Goal: Task Accomplishment & Management: Manage account settings

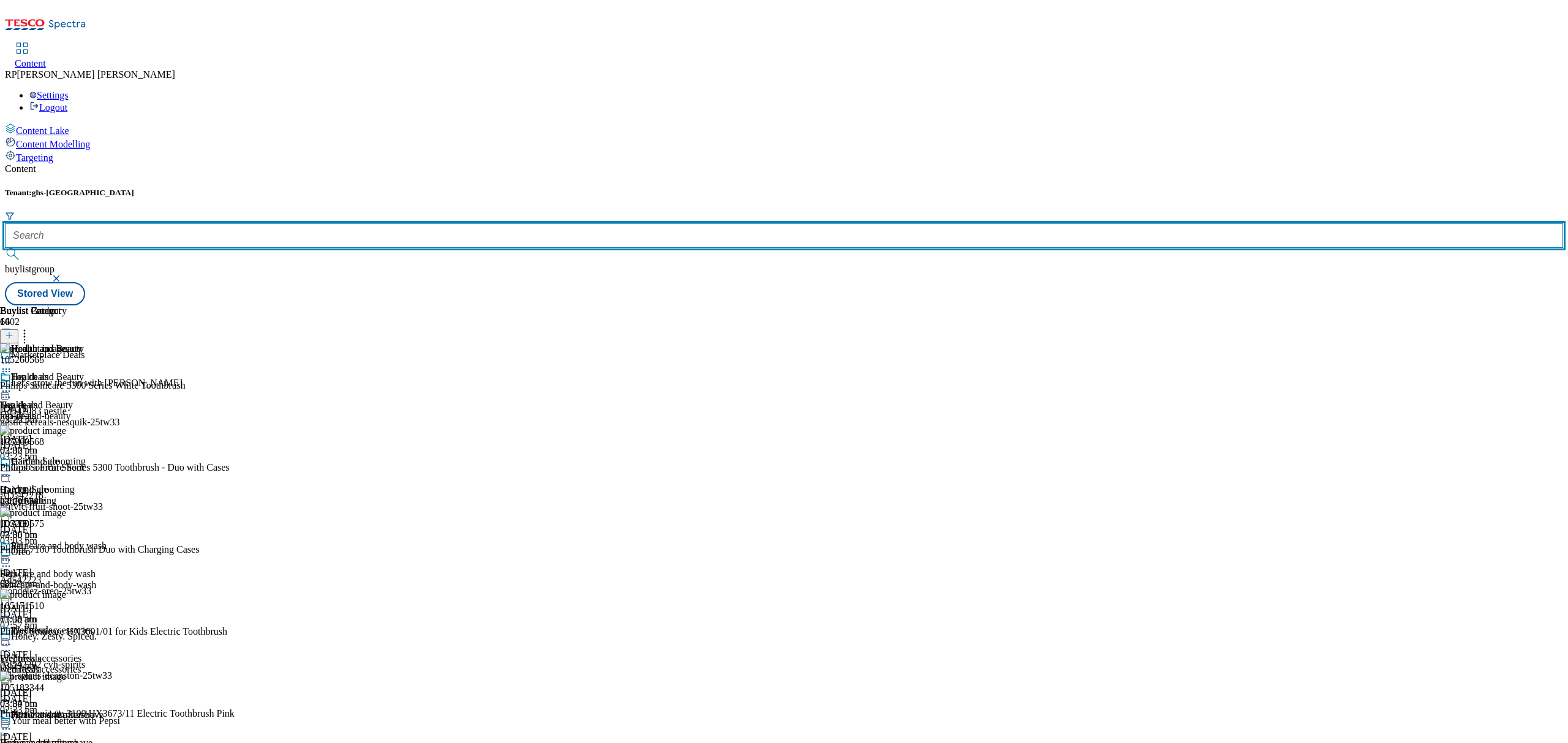
click at [269, 223] on input "text" at bounding box center [784, 235] width 1558 height 24
paste input "new-to-tesco-marketplace"
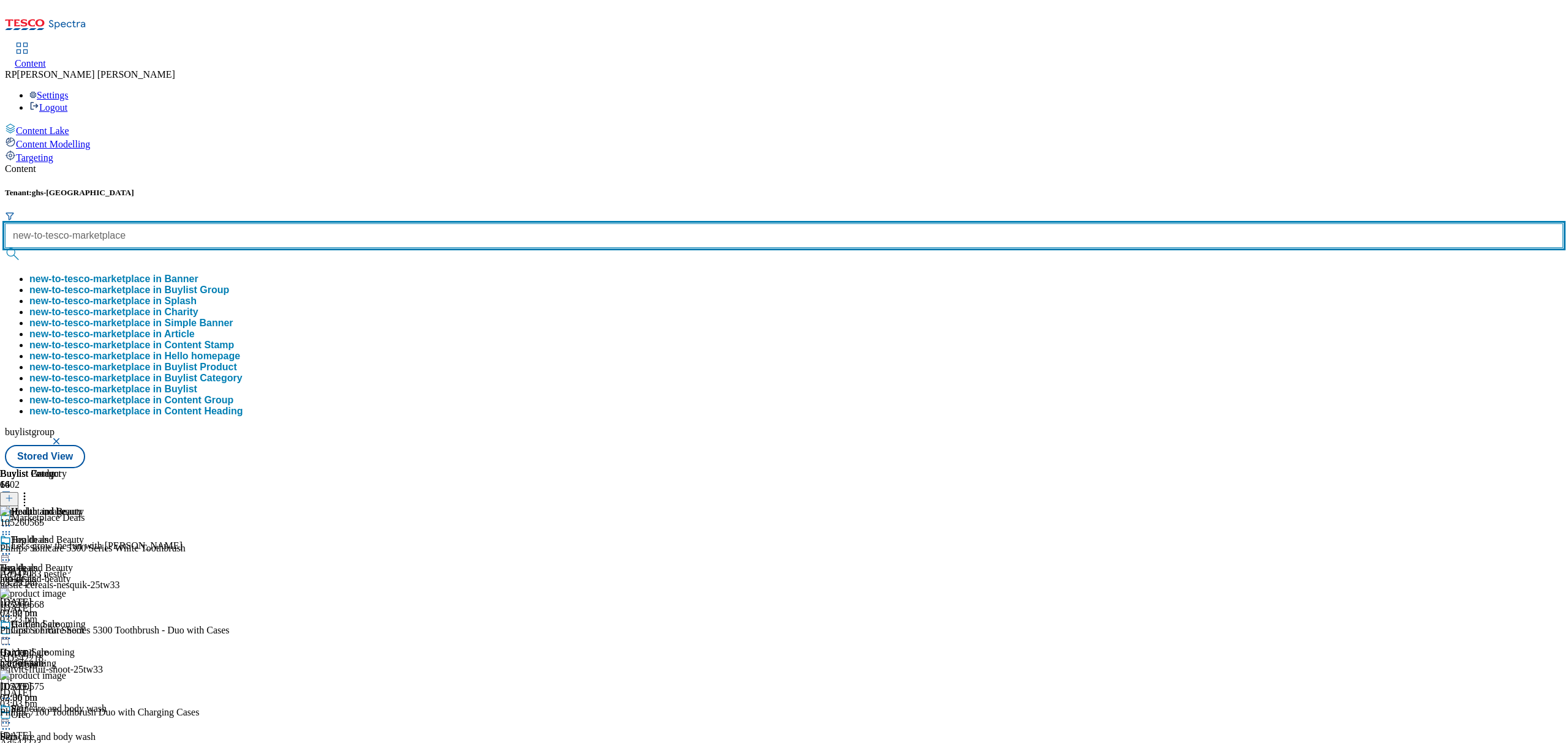
scroll to position [0, 8]
type input "new-to-tesco-marketplace"
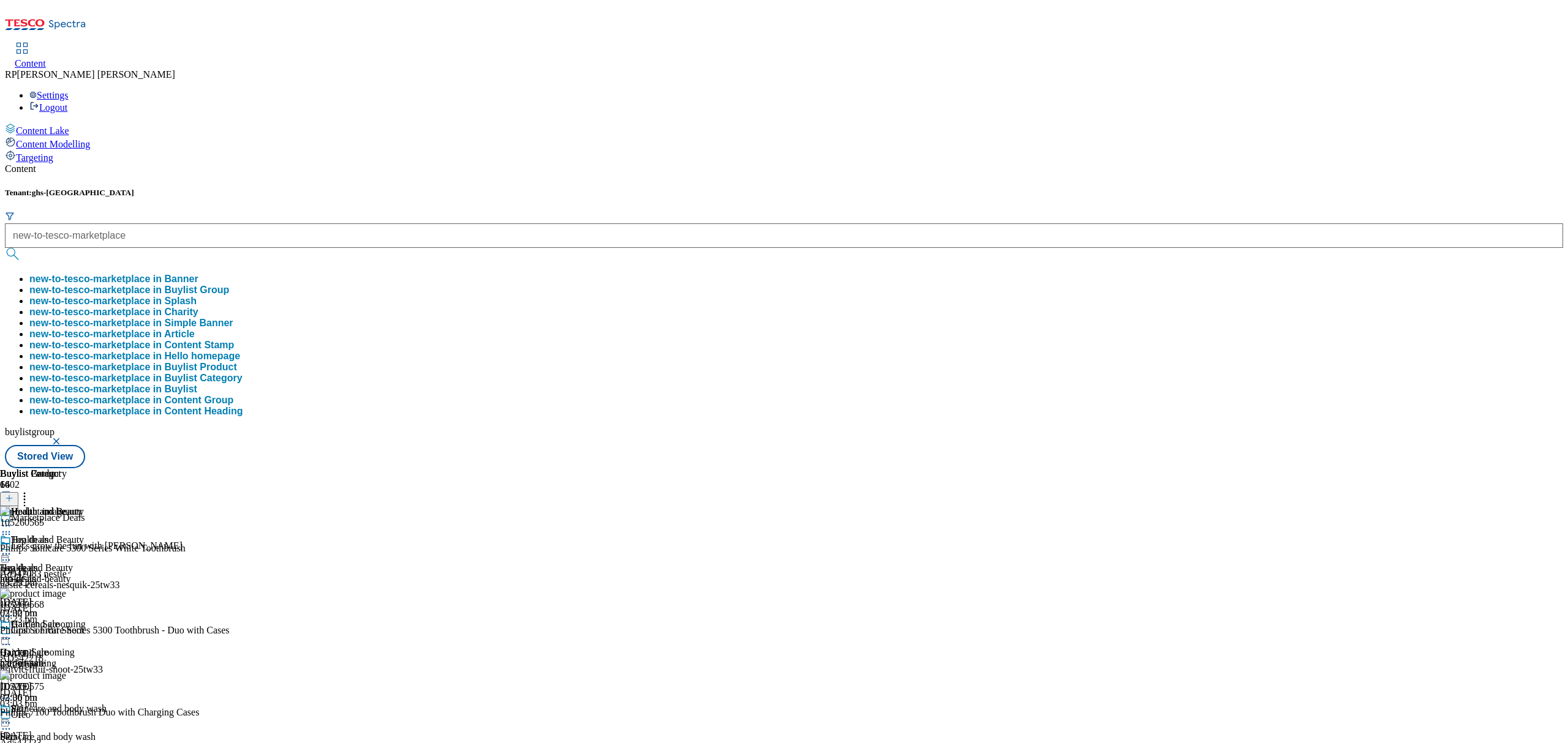
scroll to position [0, 0]
click at [229, 285] on button "new-to-tesco-marketplace in Buylist Group" at bounding box center [129, 290] width 200 height 11
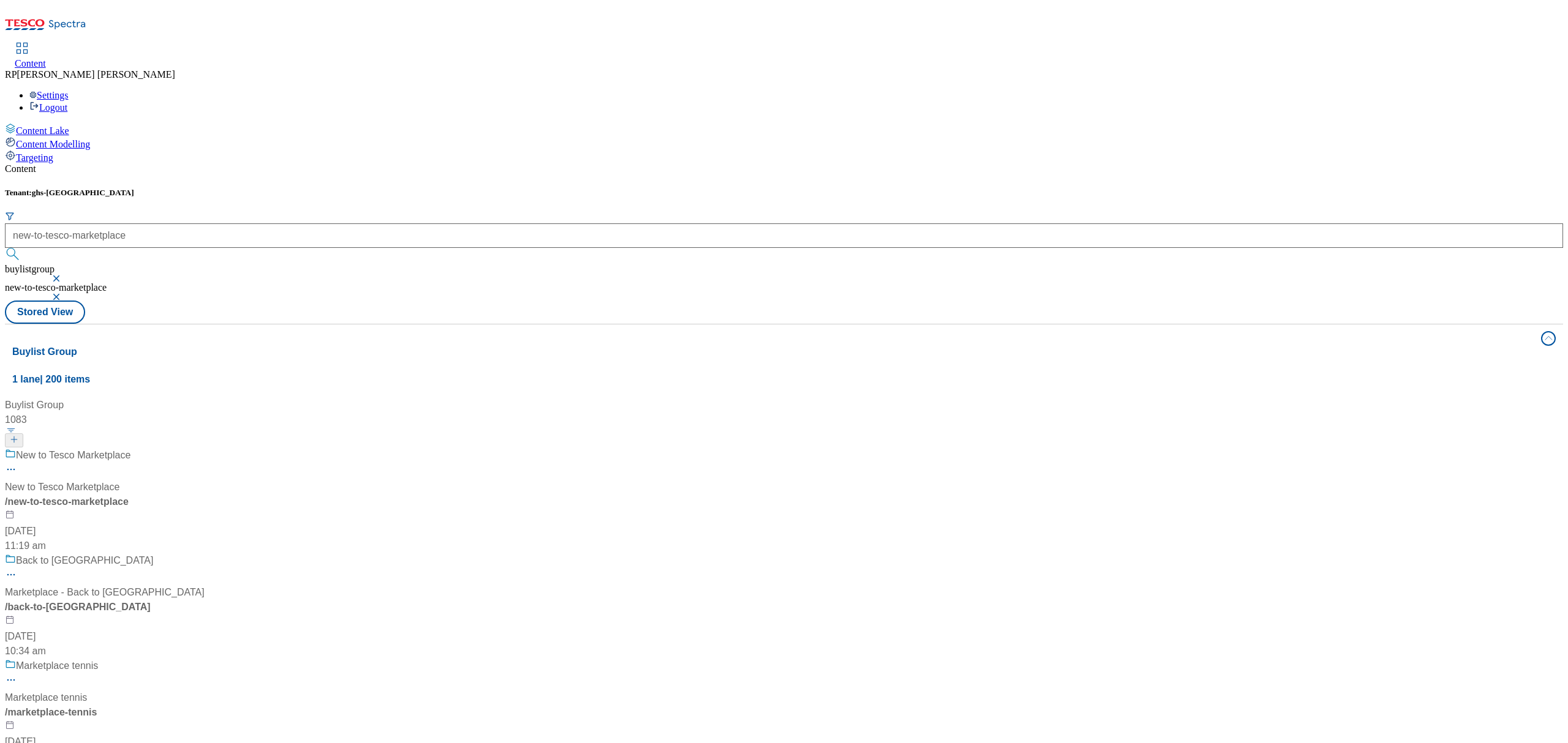
click at [307, 448] on div "New to Tesco Marketplace New to Tesco Marketplace / new-to-tesco-marketplace [D…" at bounding box center [156, 501] width 302 height 105
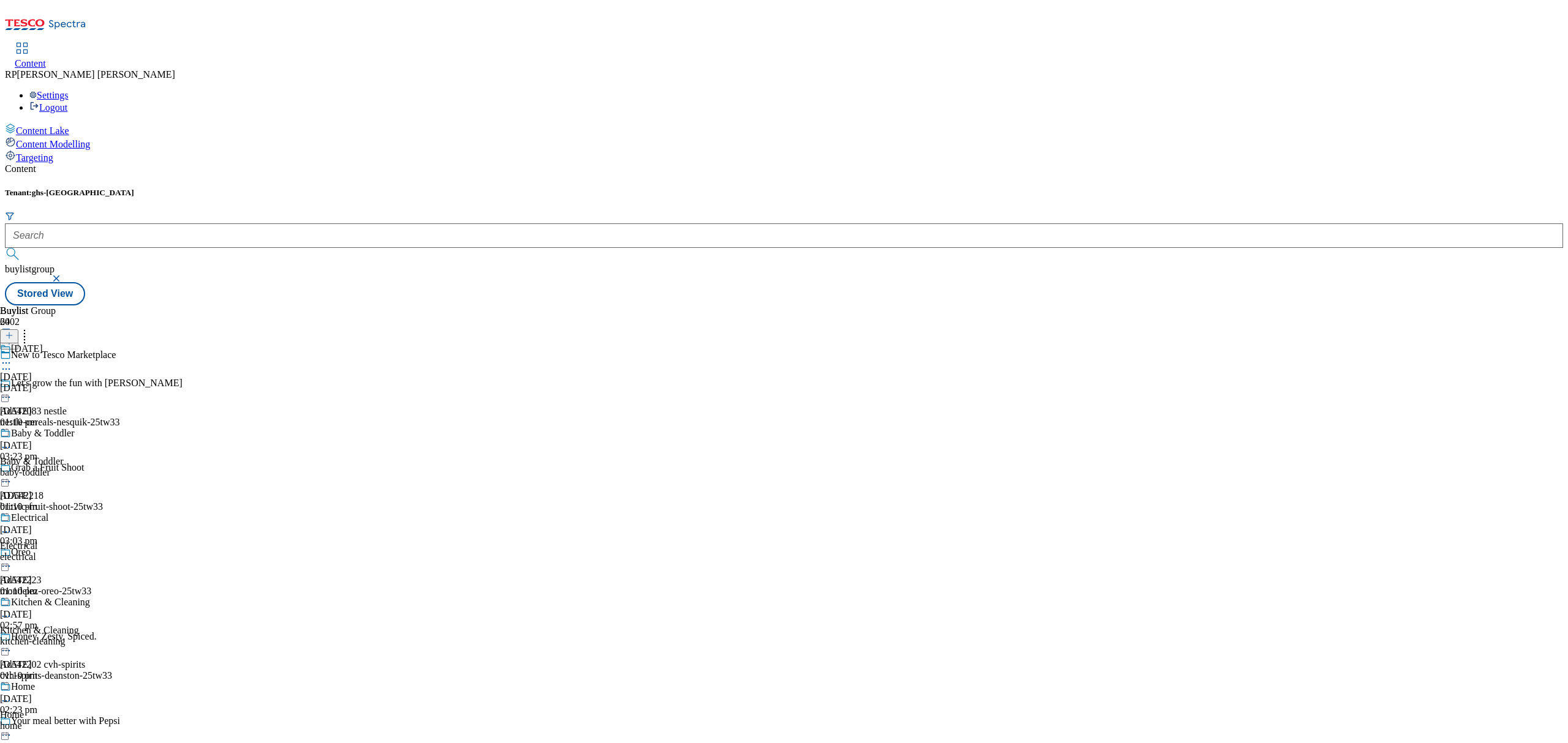
scroll to position [571, 0]
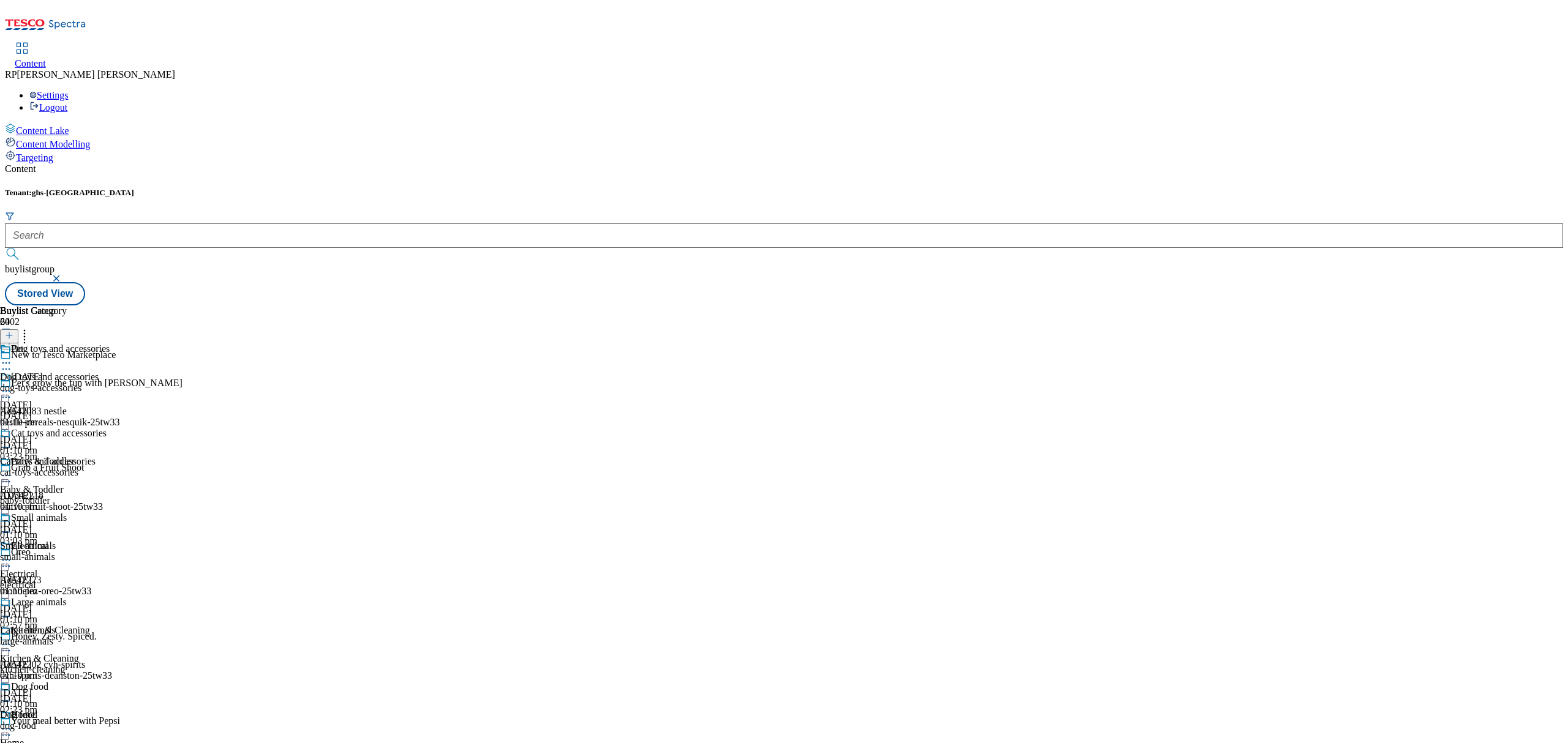
click at [110, 383] on div "dog-toys-accessories" at bounding box center [55, 388] width 110 height 11
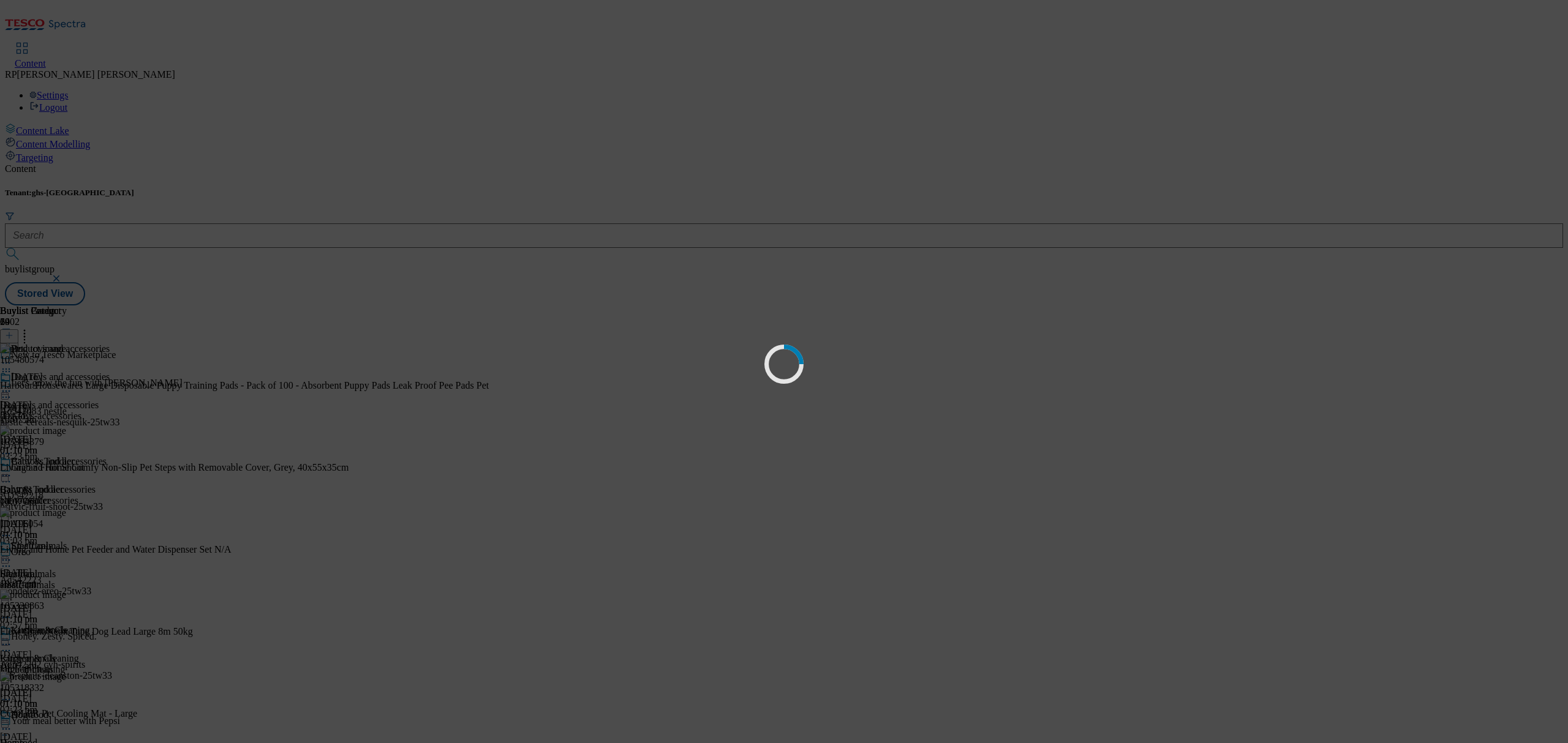
scroll to position [0, 0]
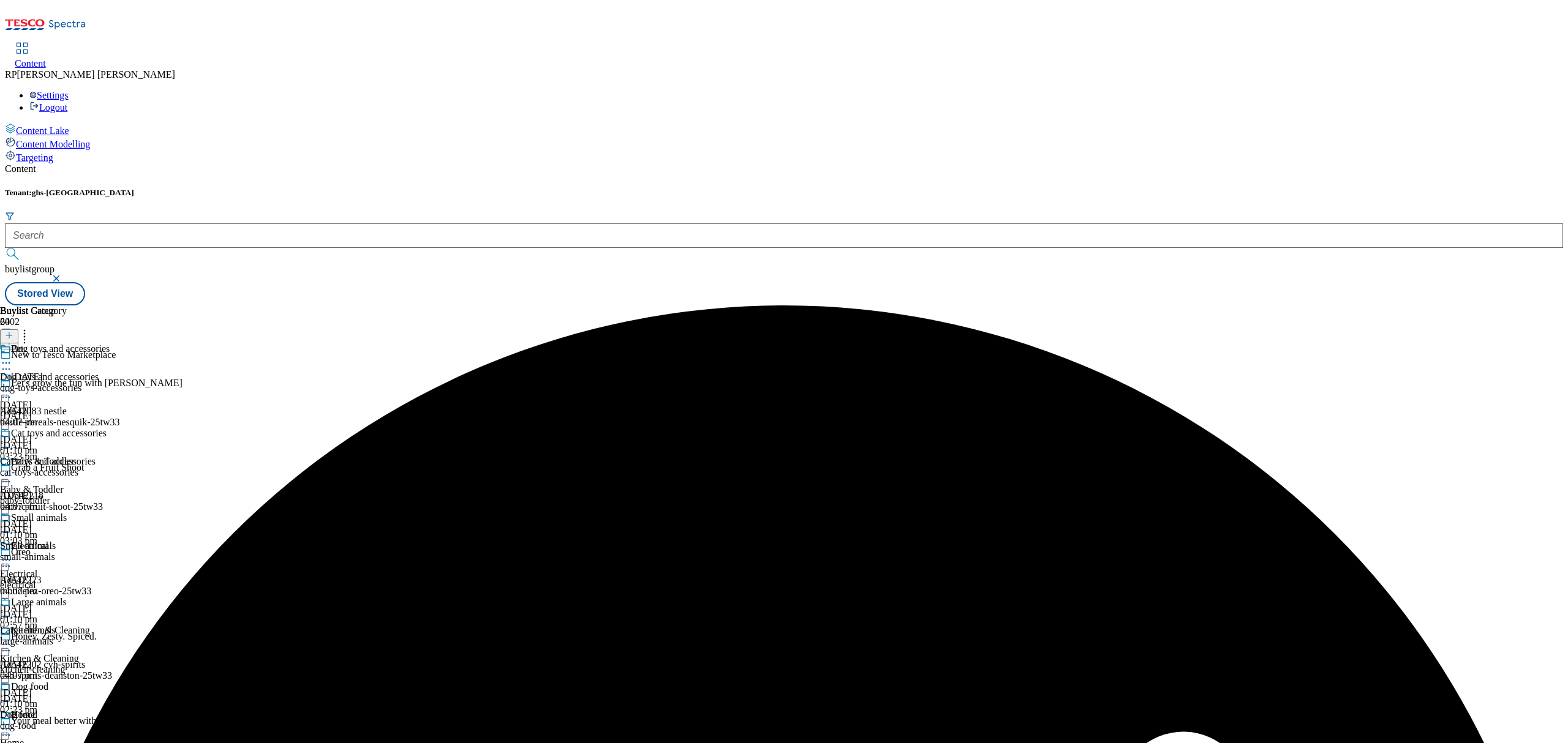
click at [110, 343] on div "Dog toys and accessories Dog toys and accessories dog-toys-accessories [DATE] 0…" at bounding box center [55, 386] width 110 height 85
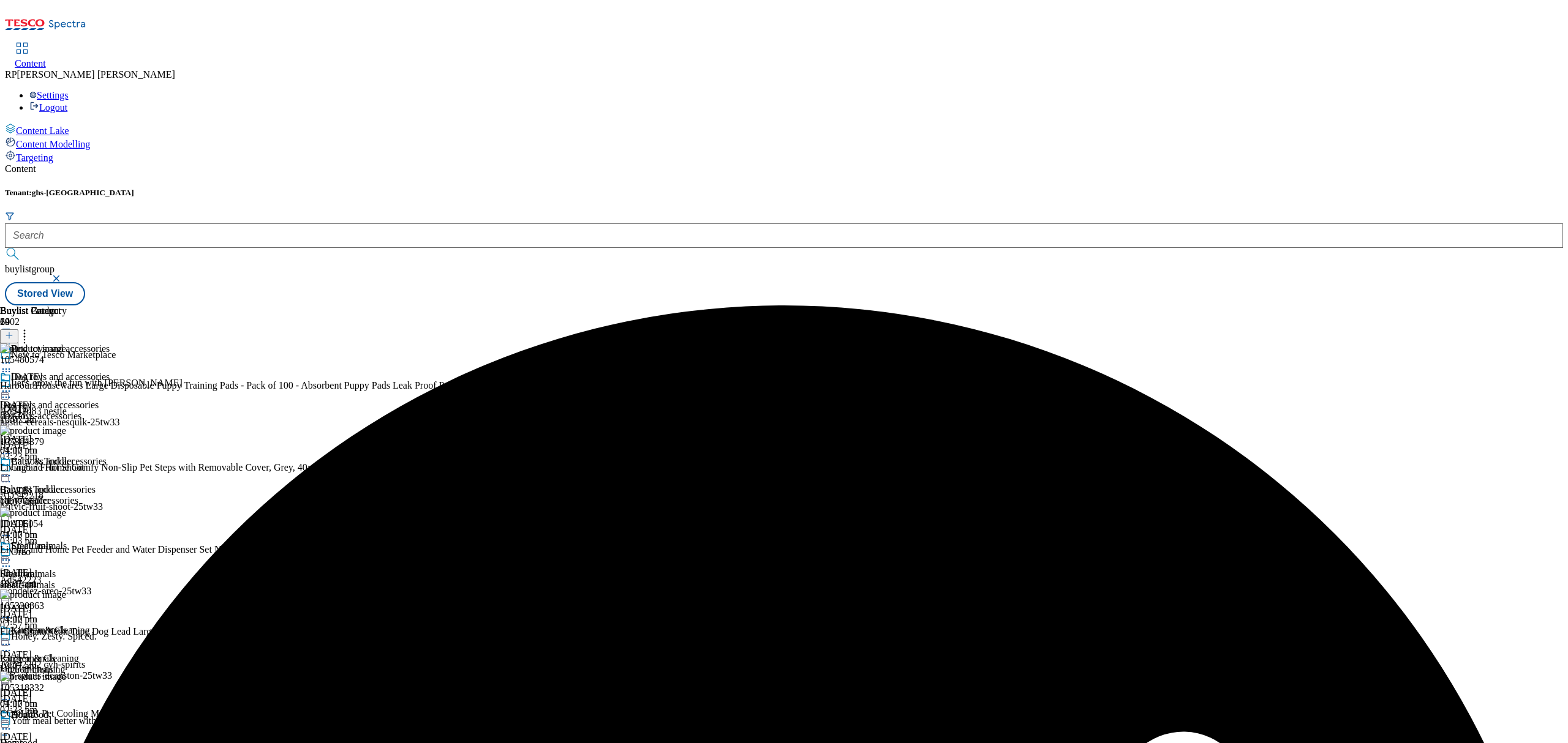
click at [12, 385] on icon at bounding box center [6, 391] width 12 height 12
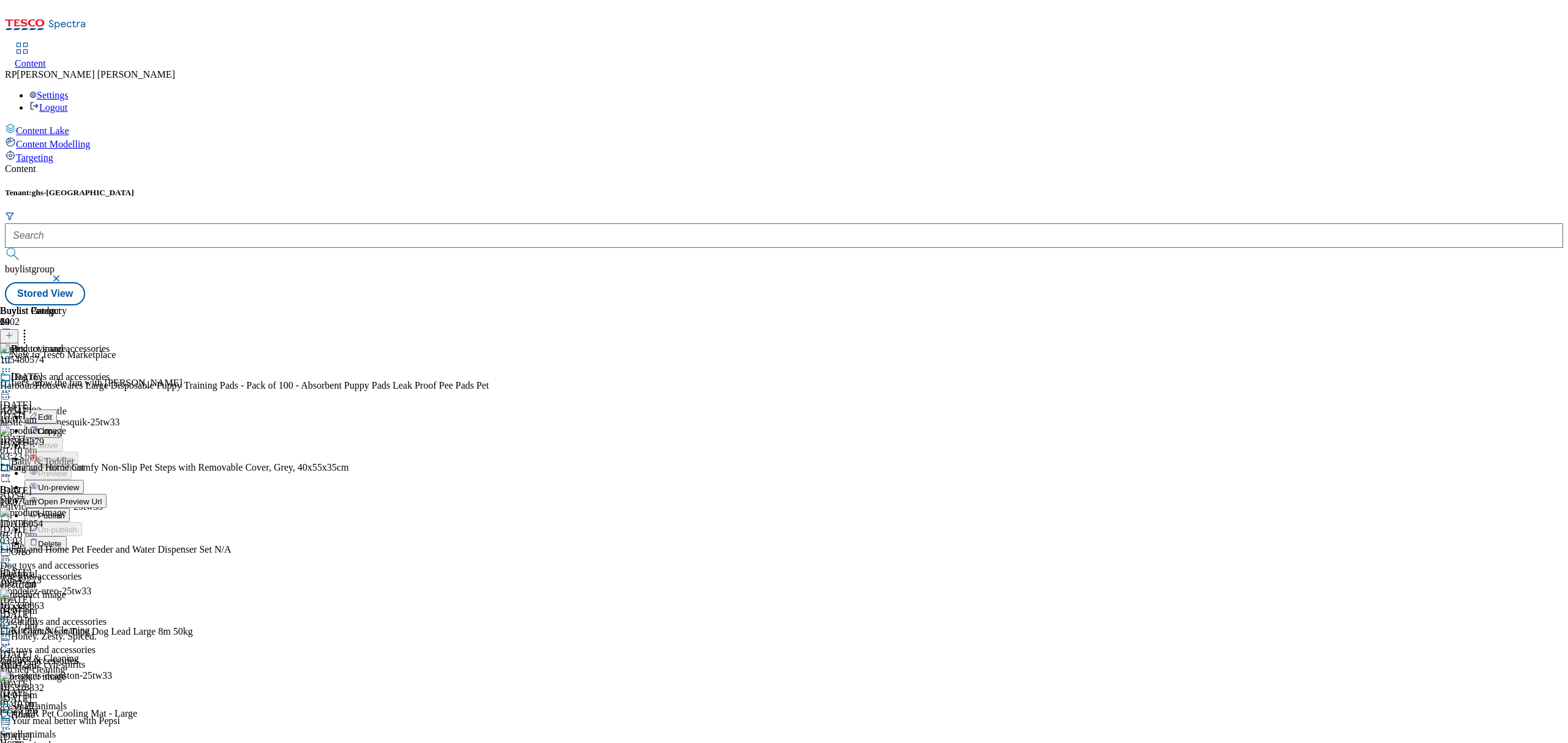
click at [79, 483] on span "Un-preview" at bounding box center [59, 487] width 41 height 9
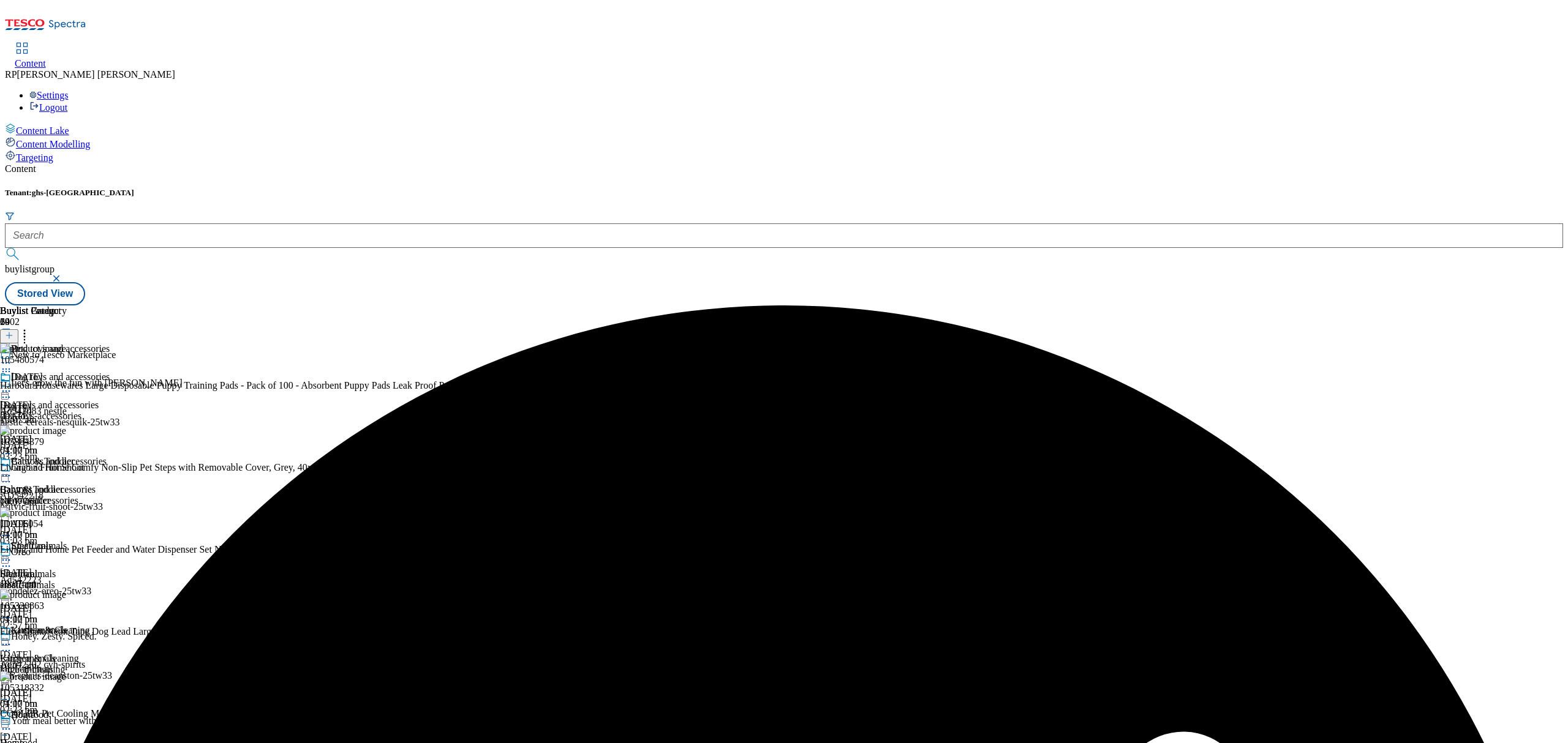
click at [14, 331] on icon at bounding box center [9, 335] width 9 height 9
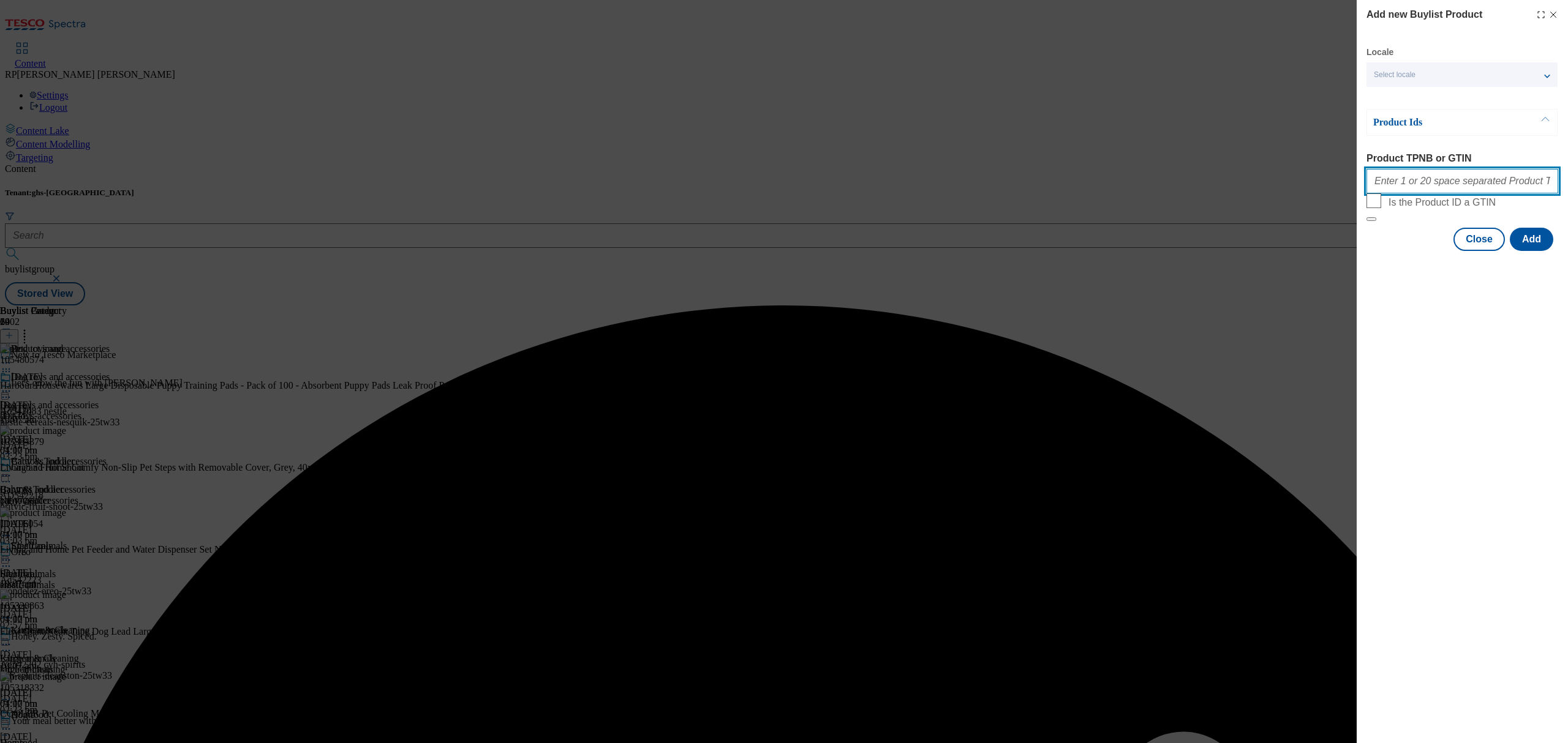
click at [1455, 180] on input "Product TPNB or GTIN" at bounding box center [1462, 181] width 191 height 24
paste input "106090122 106090120 106090121 106090124 106090246 106090248 106091222 106091203…"
type input "106090122 106090120 106090121 106090124 106090246 106090248 106091222 106091203…"
click at [1536, 251] on button "Add" at bounding box center [1532, 239] width 44 height 23
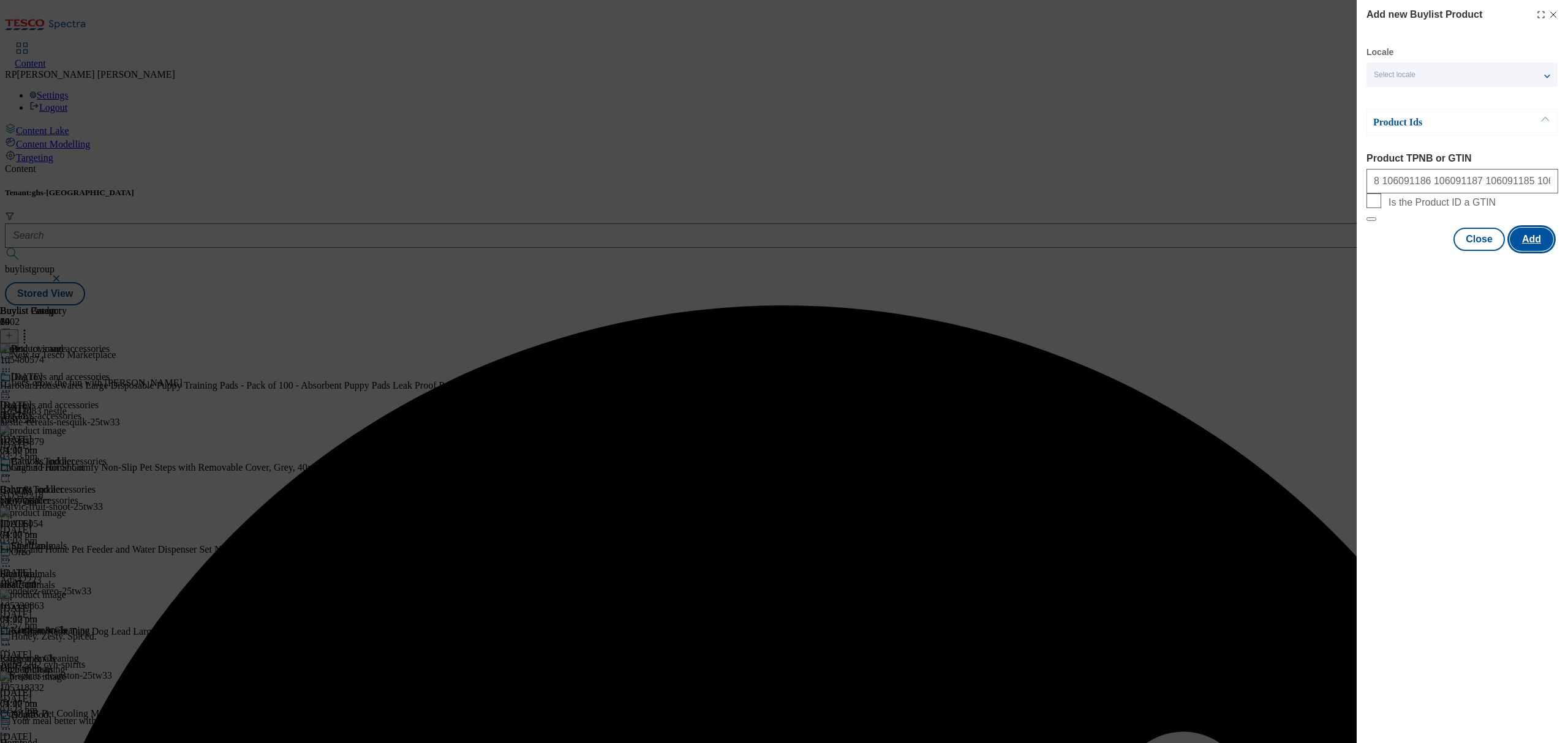
scroll to position [0, 0]
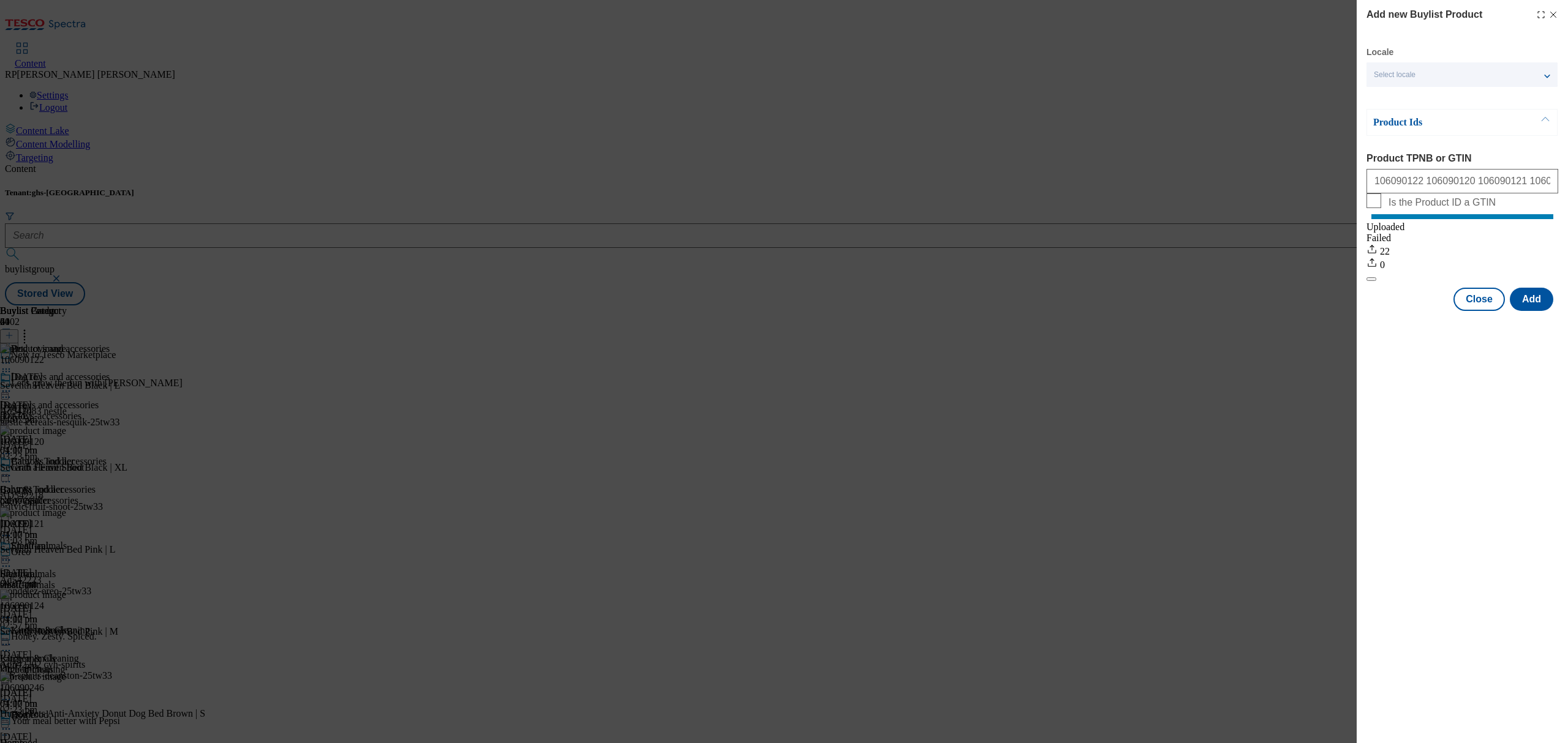
click at [1040, 158] on div "Add new Buylist Product Locale Select locale English Welsh Product Ids Product …" at bounding box center [784, 372] width 1568 height 743
click at [1471, 311] on button "Close" at bounding box center [1479, 299] width 51 height 23
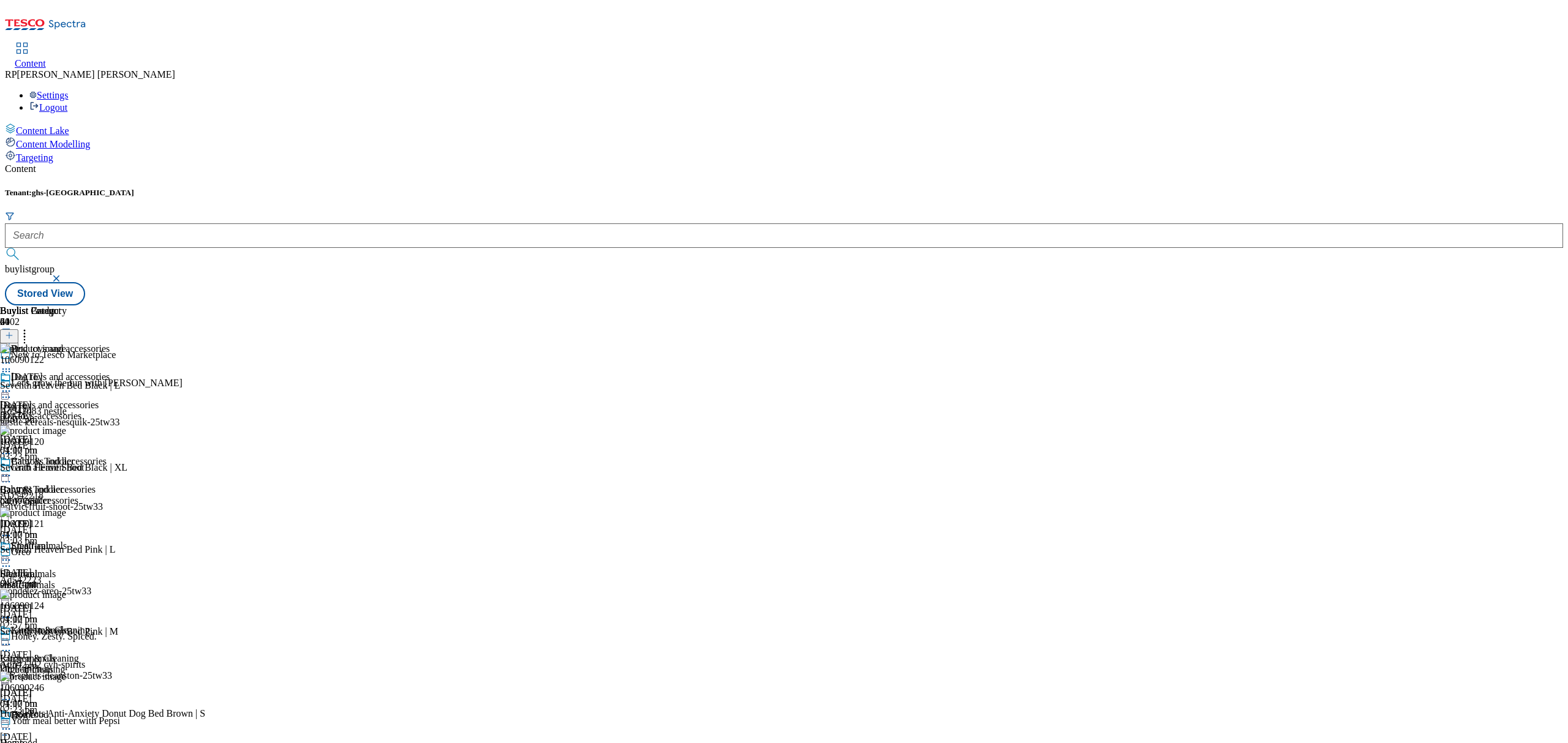
click at [31, 327] on icon at bounding box center [24, 333] width 12 height 12
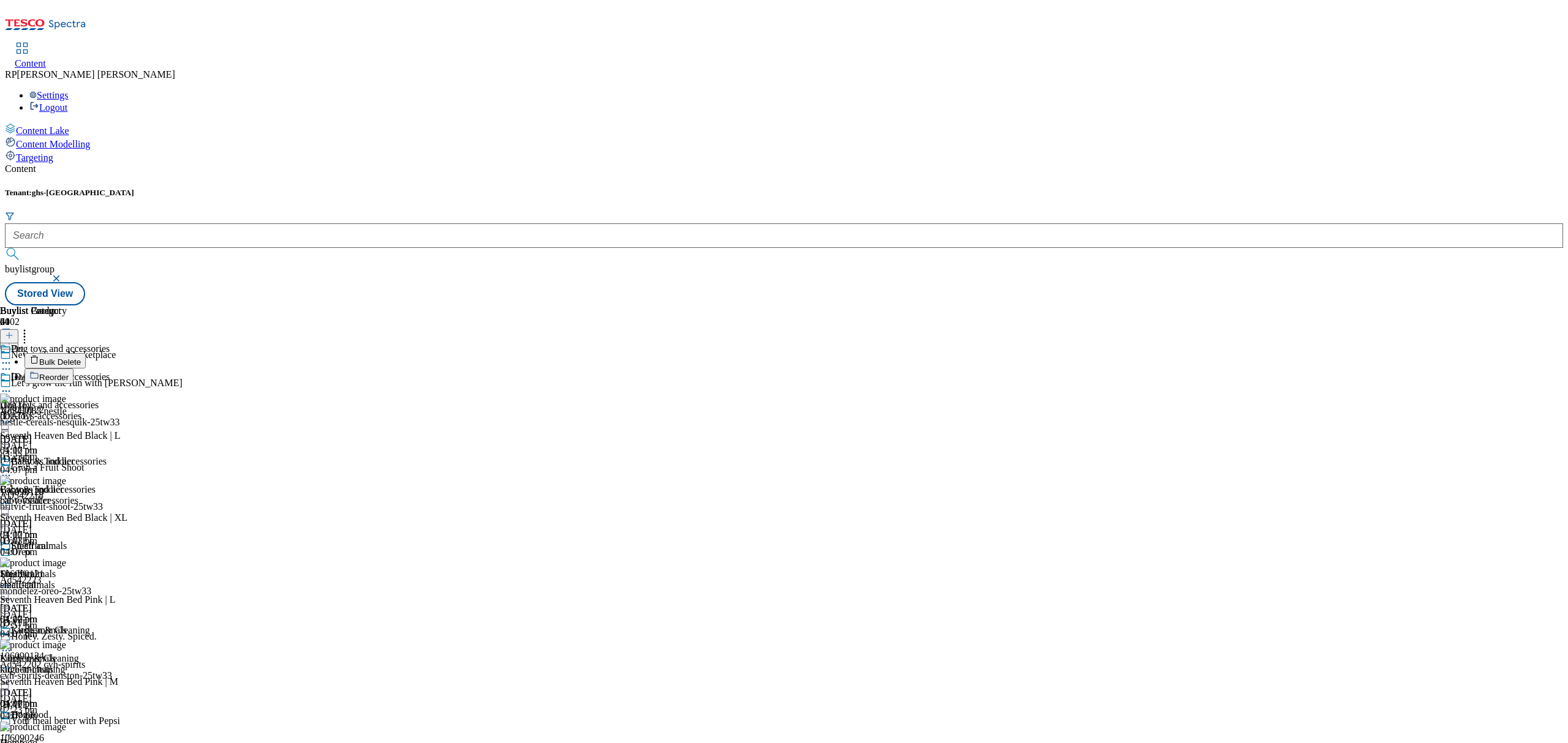
click at [69, 373] on span "Reorder" at bounding box center [54, 377] width 29 height 9
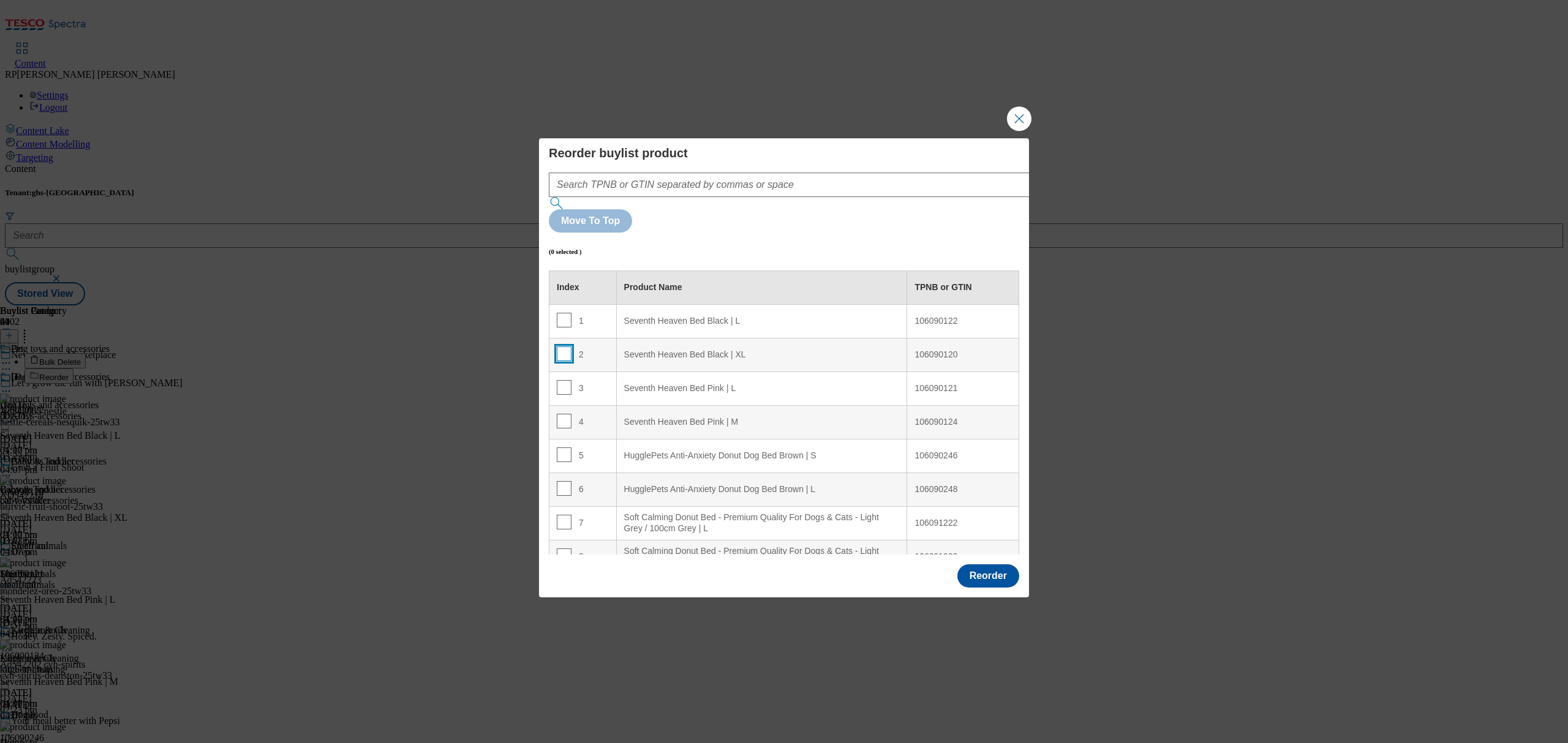
click at [562, 347] on input "Modal" at bounding box center [564, 354] width 15 height 15
checkbox input "true"
click at [560, 414] on input "Modal" at bounding box center [564, 421] width 15 height 15
checkbox input "true"
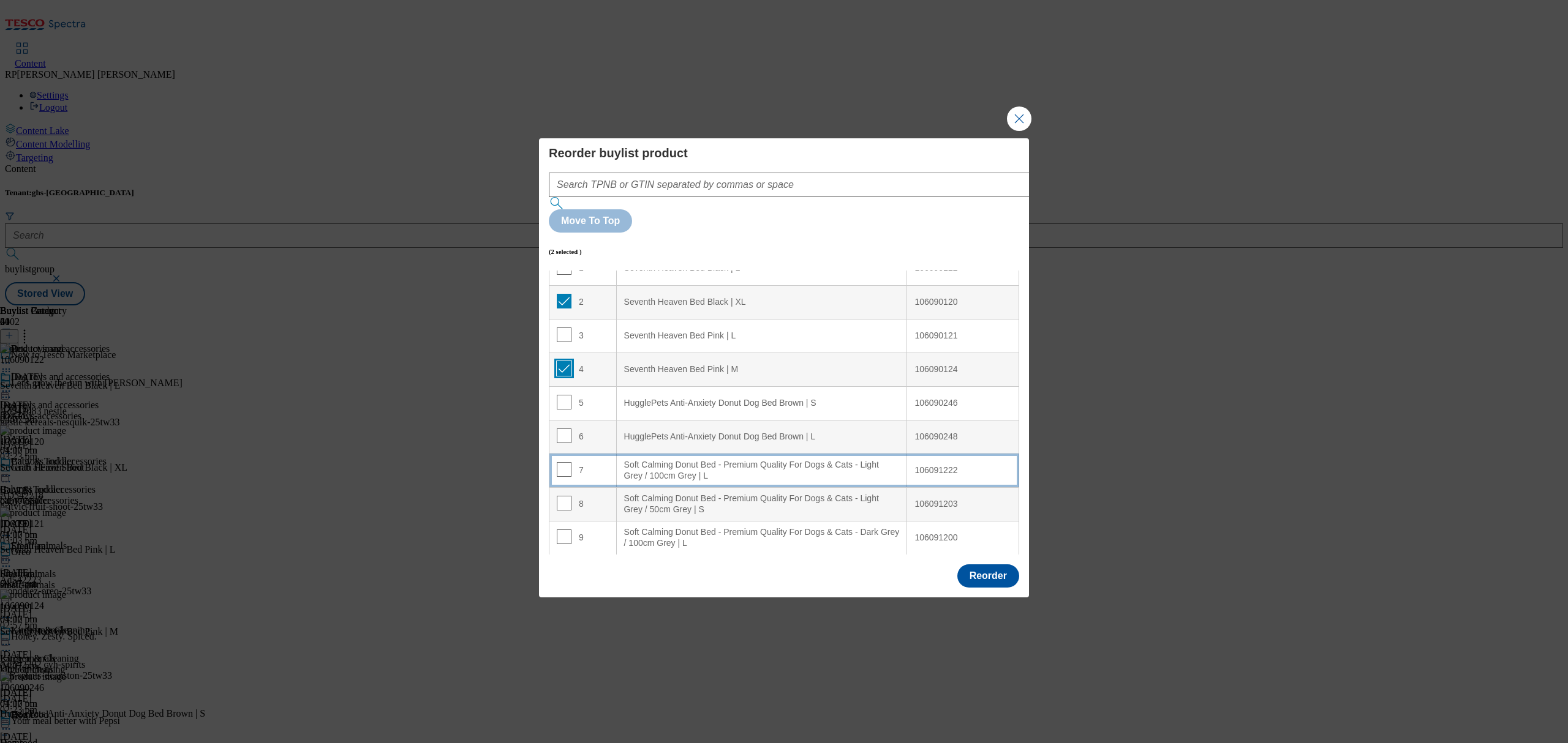
scroll to position [82, 0]
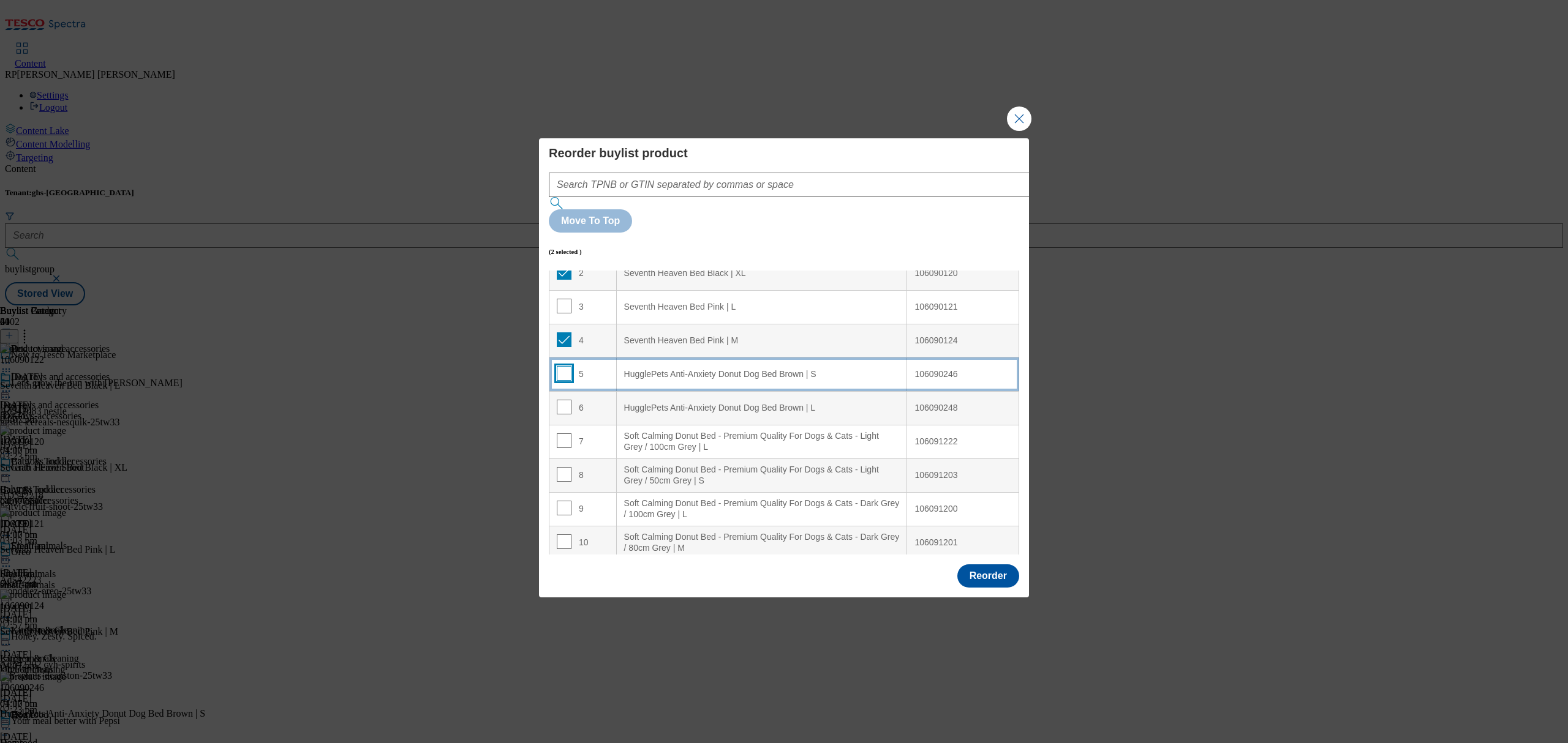
click at [562, 366] on input "Modal" at bounding box center [564, 373] width 15 height 15
checkbox input "true"
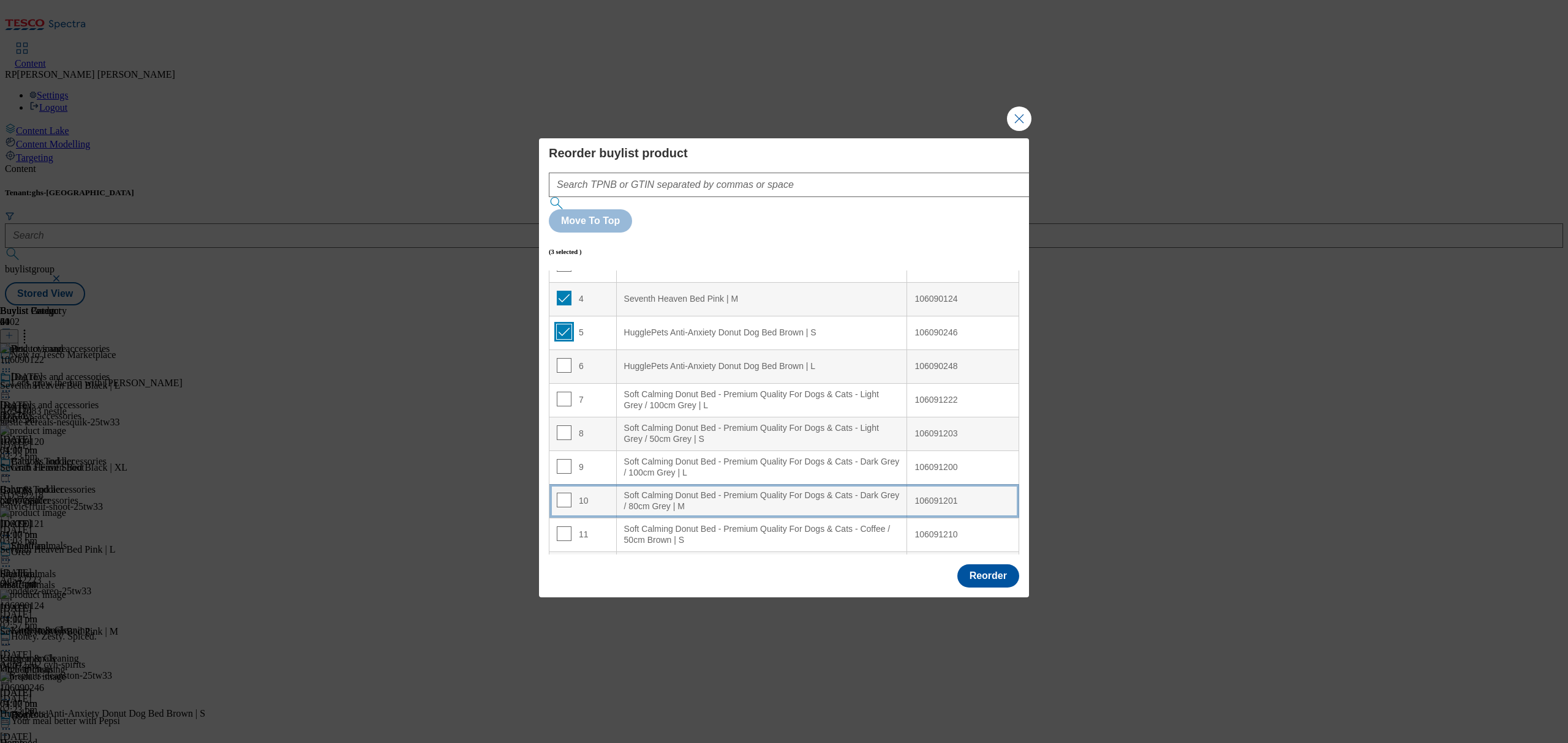
scroll to position [163, 0]
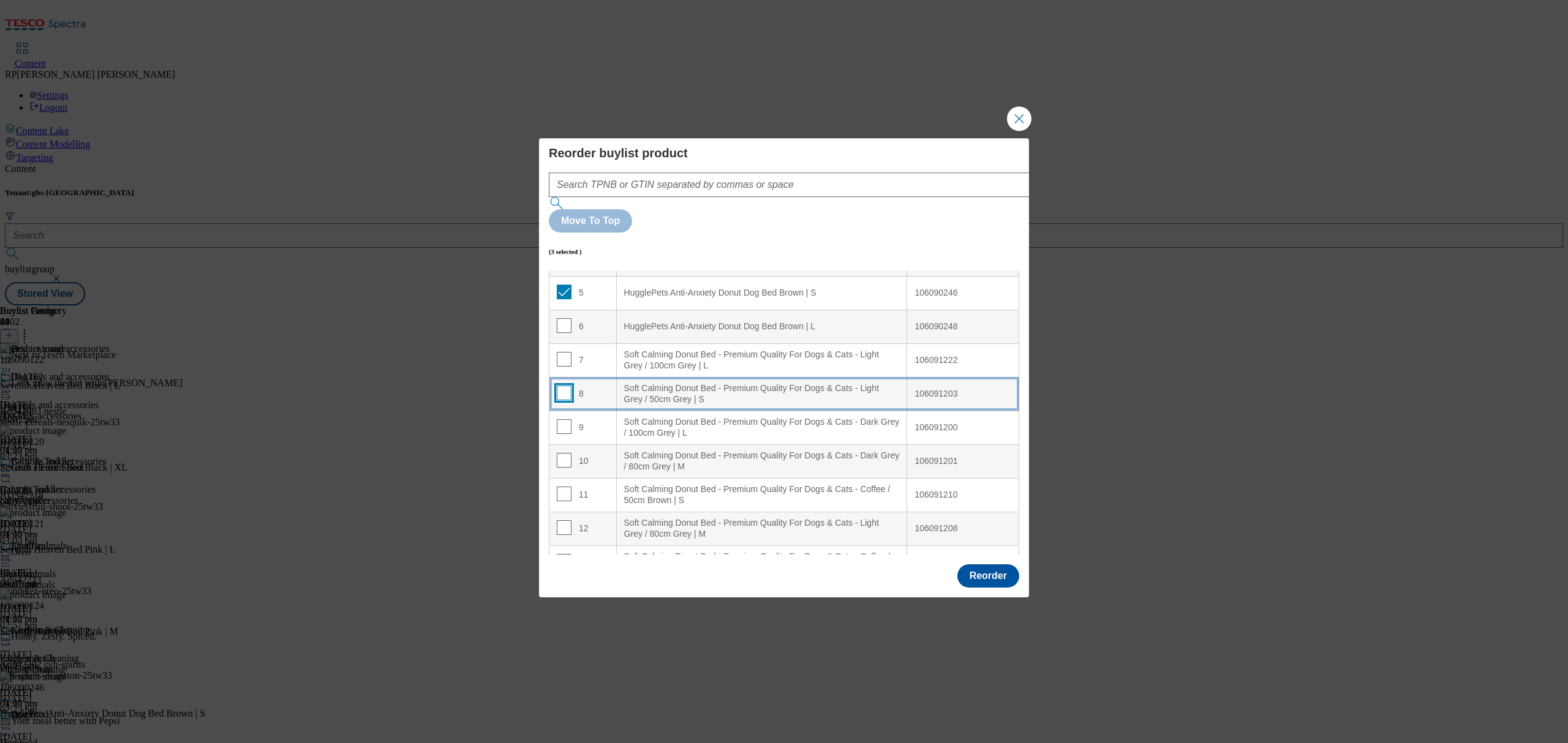
click at [564, 386] on input "Modal" at bounding box center [564, 393] width 15 height 15
checkbox input "true"
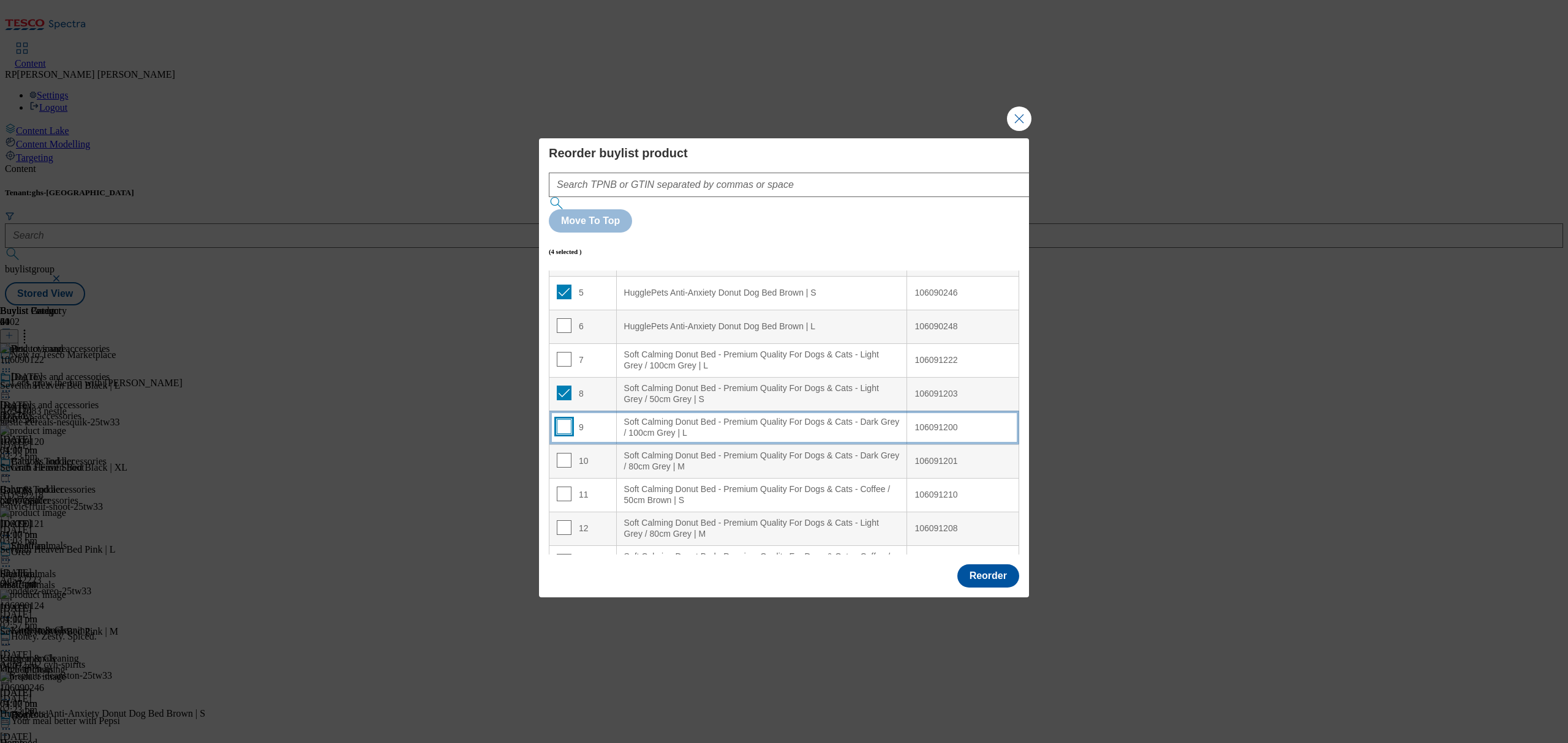
click at [564, 419] on input "Modal" at bounding box center [564, 427] width 15 height 15
checkbox input "true"
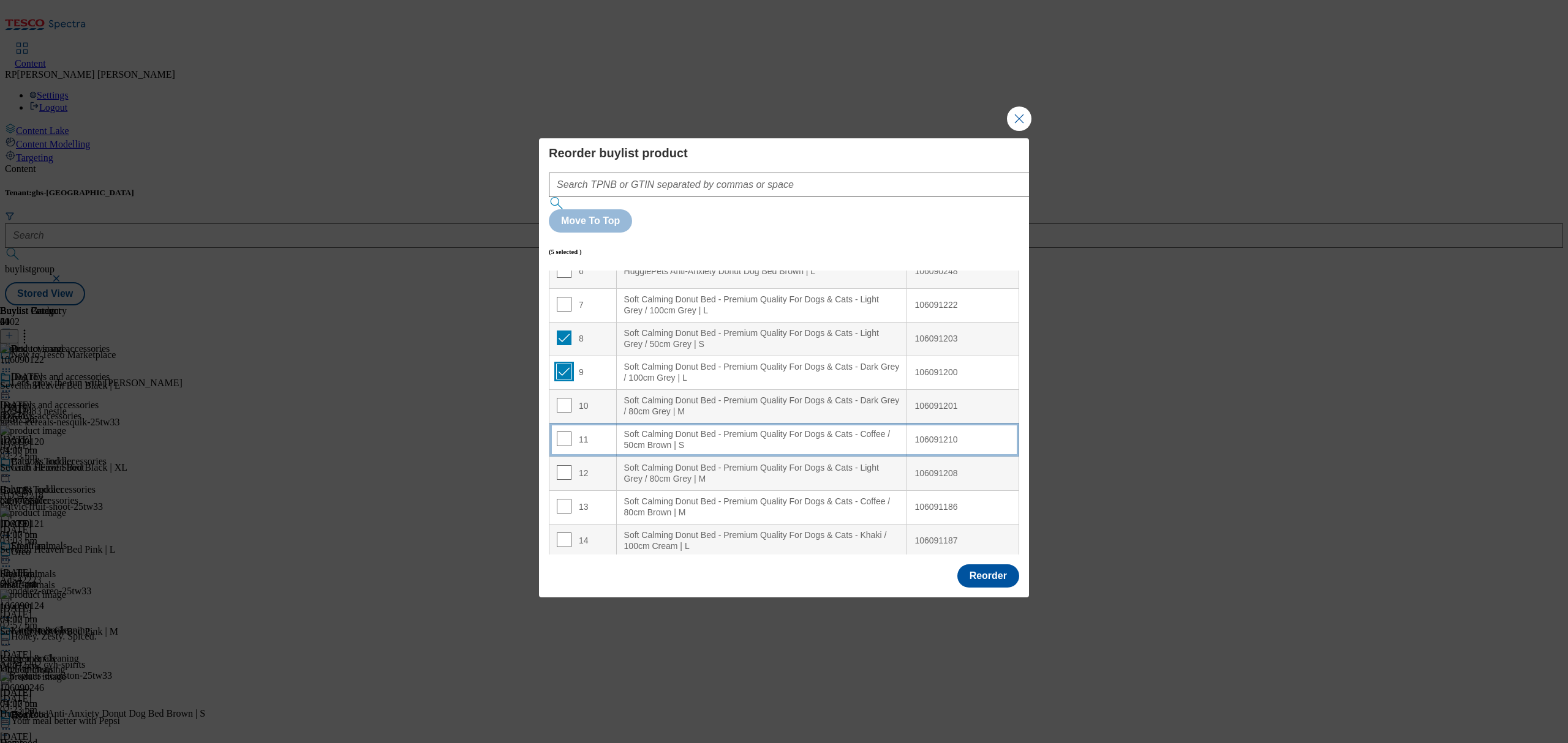
scroll to position [245, 0]
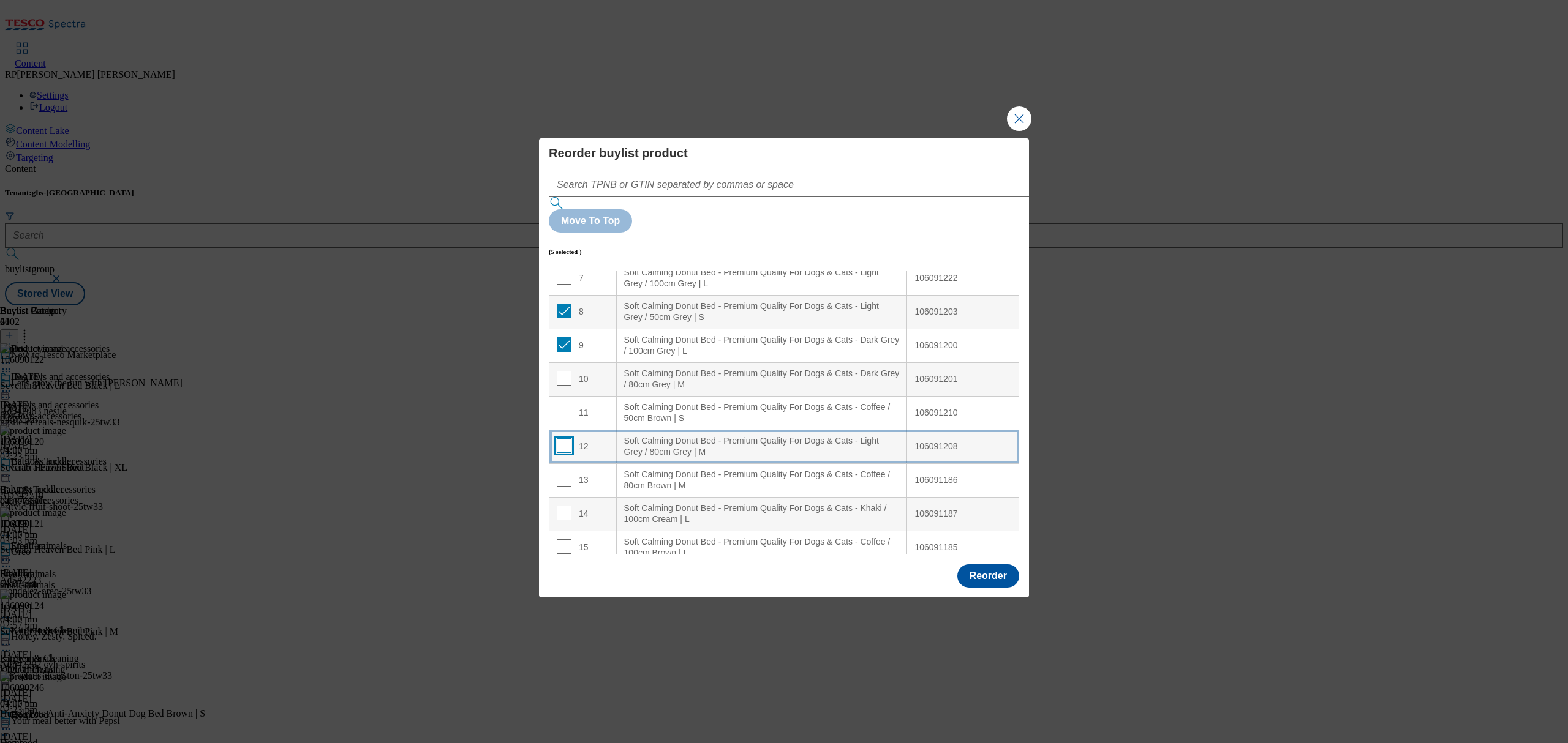
click at [561, 438] on input "Modal" at bounding box center [564, 446] width 15 height 15
checkbox input "true"
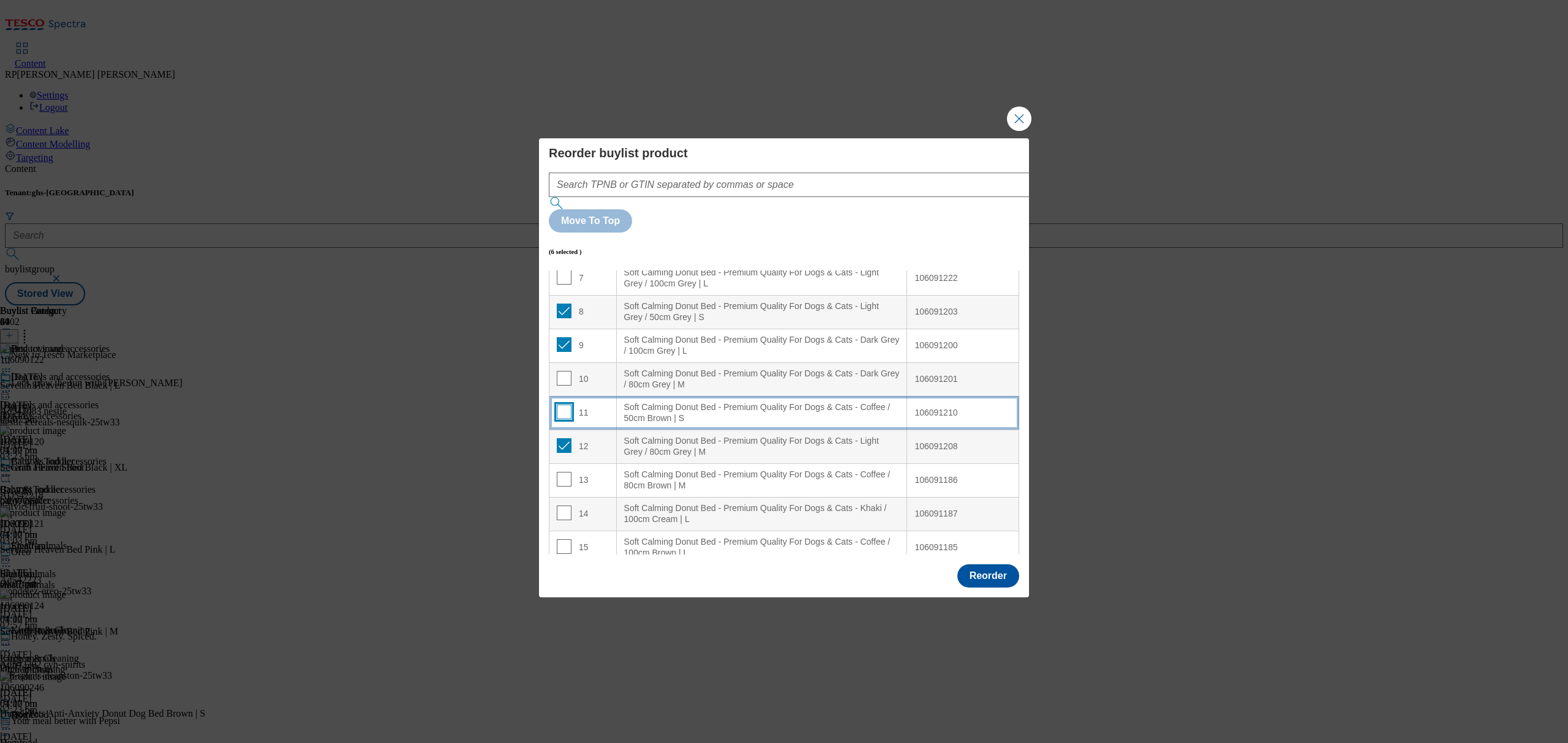
click at [564, 405] on input "Modal" at bounding box center [564, 412] width 15 height 15
checkbox input "true"
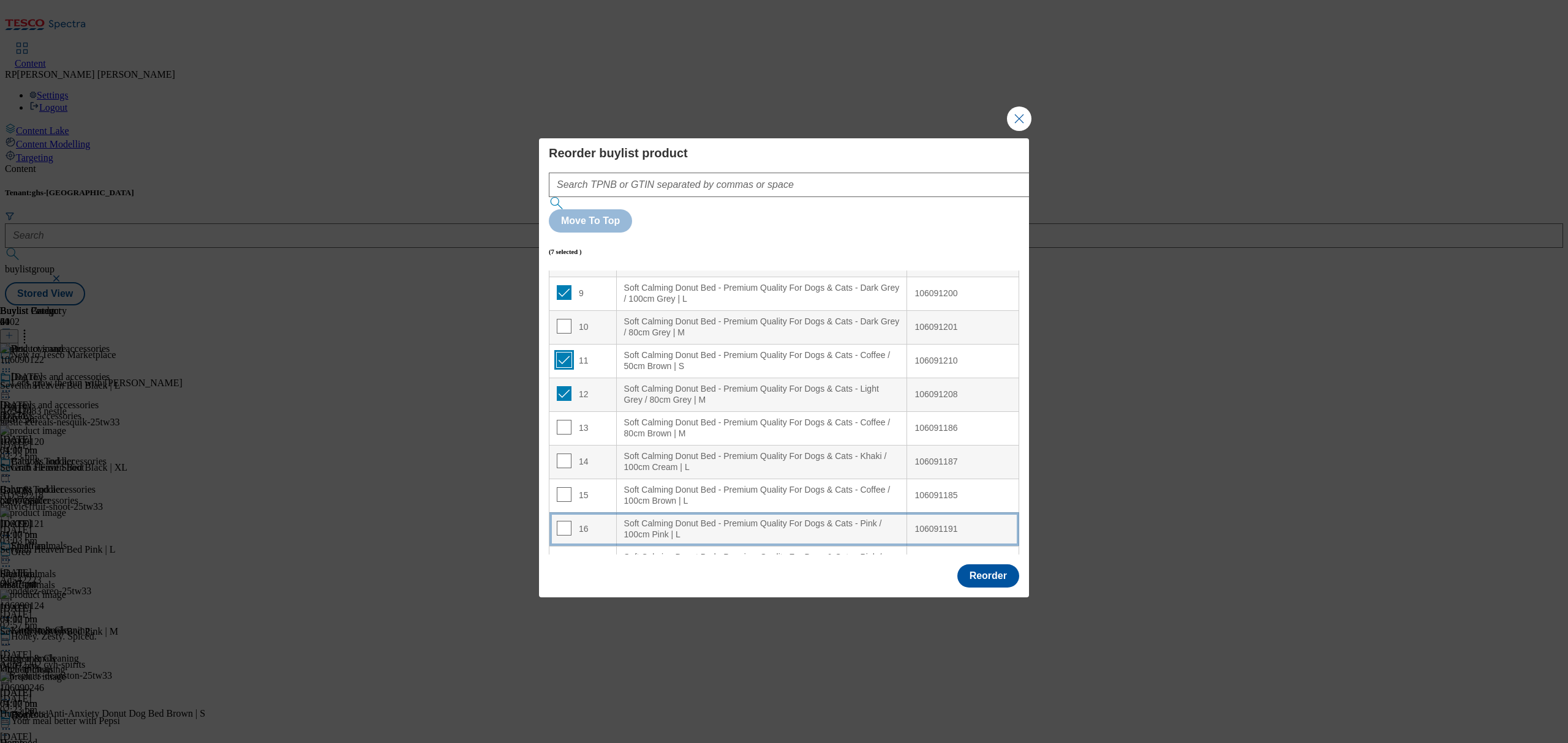
scroll to position [326, 0]
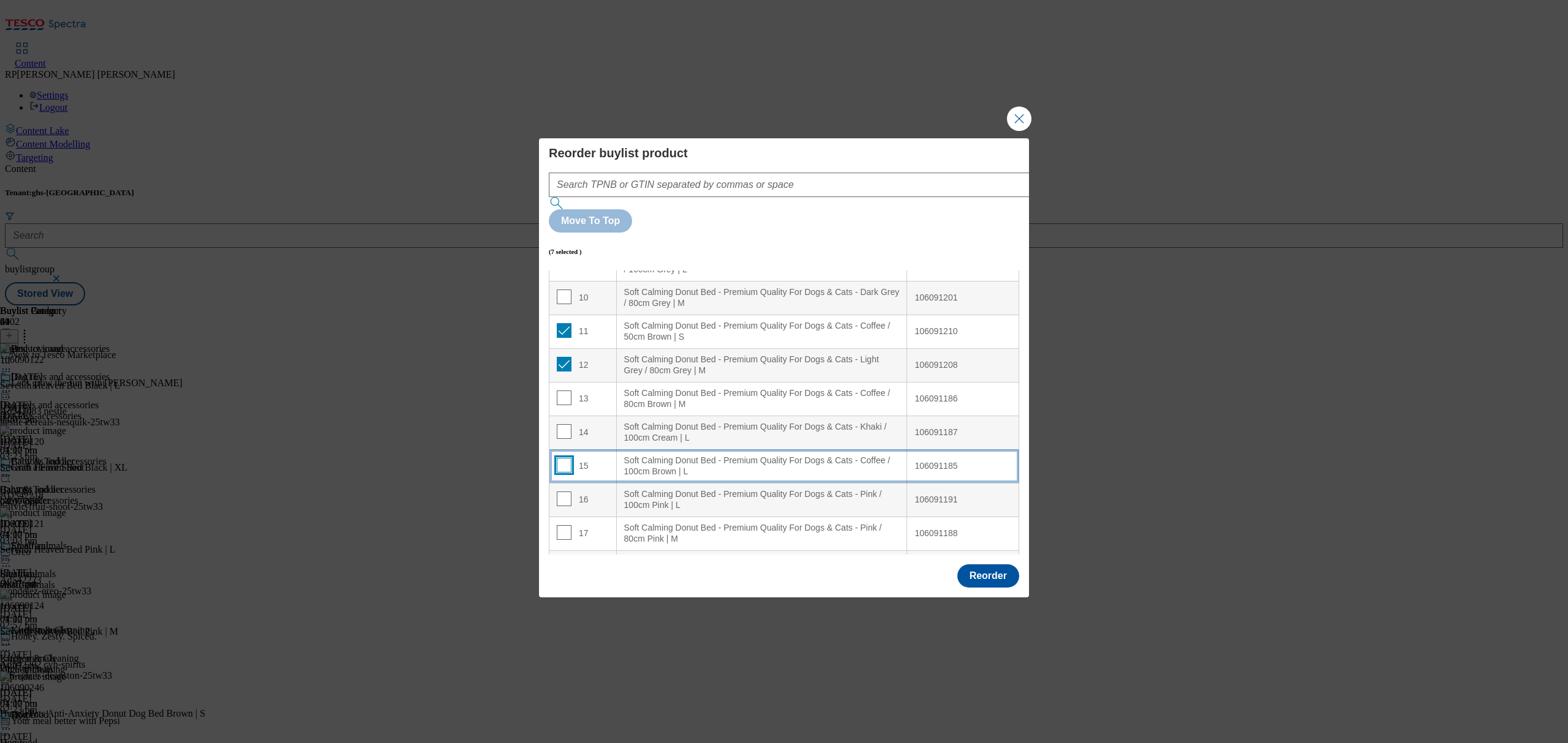
click at [558, 458] on input "Modal" at bounding box center [564, 466] width 15 height 15
checkbox input "true"
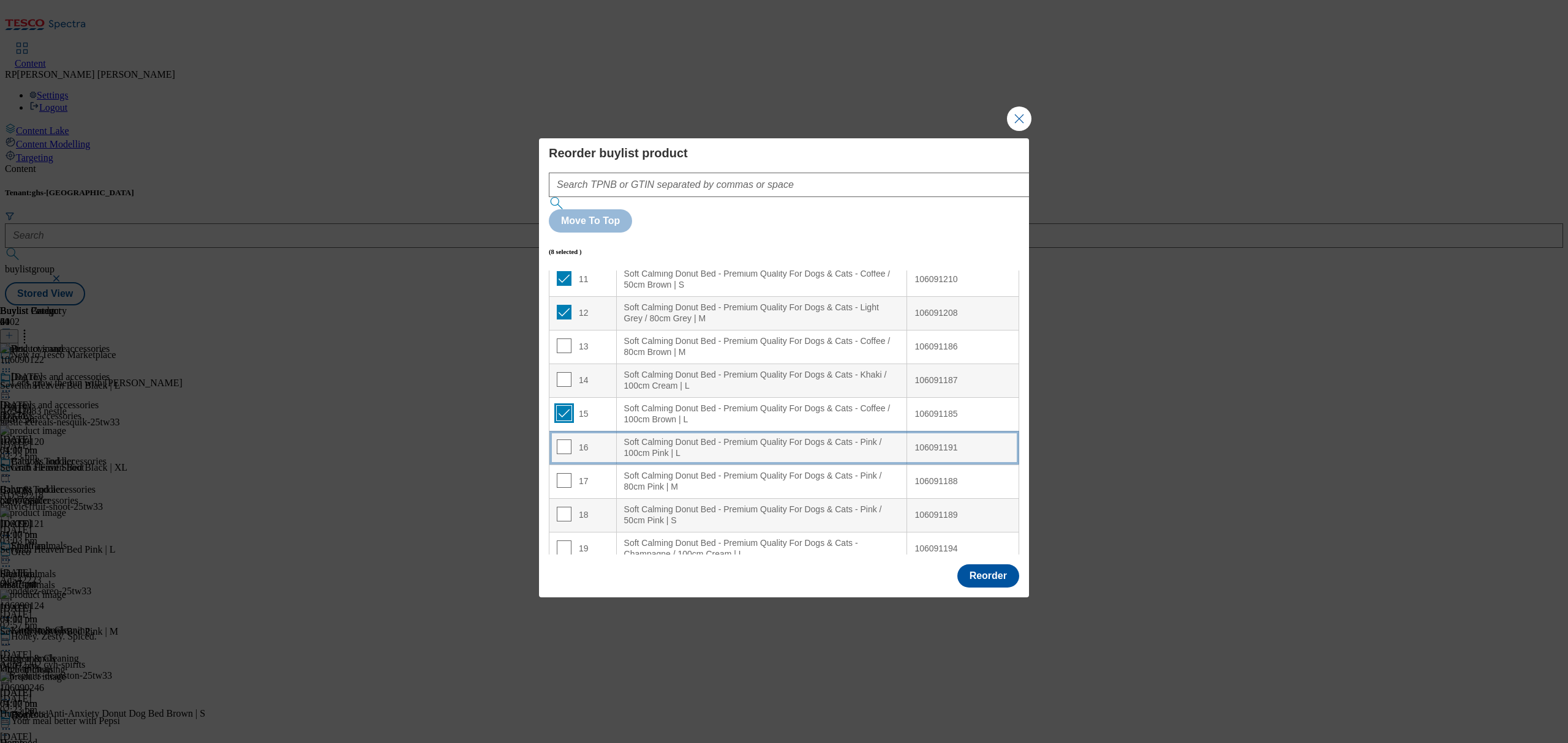
scroll to position [408, 0]
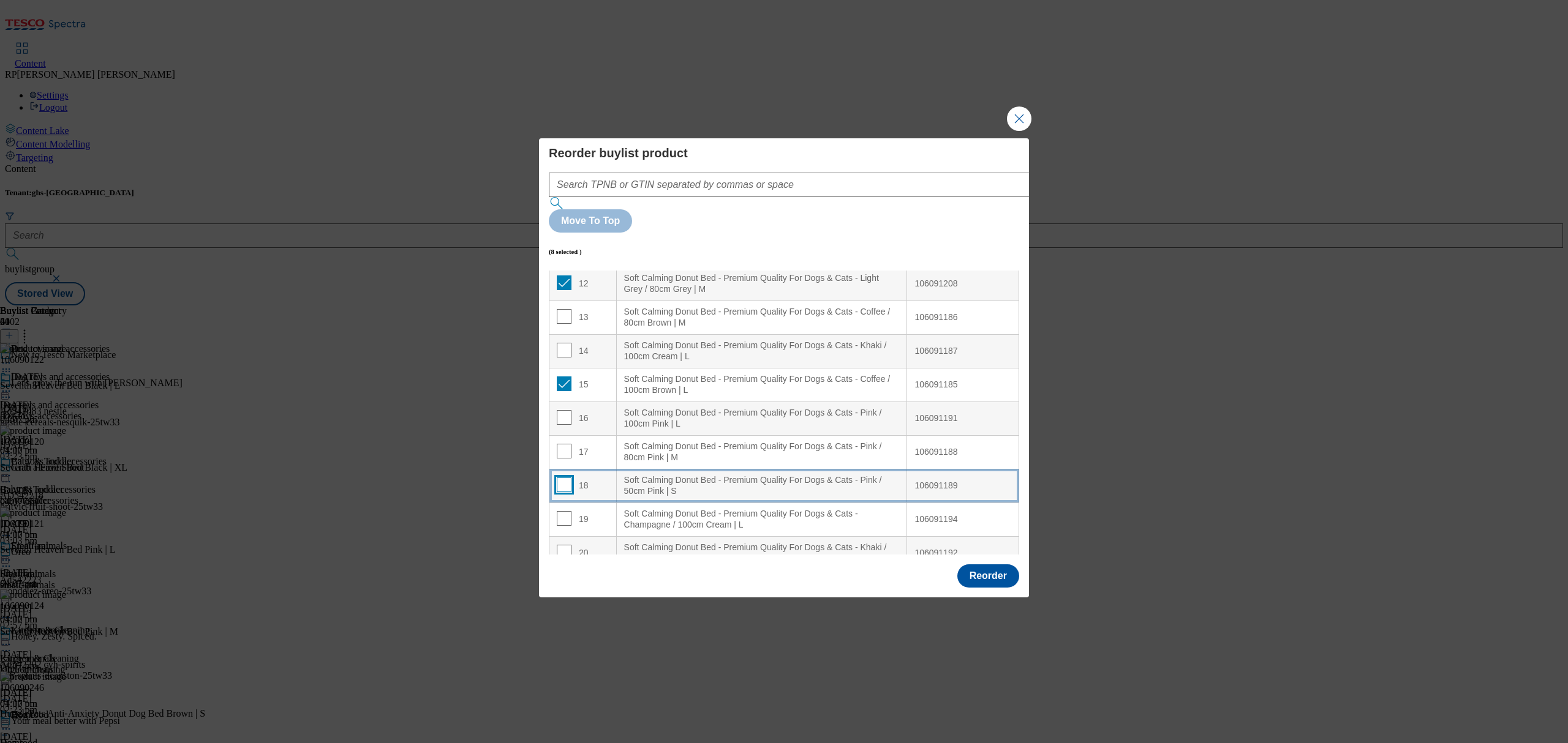
click at [562, 477] on input "Modal" at bounding box center [564, 485] width 15 height 15
checkbox input "true"
click at [562, 435] on td "17" at bounding box center [583, 452] width 67 height 34
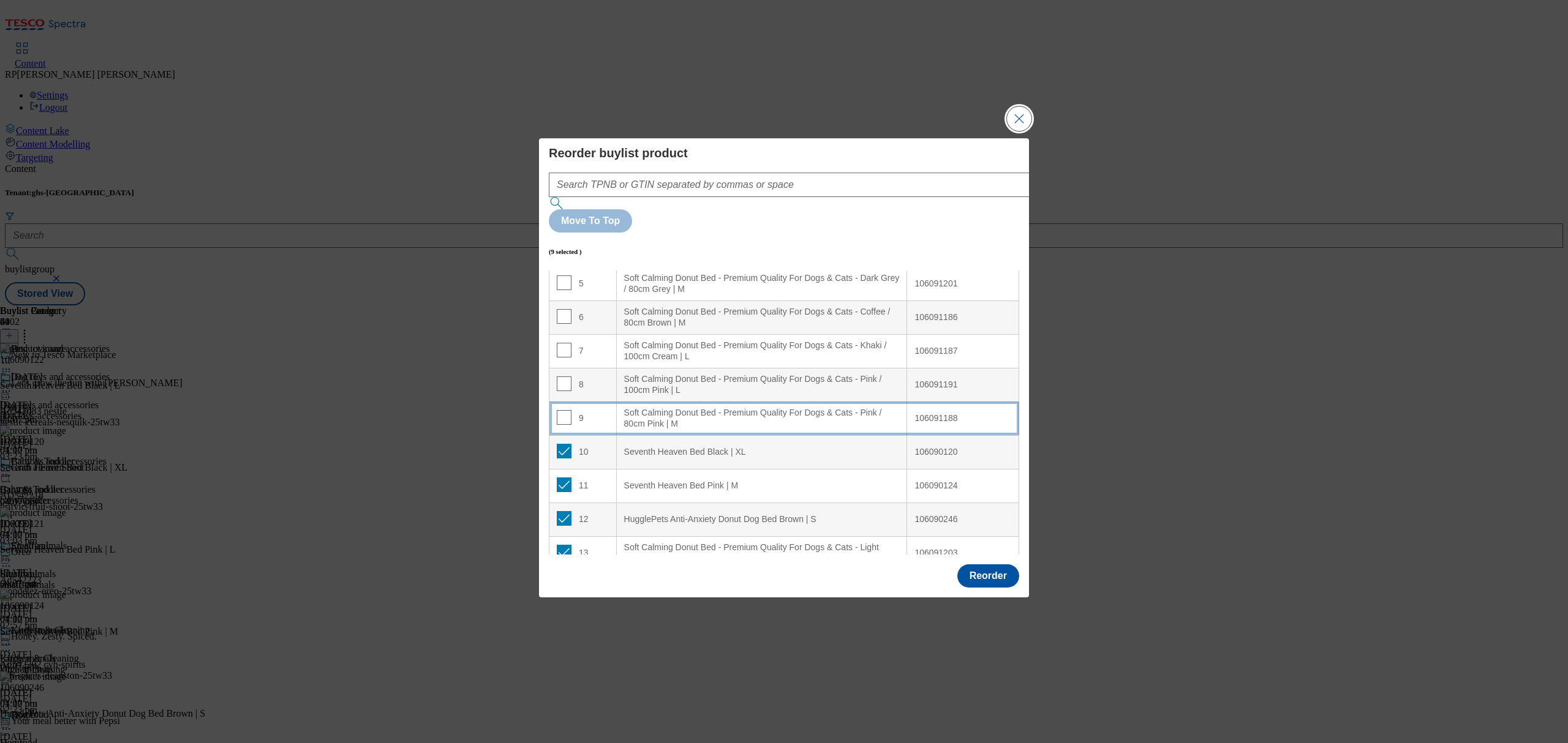
click at [1009, 131] on button "Close Modal" at bounding box center [1019, 118] width 24 height 24
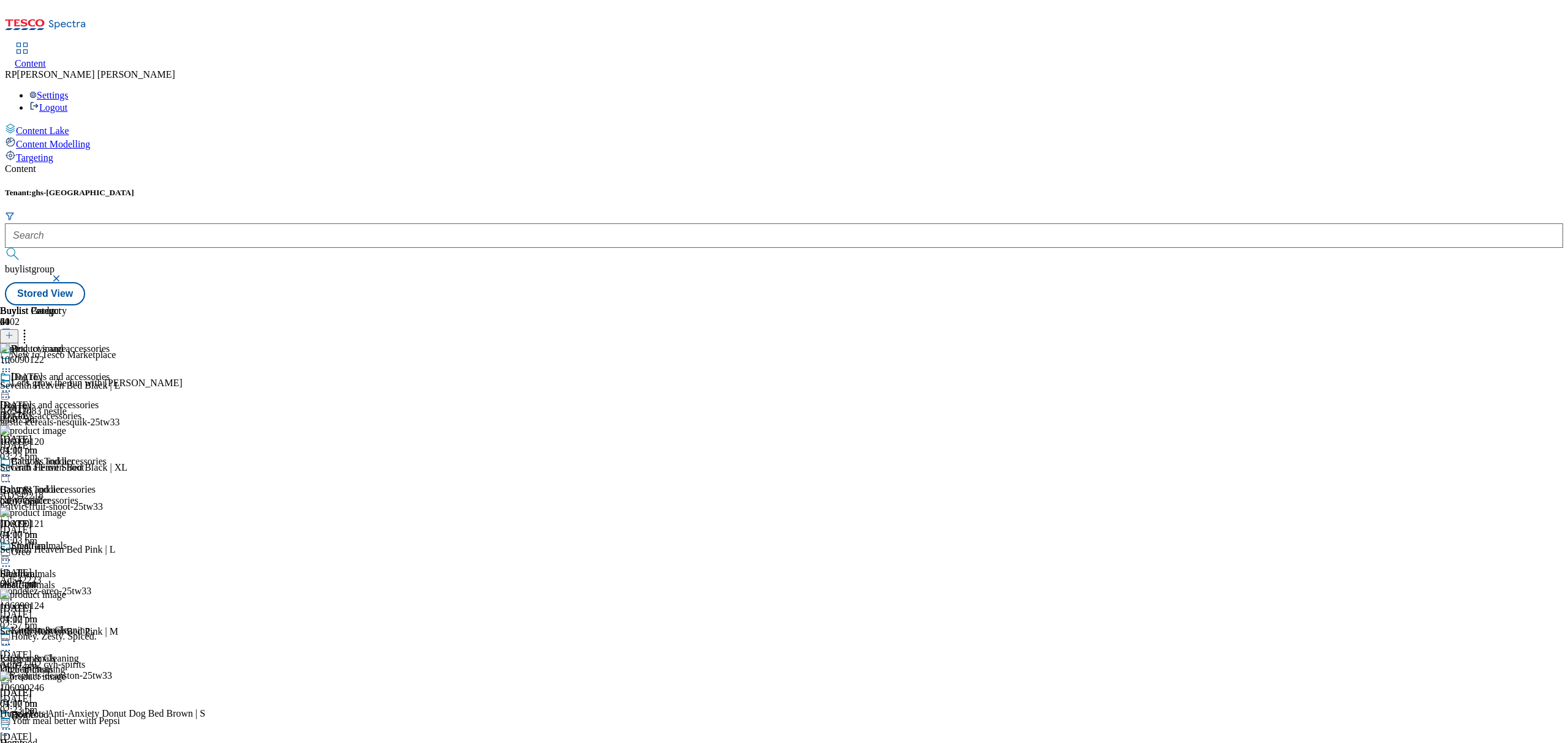
click at [31, 327] on icon at bounding box center [24, 333] width 12 height 12
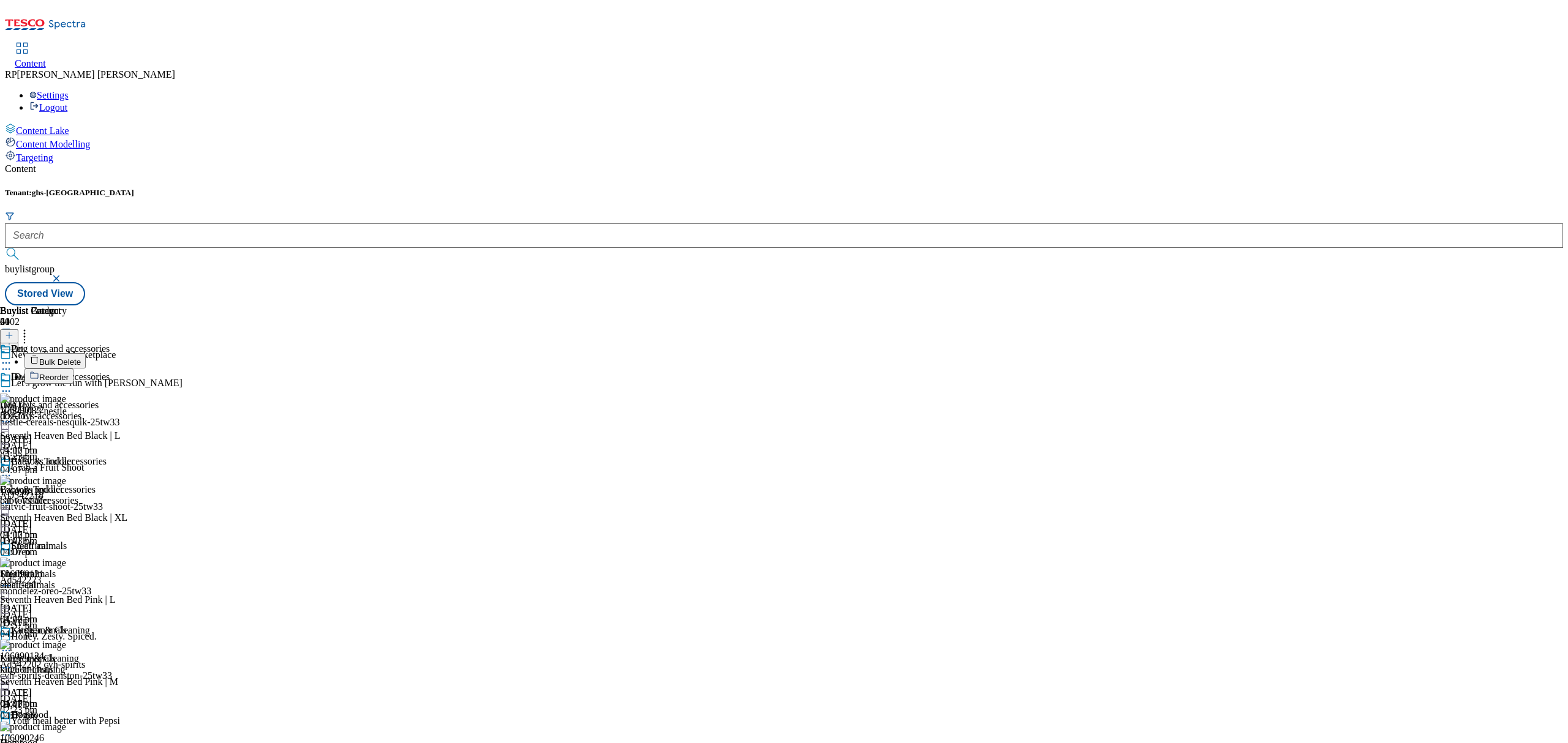
click at [85, 353] on button "Bulk Delete" at bounding box center [55, 361] width 61 height 16
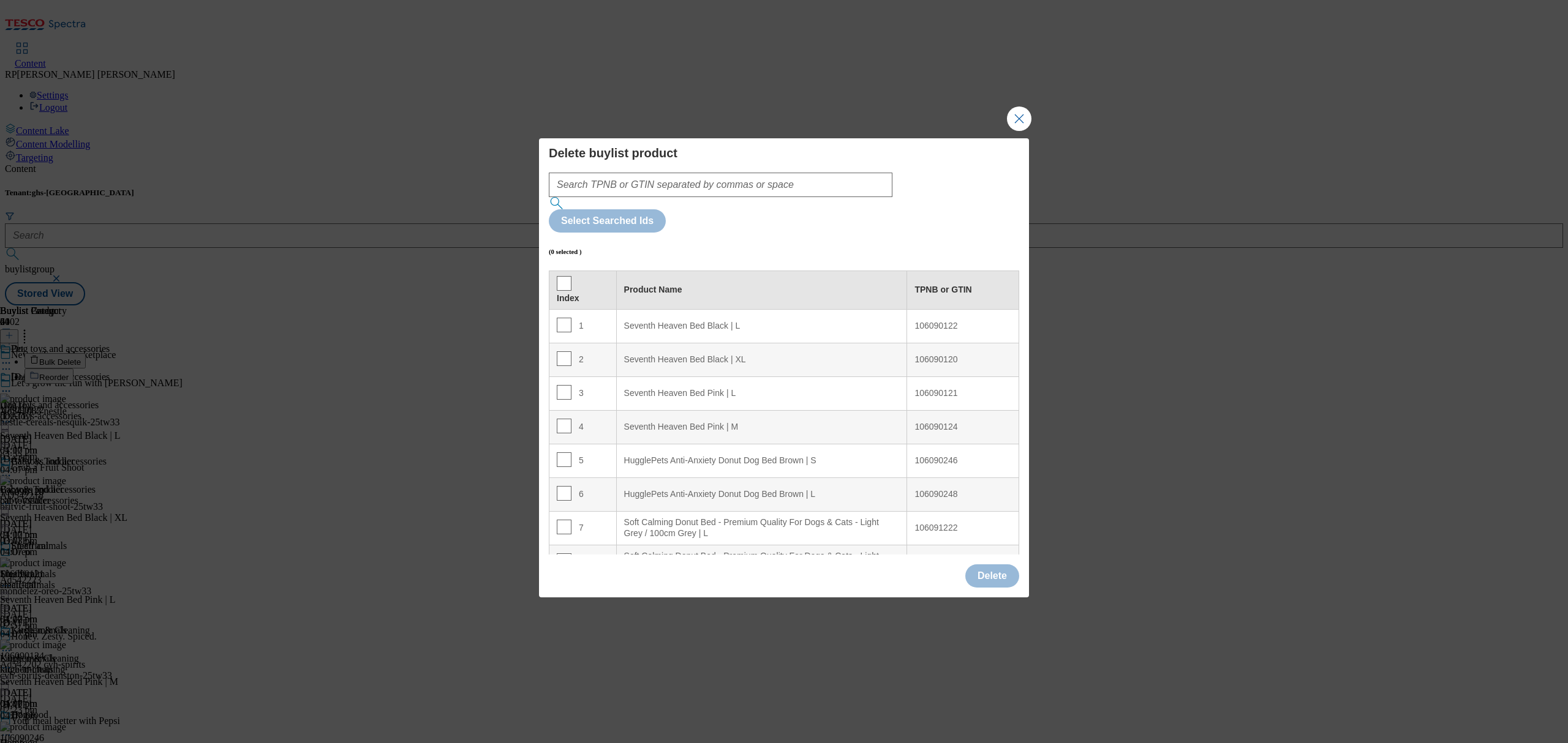
click at [561, 343] on td "2" at bounding box center [583, 360] width 67 height 34
click at [564, 352] on input "Modal" at bounding box center [564, 359] width 15 height 15
checkbox input "true"
click at [564, 410] on td "4" at bounding box center [583, 427] width 67 height 34
click at [562, 419] on input "Modal" at bounding box center [564, 426] width 15 height 15
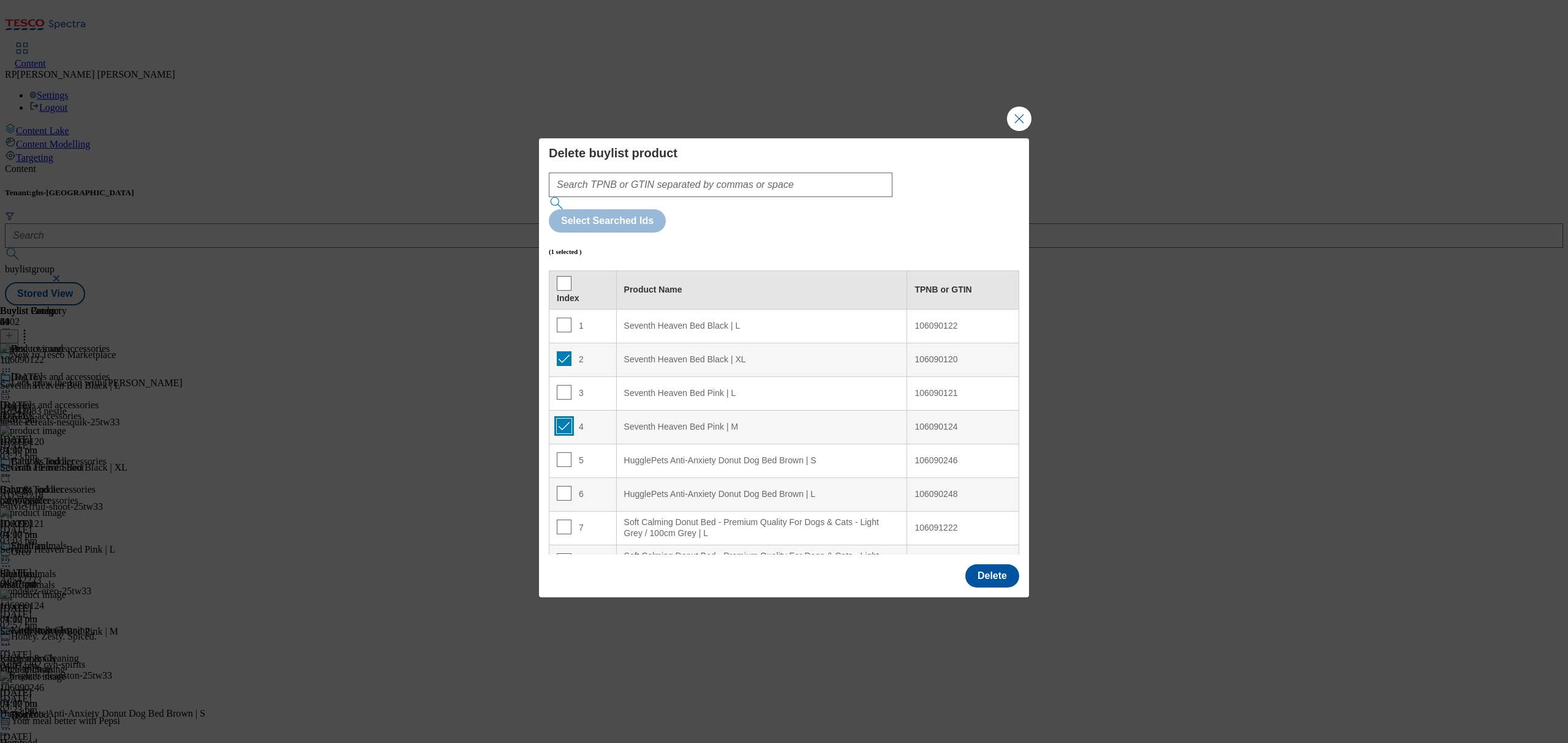
checkbox input "true"
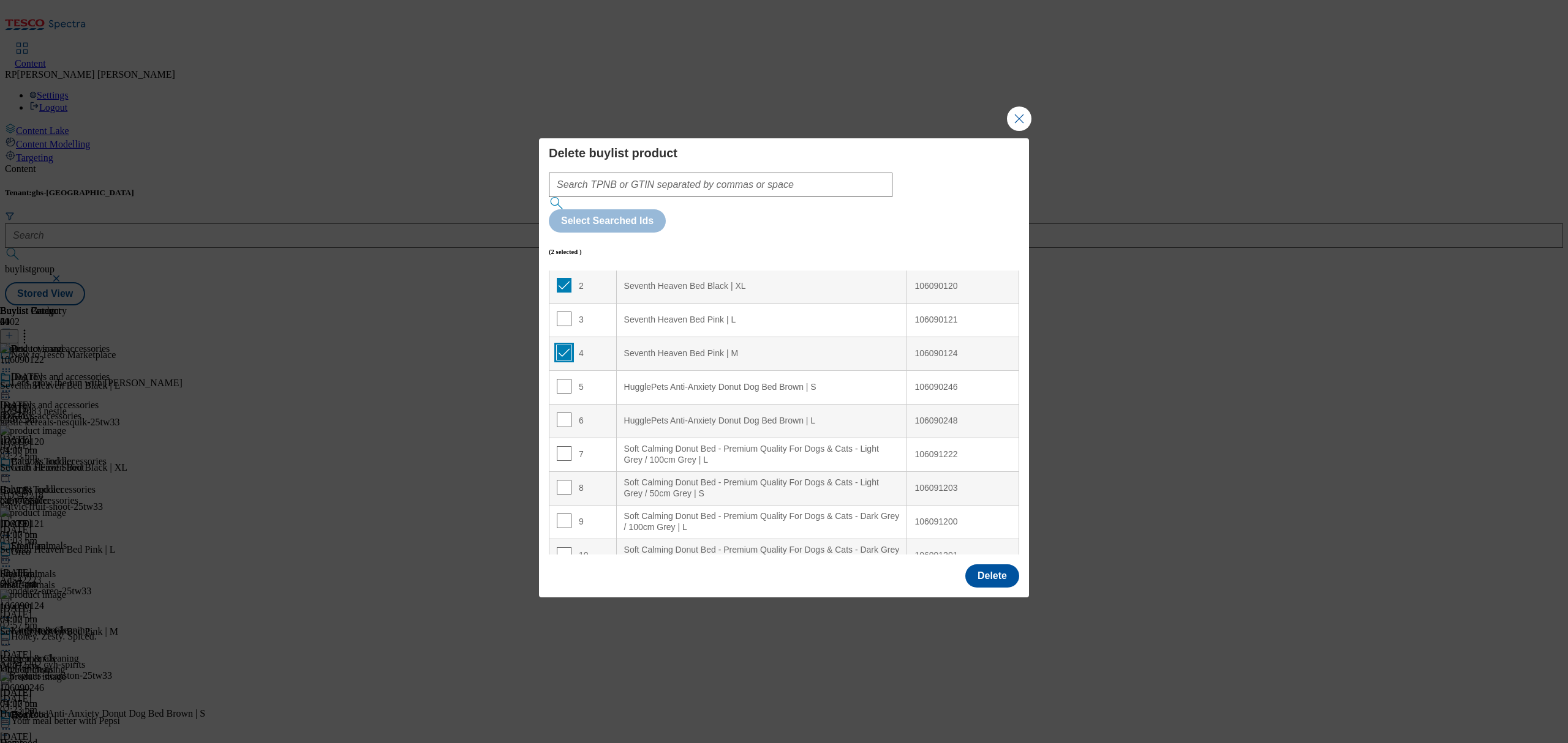
scroll to position [163, 0]
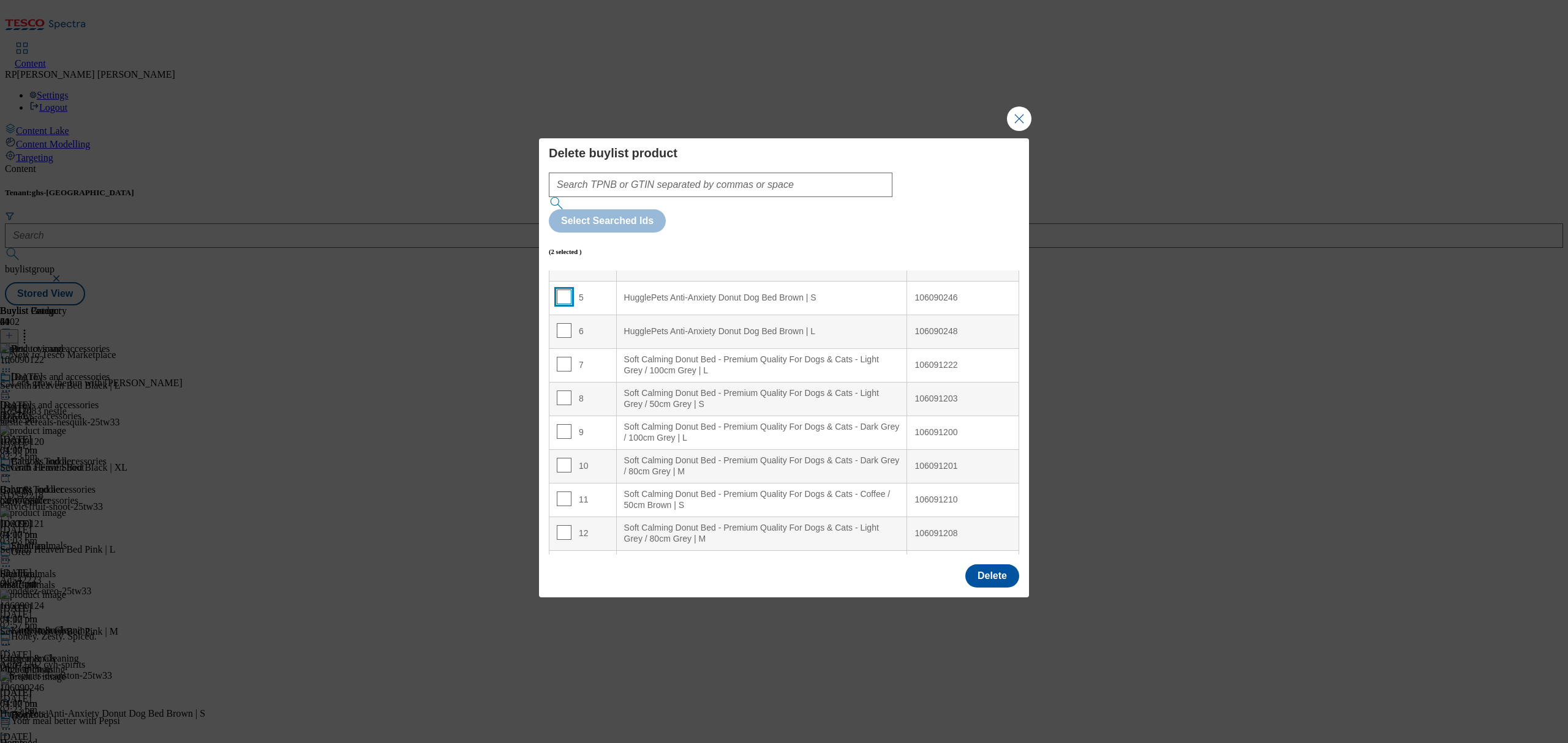
click at [564, 289] on input "Modal" at bounding box center [564, 297] width 15 height 15
checkbox input "true"
click at [561, 357] on input "Modal" at bounding box center [564, 365] width 15 height 15
checkbox input "true"
click at [567, 424] on input "Modal" at bounding box center [564, 432] width 15 height 15
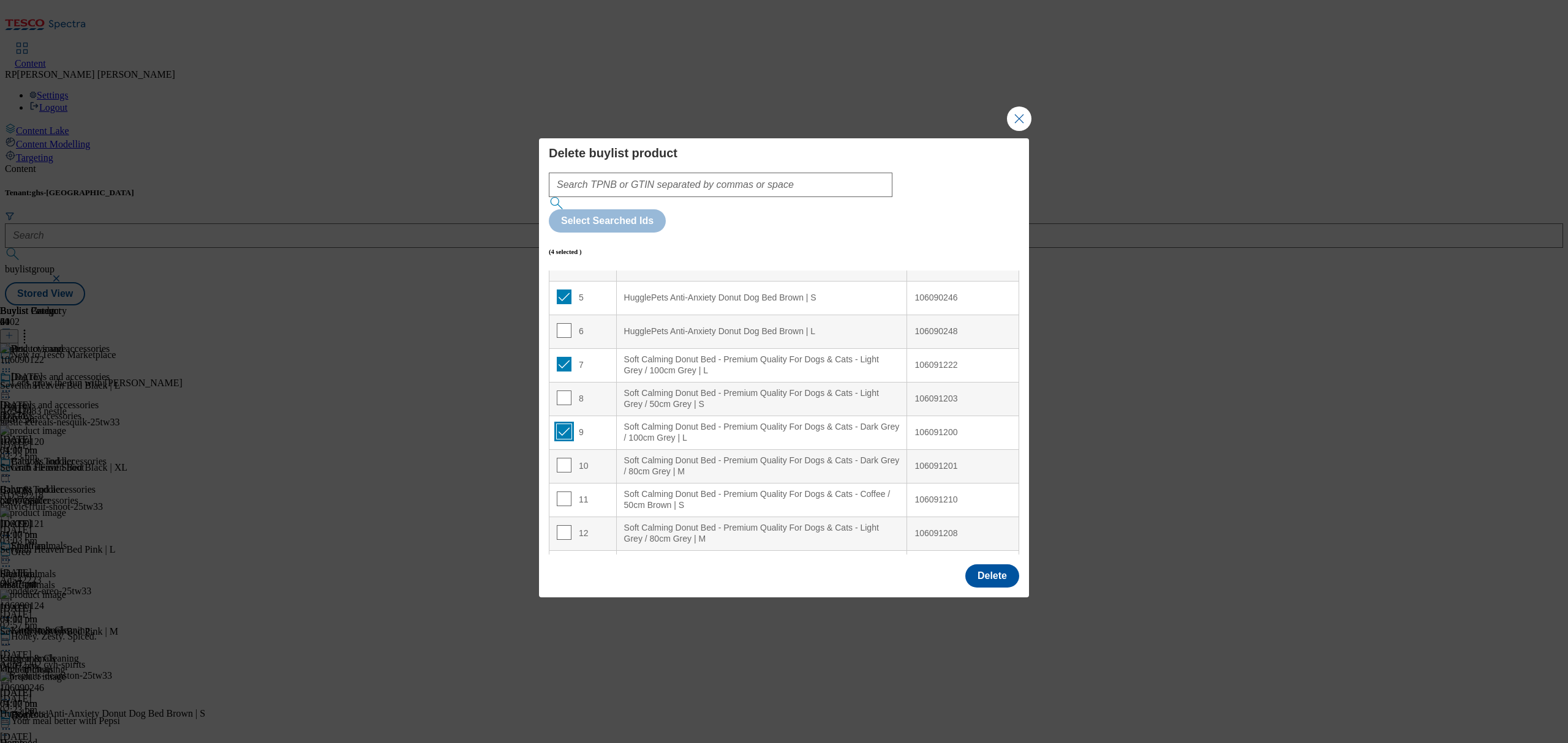
checkbox input "true"
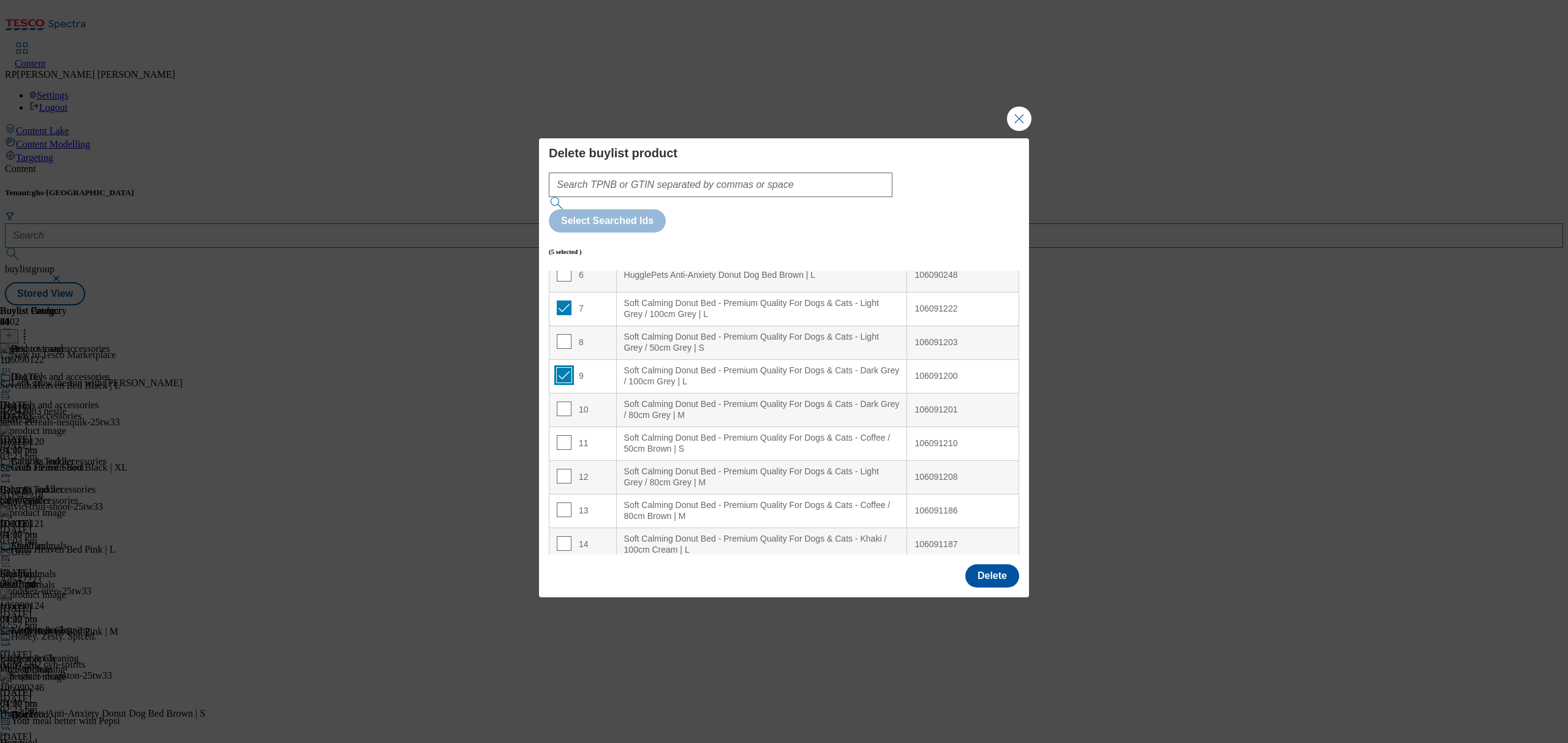
scroll to position [245, 0]
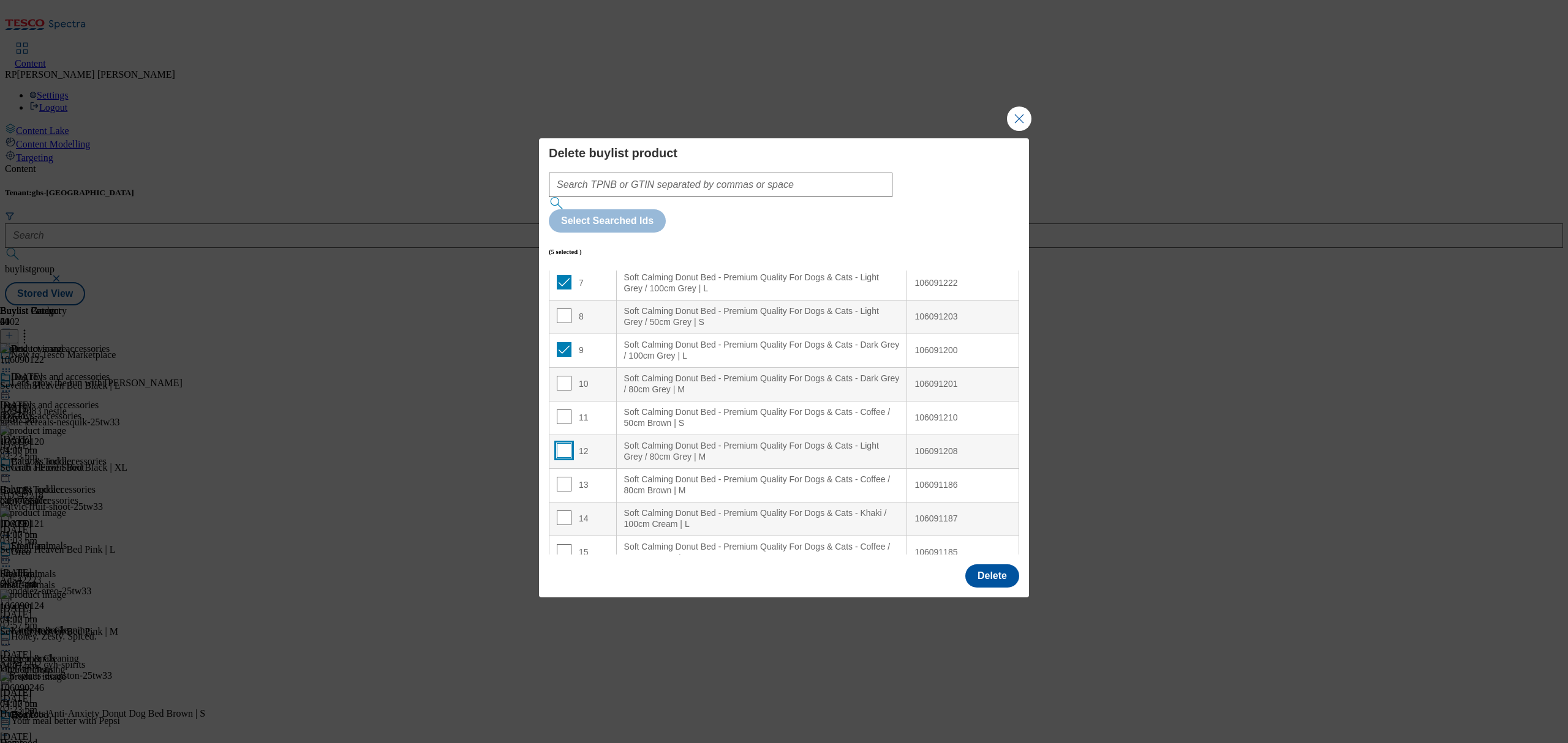
click at [558, 443] on input "Modal" at bounding box center [564, 451] width 15 height 15
checkbox input "true"
click at [562, 410] on input "Modal" at bounding box center [564, 417] width 15 height 15
checkbox input "true"
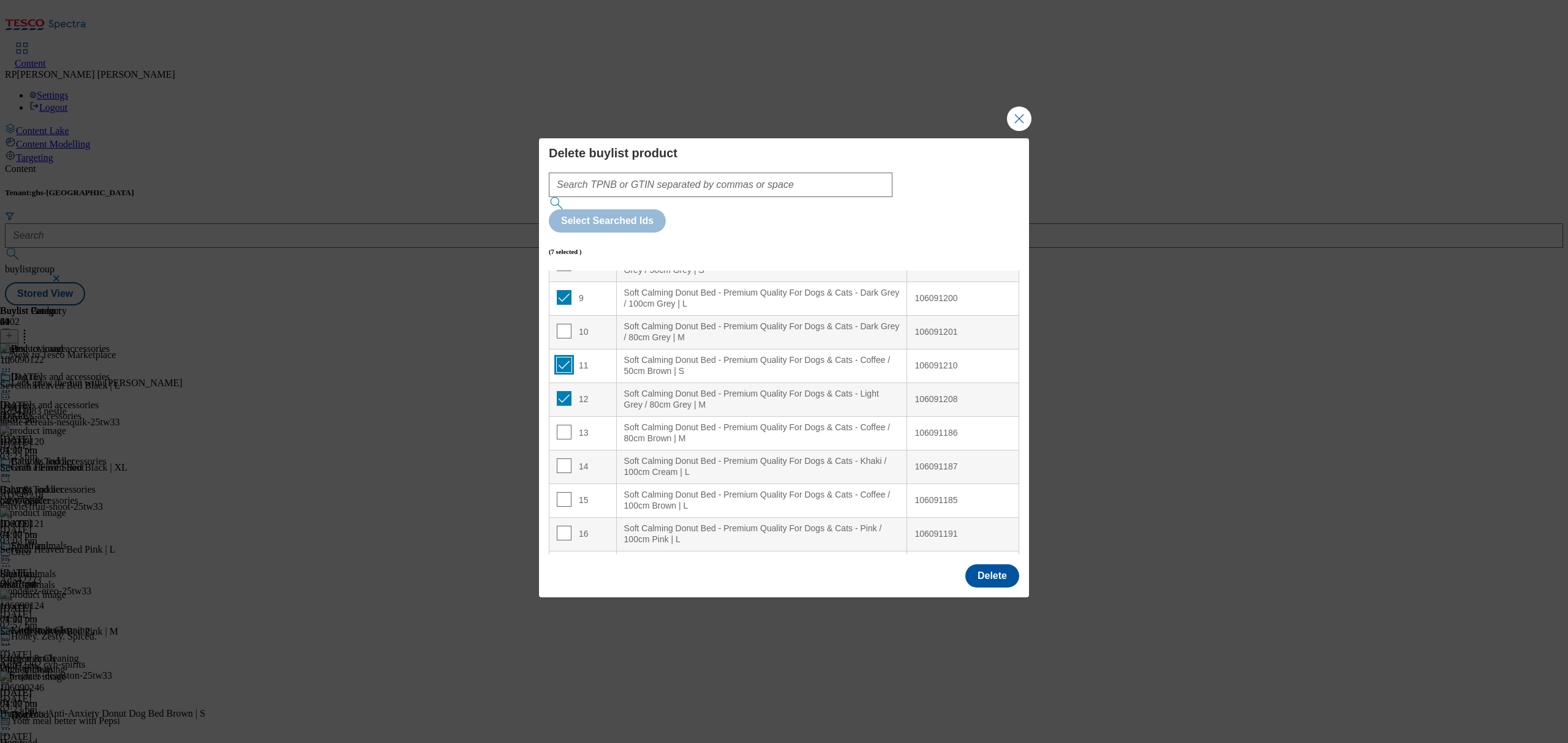
scroll to position [326, 0]
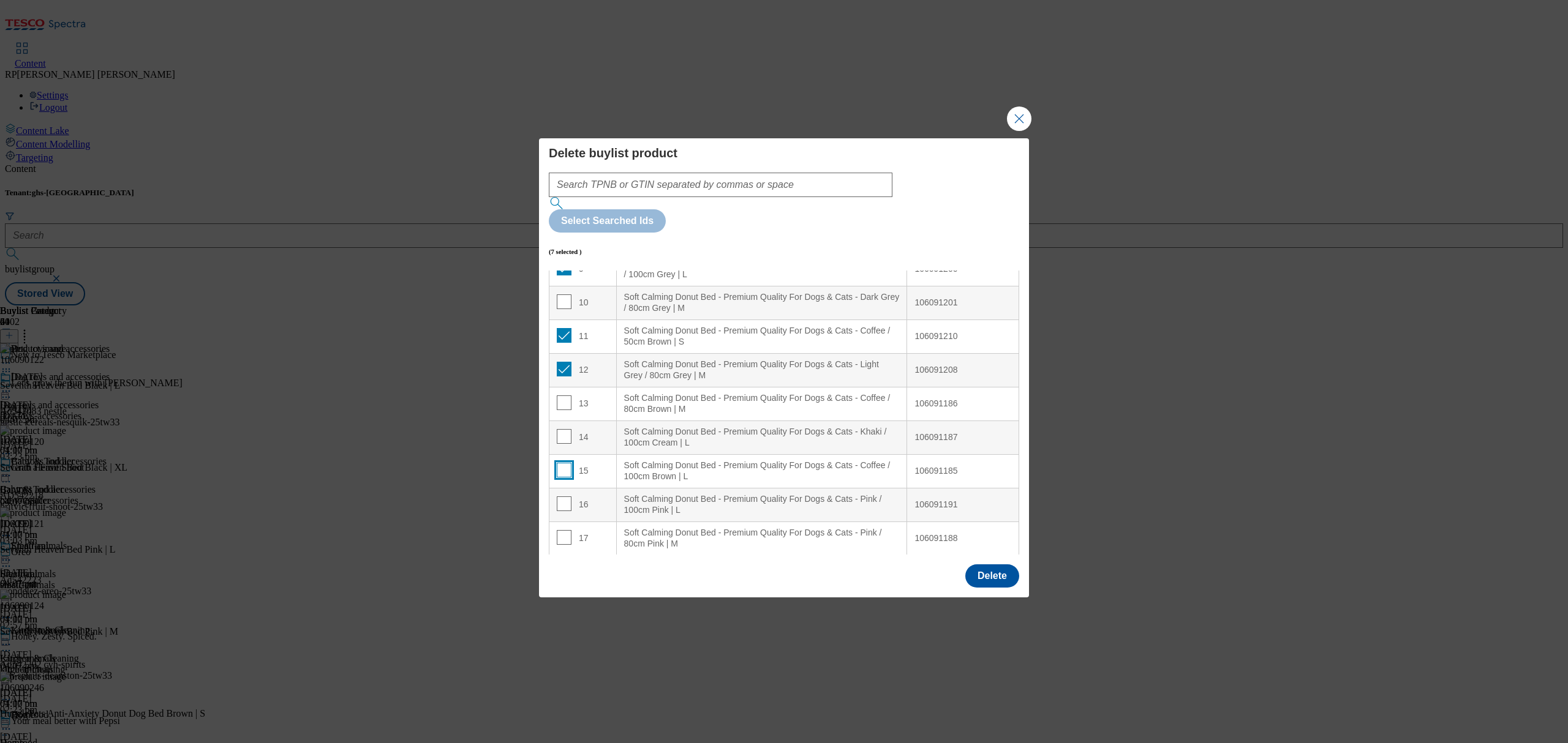
click at [561, 463] on input "Modal" at bounding box center [564, 470] width 15 height 15
checkbox input "true"
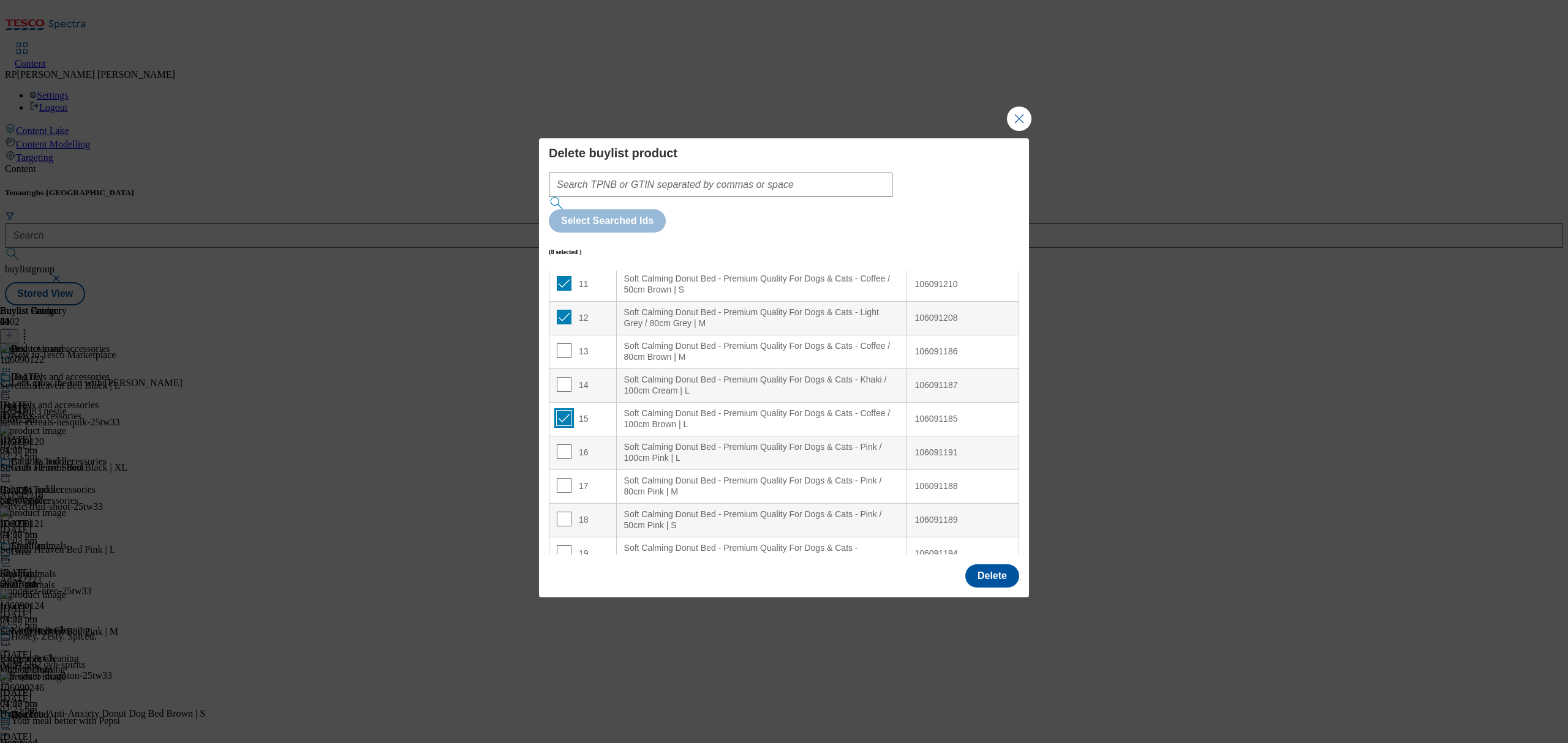
scroll to position [408, 0]
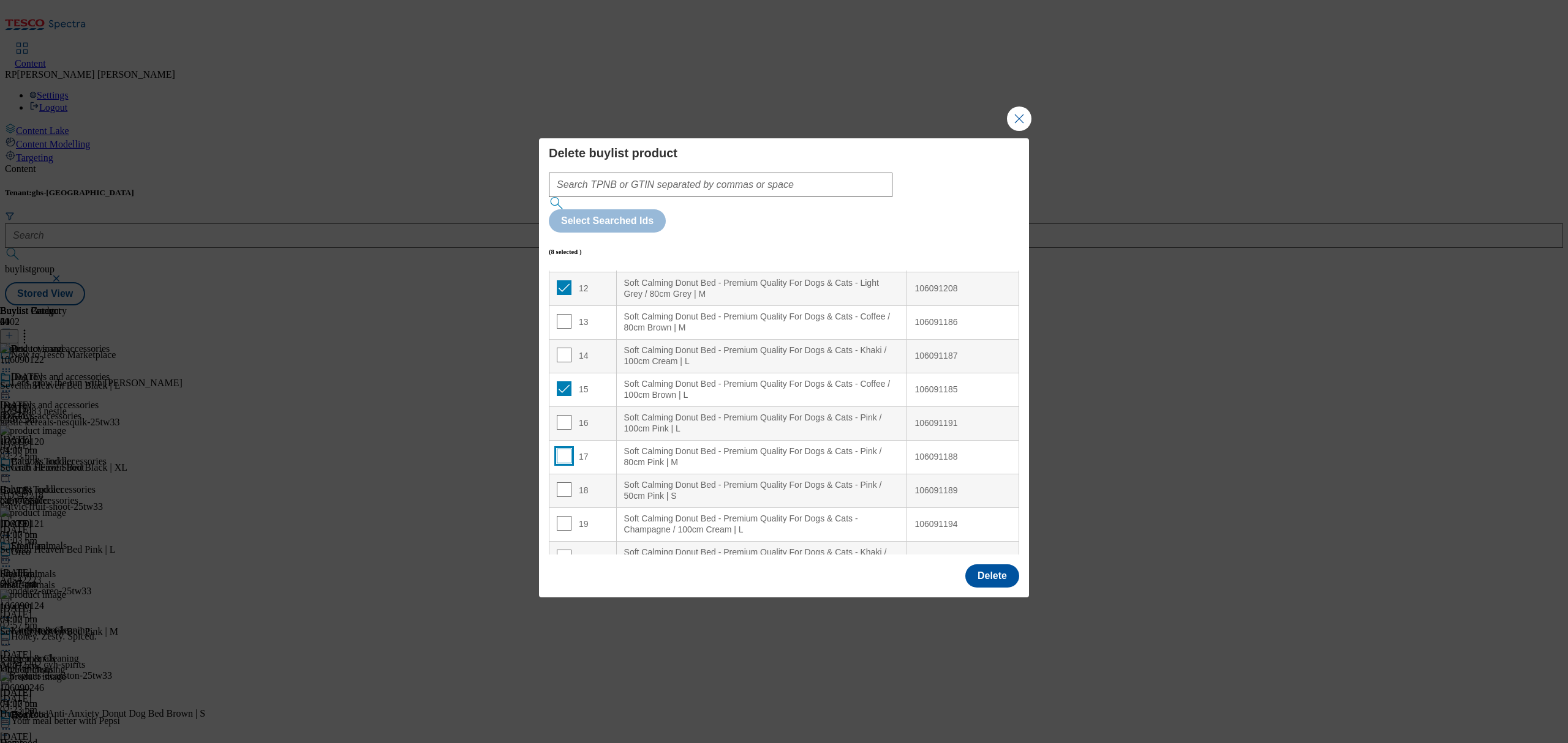
click at [566, 449] on input "Modal" at bounding box center [564, 456] width 15 height 15
checkbox input "true"
click at [564, 482] on input "Modal" at bounding box center [564, 490] width 15 height 15
checkbox input "true"
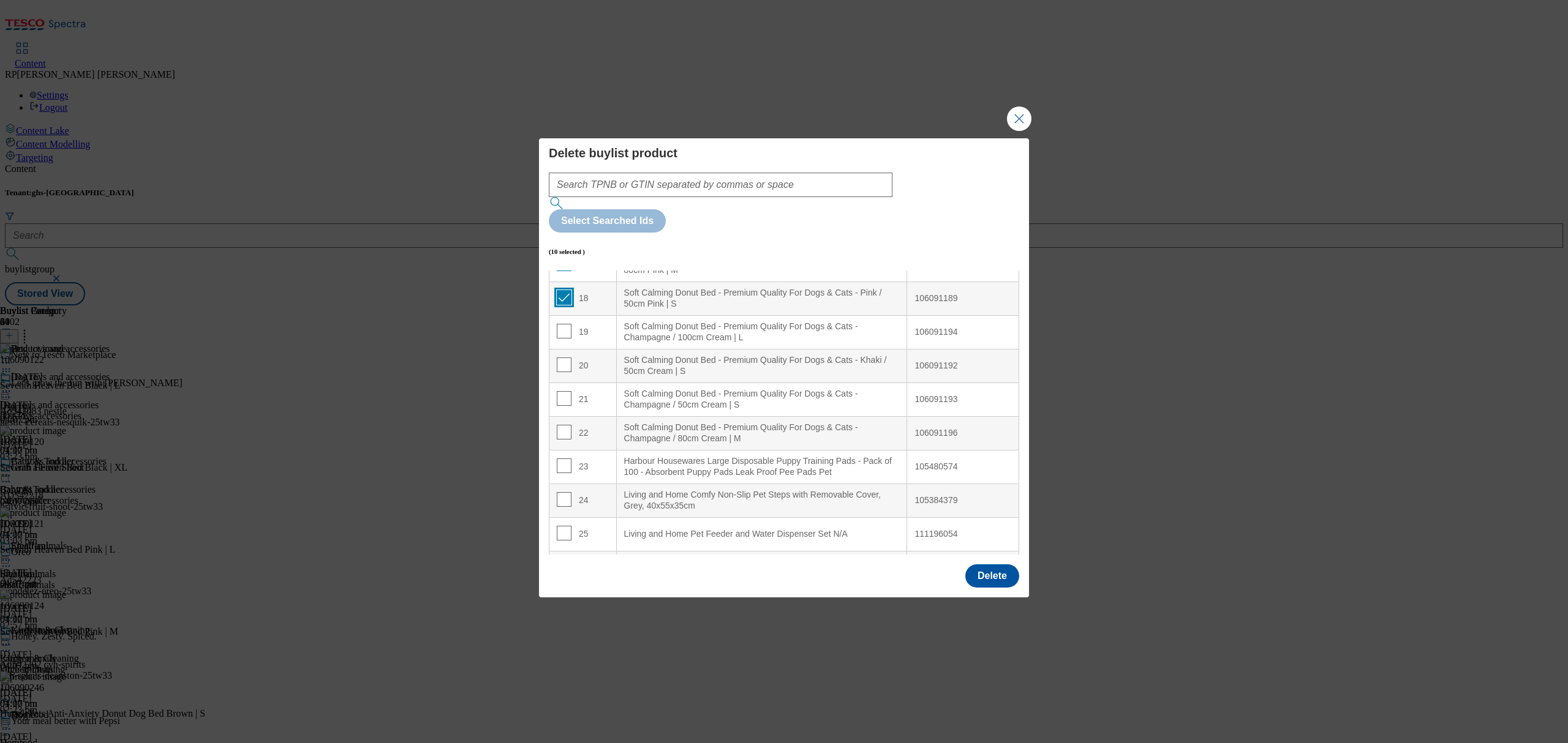
scroll to position [571, 0]
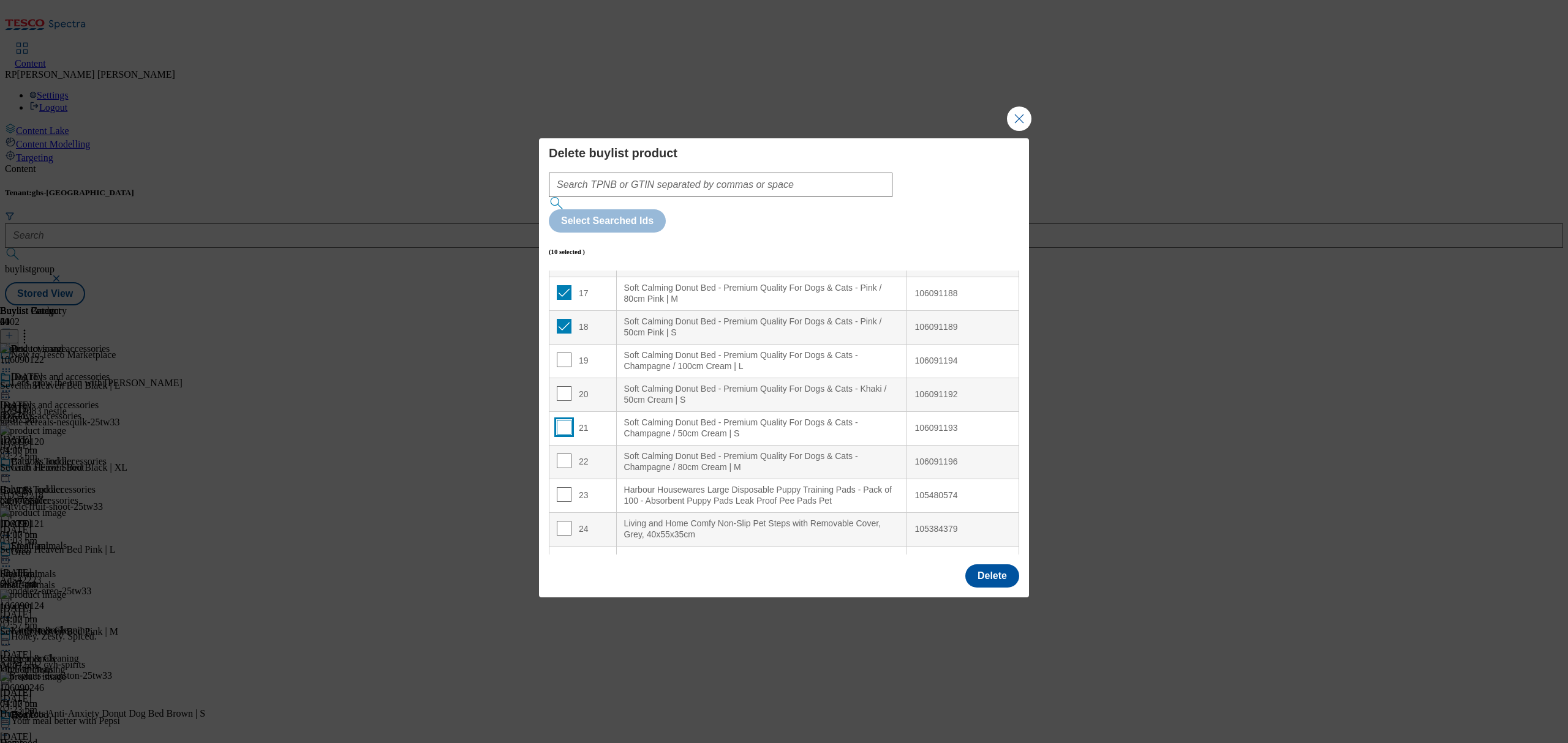
click at [561, 420] on input "Modal" at bounding box center [564, 428] width 15 height 15
checkbox input "true"
click at [559, 454] on input "Modal" at bounding box center [564, 461] width 15 height 15
checkbox input "true"
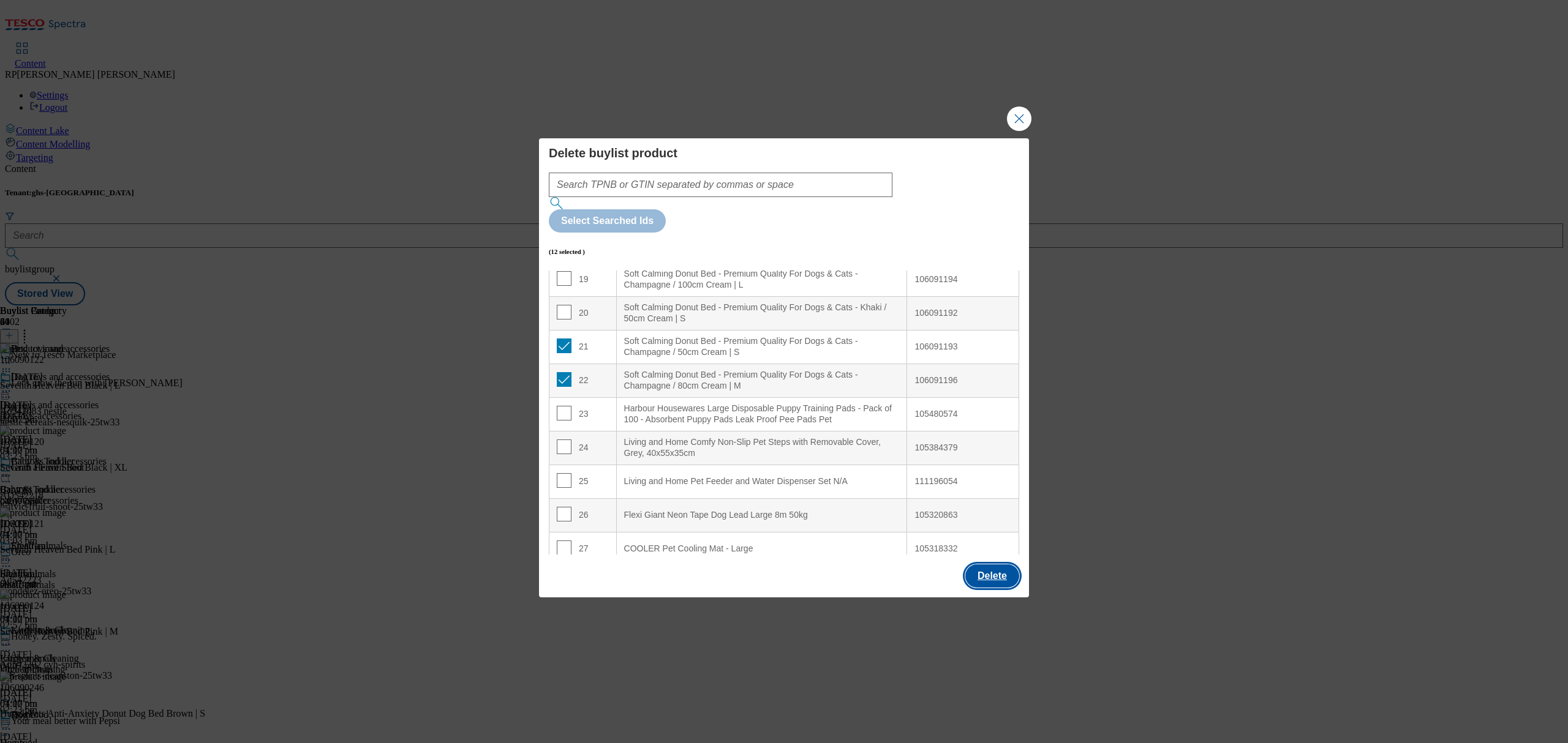
click at [986, 564] on button "Delete" at bounding box center [992, 575] width 54 height 23
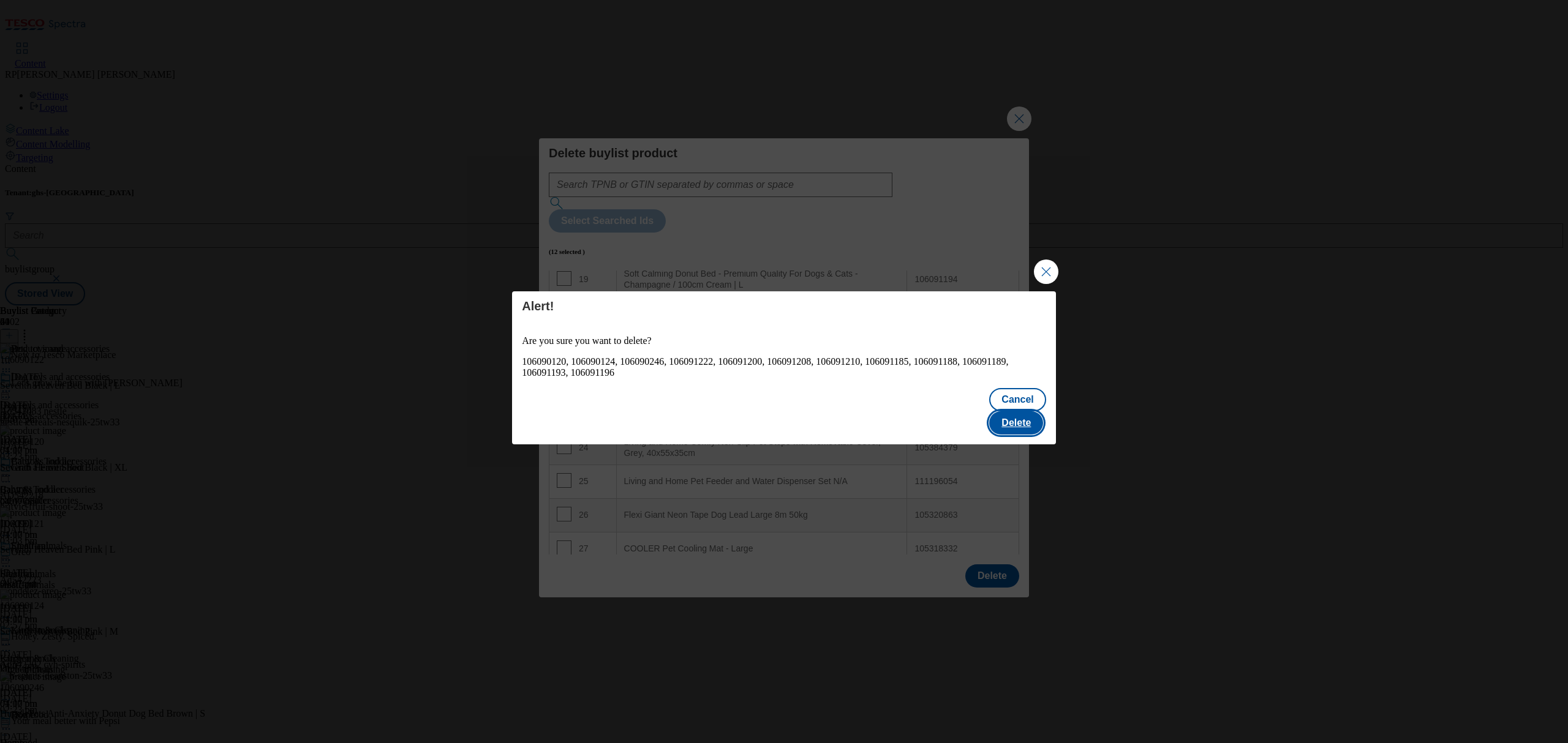
click at [1035, 411] on button "Delete" at bounding box center [1016, 423] width 54 height 23
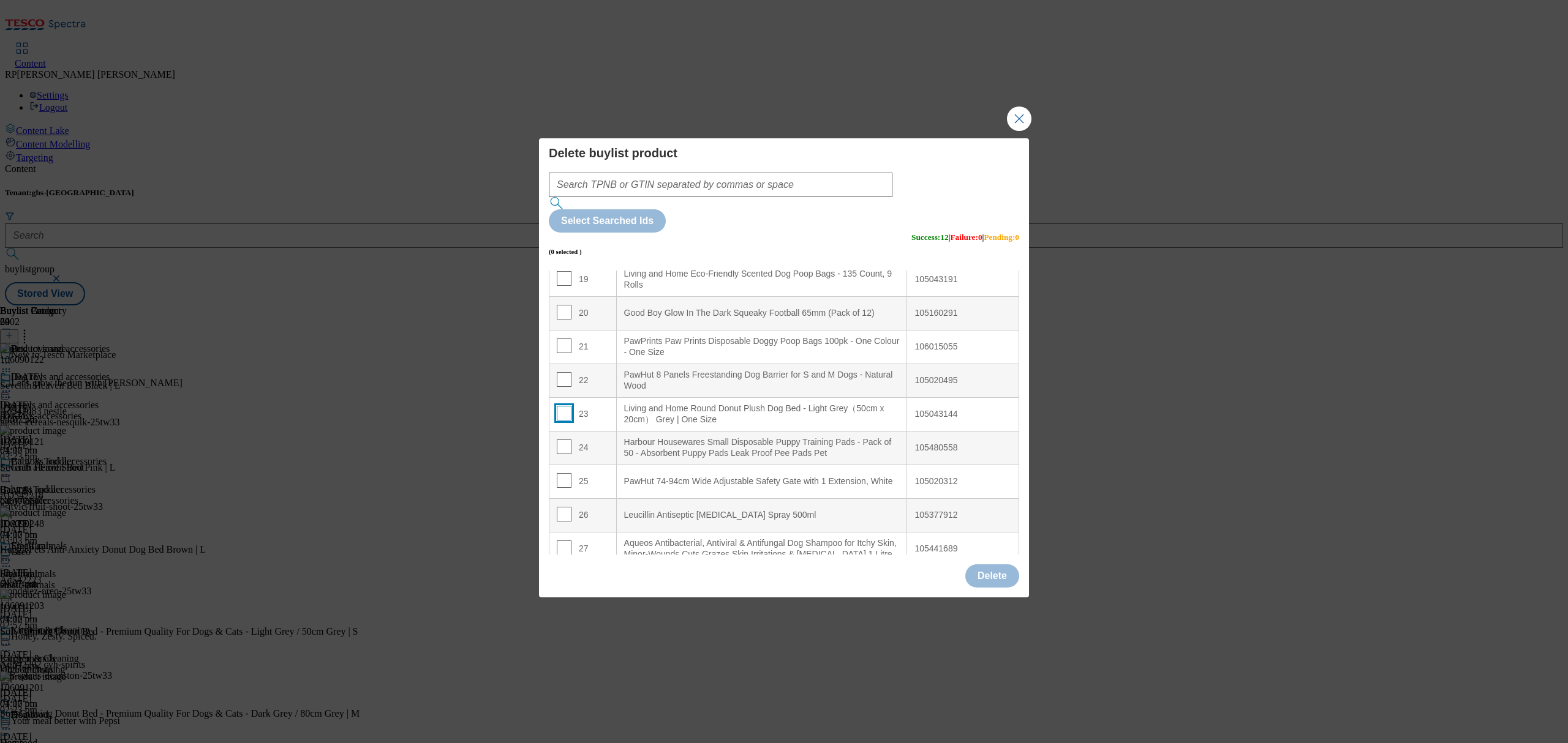
click at [562, 406] on input "Modal" at bounding box center [564, 413] width 15 height 15
checkbox input "true"
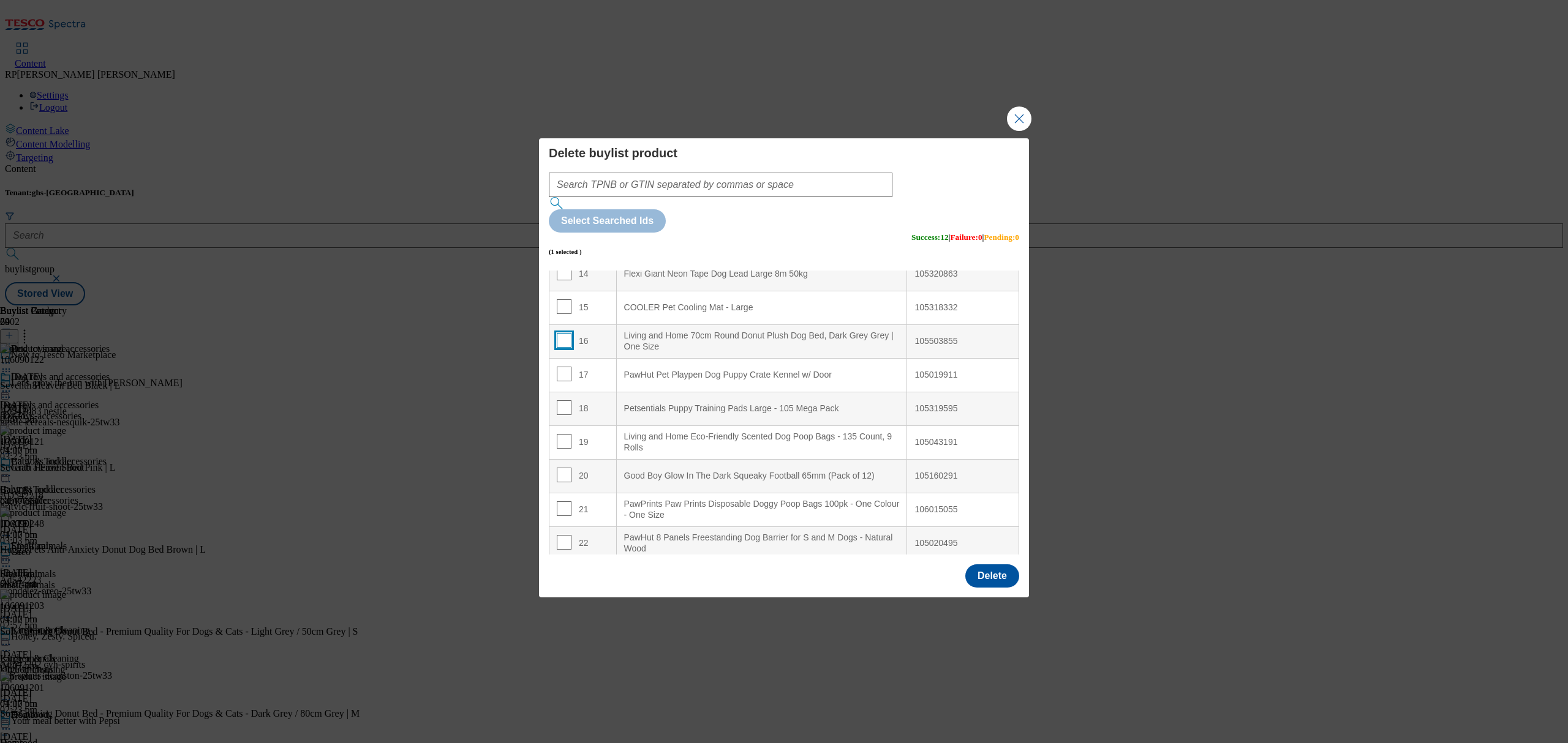
click at [562, 333] on input "Modal" at bounding box center [564, 340] width 15 height 15
checkbox input "true"
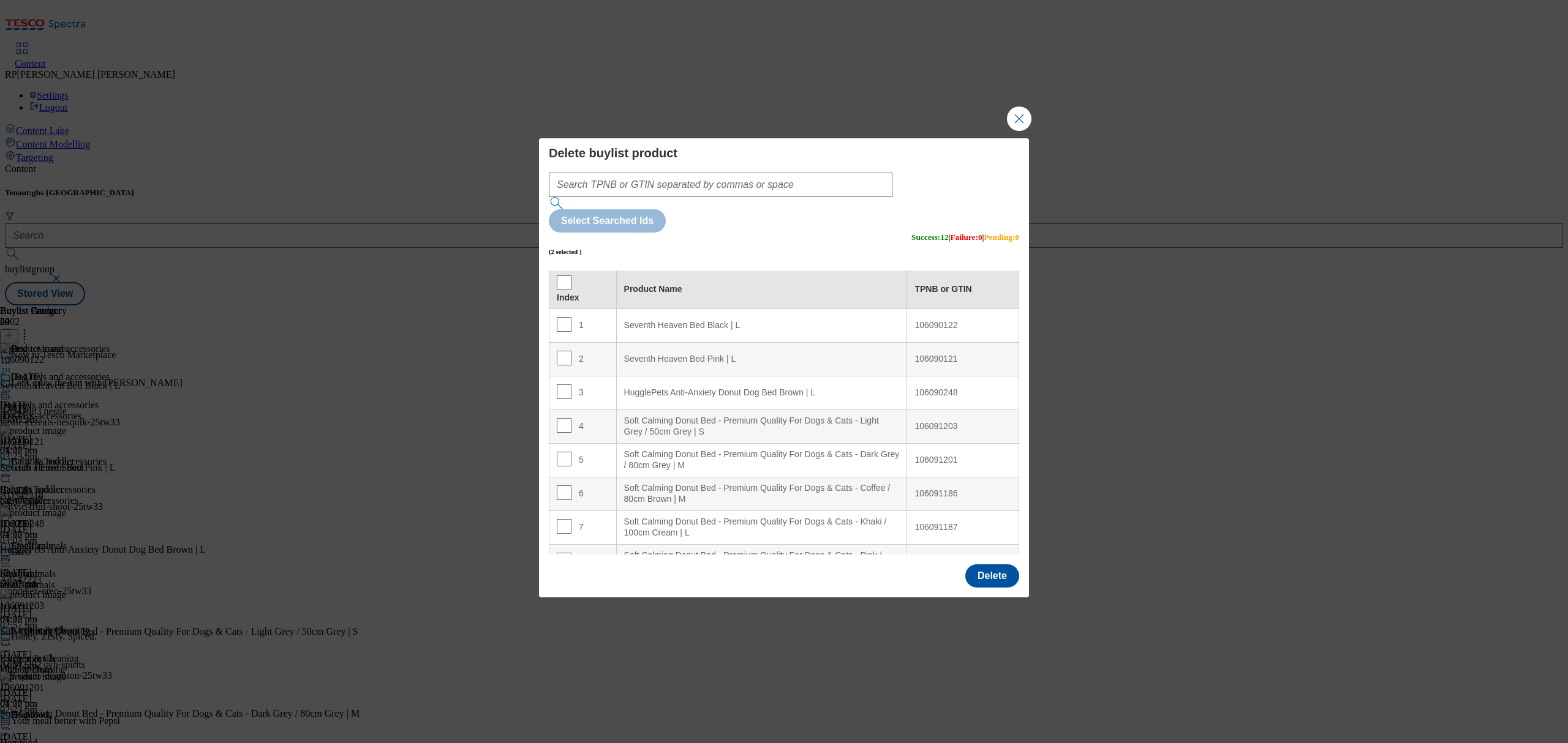
click at [705, 309] on L "Seventh Heaven Bed Black | L" at bounding box center [762, 325] width 291 height 34
click at [1025, 131] on button "Close Modal" at bounding box center [1019, 118] width 24 height 24
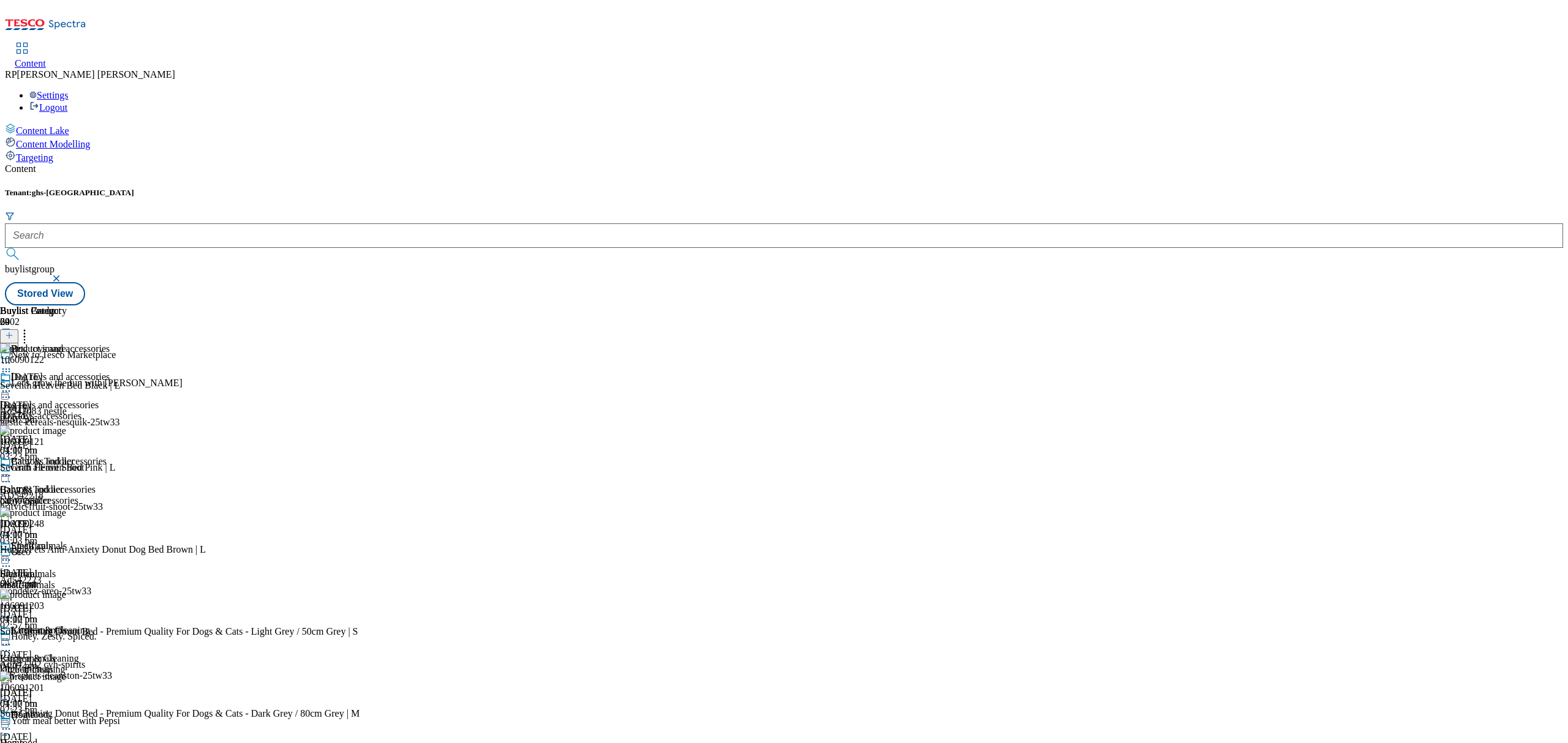
click at [31, 327] on icon at bounding box center [24, 333] width 12 height 12
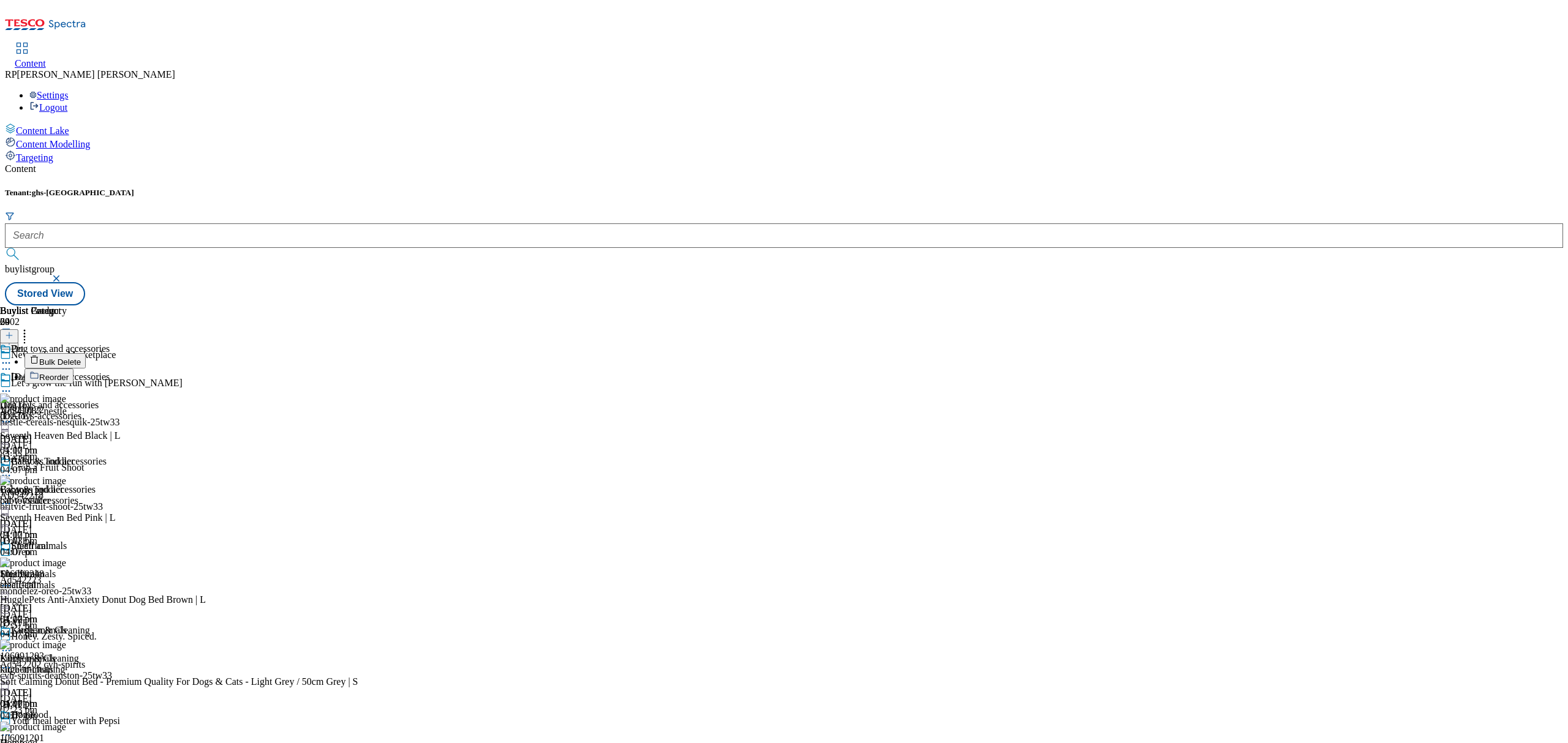
click at [74, 368] on button "Reorder" at bounding box center [49, 376] width 49 height 16
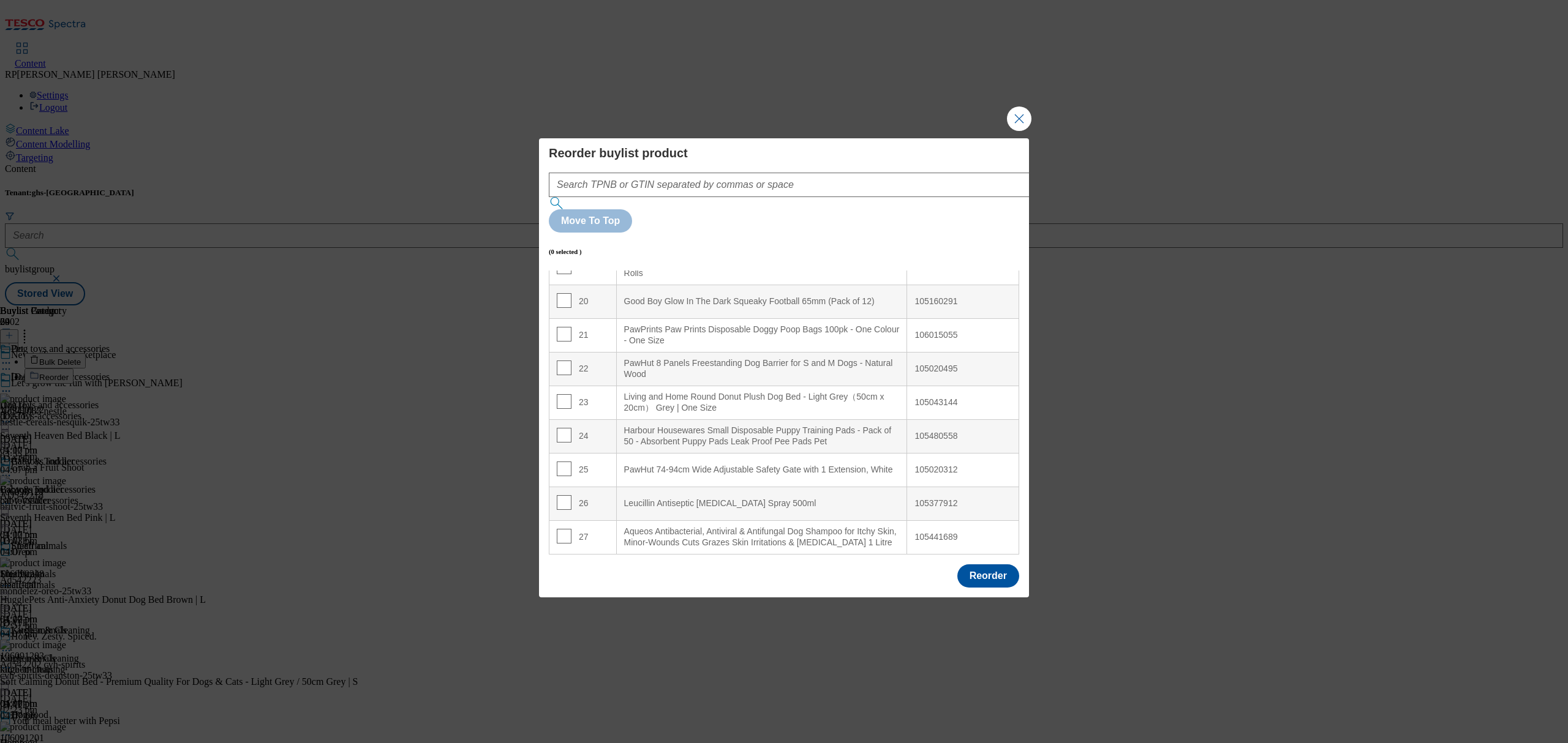
scroll to position [735, 0]
click at [566, 327] on input "Modal" at bounding box center [564, 334] width 15 height 15
checkbox input "true"
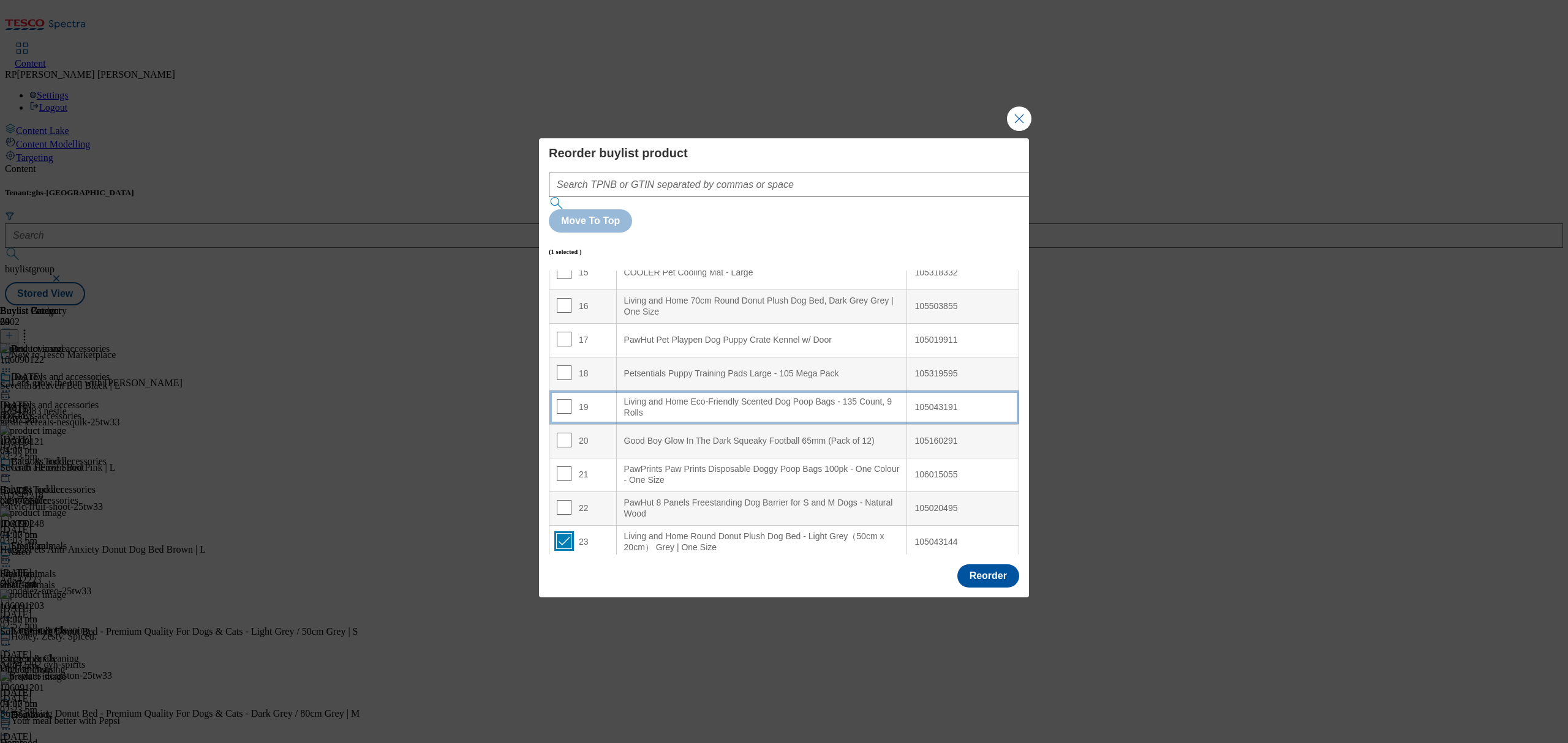
scroll to position [491, 0]
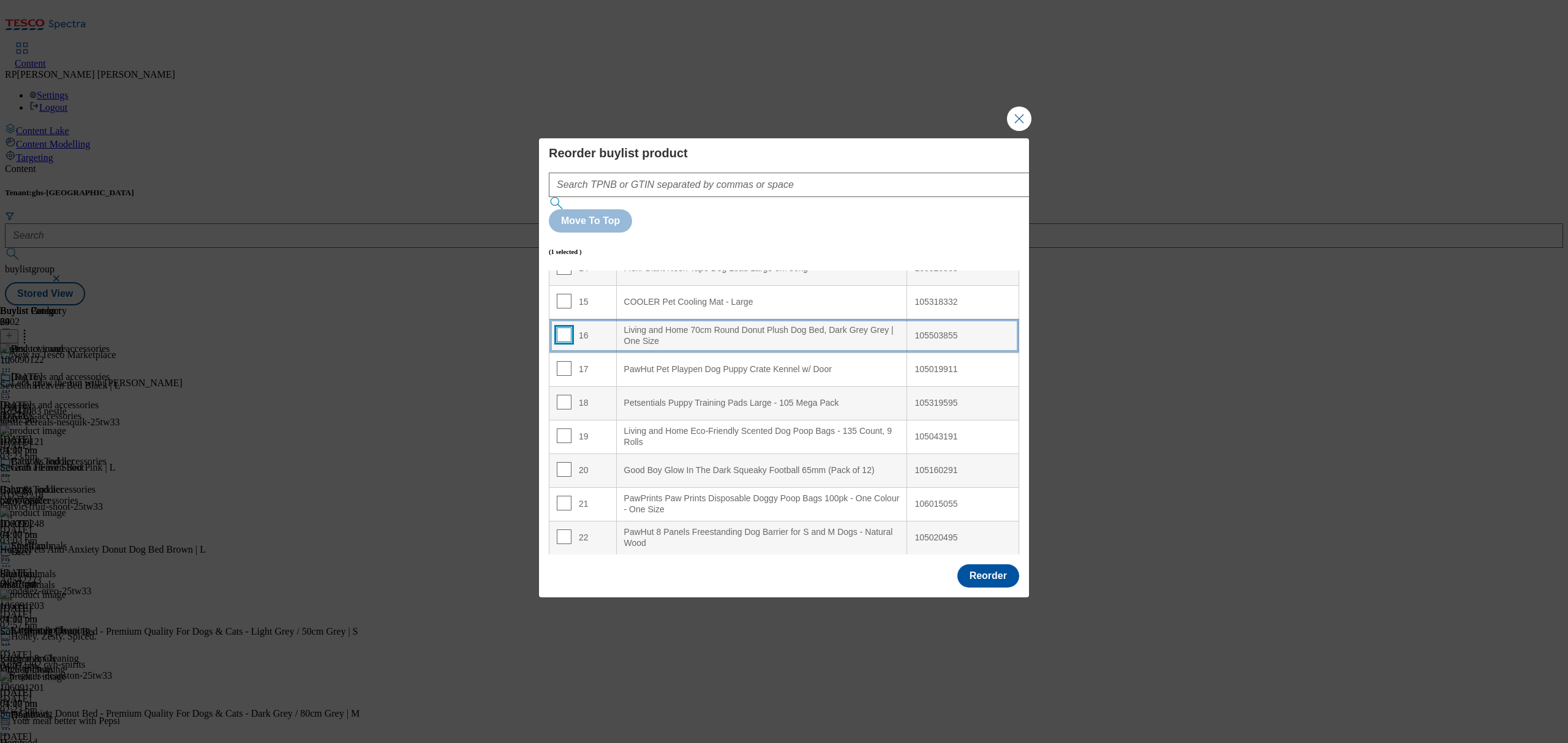
click at [564, 327] on input "Modal" at bounding box center [564, 335] width 15 height 15
checkbox input "true"
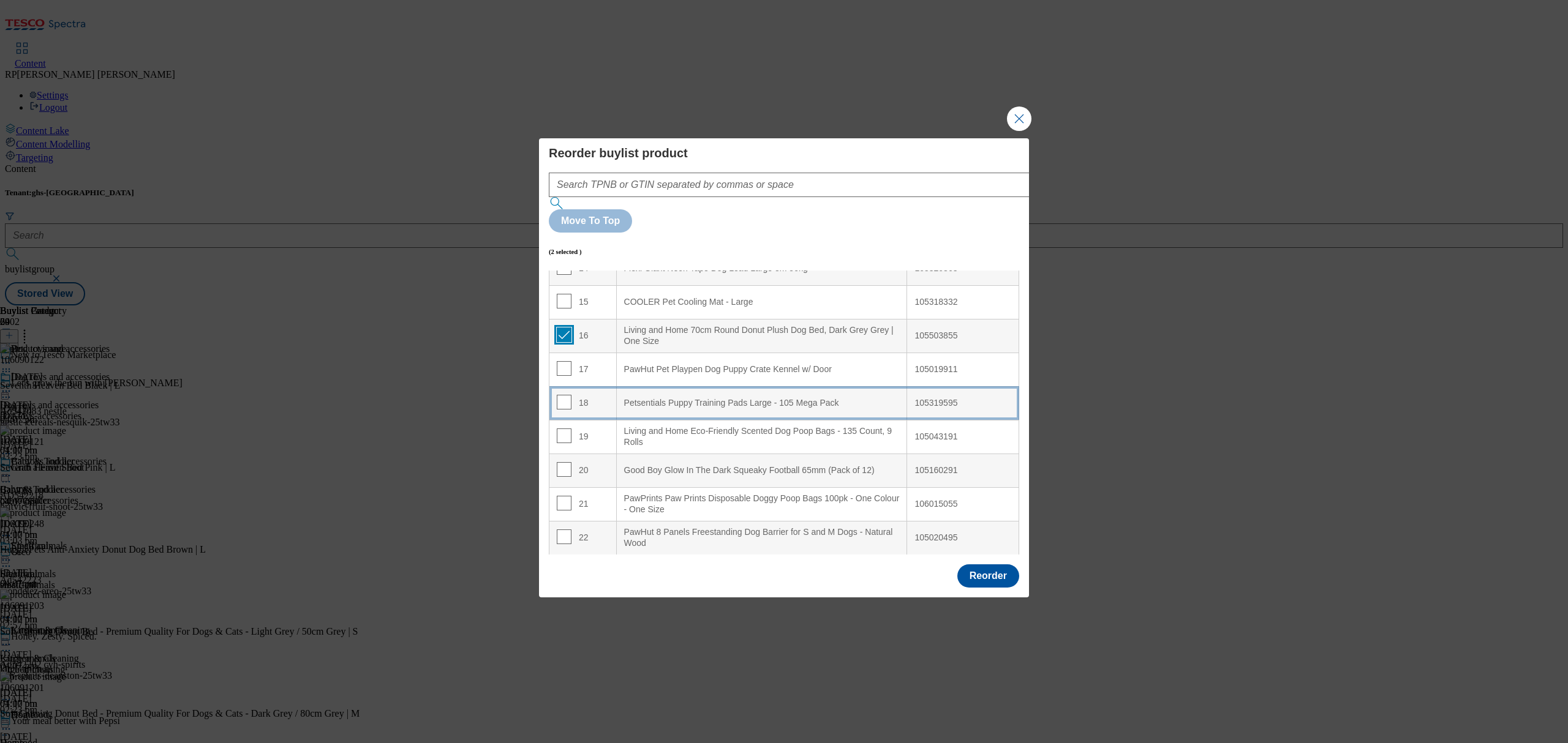
scroll to position [0, 0]
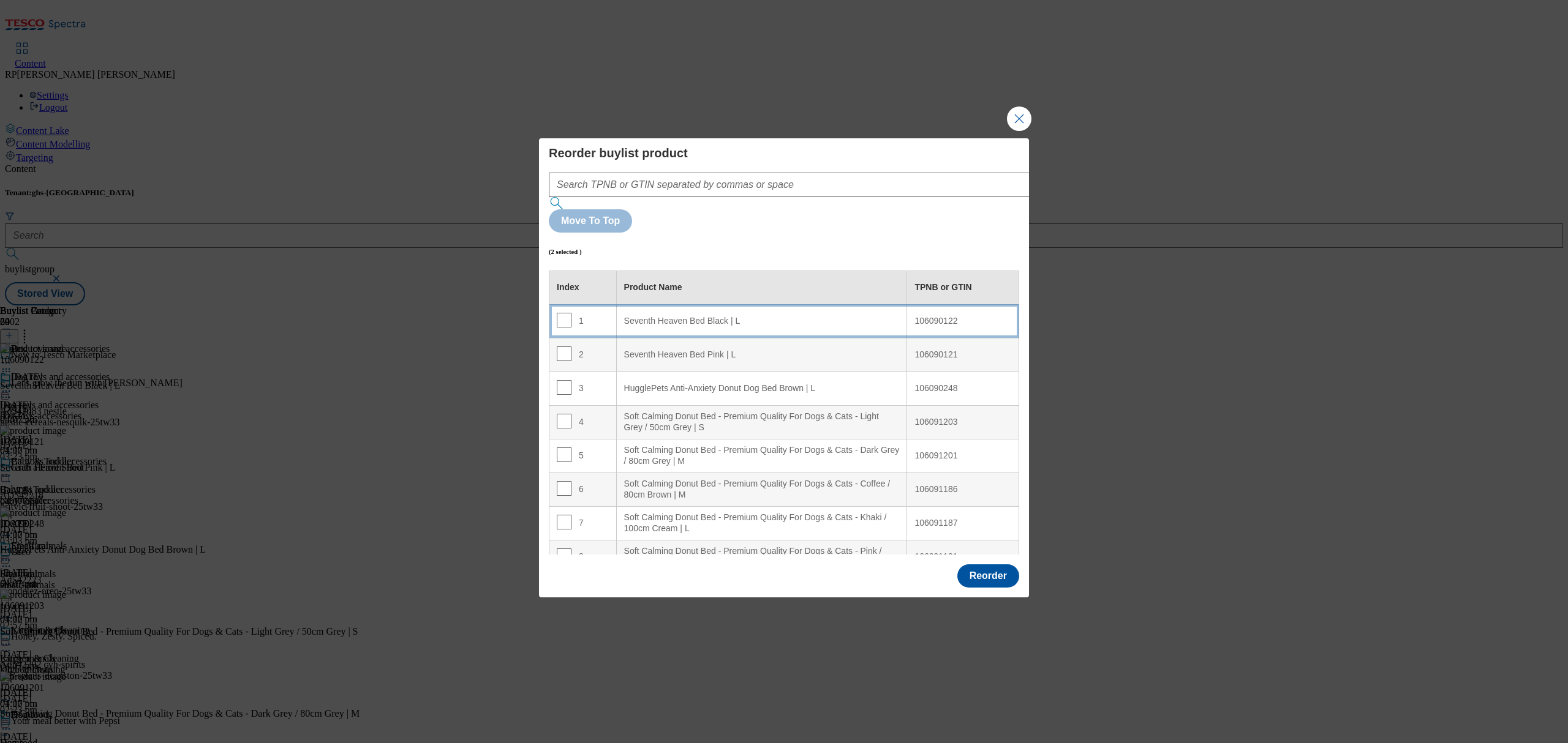
click at [753, 304] on L "Seventh Heaven Bed Black | L" at bounding box center [762, 321] width 291 height 34
click at [563, 313] on input "Modal" at bounding box center [564, 320] width 15 height 15
checkbox input "false"
click at [566, 347] on input "Modal" at bounding box center [564, 354] width 15 height 15
checkbox input "false"
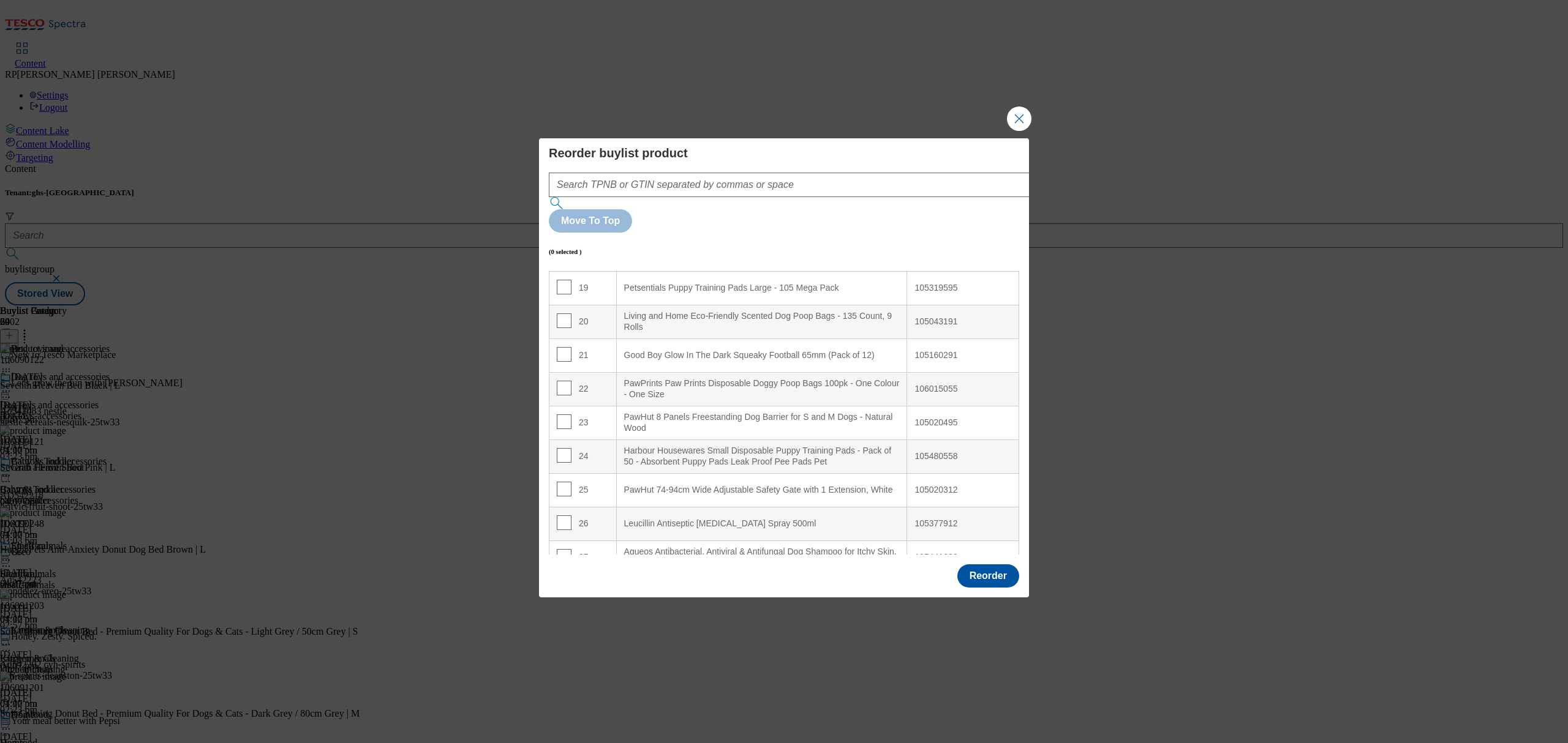
scroll to position [735, 0]
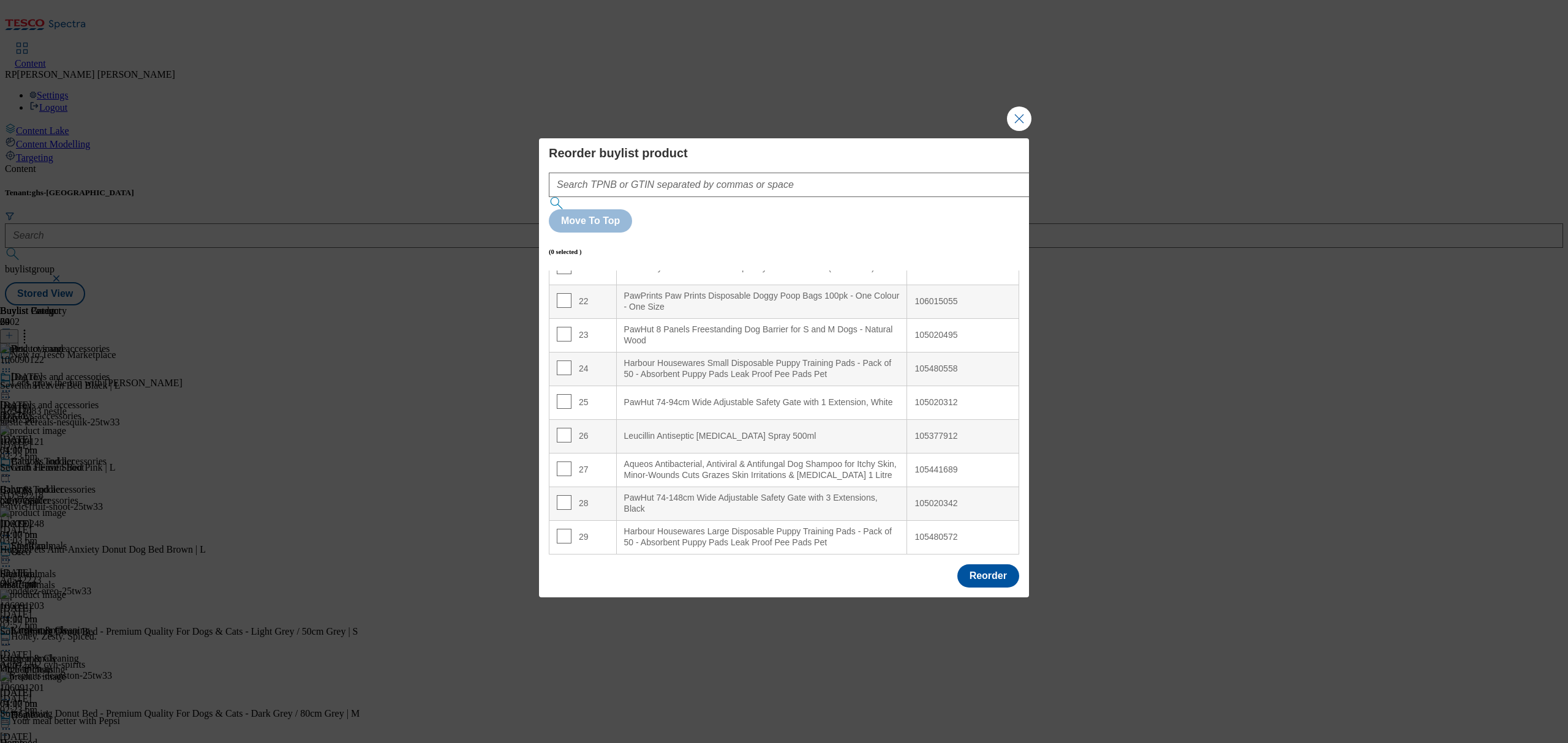
click at [569, 529] on div "29" at bounding box center [583, 537] width 52 height 17
click at [563, 529] on input "Modal" at bounding box center [564, 536] width 15 height 15
checkbox input "true"
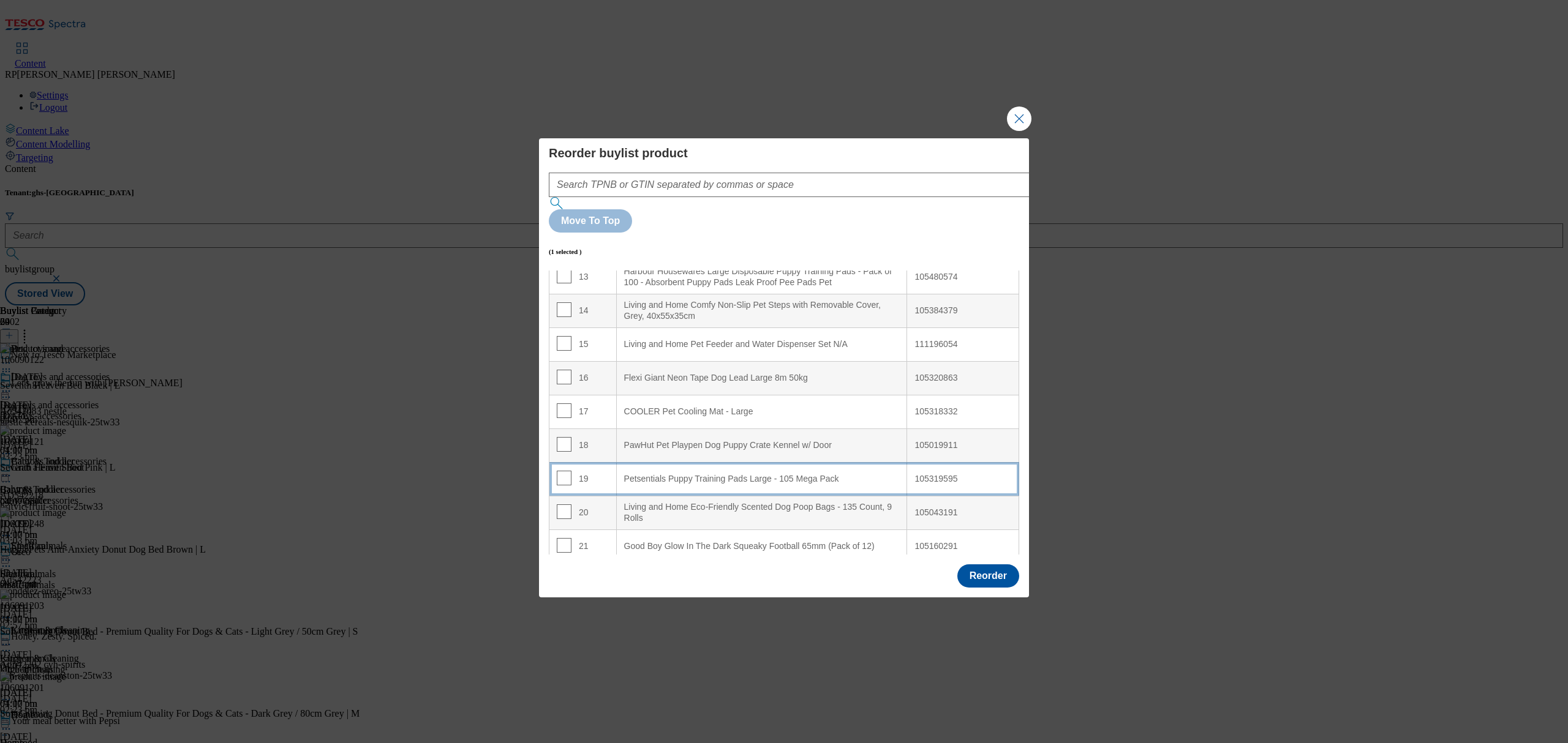
scroll to position [409, 0]
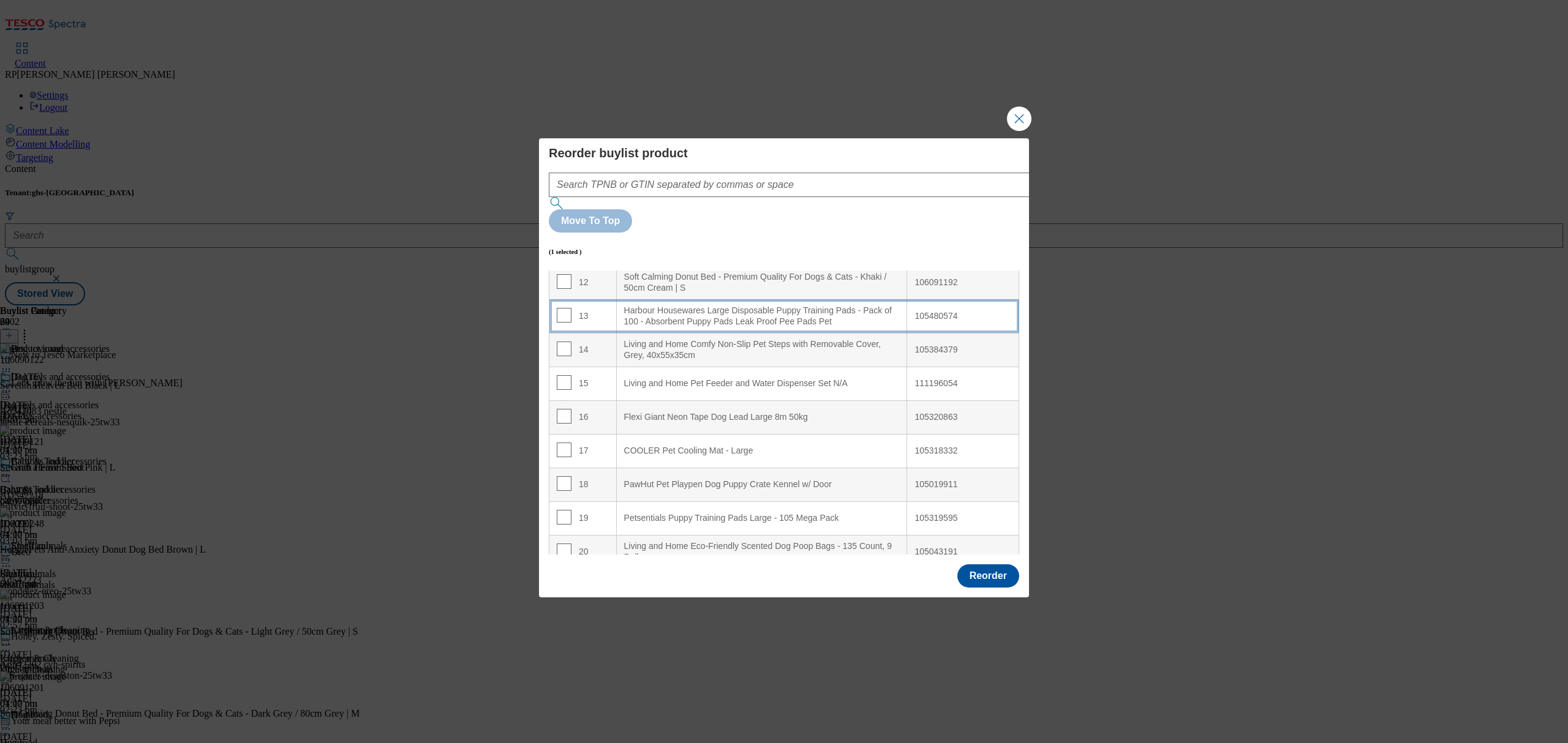
click at [801, 299] on Pet "Harbour Housewares Large Disposable Puppy Training Pads - Pack of 100 - Absorbe…" at bounding box center [762, 316] width 291 height 34
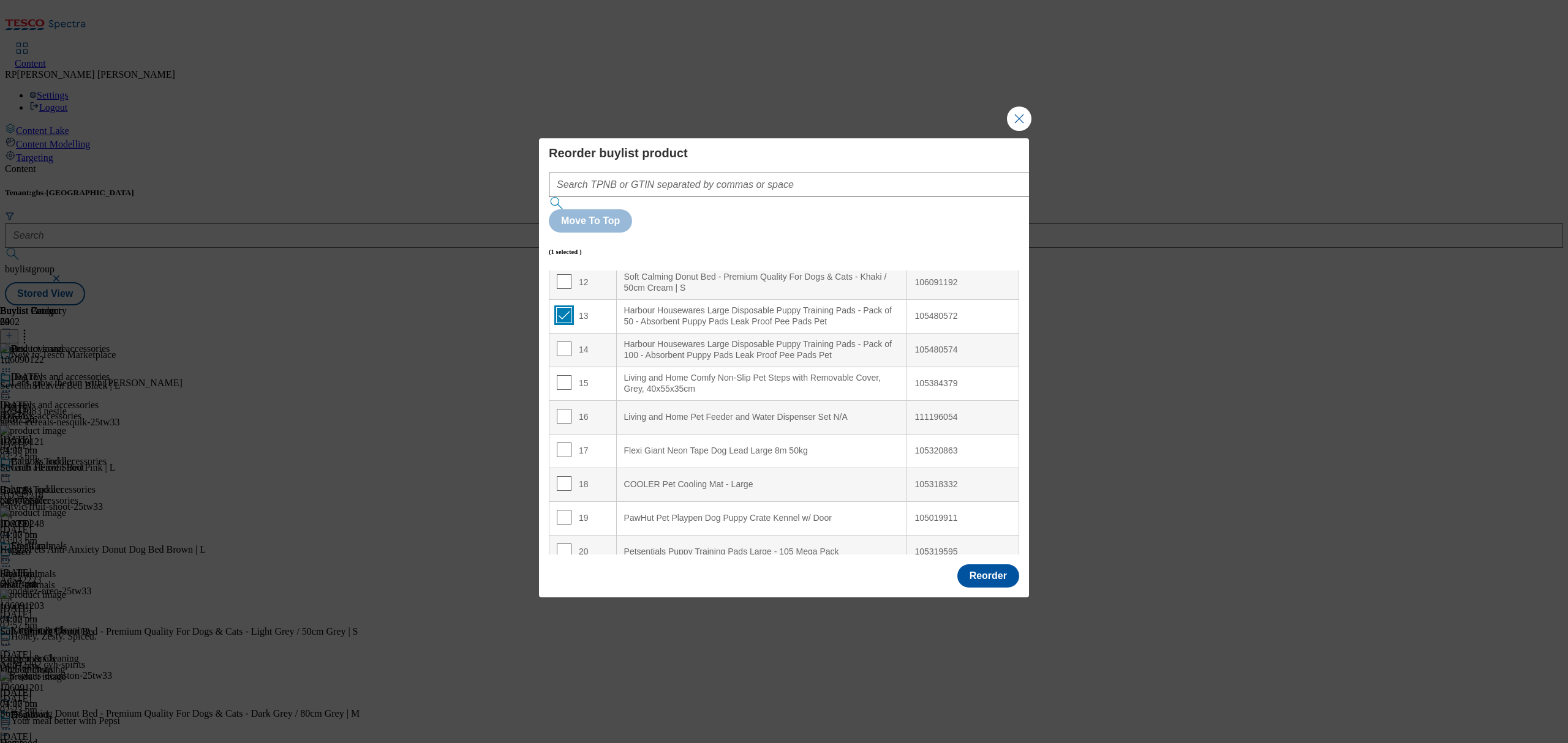
click at [559, 308] on input "Modal" at bounding box center [564, 315] width 15 height 15
checkbox input "false"
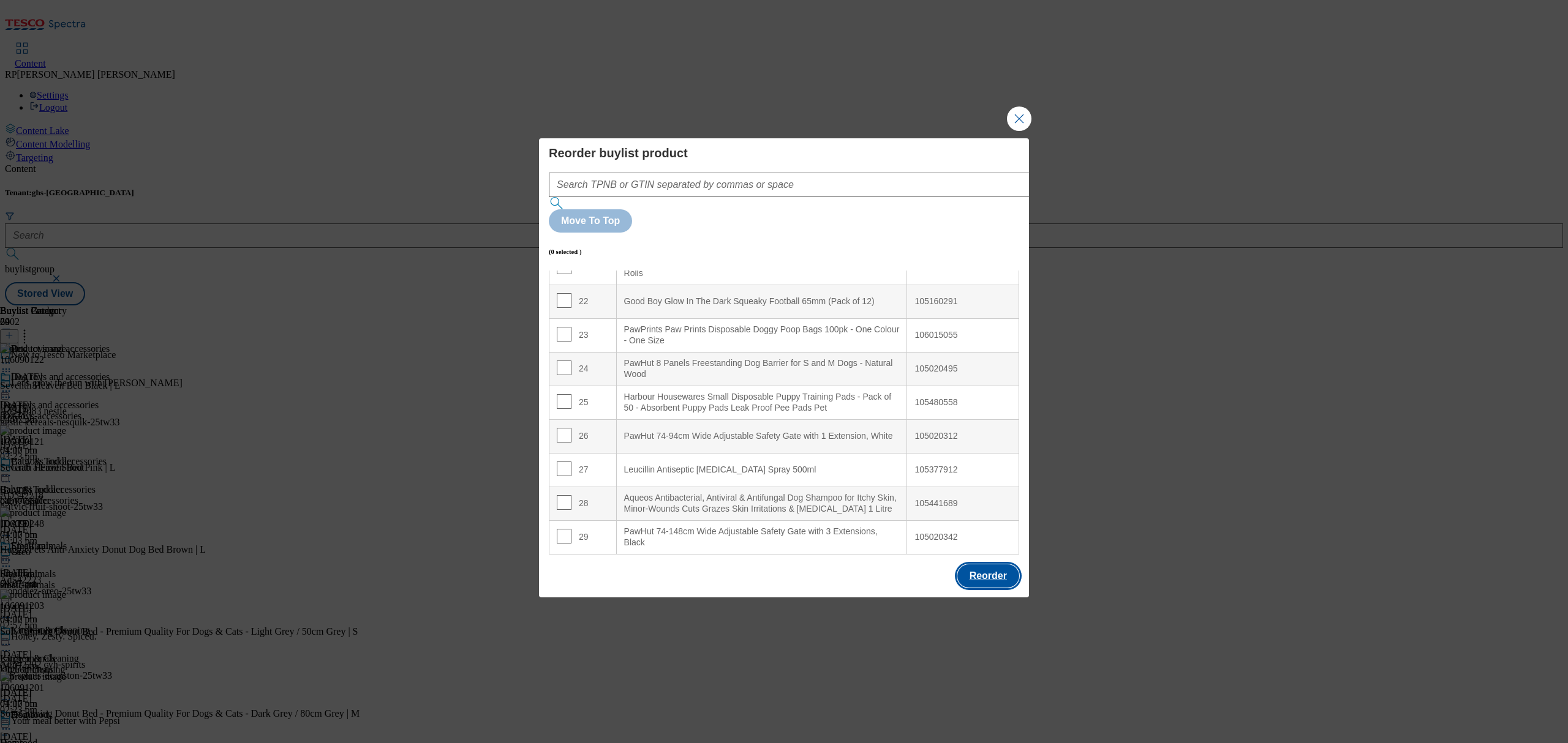
click at [991, 564] on button "Reorder" at bounding box center [988, 575] width 62 height 23
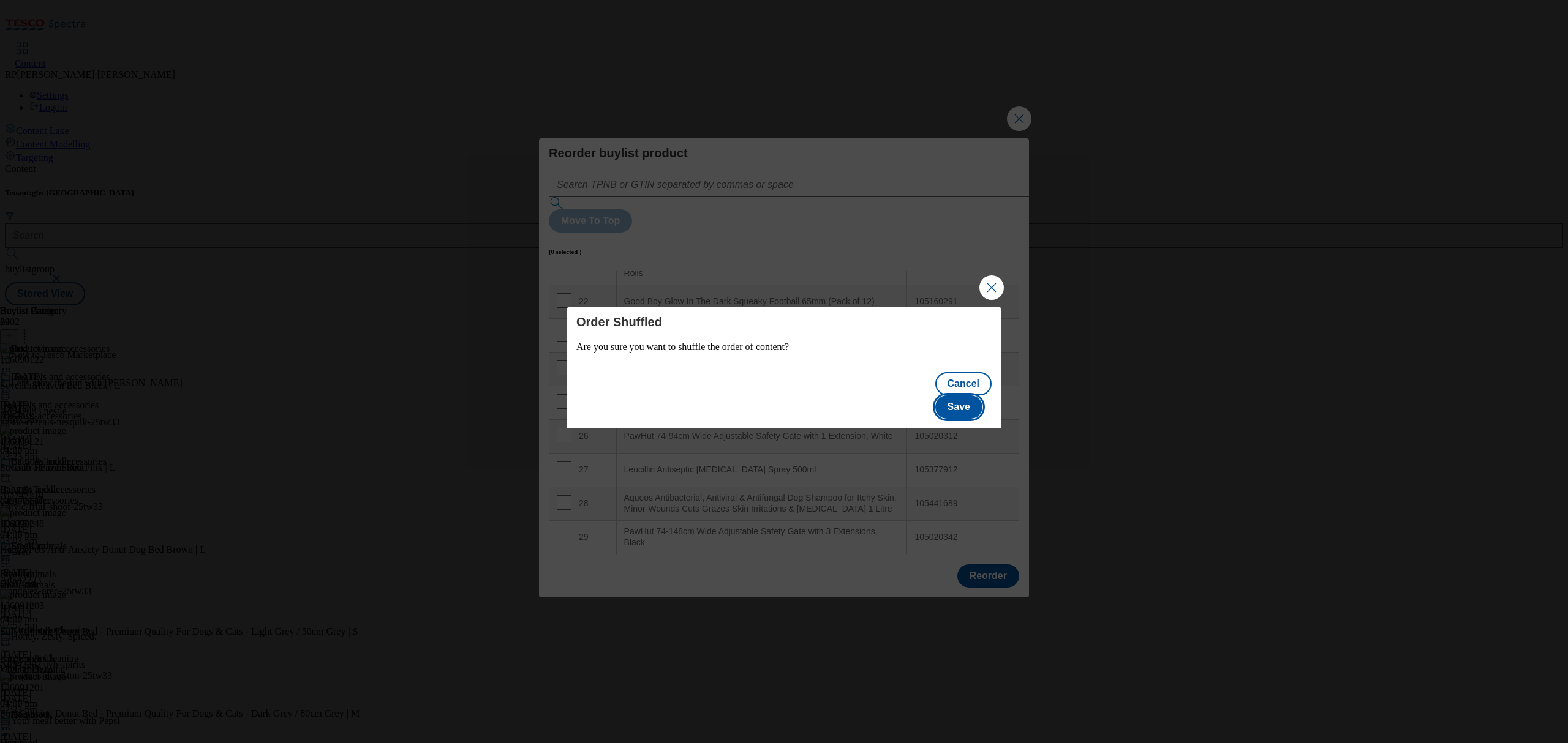
click at [977, 395] on button "Save" at bounding box center [959, 406] width 47 height 23
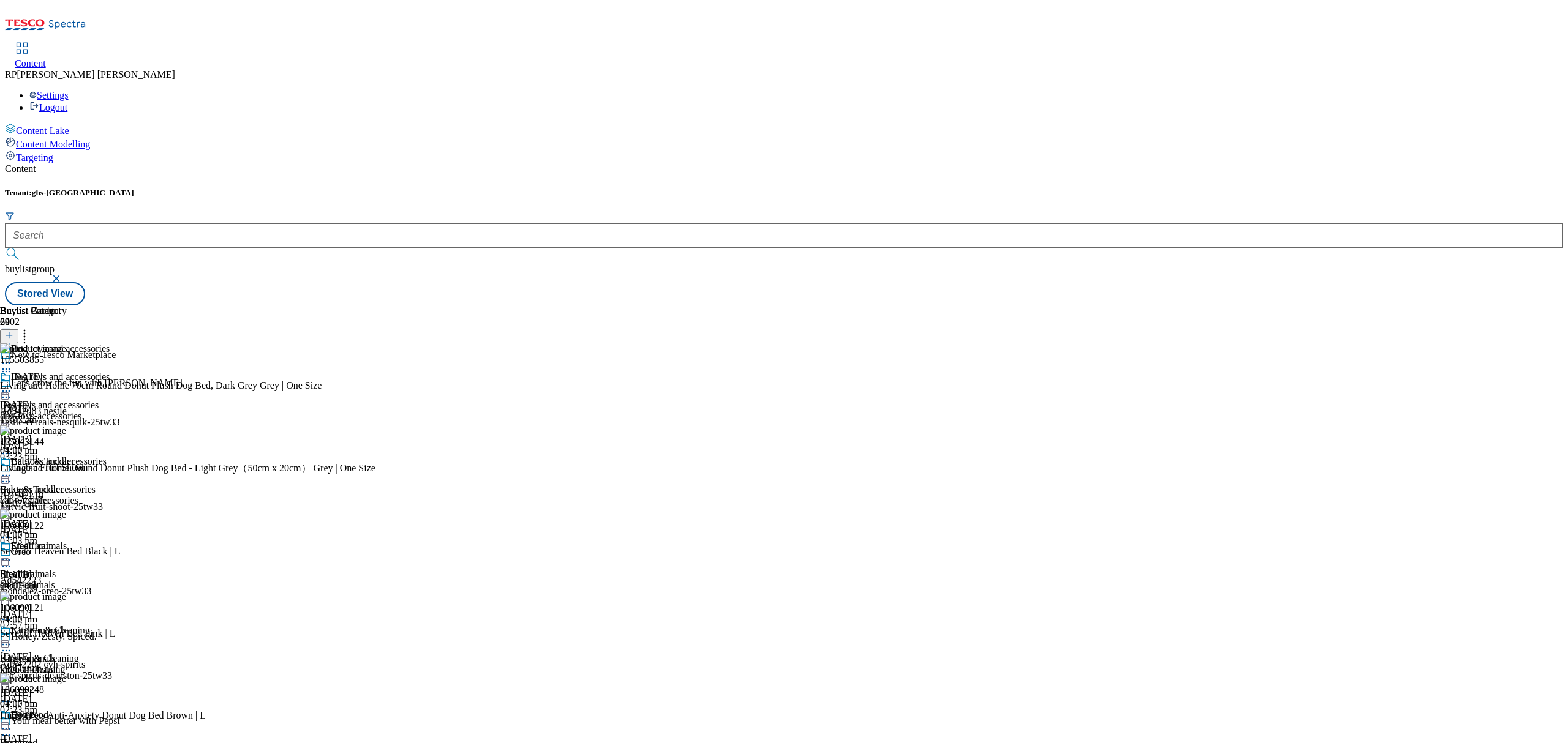
scroll to position [0, 0]
click at [14, 331] on icon at bounding box center [9, 335] width 9 height 9
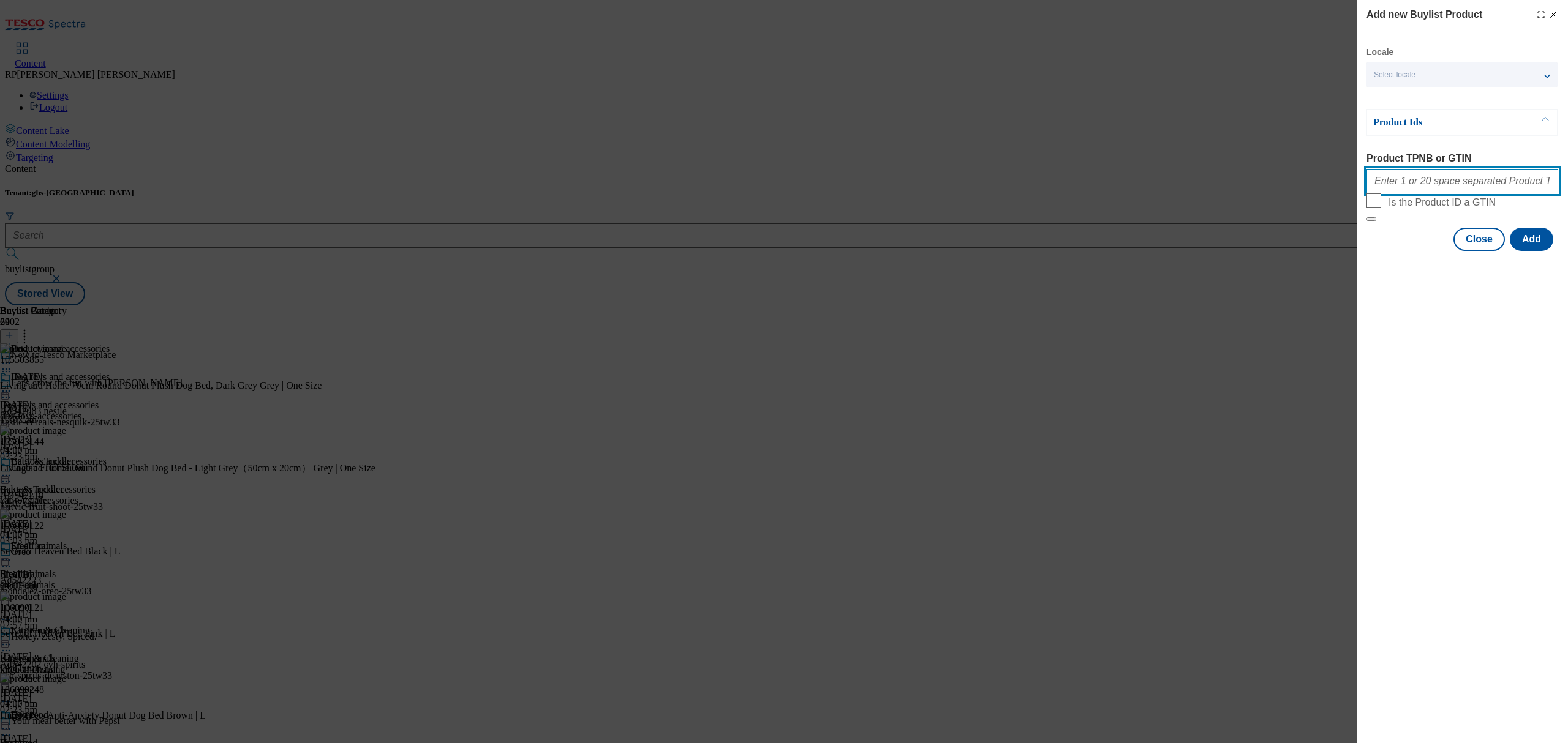
click at [1416, 188] on input "Product TPNB or GTIN" at bounding box center [1462, 181] width 191 height 24
paste input "105965850 105965872 105965873 105965874 105965875 105965876 105965877 105965864…"
type input "105965850 105965872 105965873 105965874 105965875 105965876 105965877 105965864…"
click at [1534, 251] on button "Add" at bounding box center [1532, 239] width 44 height 23
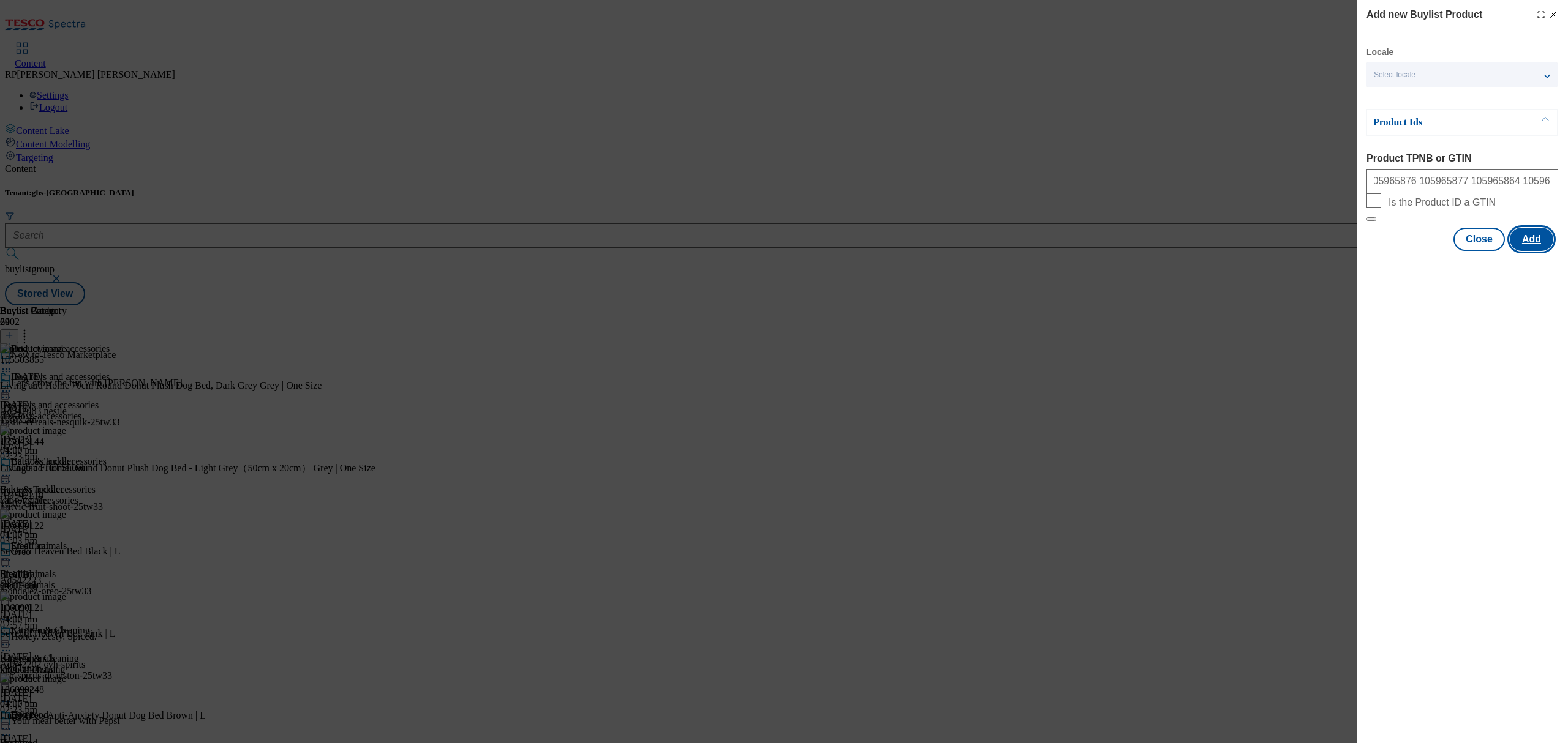
scroll to position [0, 0]
click at [1154, 329] on div "Add new Buylist Product Locale Select locale English Welsh Product Ids Product …" at bounding box center [784, 372] width 1568 height 743
click at [1481, 311] on button "Close" at bounding box center [1479, 299] width 51 height 23
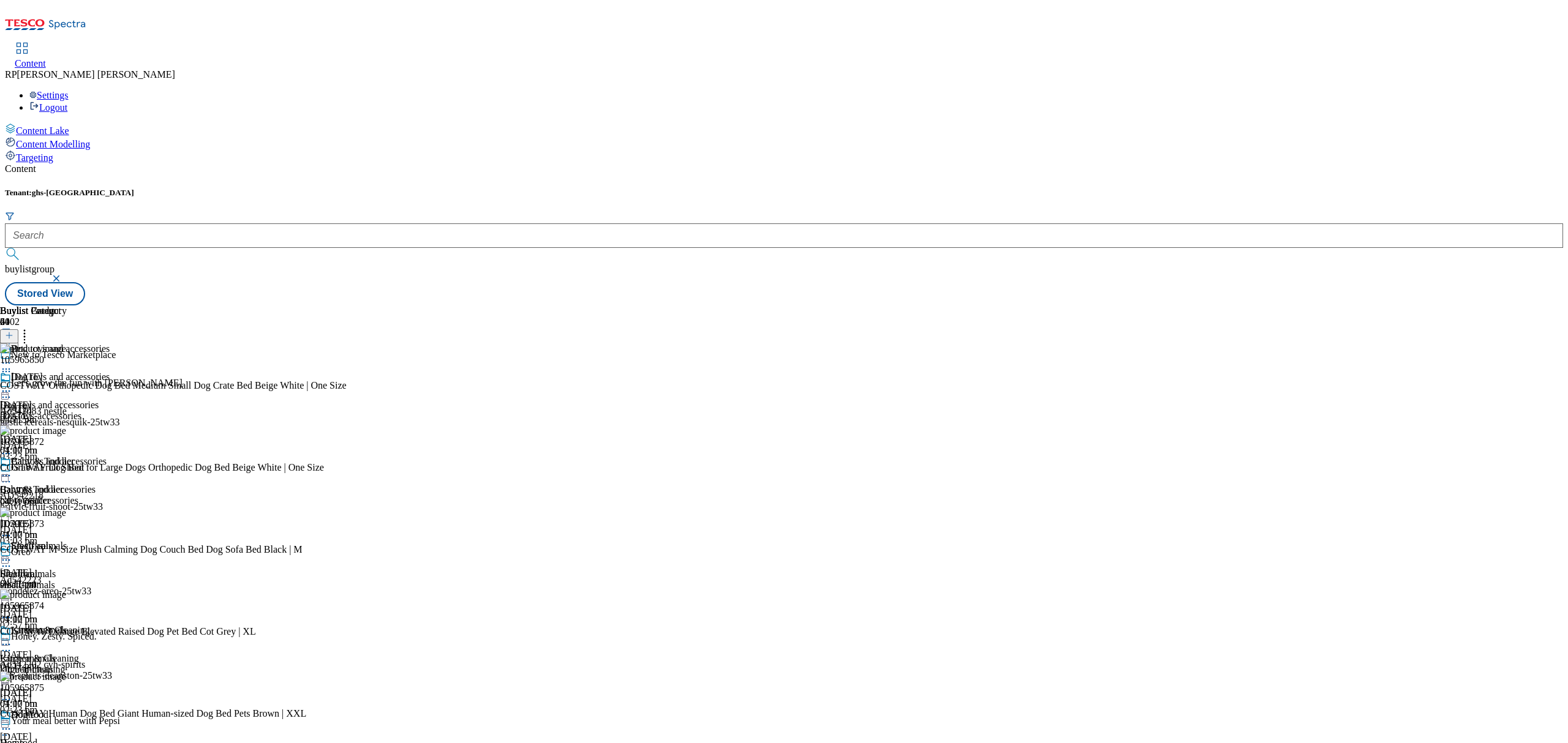
click at [9, 333] on line at bounding box center [9, 336] width 0 height 6
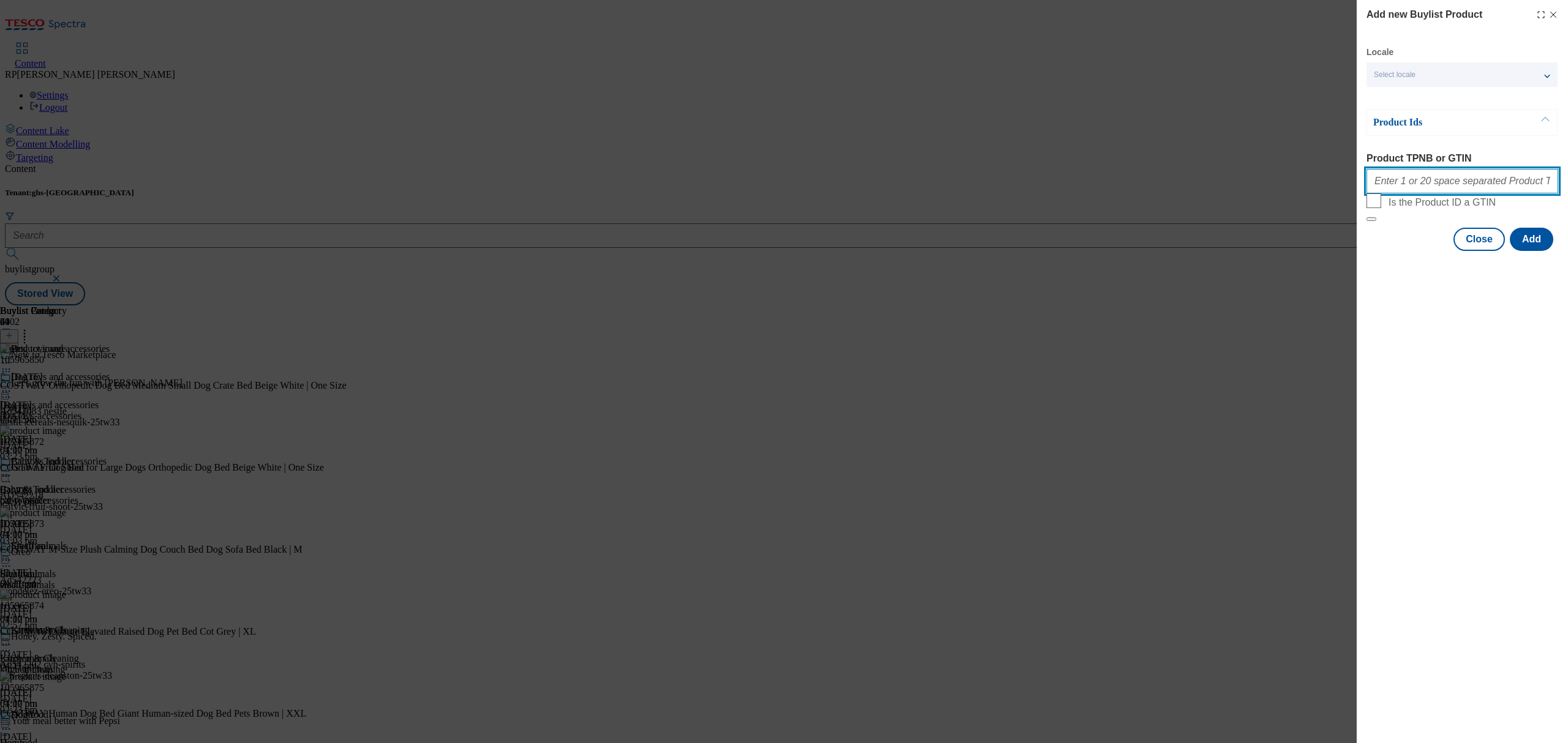
click at [1404, 191] on input "Product TPNB or GTIN" at bounding box center [1462, 181] width 191 height 24
paste input "106005745 106005744 106005747 106005750 106005741 106005740 106005742 106005760"
type input "106005745 106005744 106005747 106005750 106005741 106005740 106005742 106005760"
click at [1546, 251] on button "Add" at bounding box center [1532, 239] width 44 height 23
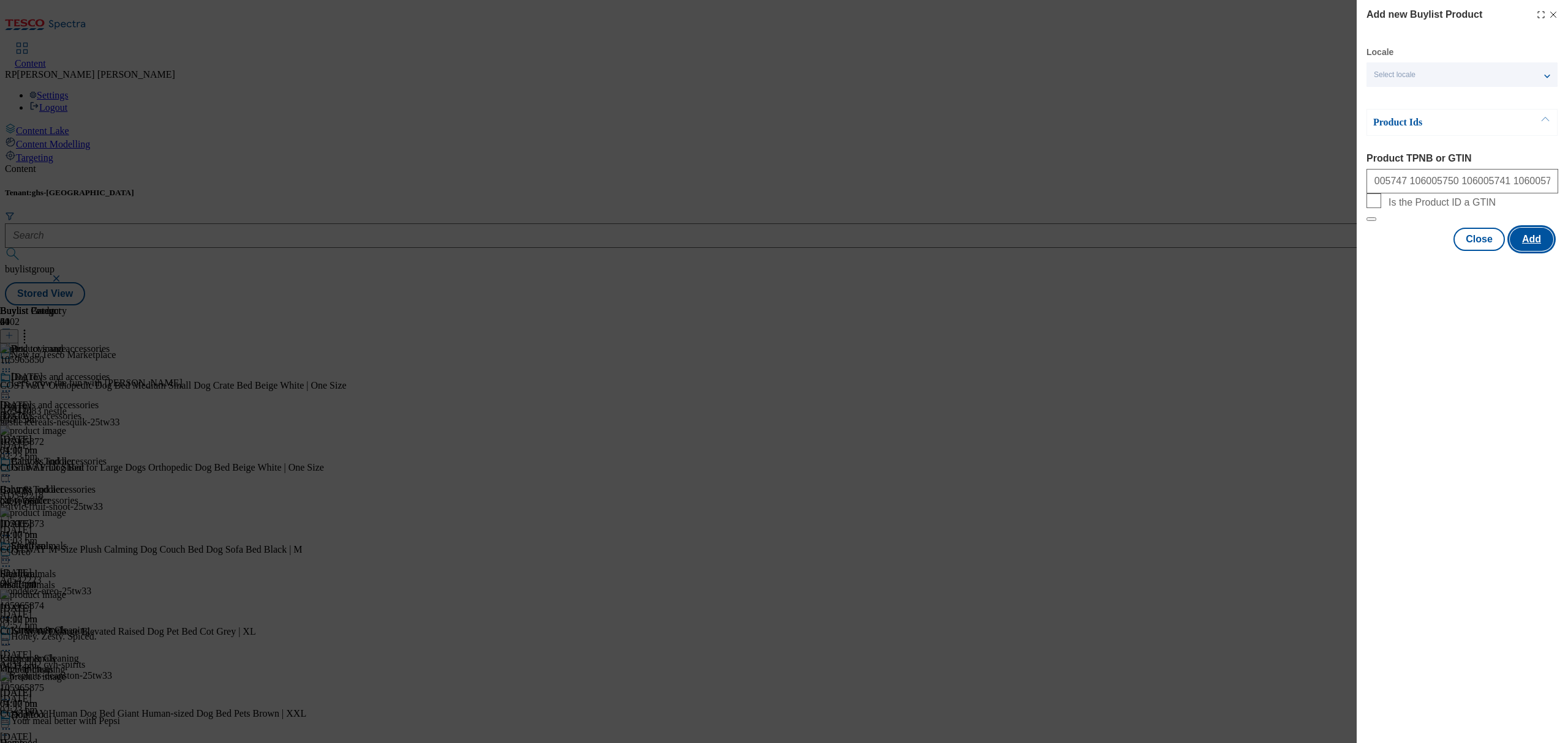
scroll to position [0, 0]
click at [1484, 310] on button "Close" at bounding box center [1479, 299] width 51 height 23
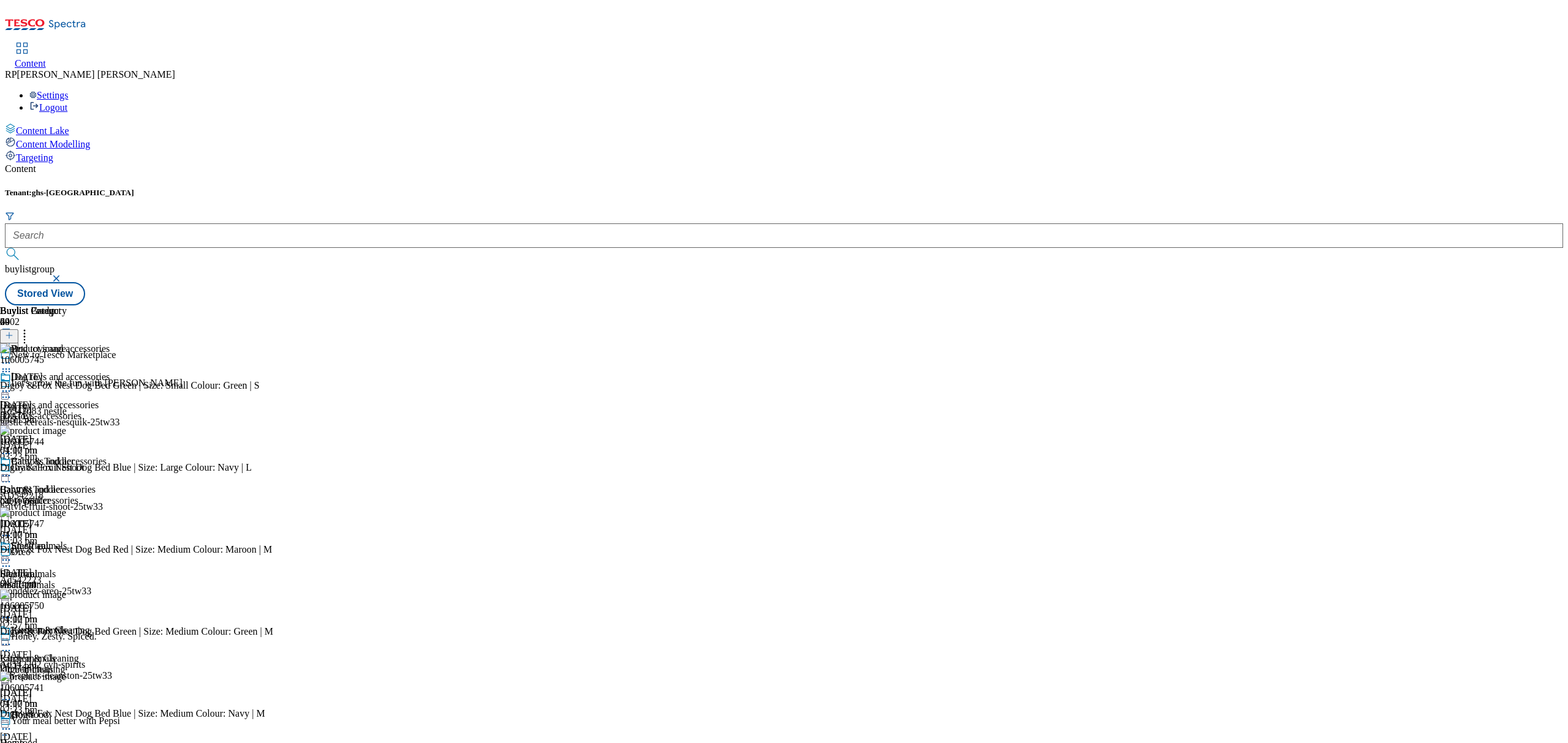
click at [31, 327] on icon at bounding box center [24, 333] width 12 height 12
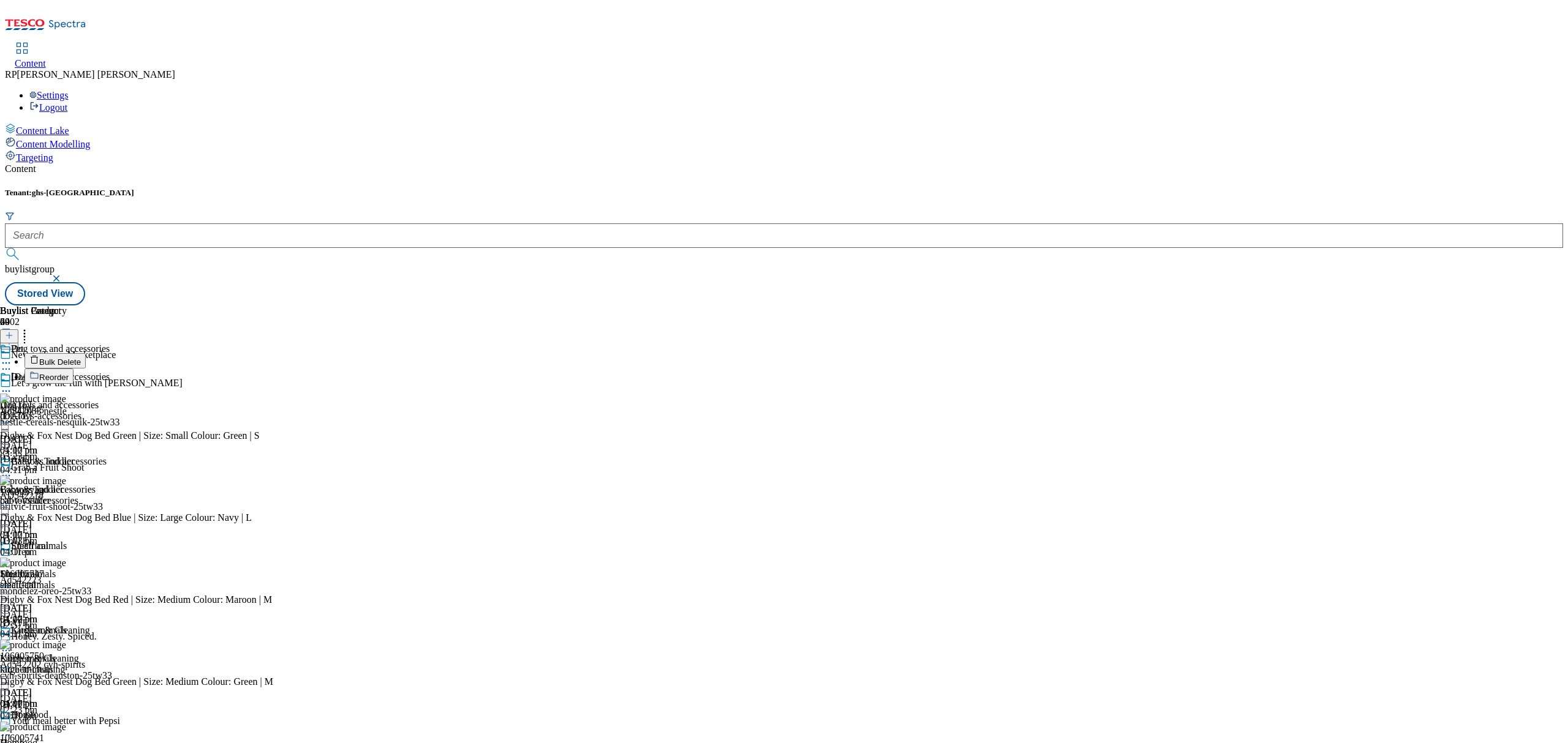
click at [81, 357] on span "Bulk Delete" at bounding box center [60, 362] width 42 height 9
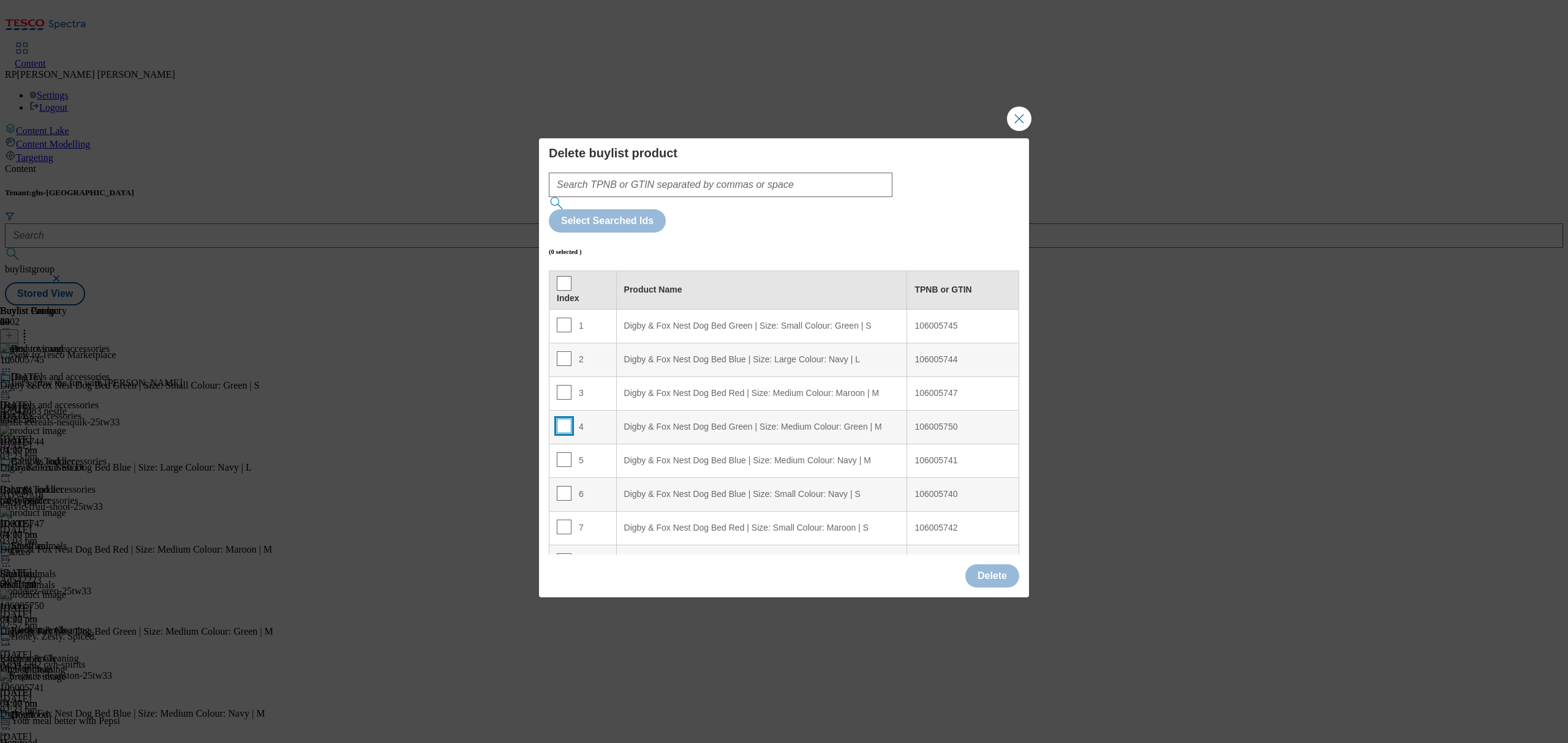
click at [562, 419] on input "Modal" at bounding box center [564, 426] width 15 height 15
checkbox input "true"
click at [562, 444] on td "5" at bounding box center [583, 461] width 67 height 34
drag, startPoint x: 562, startPoint y: 456, endPoint x: 564, endPoint y: 433, distance: 23.1
click at [562, 486] on input "Modal" at bounding box center [564, 494] width 15 height 15
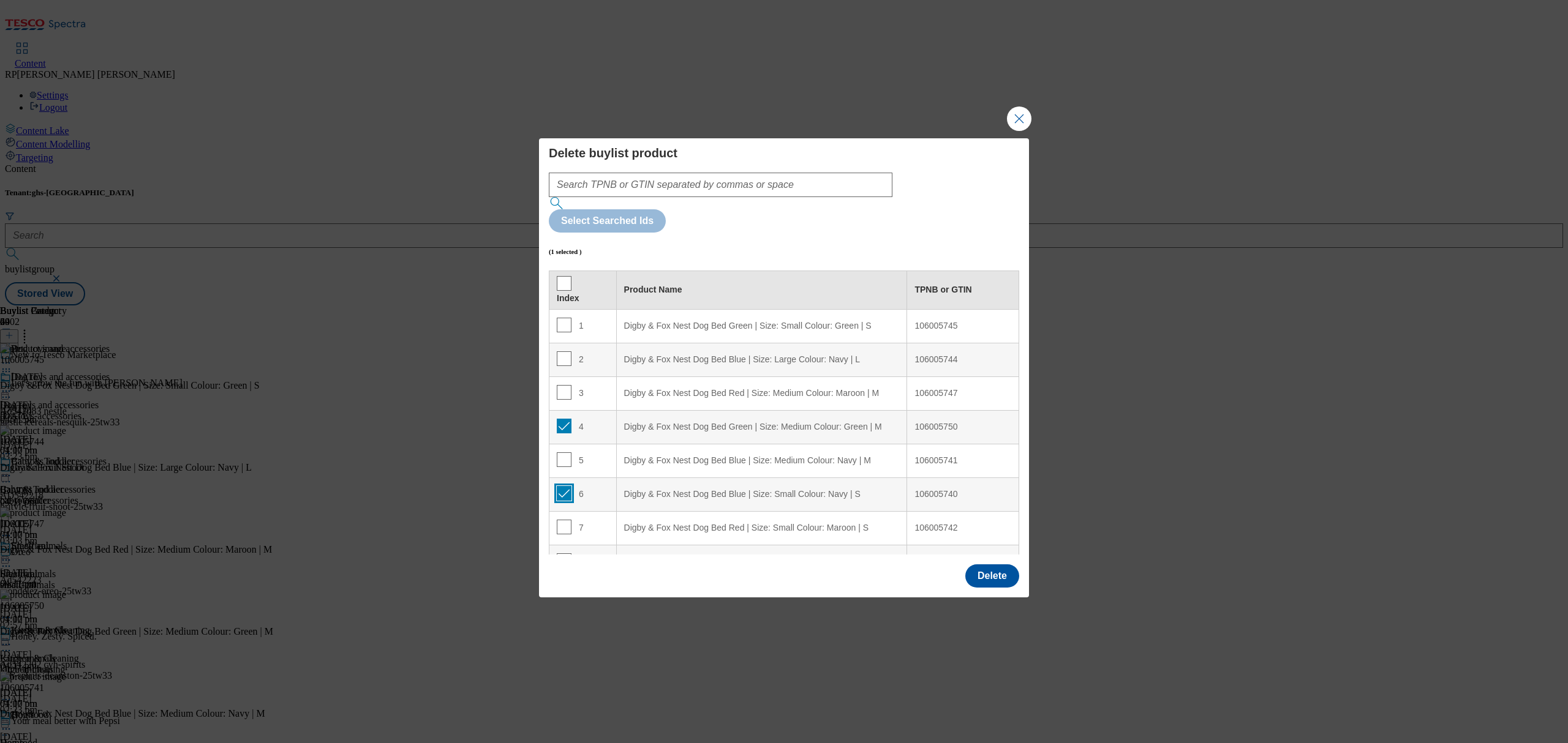
checkbox input "true"
click at [568, 453] on input "Modal" at bounding box center [564, 460] width 15 height 15
checkbox input "true"
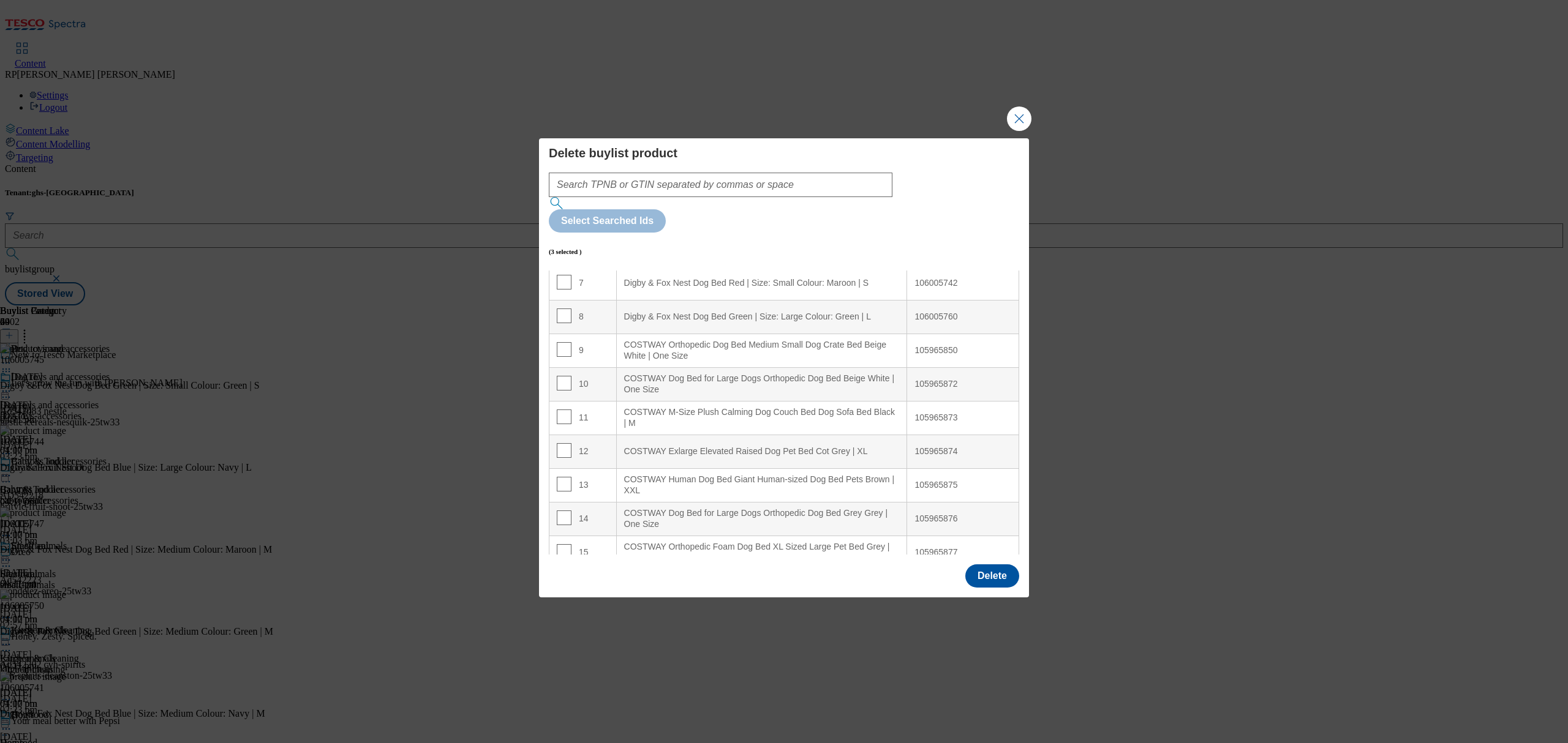
scroll to position [163, 0]
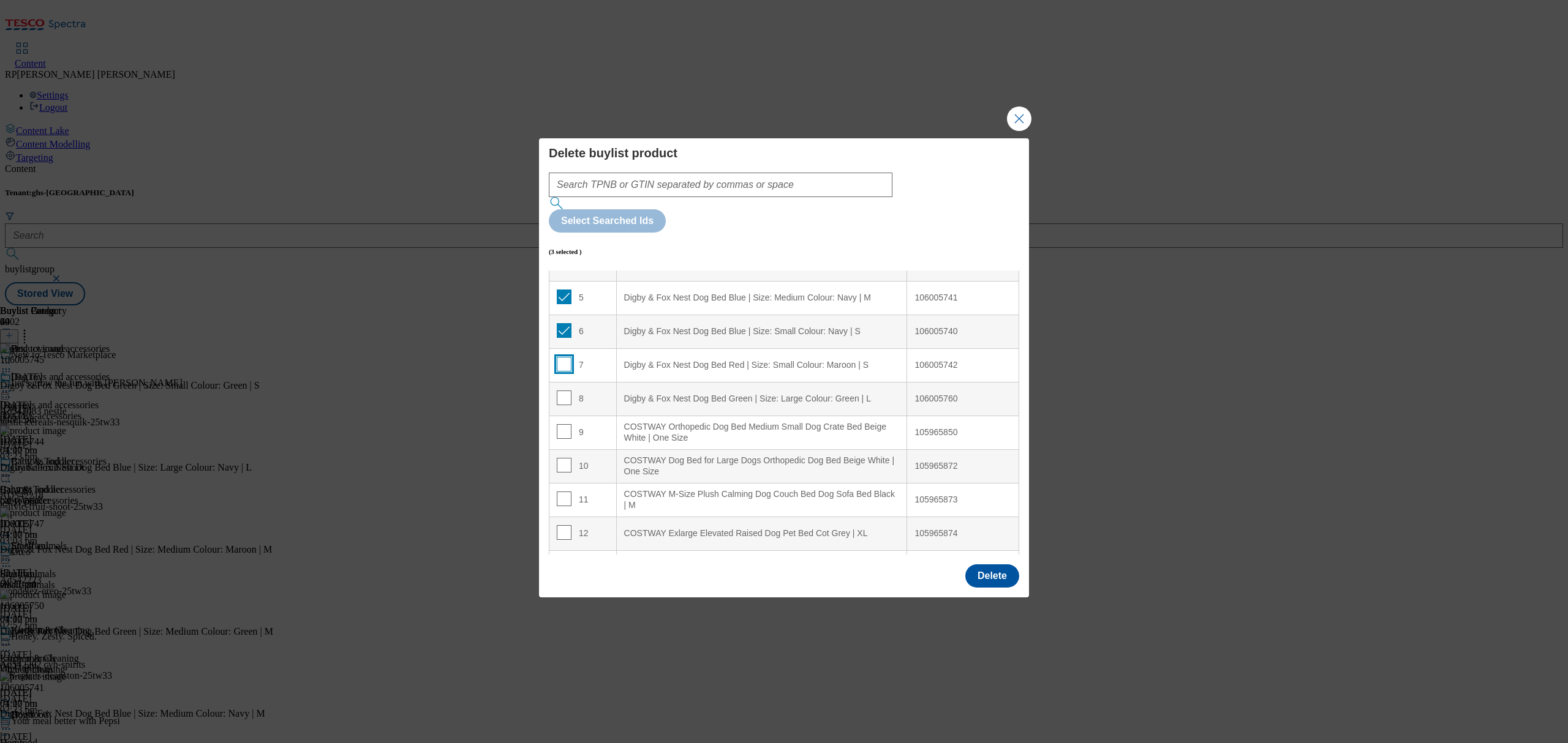
click at [562, 357] on input "Modal" at bounding box center [564, 365] width 15 height 15
checkbox input "true"
click at [562, 391] on input "Modal" at bounding box center [564, 398] width 15 height 15
checkbox input "true"
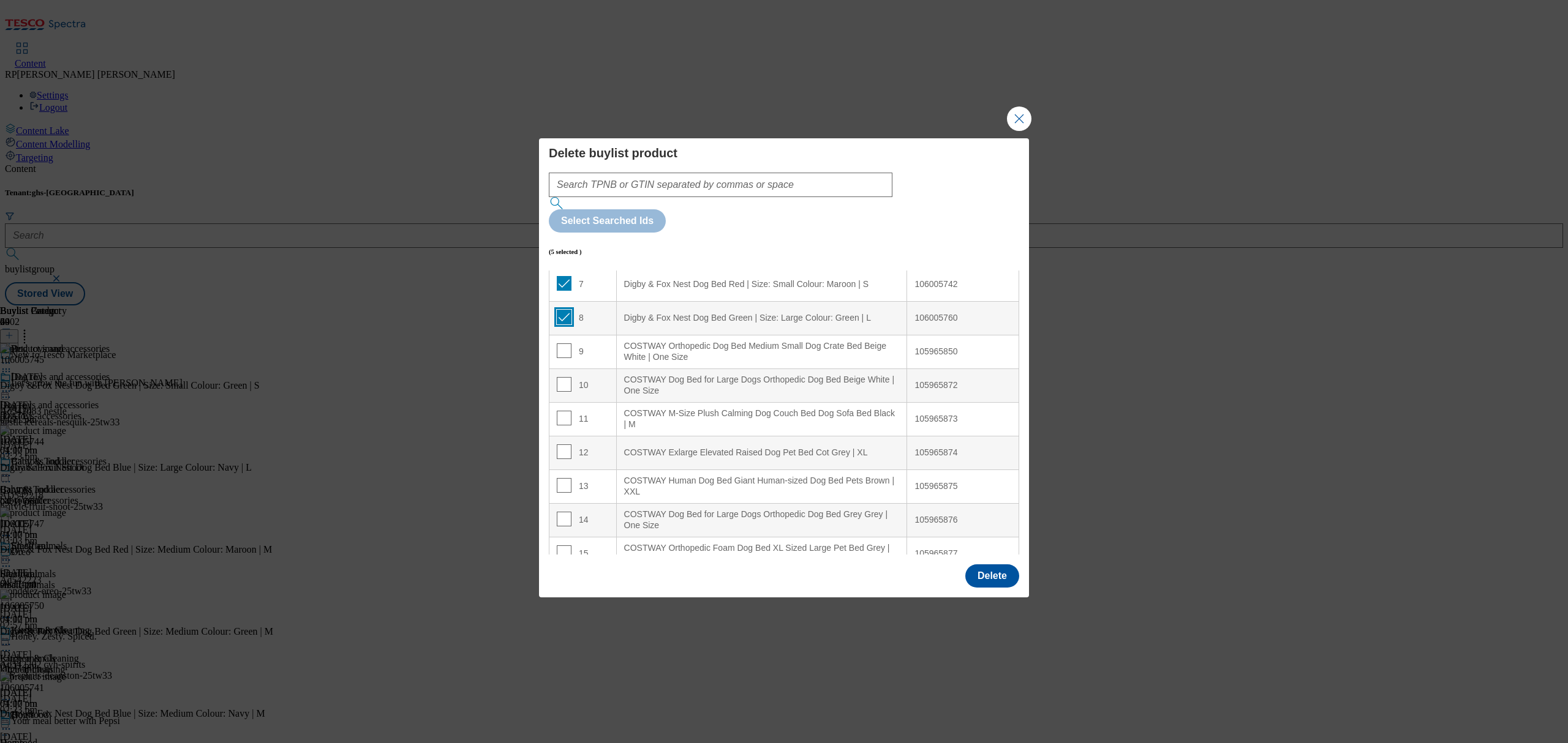
scroll to position [245, 0]
click at [563, 342] on input "Modal" at bounding box center [564, 350] width 15 height 15
checkbox input "true"
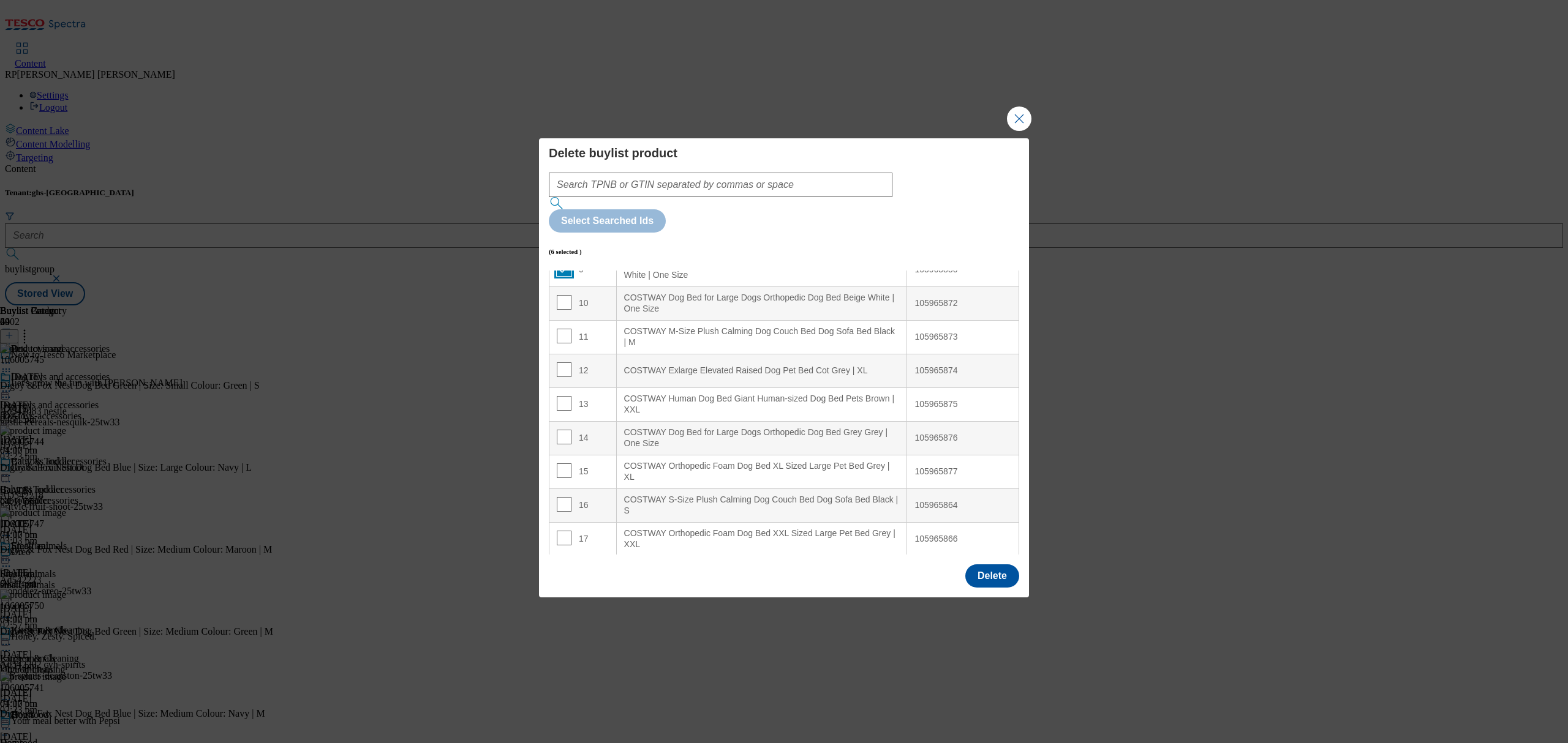
scroll to position [326, 0]
click at [566, 429] on input "Modal" at bounding box center [564, 436] width 15 height 15
checkbox input "true"
click at [562, 463] on input "Modal" at bounding box center [564, 470] width 15 height 15
checkbox input "true"
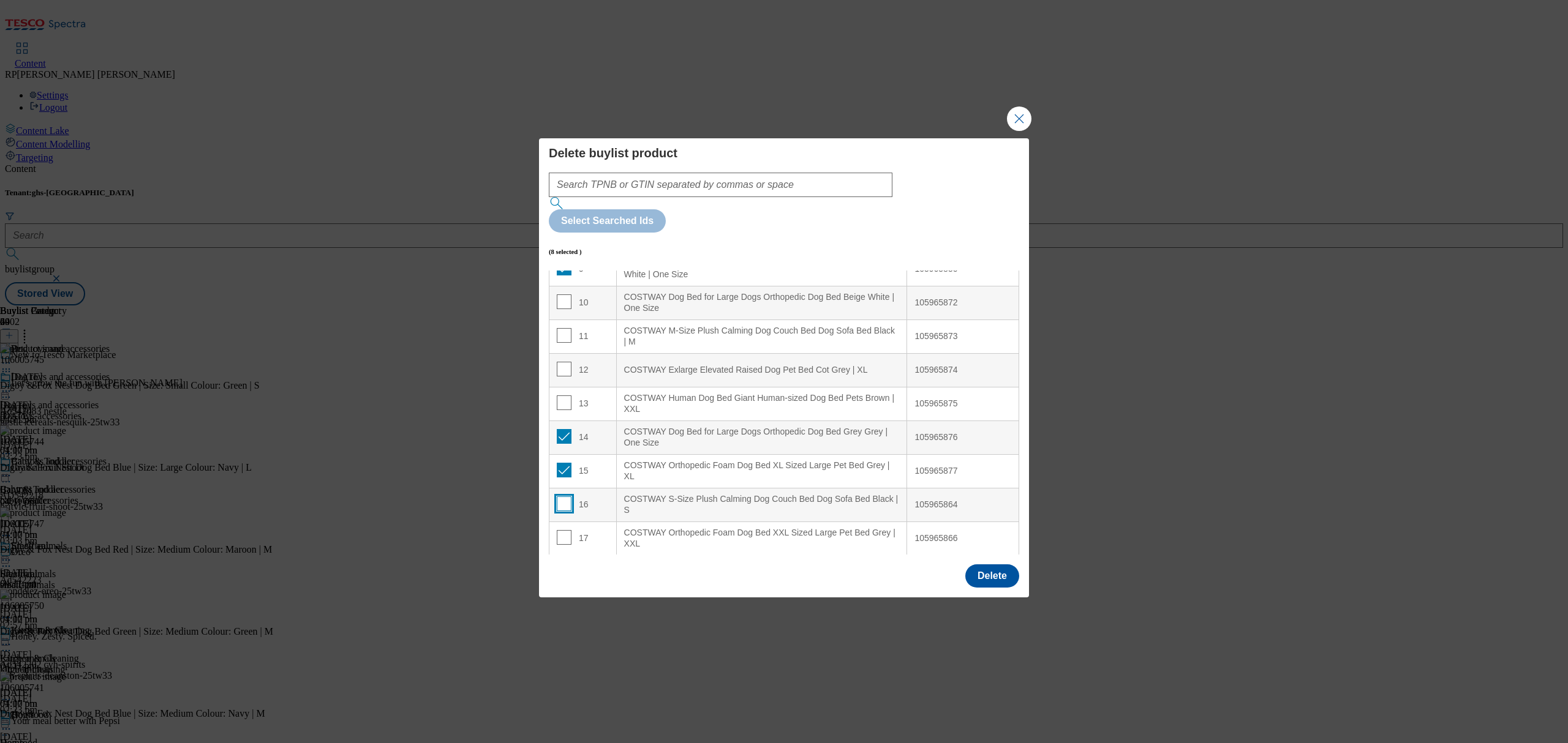
click at [564, 496] on input "Modal" at bounding box center [564, 504] width 15 height 15
checkbox input "true"
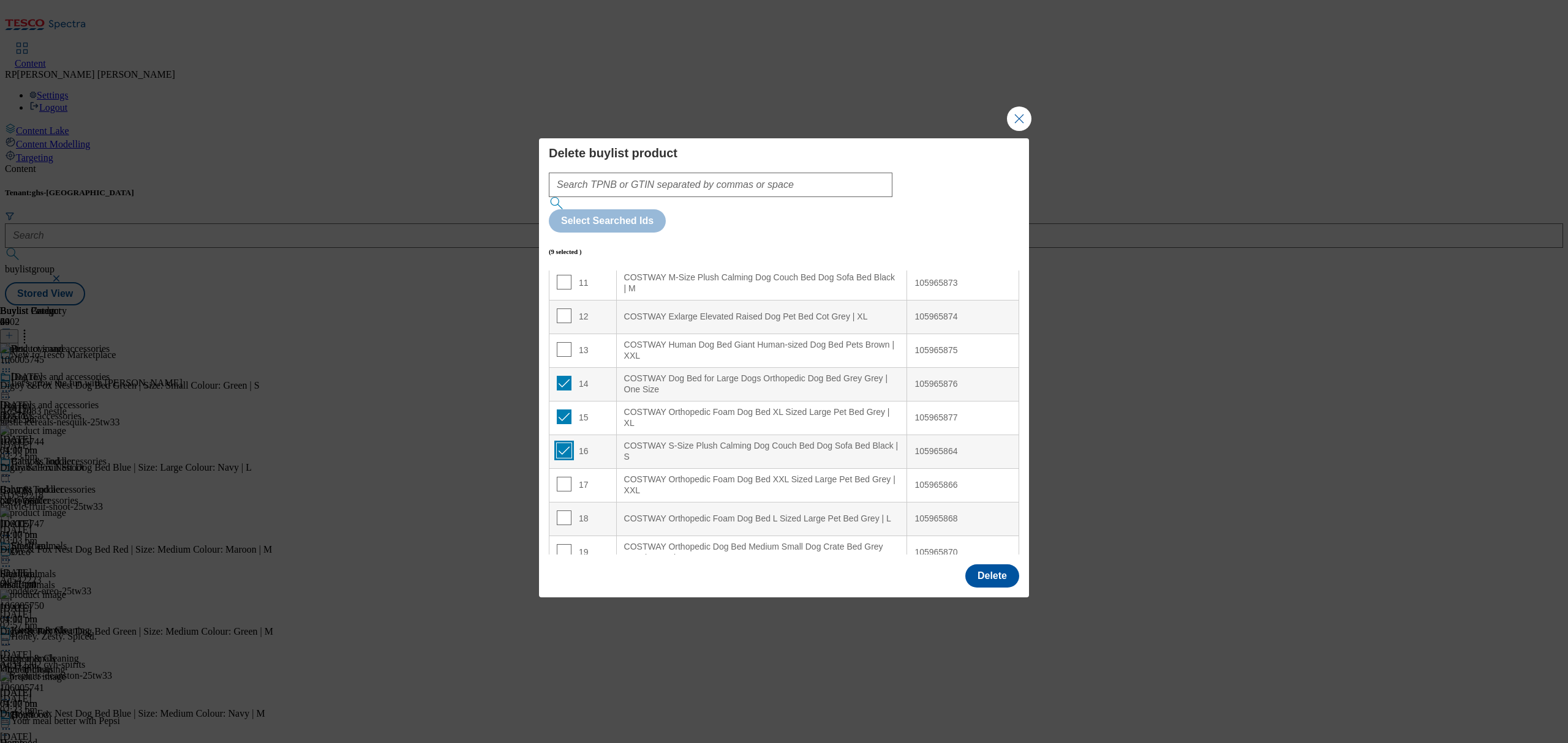
scroll to position [408, 0]
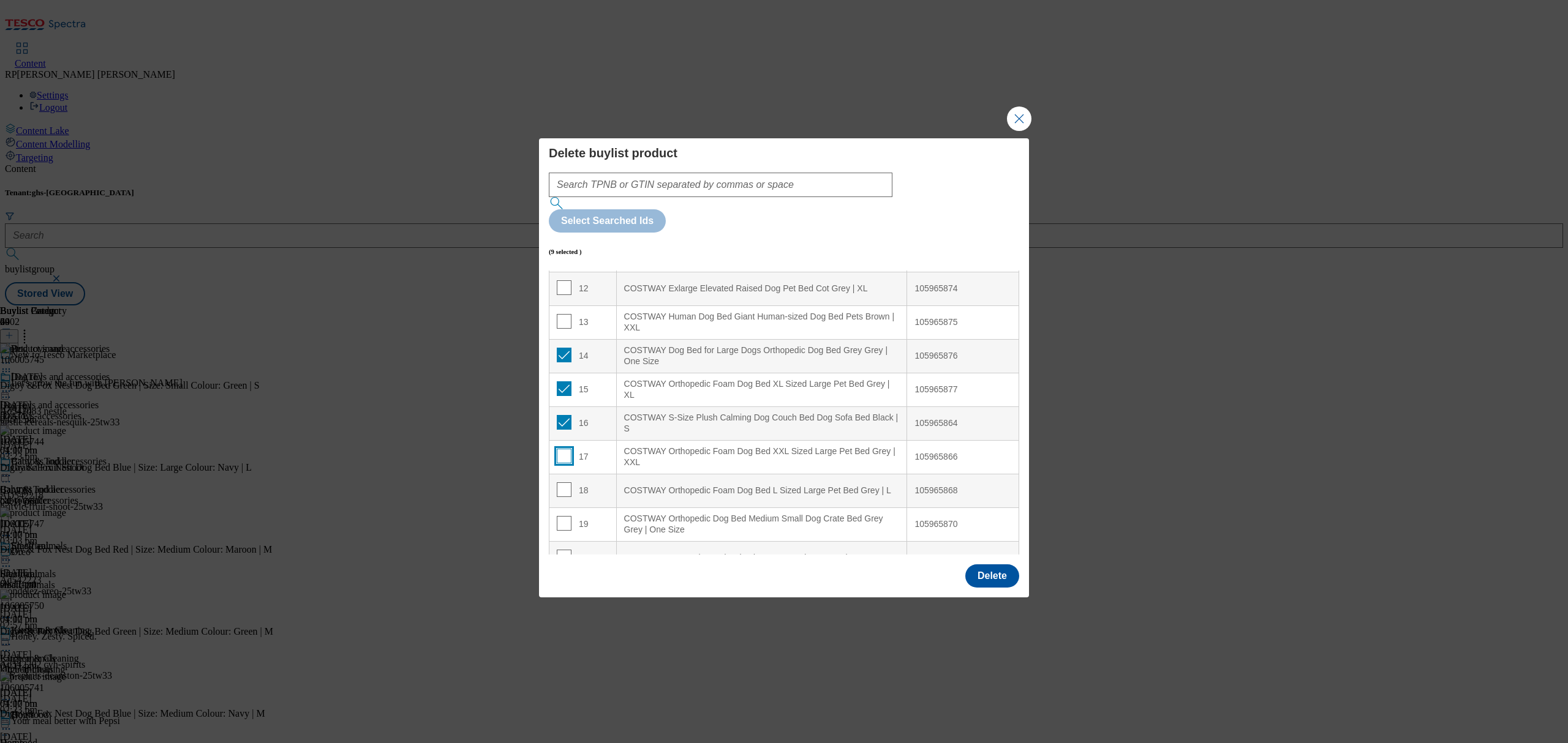
click at [561, 449] on input "Modal" at bounding box center [564, 456] width 15 height 15
checkbox input "true"
click at [557, 482] on input "Modal" at bounding box center [564, 490] width 15 height 15
checkbox input "true"
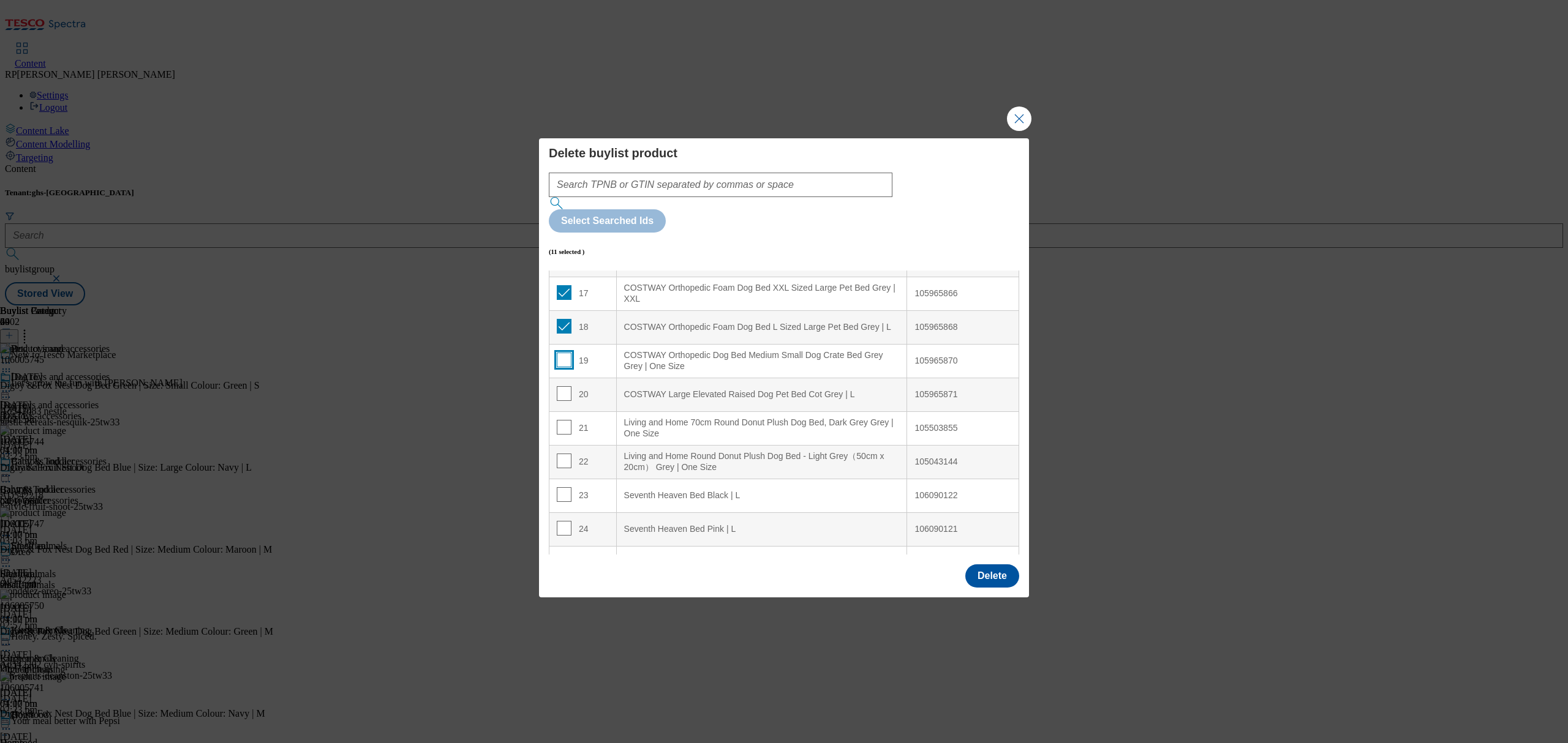
click at [562, 353] on input "Modal" at bounding box center [564, 360] width 15 height 15
checkbox input "true"
click at [559, 386] on input "Modal" at bounding box center [564, 394] width 15 height 15
checkbox input "true"
click at [997, 564] on button "Delete" at bounding box center [992, 575] width 54 height 23
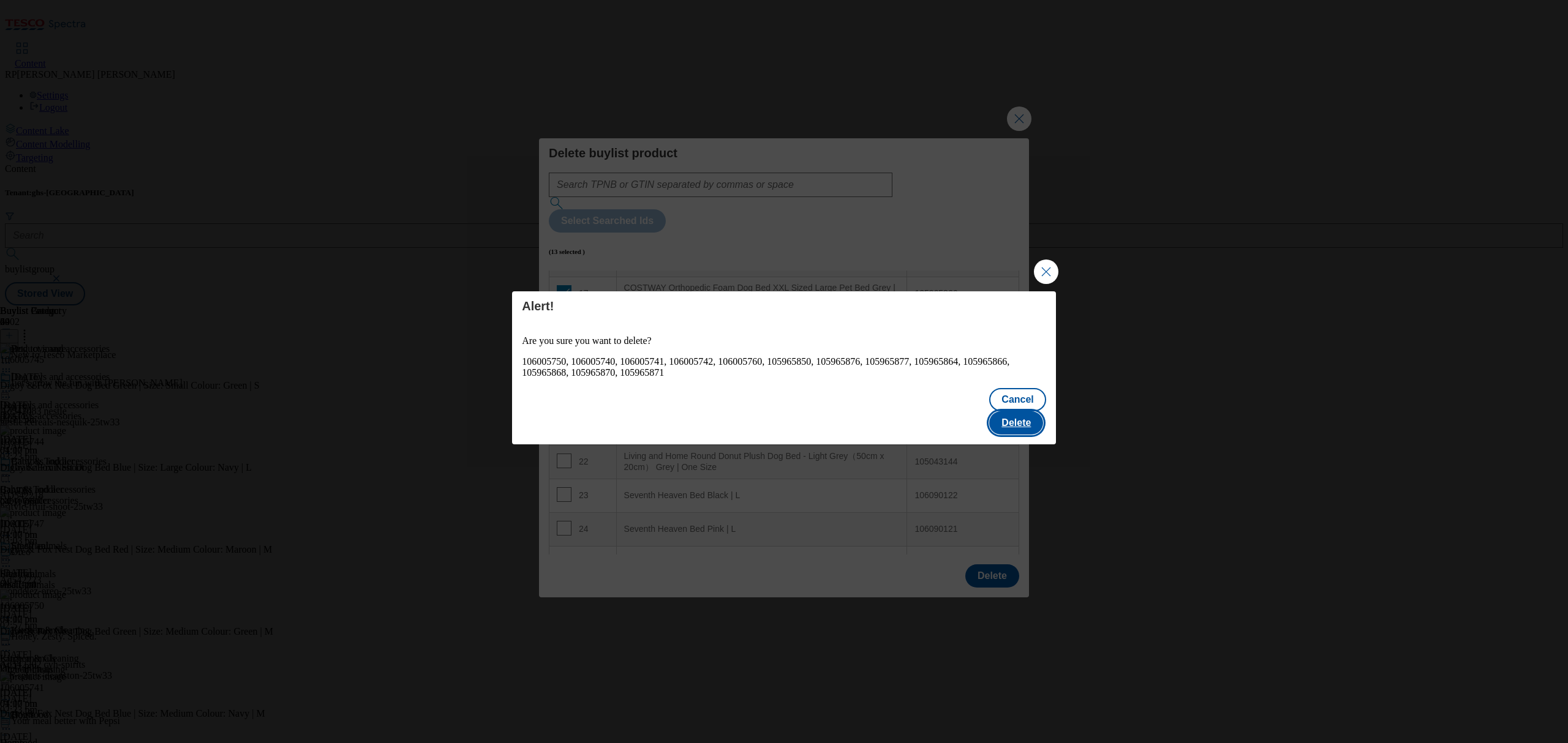
click at [1017, 412] on button "Delete" at bounding box center [1016, 423] width 54 height 23
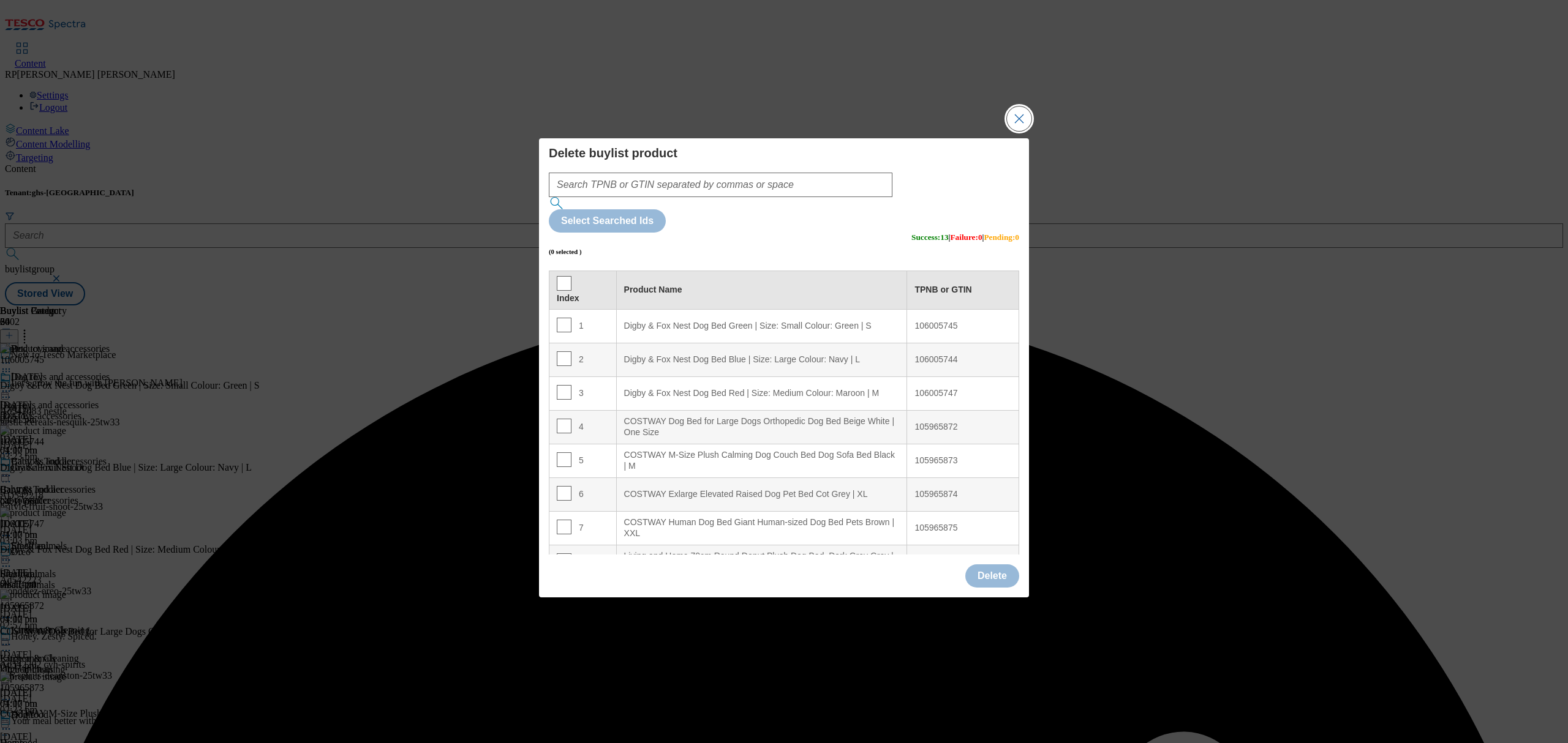
click at [1022, 131] on button "Close Modal" at bounding box center [1019, 118] width 24 height 24
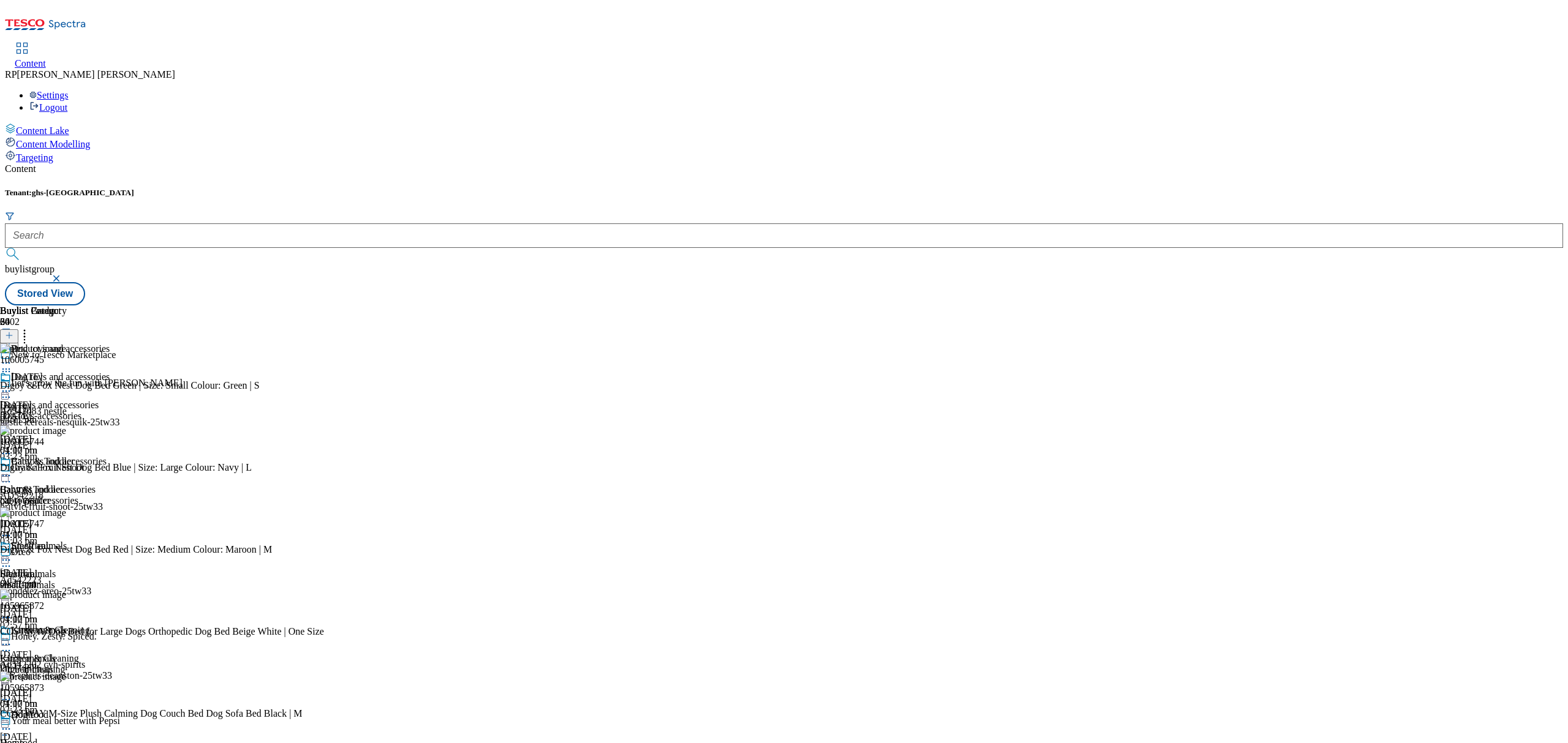
scroll to position [0, 0]
click at [31, 327] on icon at bounding box center [24, 333] width 12 height 12
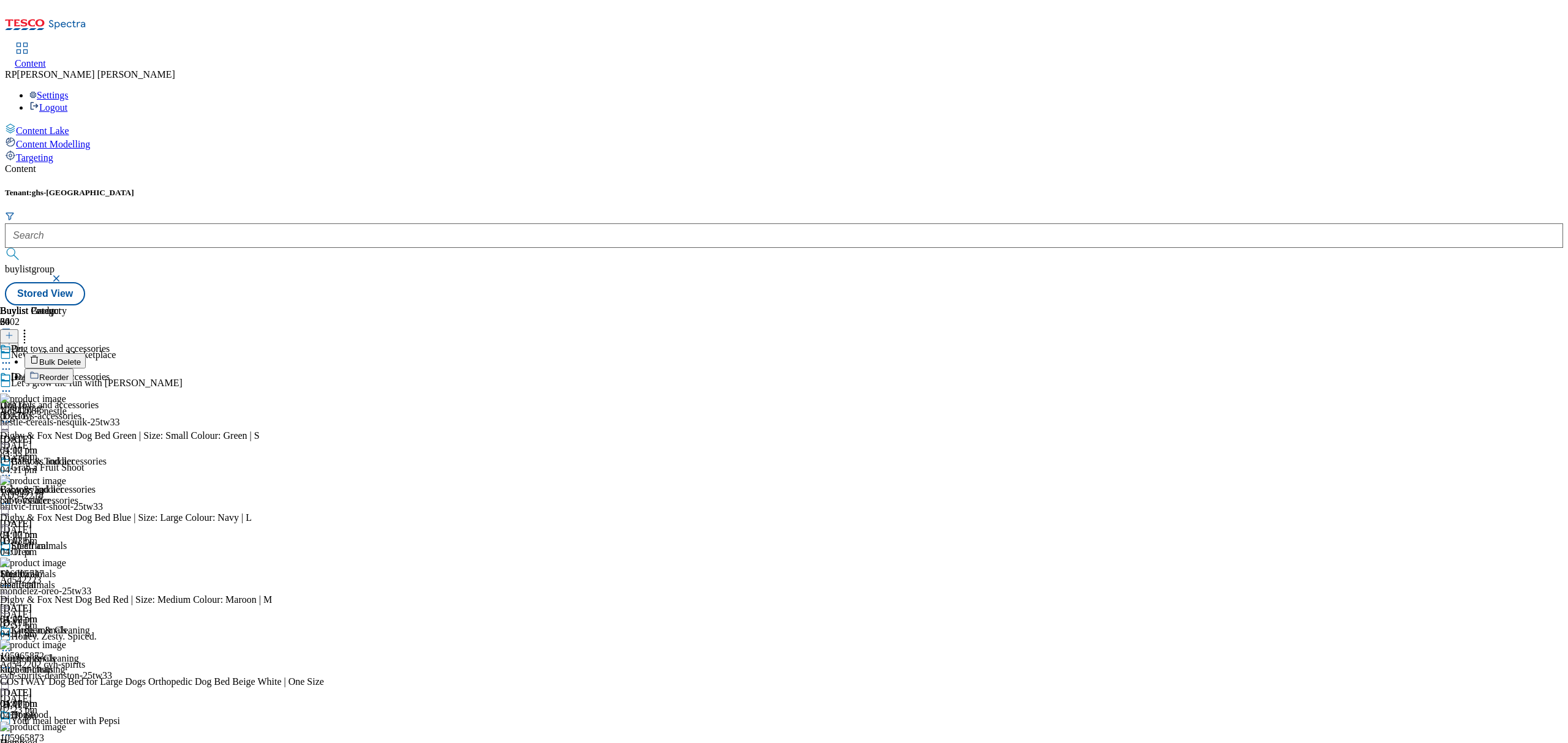
click at [74, 368] on button "Reorder" at bounding box center [49, 376] width 49 height 16
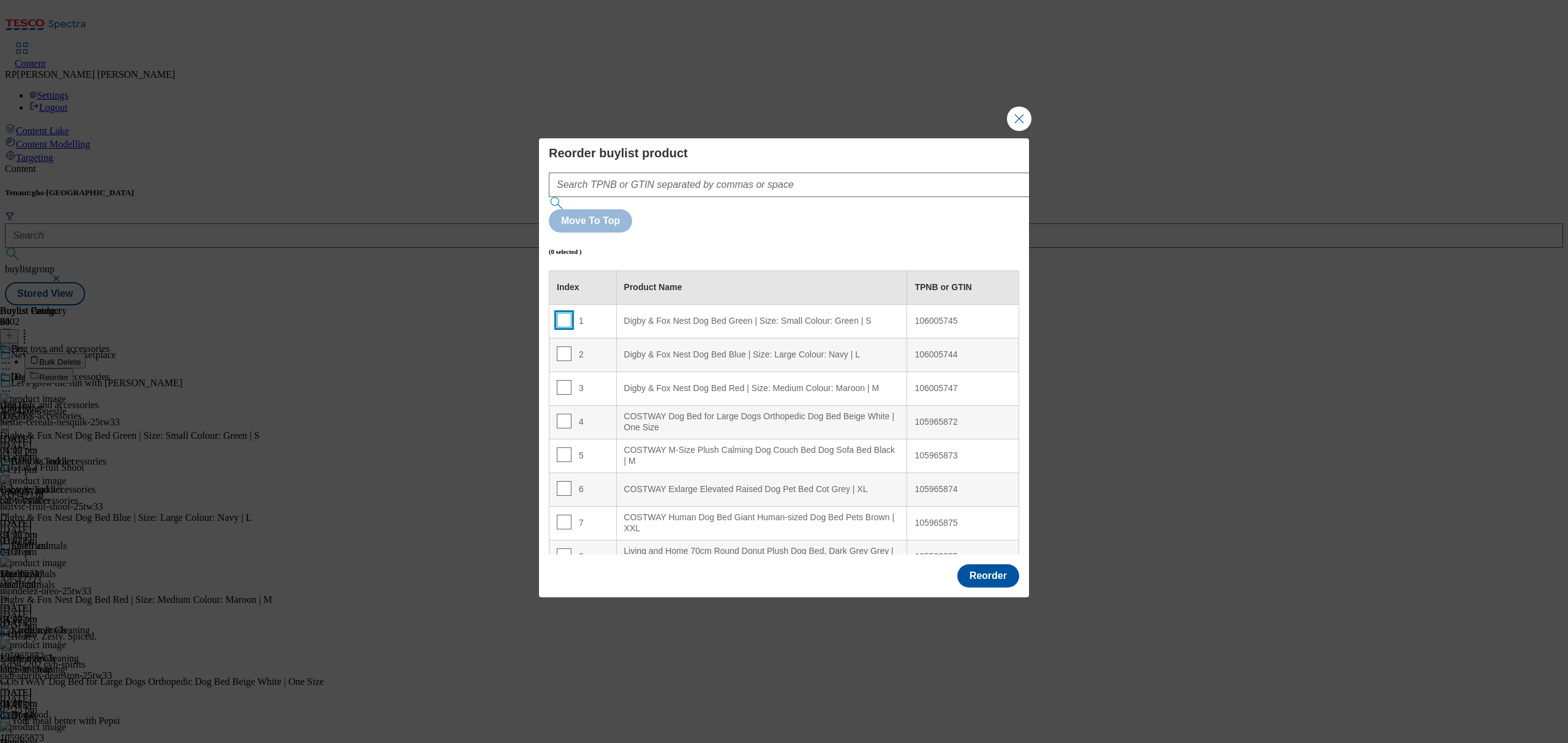
click at [564, 313] on input "Modal" at bounding box center [564, 320] width 15 height 15
checkbox input "true"
click at [566, 347] on input "Modal" at bounding box center [564, 354] width 15 height 15
checkbox input "true"
click at [564, 380] on input "Modal" at bounding box center [564, 388] width 15 height 15
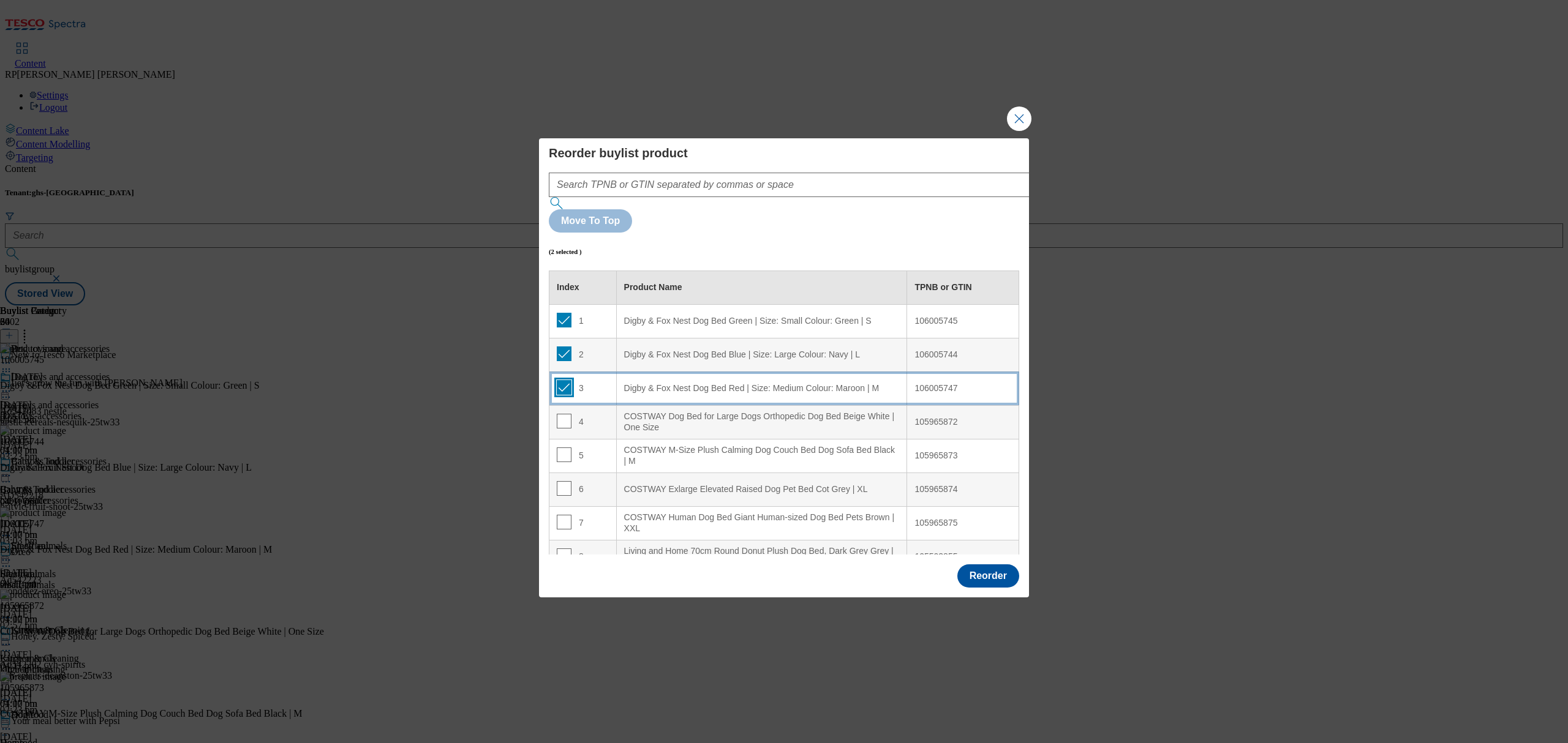
checkbox input "true"
click at [555, 405] on td "4" at bounding box center [583, 422] width 67 height 34
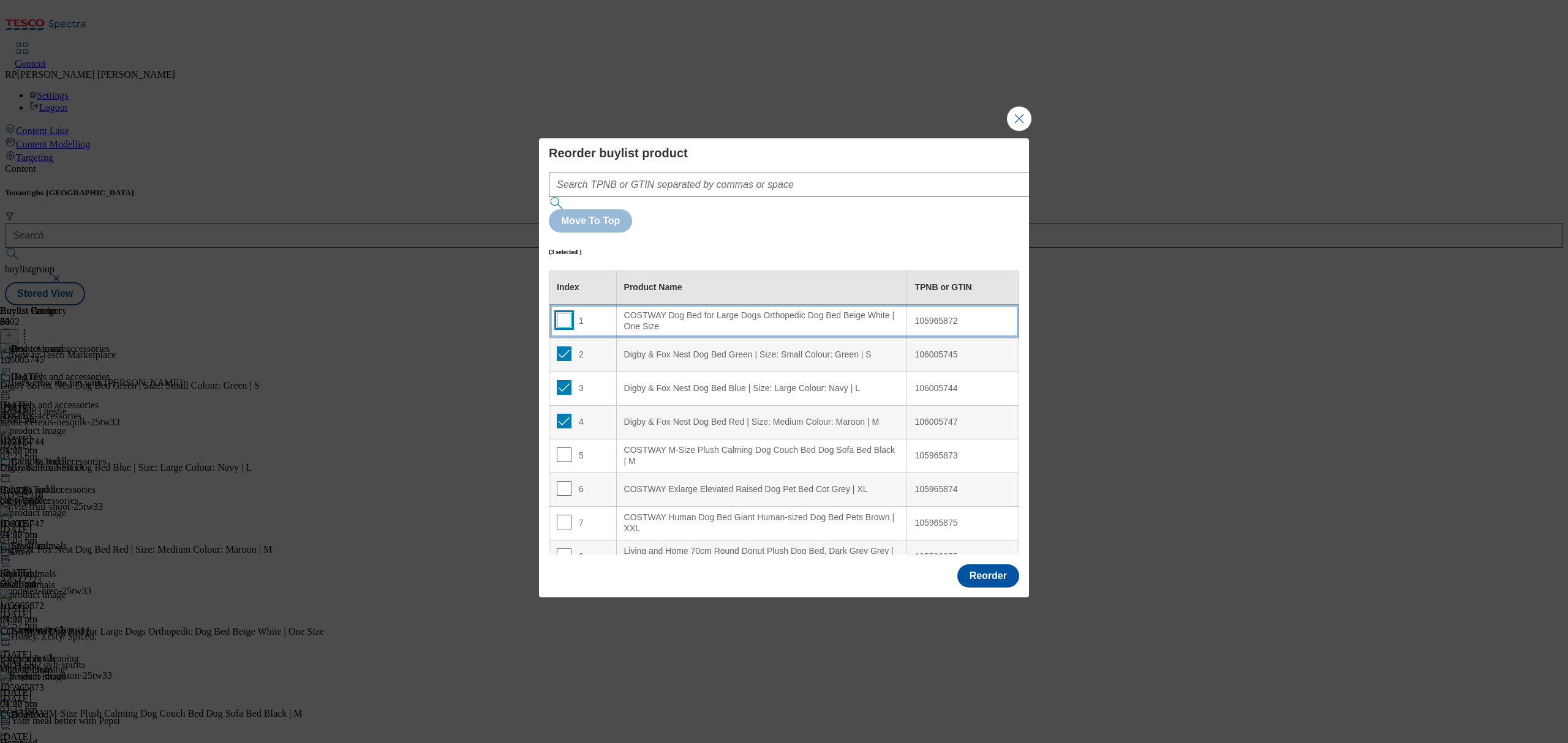
click at [561, 313] on input "Modal" at bounding box center [564, 320] width 15 height 15
click at [562, 313] on input "Modal" at bounding box center [564, 320] width 15 height 15
checkbox input "false"
click at [605, 313] on div "1" at bounding box center [583, 322] width 52 height 17
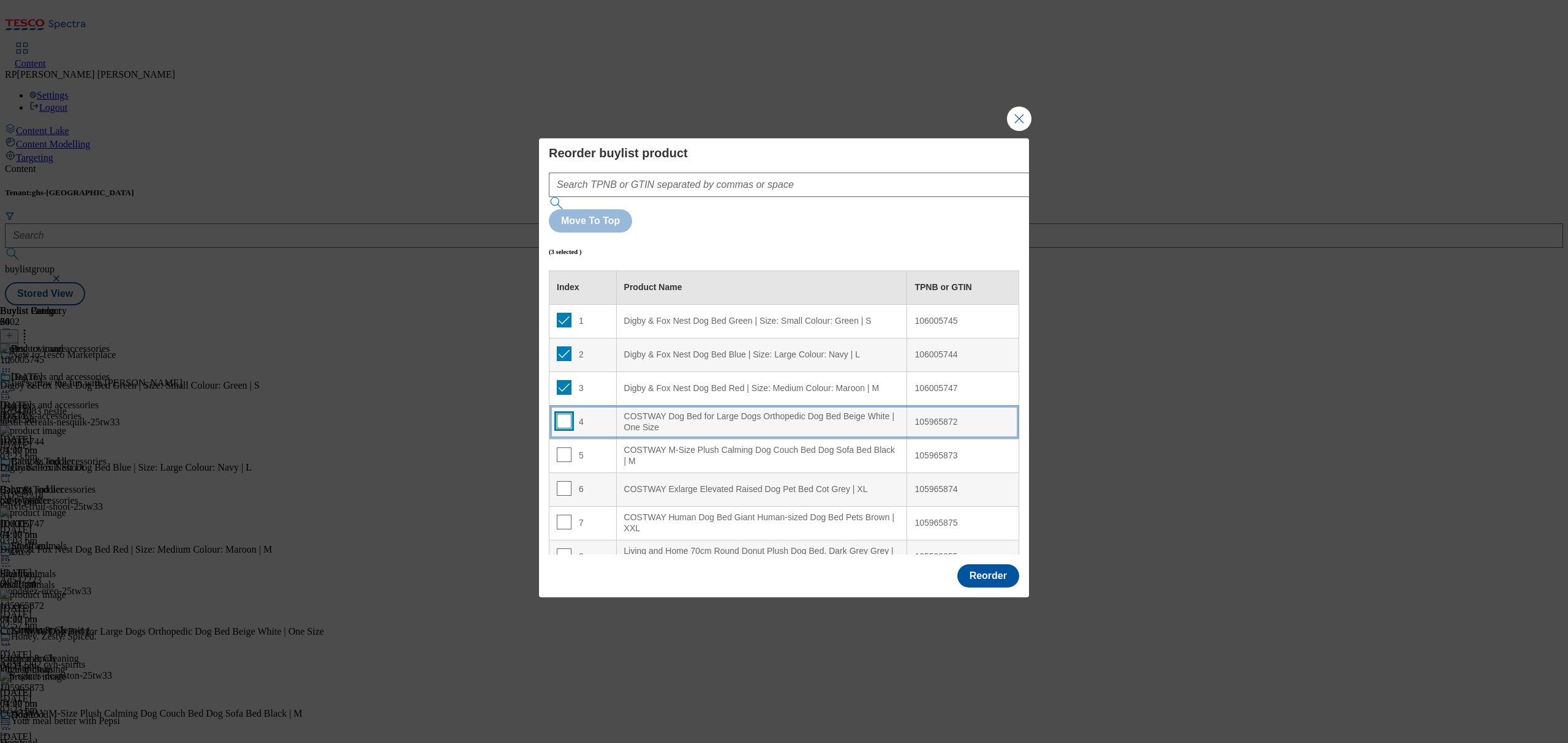
click at [562, 414] on input "Modal" at bounding box center [564, 421] width 15 height 15
checkbox input "true"
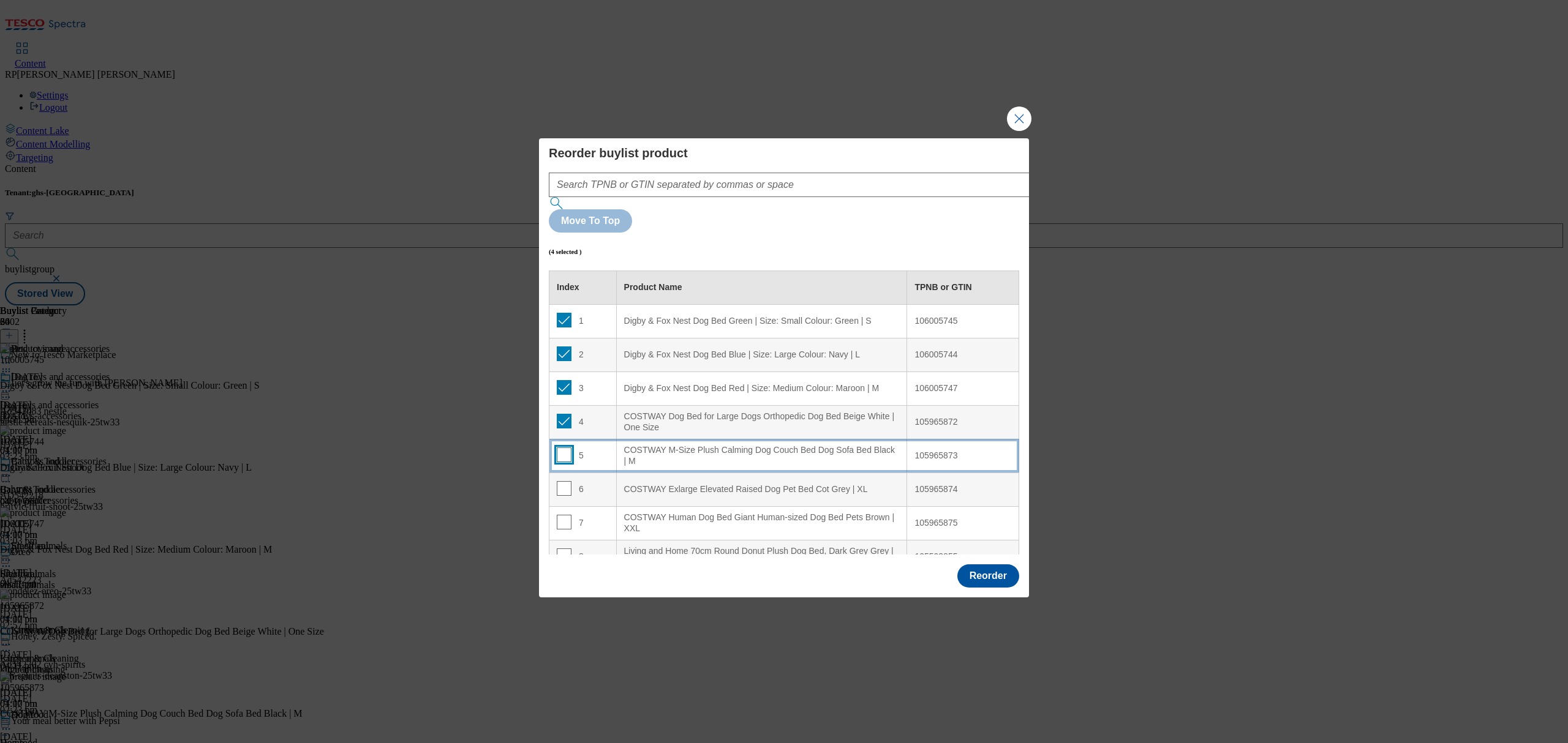
click at [564, 448] on input "Modal" at bounding box center [564, 455] width 15 height 15
checkbox input "true"
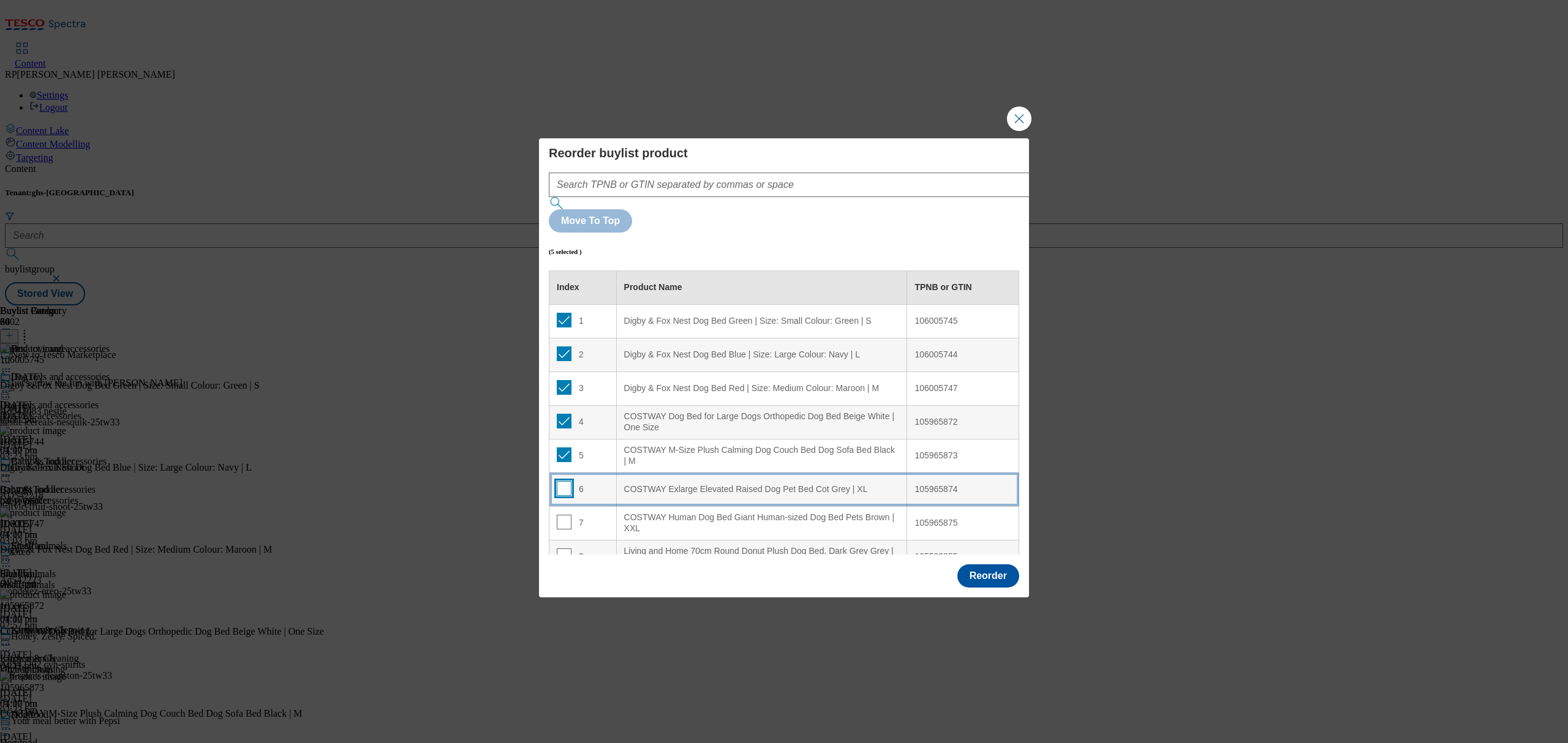
click at [564, 481] on input "Modal" at bounding box center [564, 489] width 15 height 15
checkbox input "true"
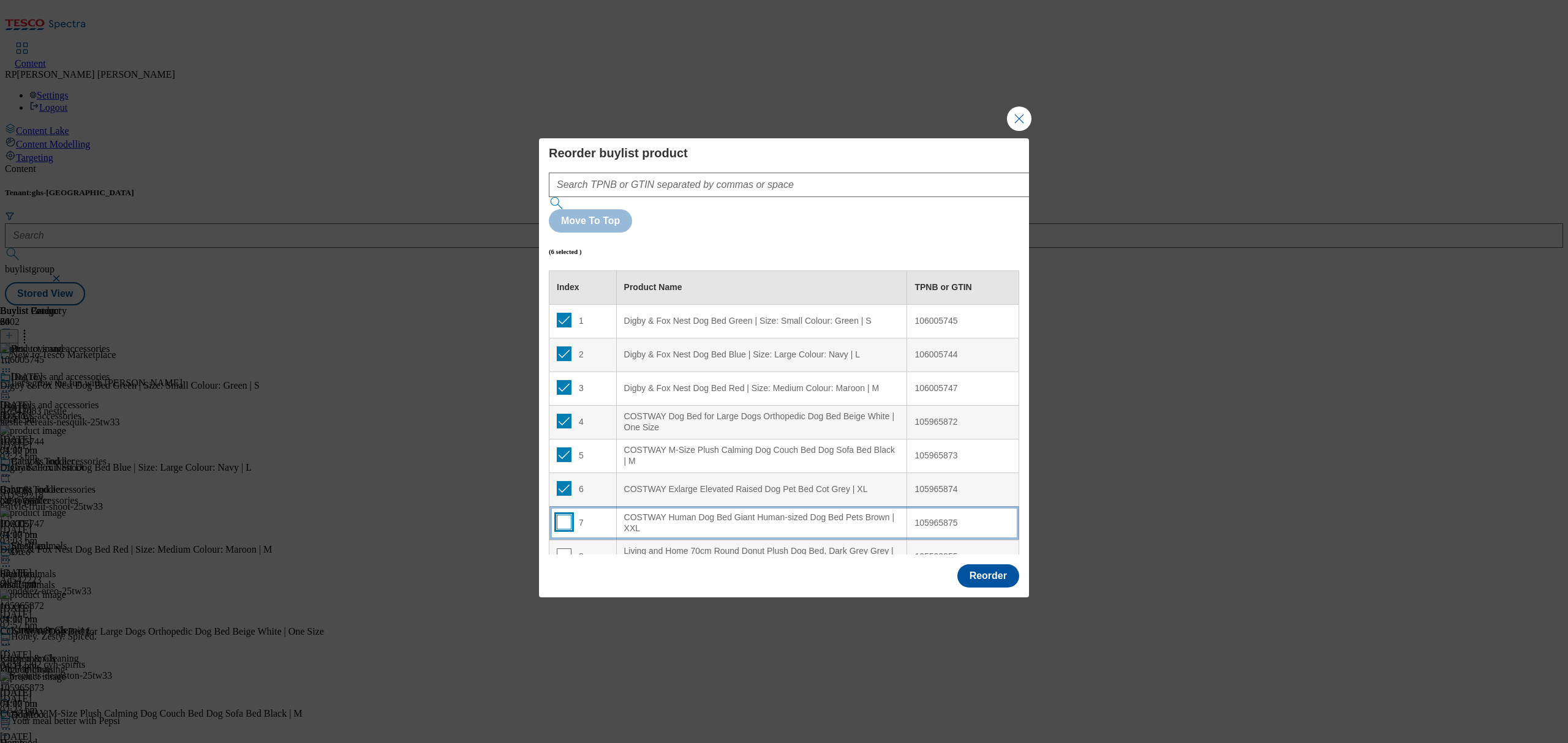
click at [564, 515] on input "Modal" at bounding box center [564, 522] width 15 height 15
checkbox input "true"
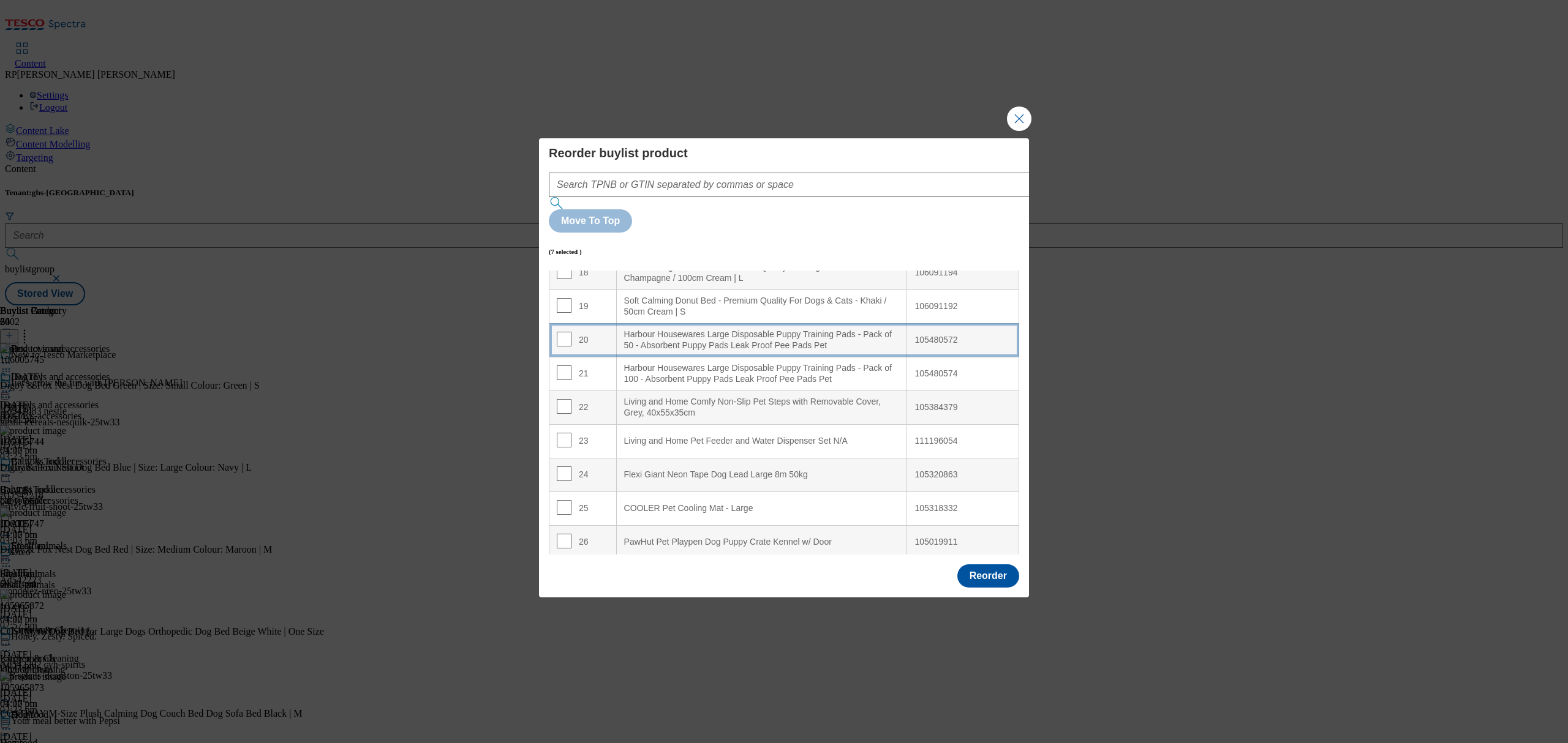
scroll to position [571, 0]
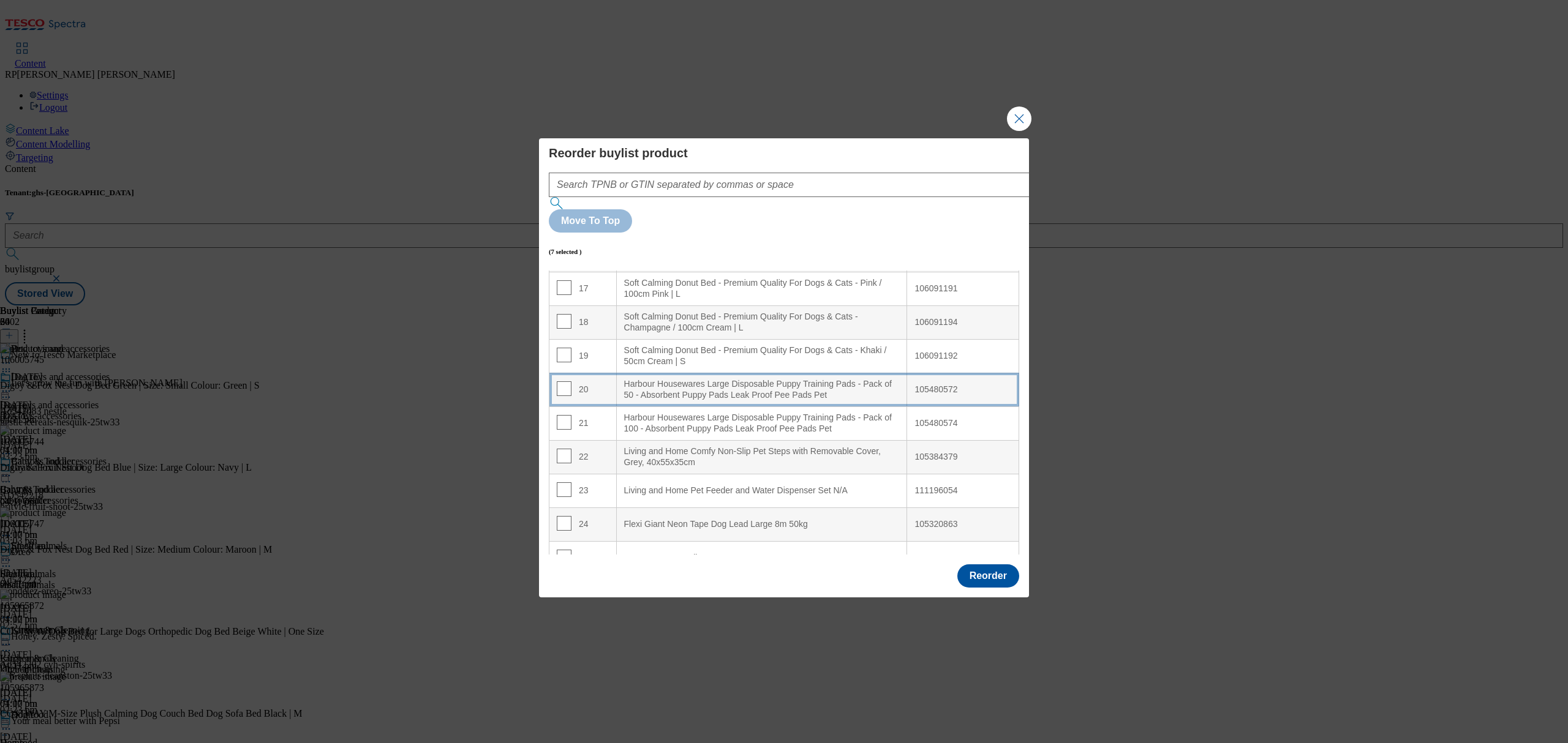
click at [804, 373] on Pet "Harbour Housewares Large Disposable Puppy Training Pads - Pack of 50 - Absorben…" at bounding box center [762, 390] width 291 height 34
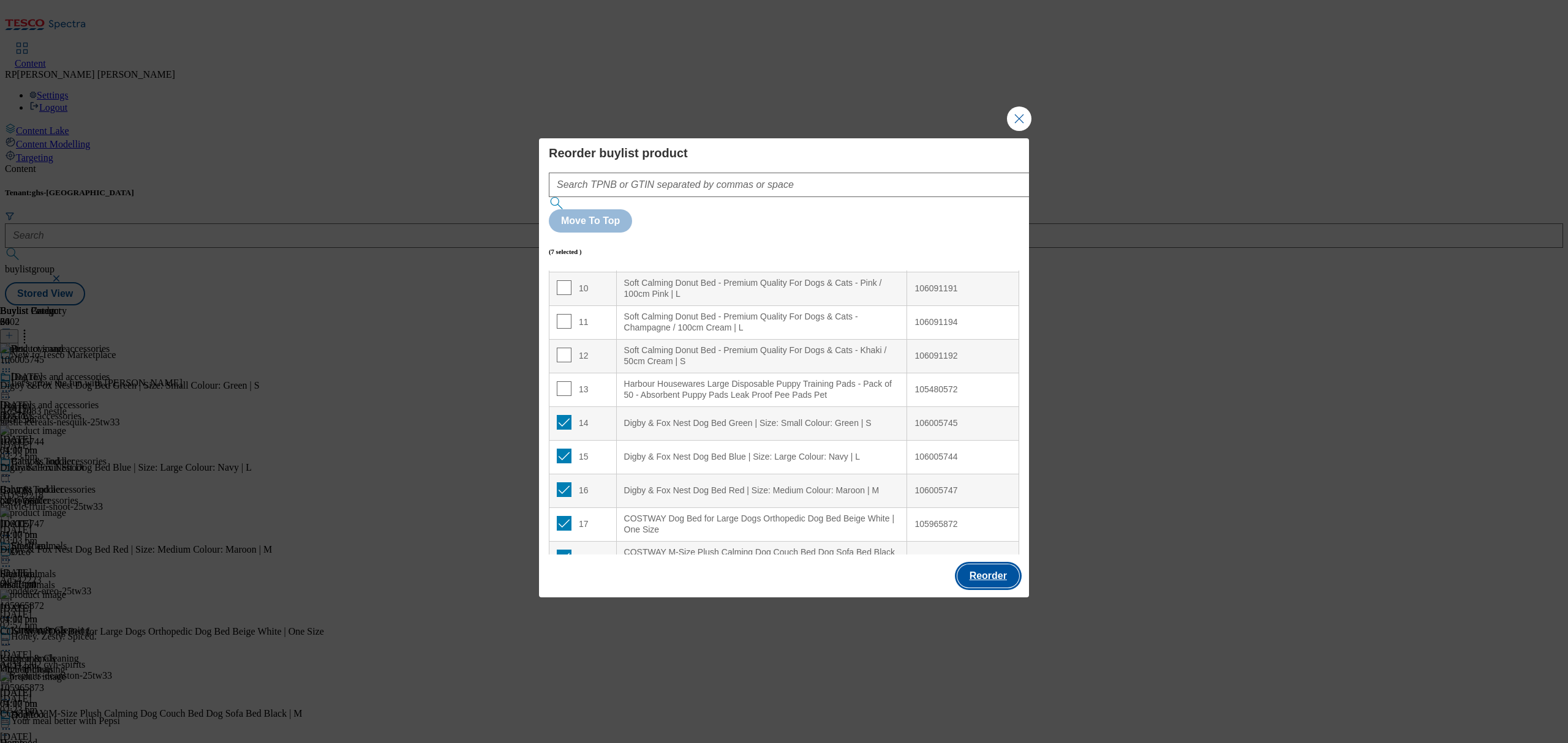
click at [974, 564] on button "Reorder" at bounding box center [988, 575] width 62 height 23
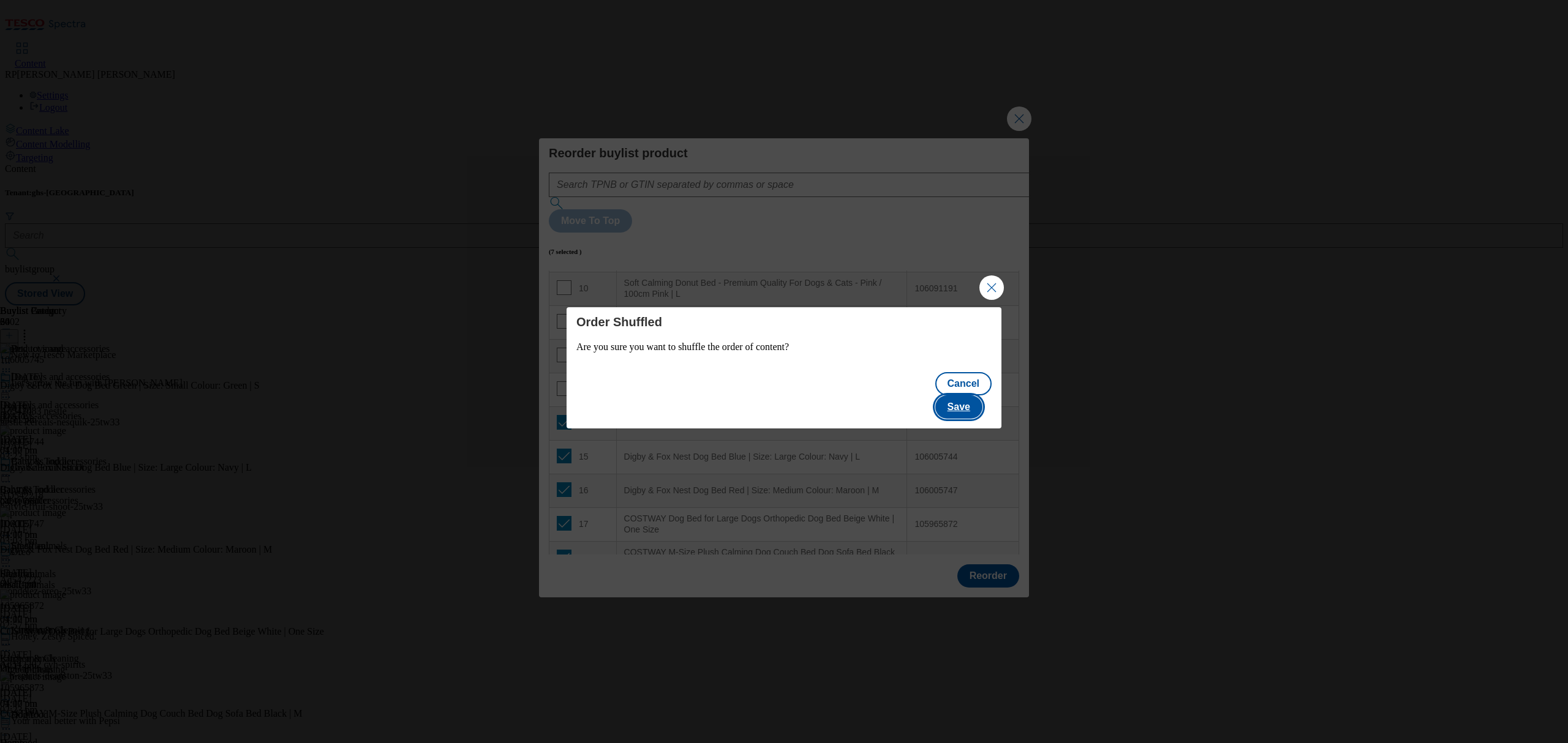
click at [969, 395] on button "Save" at bounding box center [959, 406] width 47 height 23
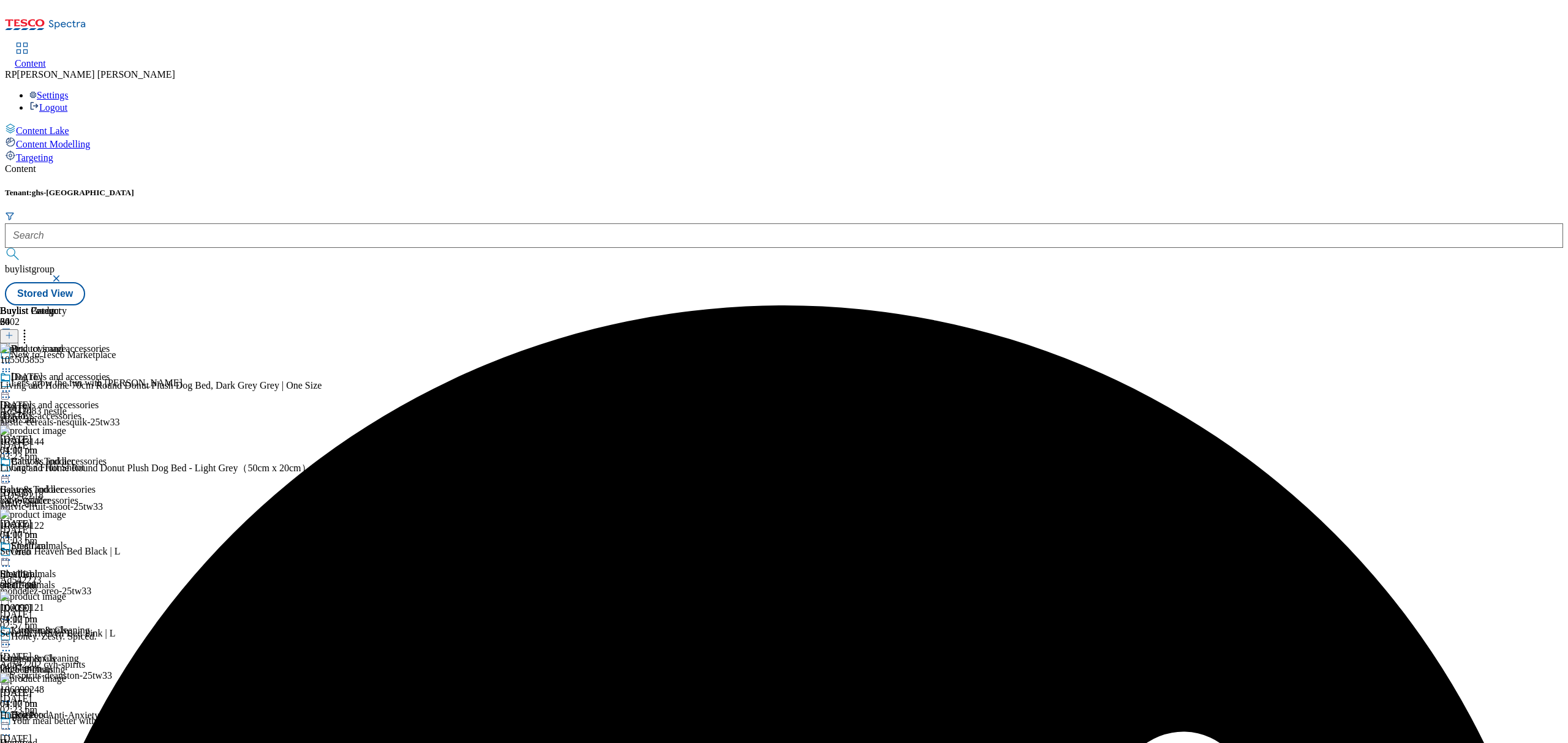
click at [12, 357] on icon at bounding box center [6, 363] width 12 height 12
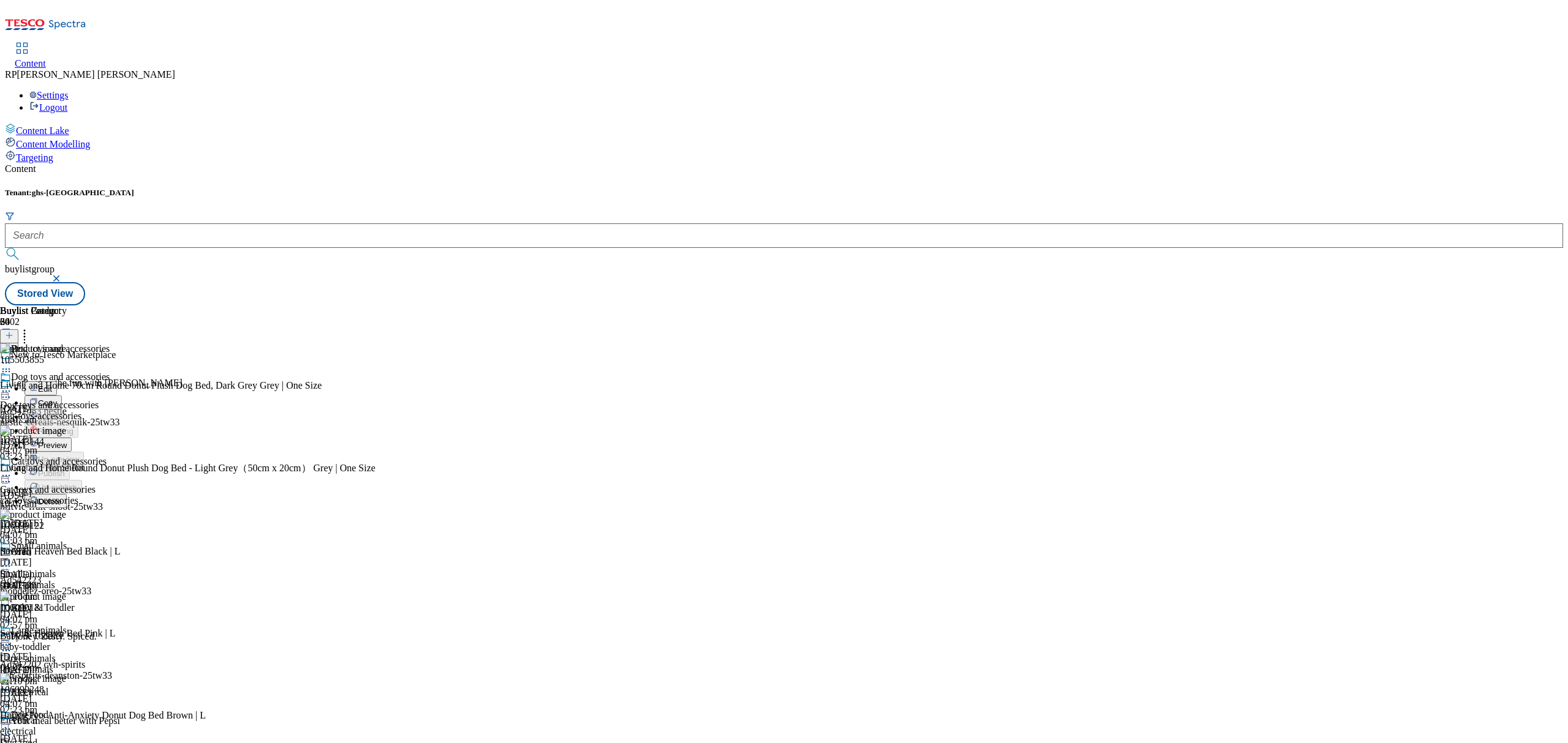
click at [67, 441] on span "Preview" at bounding box center [52, 445] width 29 height 9
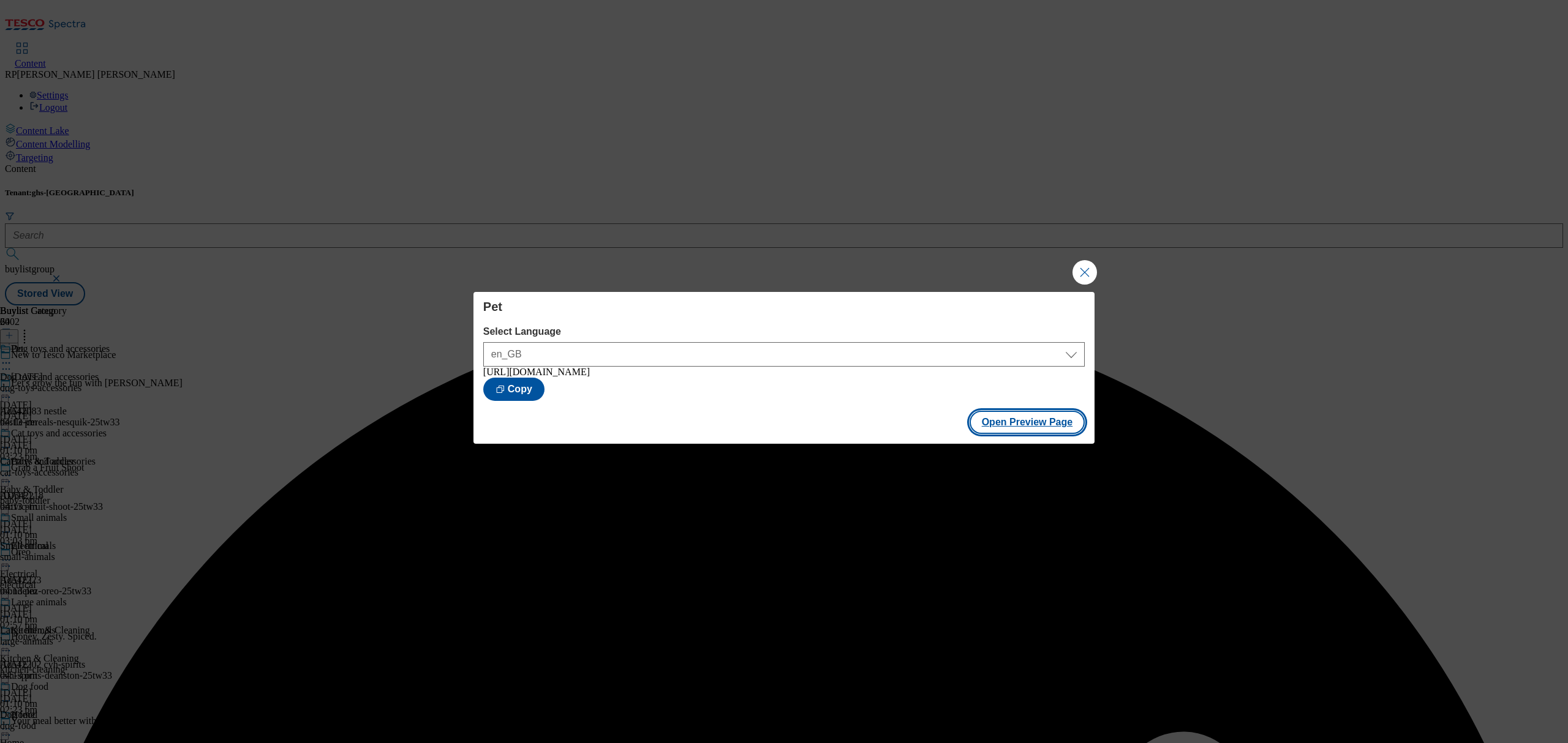
click at [1020, 427] on button "Open Preview Page" at bounding box center [1028, 422] width 116 height 23
click at [1088, 274] on button "Close Modal" at bounding box center [1085, 272] width 24 height 24
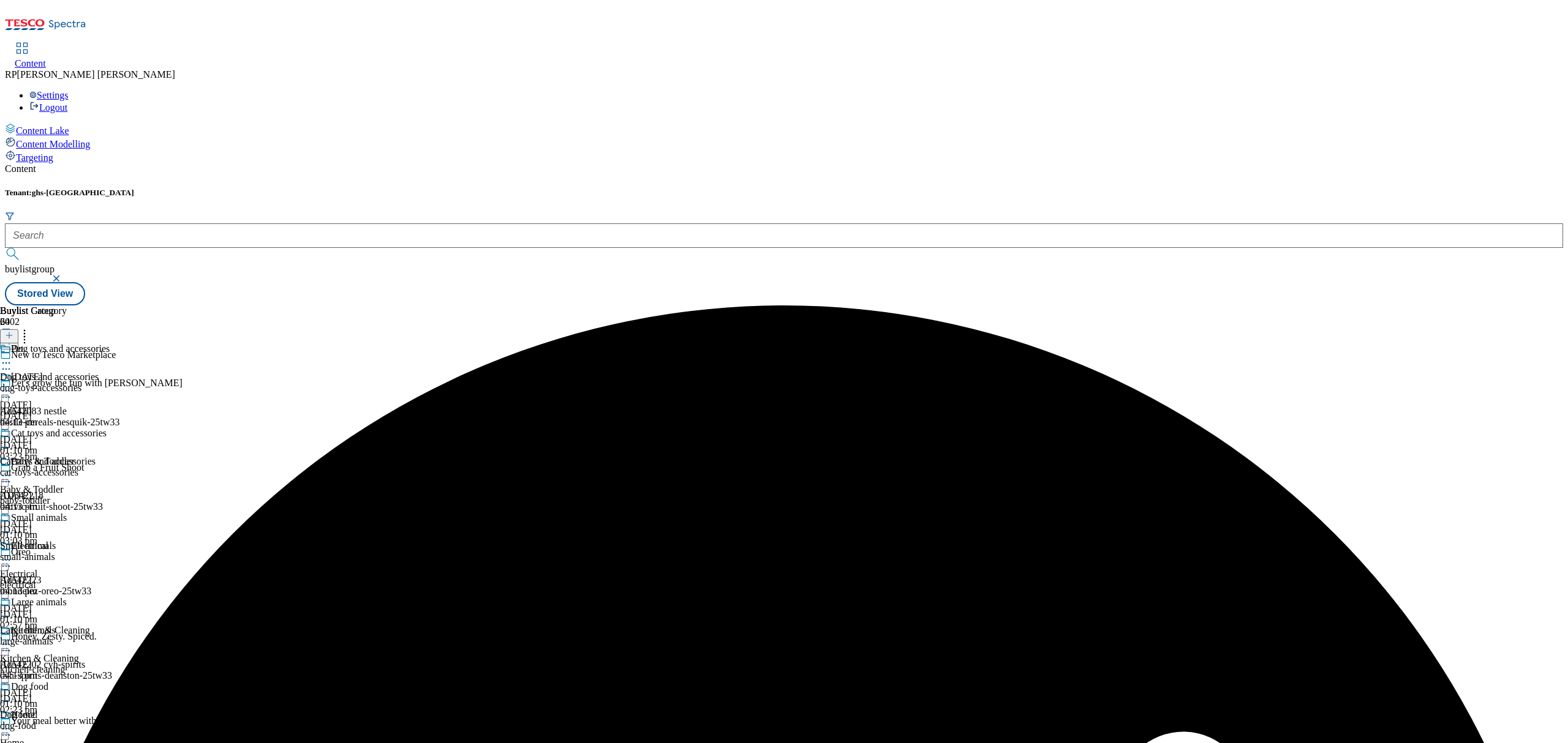
click at [110, 343] on div "Dog toys and accessories Dog toys and accessories dog-toys-accessories [DATE] 0…" at bounding box center [55, 386] width 110 height 85
click at [12, 385] on icon at bounding box center [6, 391] width 12 height 12
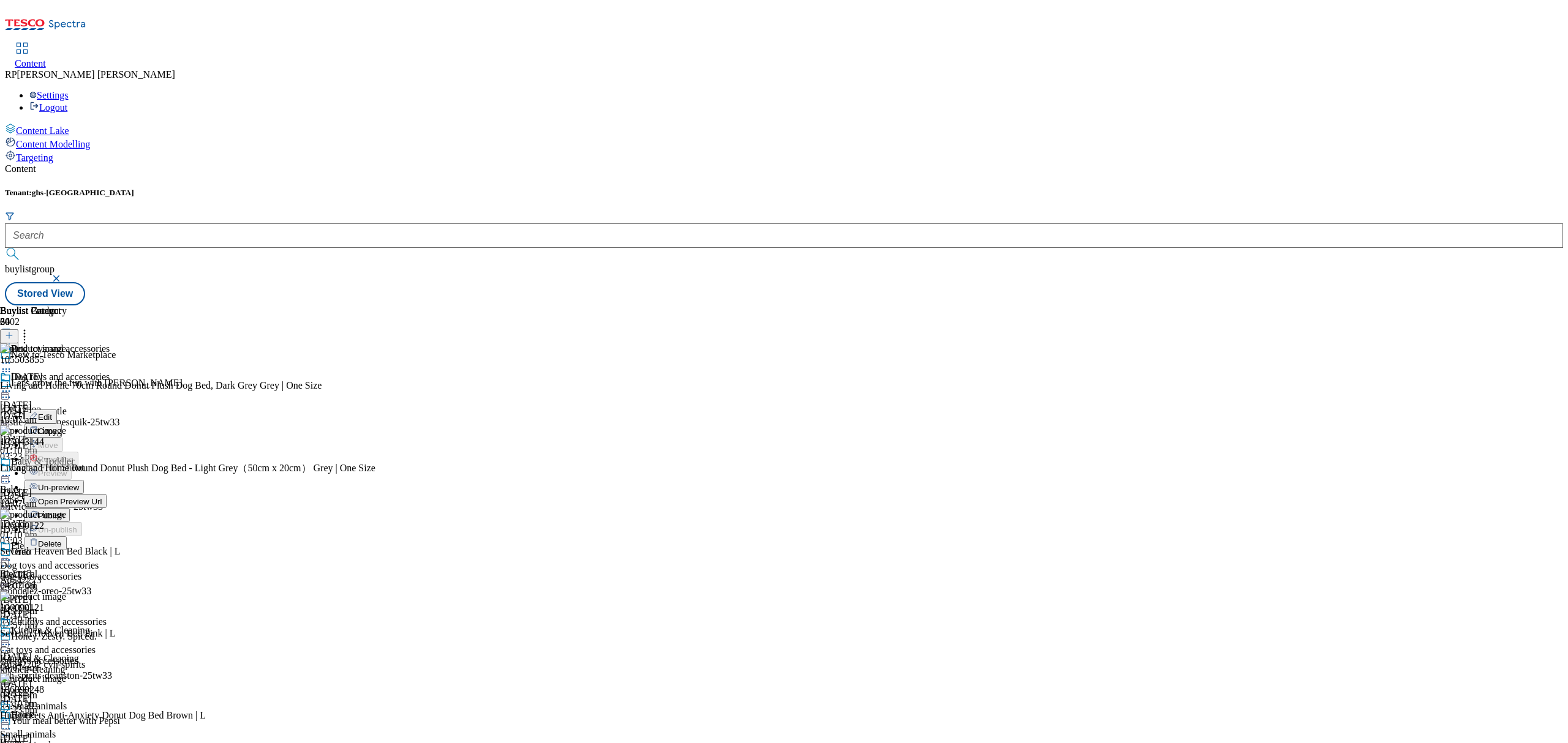
click at [79, 483] on span "Un-preview" at bounding box center [59, 487] width 41 height 9
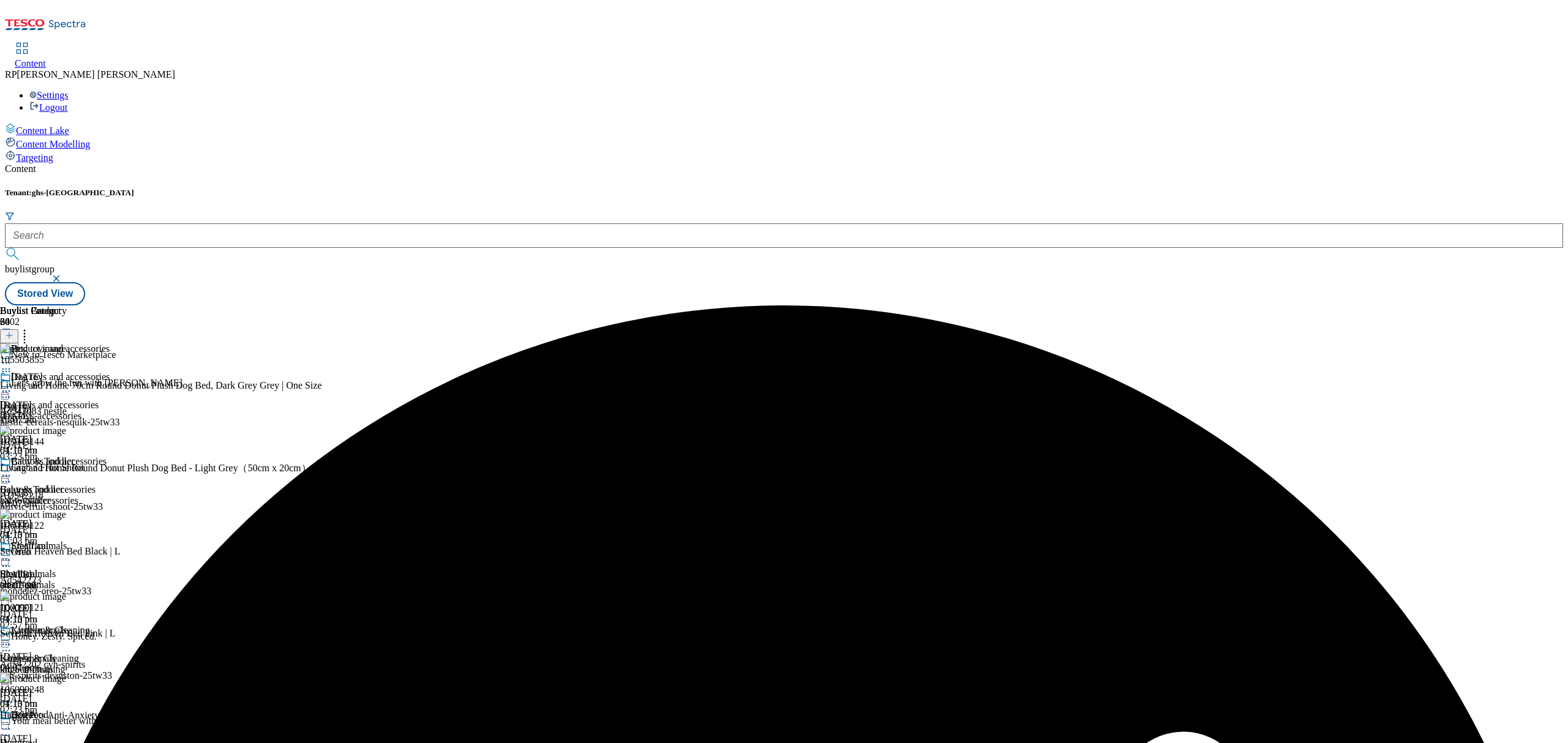
click at [14, 331] on icon at bounding box center [9, 335] width 9 height 9
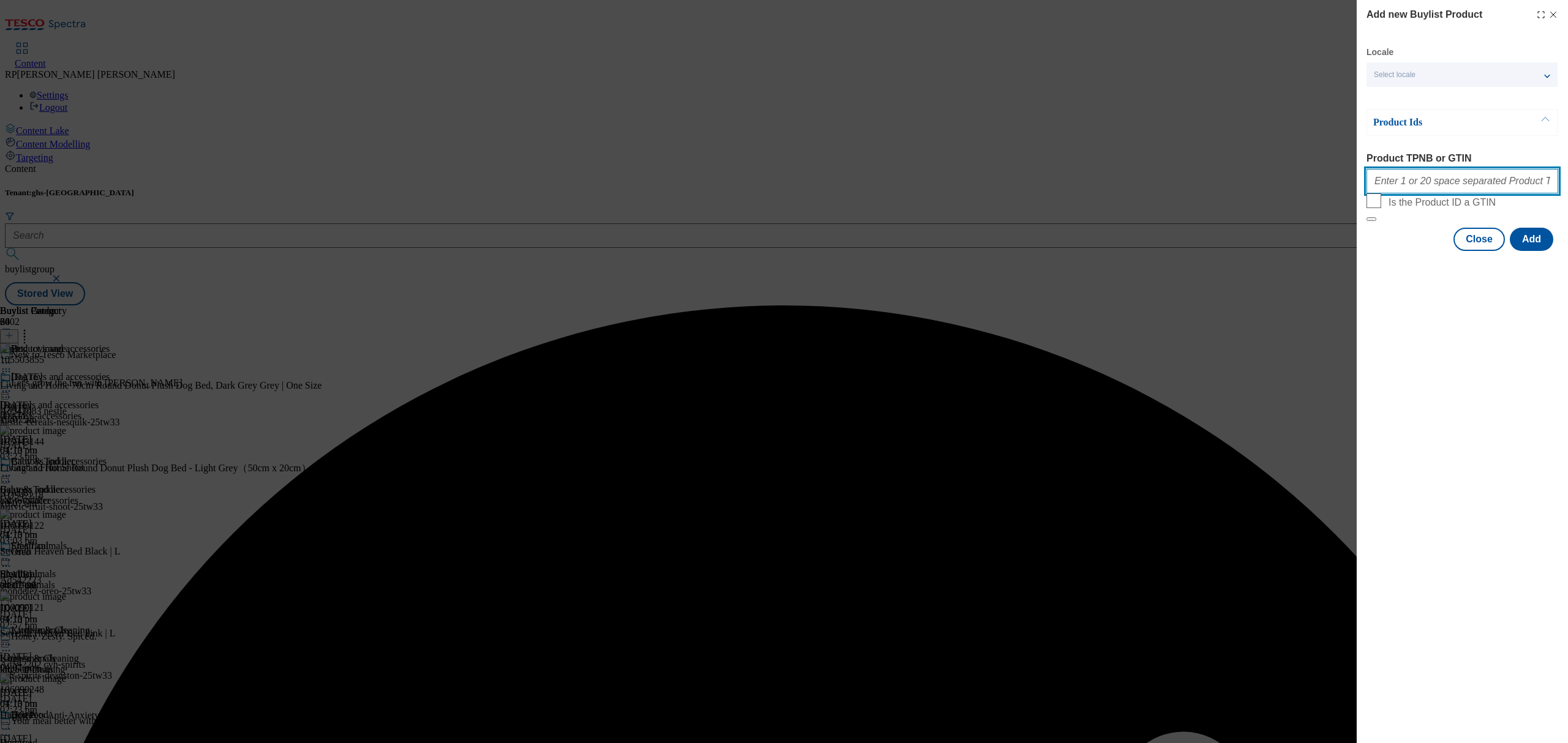
click at [1413, 185] on input "Product TPNB or GTIN" at bounding box center [1462, 181] width 191 height 24
paste input "105144279 105472265 105472285 105529484"
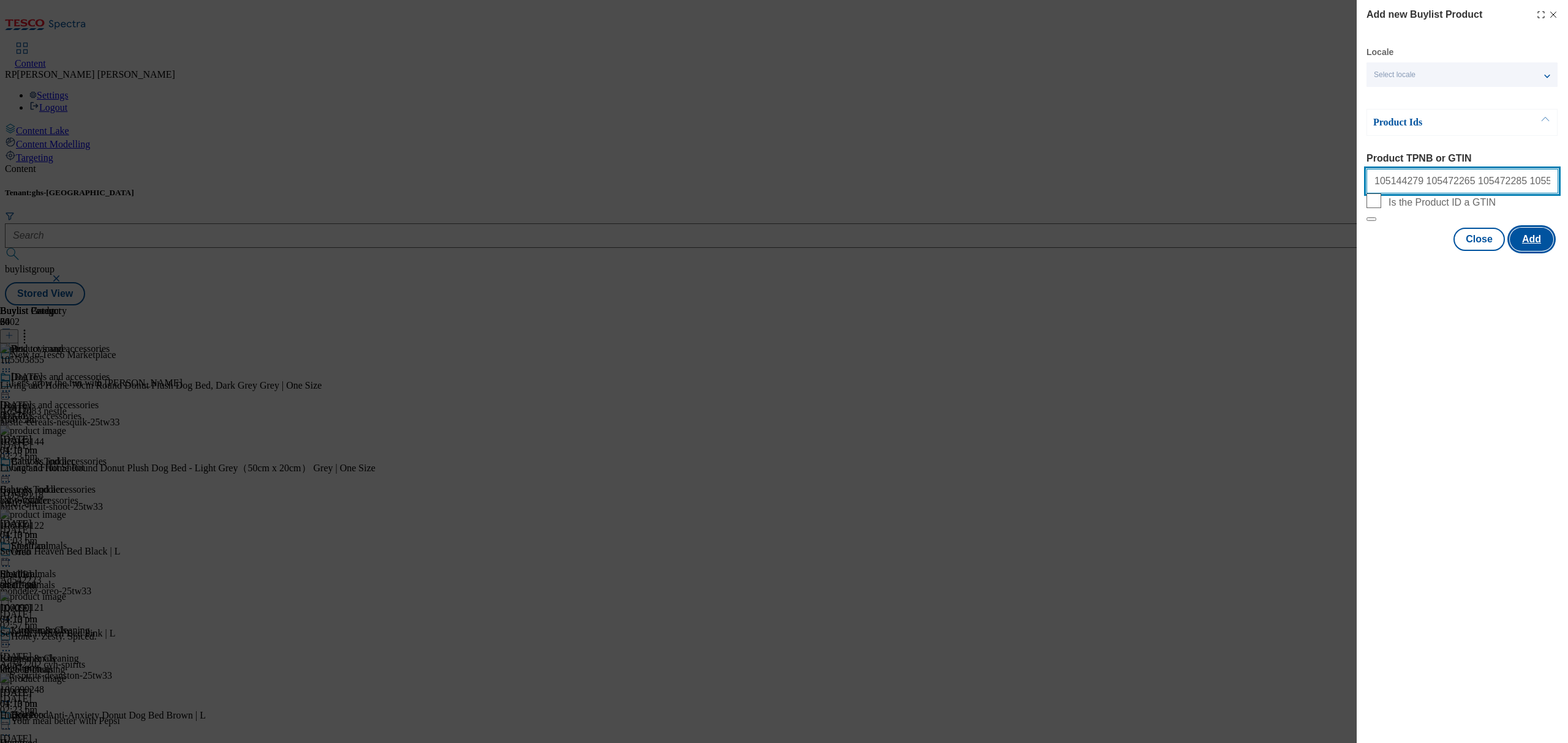
type input "105144279 105472265 105472285 105529484"
click at [1539, 251] on button "Add" at bounding box center [1532, 239] width 44 height 23
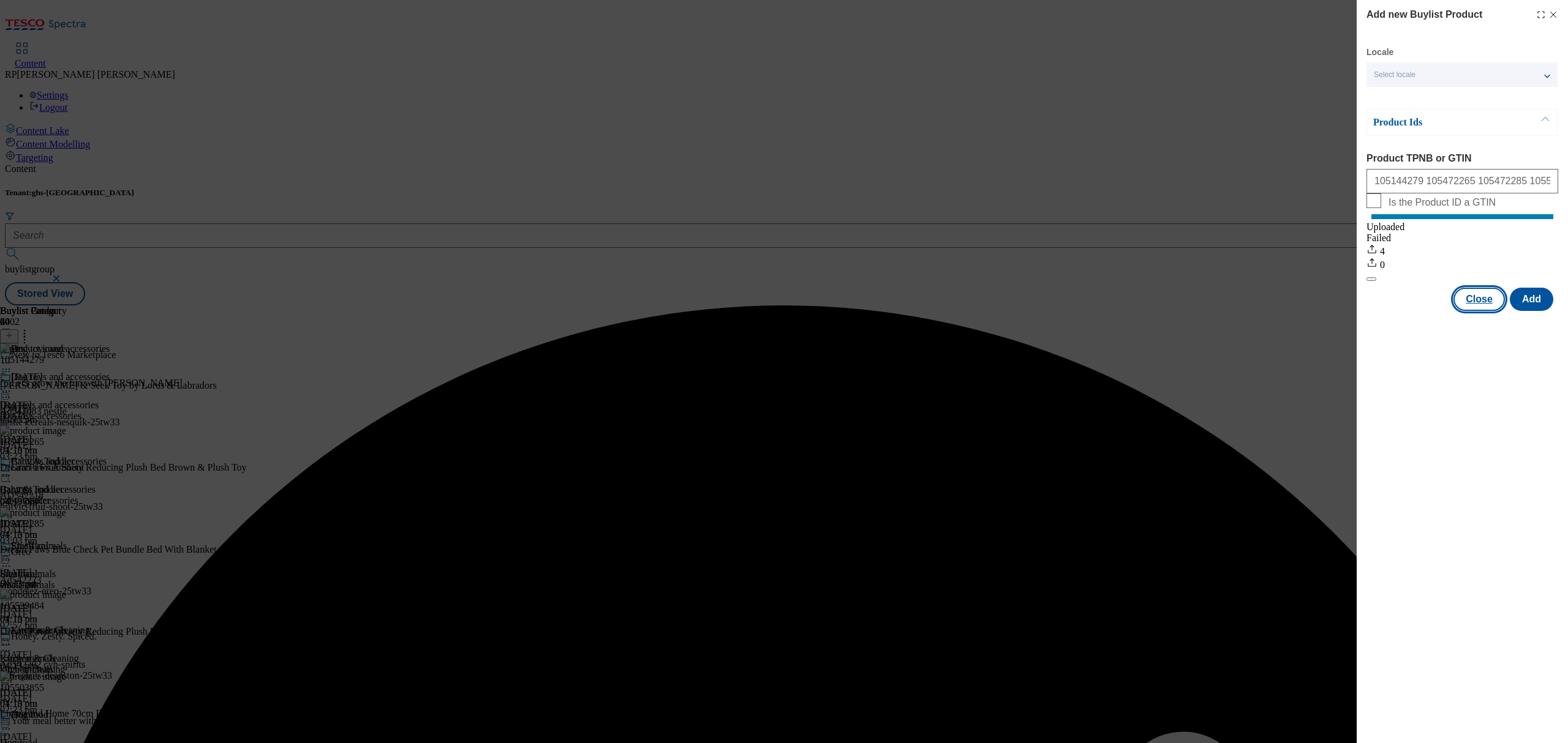
click at [1483, 307] on button "Close" at bounding box center [1479, 299] width 51 height 23
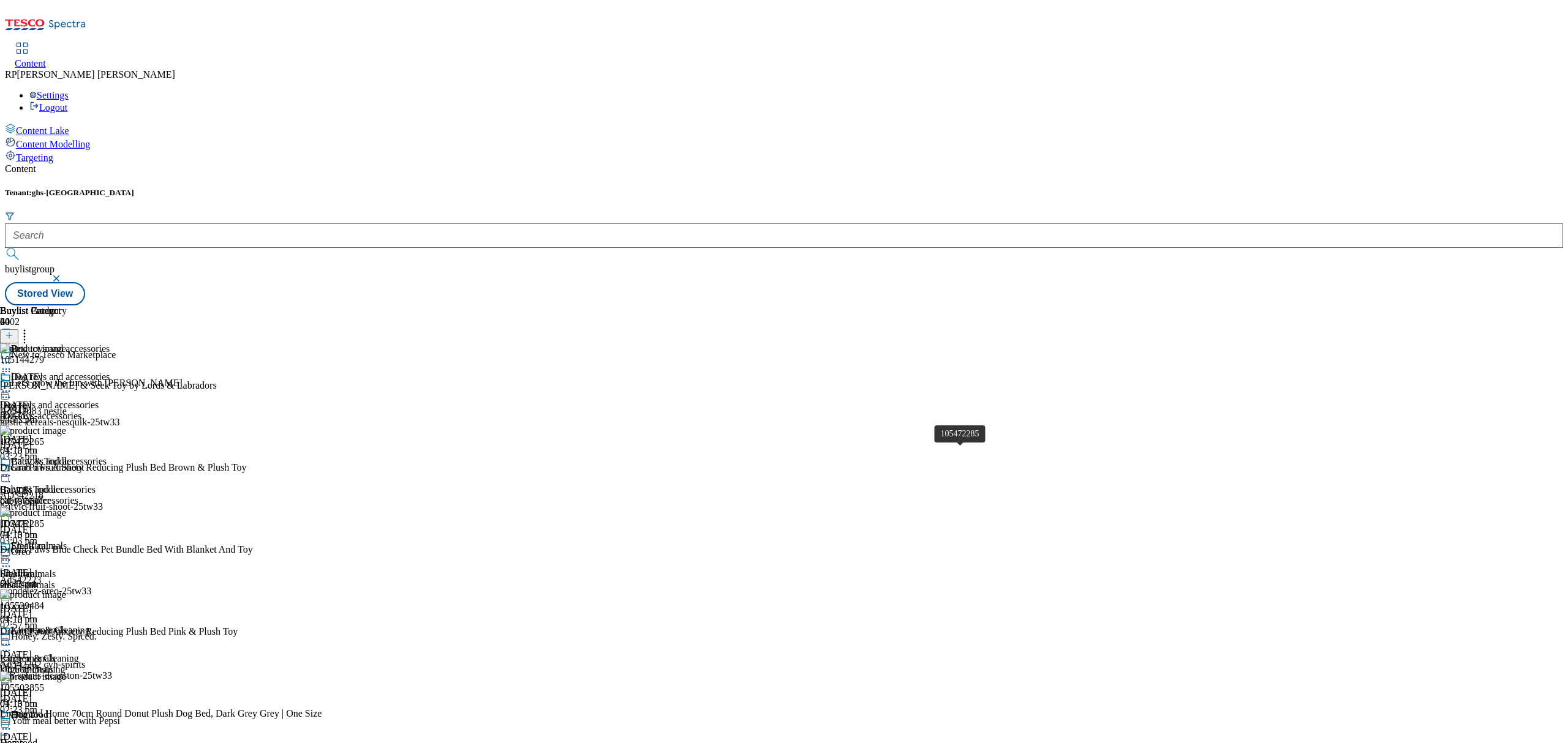
scroll to position [82, 0]
click at [31, 327] on icon at bounding box center [24, 333] width 12 height 12
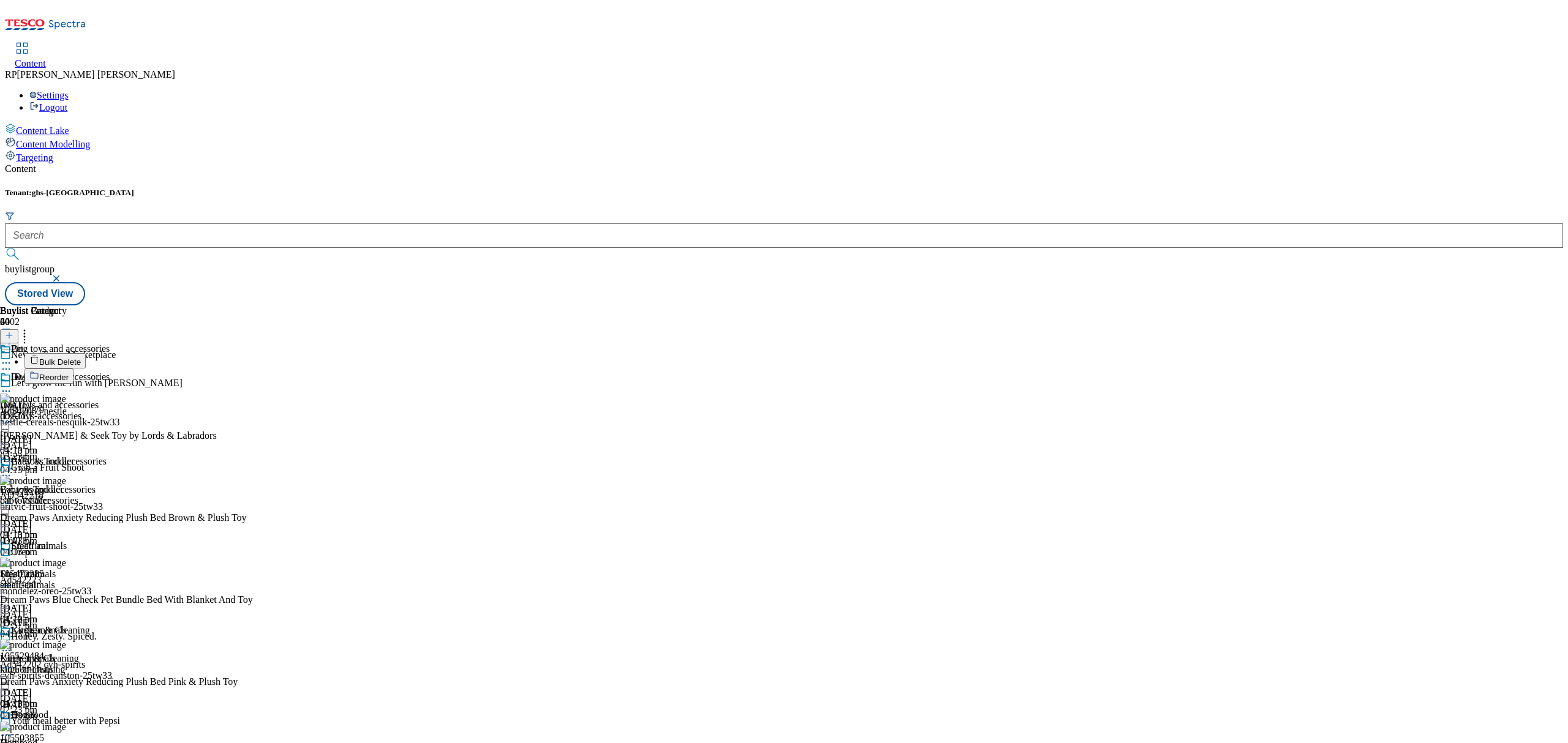
click at [375, 353] on li "Bulk Delete" at bounding box center [200, 361] width 351 height 16
click at [81, 357] on span "Bulk Delete" at bounding box center [60, 362] width 42 height 9
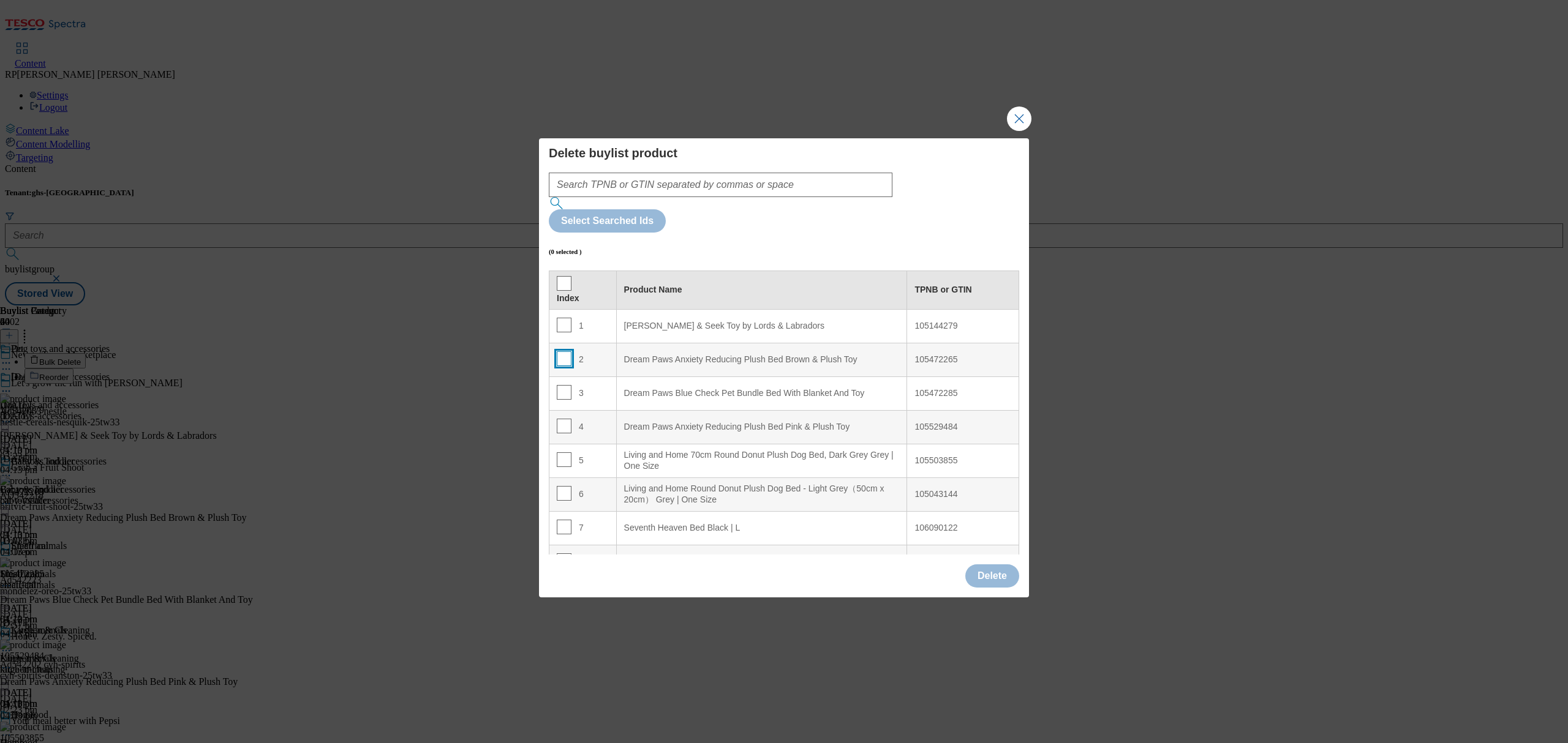
click at [561, 352] on input "Modal" at bounding box center [564, 359] width 15 height 15
checkbox input "true"
click at [564, 385] on input "Modal" at bounding box center [564, 393] width 15 height 15
checkbox input "true"
click at [567, 419] on input "Modal" at bounding box center [564, 426] width 15 height 15
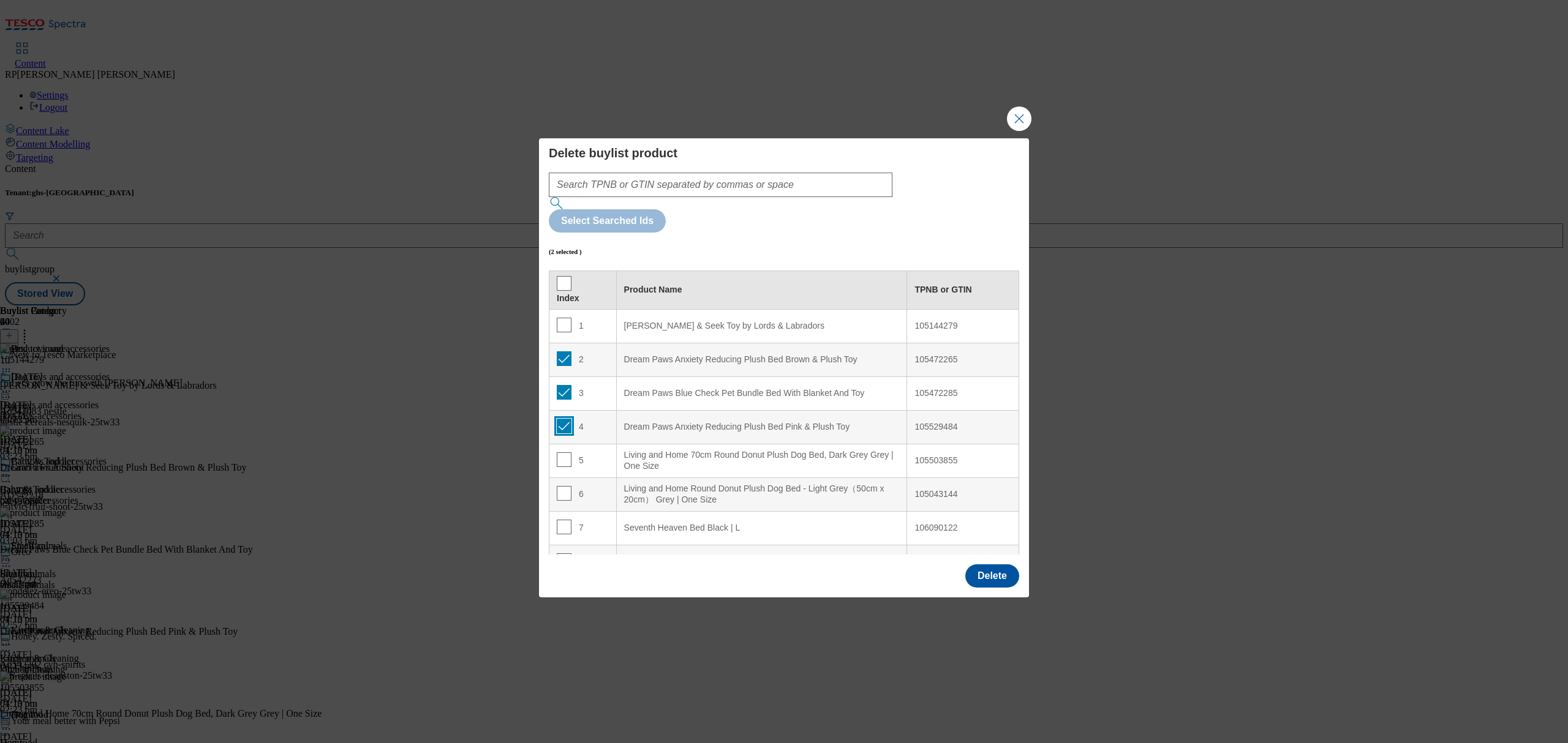
checkbox input "true"
click at [987, 564] on button "Delete" at bounding box center [992, 575] width 54 height 23
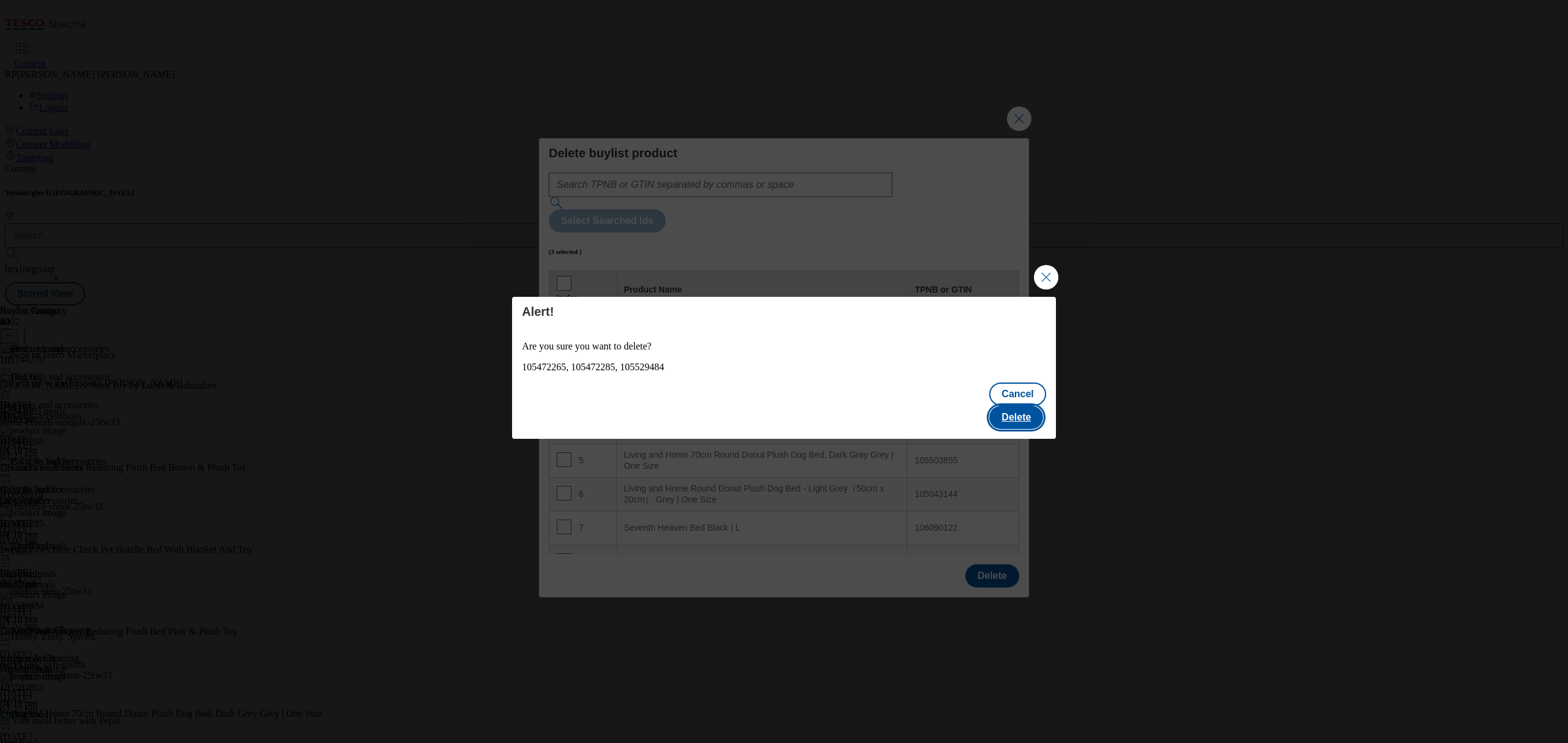
click at [1020, 406] on button "Delete" at bounding box center [1016, 417] width 54 height 23
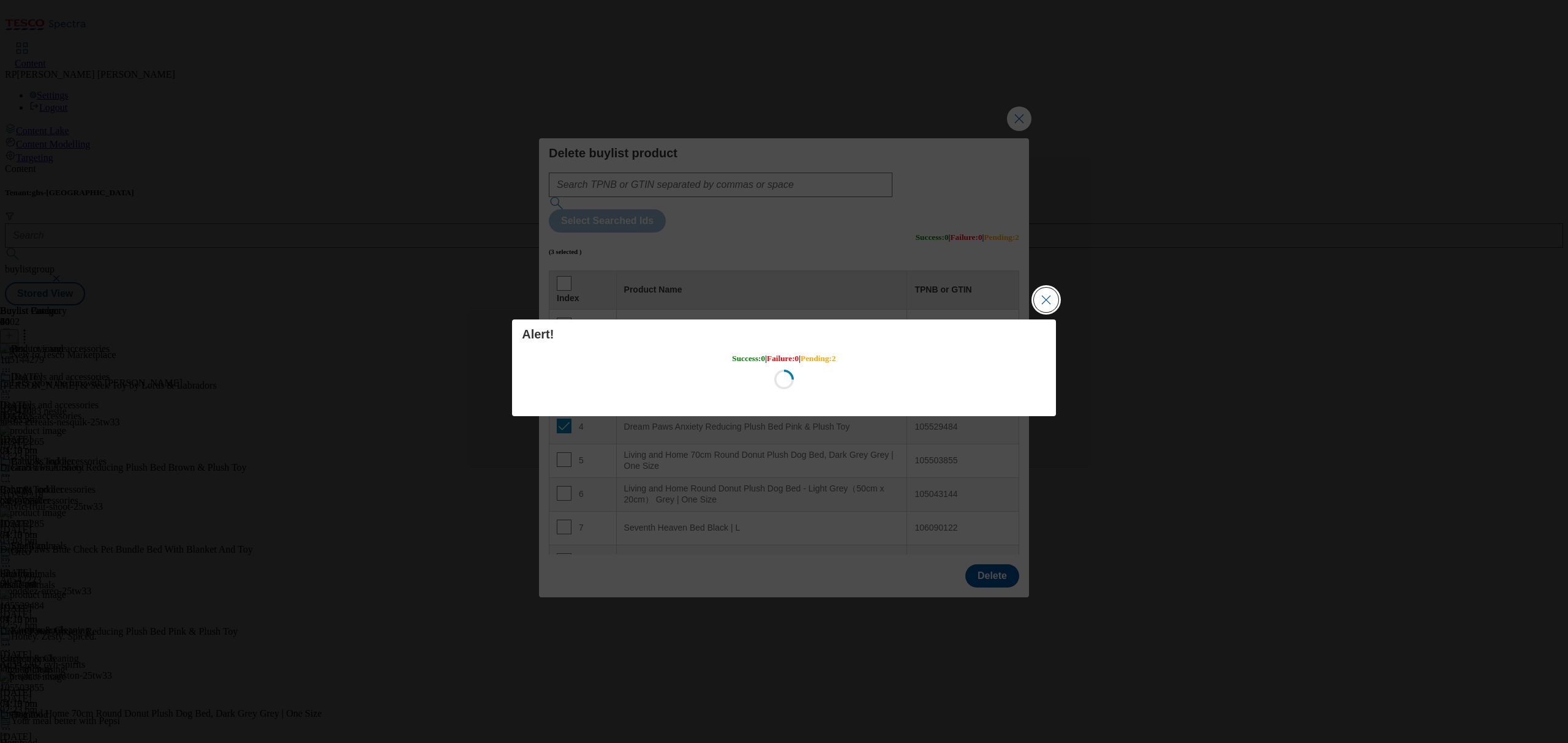
scroll to position [0, 0]
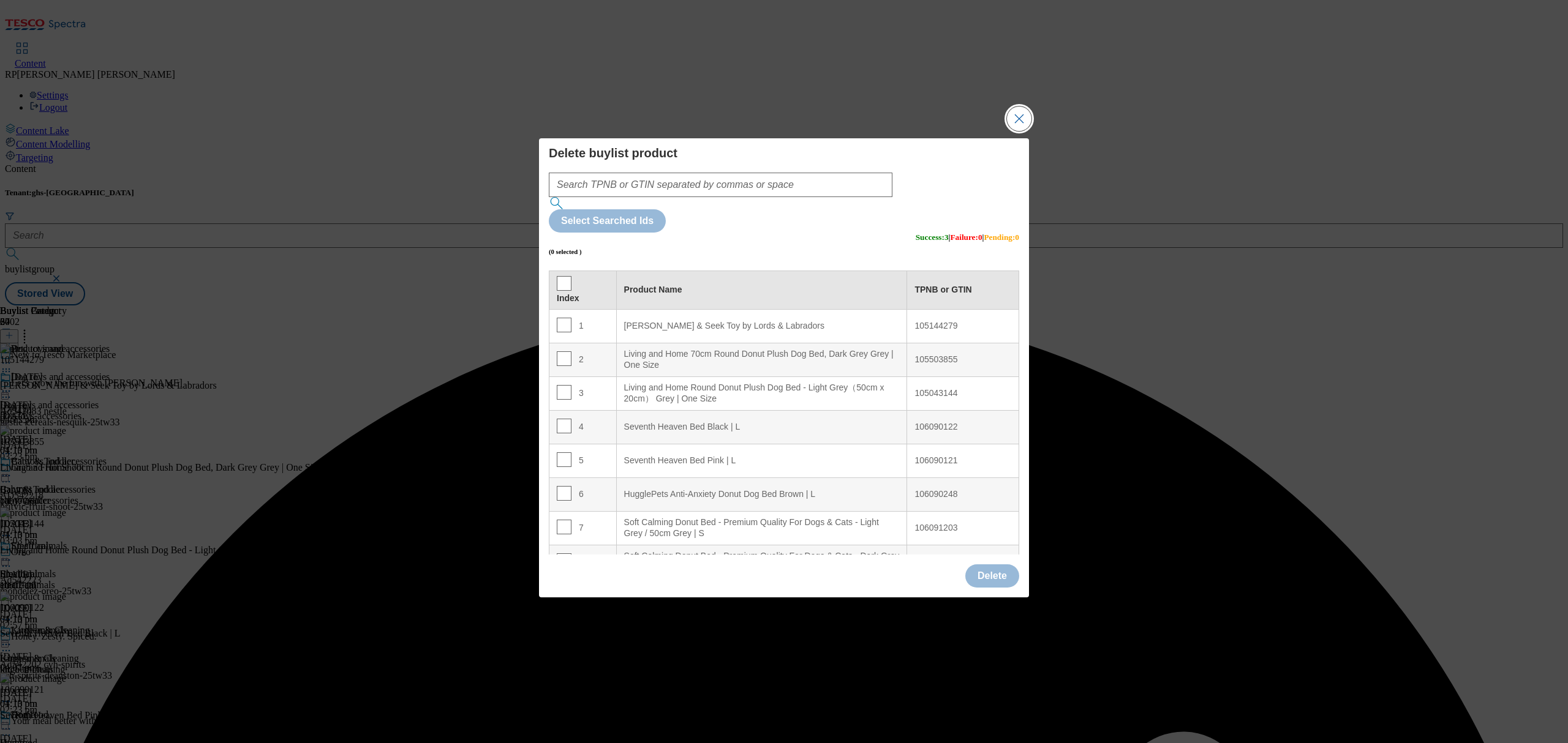
click at [1022, 131] on button "Close Modal" at bounding box center [1019, 118] width 24 height 24
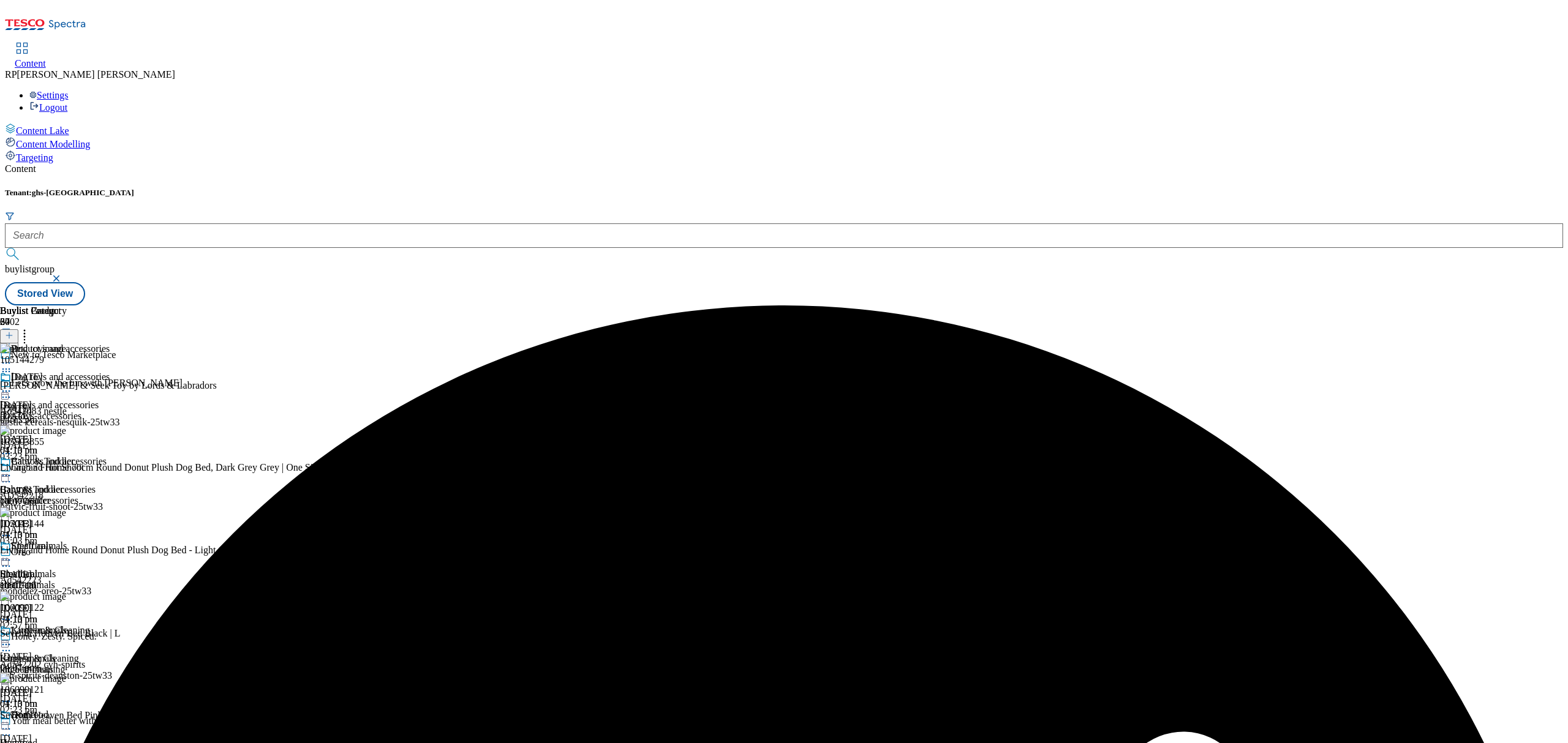
click at [1186, 305] on div "Buylist Group 6402 New to Tesco Marketplace Let's grow the fun with Nesquik Ad5…" at bounding box center [784, 305] width 1558 height 0
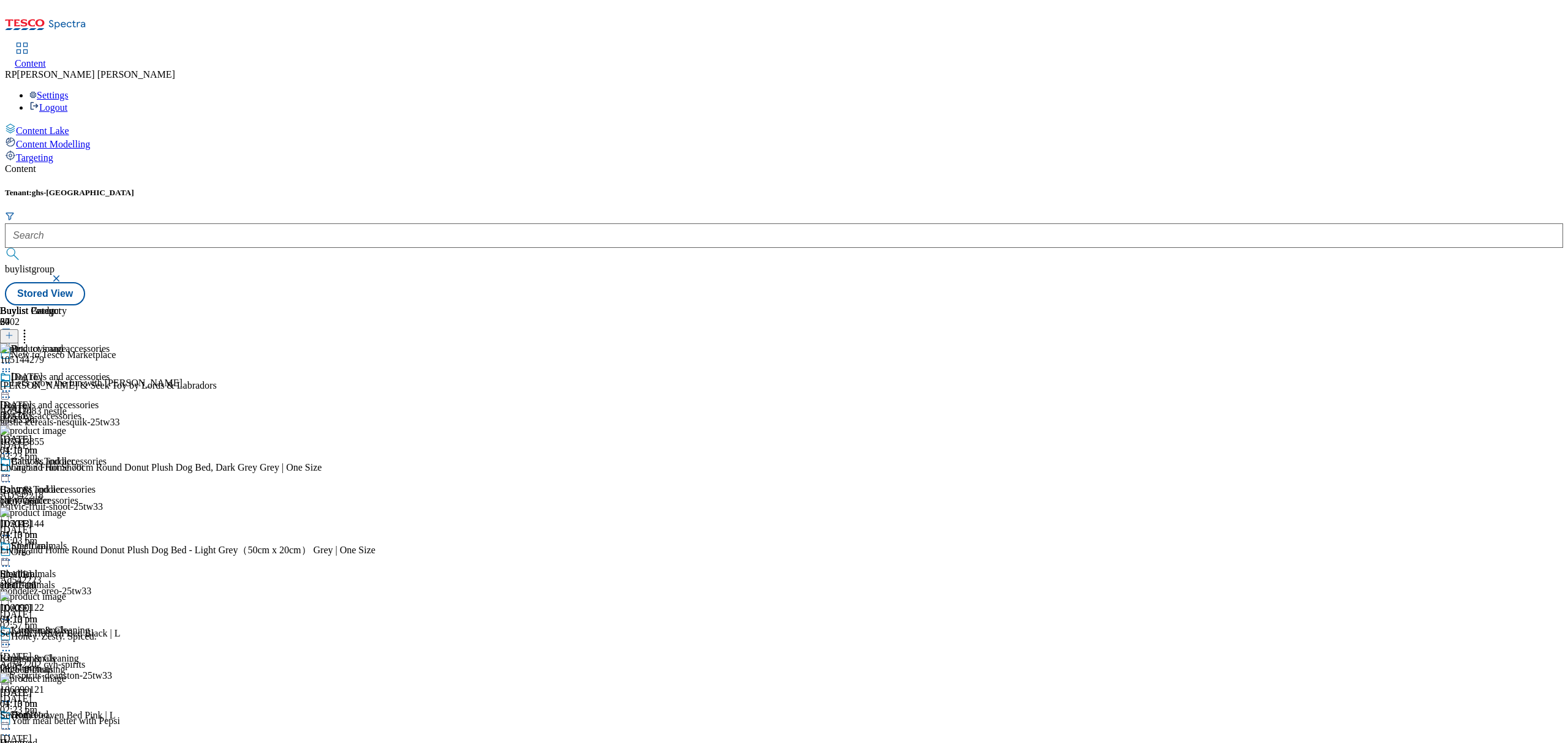
click at [14, 331] on icon at bounding box center [9, 335] width 9 height 9
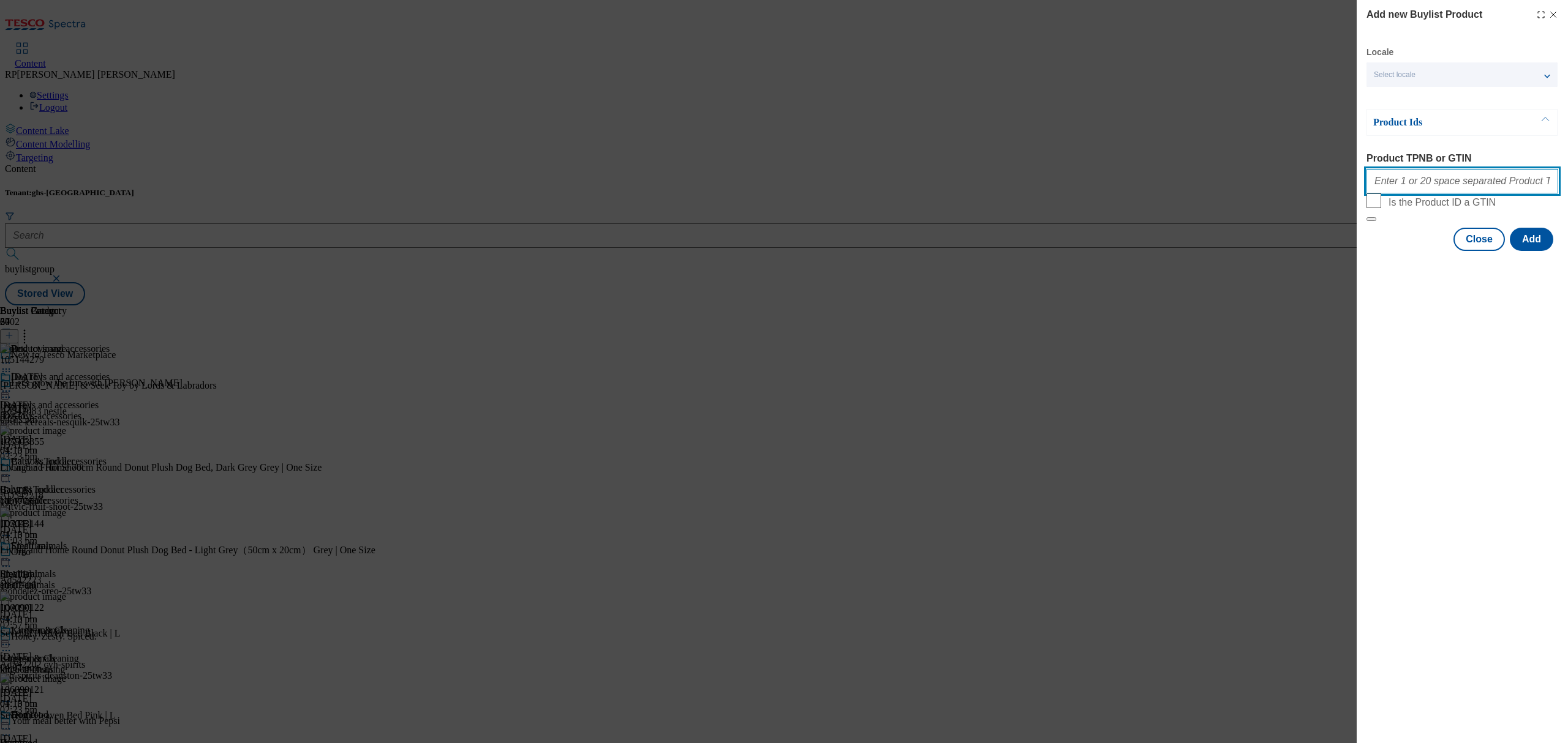
click at [1517, 182] on input "Product TPNB or GTIN" at bounding box center [1462, 181] width 191 height 24
paste input "111195808 111195811 111195812 111195817 111195820 111195822 111195823 111195824…"
type input "111195808 111195811 111195812 111195817 111195820 111195822 111195823 111195824…"
click at [1524, 251] on button "Add" at bounding box center [1532, 239] width 44 height 23
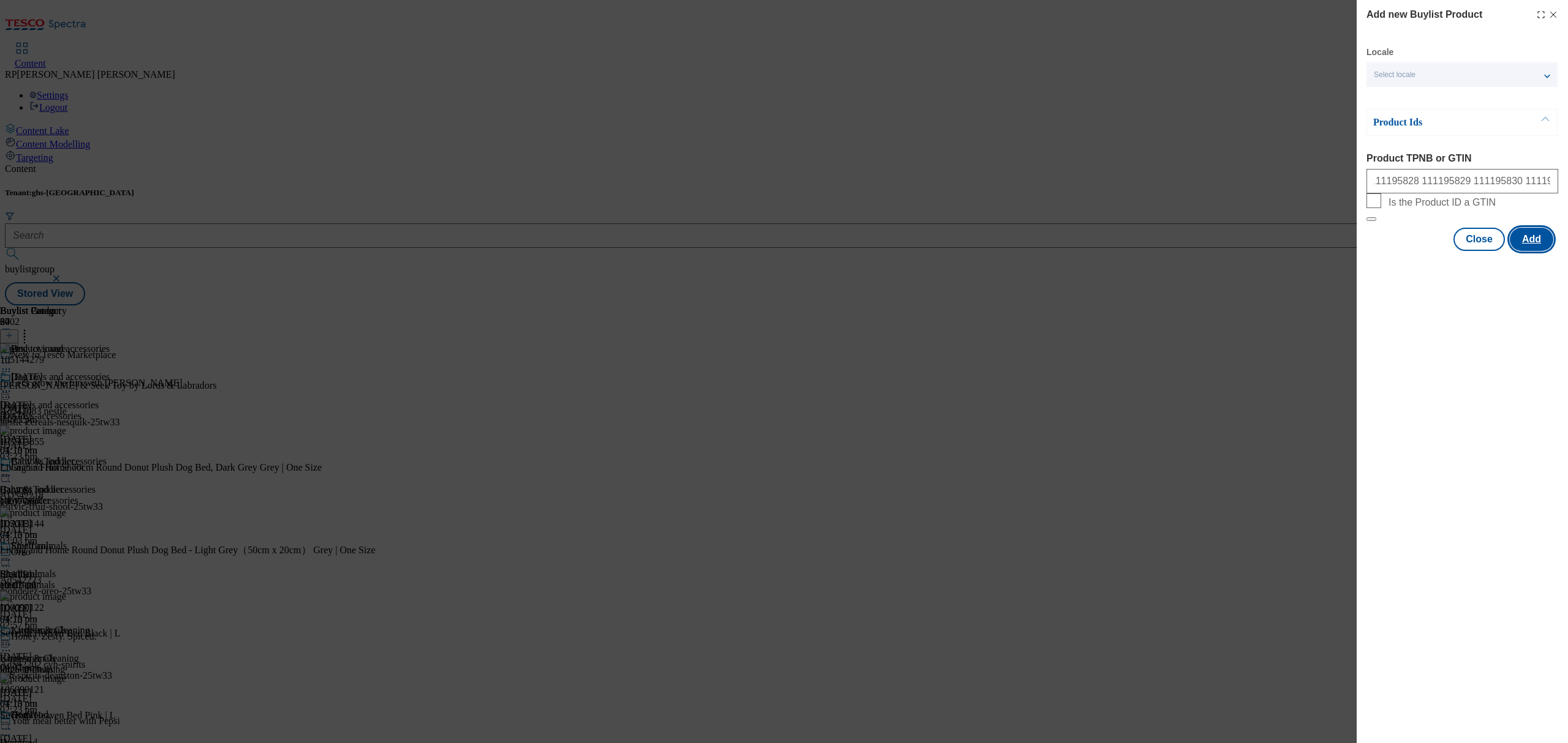
scroll to position [0, 0]
click at [1474, 311] on button "Close" at bounding box center [1479, 299] width 51 height 23
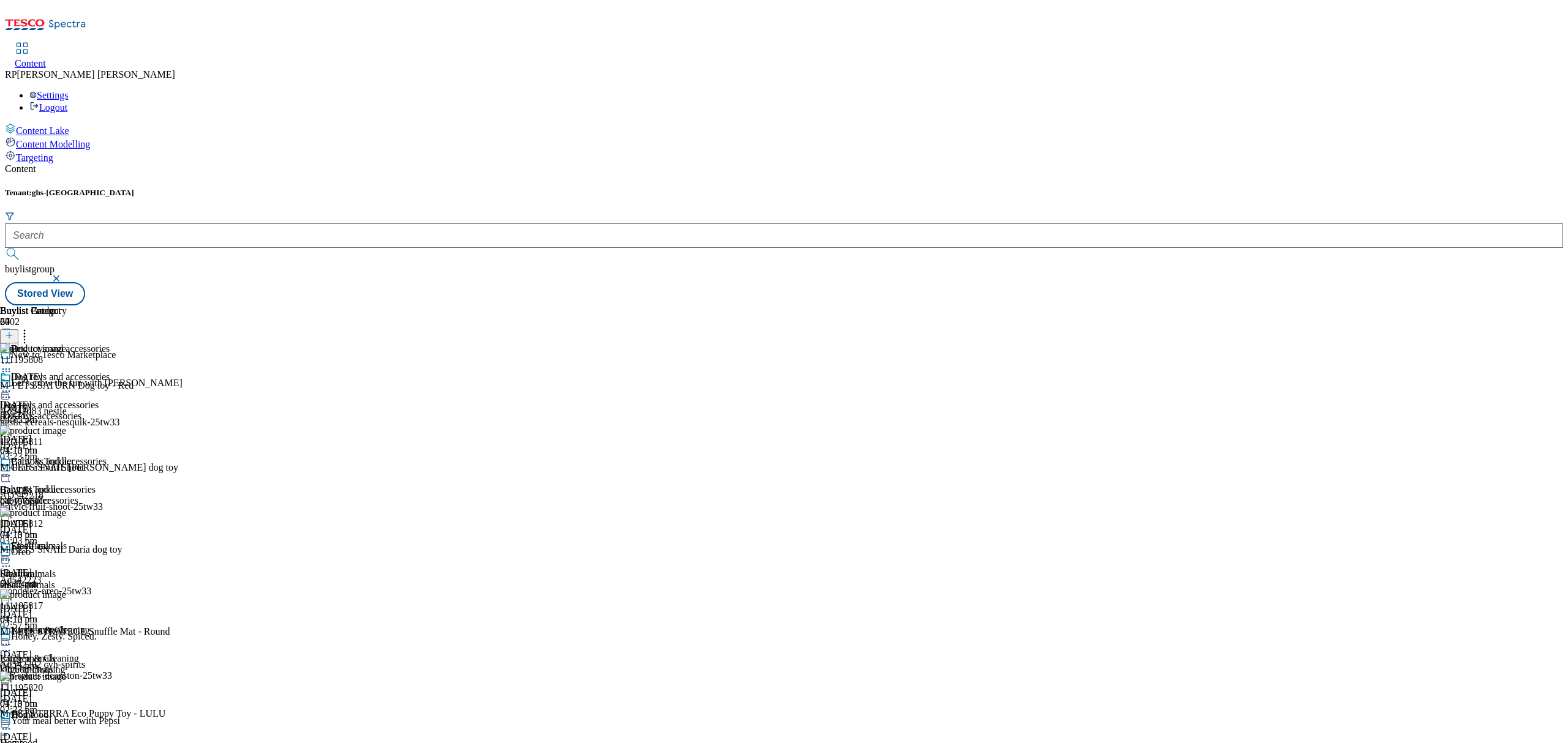
click at [31, 327] on icon at bounding box center [24, 333] width 12 height 12
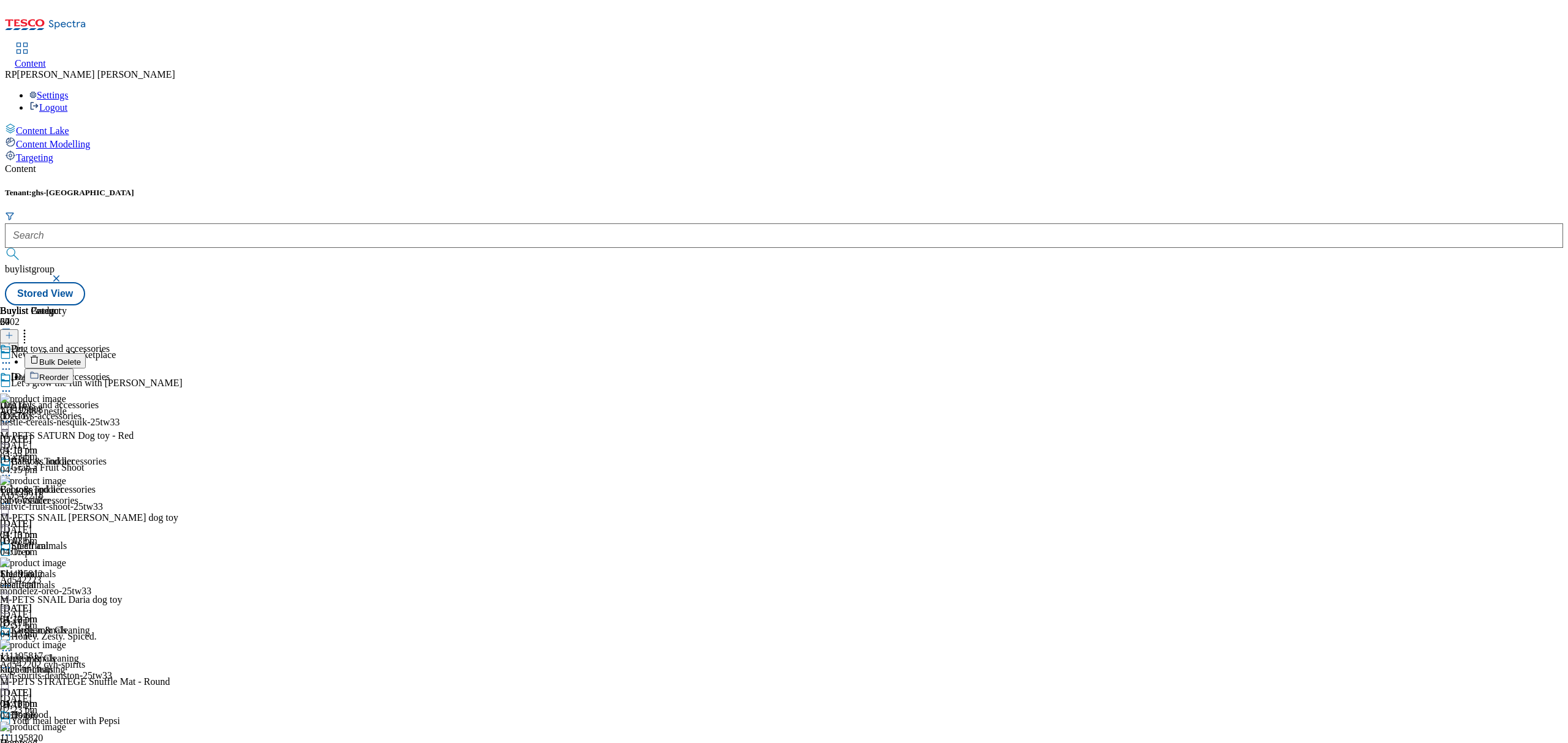
click at [69, 373] on span "Reorder" at bounding box center [54, 377] width 29 height 9
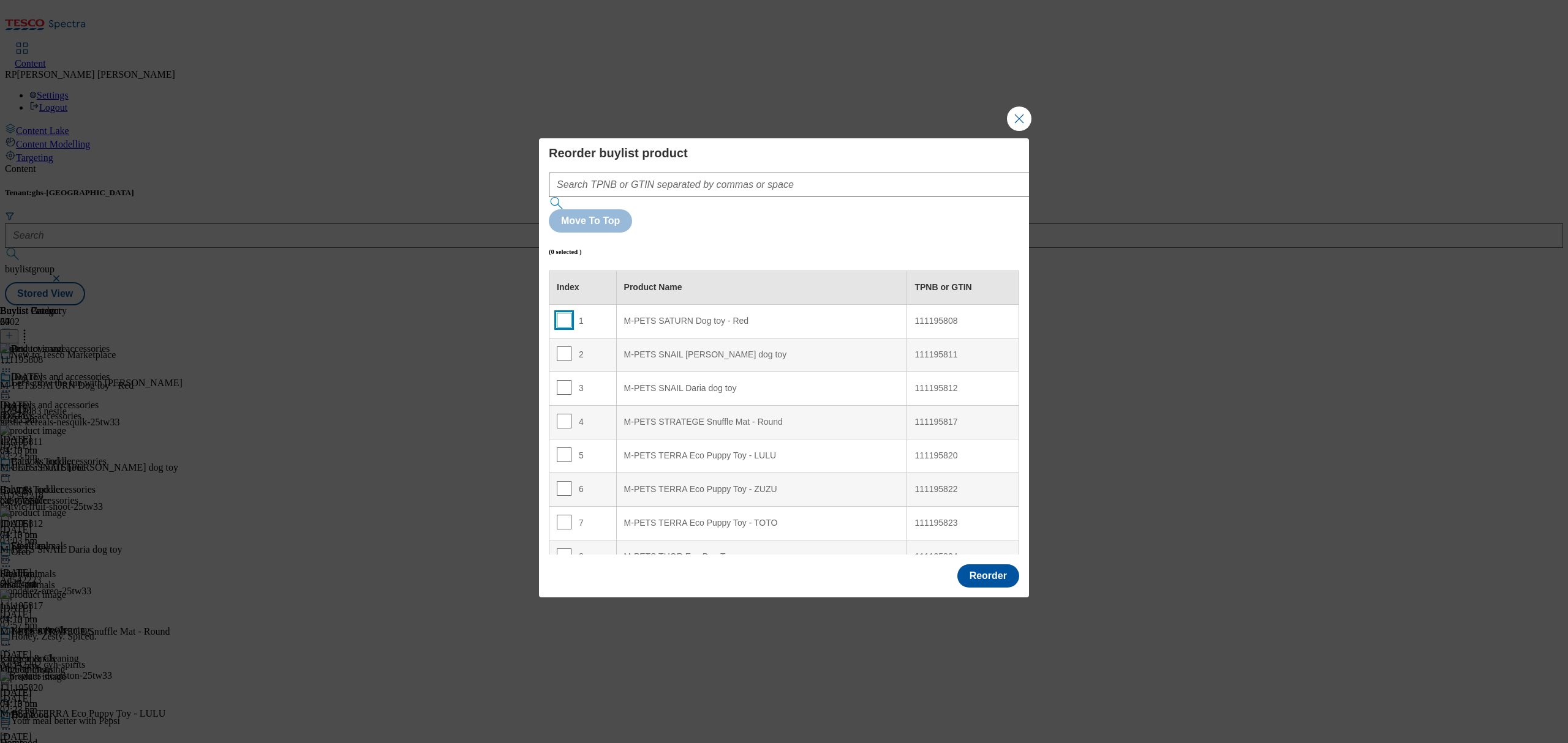
click at [563, 313] on input "Modal" at bounding box center [564, 320] width 15 height 15
checkbox input "true"
click at [564, 347] on input "Modal" at bounding box center [564, 354] width 15 height 15
checkbox input "true"
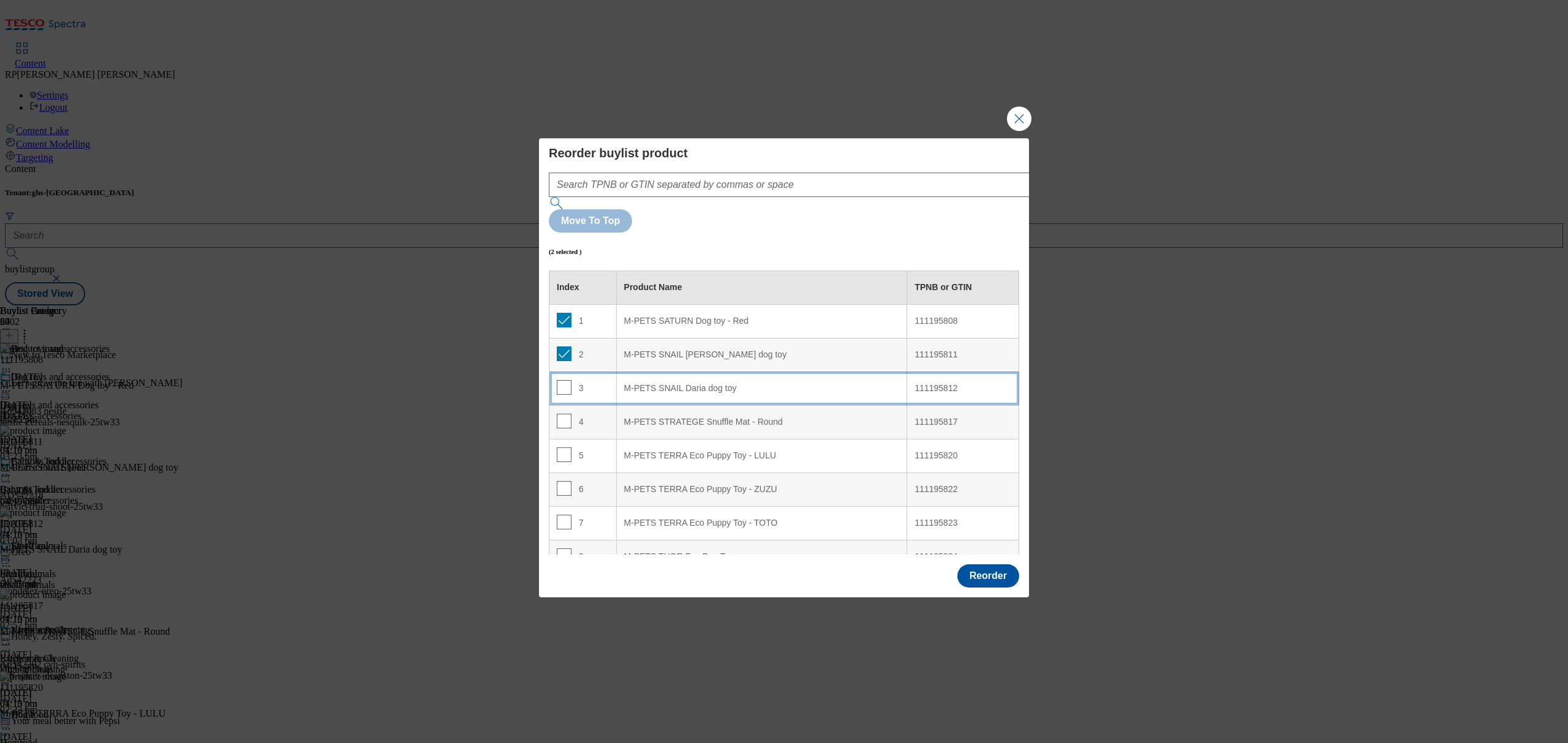
click at [564, 372] on td "3" at bounding box center [583, 388] width 67 height 34
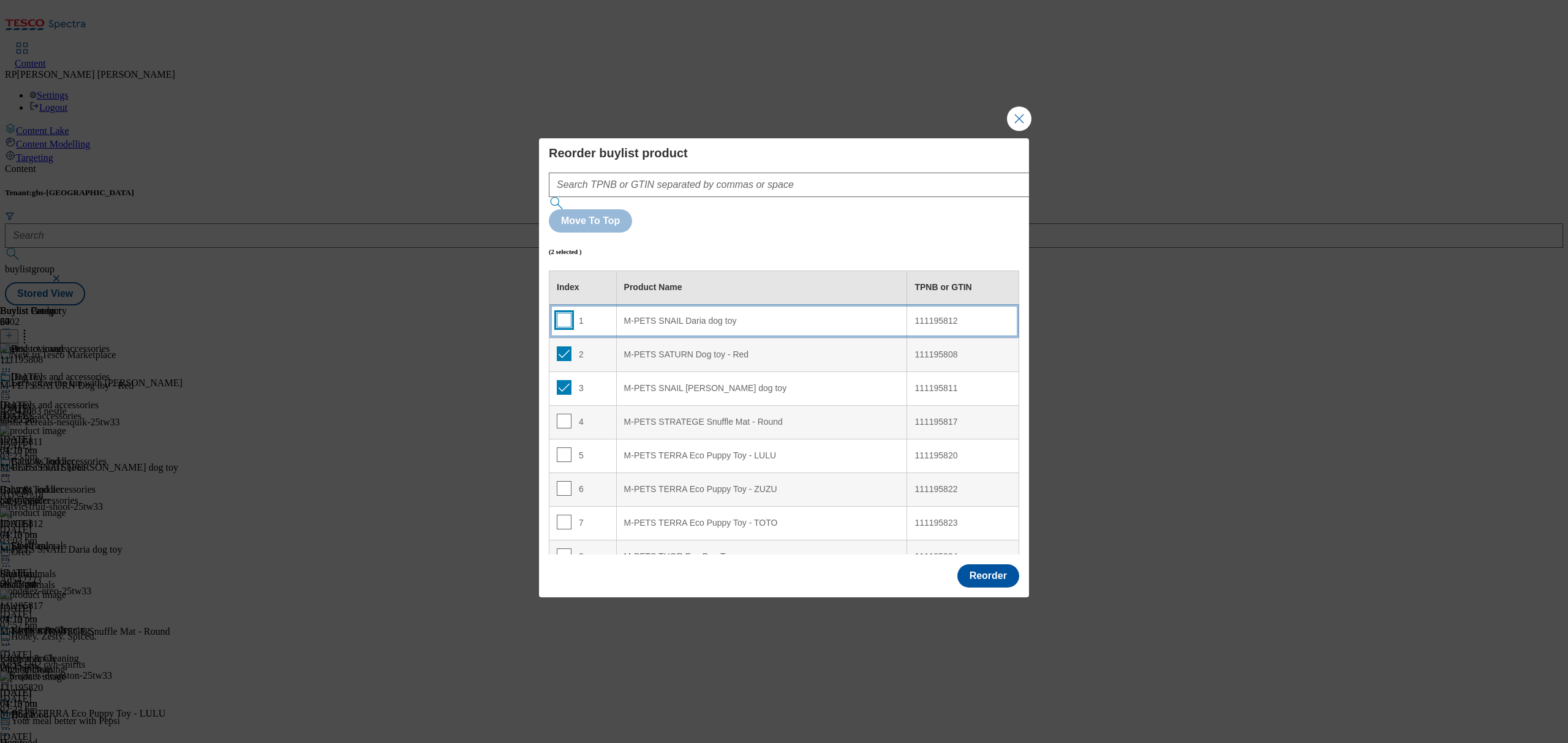
click at [560, 313] on input "Modal" at bounding box center [564, 320] width 15 height 15
checkbox input "true"
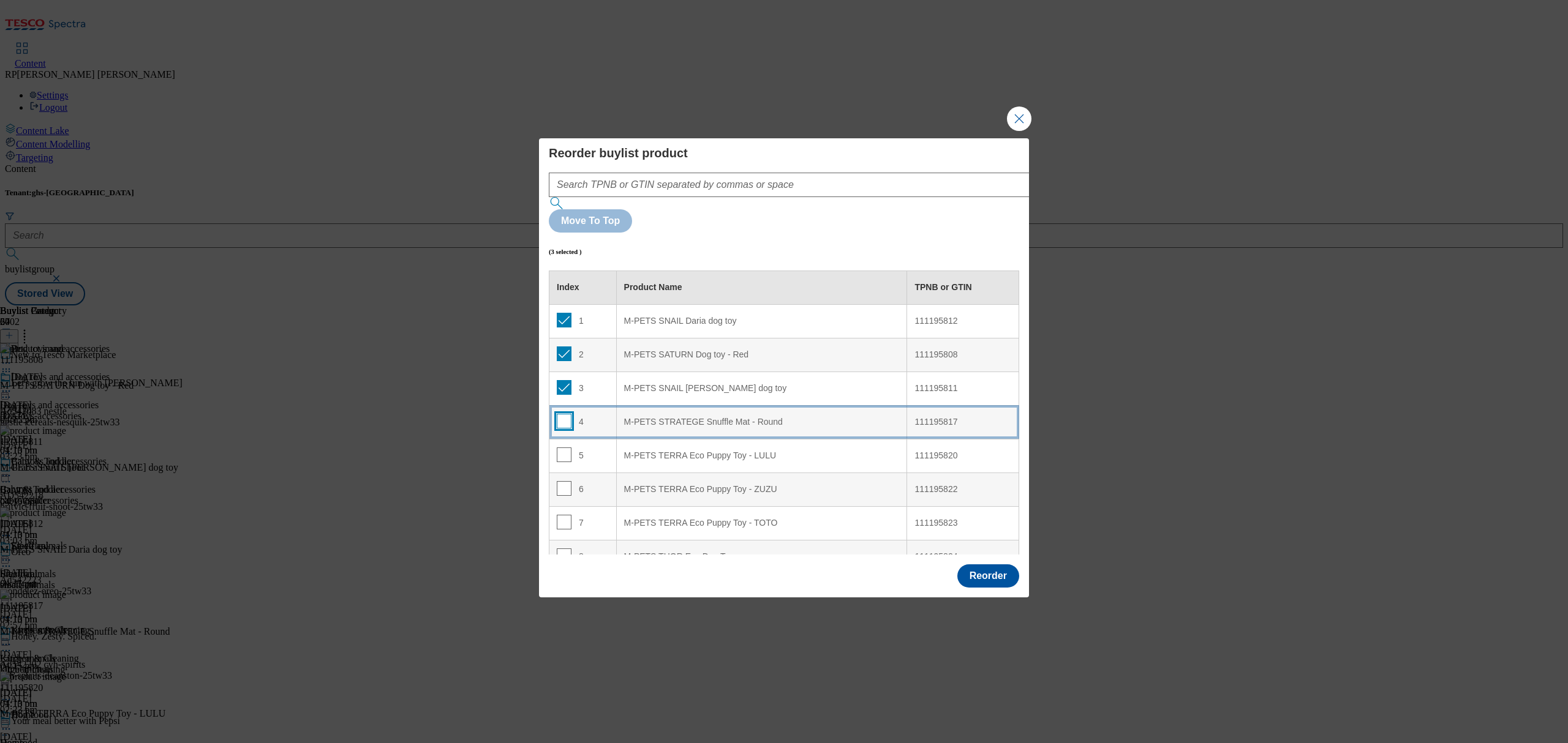
click at [564, 414] on input "Modal" at bounding box center [564, 421] width 15 height 15
checkbox input "true"
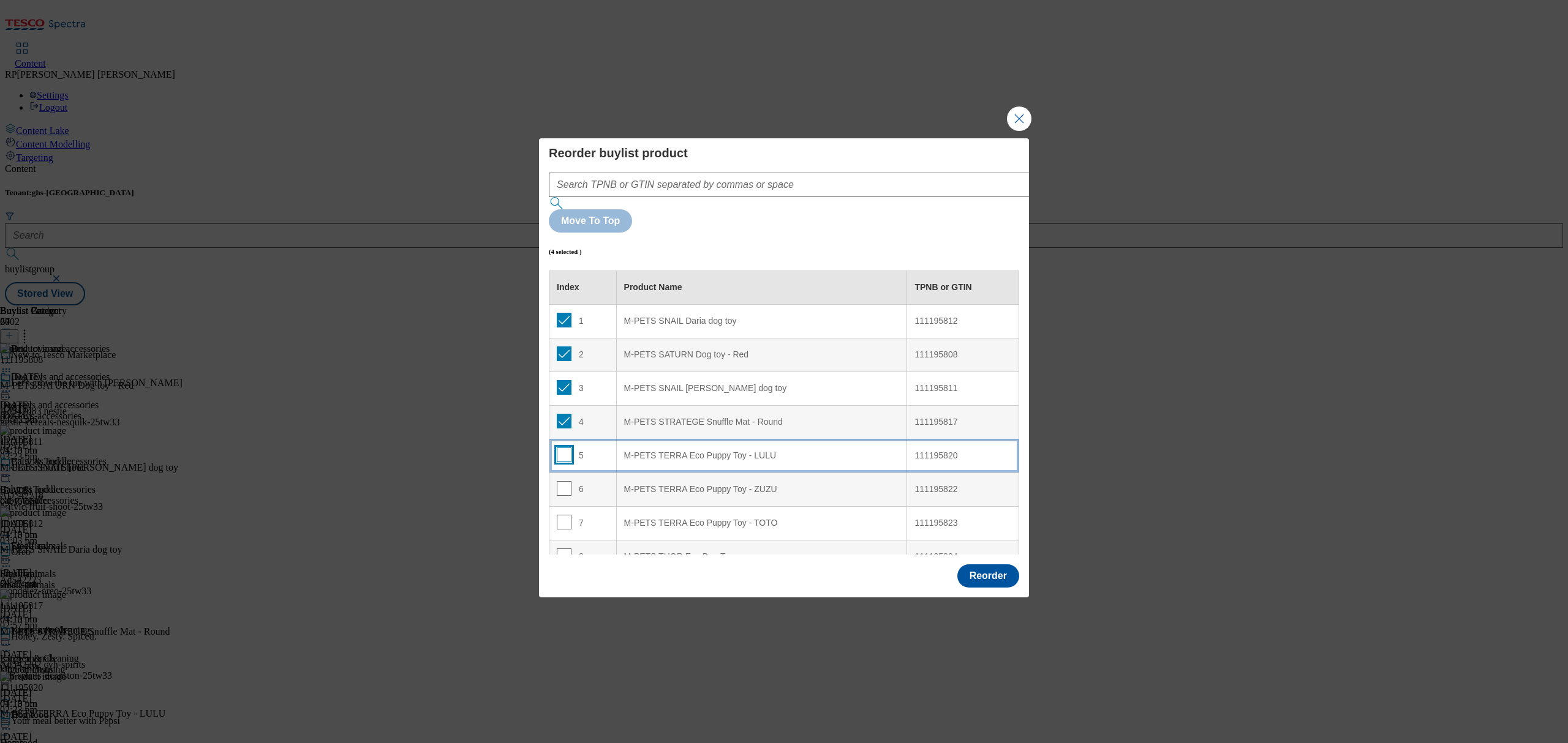
click at [562, 448] on input "Modal" at bounding box center [564, 455] width 15 height 15
checkbox input "true"
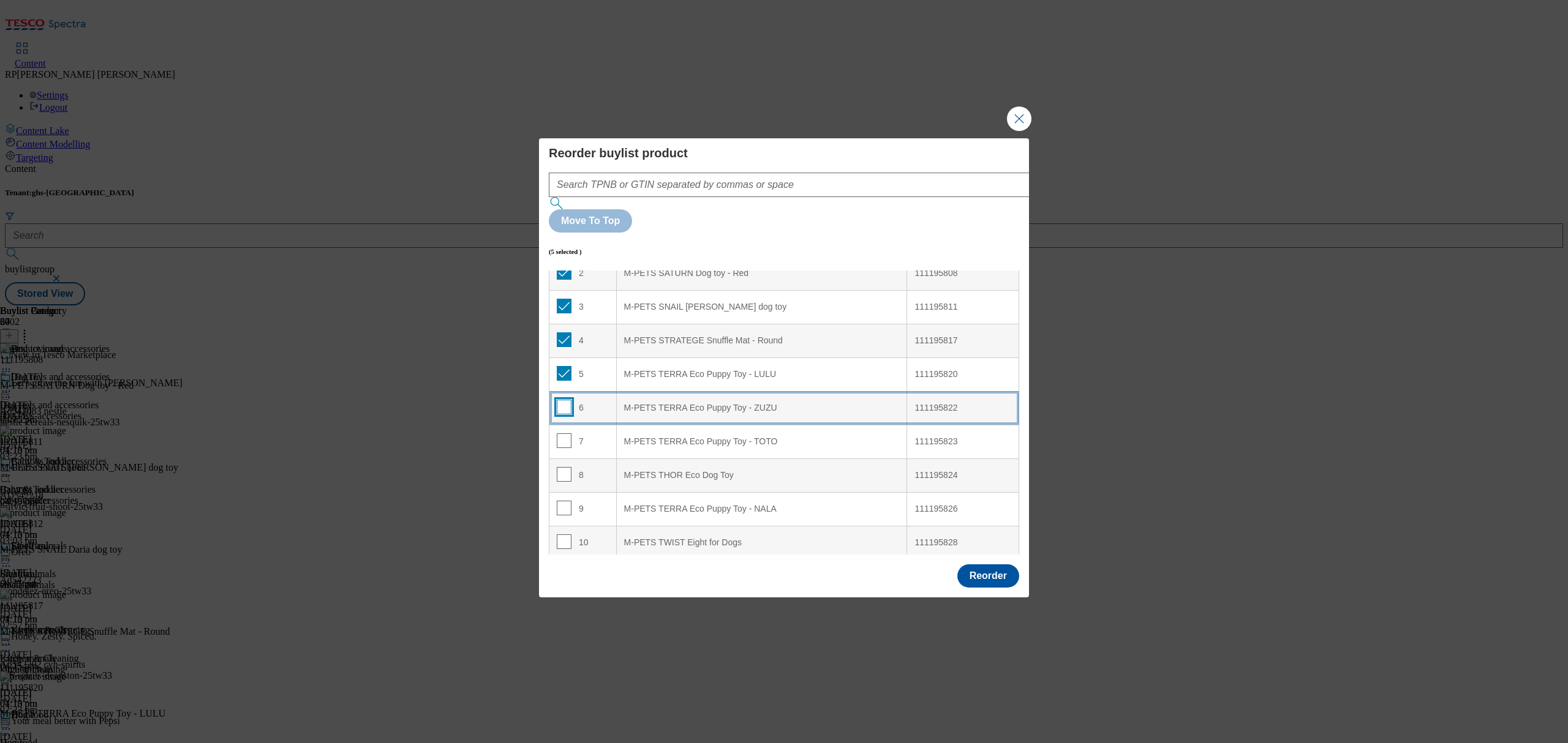
click at [564, 400] on input "Modal" at bounding box center [564, 407] width 15 height 15
checkbox input "true"
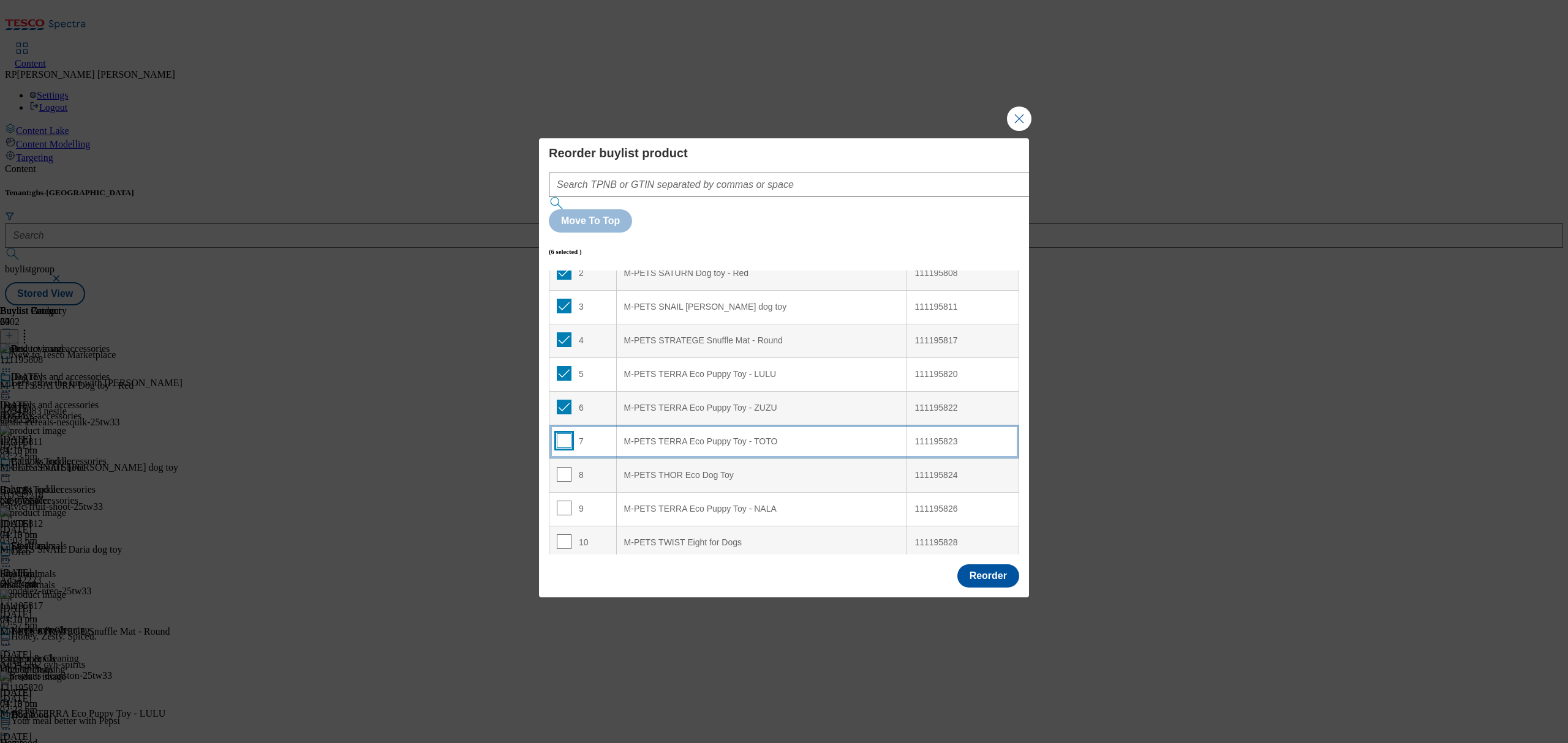
click at [564, 433] on input "Modal" at bounding box center [564, 441] width 15 height 15
checkbox input "true"
click at [566, 467] on input "Modal" at bounding box center [564, 474] width 15 height 15
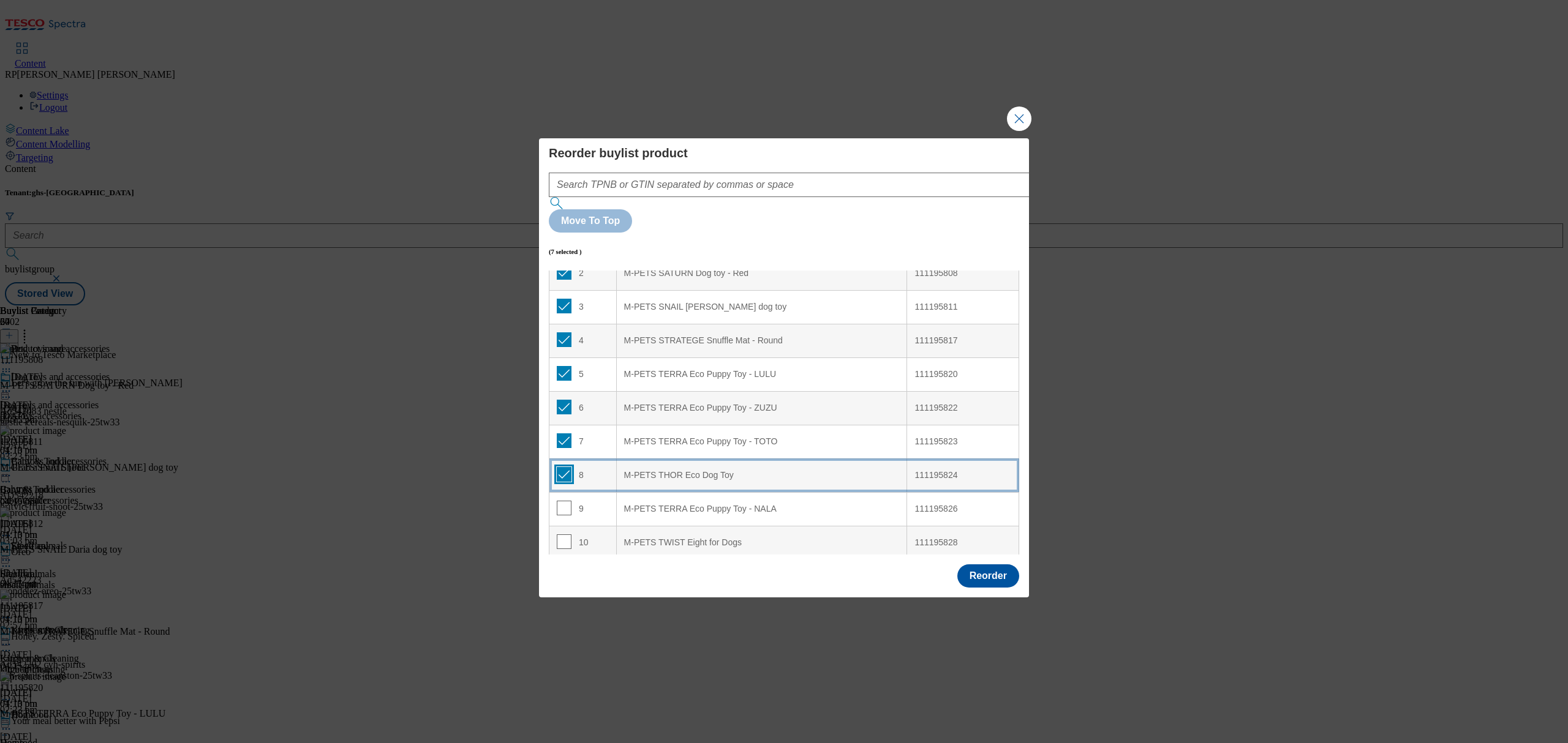
checkbox input "true"
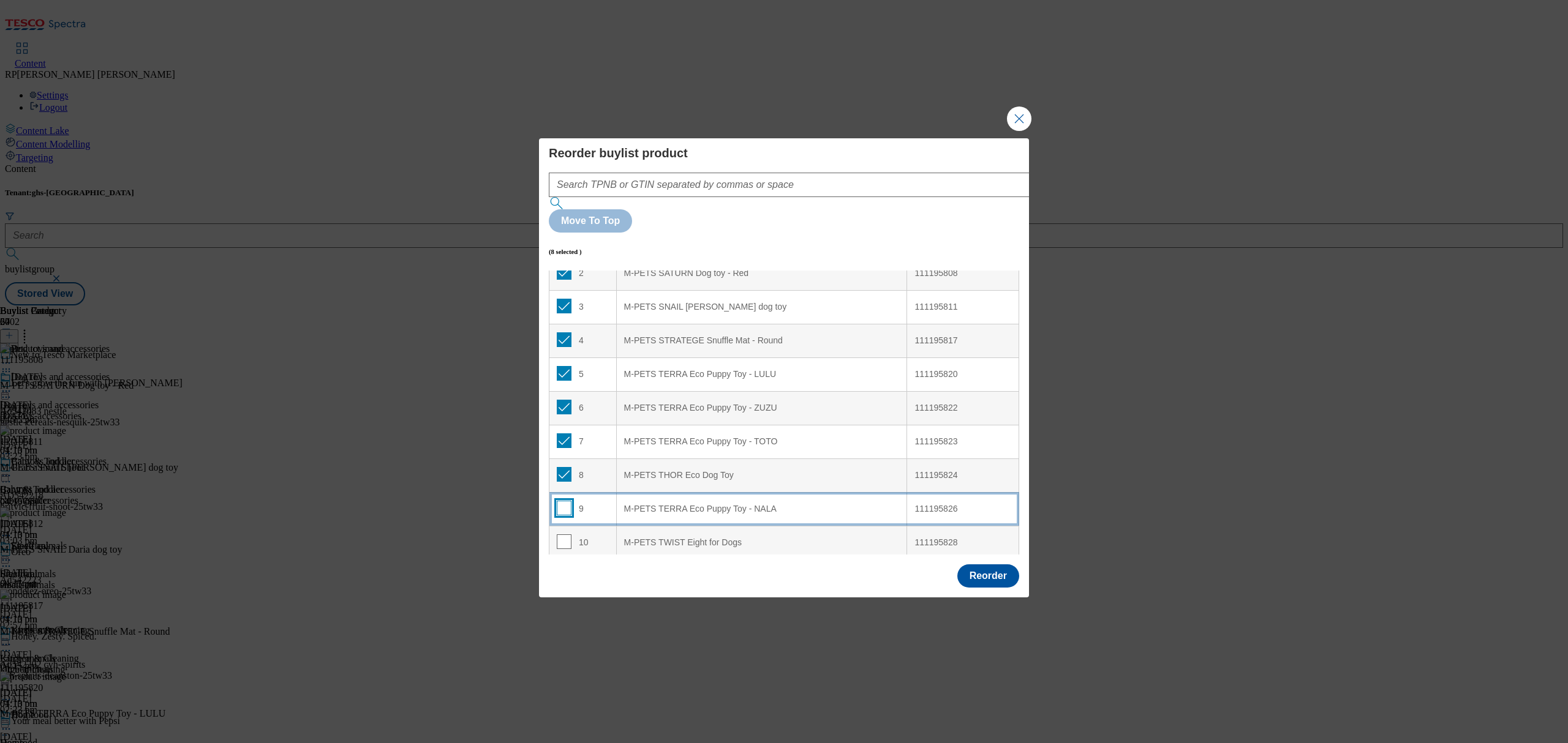
click at [560, 501] on input "Modal" at bounding box center [564, 508] width 15 height 15
checkbox input "true"
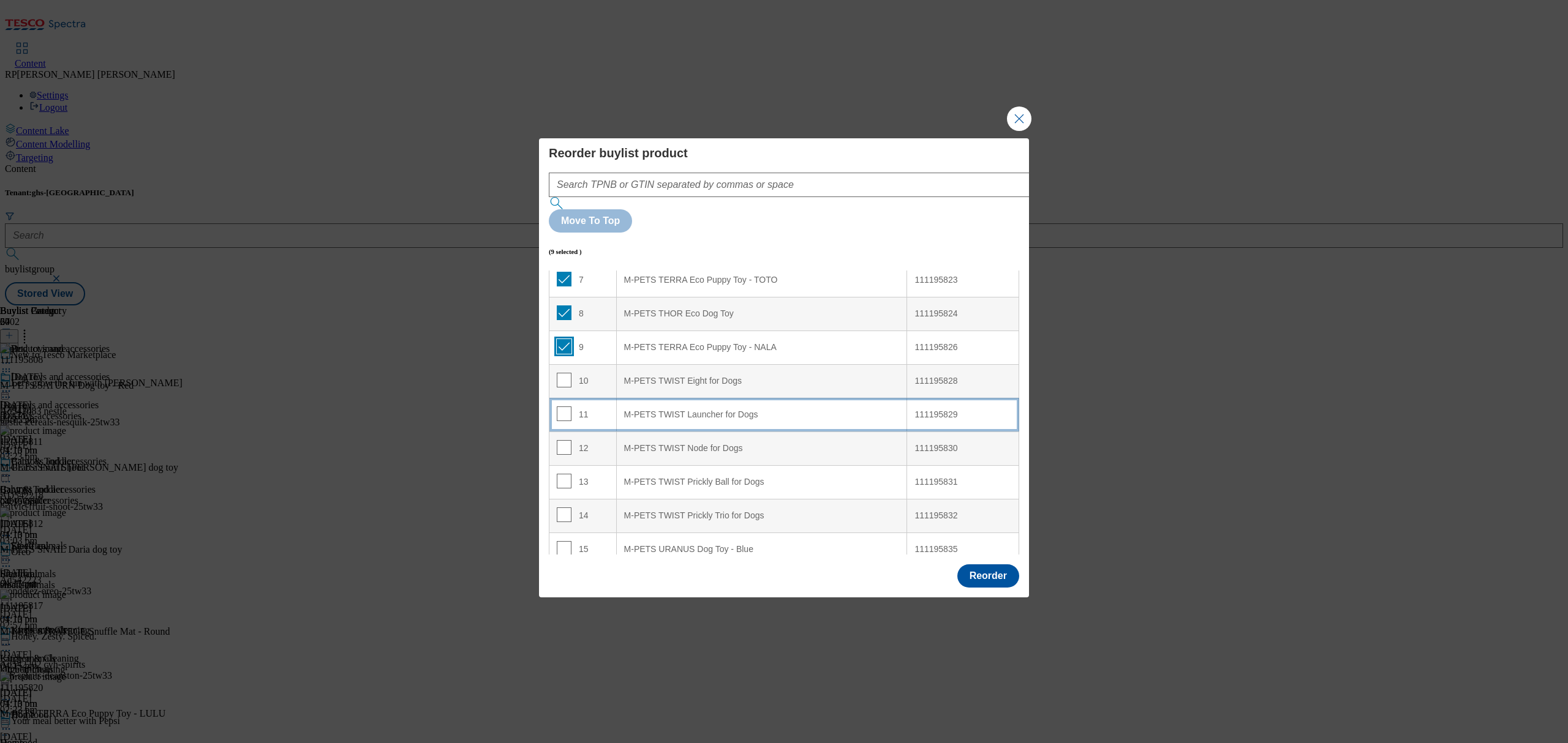
scroll to position [245, 0]
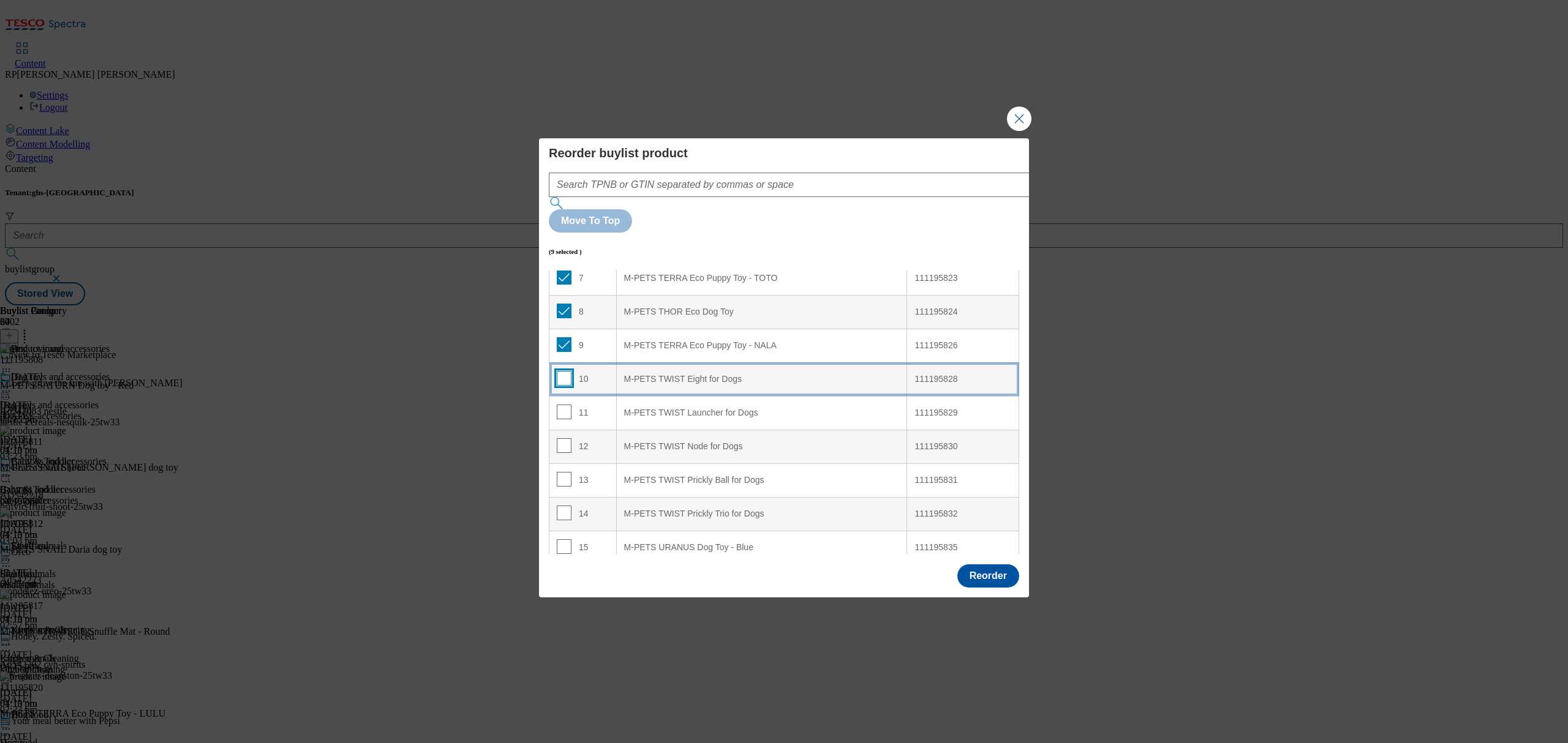
click at [566, 371] on input "Modal" at bounding box center [564, 378] width 15 height 15
checkbox input "true"
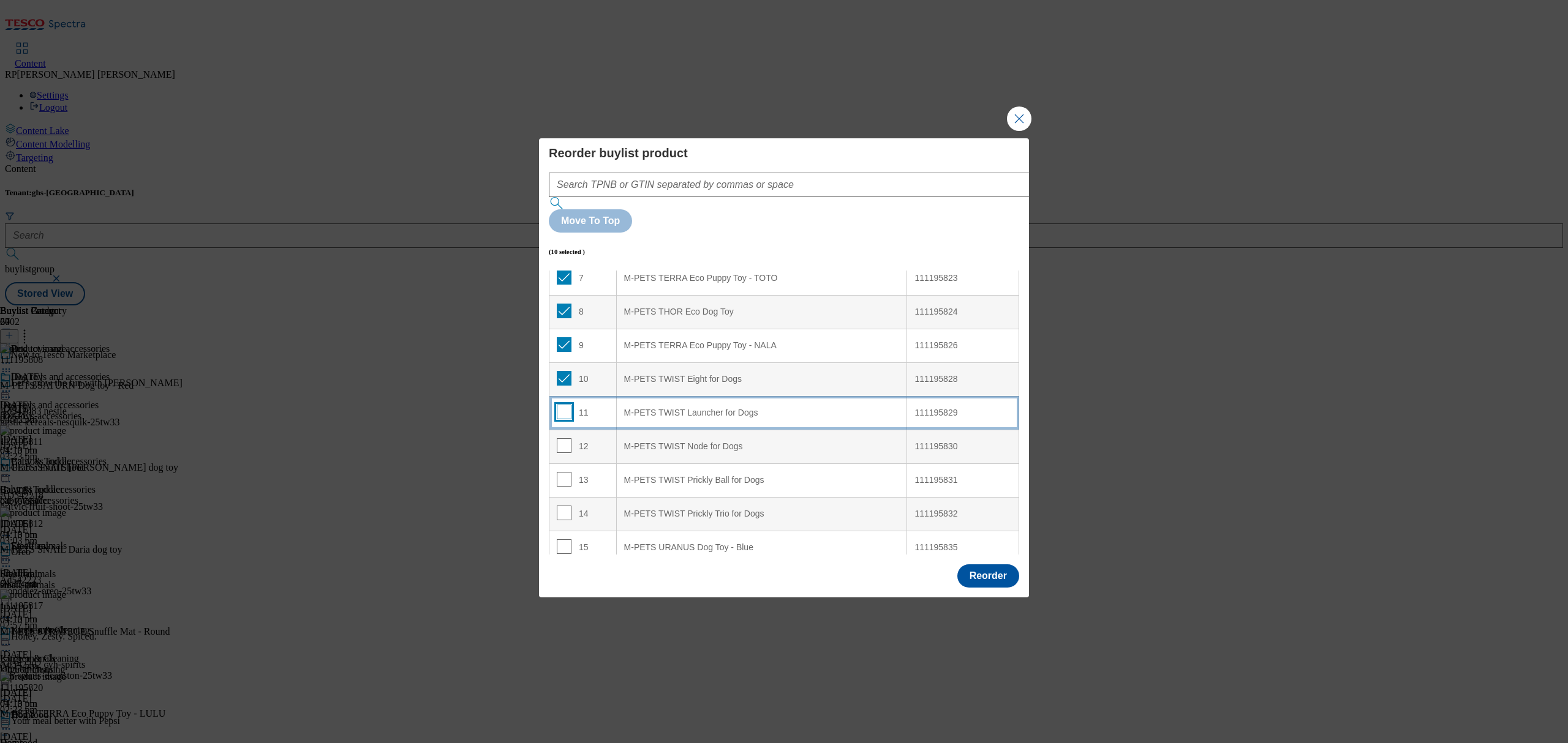
click at [566, 405] on input "Modal" at bounding box center [564, 412] width 15 height 15
checkbox input "true"
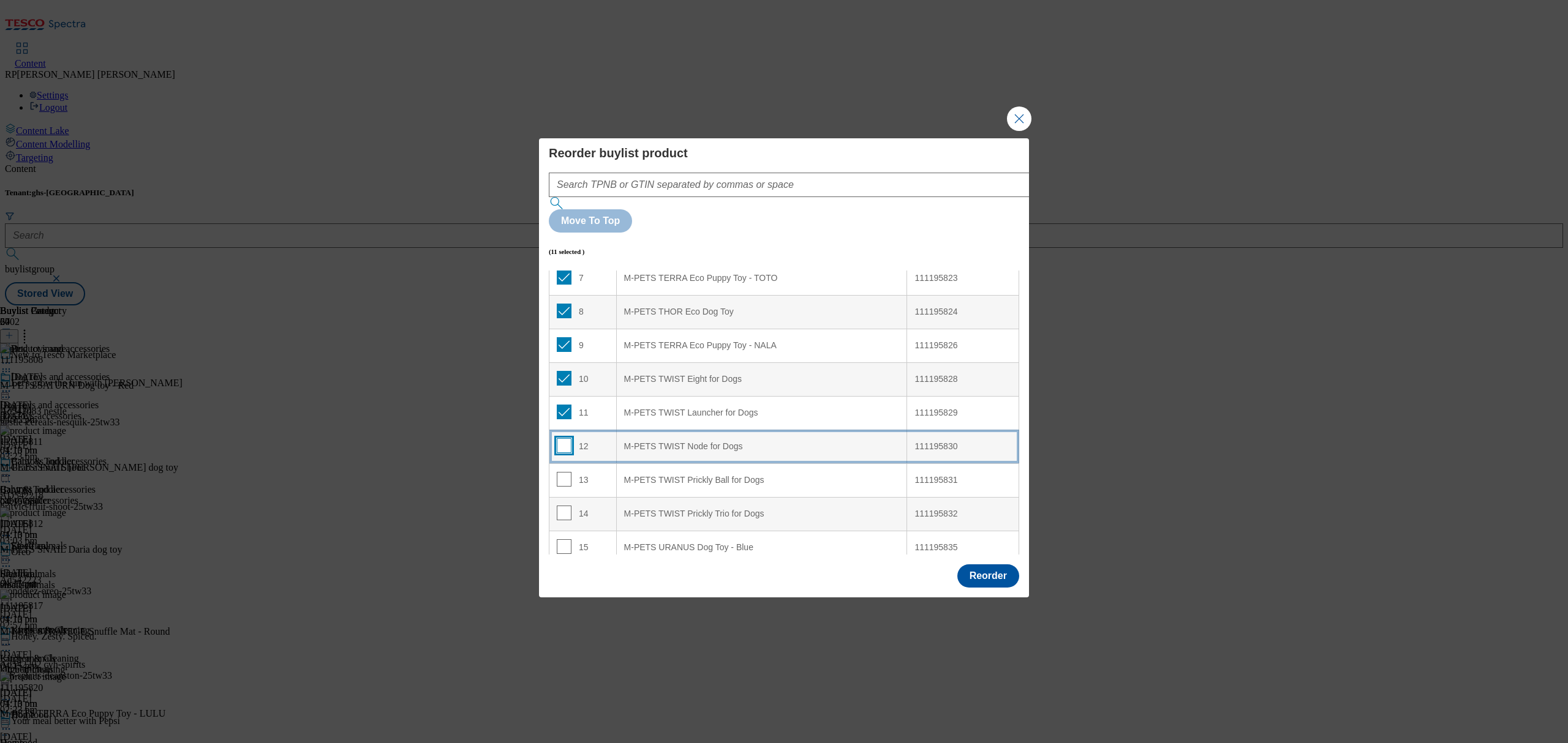
click at [564, 438] on input "Modal" at bounding box center [564, 446] width 15 height 15
checkbox input "true"
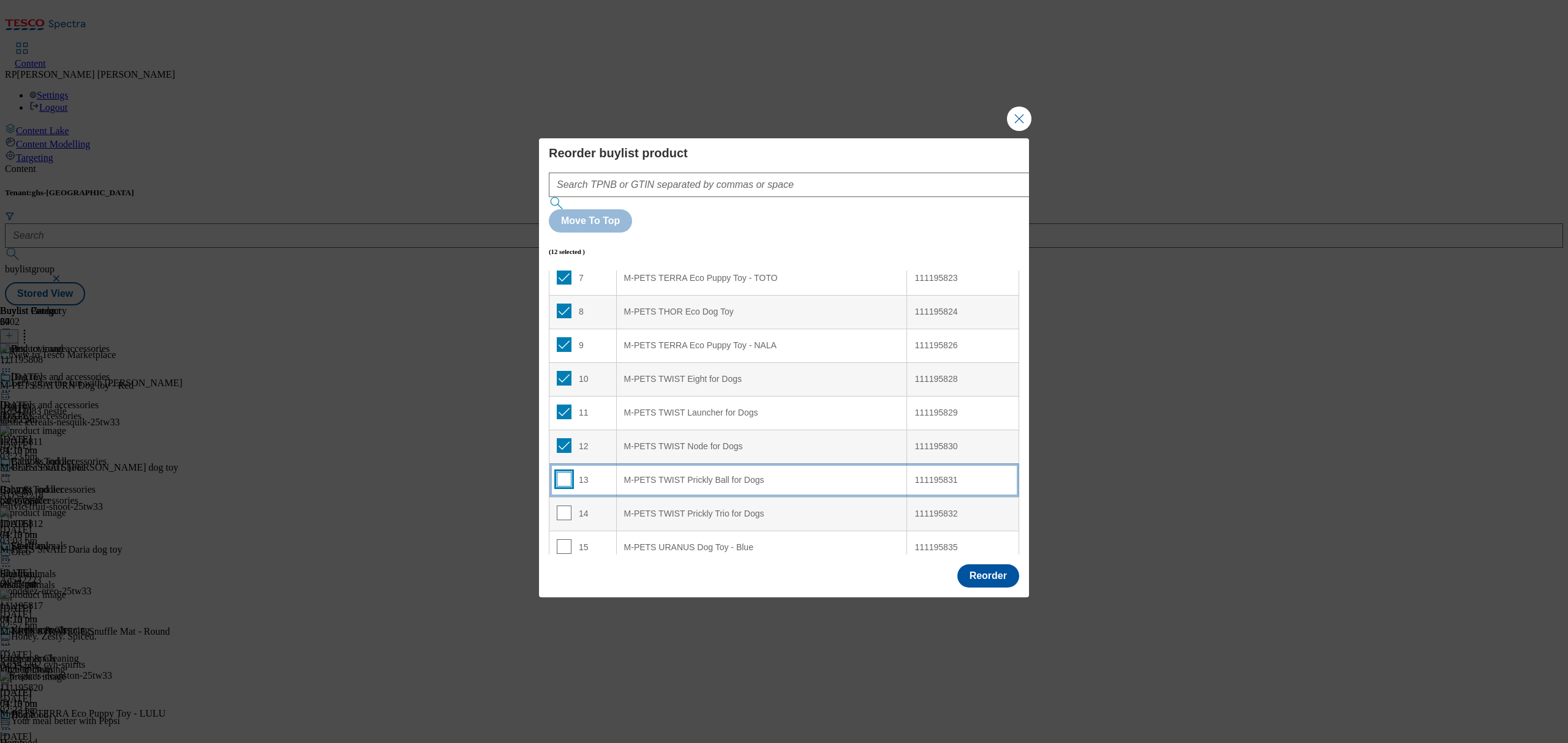
click at [564, 472] on input "Modal" at bounding box center [564, 479] width 15 height 15
checkbox input "true"
click at [566, 506] on input "Modal" at bounding box center [564, 513] width 15 height 15
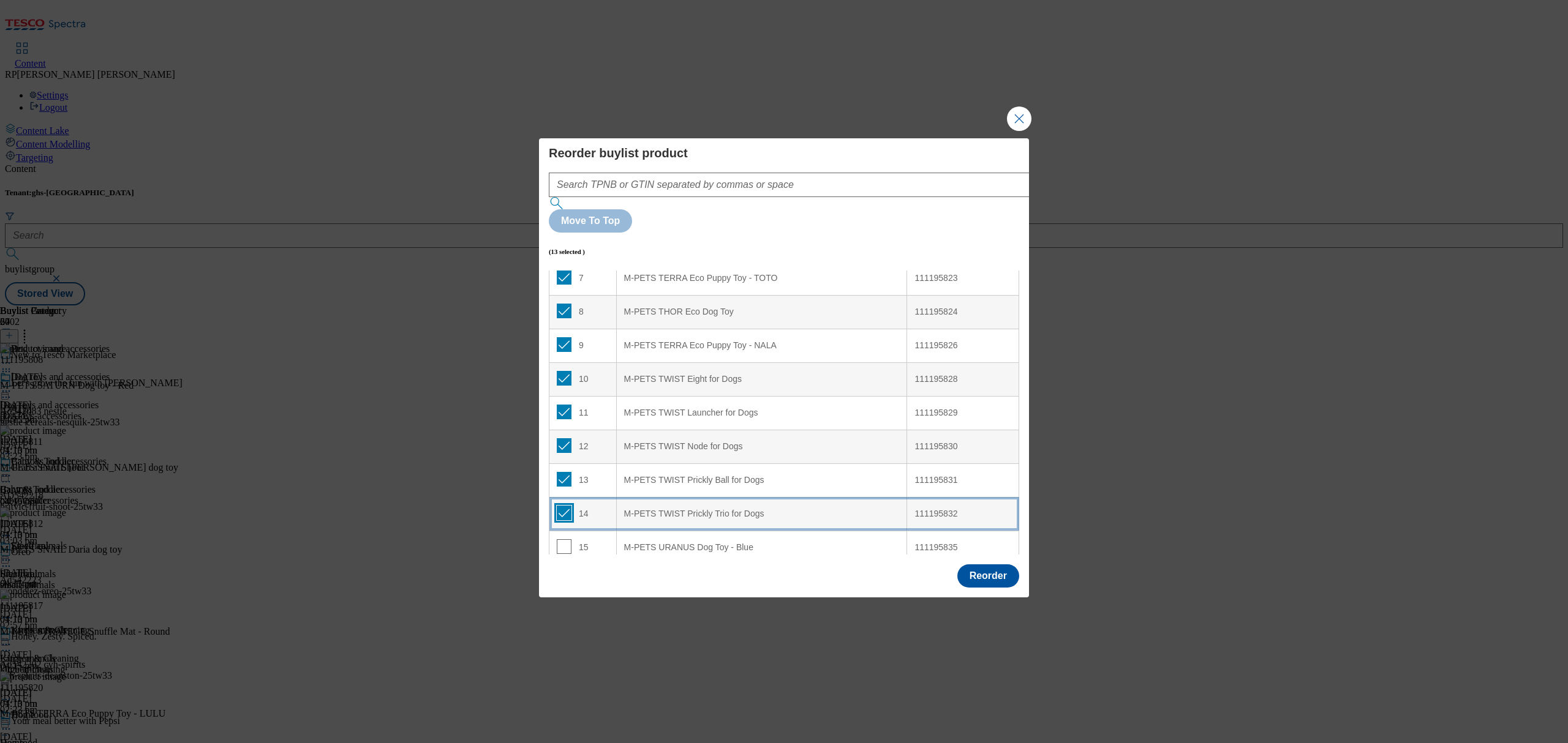
checkbox input "true"
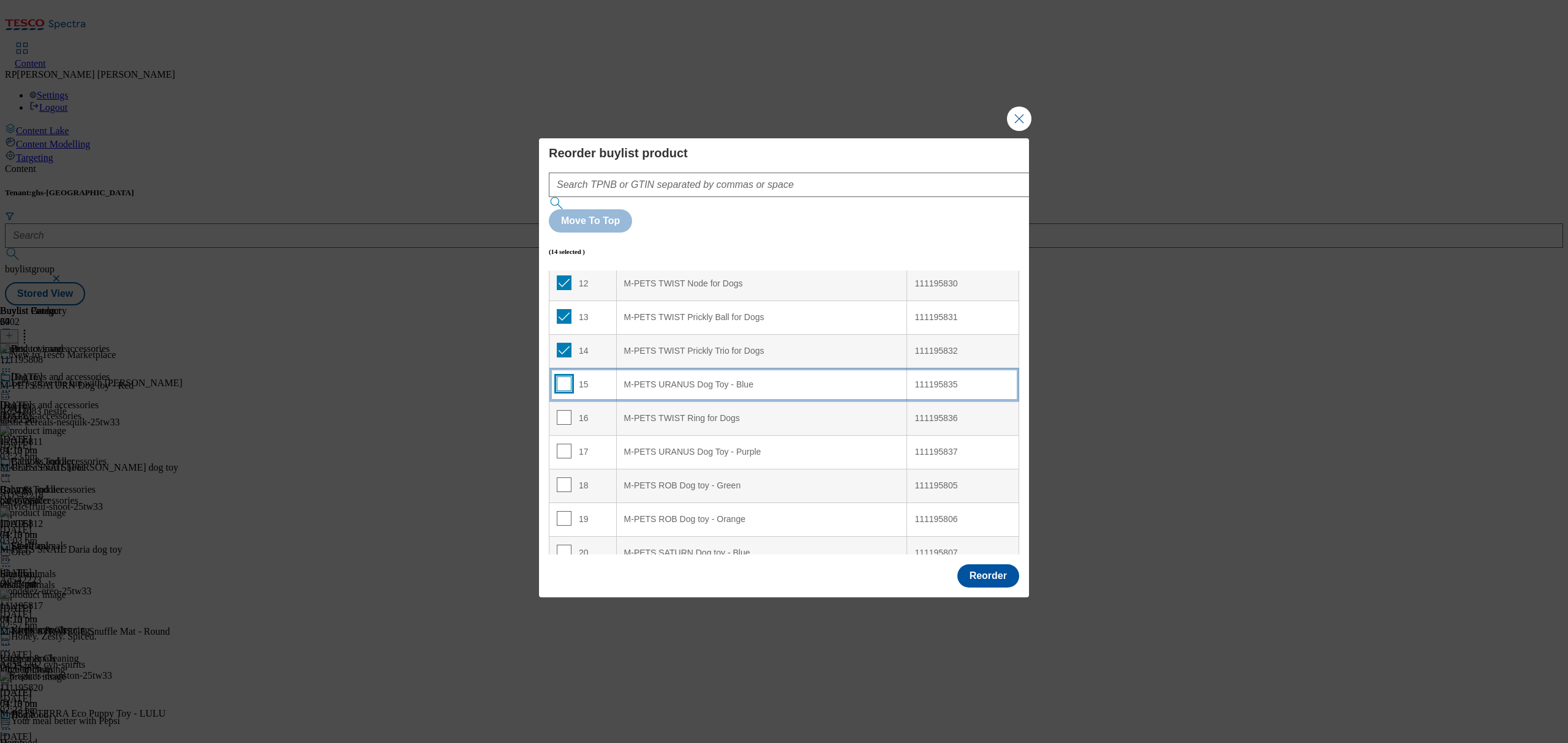
click at [559, 376] on input "Modal" at bounding box center [564, 384] width 15 height 15
checkbox input "true"
click at [562, 410] on input "Modal" at bounding box center [564, 418] width 15 height 15
checkbox input "true"
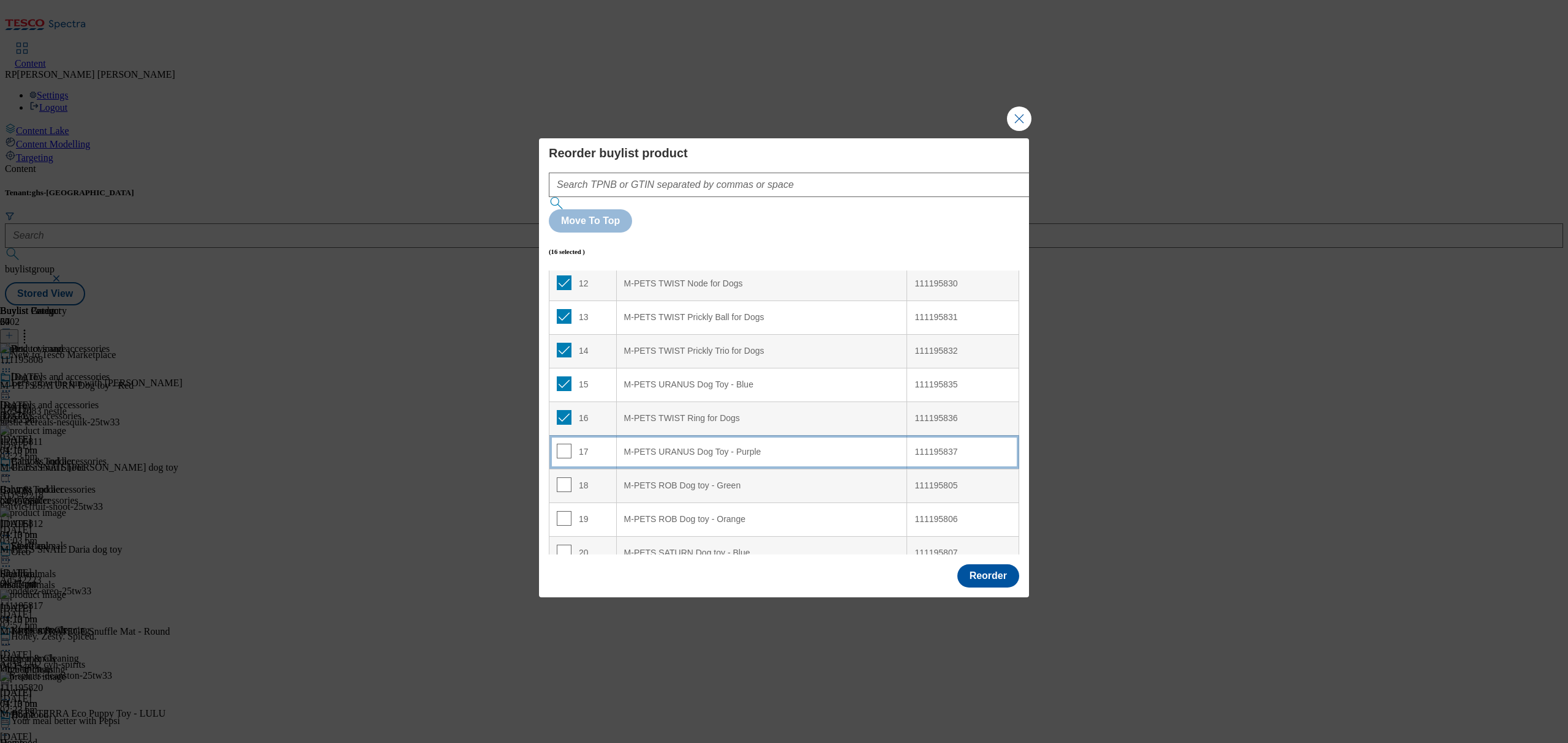
click at [561, 435] on td "17" at bounding box center [583, 452] width 67 height 34
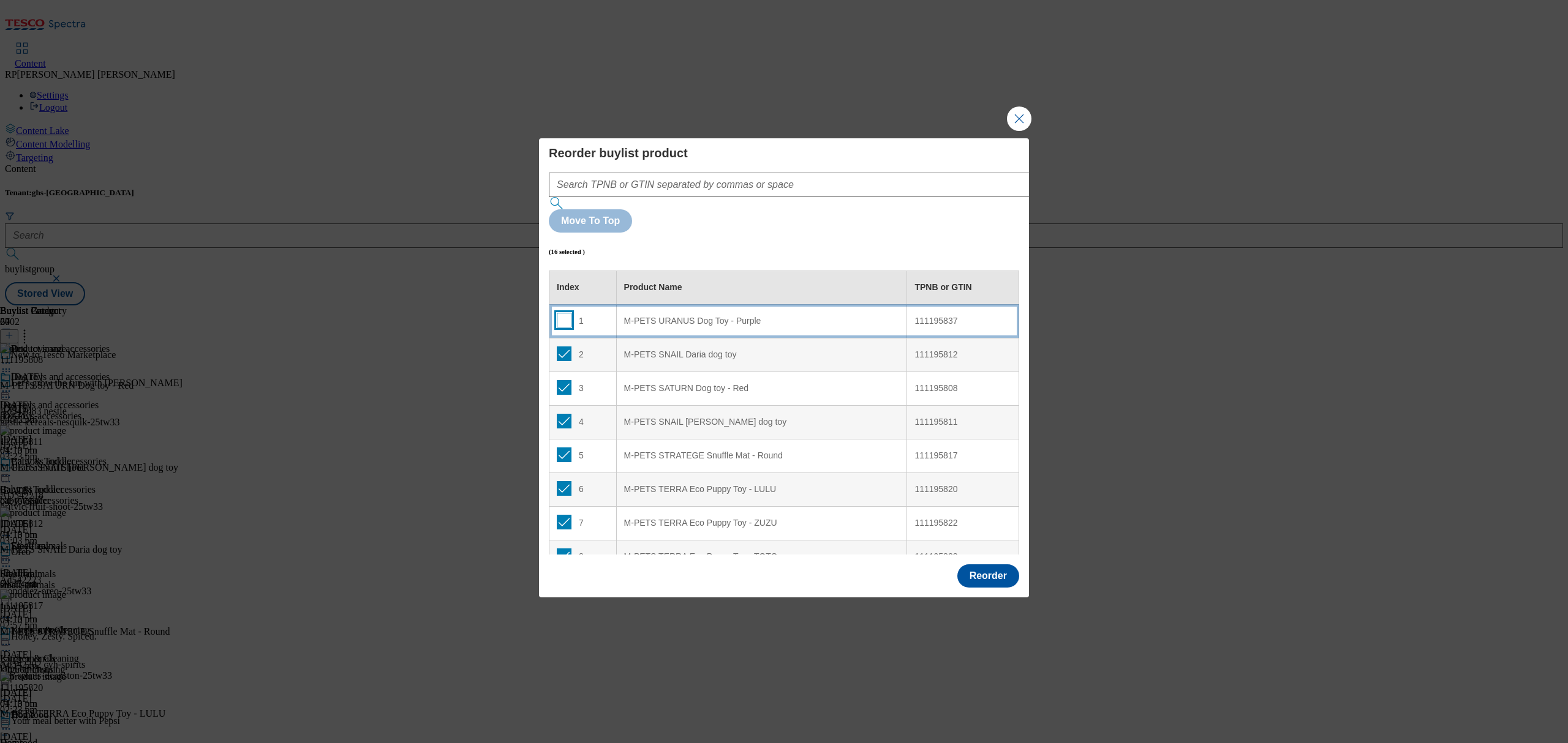
click at [562, 313] on input "Modal" at bounding box center [564, 320] width 15 height 15
checkbox input "true"
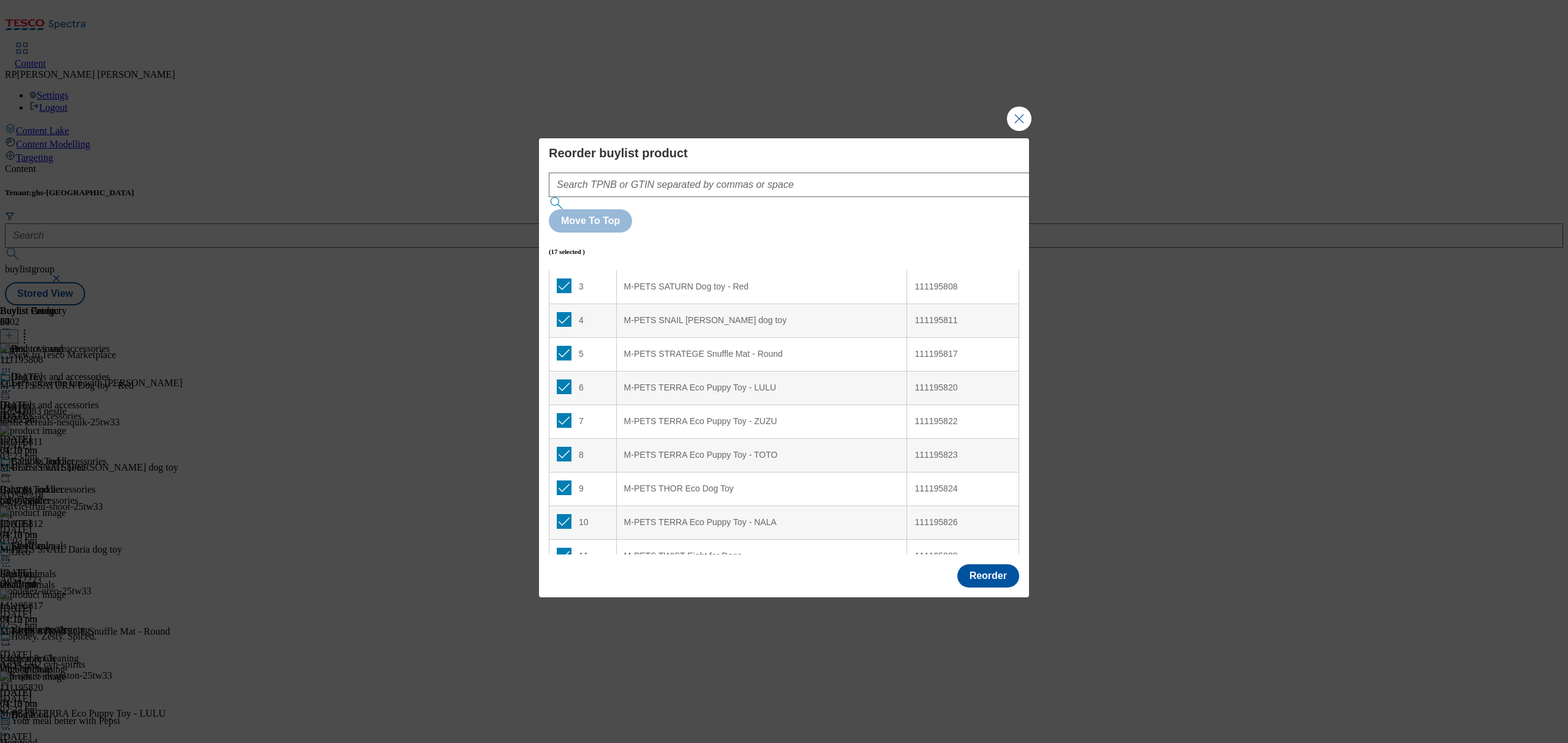
scroll to position [408, 0]
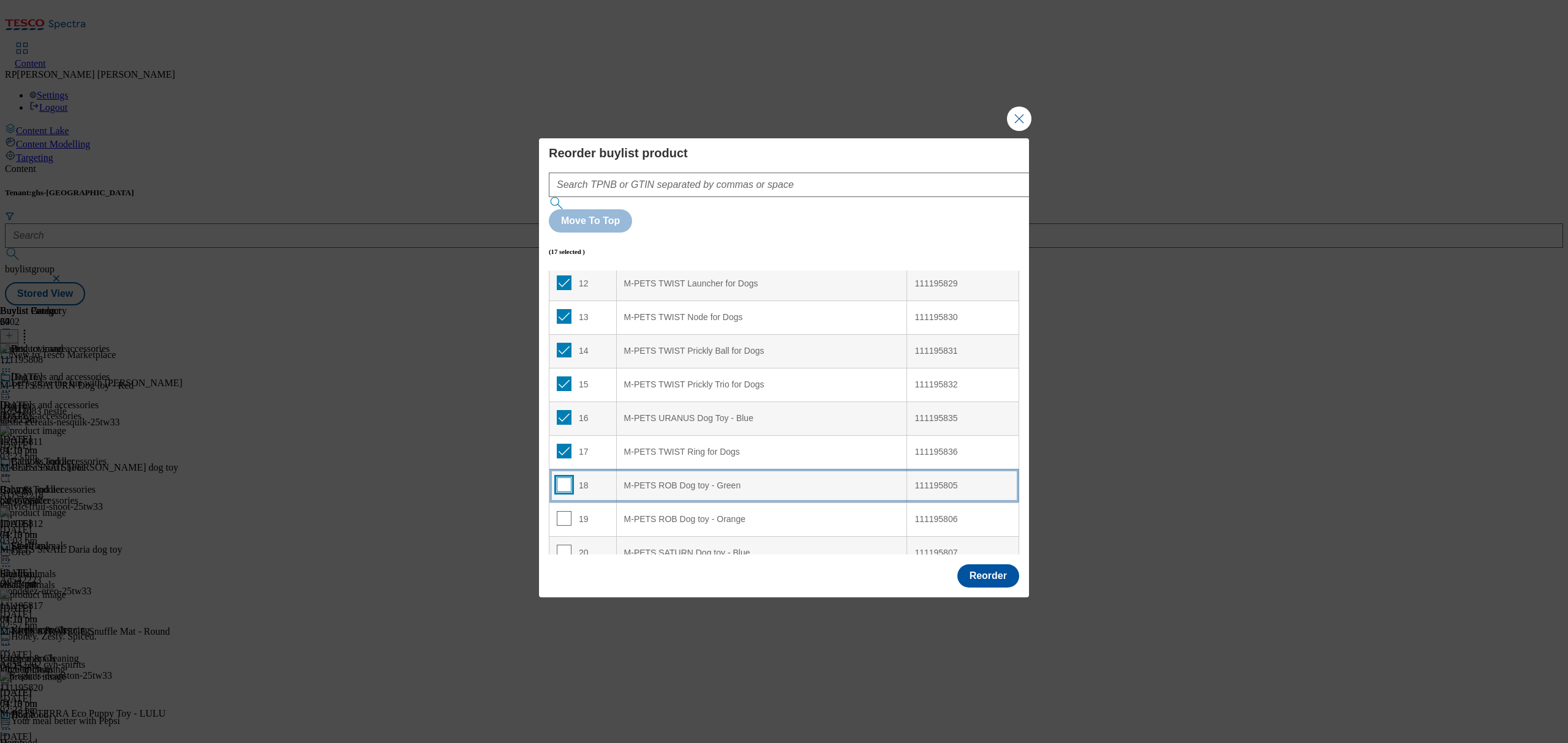
click at [564, 477] on input "Modal" at bounding box center [564, 485] width 15 height 15
checkbox input "true"
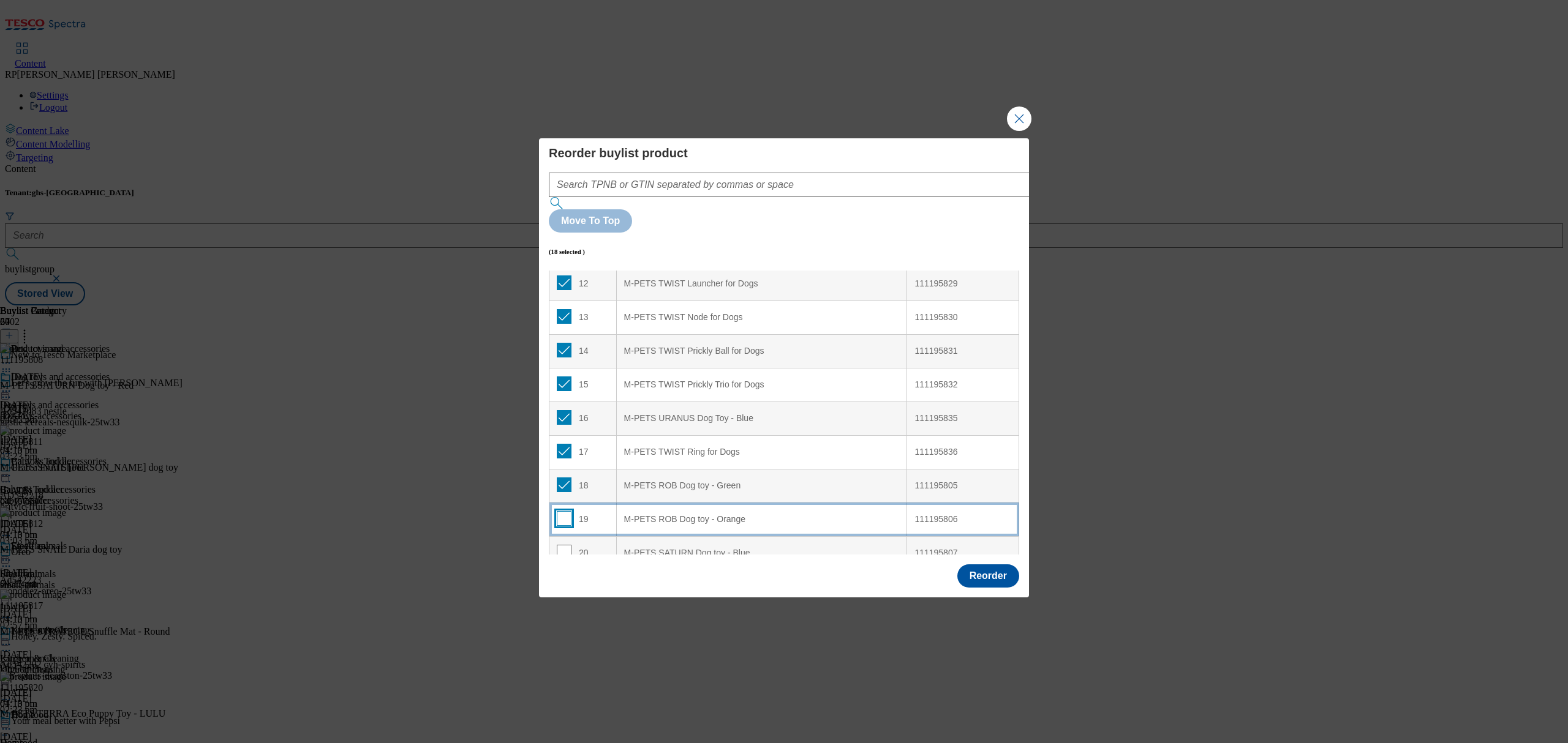
click at [564, 511] on input "Modal" at bounding box center [564, 519] width 15 height 15
checkbox input "true"
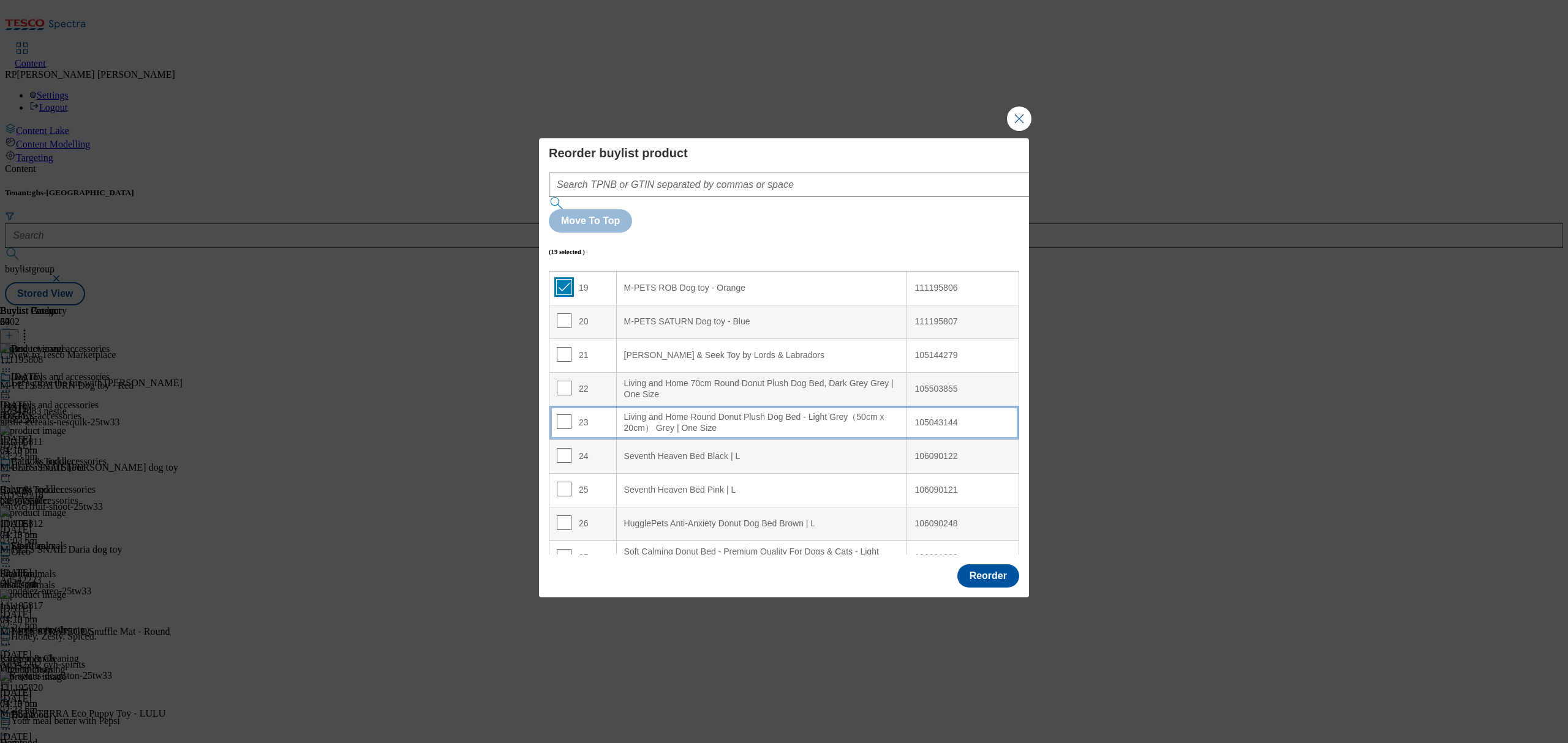
scroll to position [653, 0]
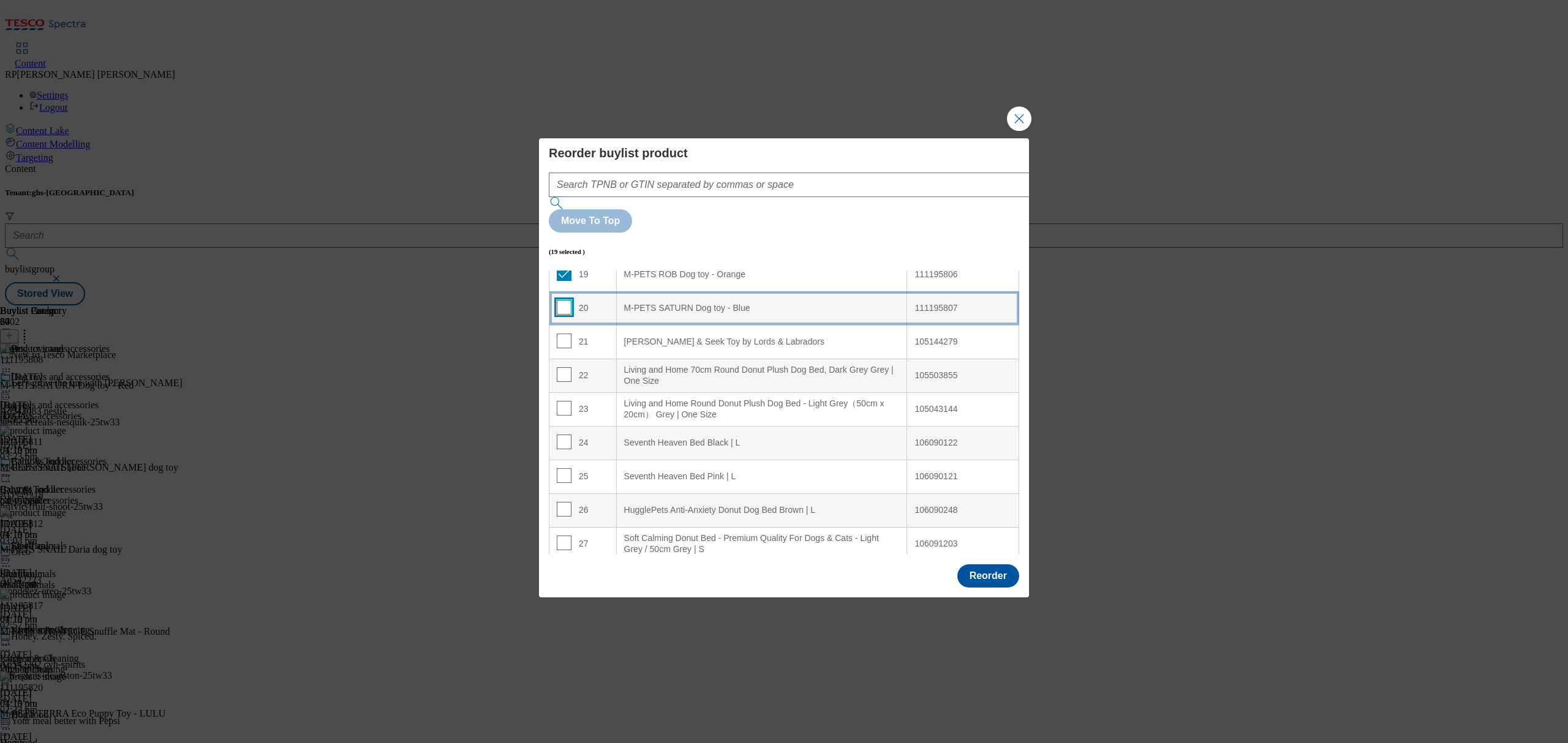
click at [564, 300] on input "Modal" at bounding box center [564, 307] width 15 height 15
checkbox input "true"
click at [560, 333] on input "Modal" at bounding box center [564, 341] width 15 height 15
checkbox input "true"
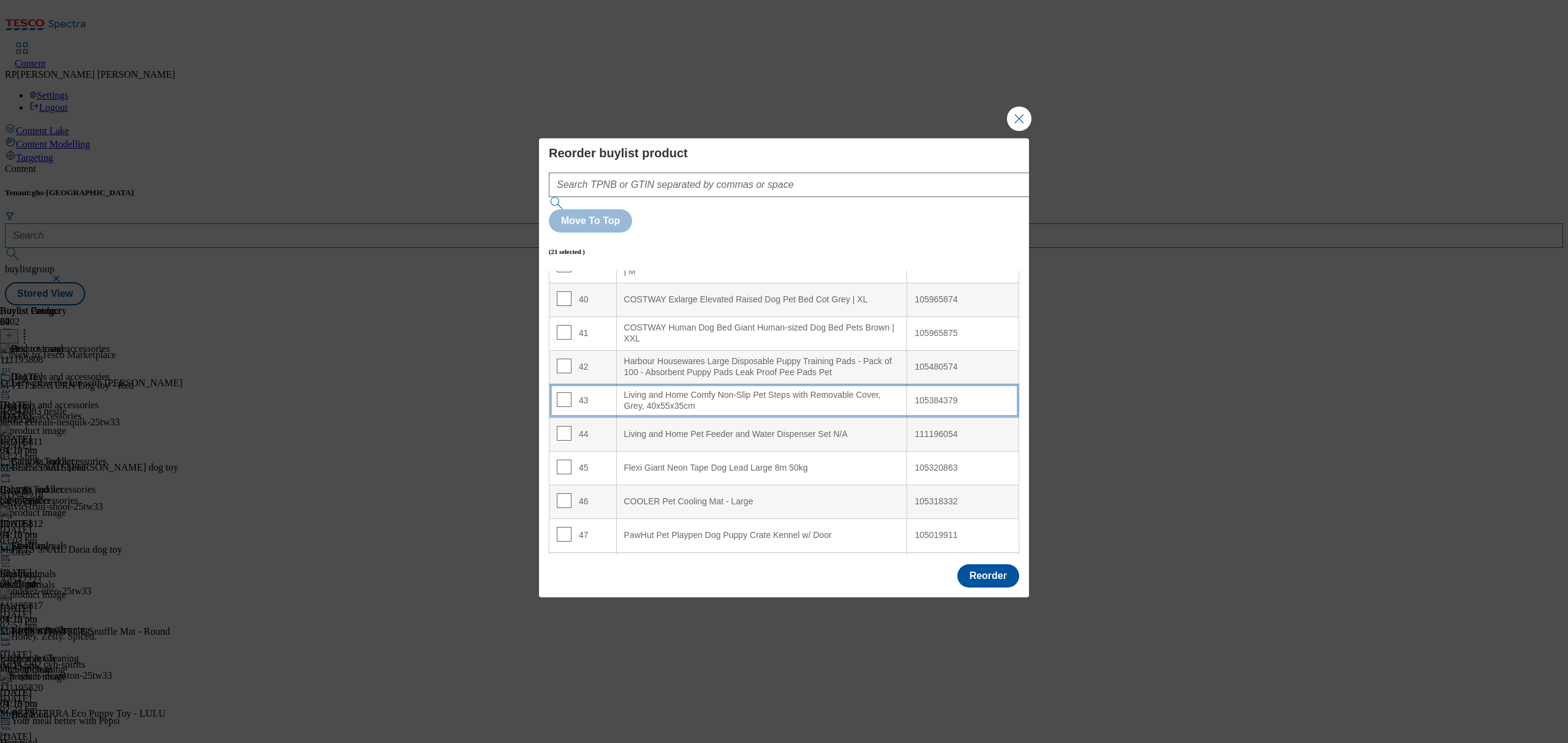
scroll to position [1306, 0]
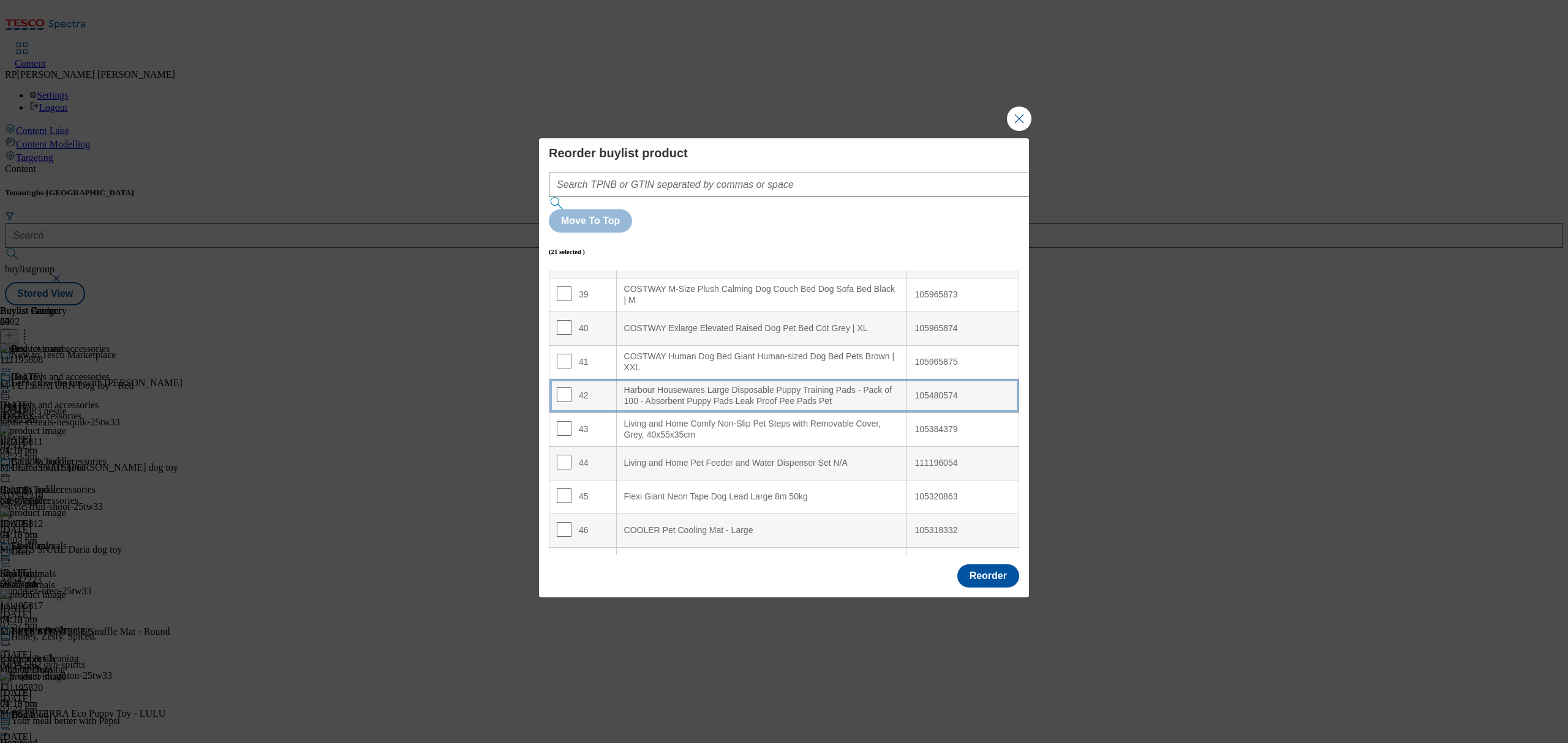
click at [758, 385] on div "Harbour Housewares Large Disposable Puppy Training Pads - Pack of 100 - Absorbe…" at bounding box center [762, 396] width 276 height 21
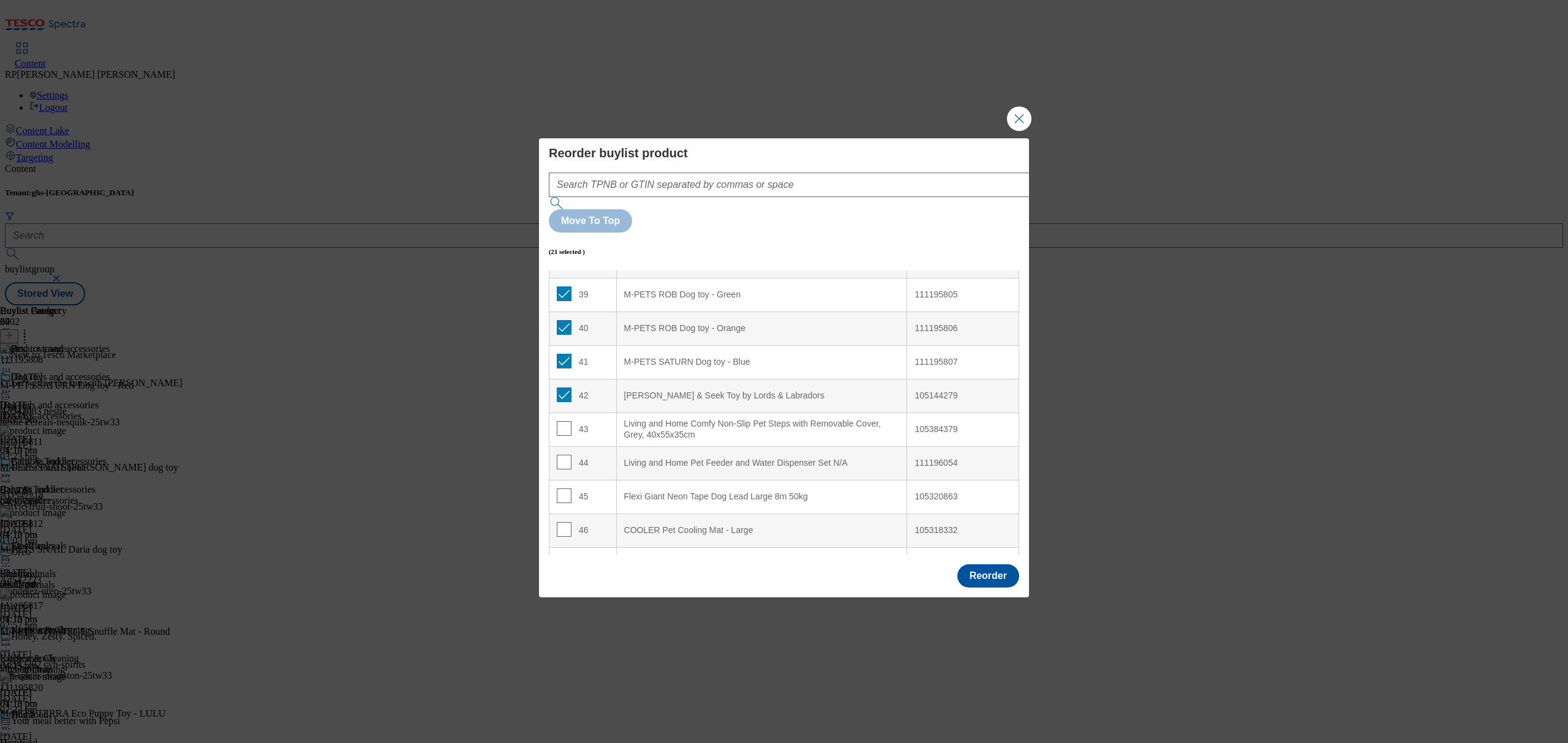
scroll to position [598, 0]
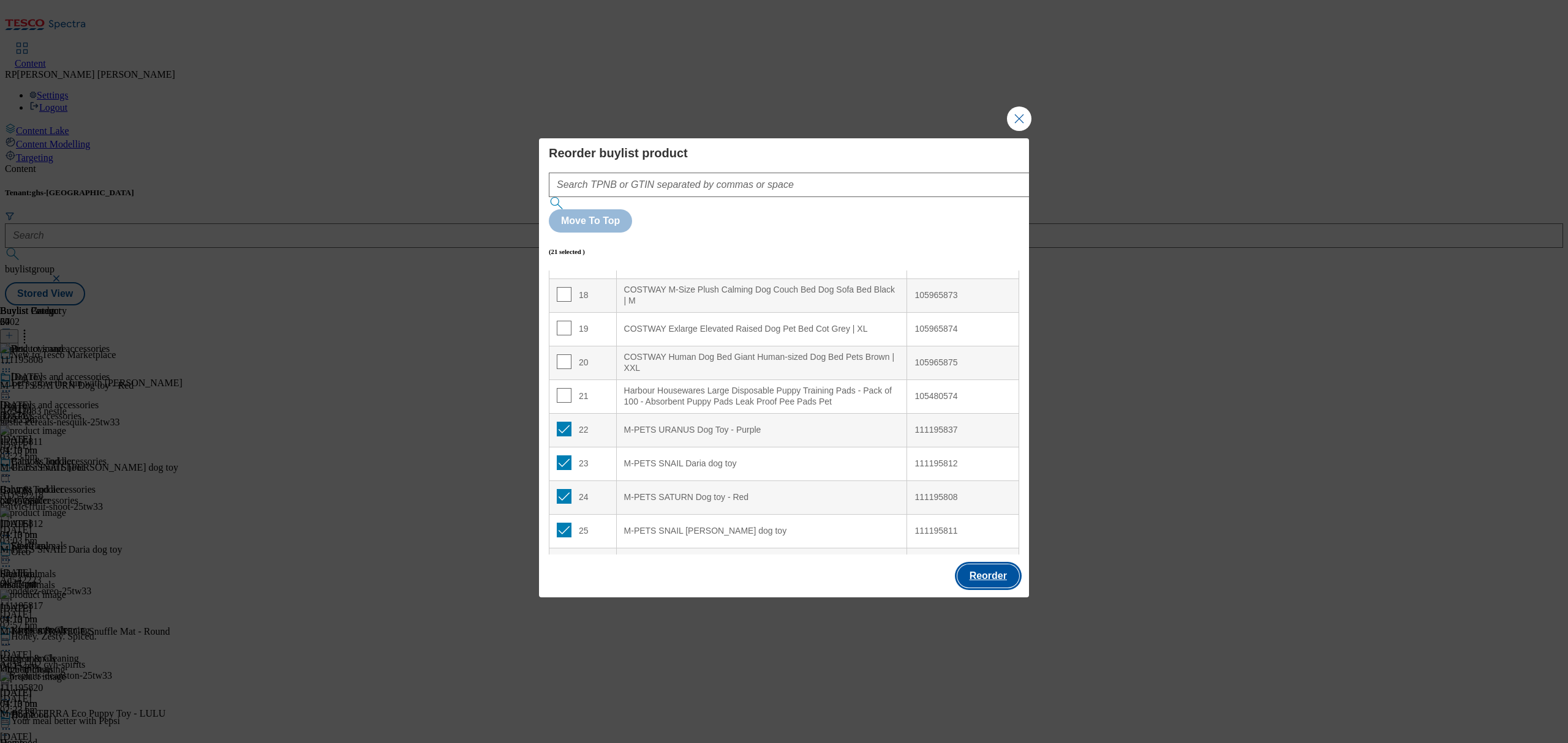
click at [983, 564] on button "Reorder" at bounding box center [988, 575] width 62 height 23
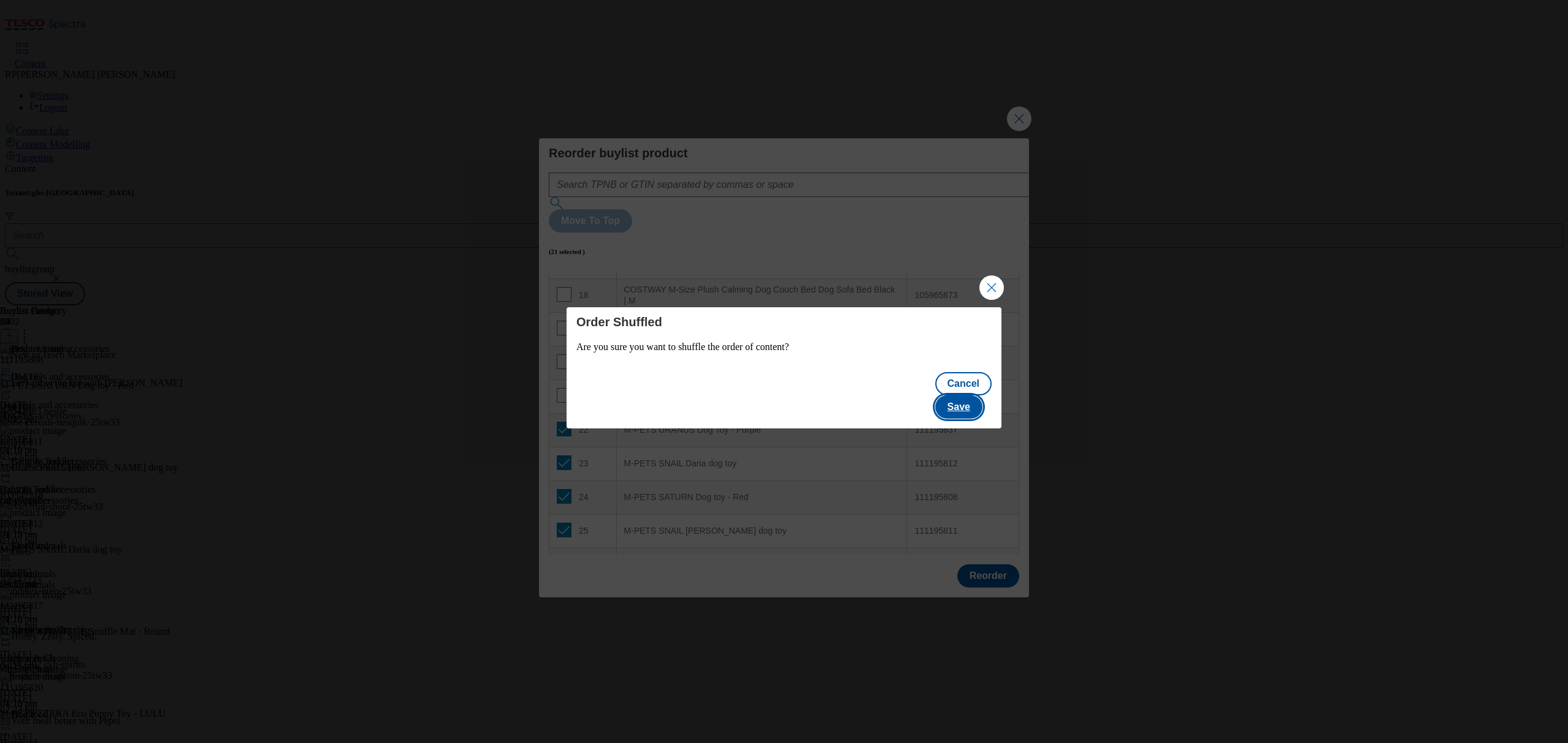
click at [982, 395] on button "Save" at bounding box center [959, 406] width 47 height 23
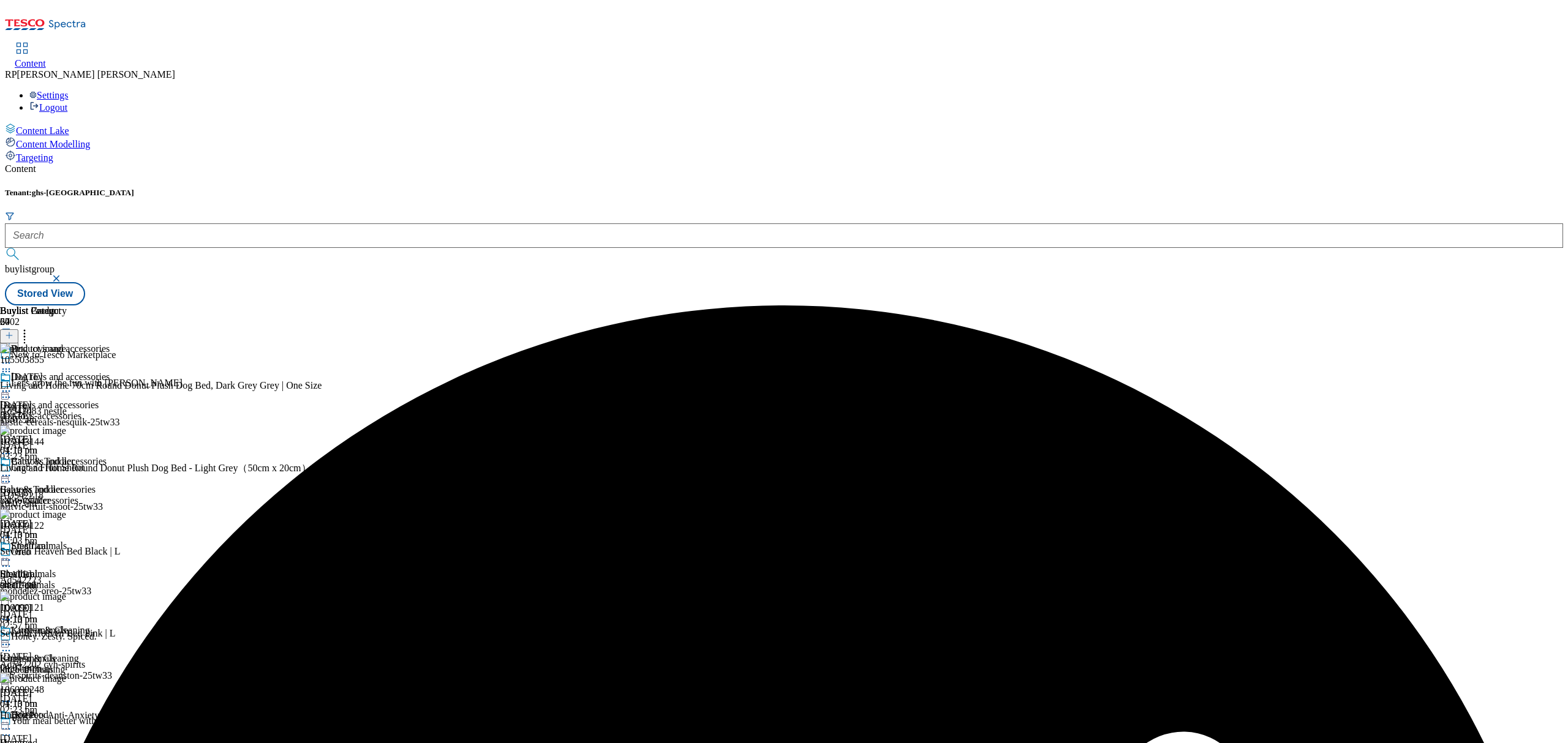
click at [12, 357] on icon at bounding box center [6, 363] width 12 height 12
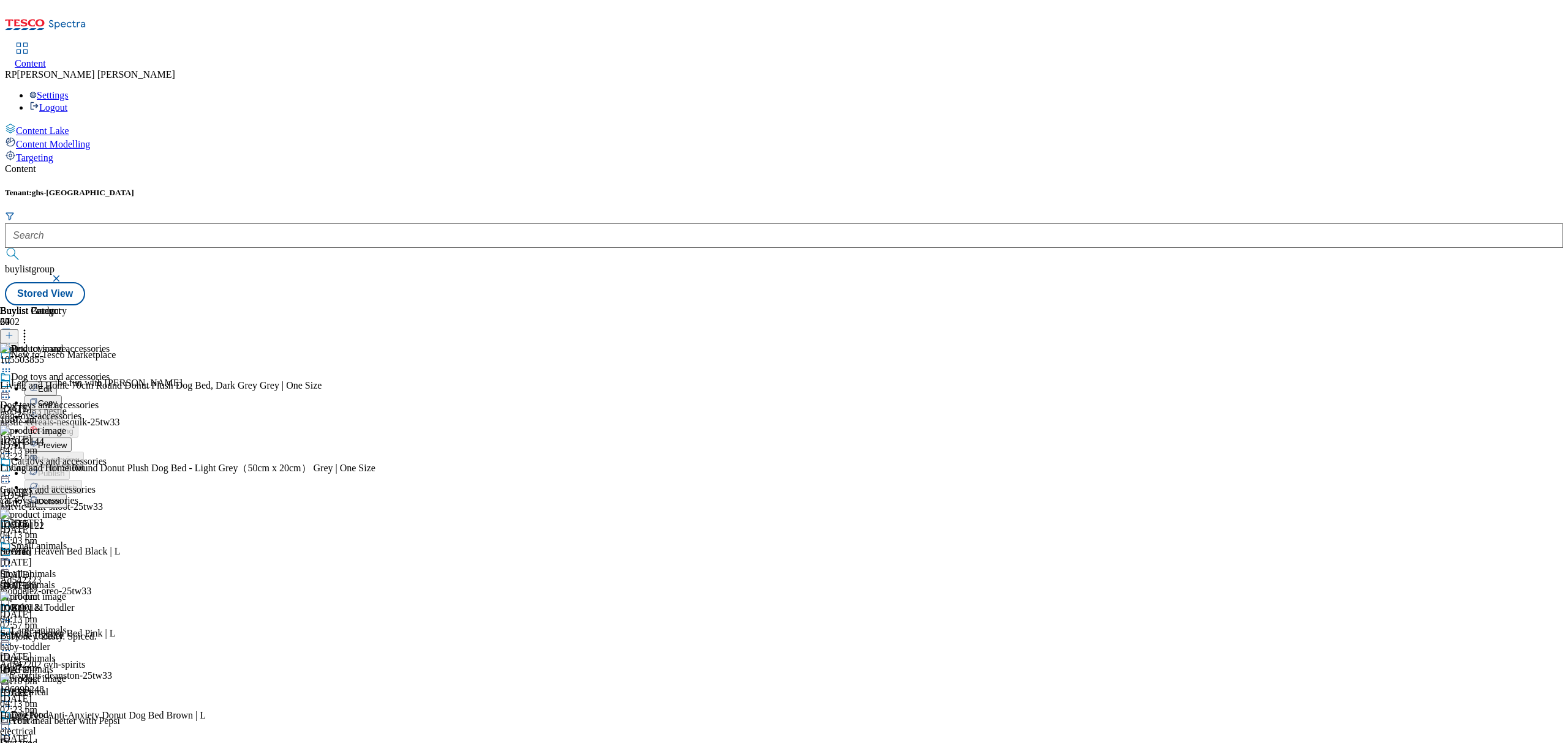
click at [67, 441] on span "Preview" at bounding box center [52, 445] width 29 height 9
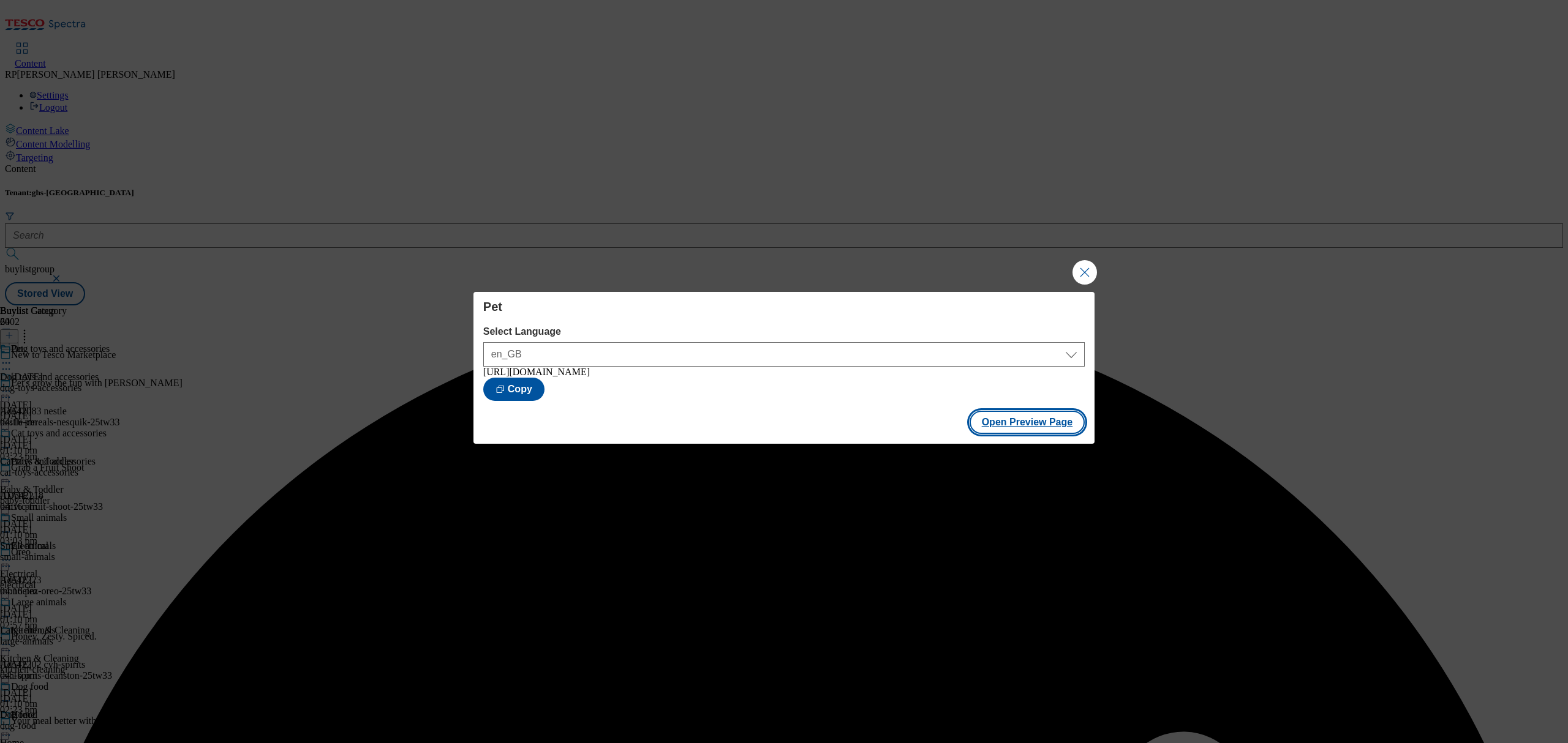
click at [1012, 426] on button "Open Preview Page" at bounding box center [1028, 422] width 116 height 23
click at [1080, 276] on button "Close Modal" at bounding box center [1085, 272] width 24 height 24
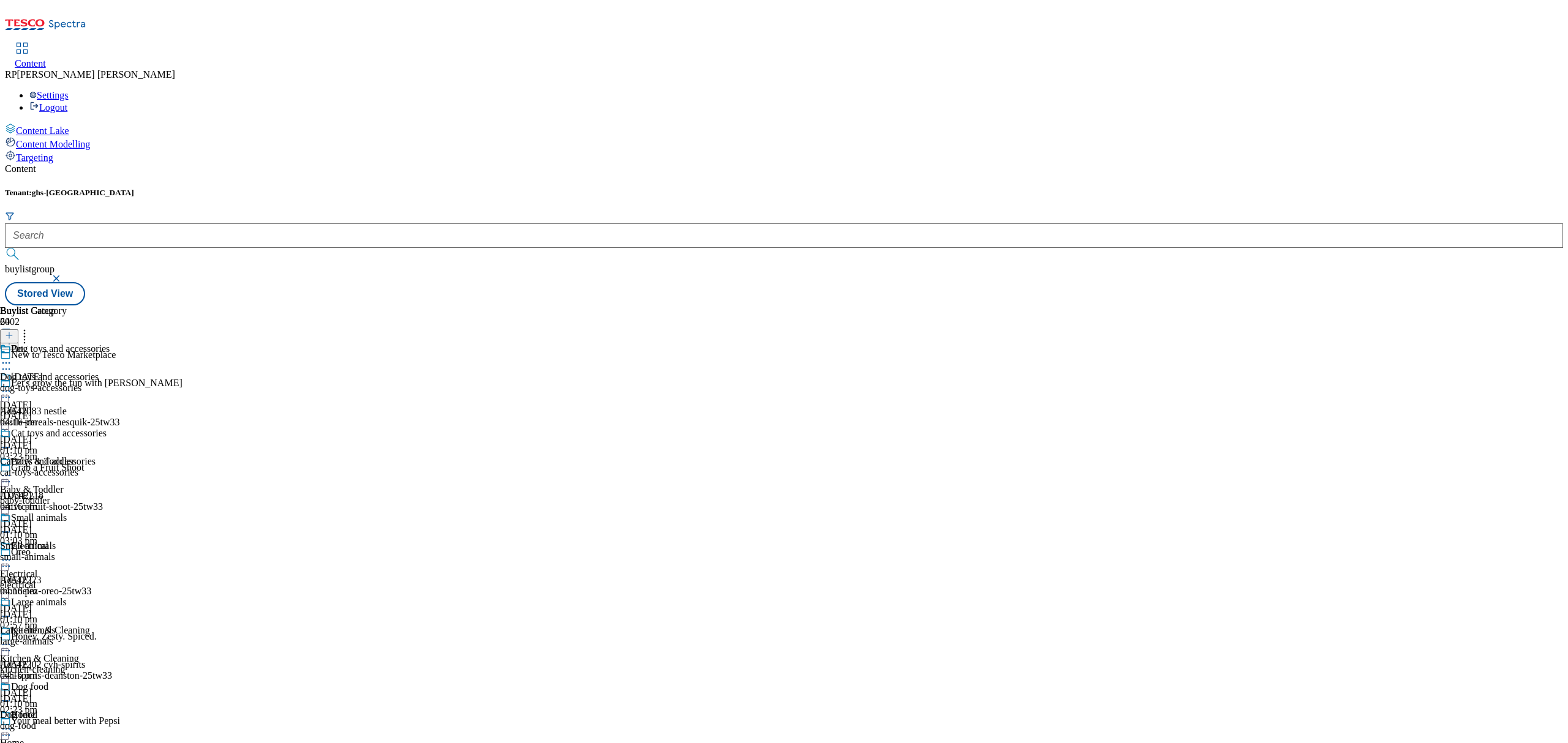
click at [12, 357] on icon at bounding box center [6, 363] width 12 height 12
click at [65, 483] on span "Publish" at bounding box center [51, 487] width 27 height 9
click at [24, 737] on span "Home" at bounding box center [12, 743] width 24 height 11
click at [147, 383] on div "living-room-furniture" at bounding box center [74, 388] width 147 height 11
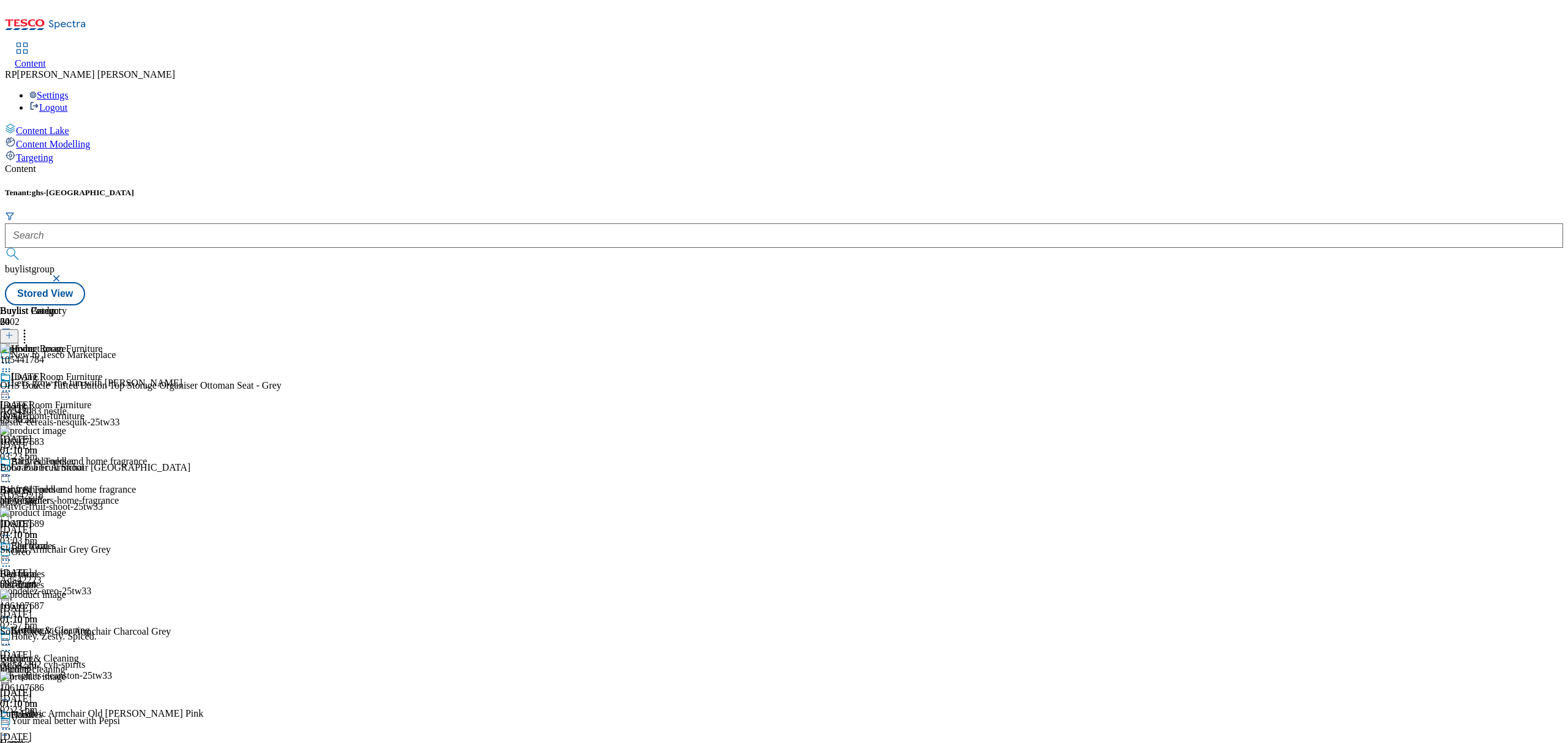
click at [12, 385] on icon at bounding box center [6, 391] width 12 height 12
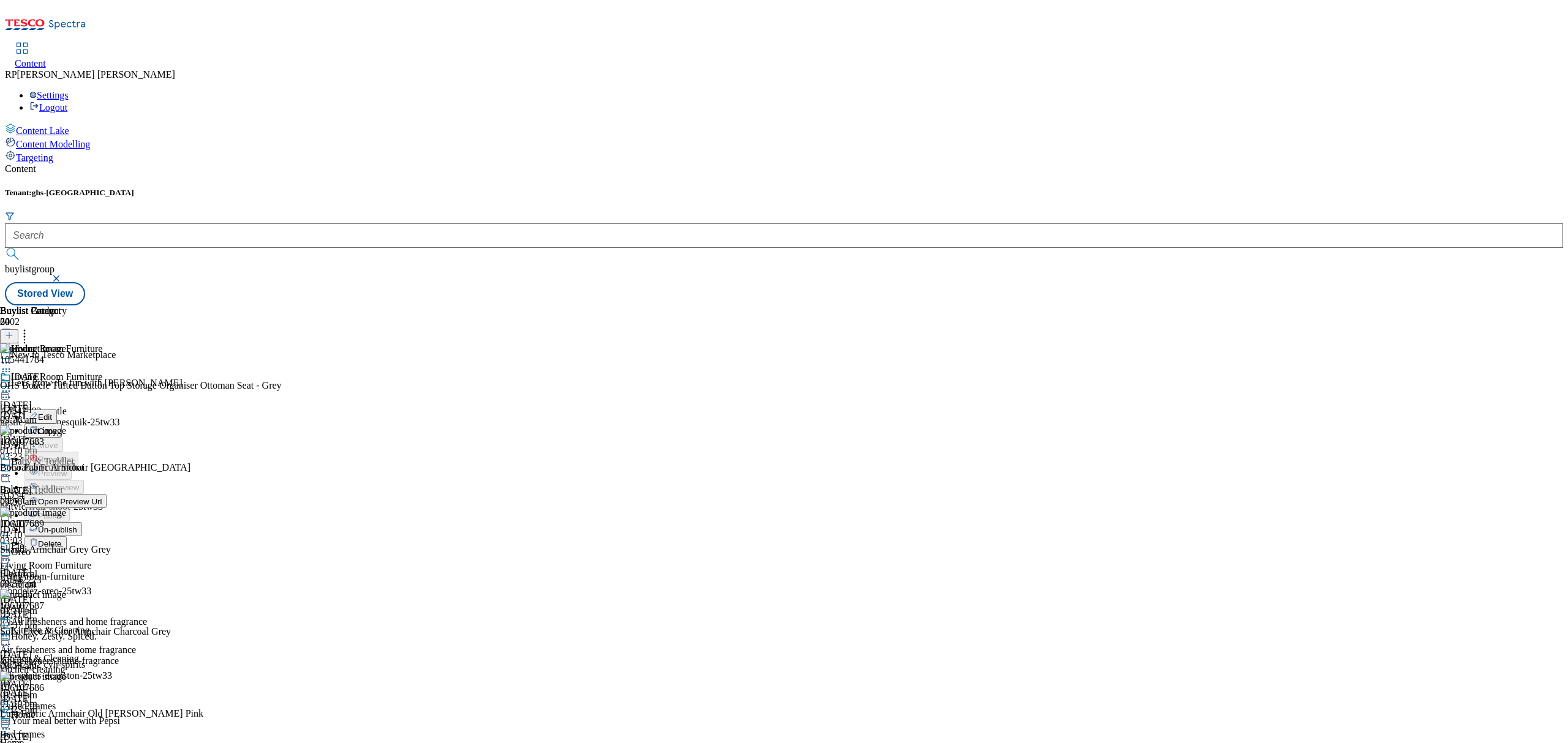
click at [82, 522] on button "Un-publish" at bounding box center [53, 529] width 57 height 14
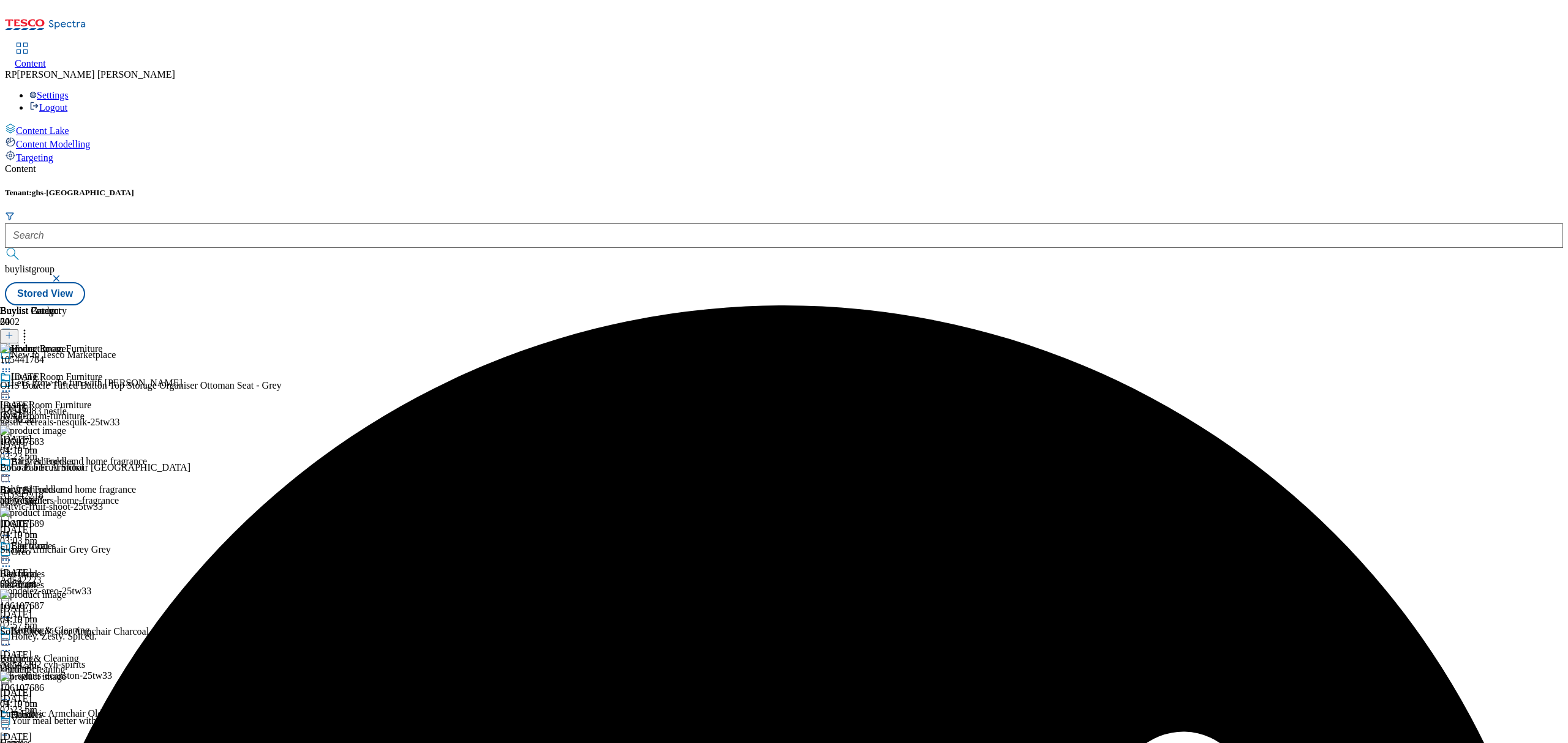
click at [147, 385] on div at bounding box center [74, 393] width 147 height 15
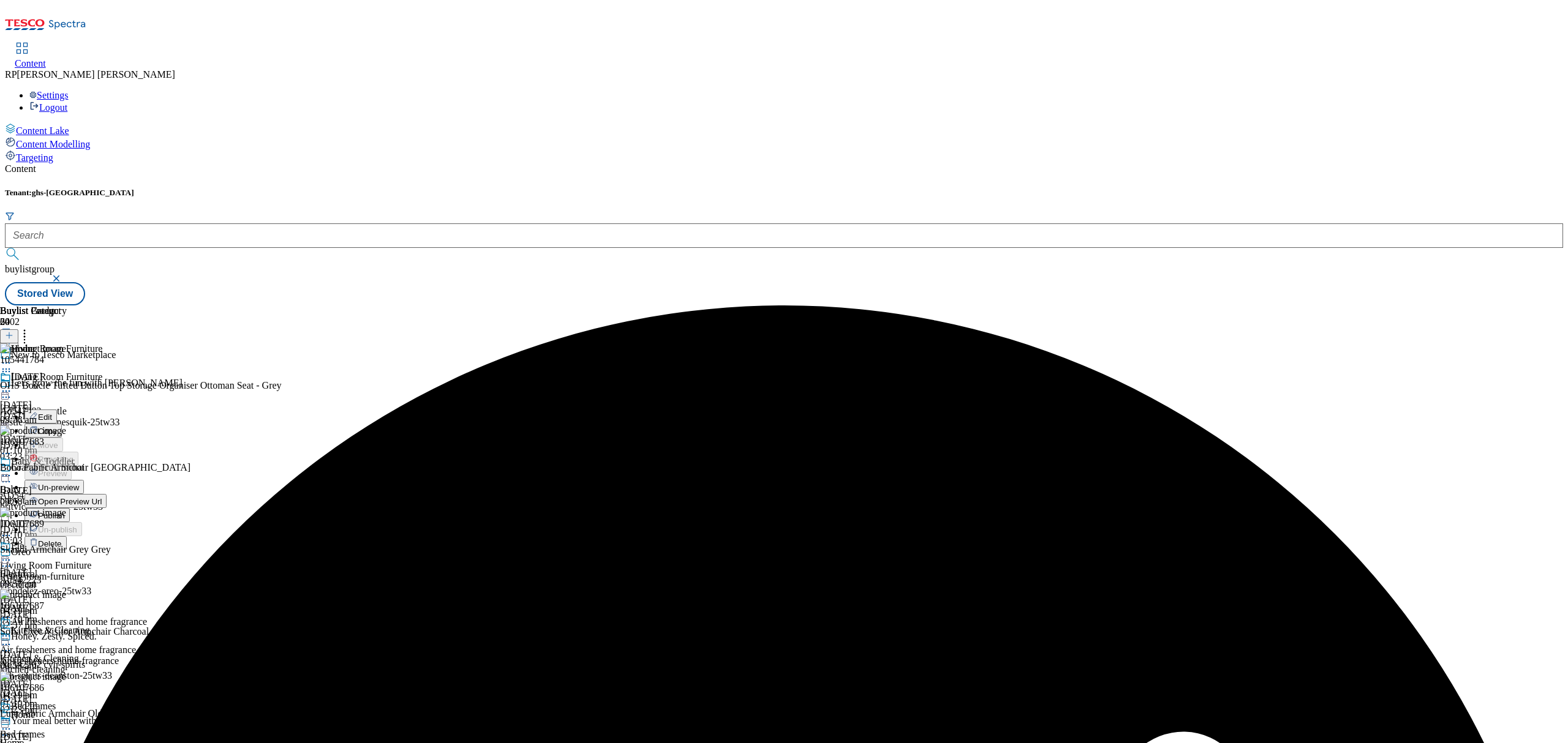
click at [79, 483] on span "Un-preview" at bounding box center [59, 487] width 41 height 9
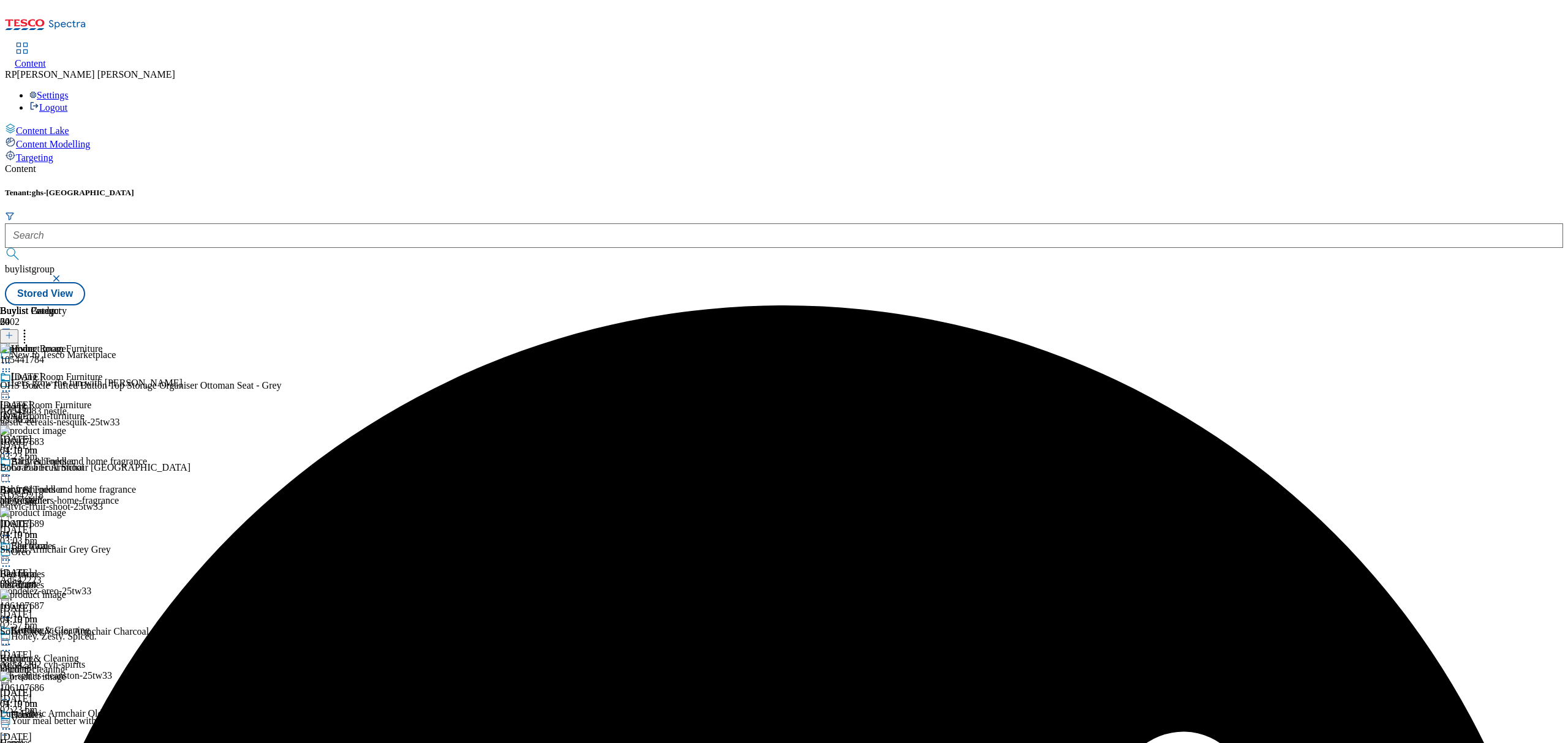
click at [14, 331] on icon at bounding box center [9, 335] width 9 height 9
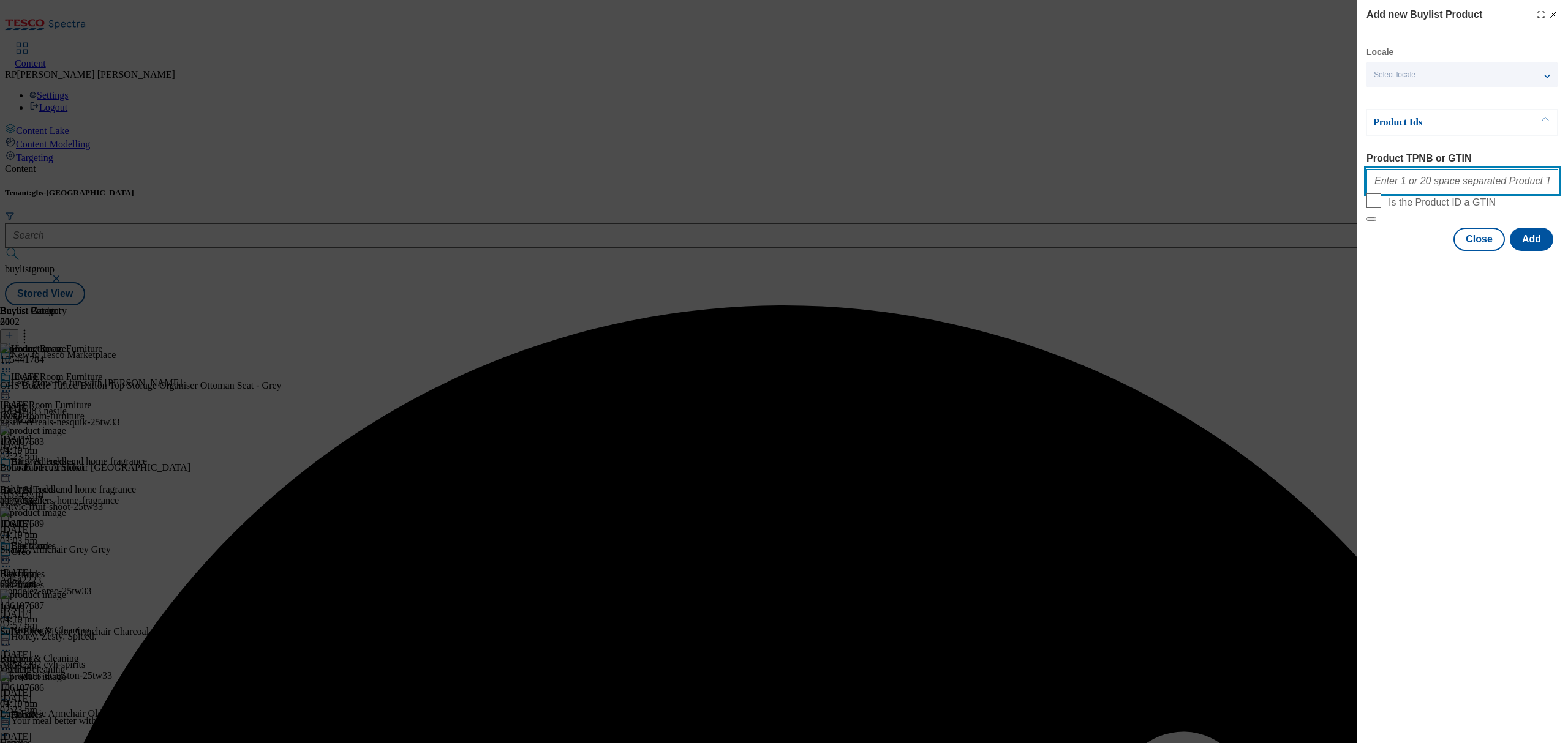
click at [1429, 189] on input "Product TPNB or GTIN" at bounding box center [1462, 181] width 191 height 24
paste input "105031838 105031850 105047593 105047461 105047472 105058227 105058226 105199987…"
type input "105031838 105031850 105047593 105047461 105047472 105058227 105058226 105199987…"
click at [1531, 251] on button "Add" at bounding box center [1532, 239] width 44 height 23
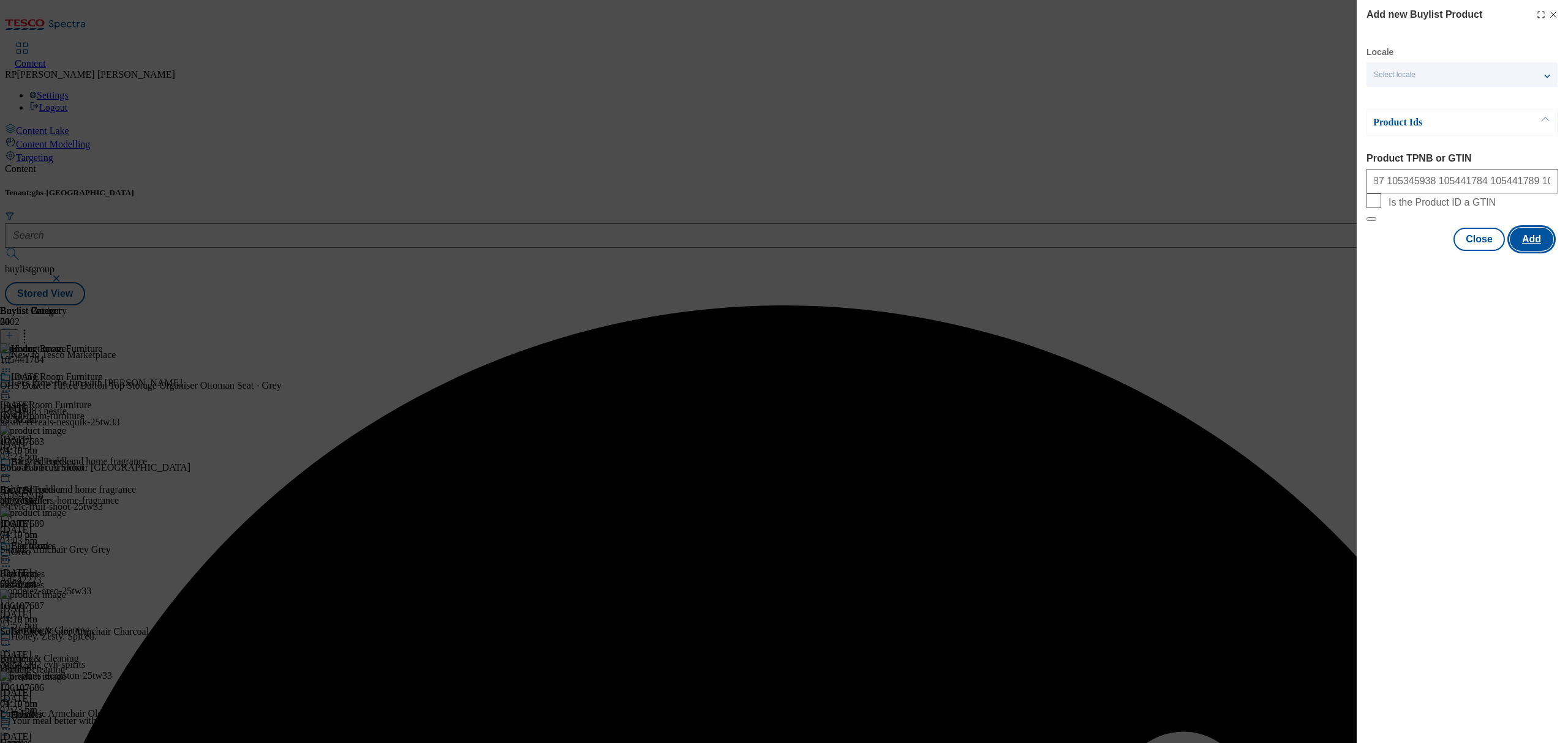
scroll to position [0, 0]
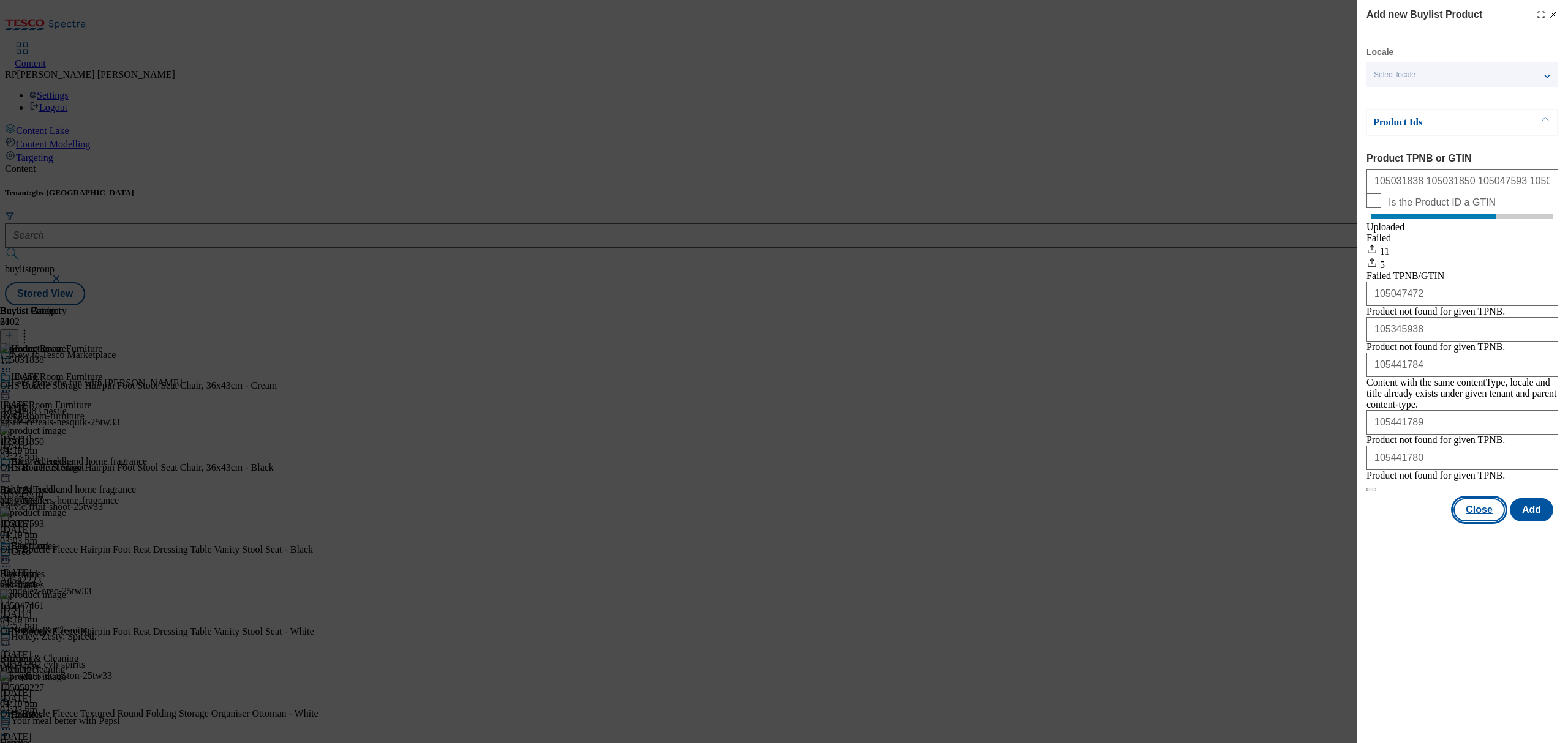
click at [1498, 522] on button "Close" at bounding box center [1479, 509] width 51 height 23
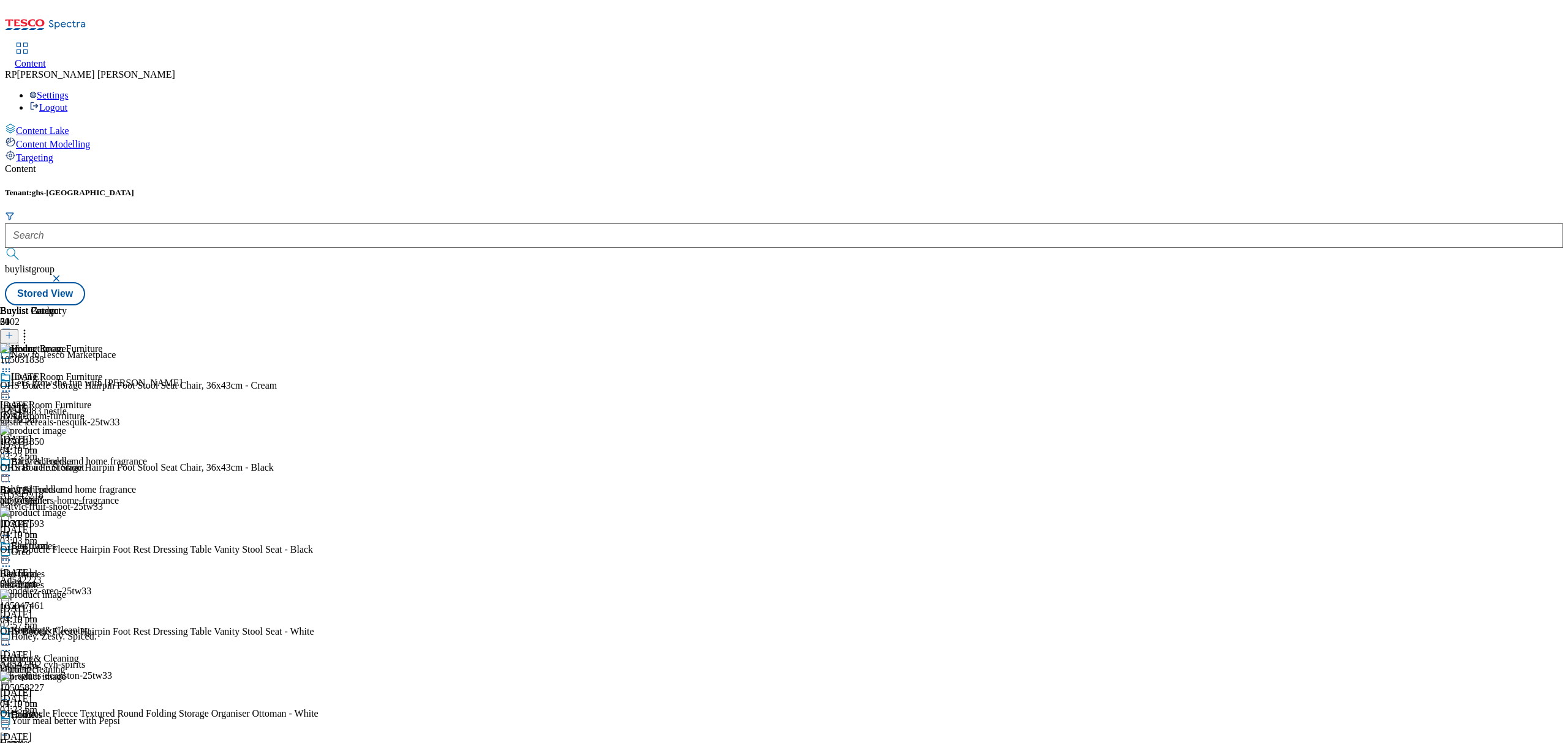
click at [31, 327] on icon at bounding box center [24, 333] width 12 height 12
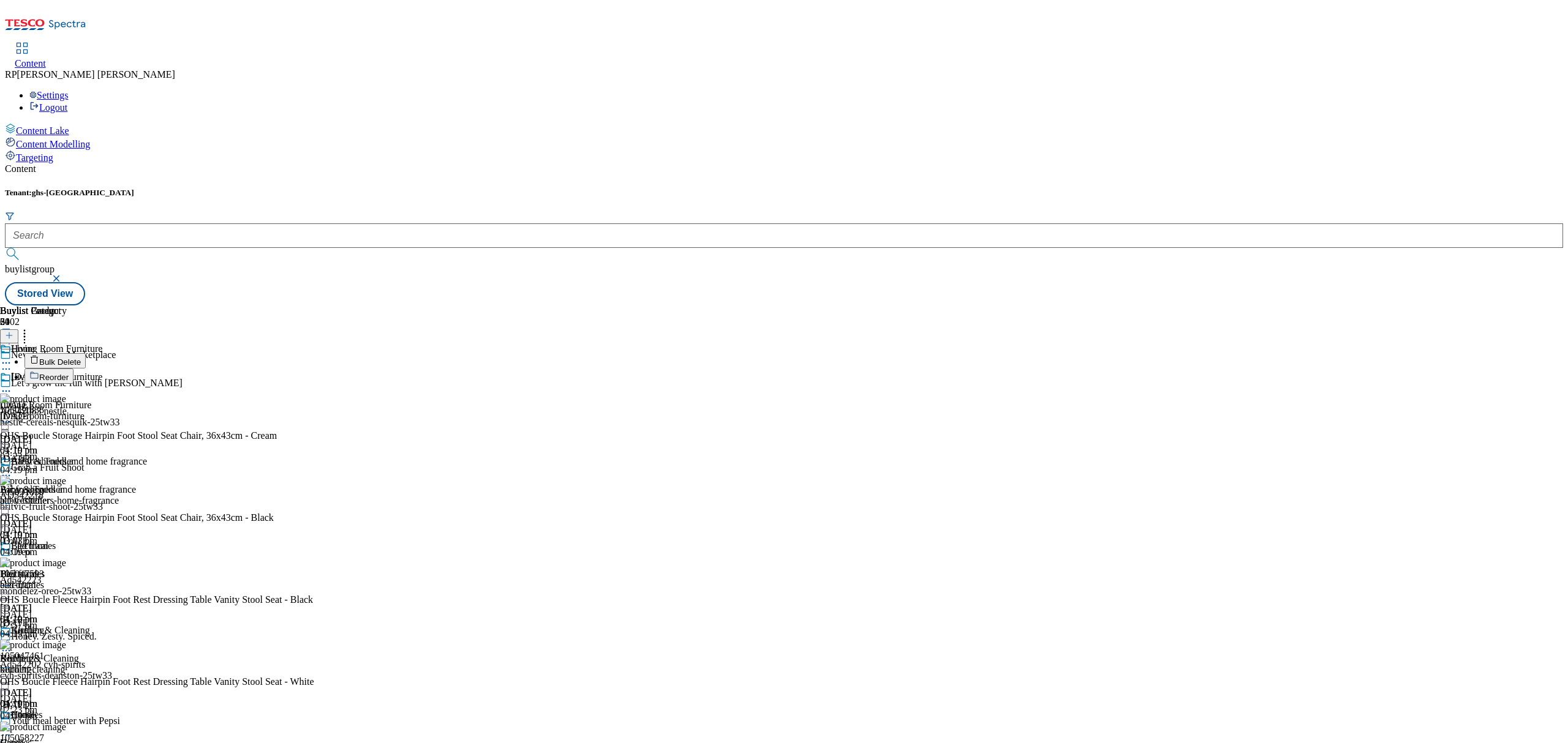
click at [81, 357] on span "Bulk Delete" at bounding box center [60, 362] width 42 height 9
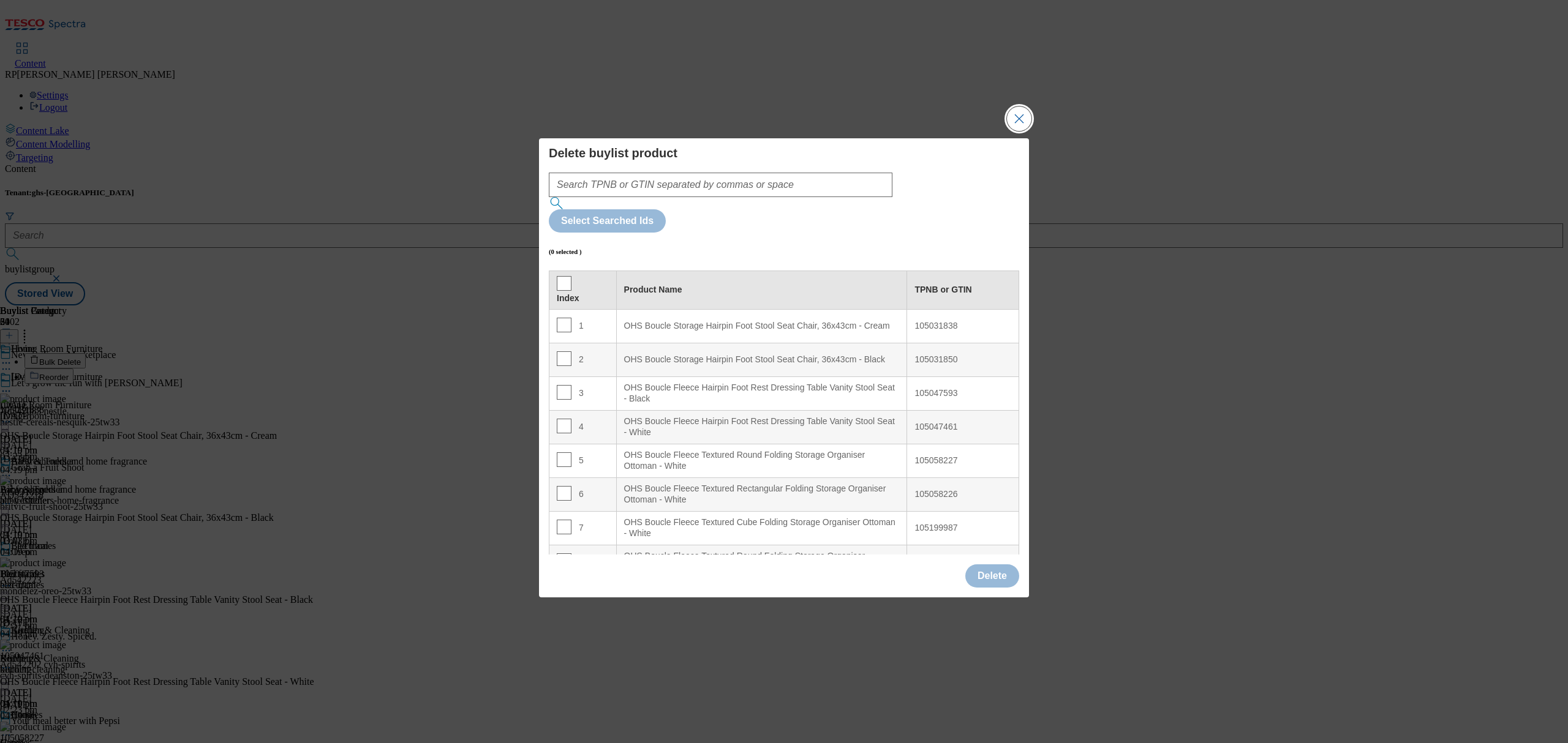
click at [1015, 131] on button "Close Modal" at bounding box center [1019, 118] width 24 height 24
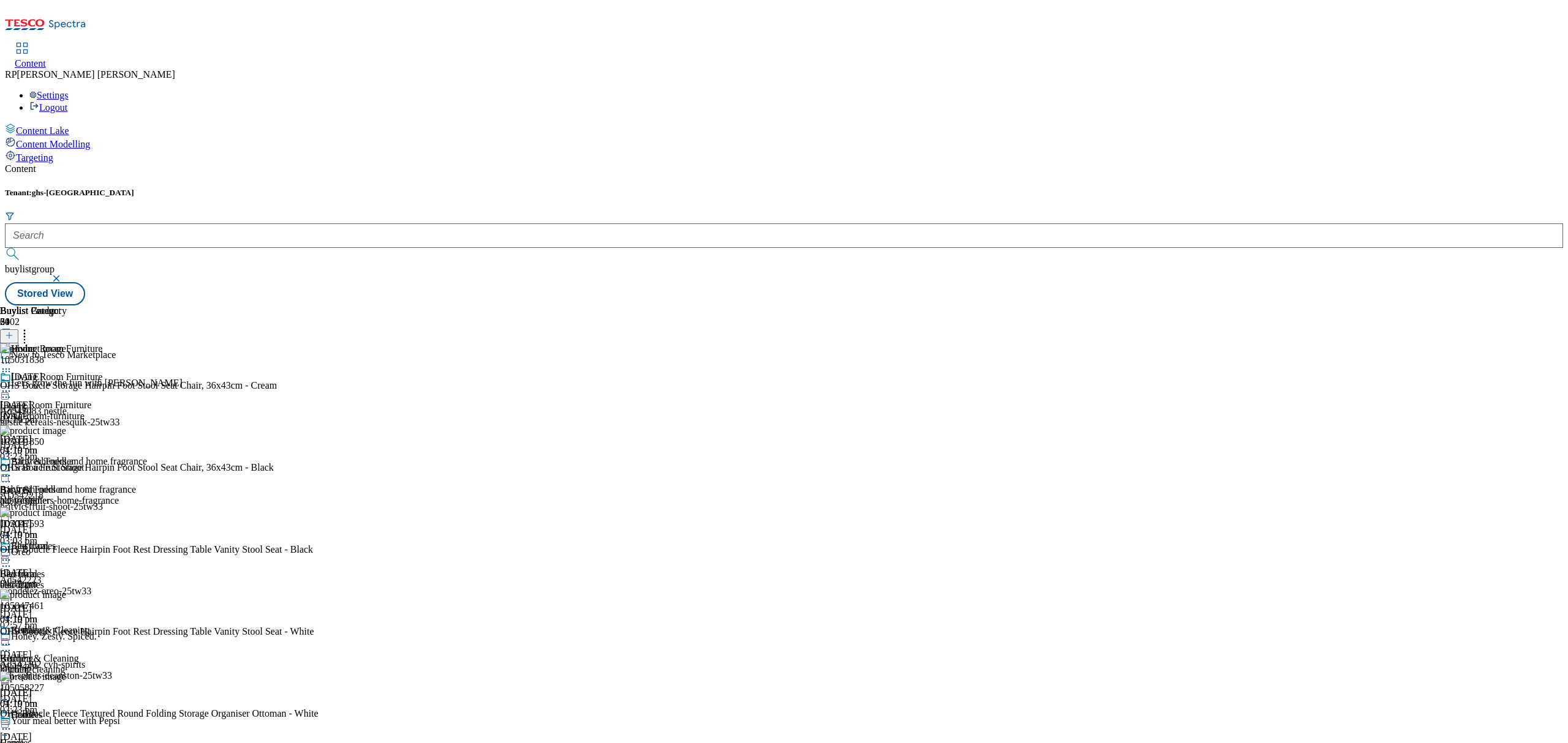
scroll to position [1142, 0]
click at [31, 327] on icon at bounding box center [24, 333] width 12 height 12
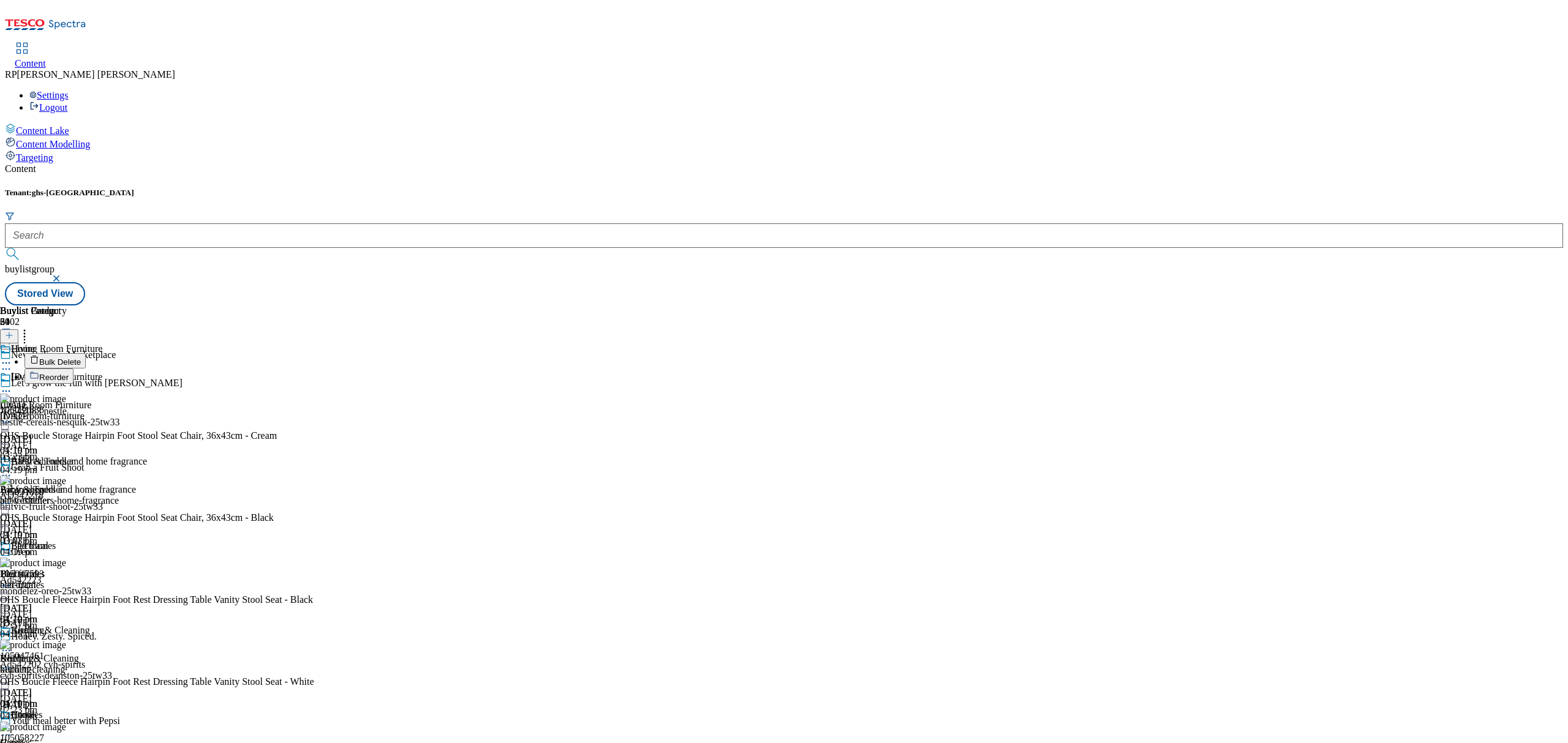
click at [74, 368] on button "Reorder" at bounding box center [49, 376] width 49 height 16
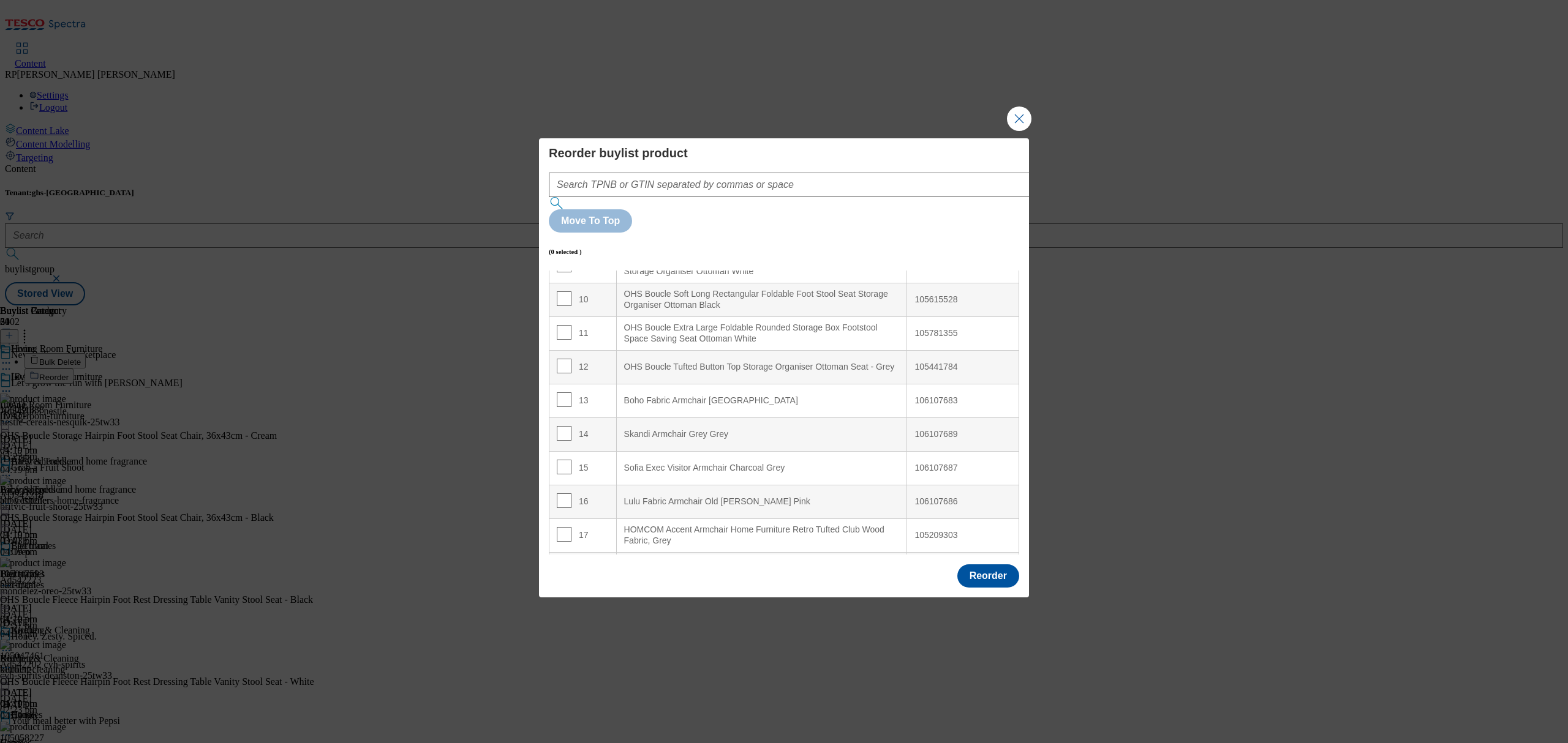
scroll to position [326, 0]
click at [562, 357] on input "Modal" at bounding box center [564, 365] width 15 height 15
checkbox input "true"
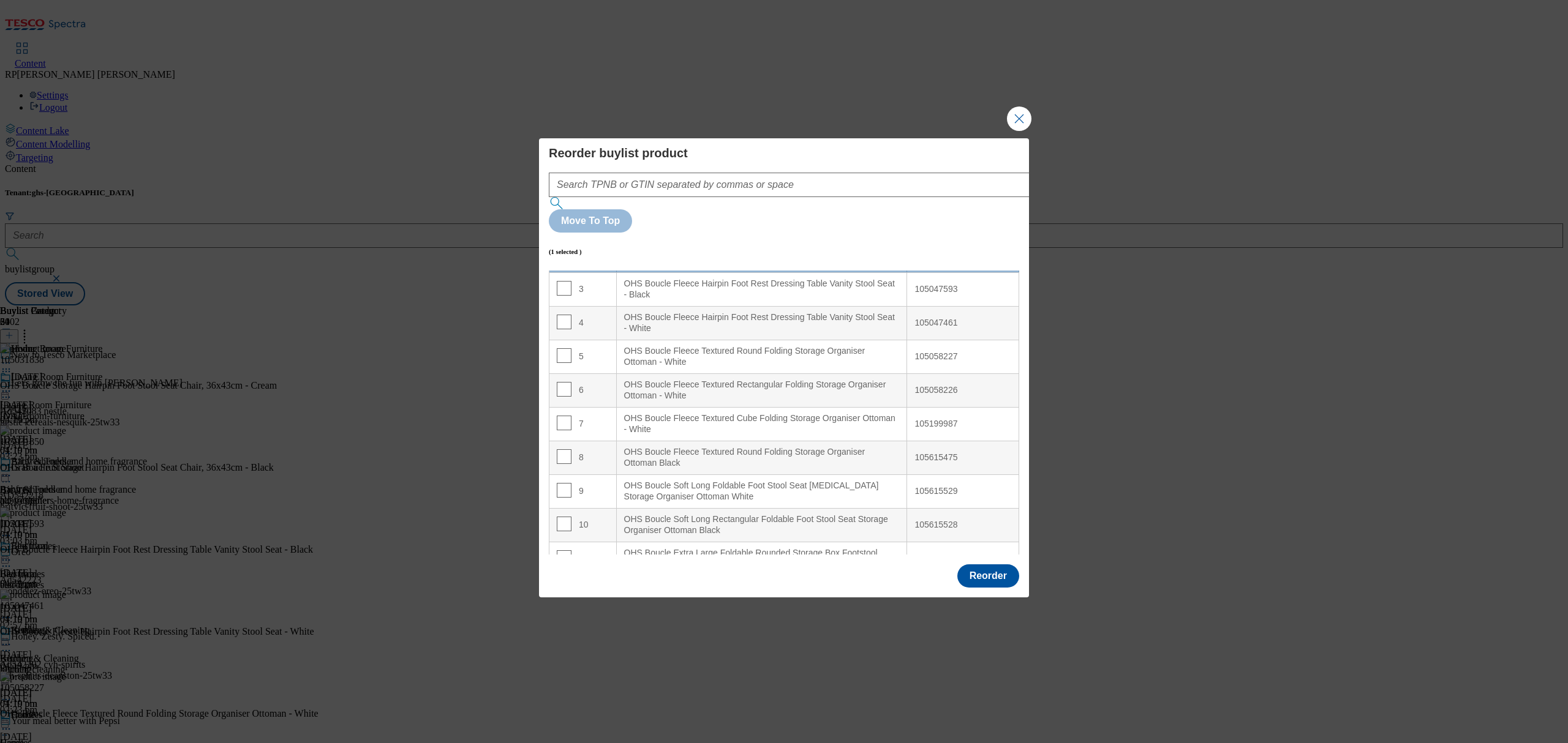
scroll to position [0, 0]
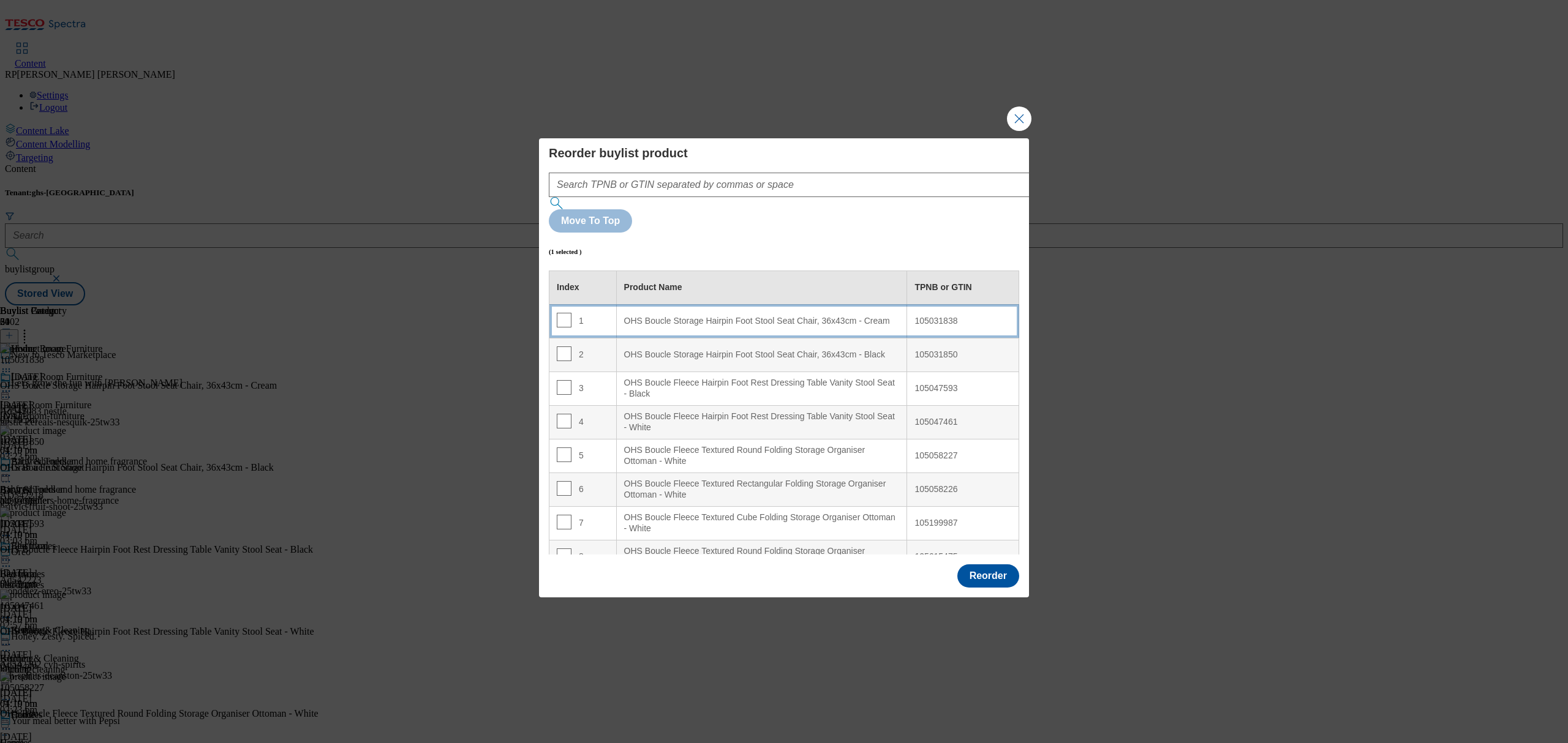
click at [816, 316] on div "OHS Boucle Storage Hairpin Foot Stool Seat Chair, 36x43cm - Cream" at bounding box center [762, 322] width 276 height 11
click at [561, 313] on input "Modal" at bounding box center [564, 320] width 15 height 15
checkbox input "false"
click at [559, 347] on input "Modal" at bounding box center [564, 354] width 15 height 15
checkbox input "true"
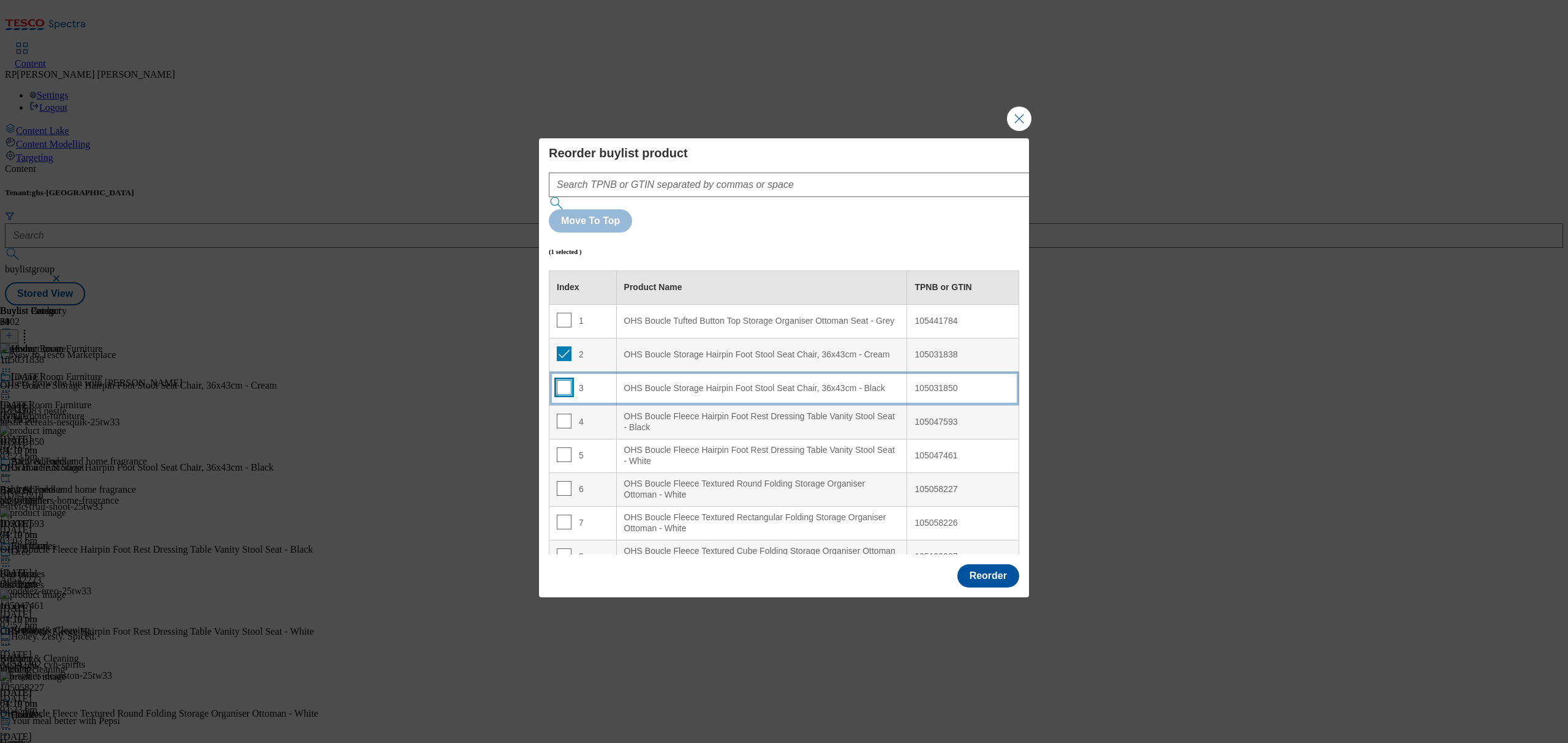
click at [557, 380] on input "Modal" at bounding box center [564, 388] width 15 height 15
checkbox input "true"
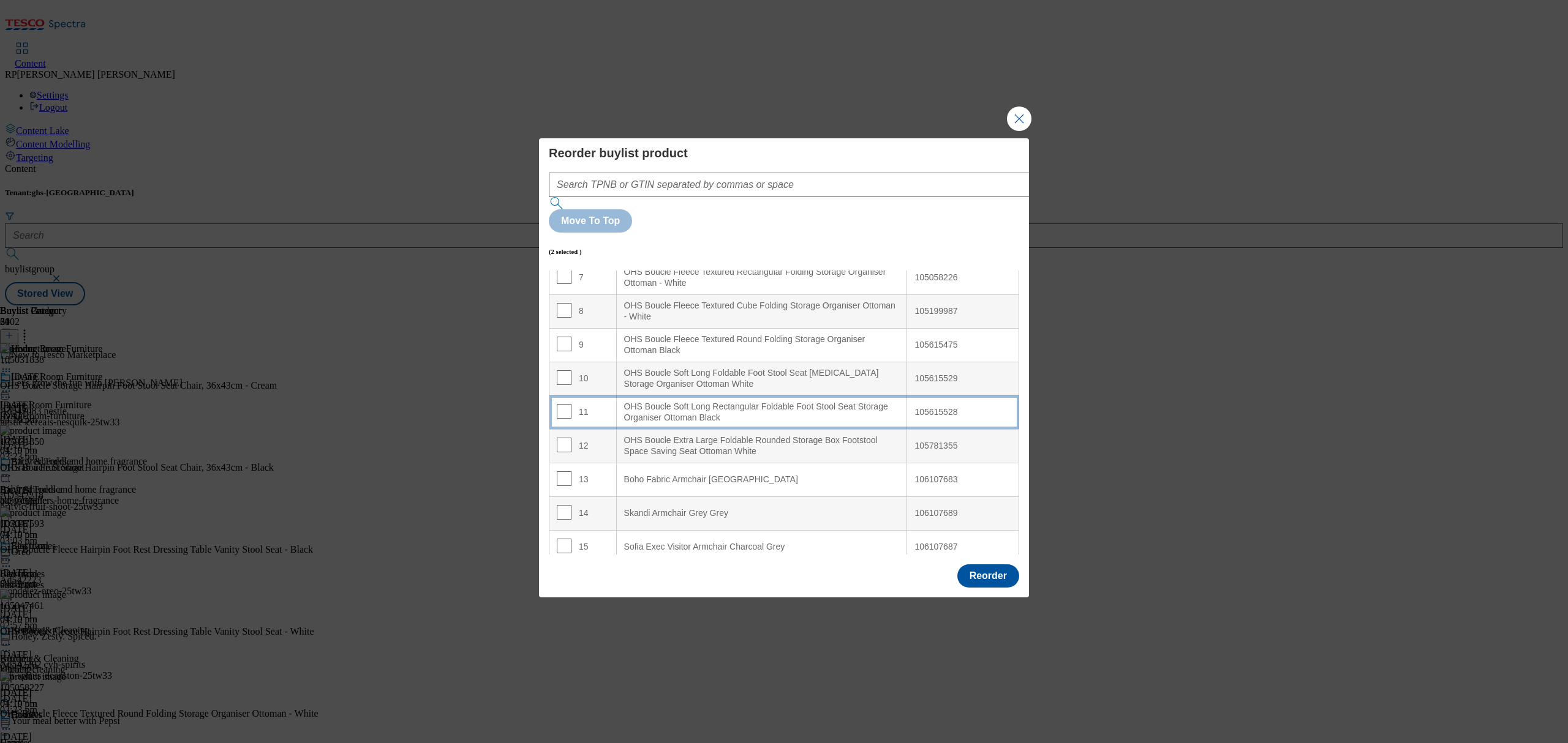
scroll to position [245, 0]
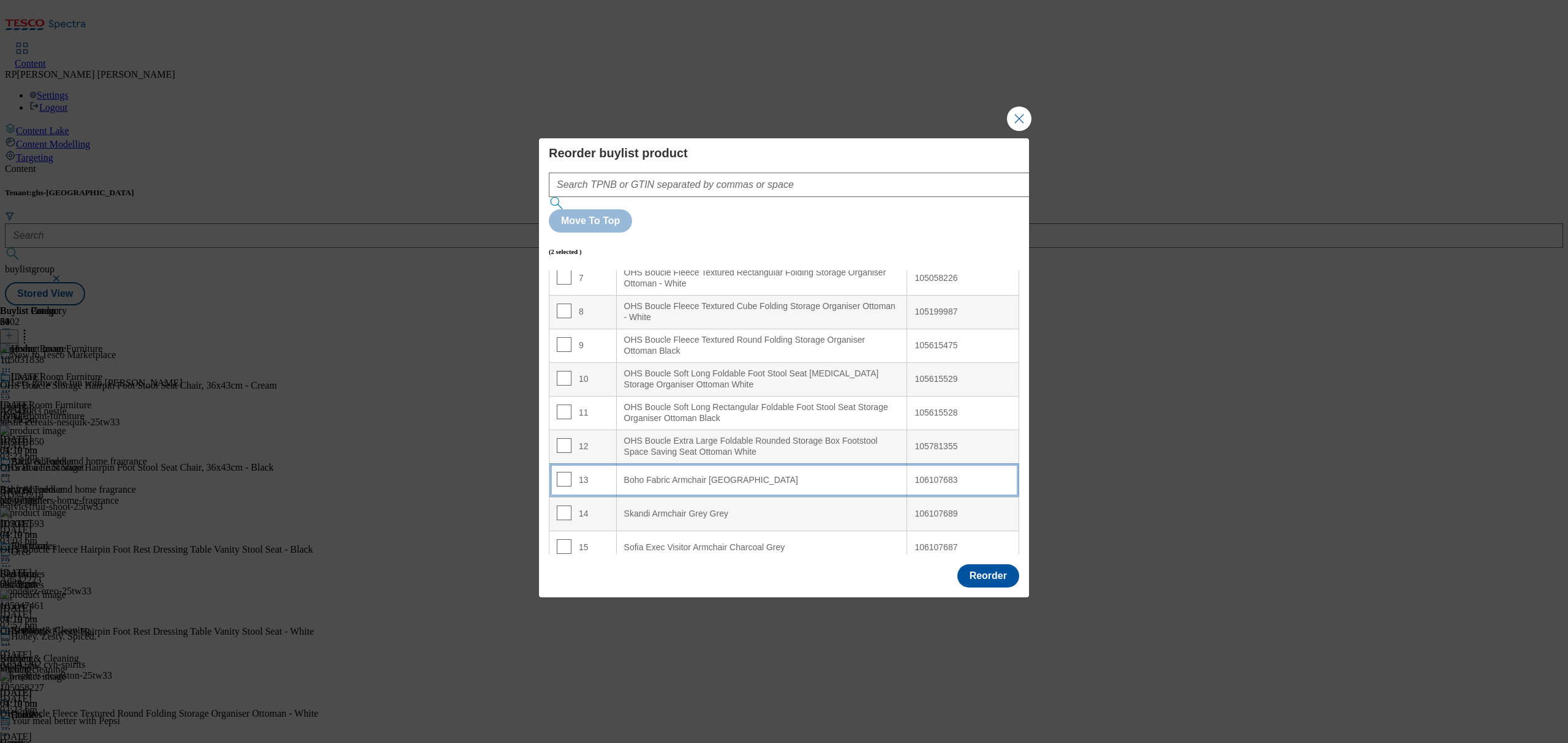
click at [787, 463] on Green "Boho Fabric Armchair [GEOGRAPHIC_DATA]" at bounding box center [762, 480] width 291 height 34
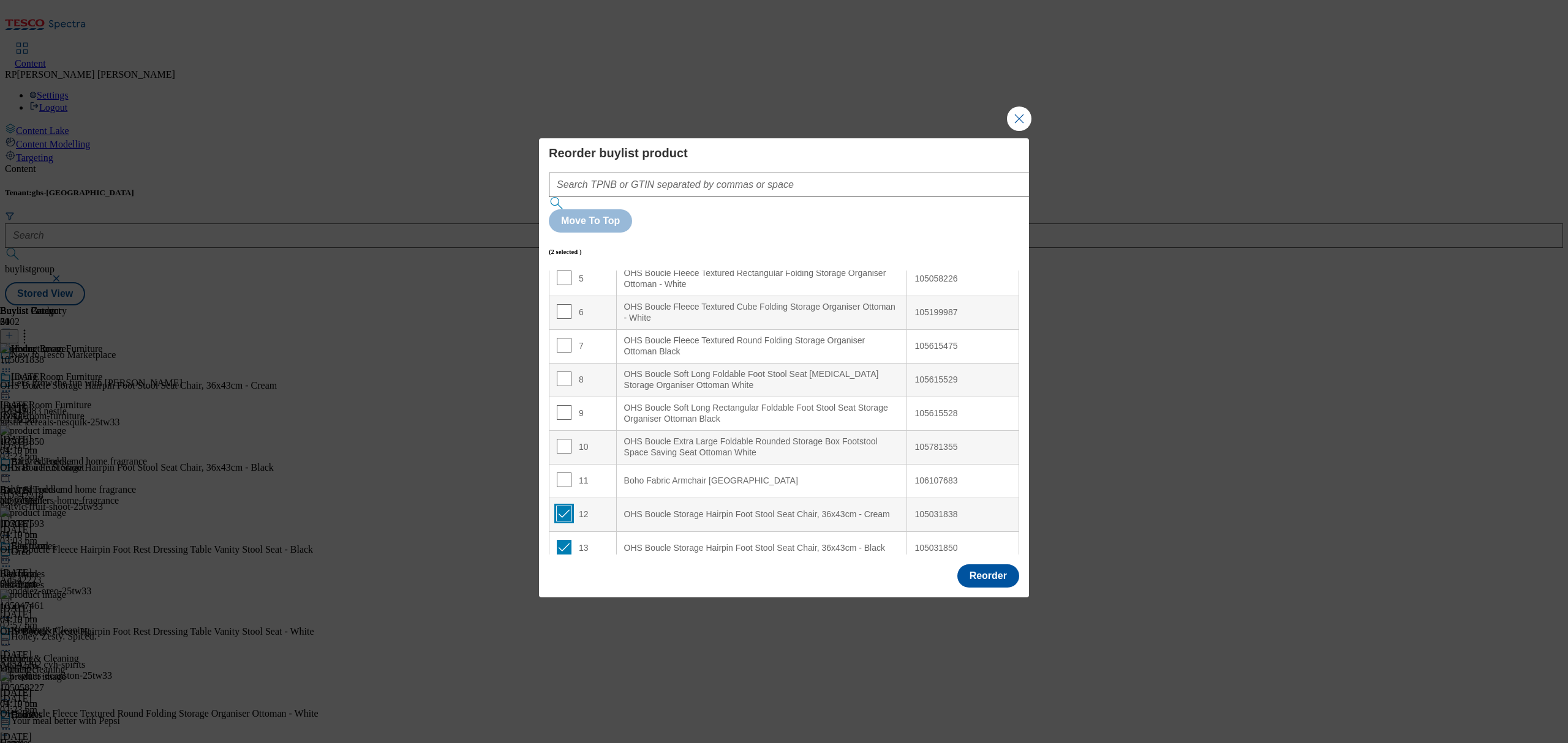
click at [562, 506] on input "Modal" at bounding box center [564, 514] width 15 height 15
checkbox input "false"
click at [564, 540] on input "Modal" at bounding box center [564, 547] width 15 height 15
checkbox input "false"
click at [561, 472] on input "Modal" at bounding box center [564, 480] width 15 height 15
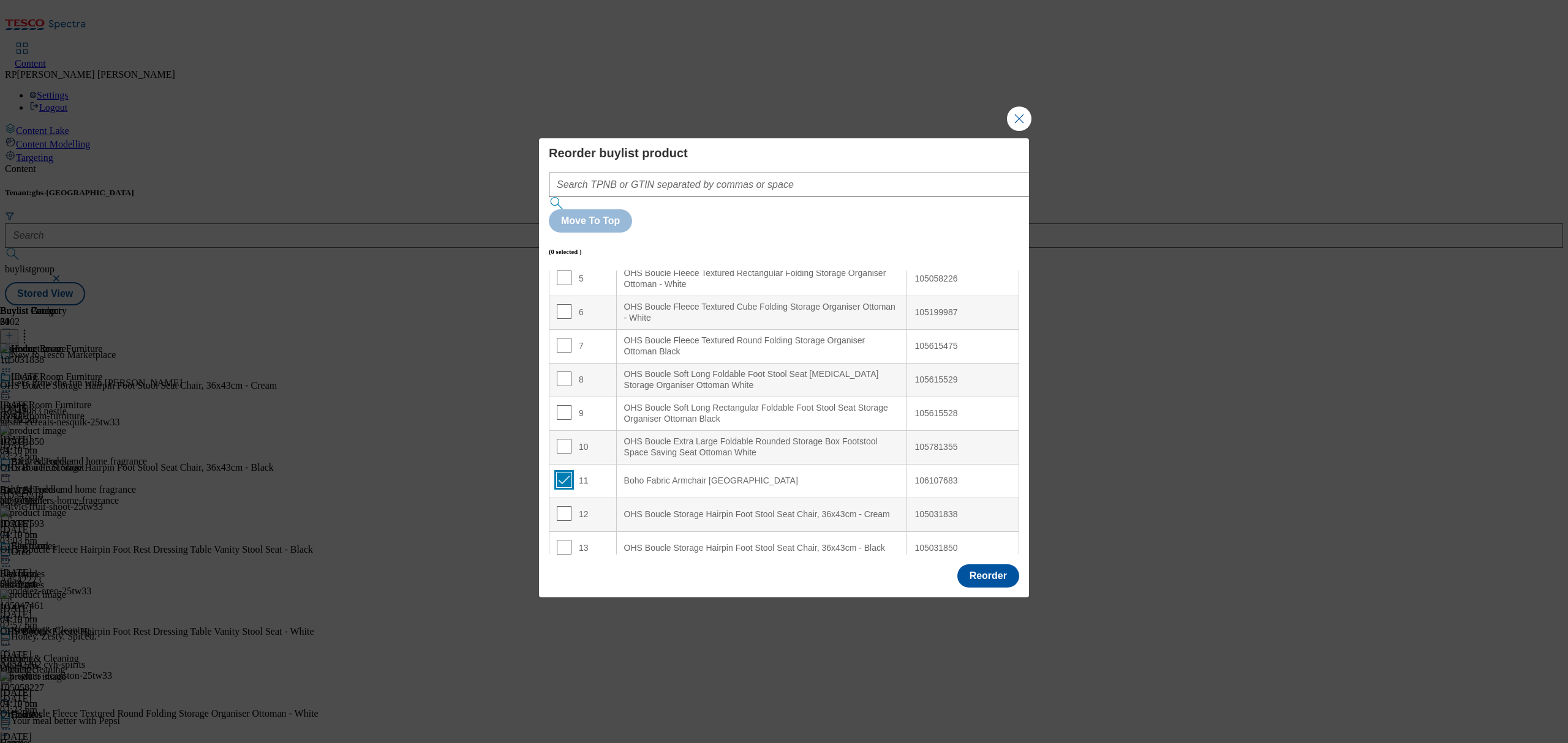
checkbox input "true"
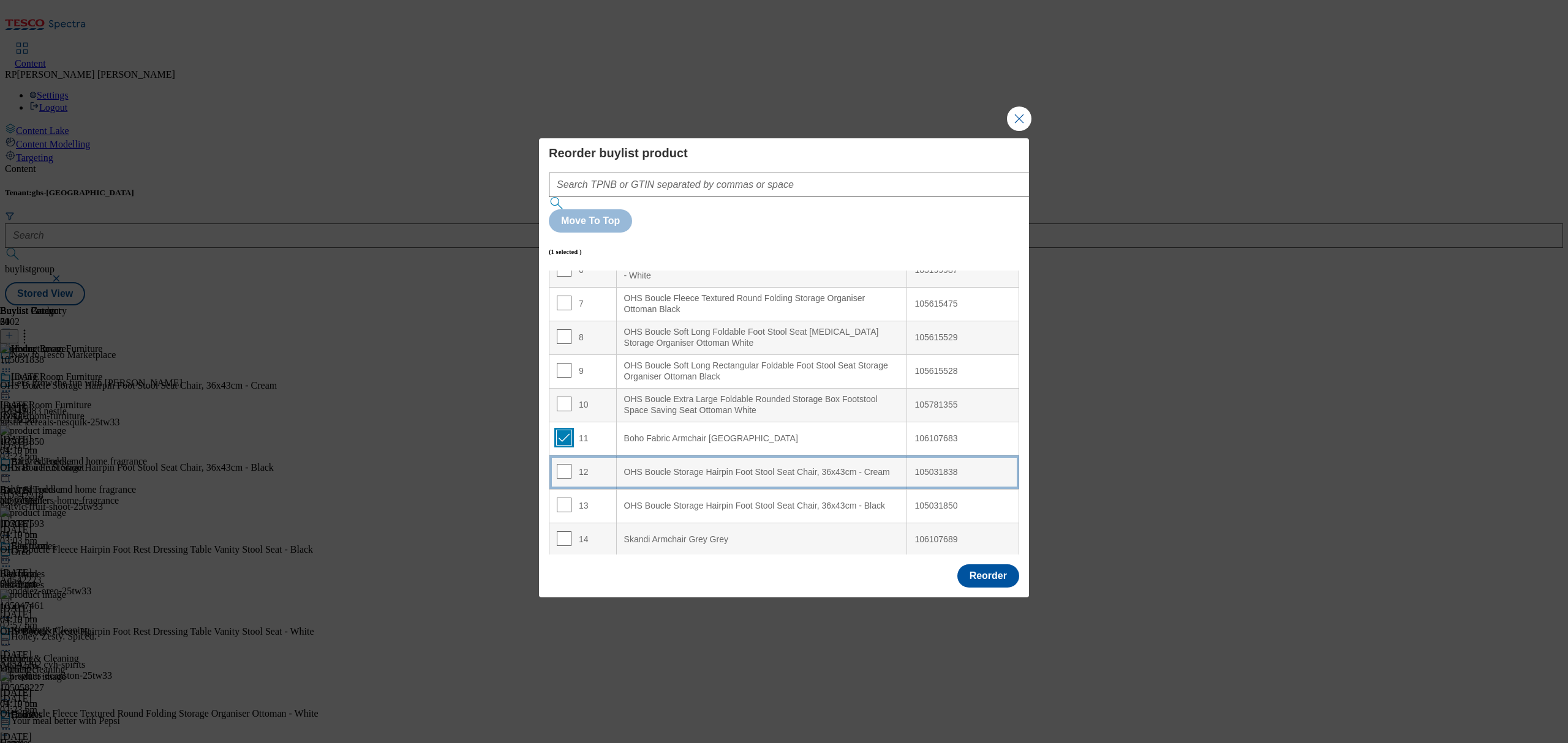
scroll to position [258, 0]
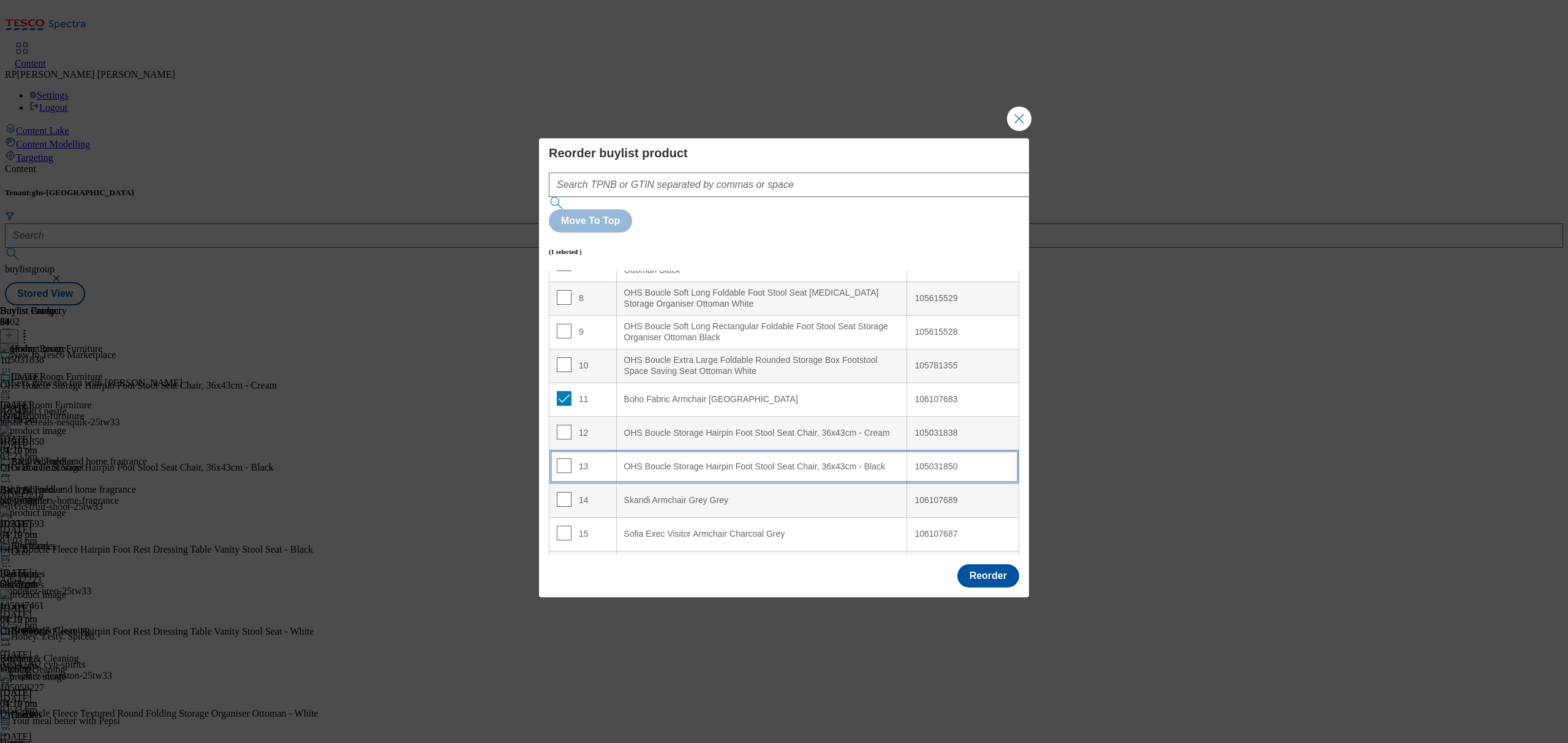
click at [695, 450] on Black "OHS Boucle Storage Hairpin Foot Stool Seat Chair, 36x43cm - Black" at bounding box center [762, 467] width 291 height 34
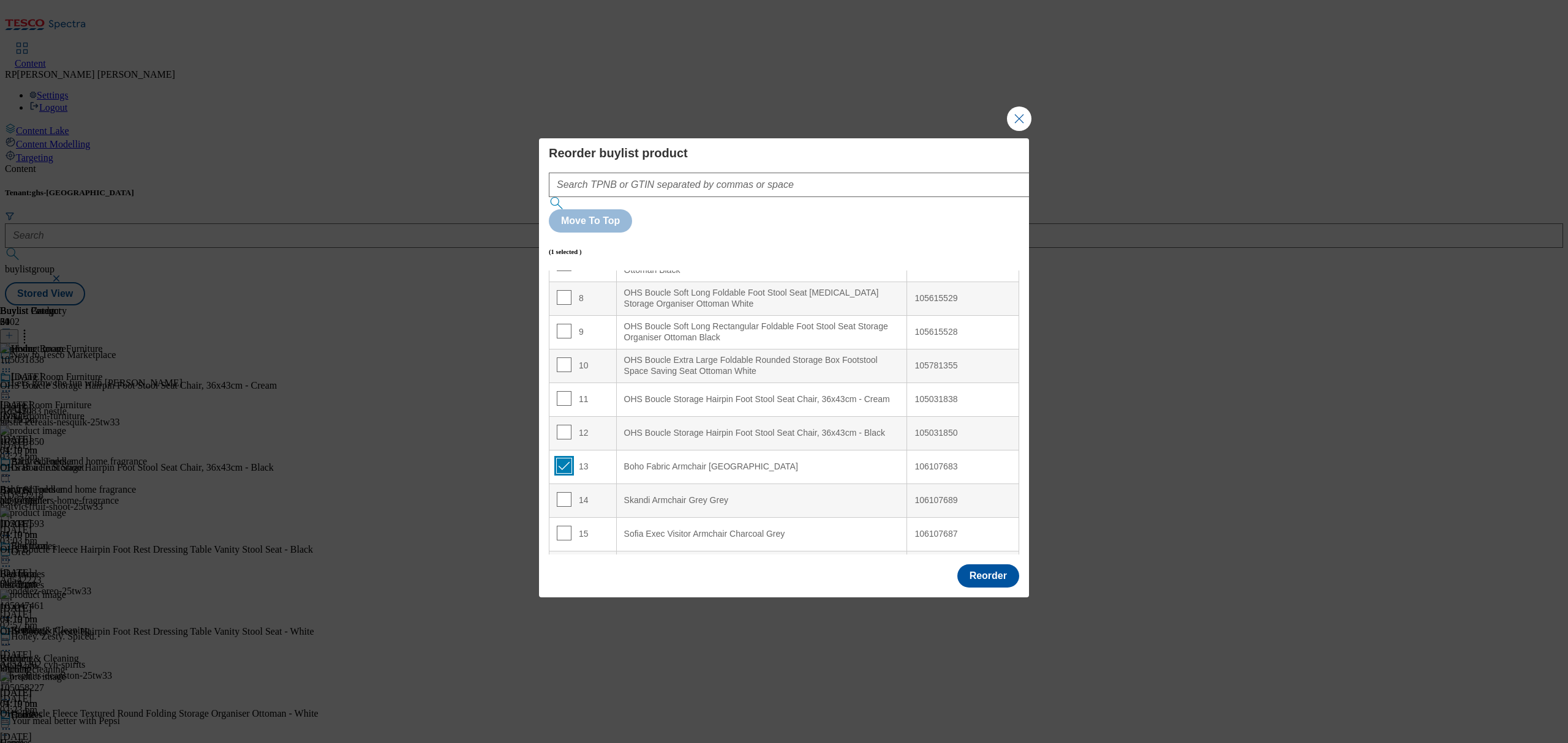
click at [562, 459] on input "Modal" at bounding box center [564, 466] width 15 height 15
checkbox input "false"
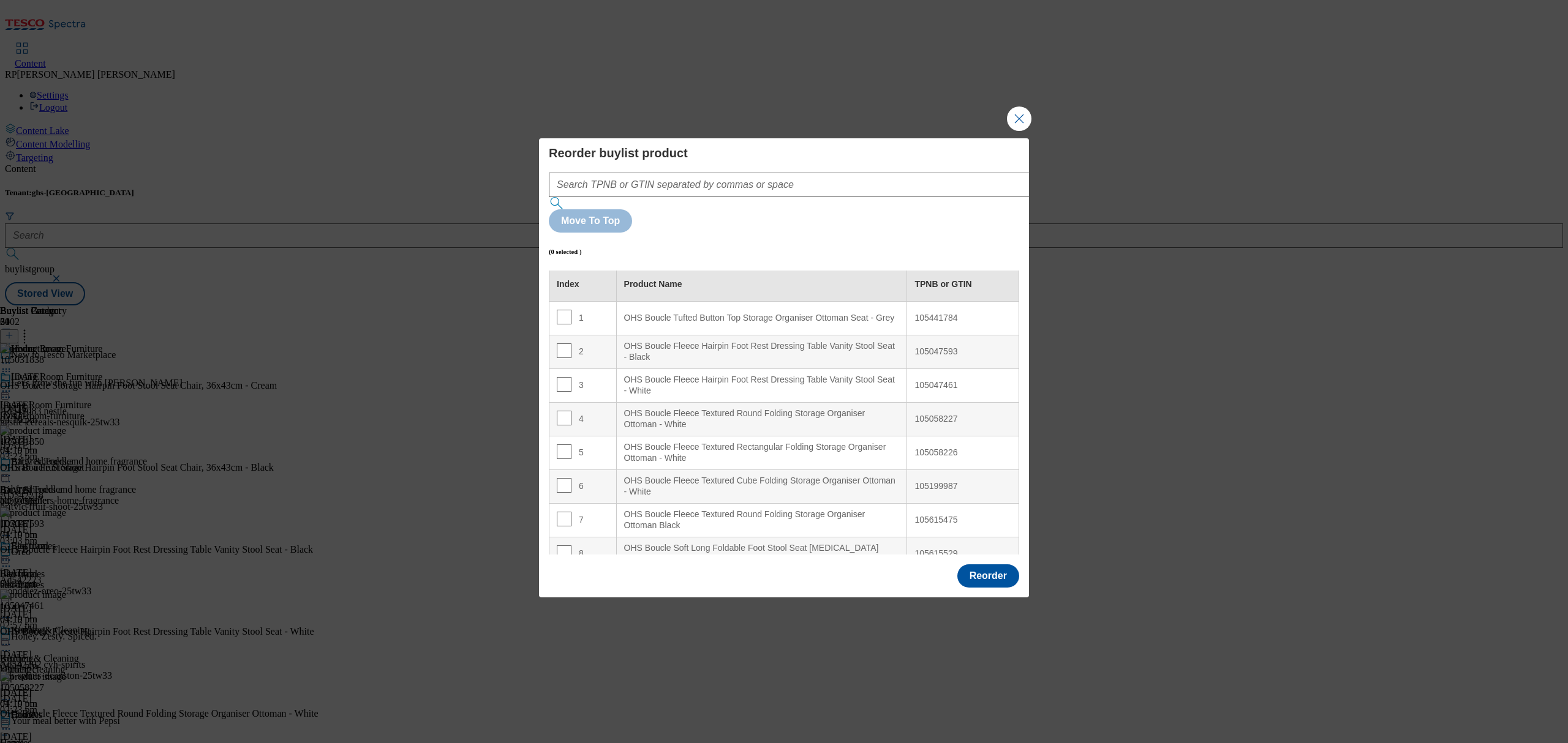
scroll to position [0, 0]
click at [977, 564] on button "Reorder" at bounding box center [988, 575] width 62 height 23
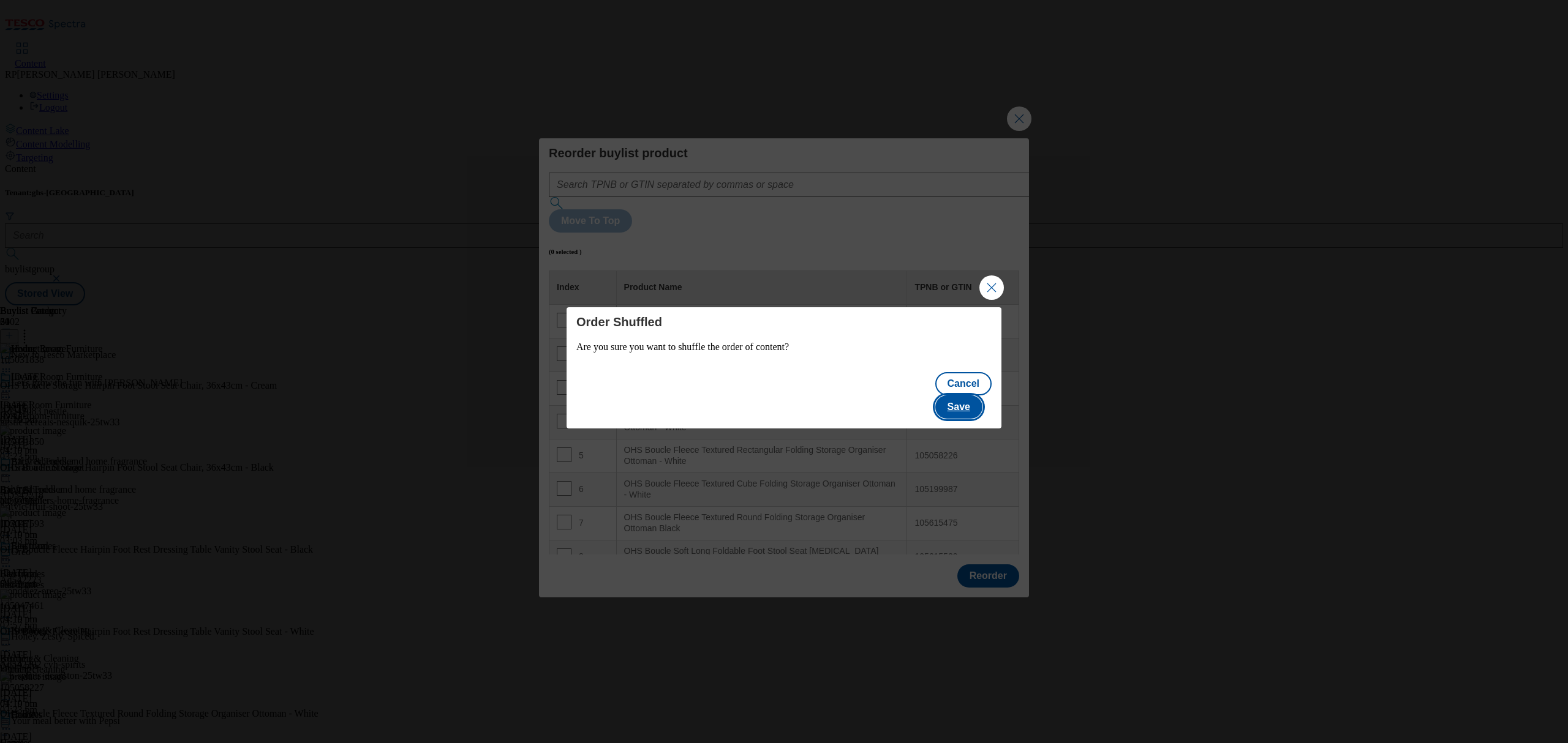
click at [973, 399] on button "Save" at bounding box center [959, 406] width 47 height 23
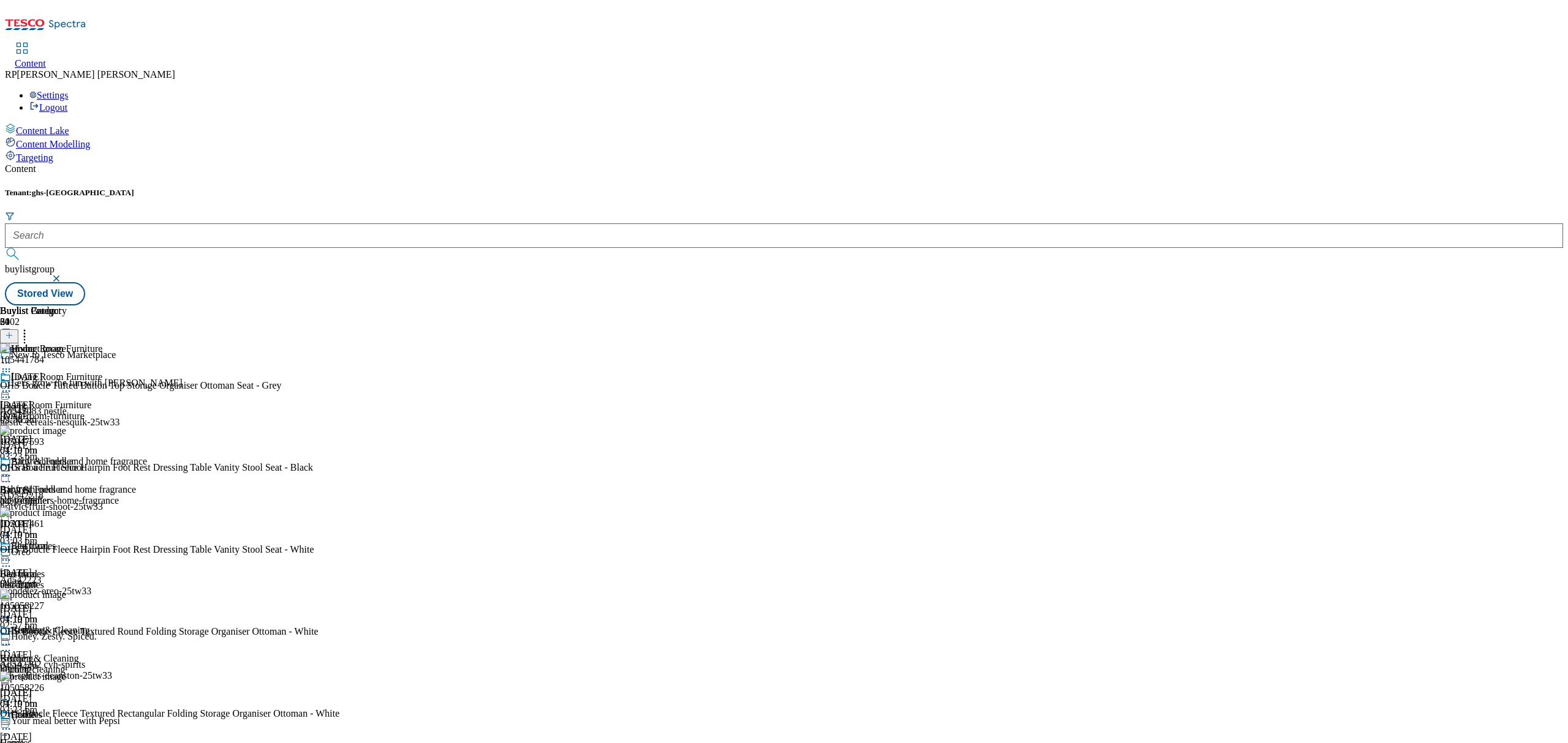
scroll to position [490, 0]
click at [31, 327] on icon at bounding box center [24, 333] width 12 height 12
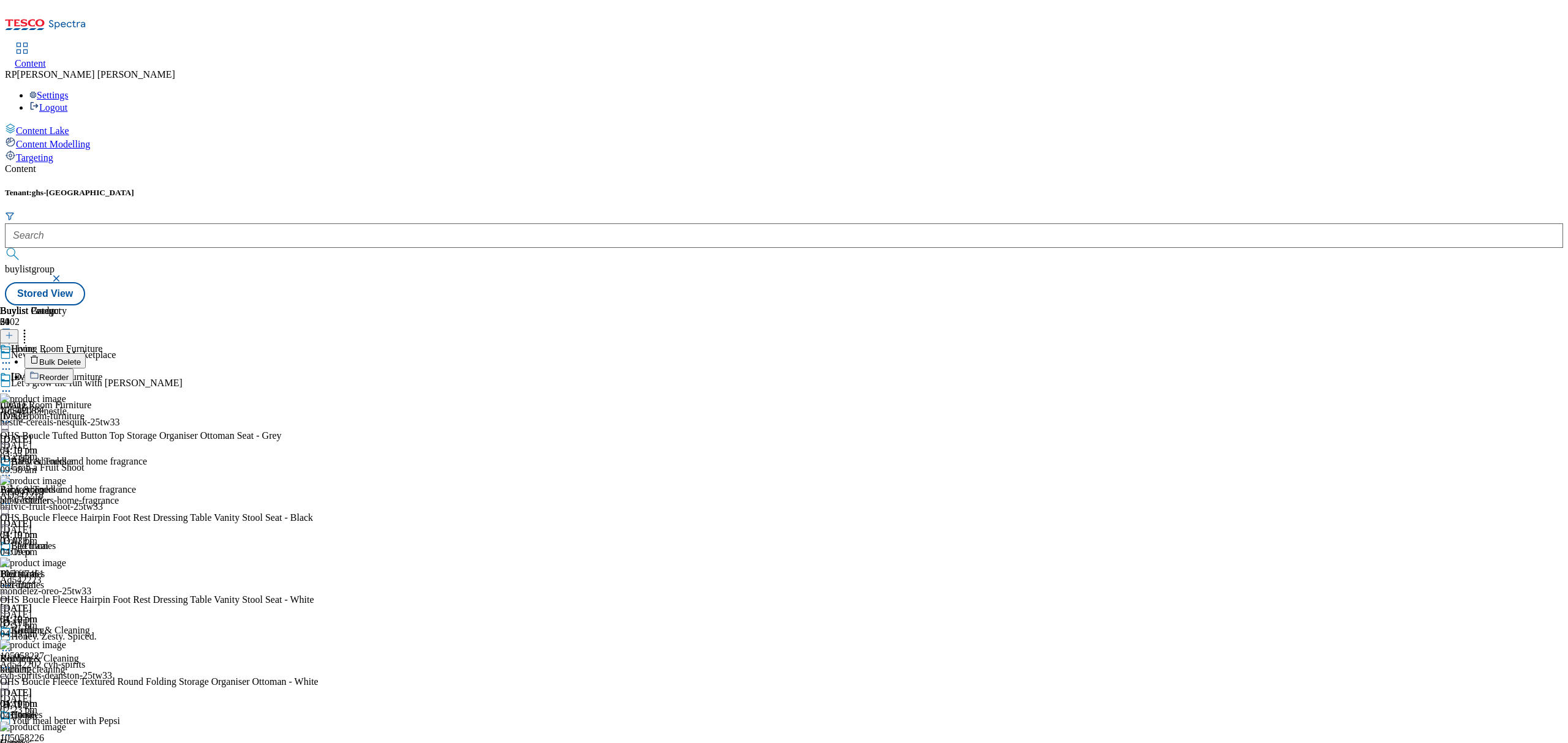
click at [69, 373] on span "Reorder" at bounding box center [54, 377] width 29 height 9
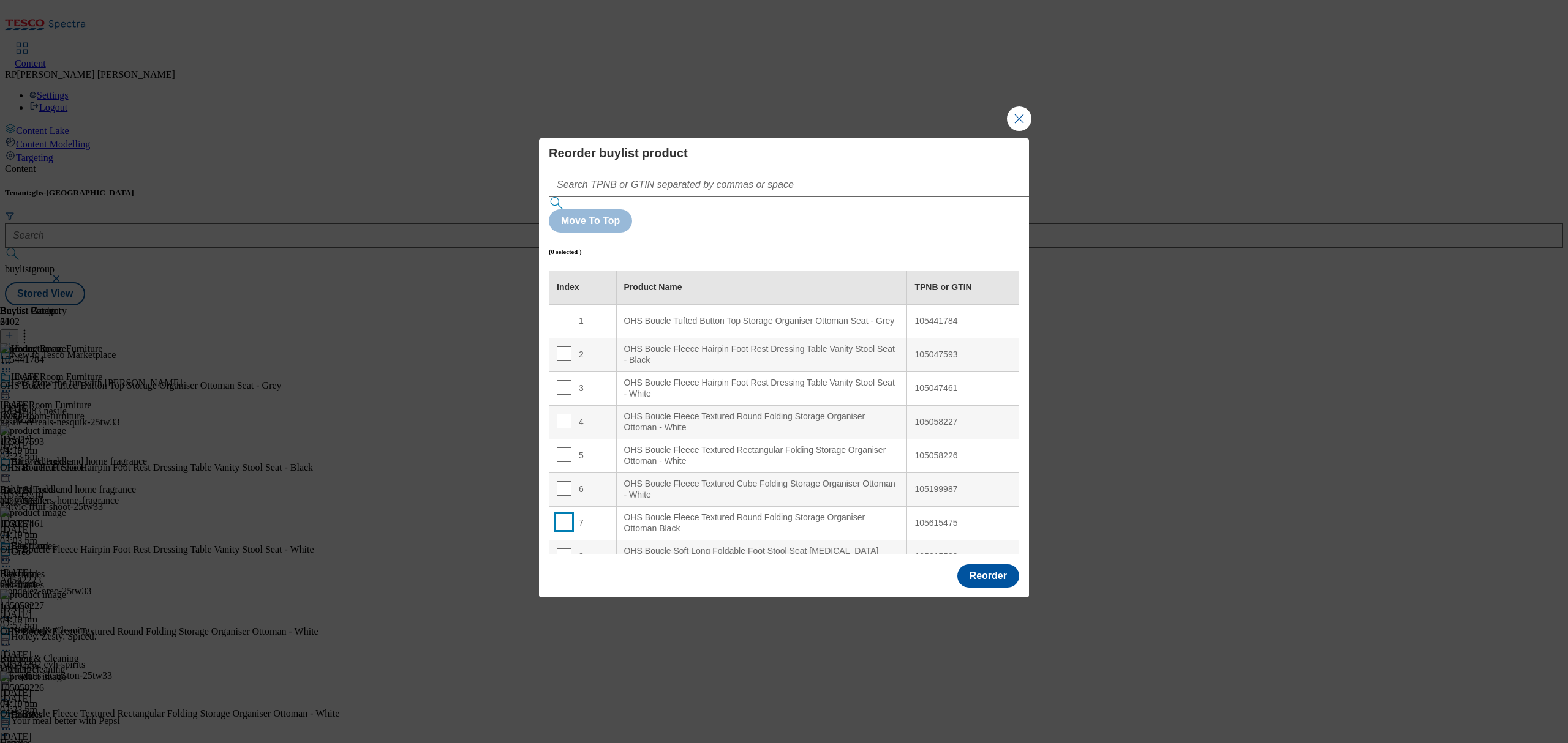
click at [566, 515] on input "Modal" at bounding box center [564, 522] width 15 height 15
checkbox input "true"
click at [752, 439] on White "OHS Boucle Fleece Textured Rectangular Folding Storage Organiser Ottoman - White" at bounding box center [762, 456] width 291 height 34
click at [555, 439] on td "5" at bounding box center [583, 456] width 67 height 34
click at [557, 448] on input "Modal" at bounding box center [564, 455] width 15 height 15
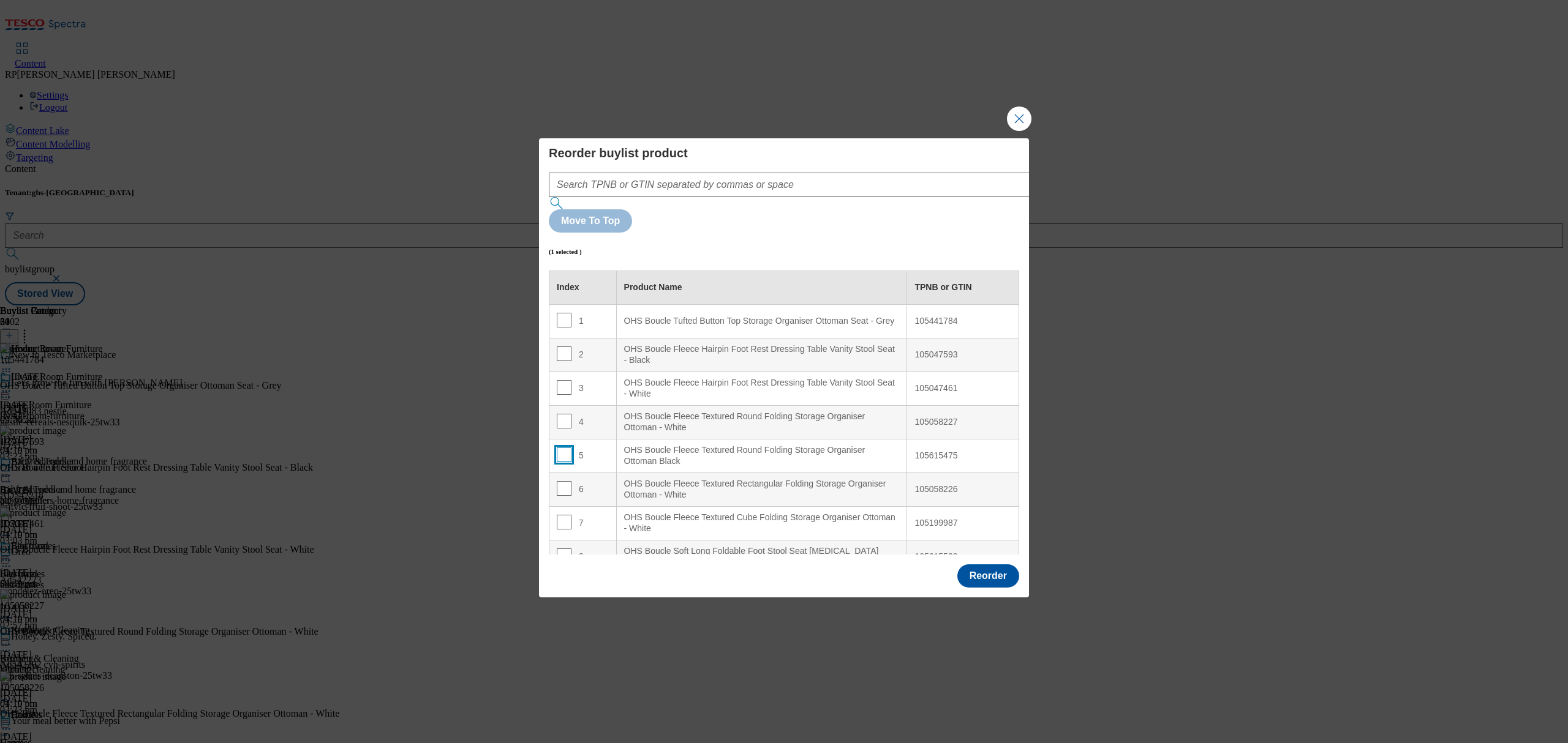
checkbox input "false"
click at [998, 564] on button "Reorder" at bounding box center [988, 575] width 62 height 23
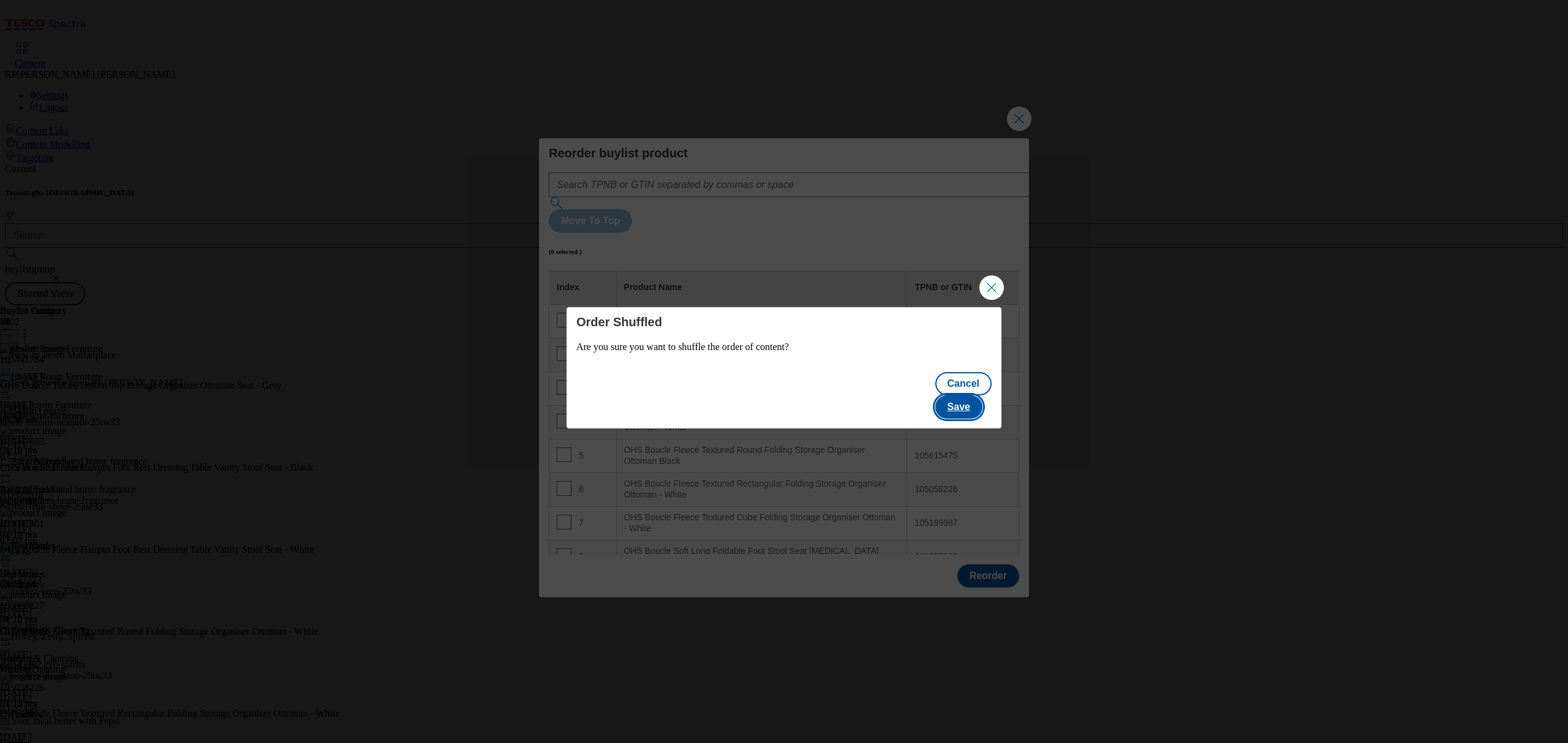
click at [969, 399] on button "Save" at bounding box center [959, 406] width 47 height 23
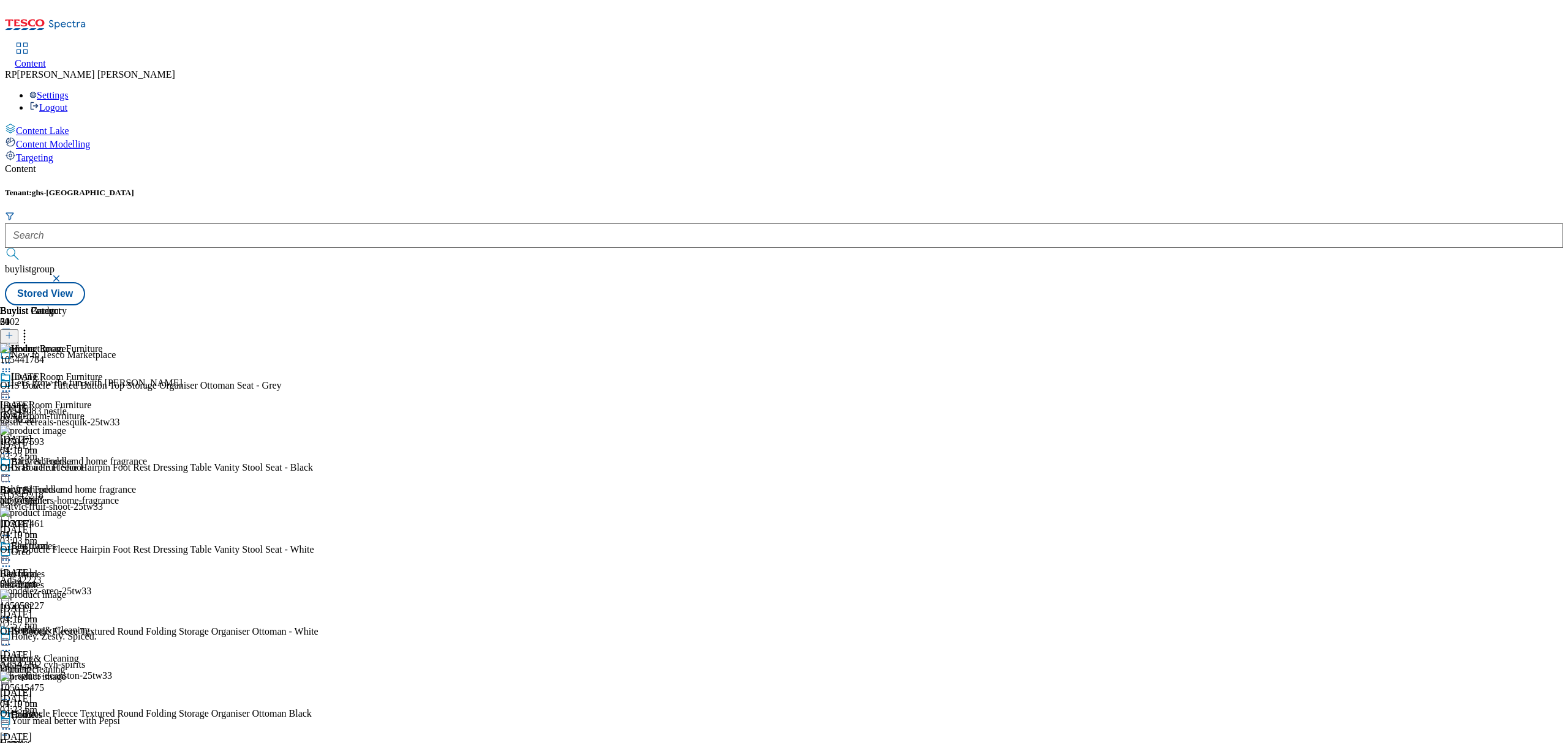
scroll to position [979, 0]
click at [31, 327] on icon at bounding box center [24, 333] width 12 height 12
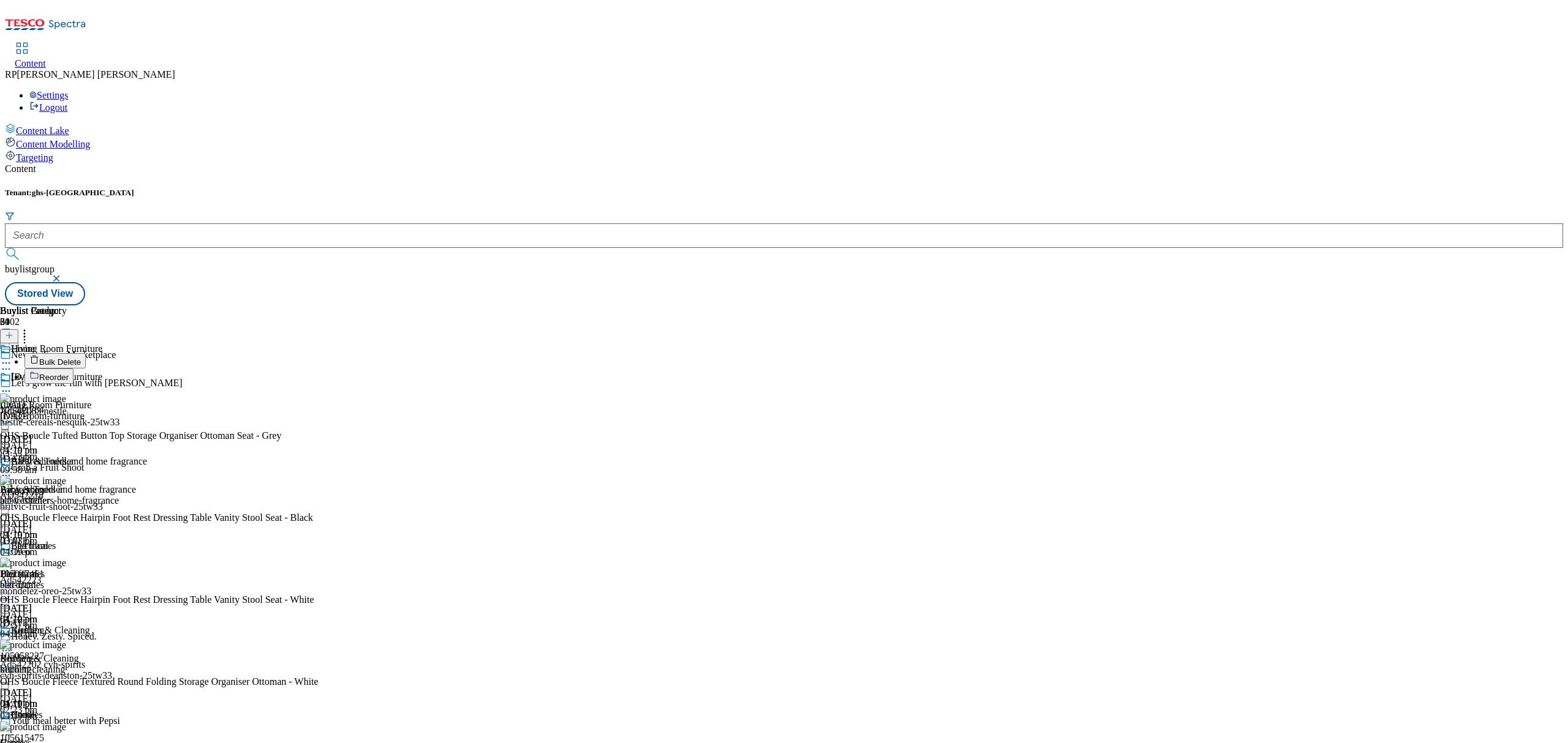
click at [69, 373] on span "Reorder" at bounding box center [54, 377] width 29 height 9
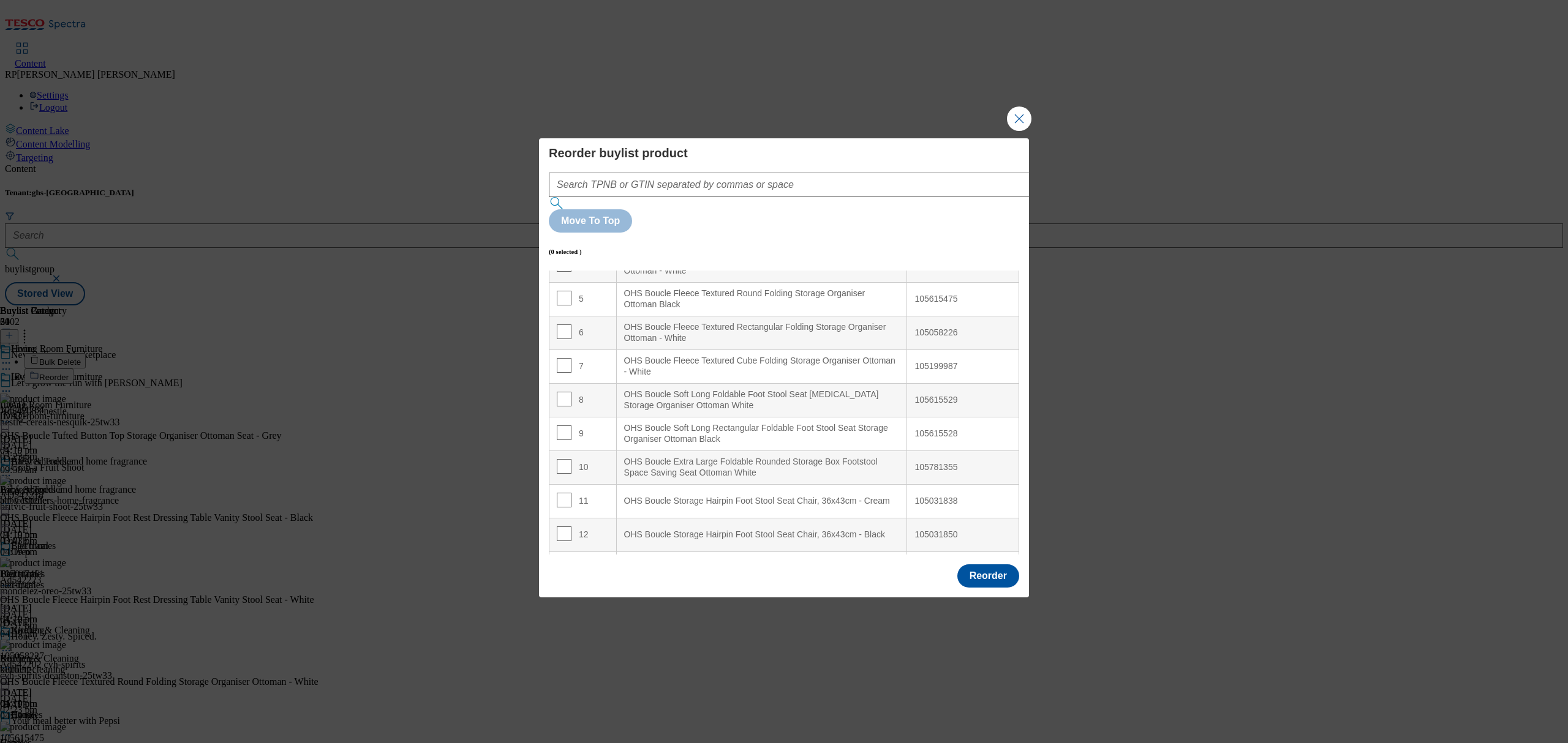
scroll to position [245, 0]
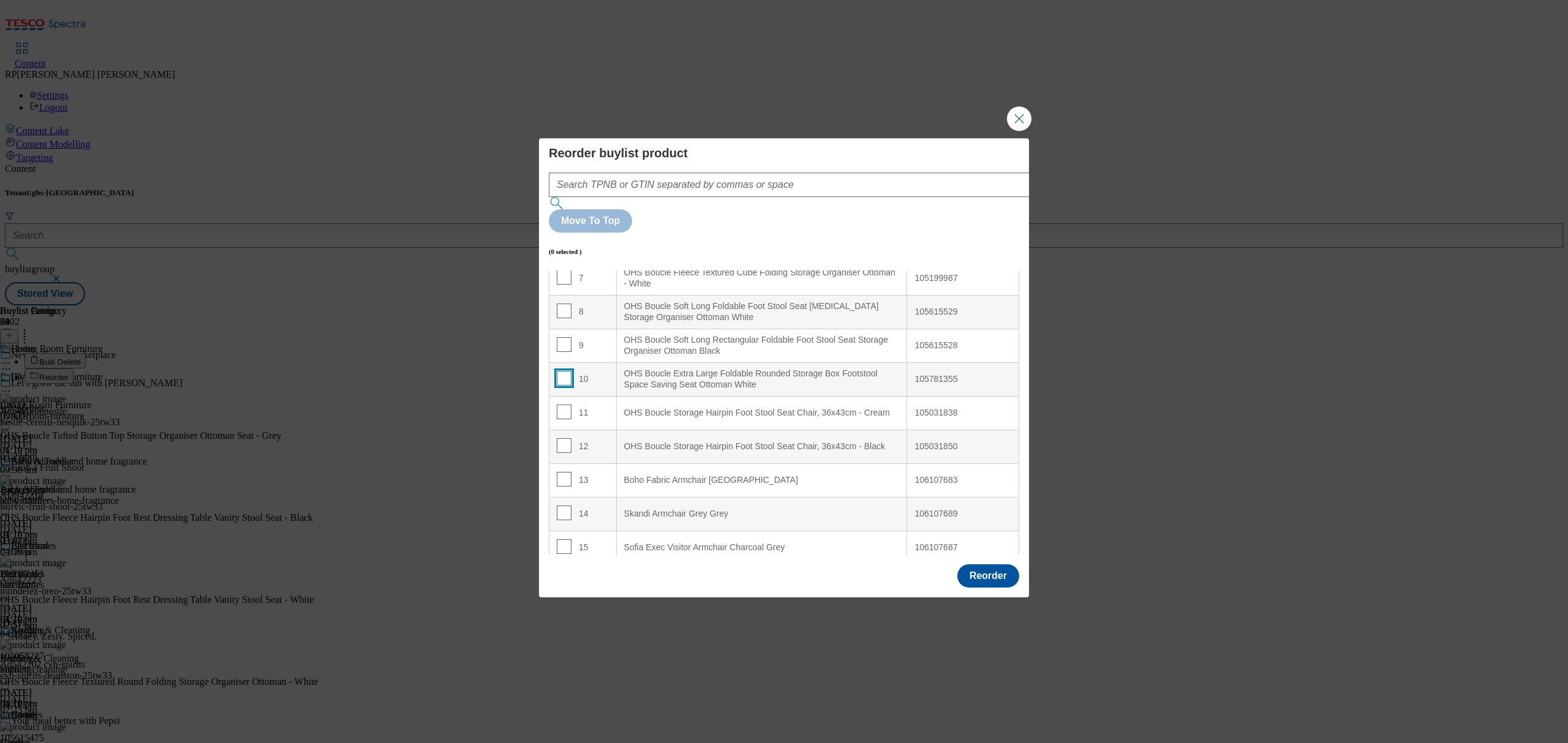
click at [564, 371] on input "Modal" at bounding box center [564, 378] width 15 height 15
checkbox input "true"
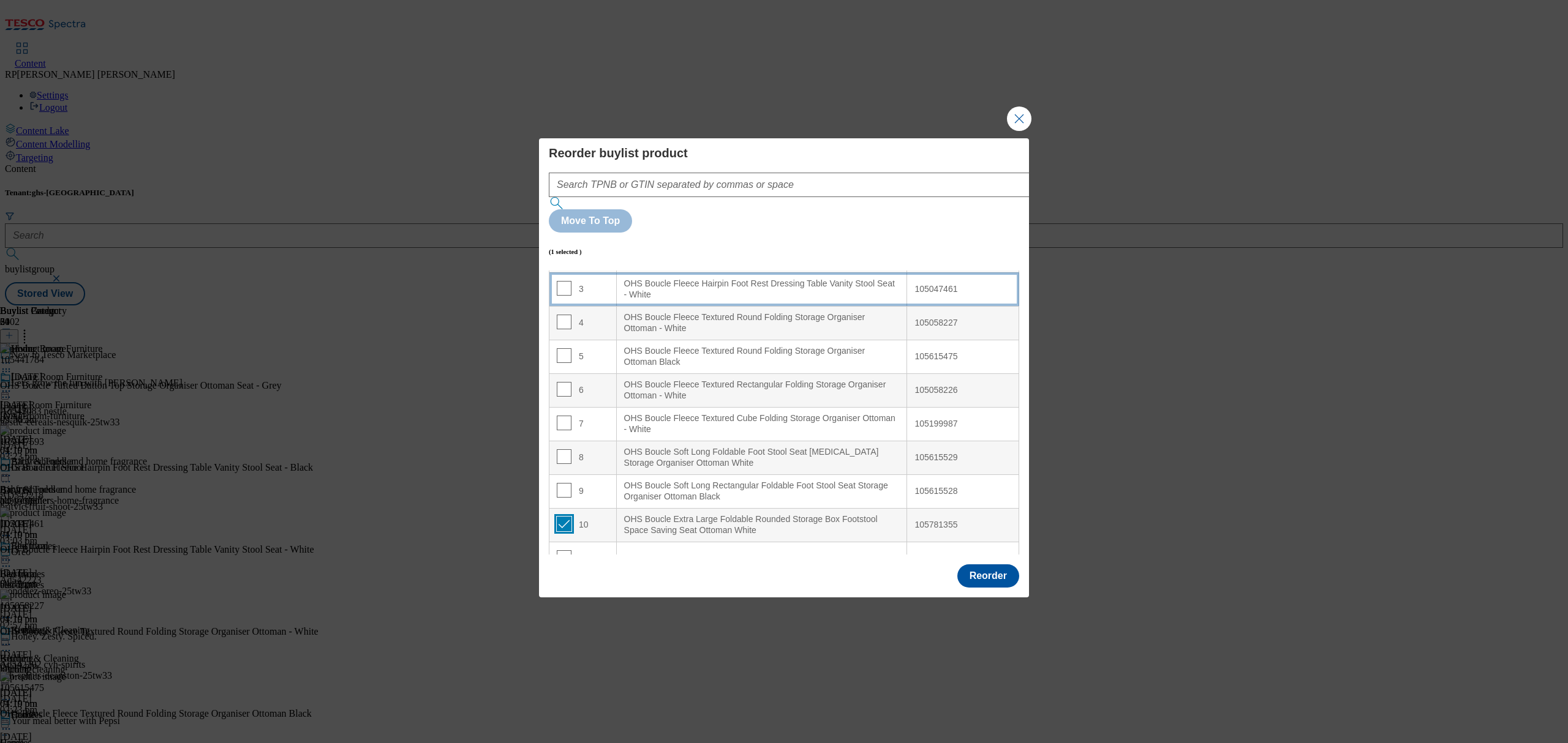
scroll to position [0, 0]
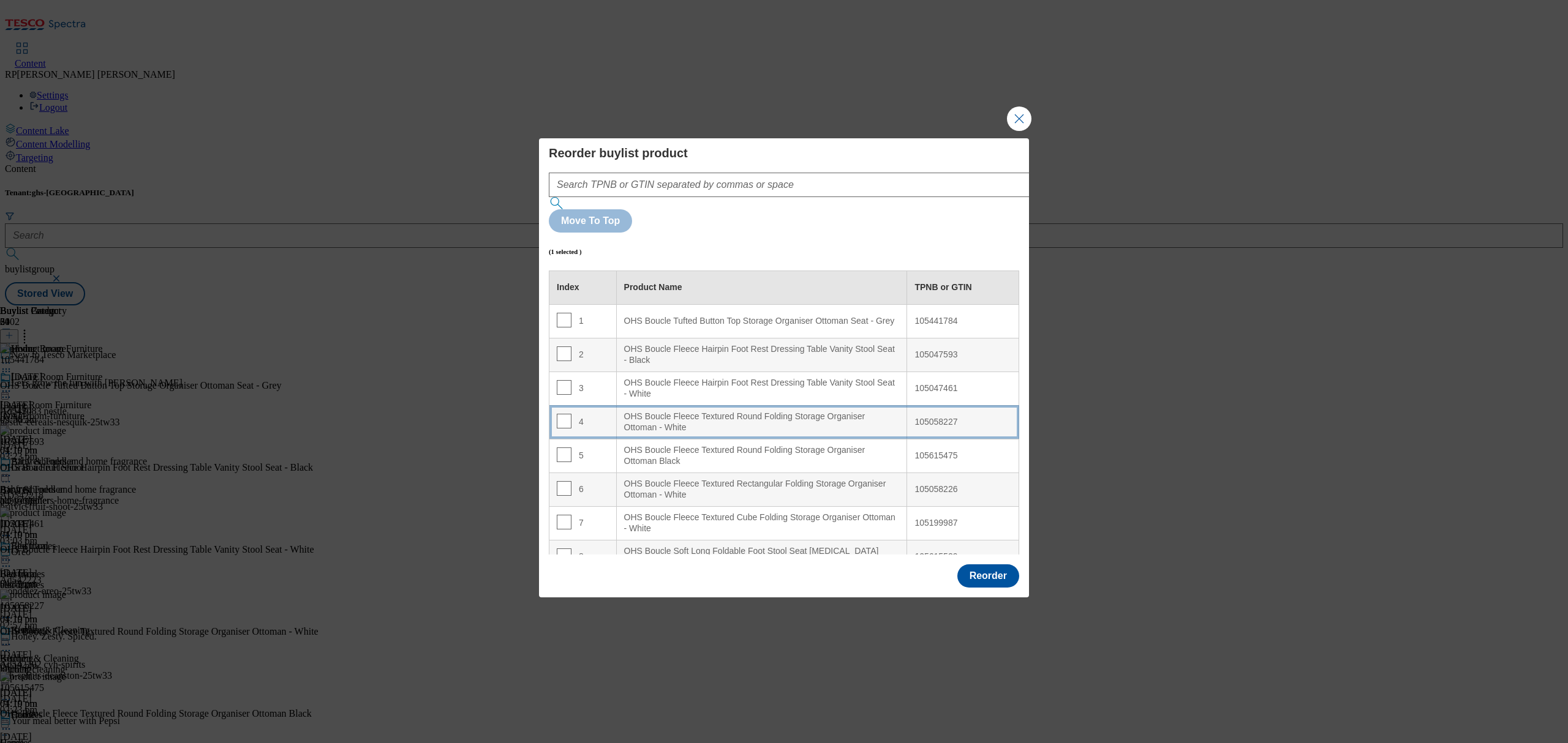
click at [694, 405] on White "OHS Boucle Fleece Textured Round Folding Storage Organiser Ottoman - White" at bounding box center [762, 422] width 291 height 34
click at [564, 414] on input "Modal" at bounding box center [564, 421] width 15 height 15
checkbox input "false"
click at [563, 347] on input "Modal" at bounding box center [564, 354] width 15 height 15
checkbox input "true"
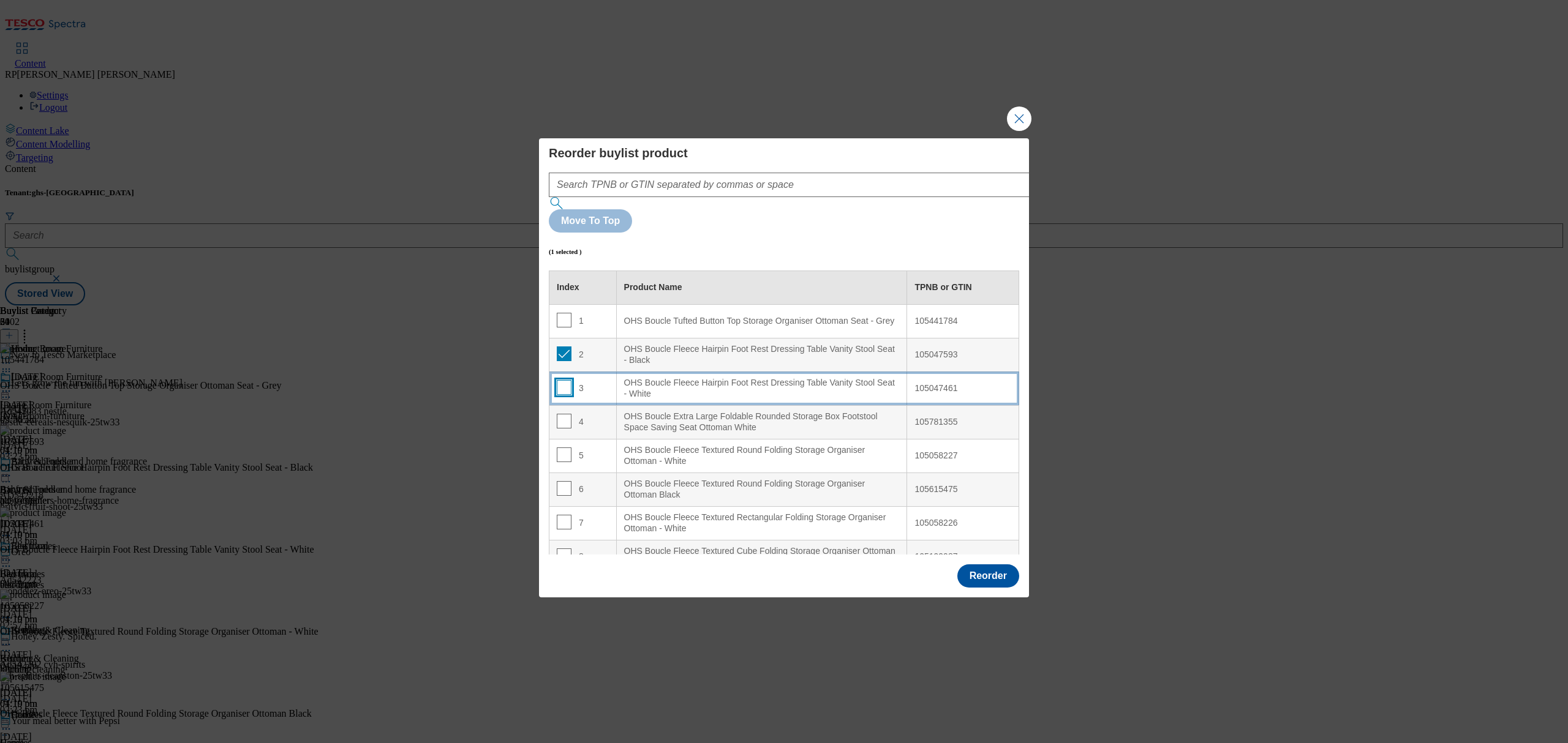
click at [566, 380] on input "Modal" at bounding box center [564, 388] width 15 height 15
checkbox input "true"
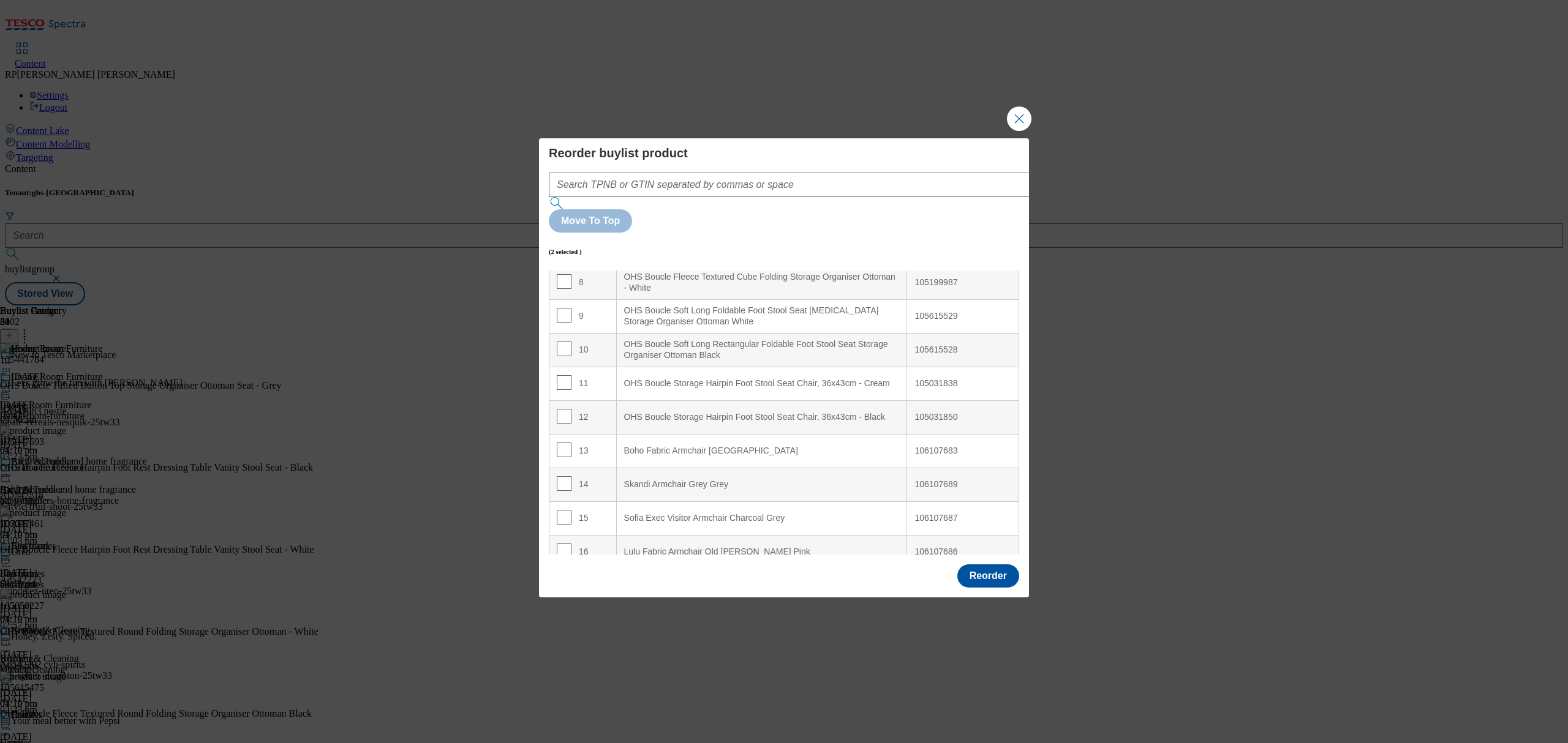
scroll to position [245, 0]
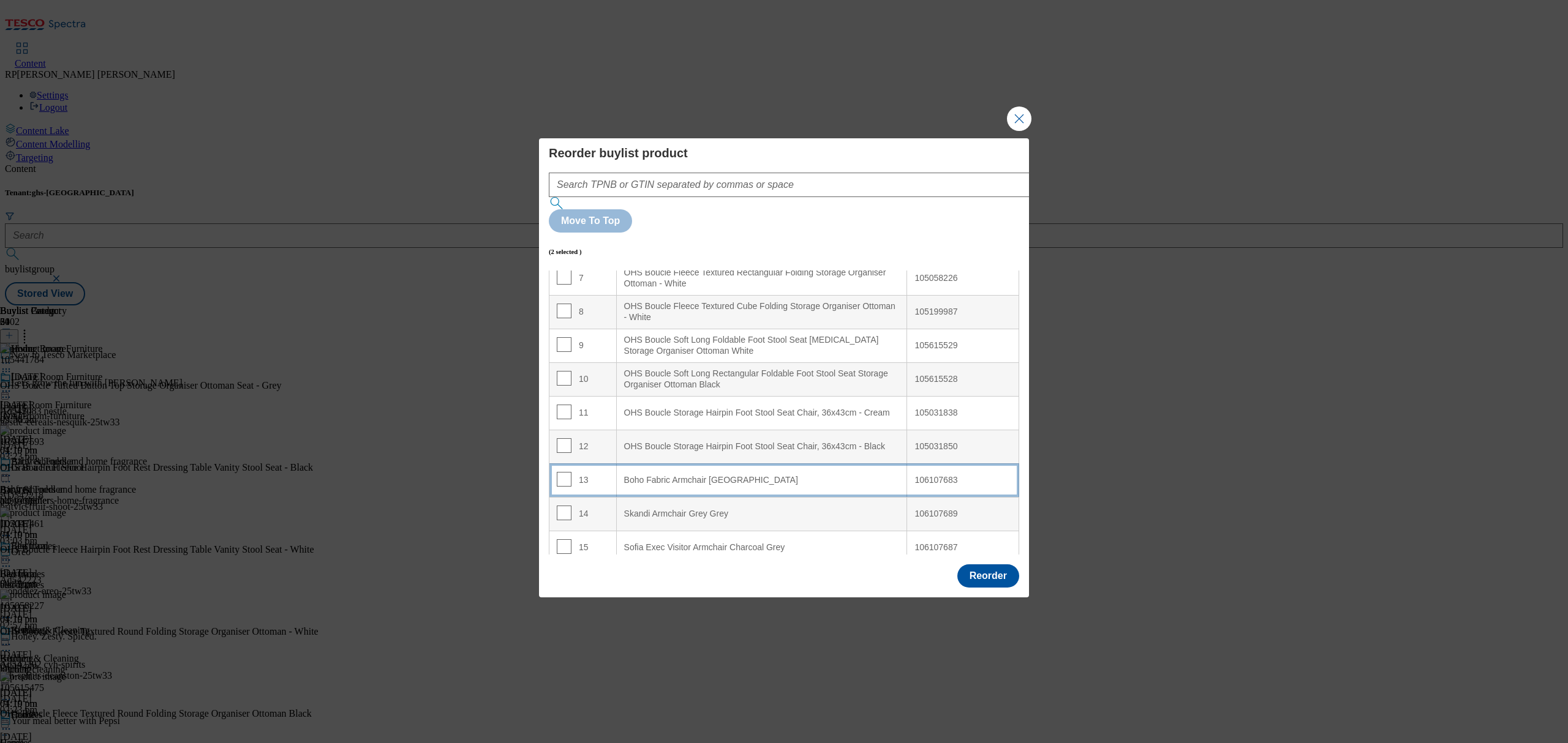
click at [805, 463] on Green "Boho Fabric Armchair [GEOGRAPHIC_DATA]" at bounding box center [762, 480] width 291 height 34
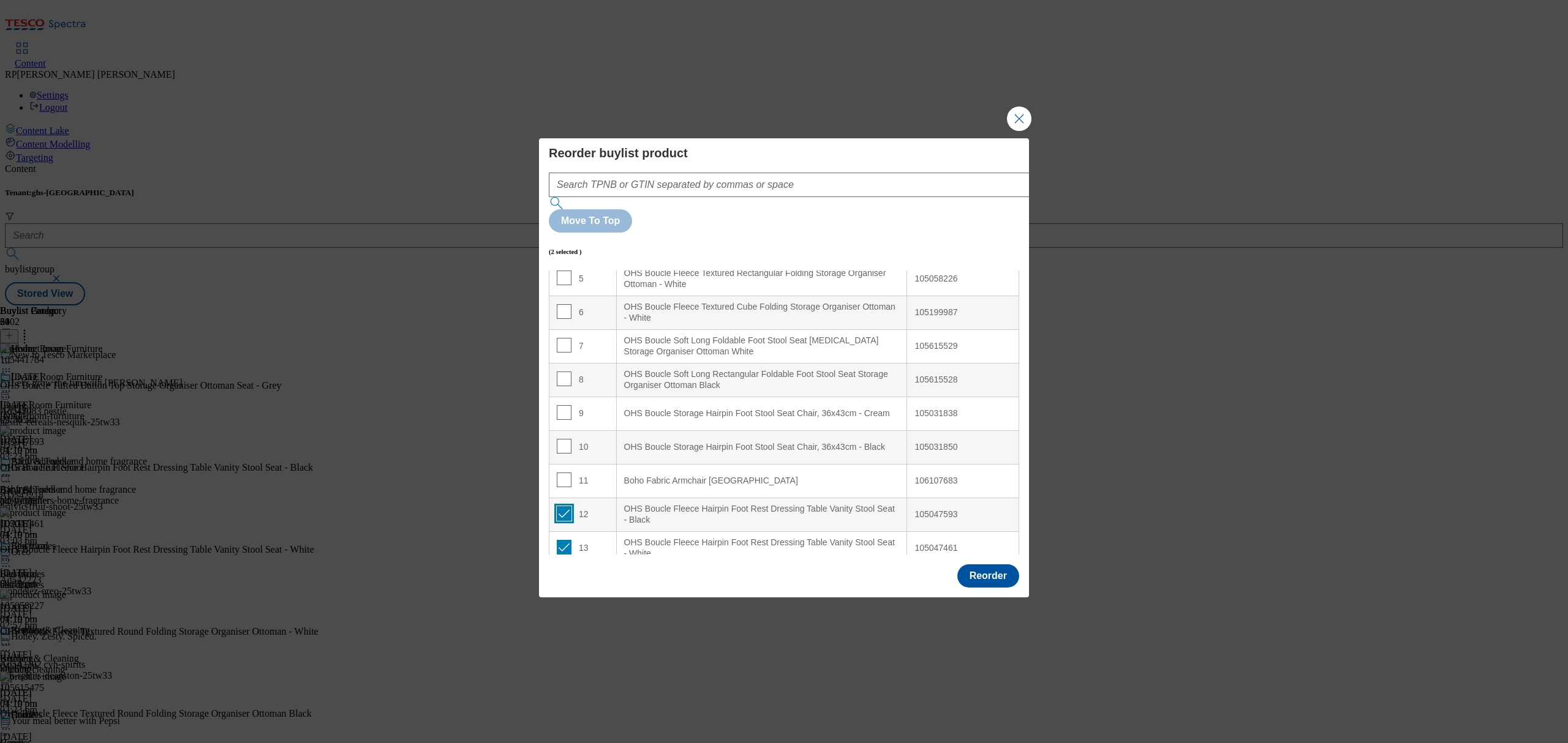
click at [566, 506] on input "Modal" at bounding box center [564, 514] width 15 height 15
checkbox input "false"
click at [563, 540] on input "Modal" at bounding box center [564, 547] width 15 height 15
checkbox input "false"
click at [562, 472] on input "Modal" at bounding box center [564, 480] width 15 height 15
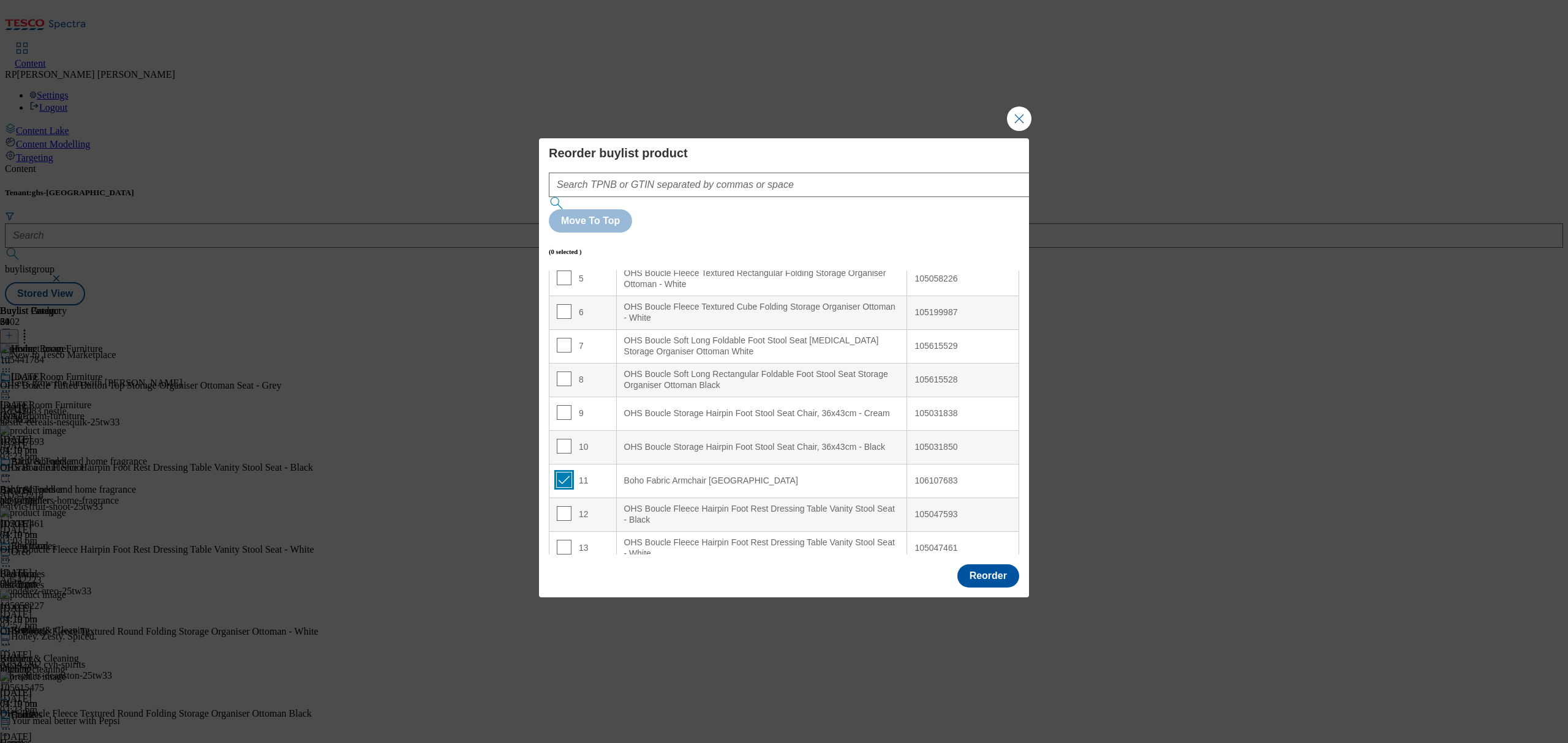
checkbox input "true"
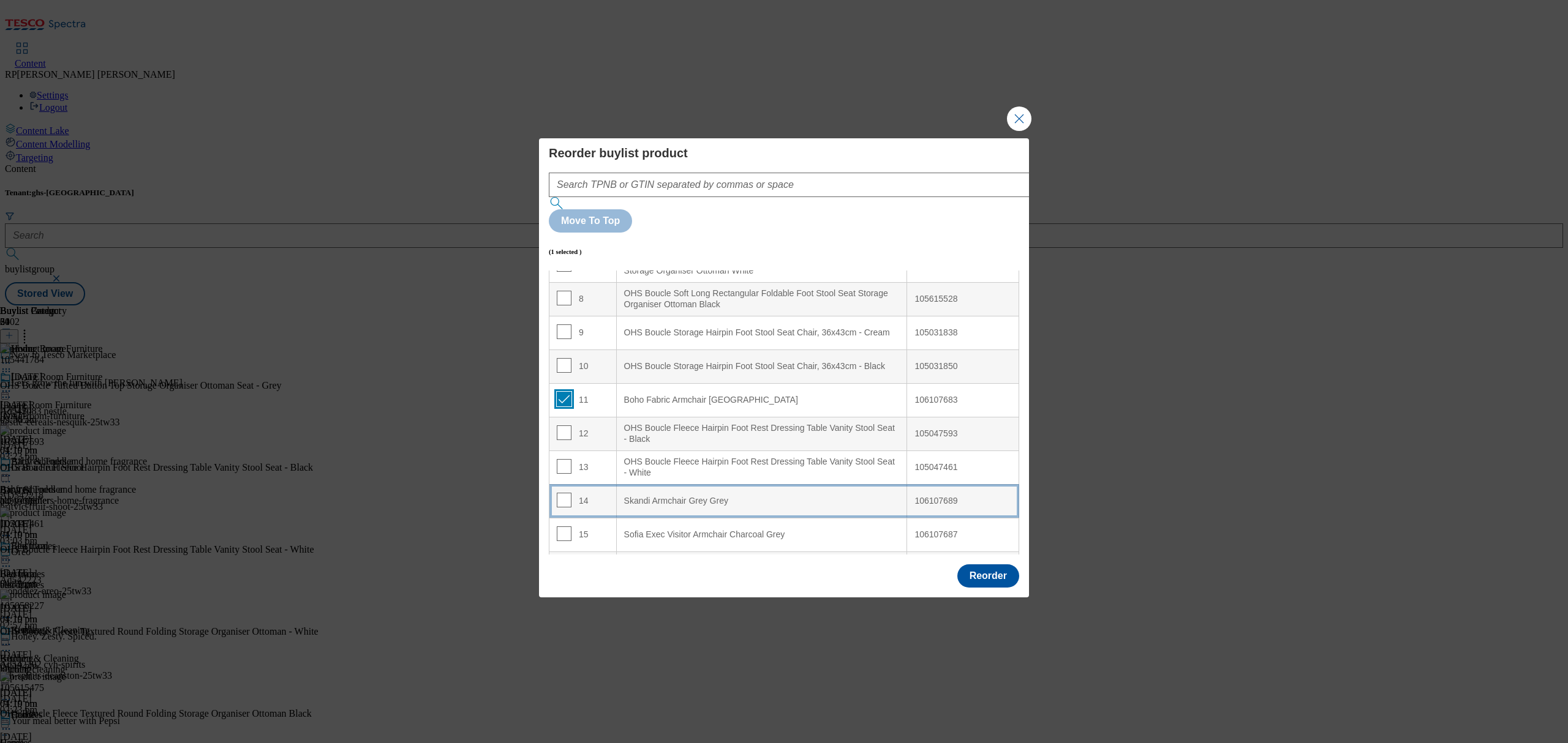
scroll to position [258, 0]
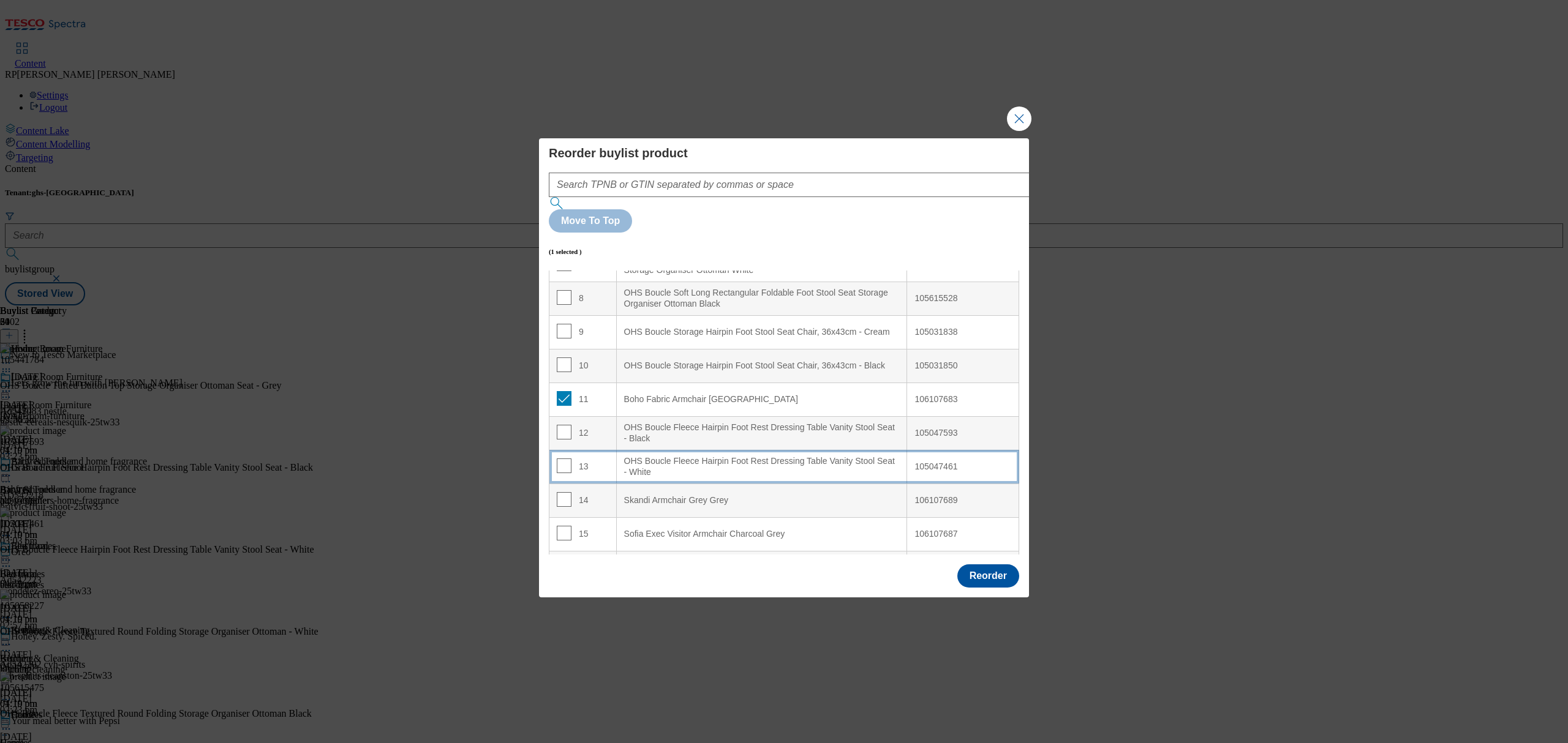
click at [691, 456] on div "OHS Boucle Fleece Hairpin Foot Rest Dressing Table Vanity Stool Seat - White" at bounding box center [762, 467] width 276 height 21
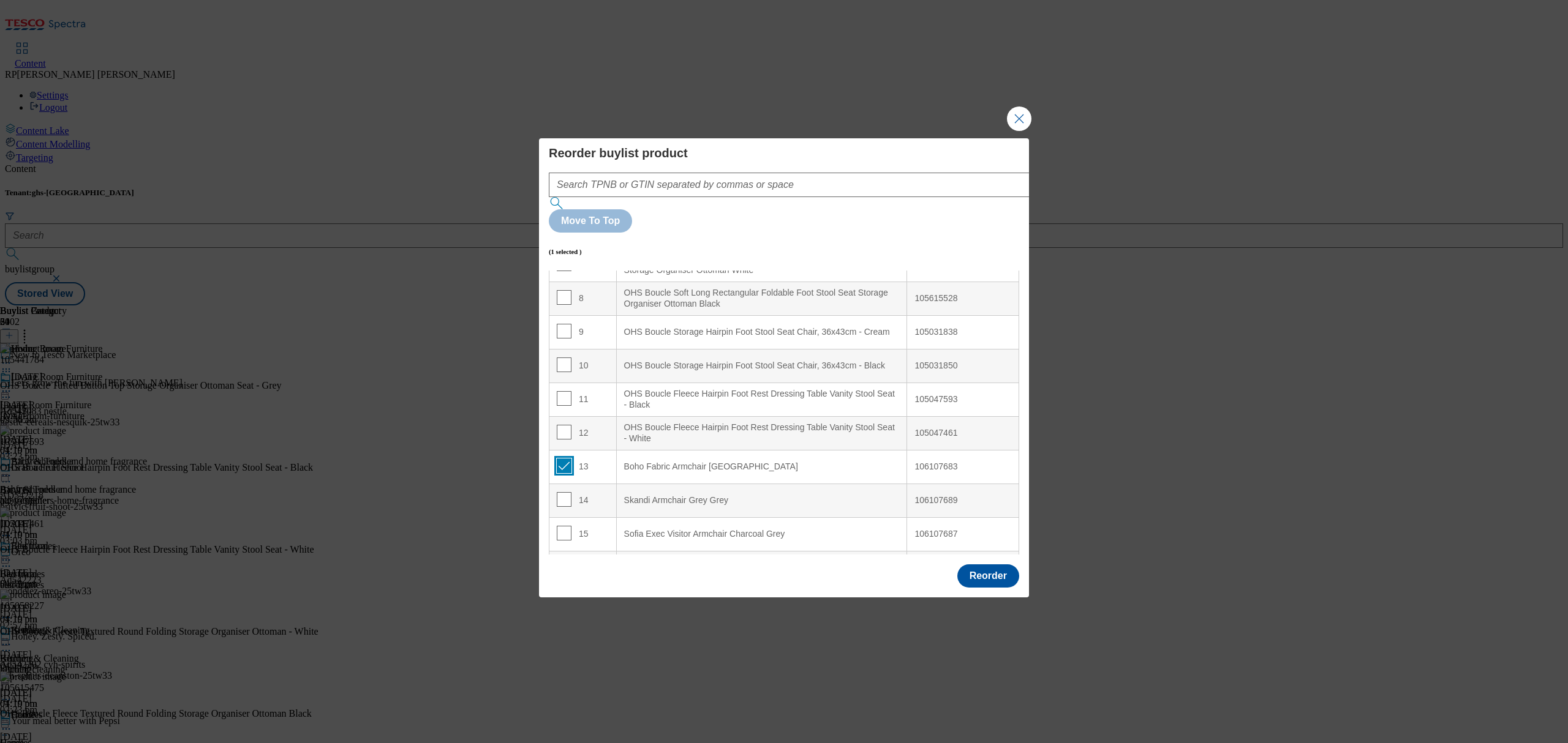
click at [563, 459] on input "Modal" at bounding box center [564, 466] width 15 height 15
checkbox input "false"
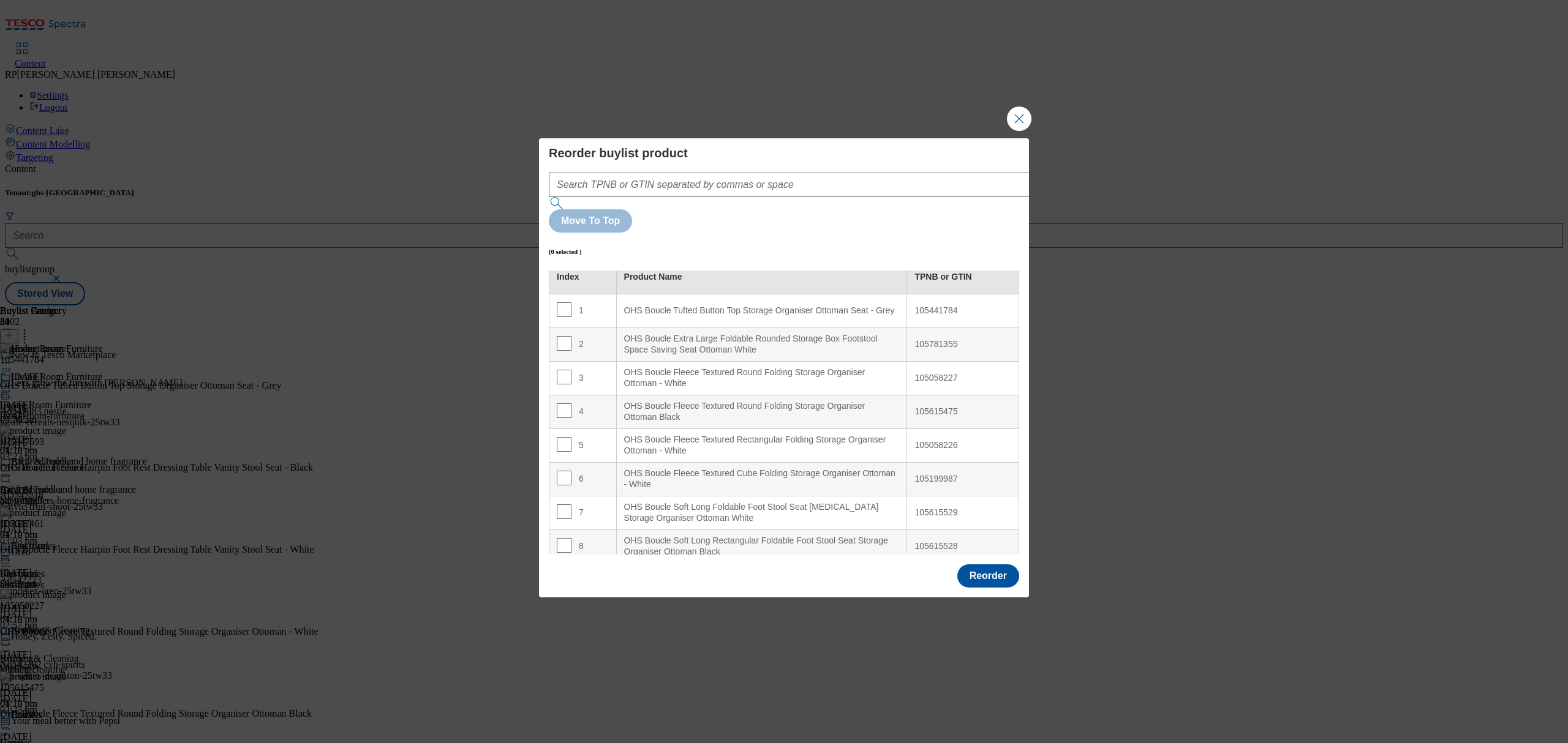
scroll to position [0, 0]
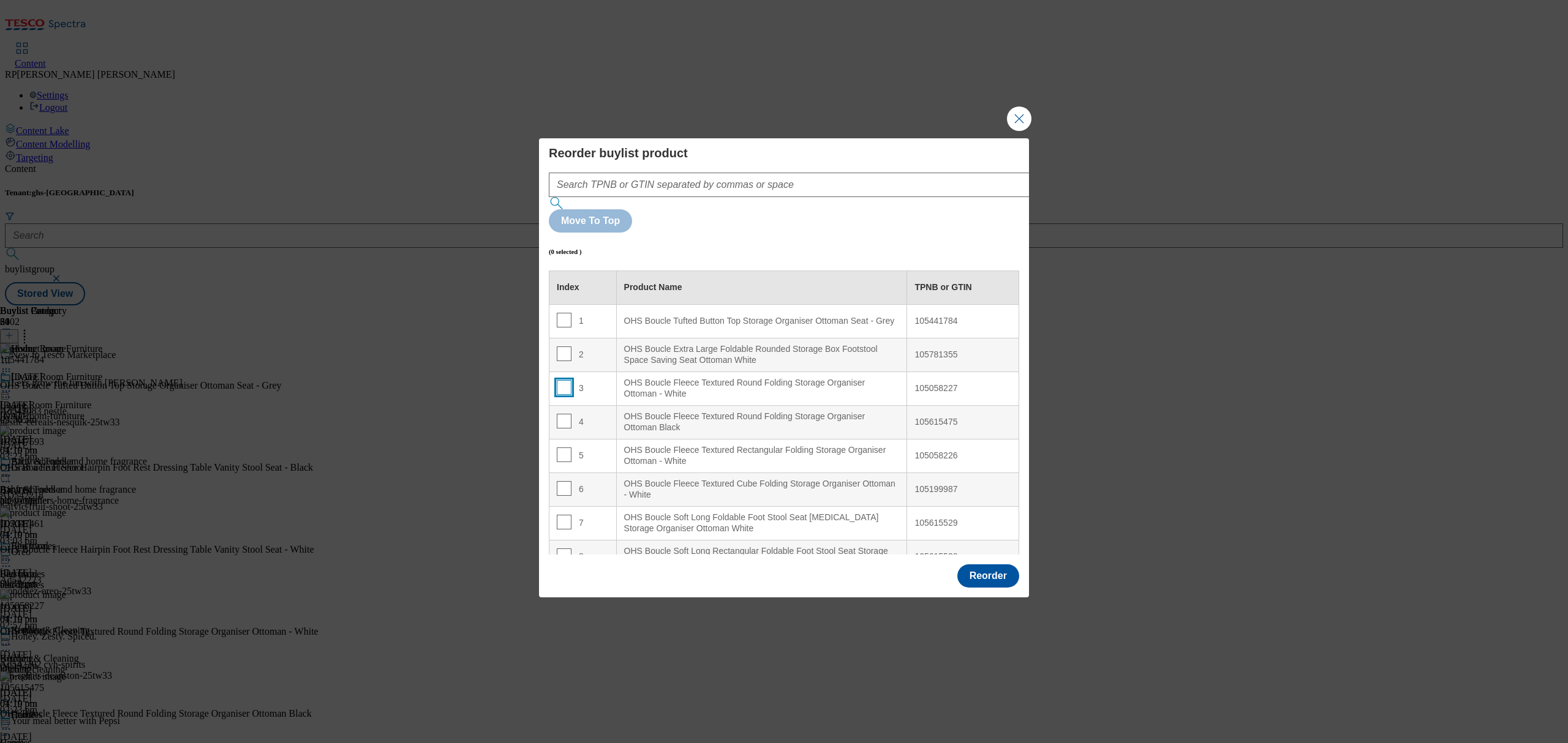
click at [567, 380] on input "Modal" at bounding box center [564, 388] width 15 height 15
checkbox input "true"
click at [562, 414] on input "Modal" at bounding box center [564, 421] width 15 height 15
checkbox input "true"
click at [587, 338] on td "2" at bounding box center [583, 355] width 67 height 34
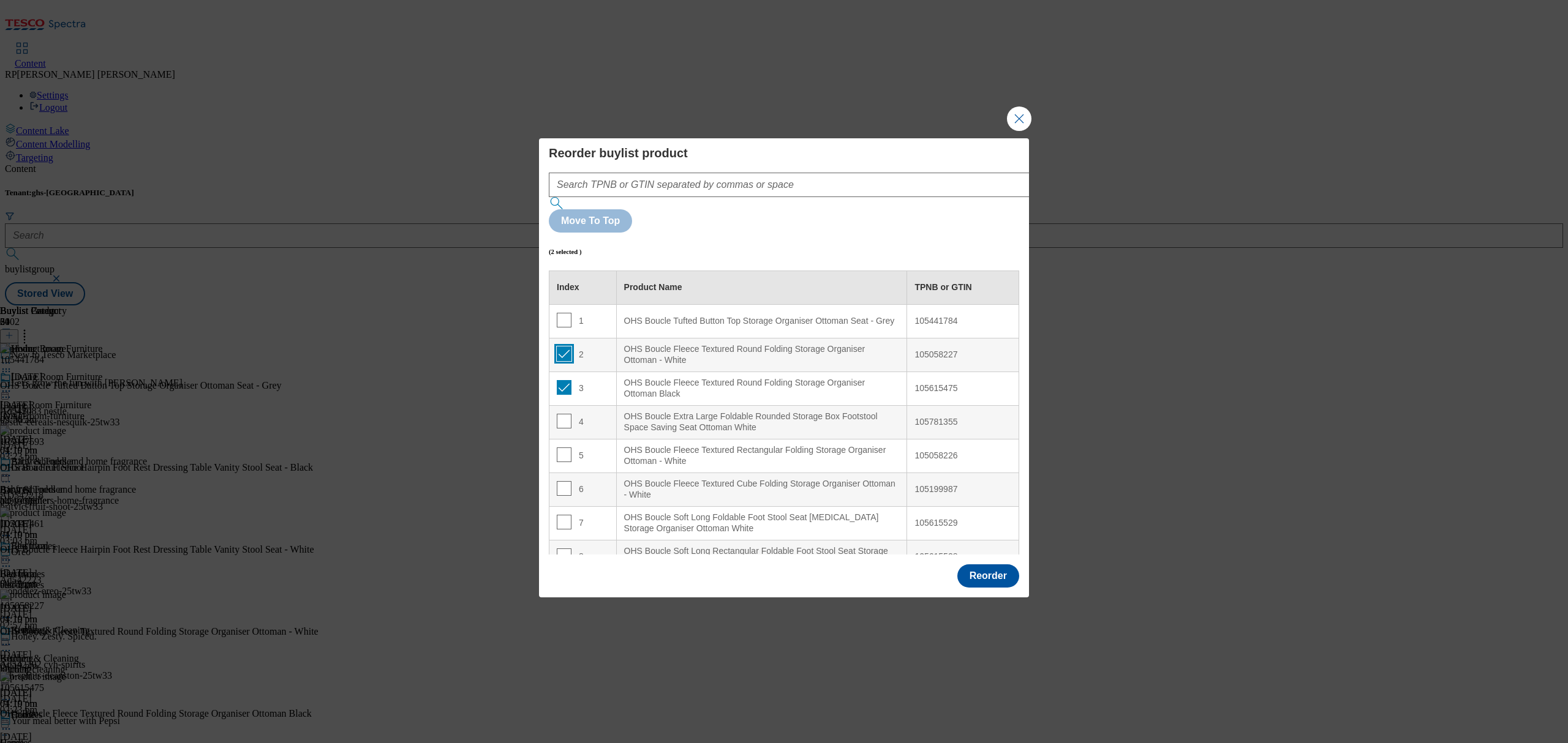
click at [563, 347] on input "Modal" at bounding box center [564, 354] width 15 height 15
checkbox input "false"
click at [561, 380] on input "Modal" at bounding box center [564, 388] width 15 height 15
checkbox input "false"
click at [974, 564] on button "Reorder" at bounding box center [988, 575] width 62 height 23
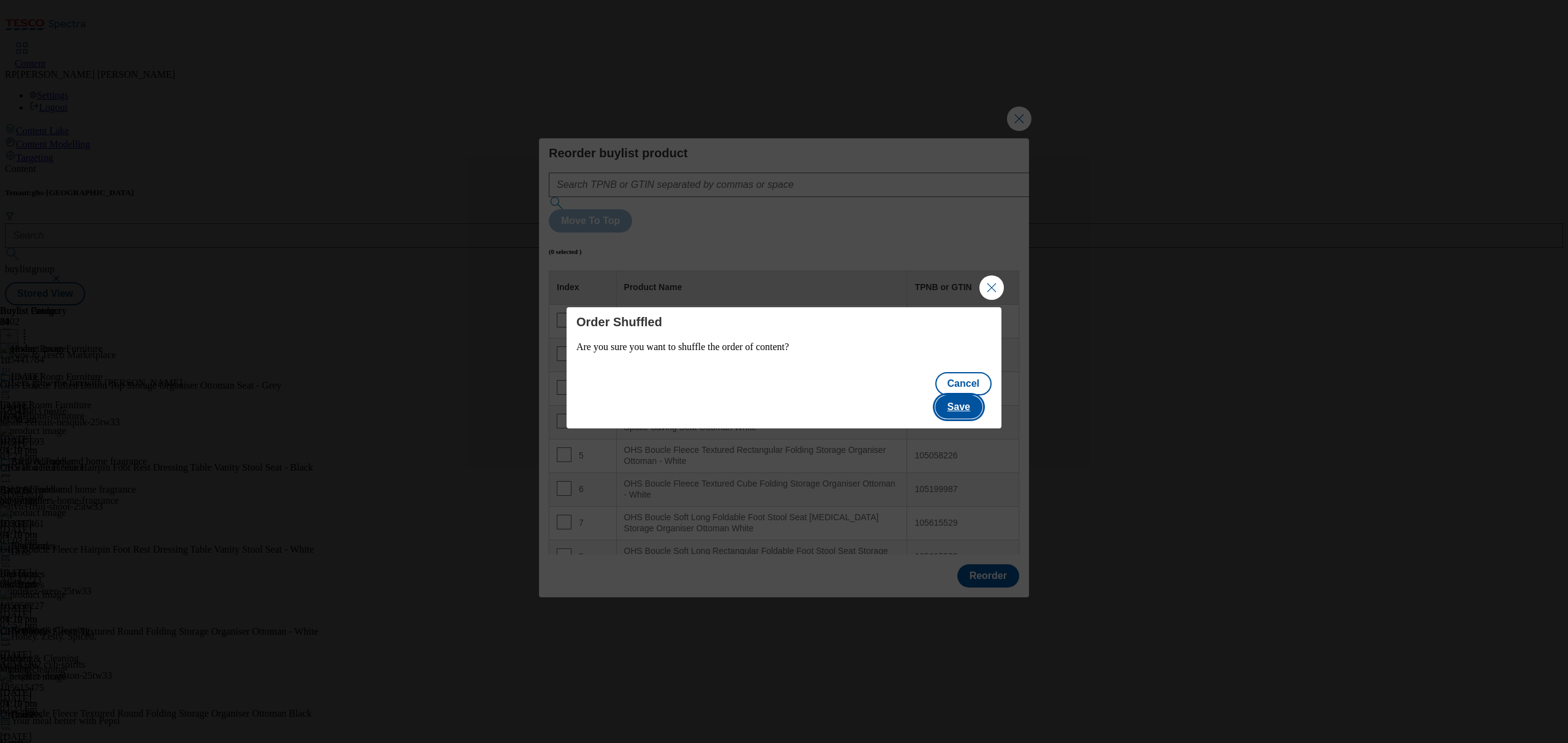
click at [972, 395] on button "Save" at bounding box center [959, 406] width 47 height 23
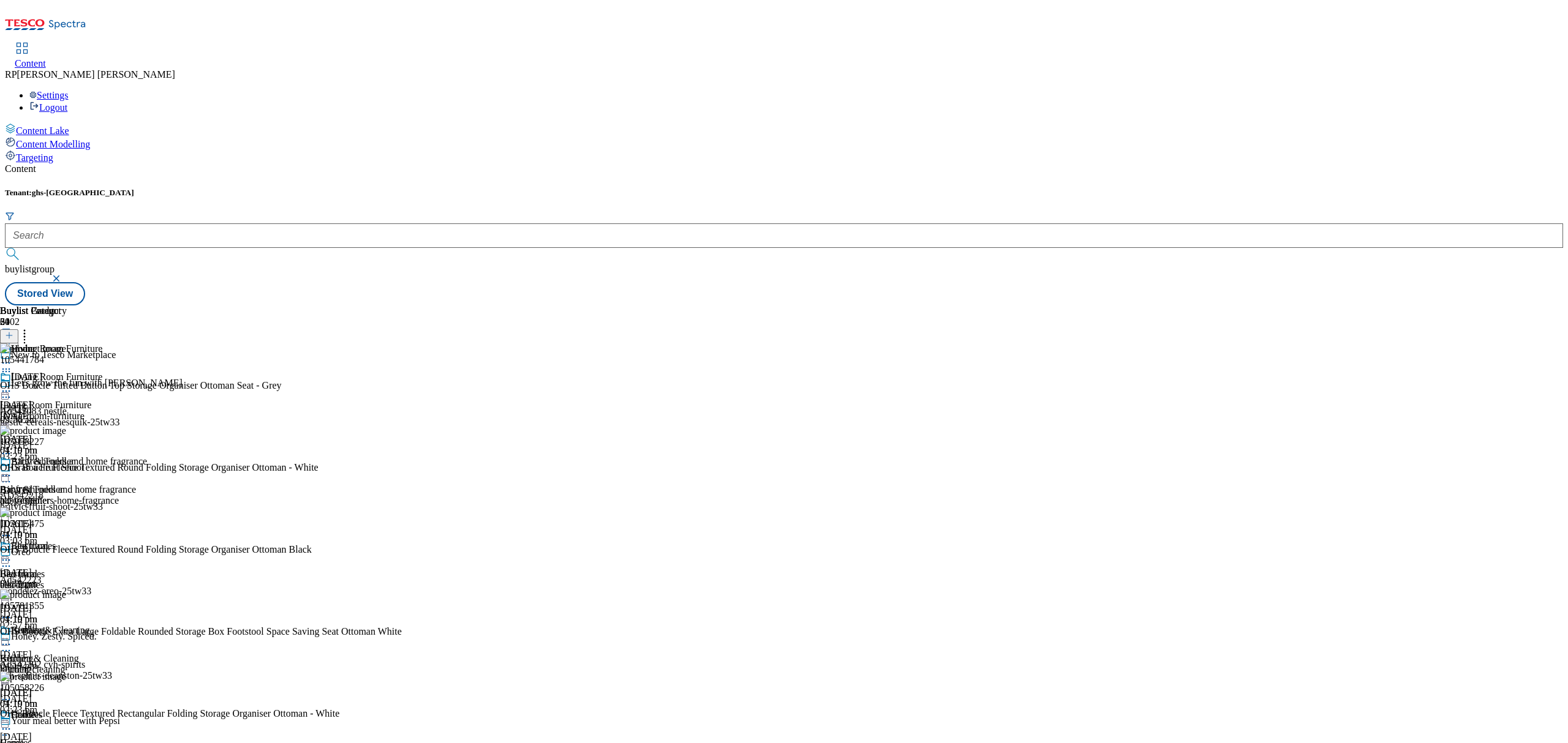
scroll to position [300, 0]
click at [14, 331] on icon at bounding box center [9, 335] width 9 height 9
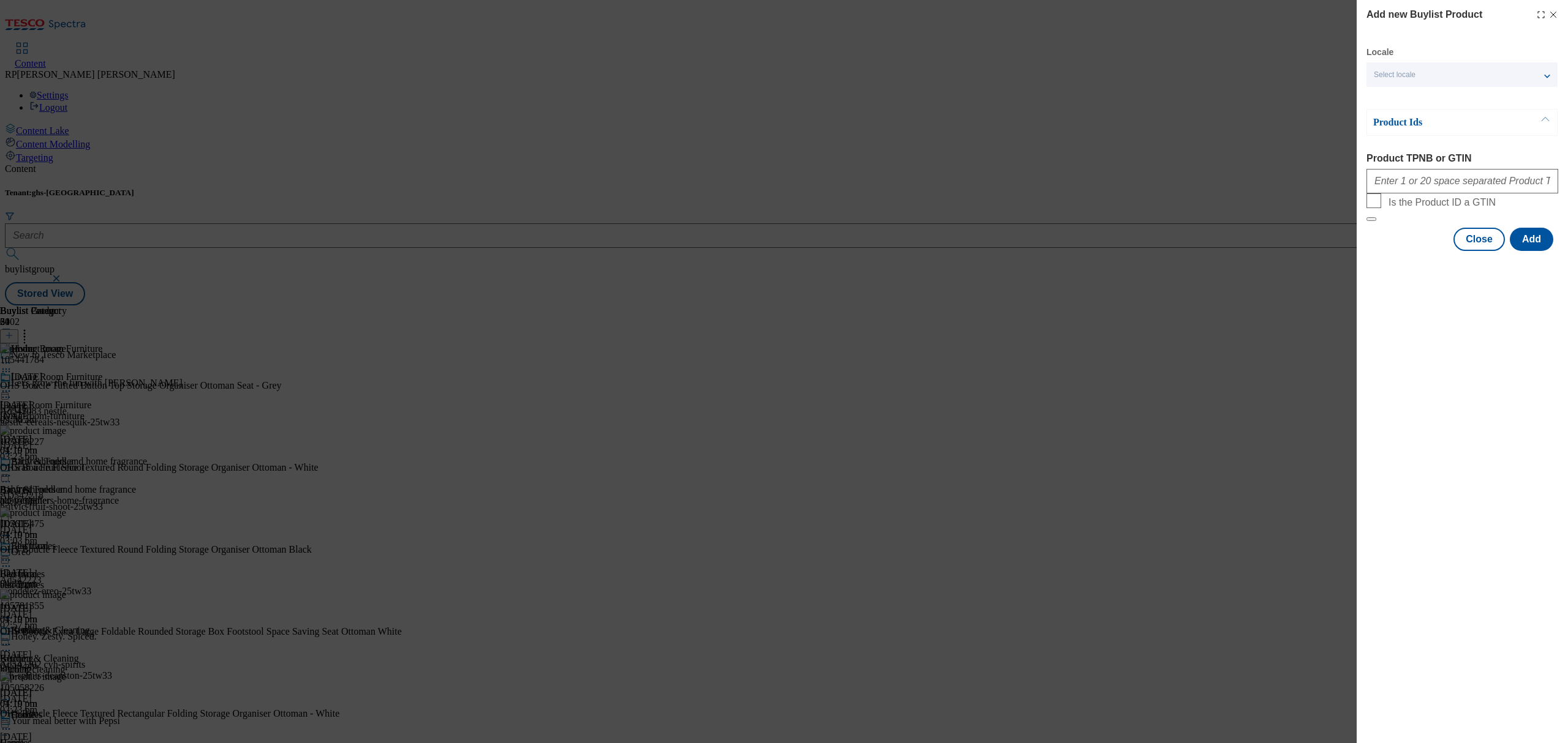
click at [692, 340] on div "Add new Buylist Product Locale Select locale English Welsh Product Ids Product …" at bounding box center [784, 372] width 1568 height 743
click at [1048, 307] on div "Add new Buylist Product Locale Select locale English Welsh Product Ids Product …" at bounding box center [784, 372] width 1568 height 743
click at [1486, 251] on button "Close" at bounding box center [1479, 239] width 51 height 23
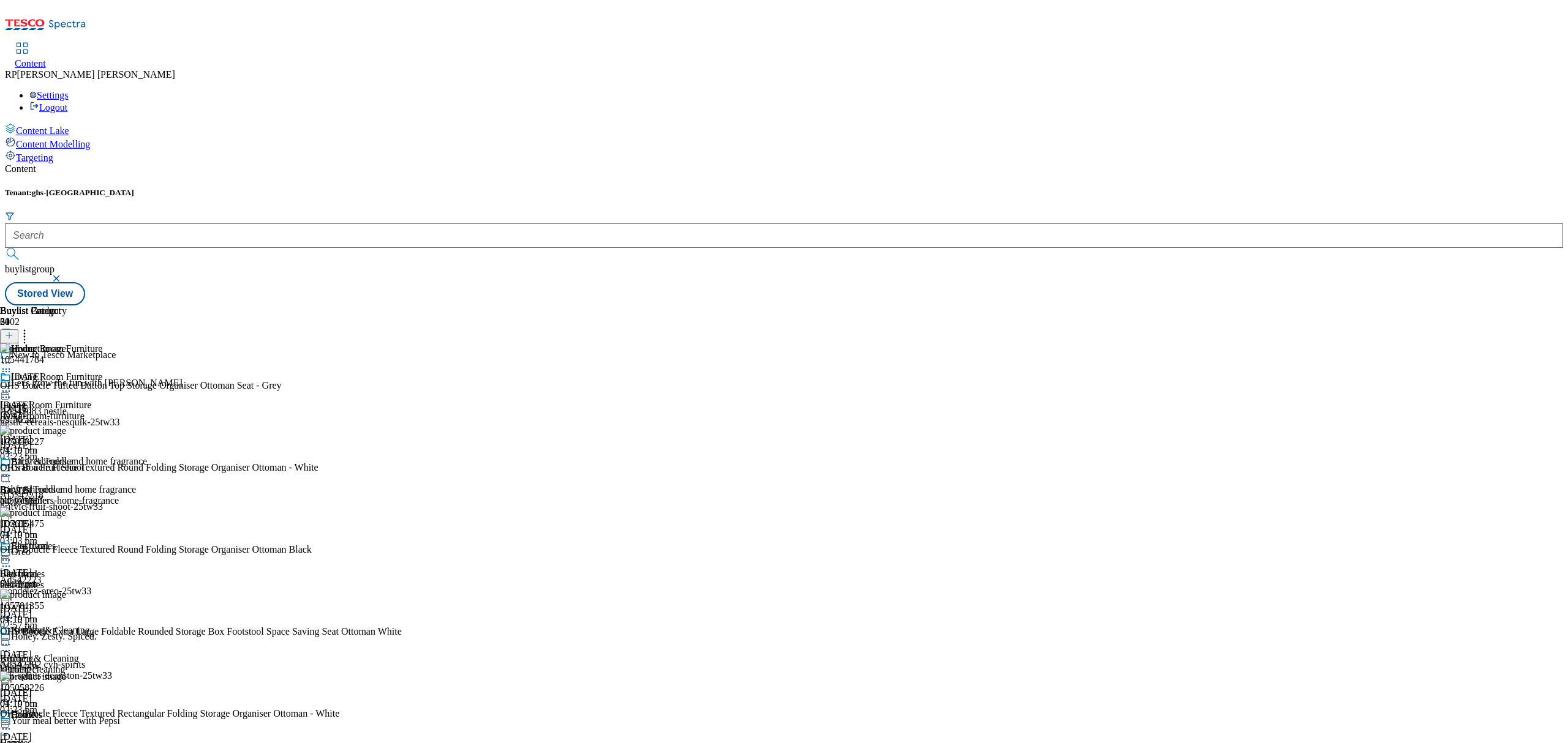
scroll to position [0, 0]
click at [147, 411] on div "living-room-furniture" at bounding box center [74, 416] width 147 height 11
click at [14, 331] on icon at bounding box center [9, 335] width 9 height 9
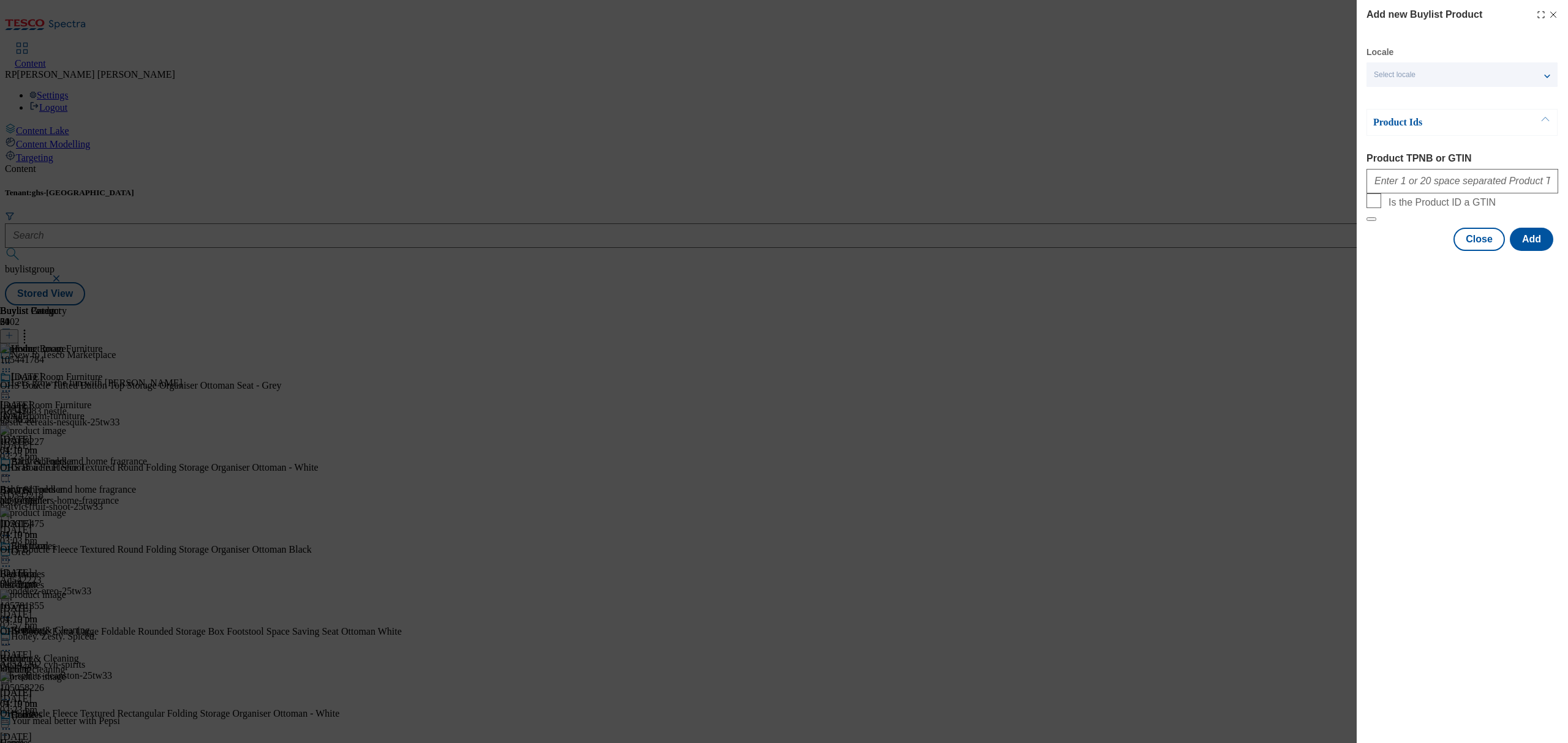
click at [725, 407] on div "Add new Buylist Product Locale Select locale English Welsh Product Ids Product …" at bounding box center [784, 372] width 1568 height 743
drag, startPoint x: 1473, startPoint y: 274, endPoint x: 1174, endPoint y: 278, distance: 299.0
click at [1471, 251] on button "Close" at bounding box center [1479, 239] width 51 height 23
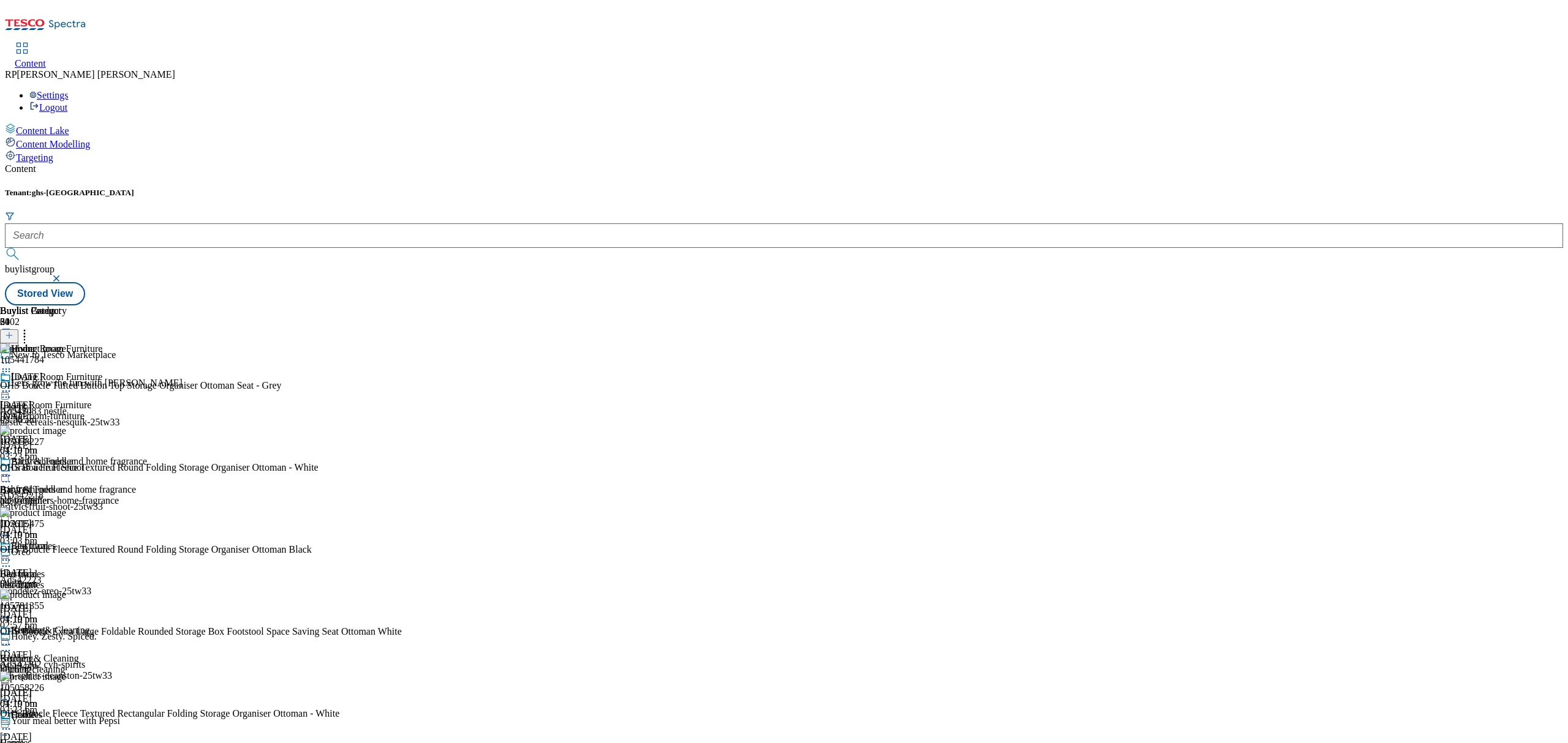
drag, startPoint x: 951, startPoint y: 282, endPoint x: 954, endPoint y: 274, distance: 8.5
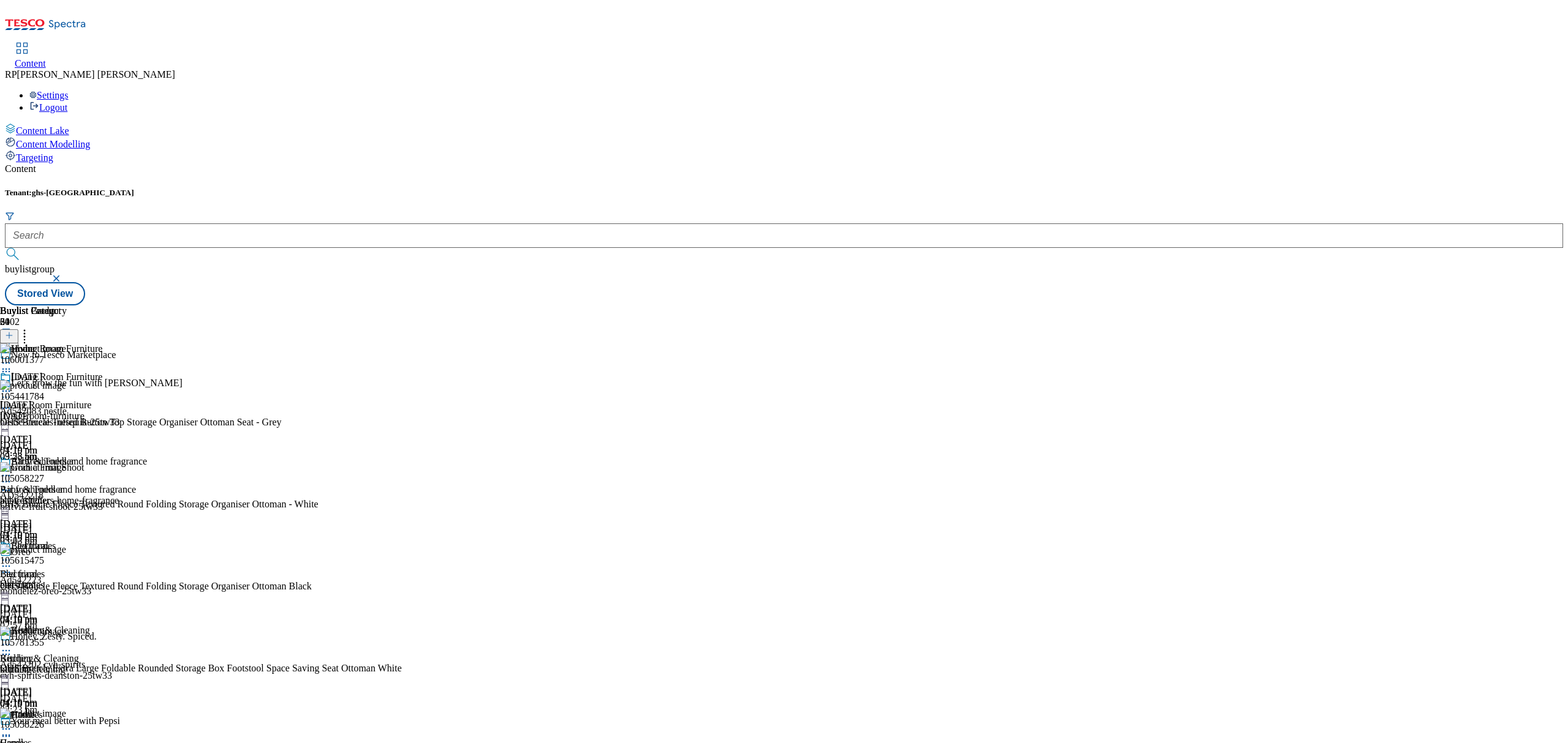
click at [412, 355] on div "106001377" at bounding box center [206, 367] width 412 height 26
click at [1149, 305] on div "Buylist Group 6402 New to Tesco Marketplace Let's grow the fun with Nesquik Ad5…" at bounding box center [784, 305] width 1558 height 0
click at [147, 434] on div "[DATE]" at bounding box center [74, 439] width 147 height 11
click at [147, 456] on div "Air fresheners and home fragrance Air fresheners and home fragrance air-freshen…" at bounding box center [74, 499] width 147 height 85
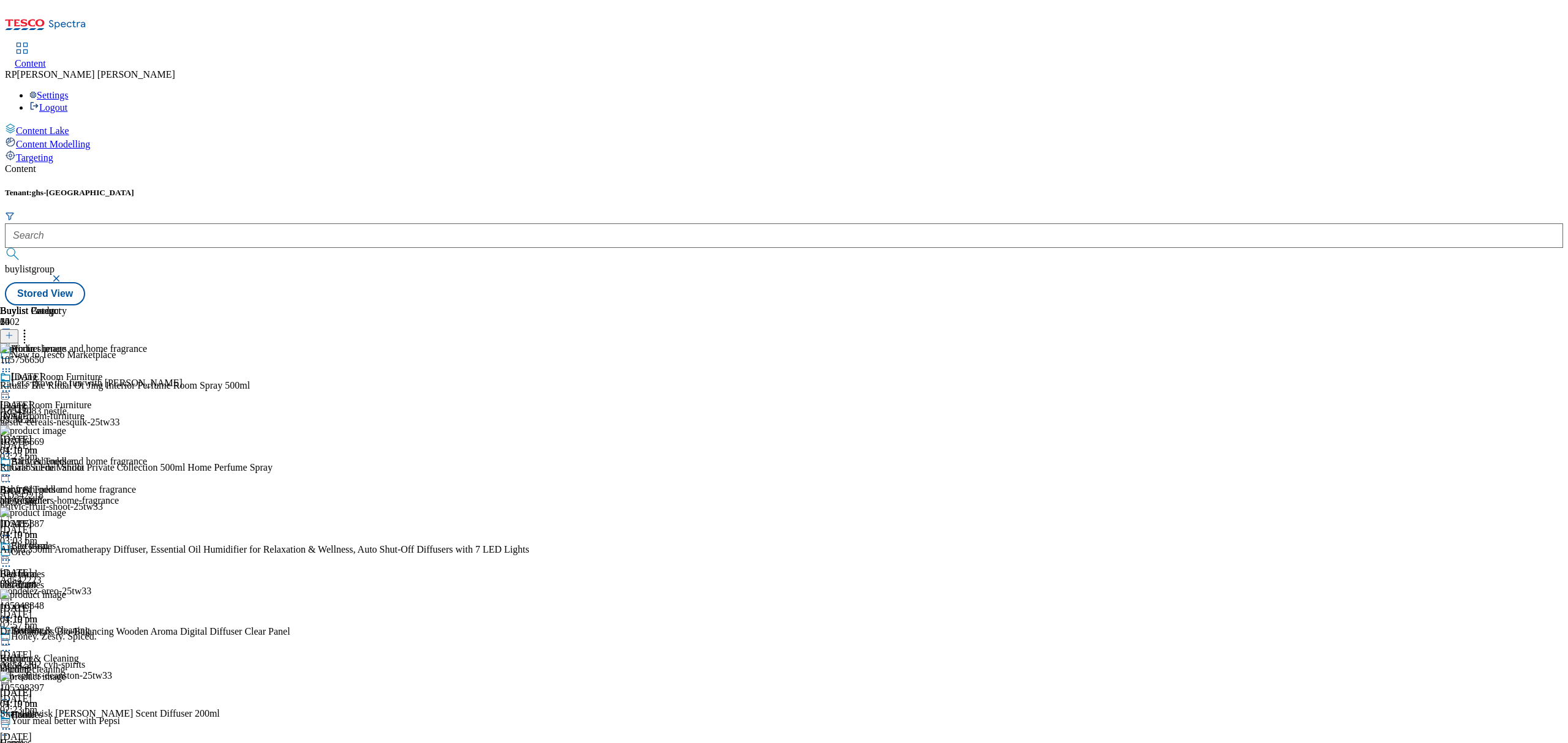
click at [147, 411] on div "living-room-furniture" at bounding box center [74, 416] width 147 height 11
click at [14, 331] on icon at bounding box center [9, 335] width 9 height 9
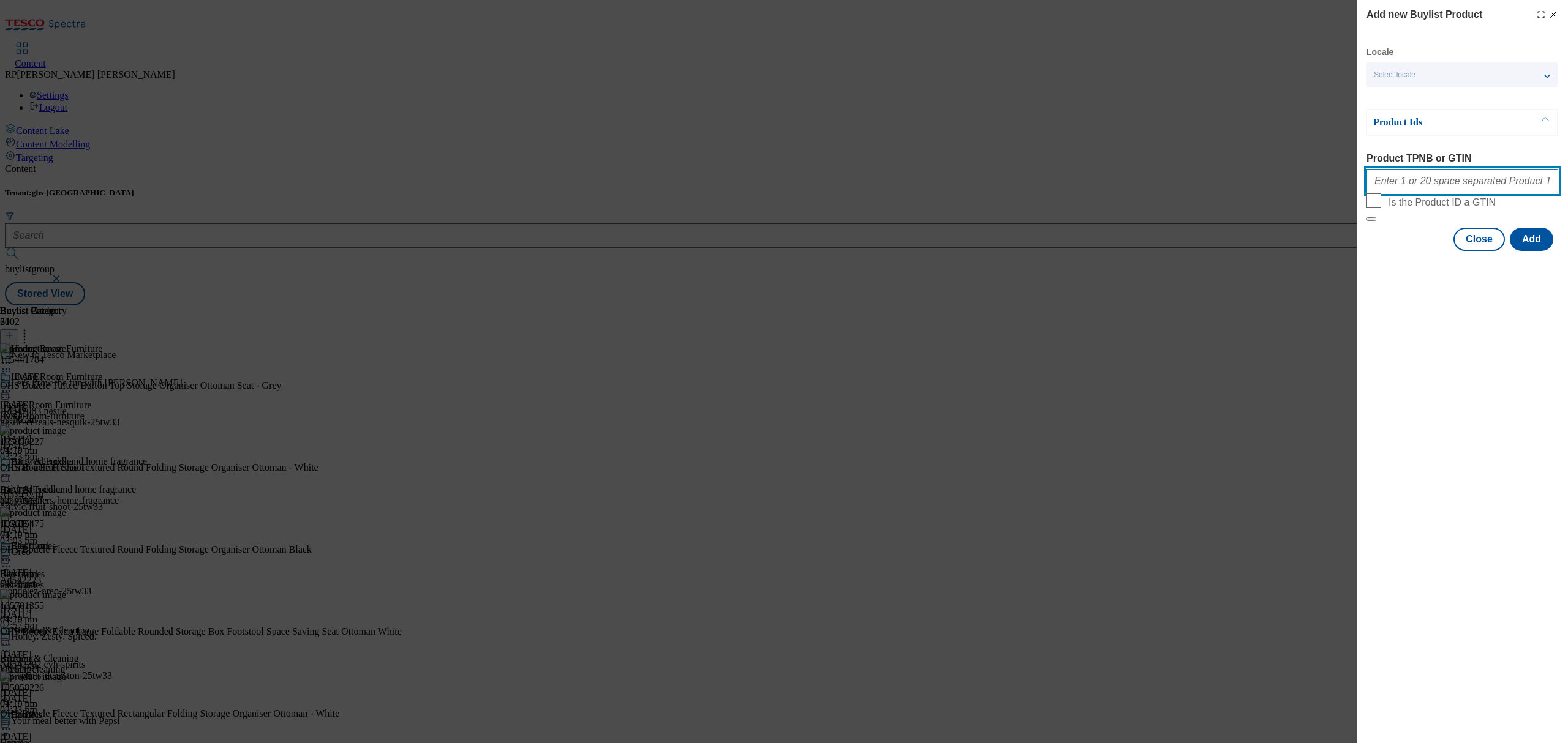
click at [1399, 186] on input "Product TPNB or GTIN" at bounding box center [1462, 181] width 191 height 24
paste input "111220397 111220361 111237160 105024658 105029966 105029968 105031838 105031850…"
type input "111220397 111220361 111237160 105024658 105029966 105029968 105031838 105031850…"
click at [1526, 251] on button "Add" at bounding box center [1532, 239] width 44 height 23
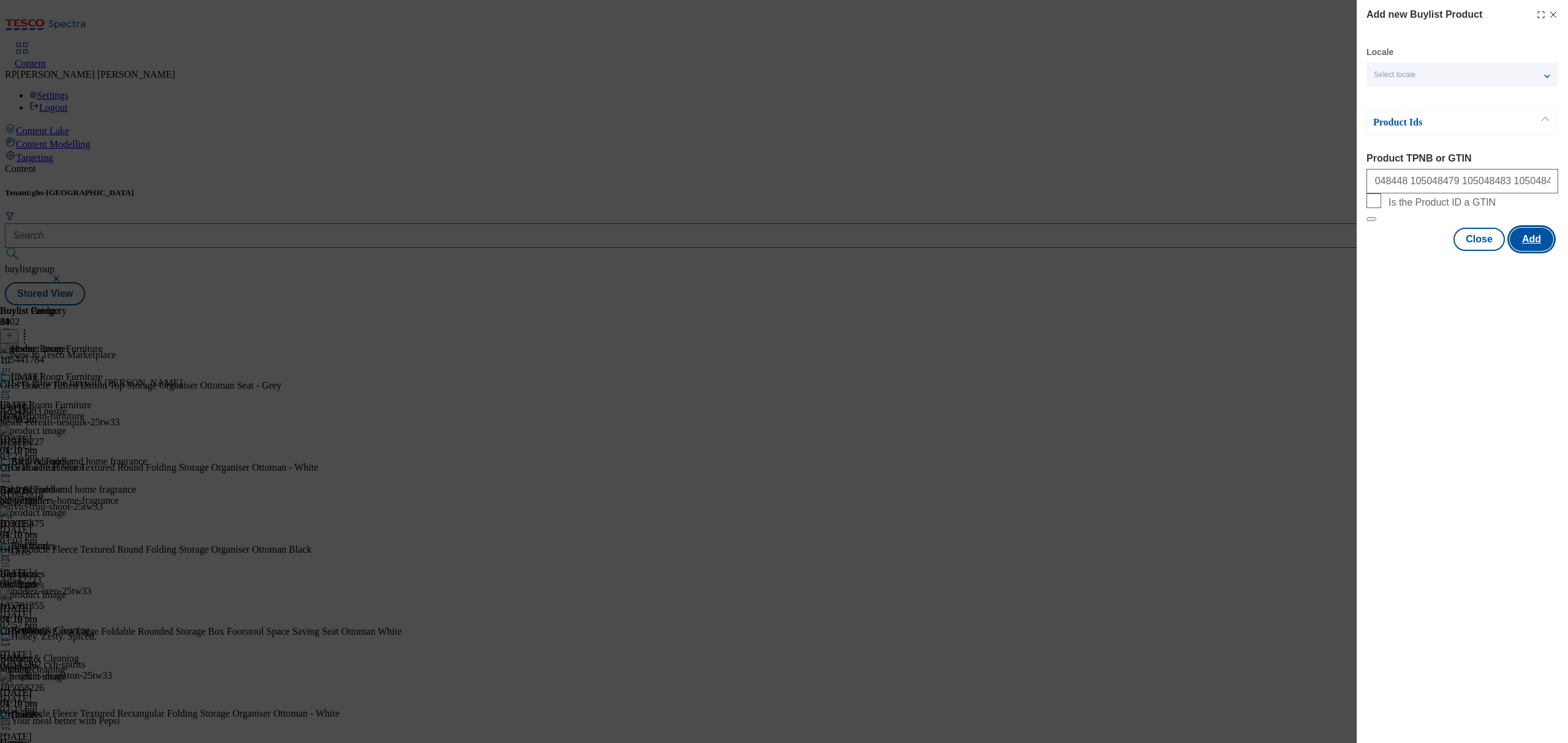
scroll to position [0, 0]
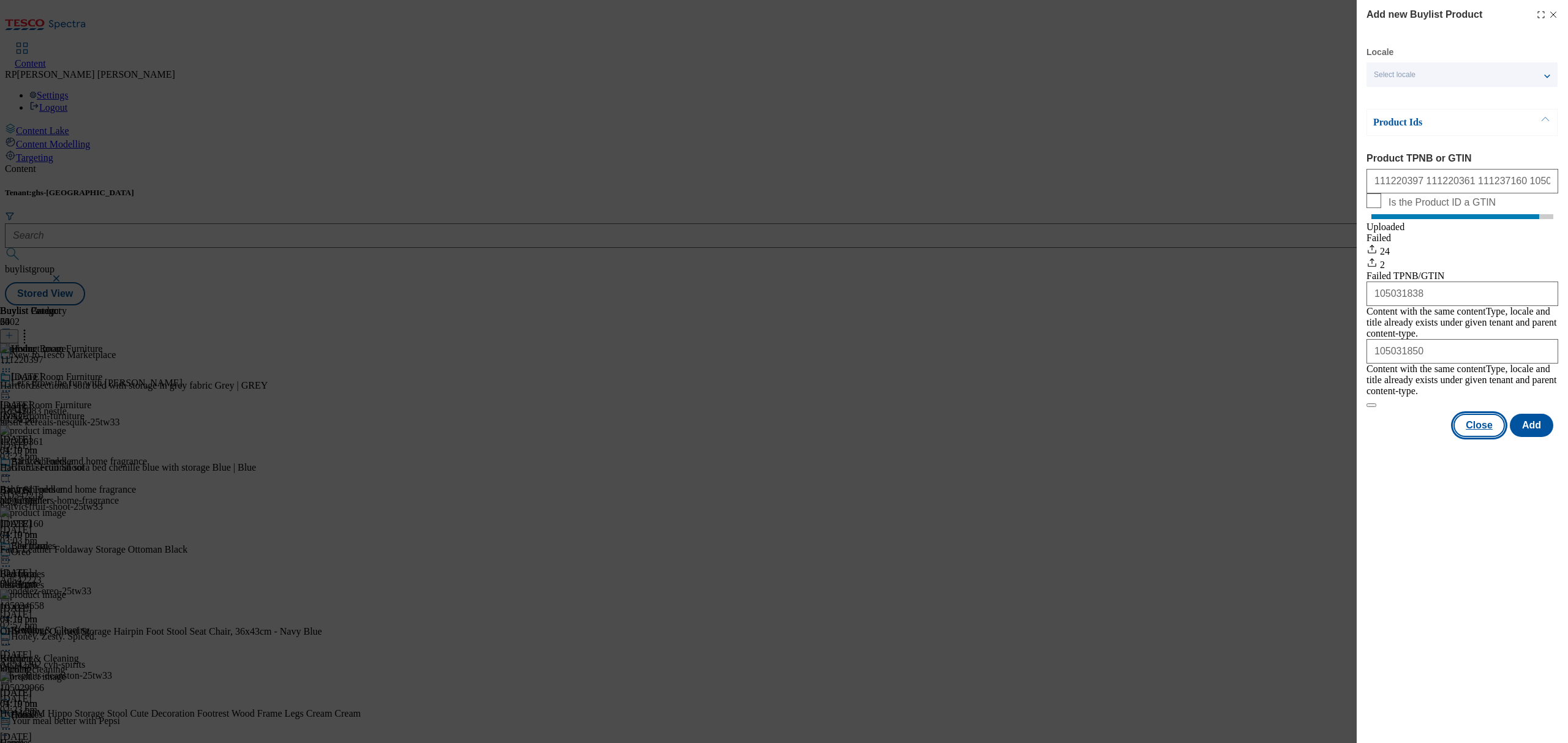
click at [1478, 421] on button "Close" at bounding box center [1479, 425] width 51 height 23
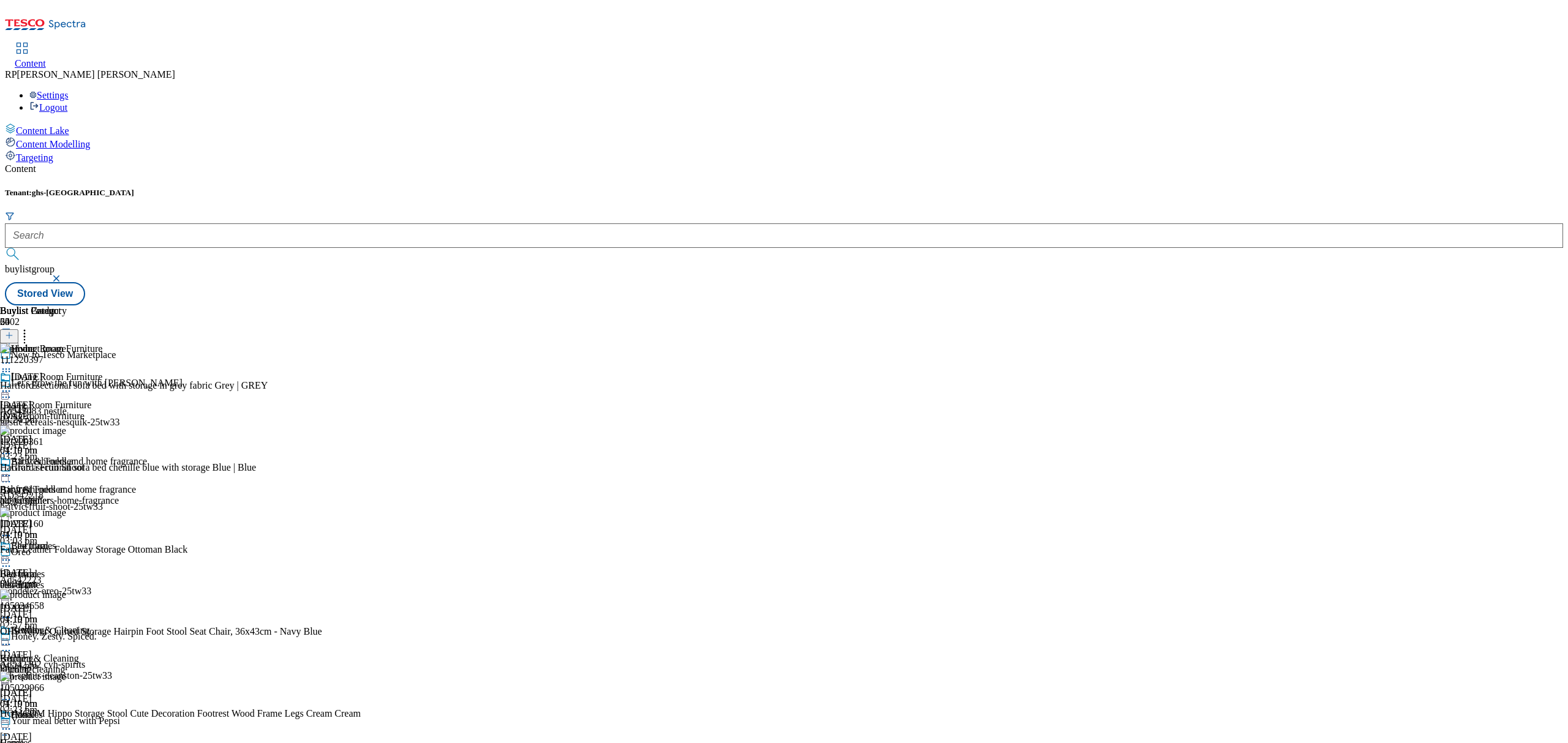
click at [31, 327] on icon at bounding box center [24, 333] width 12 height 12
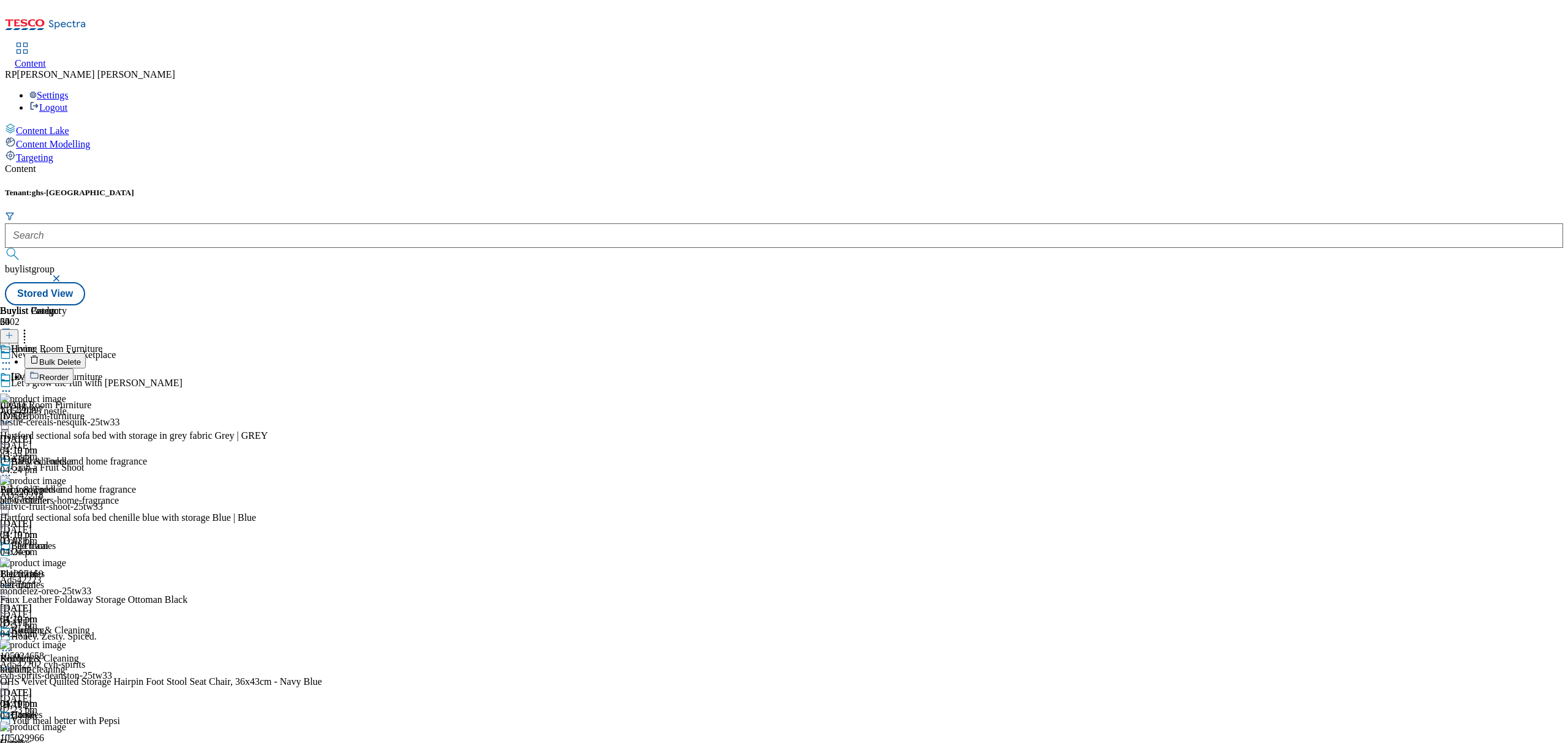
click at [69, 373] on span "Reorder" at bounding box center [54, 377] width 29 height 9
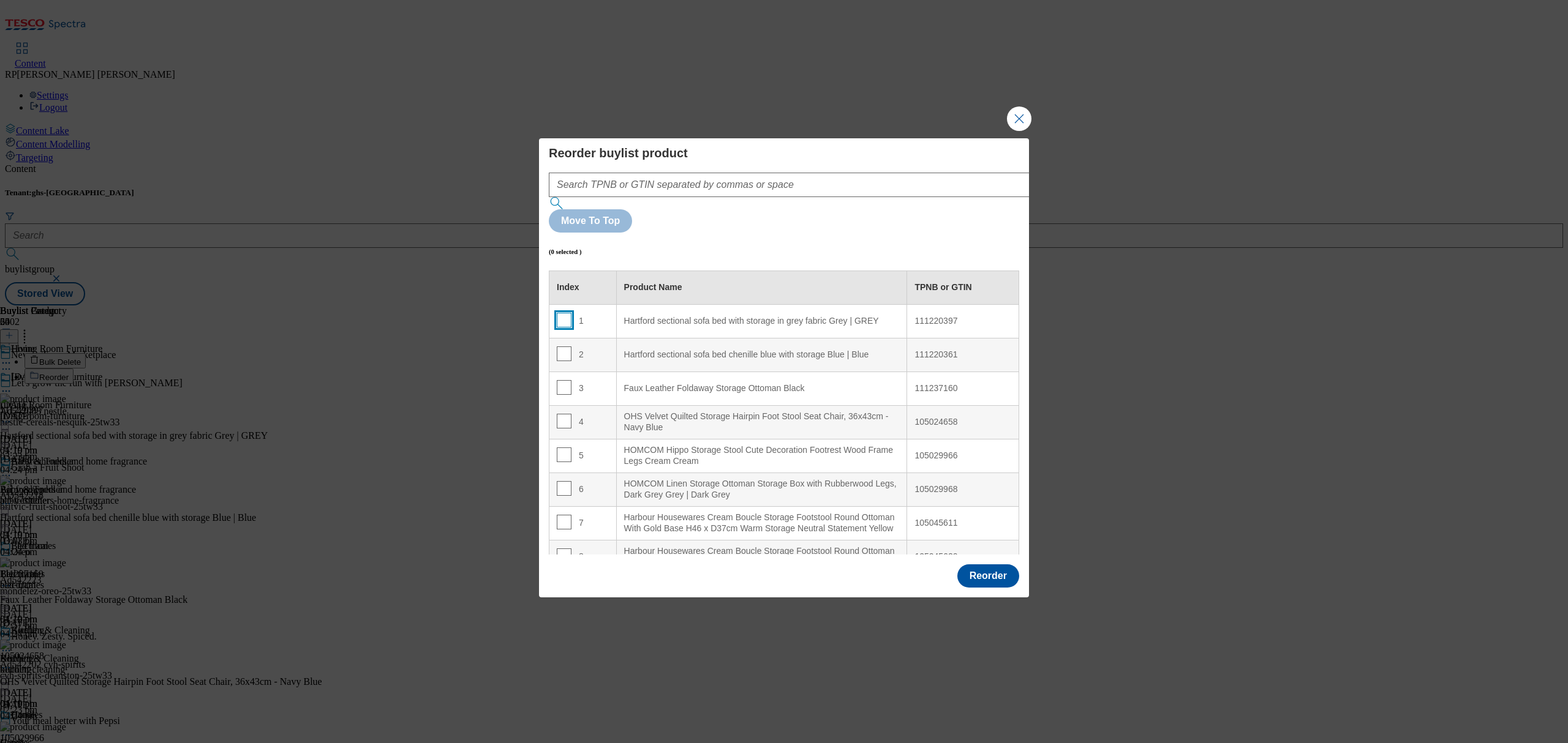
click at [561, 313] on input "Modal" at bounding box center [564, 320] width 15 height 15
checkbox input "true"
click at [563, 347] on input "Modal" at bounding box center [564, 354] width 15 height 15
checkbox input "true"
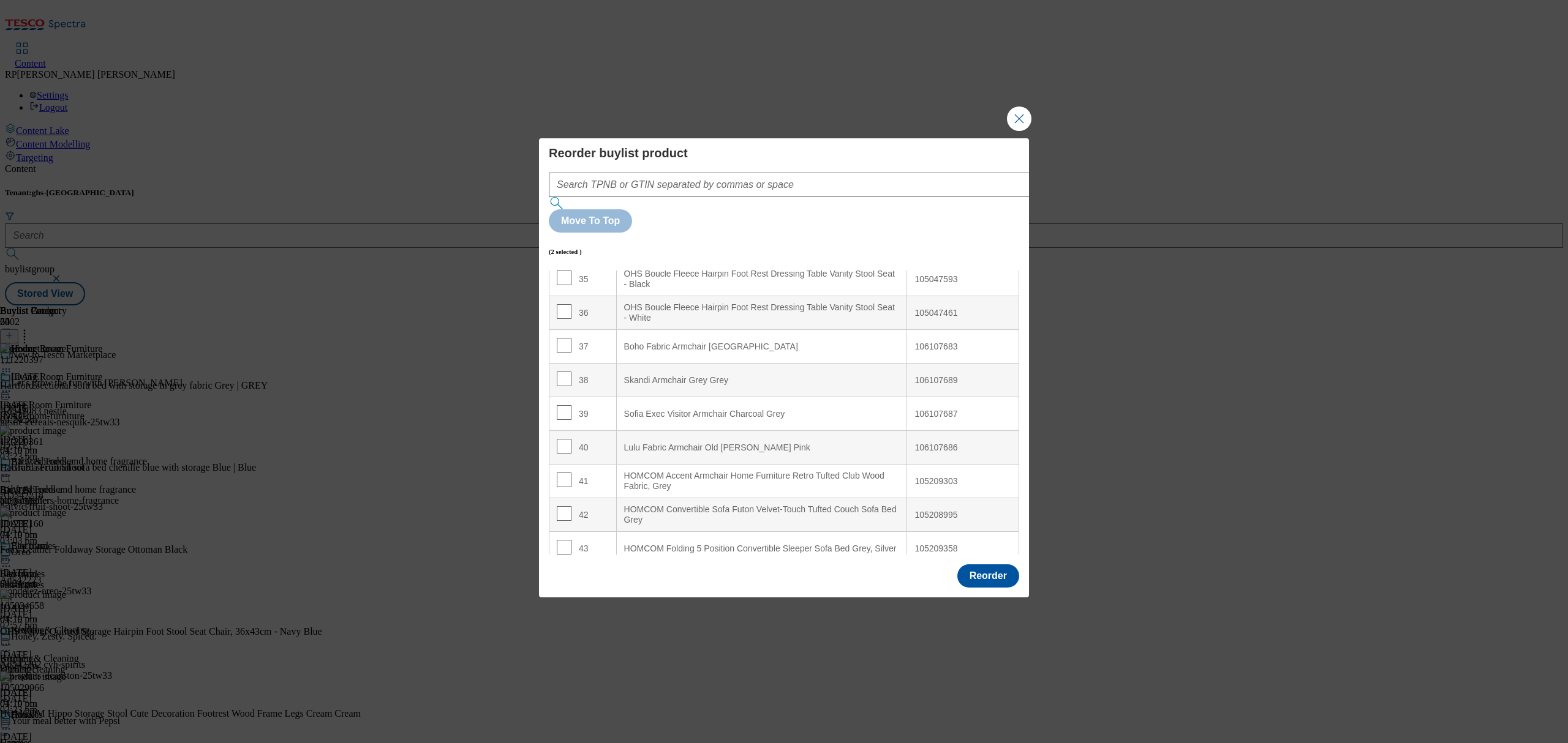
scroll to position [1224, 0]
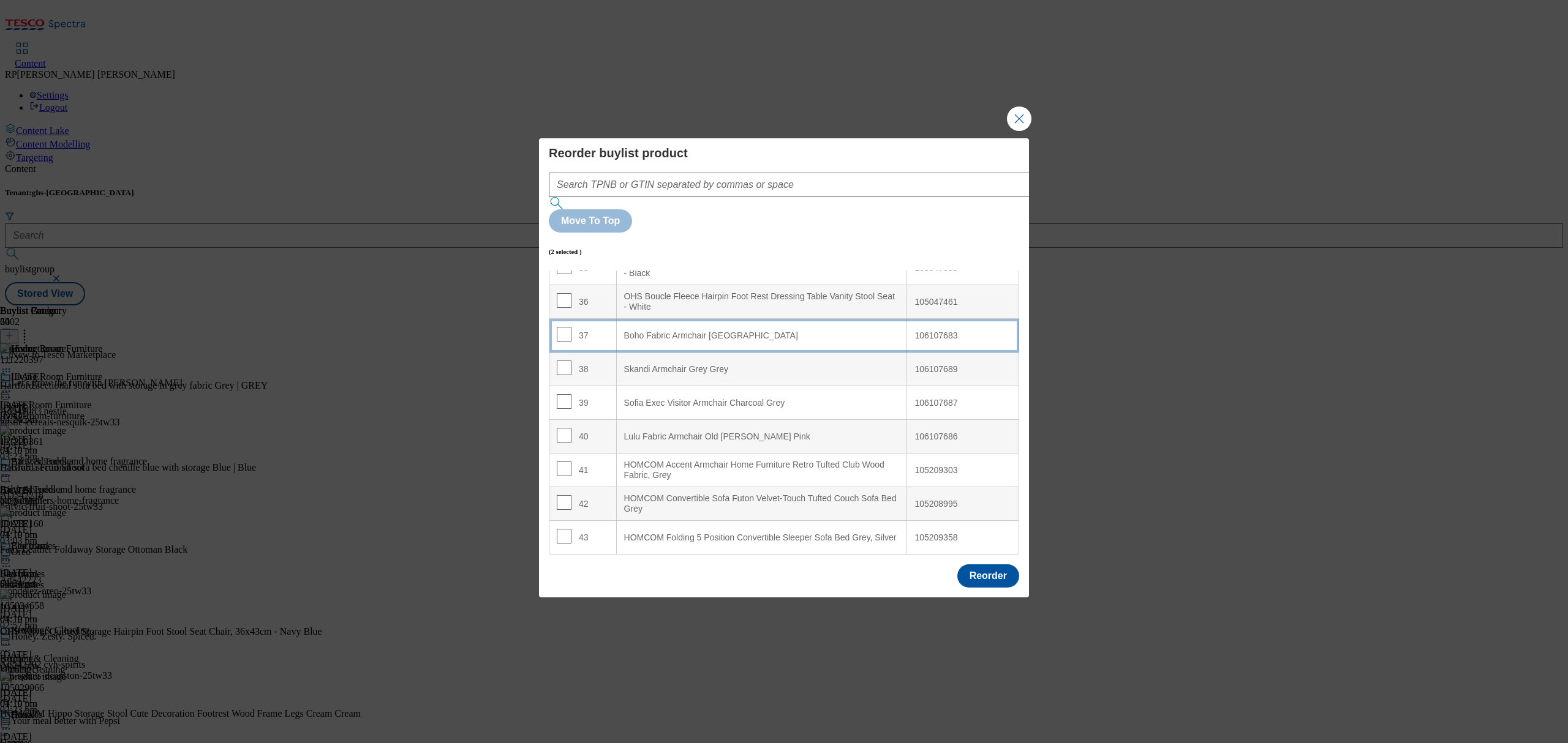
click at [772, 353] on Green "Boho Fabric Armchair [GEOGRAPHIC_DATA]" at bounding box center [762, 336] width 291 height 34
click at [558, 376] on input "Modal" at bounding box center [564, 368] width 15 height 15
checkbox input "false"
click at [564, 410] on input "Modal" at bounding box center [564, 402] width 15 height 15
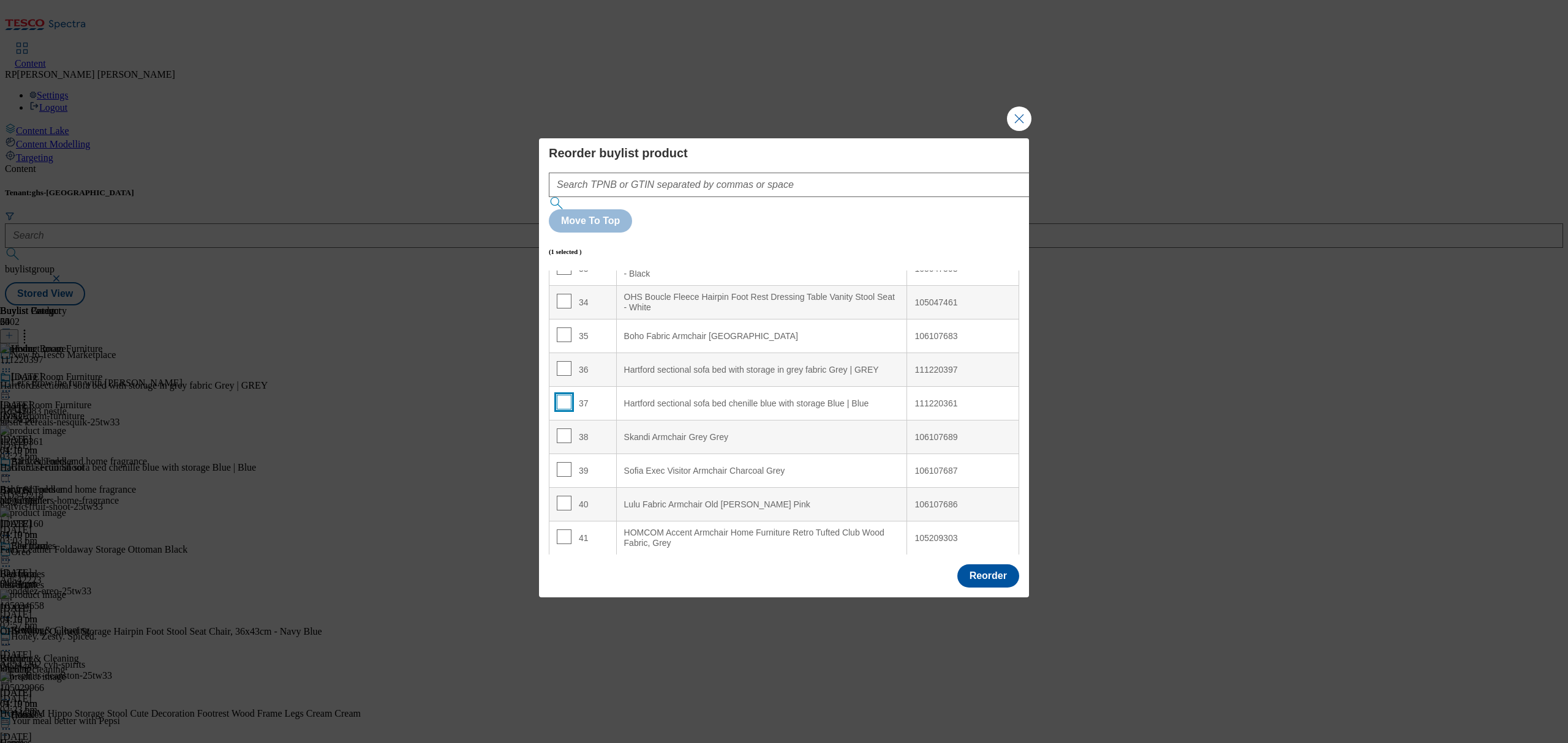
checkbox input "false"
click at [562, 342] on input "Modal" at bounding box center [564, 335] width 15 height 15
checkbox input "true"
click at [658, 454] on Grey "Skandi Armchair Grey Grey" at bounding box center [762, 438] width 291 height 34
click at [562, 443] on input "Modal" at bounding box center [564, 436] width 15 height 15
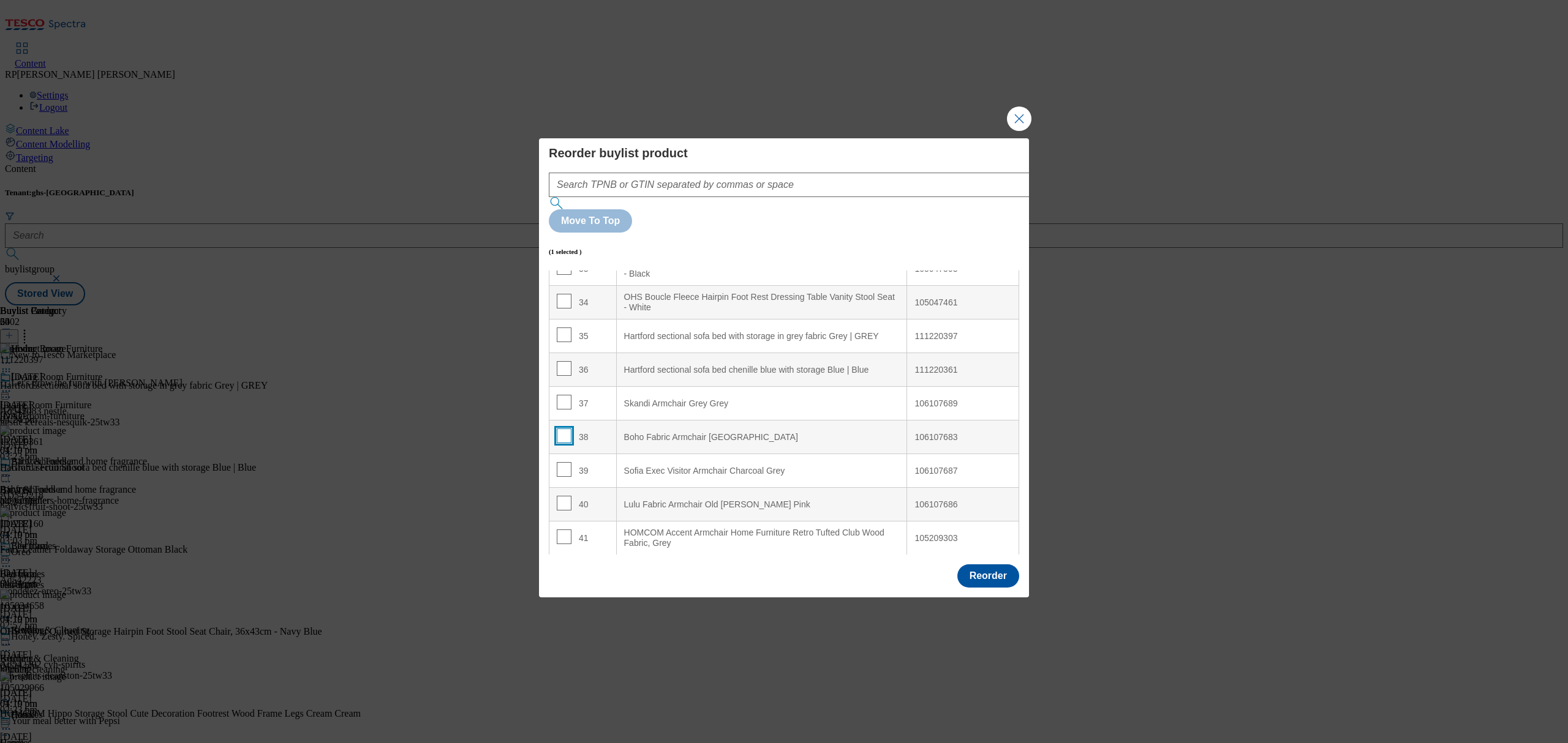
checkbox input "false"
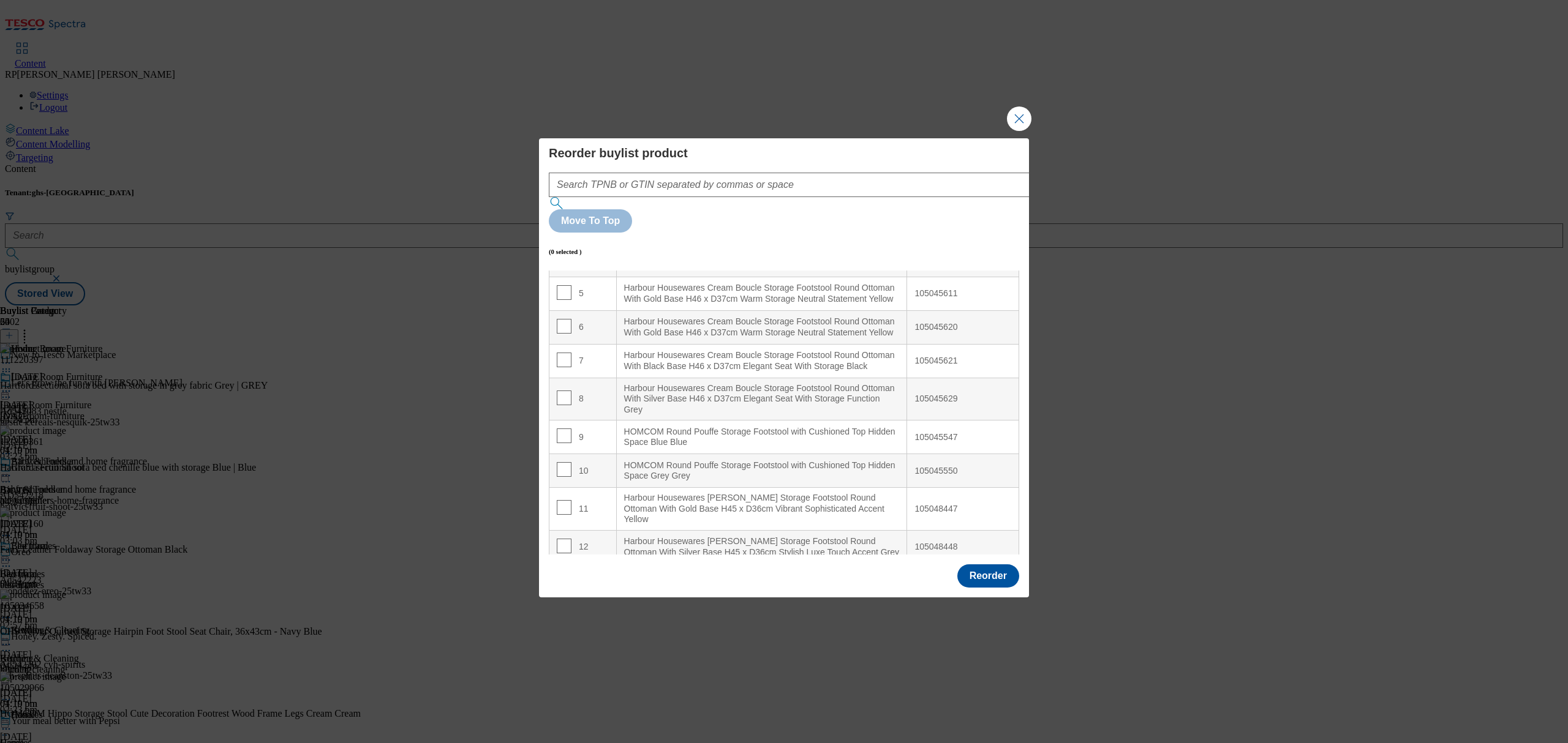
scroll to position [0, 0]
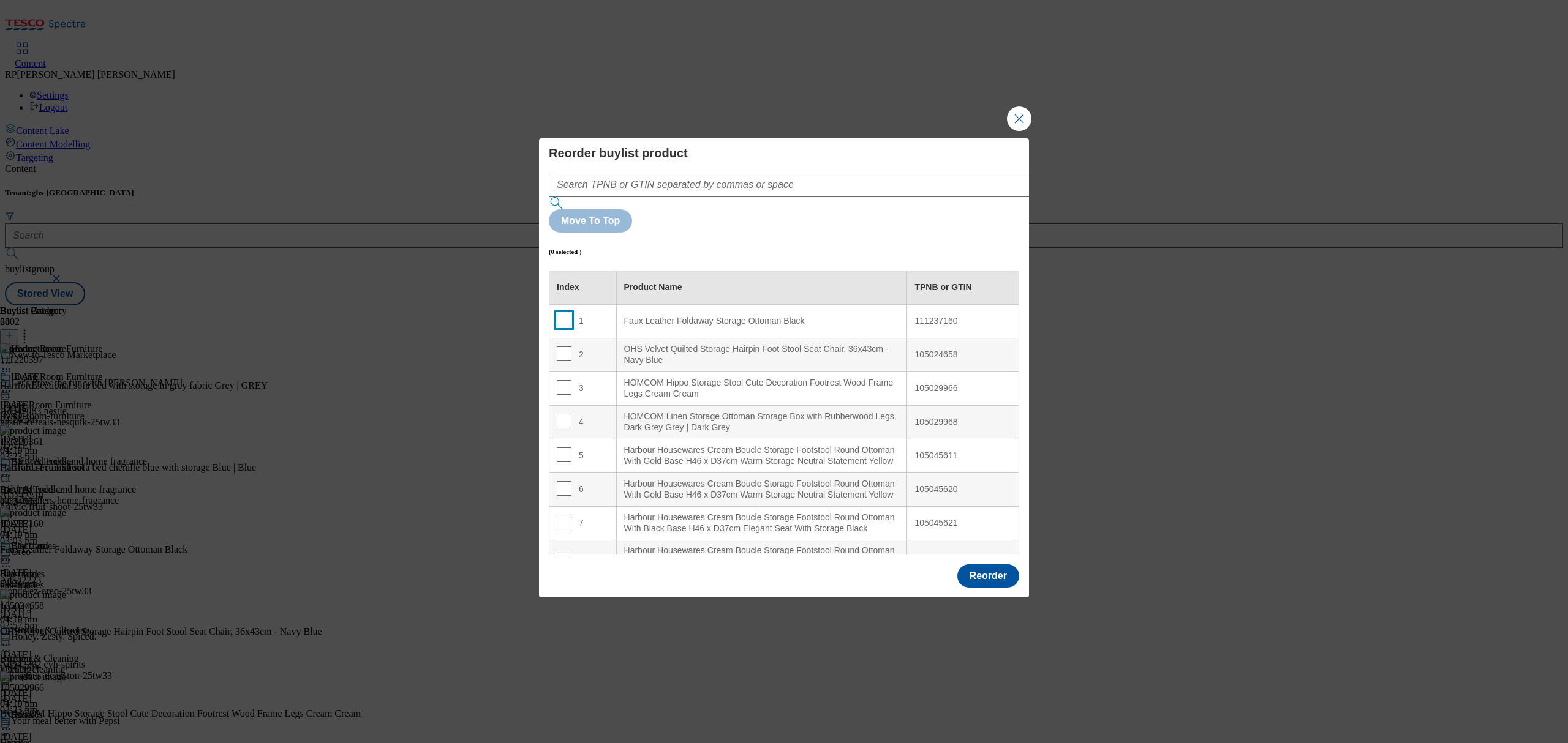
click at [559, 313] on input "Modal" at bounding box center [564, 320] width 15 height 15
checkbox input "true"
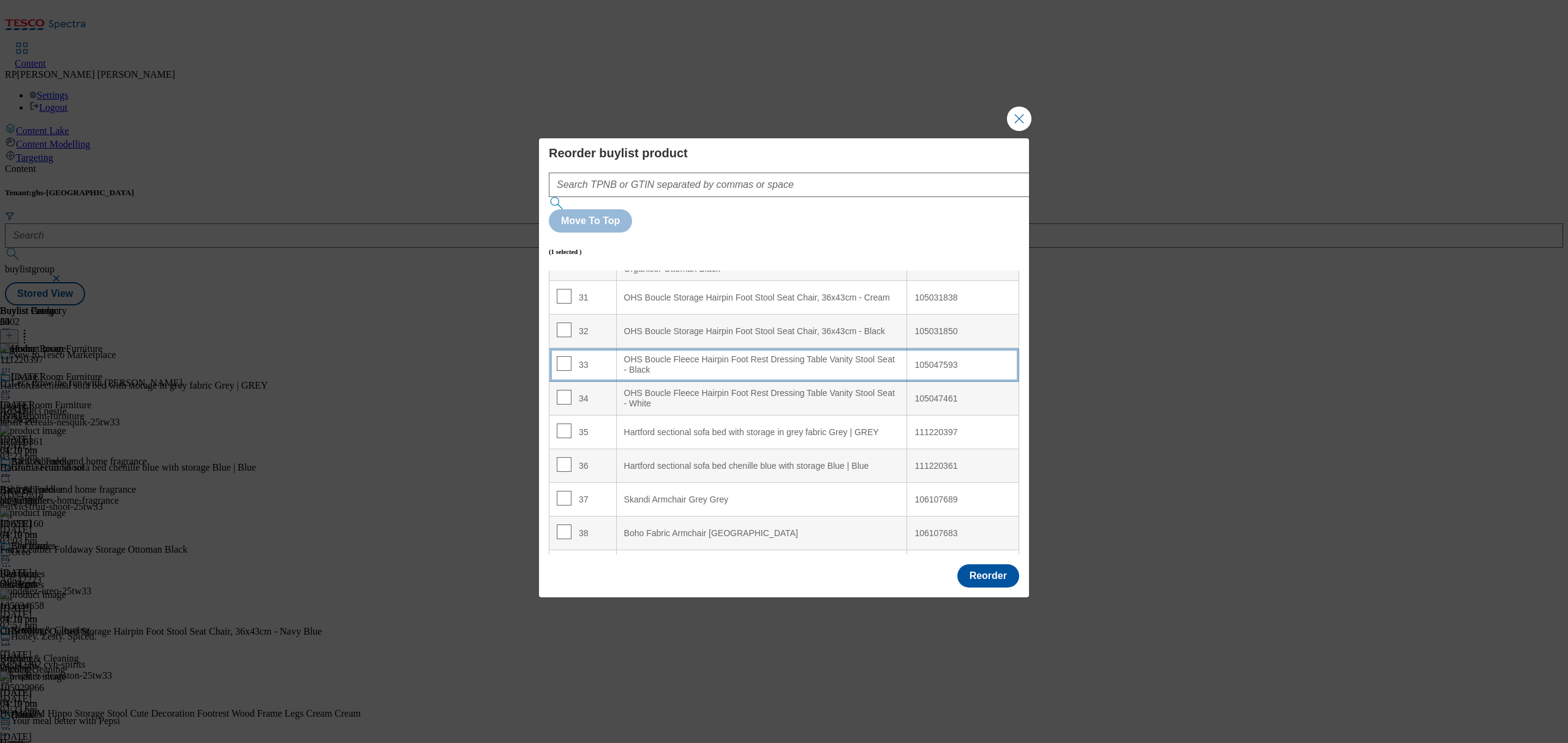
scroll to position [1061, 0]
click at [713, 415] on White "OHS Boucle Fleece Hairpin Foot Rest Dressing Table Vanity Stool Seat - White" at bounding box center [762, 398] width 291 height 34
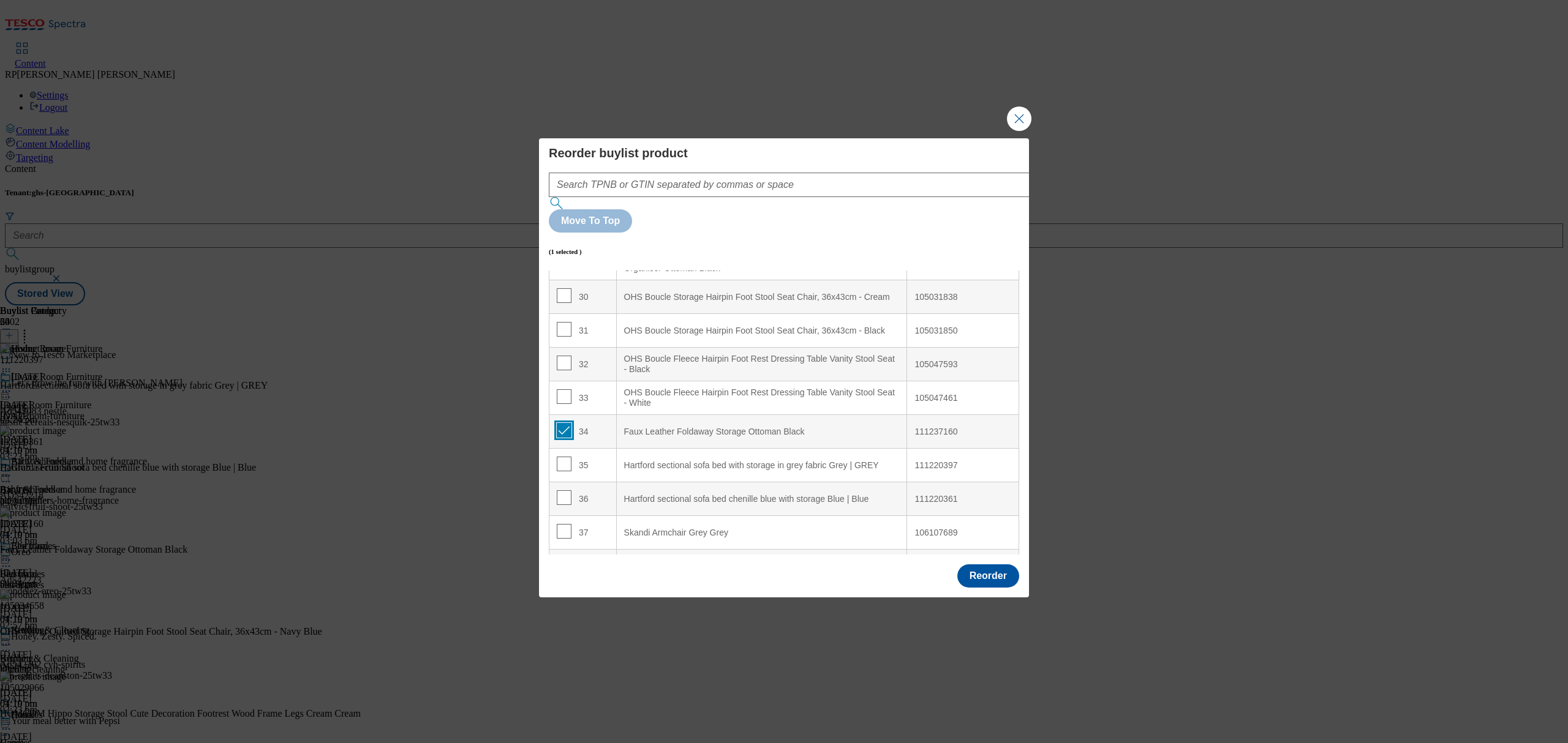
click at [564, 438] on input "Modal" at bounding box center [564, 431] width 15 height 15
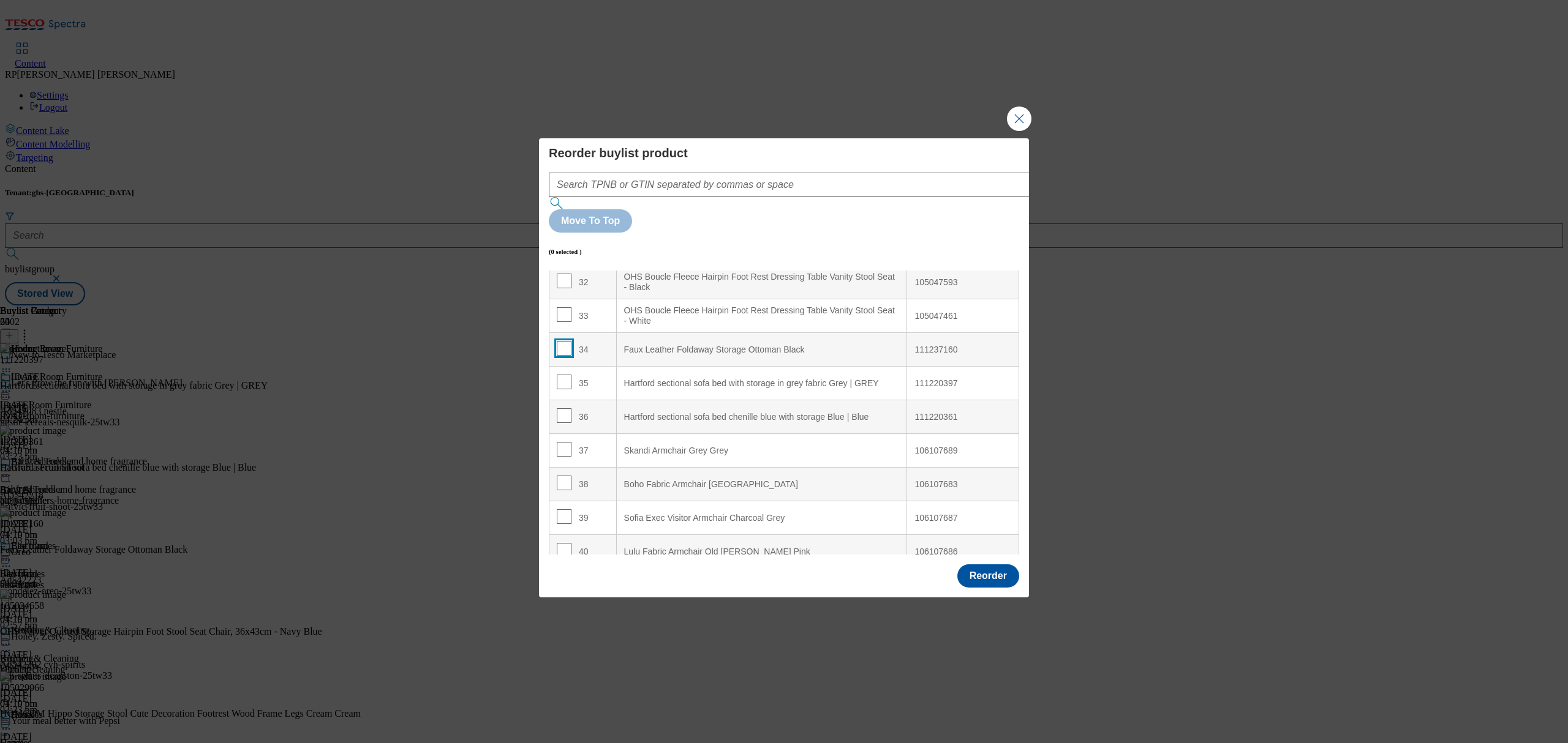
click at [566, 356] on input "Modal" at bounding box center [564, 348] width 15 height 15
checkbox input "true"
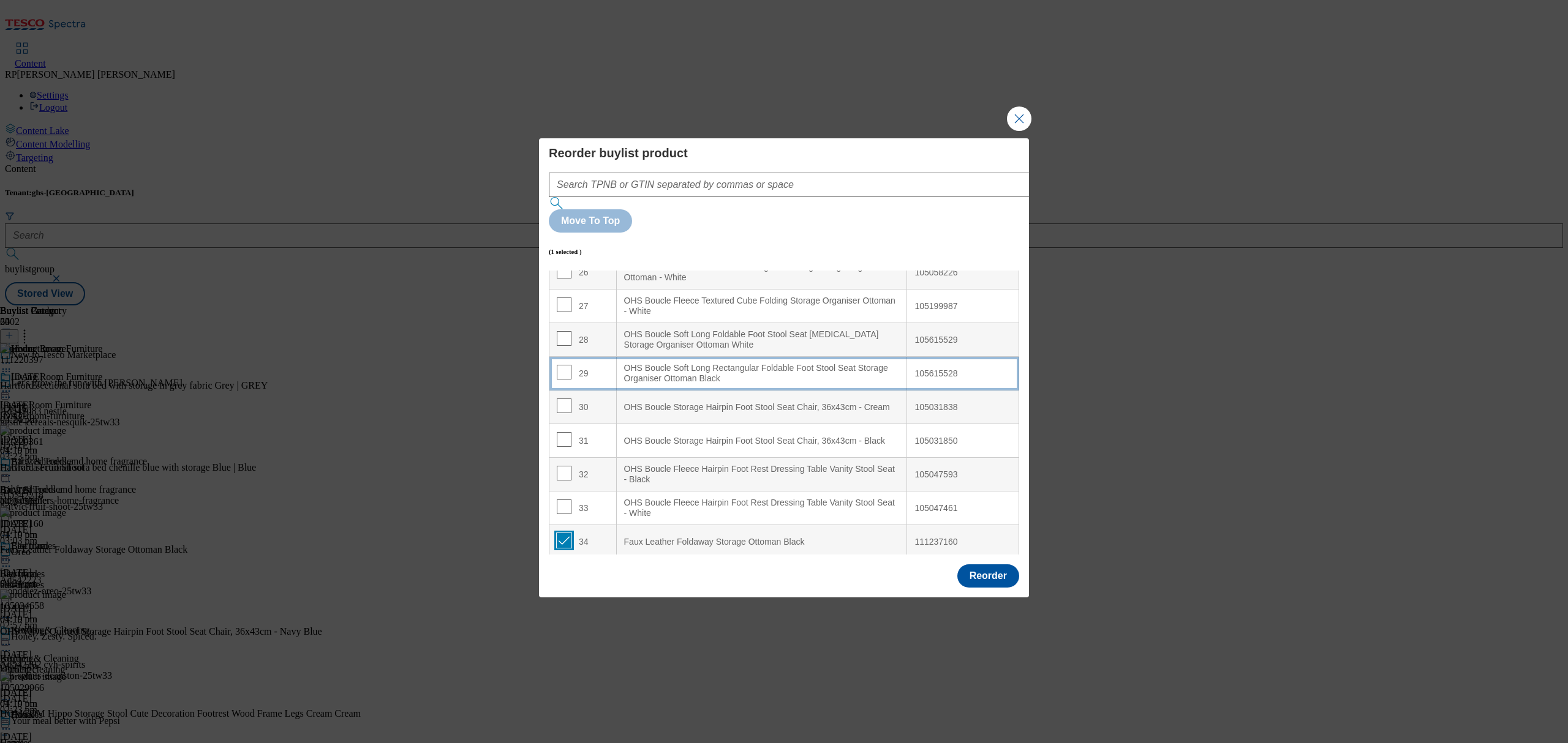
scroll to position [946, 0]
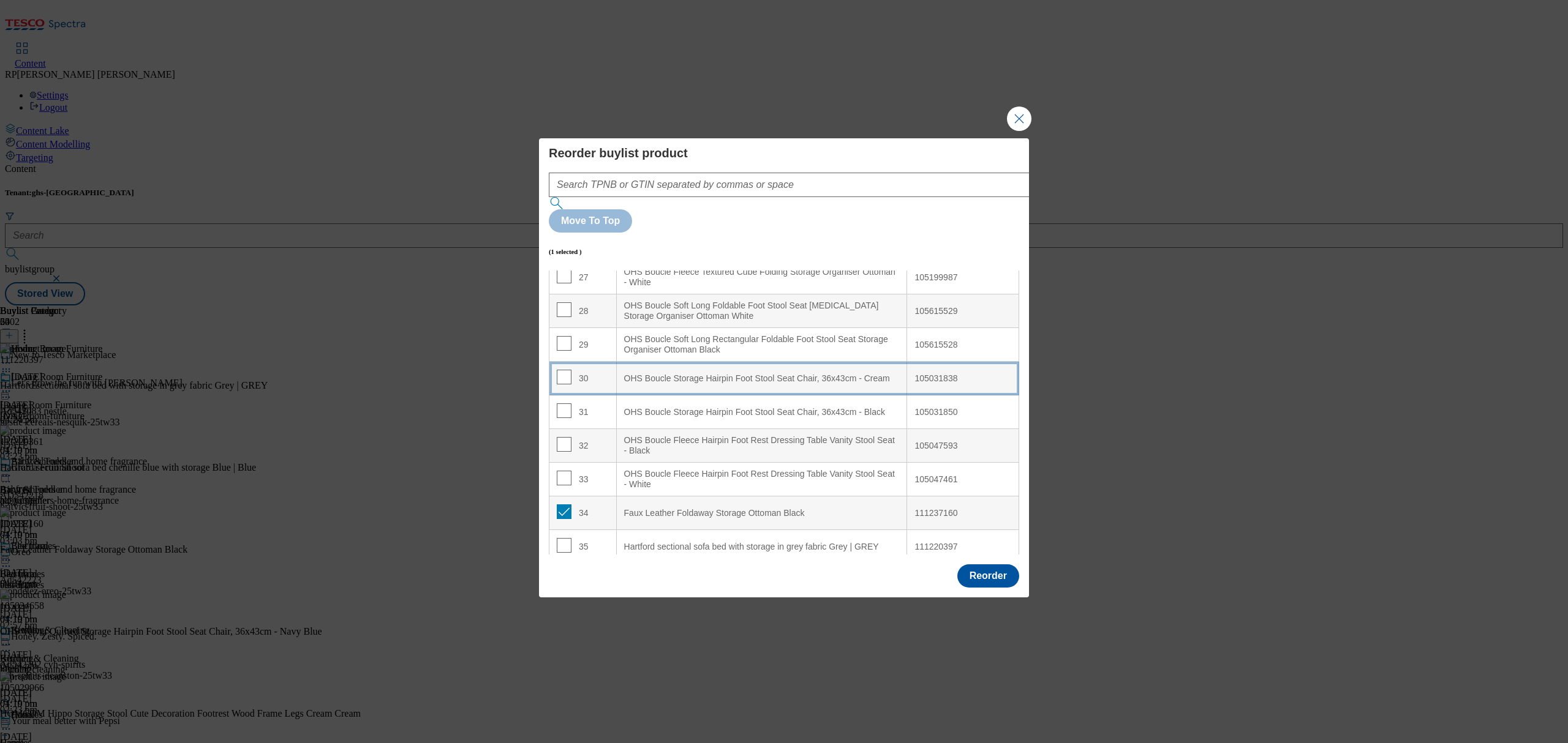
click at [773, 385] on div "OHS Boucle Storage Hairpin Foot Stool Seat Chair, 36x43cm - Cream" at bounding box center [762, 379] width 276 height 11
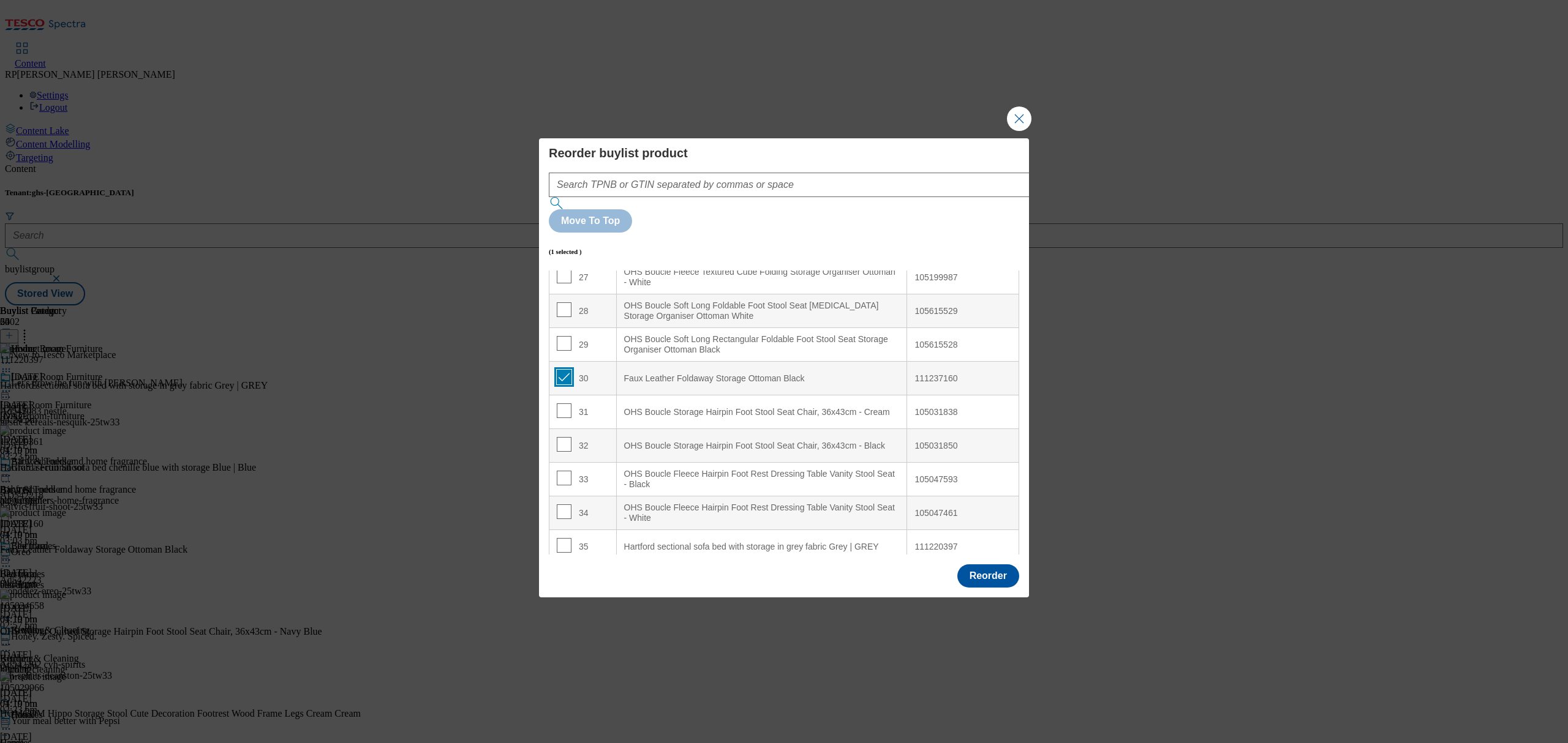
click at [559, 385] on input "Modal" at bounding box center [564, 377] width 15 height 15
checkbox input "false"
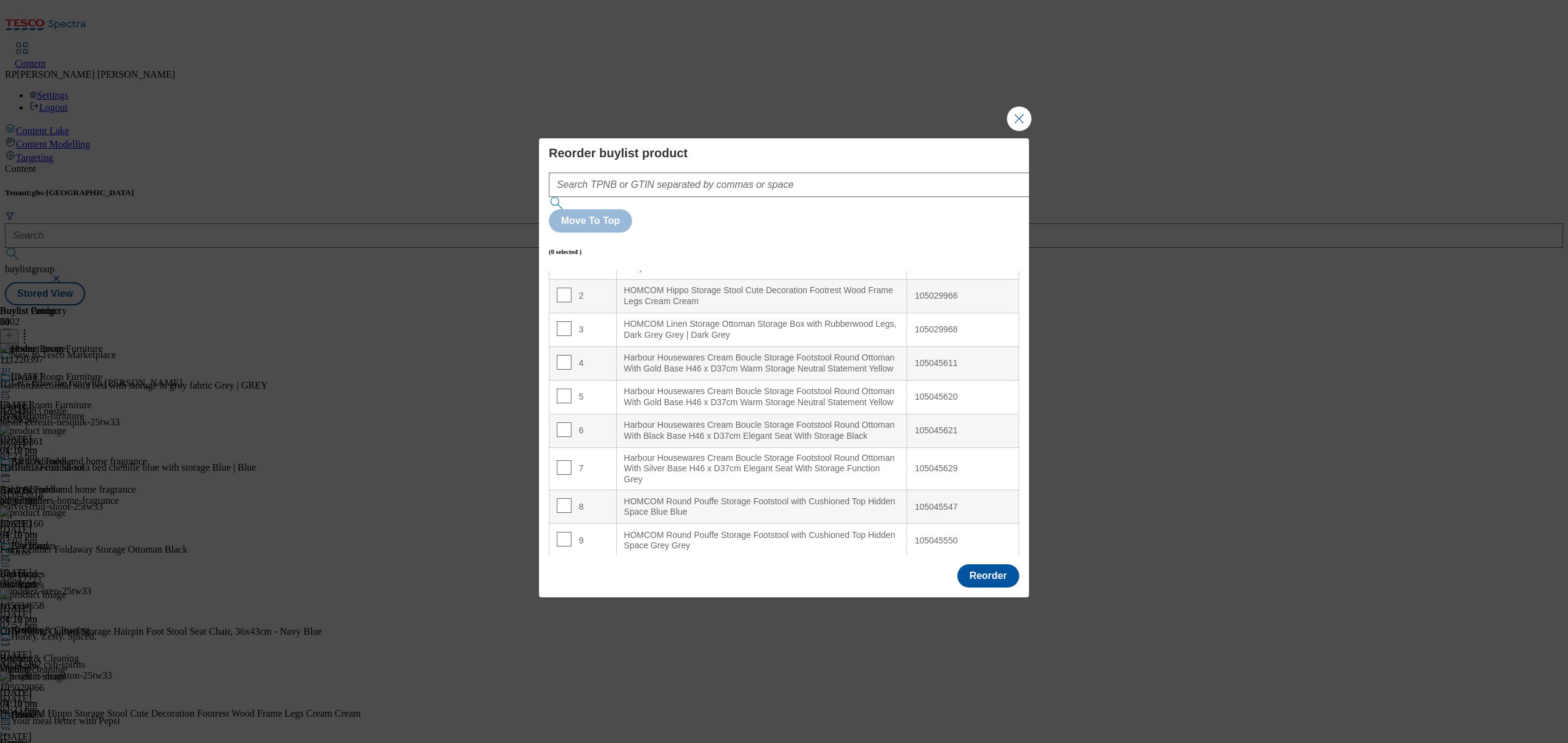
scroll to position [0, 0]
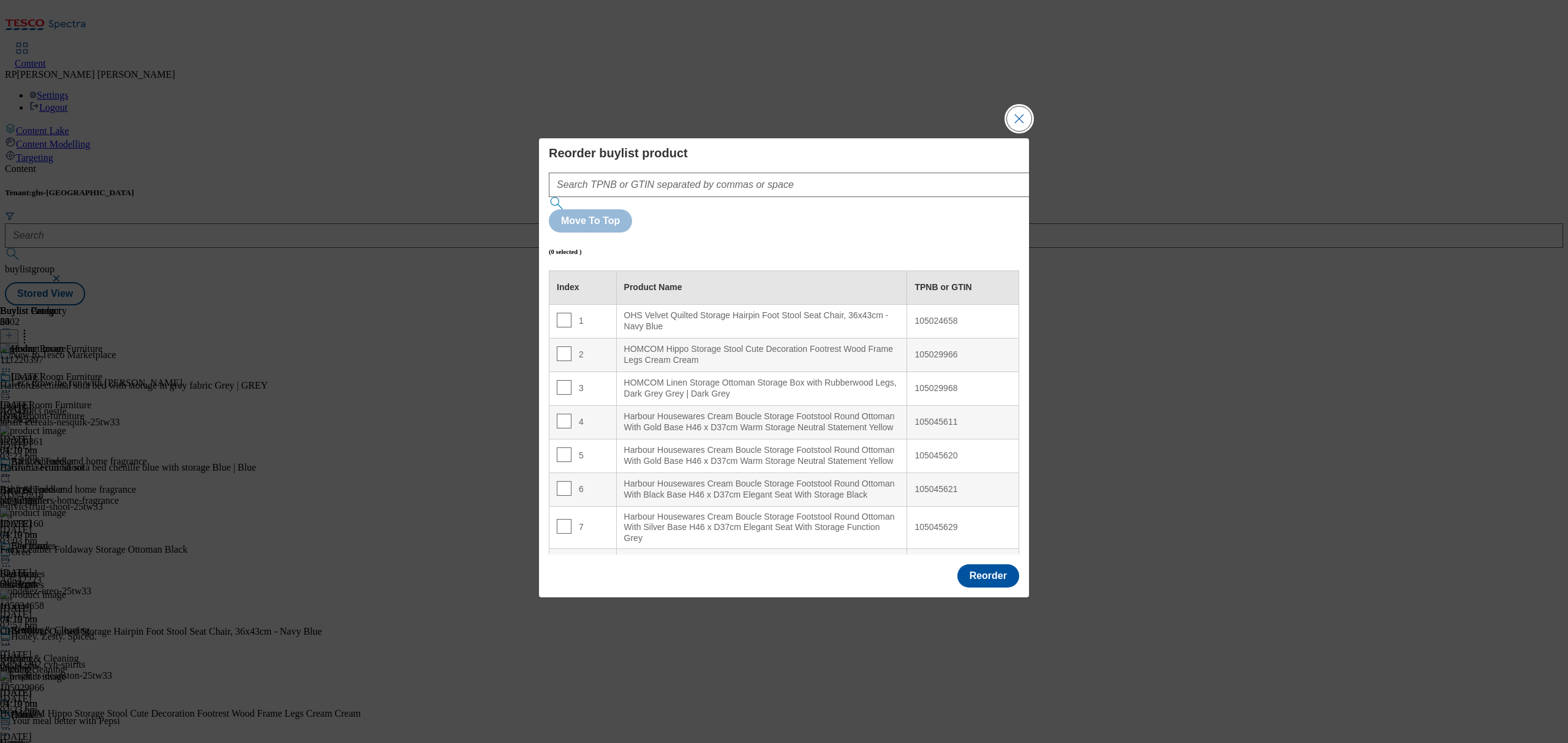
click at [1015, 131] on button "Close Modal" at bounding box center [1019, 118] width 24 height 24
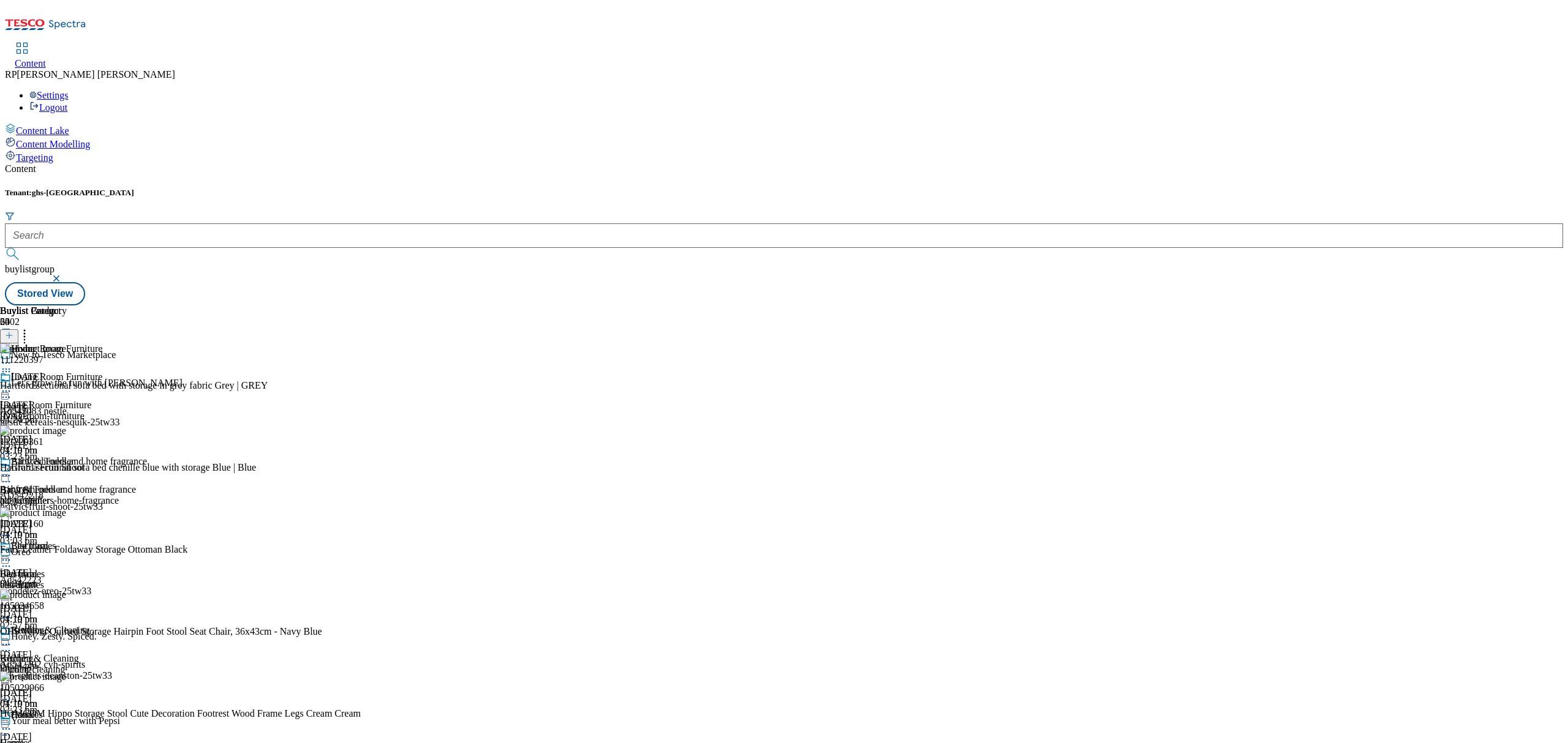
click at [12, 385] on icon at bounding box center [6, 391] width 12 height 12
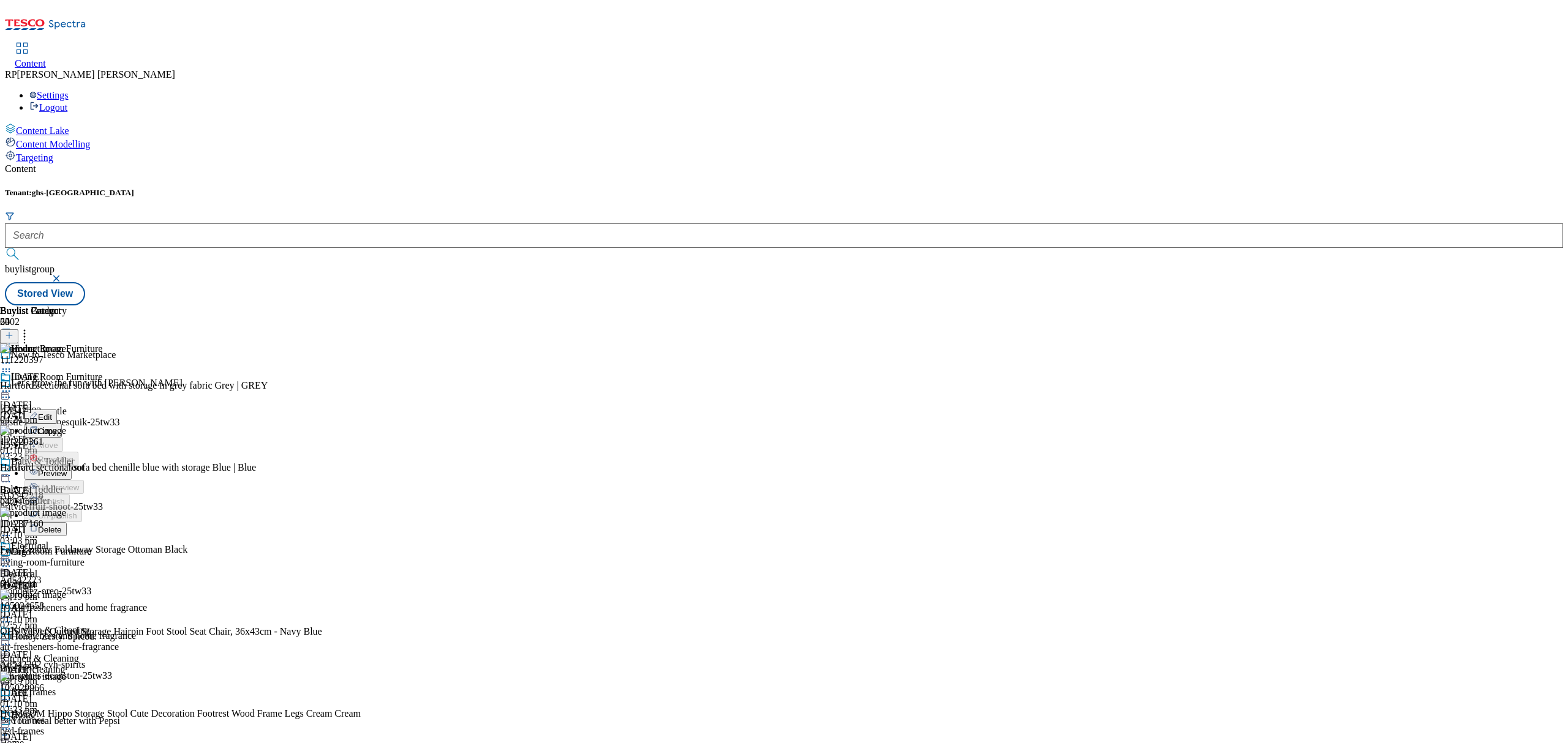
click at [67, 469] on span "Preview" at bounding box center [52, 473] width 29 height 9
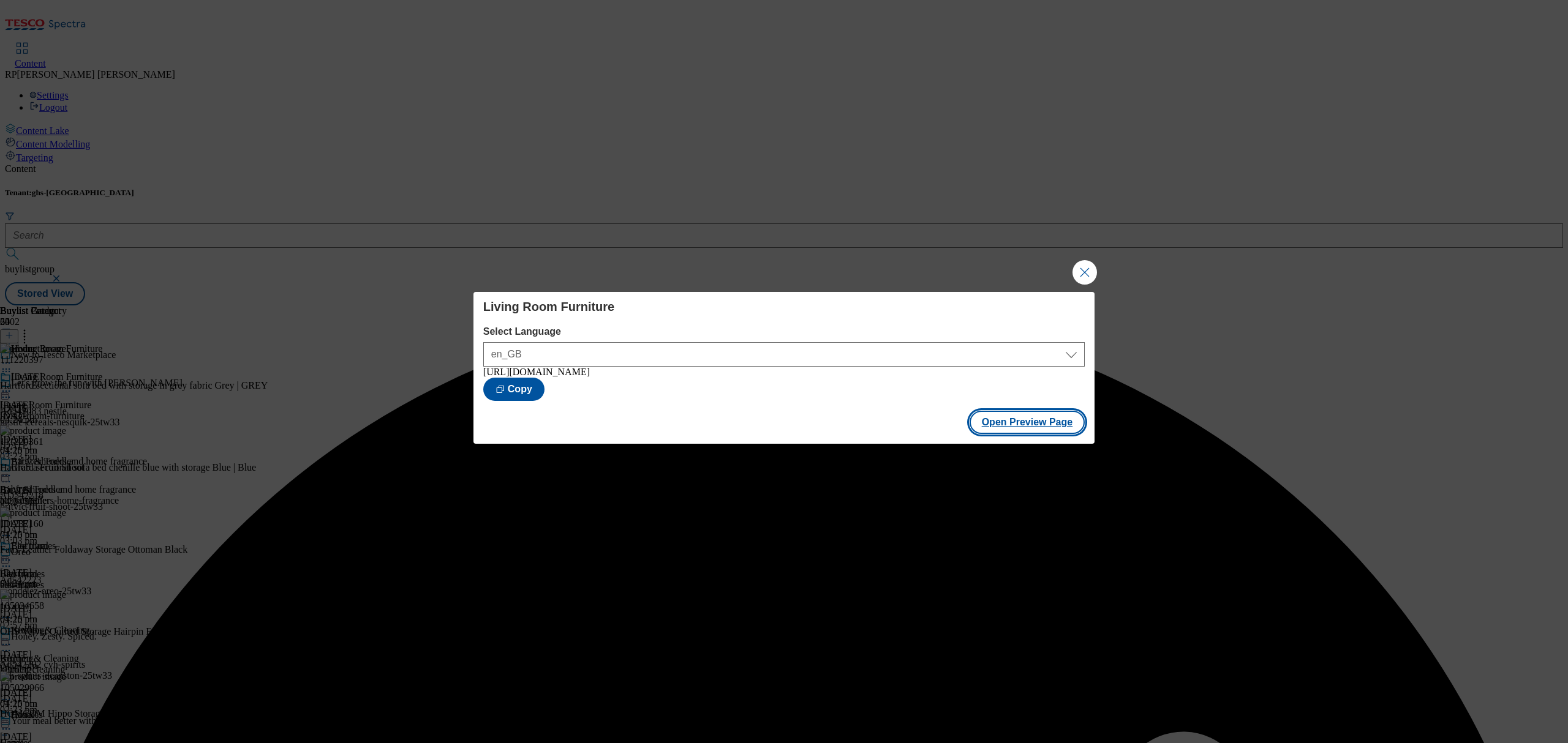
click at [1045, 423] on button "Open Preview Page" at bounding box center [1028, 422] width 116 height 23
drag, startPoint x: 1078, startPoint y: 263, endPoint x: 1068, endPoint y: 264, distance: 10.0
click at [1079, 262] on button "Close Modal" at bounding box center [1085, 272] width 24 height 24
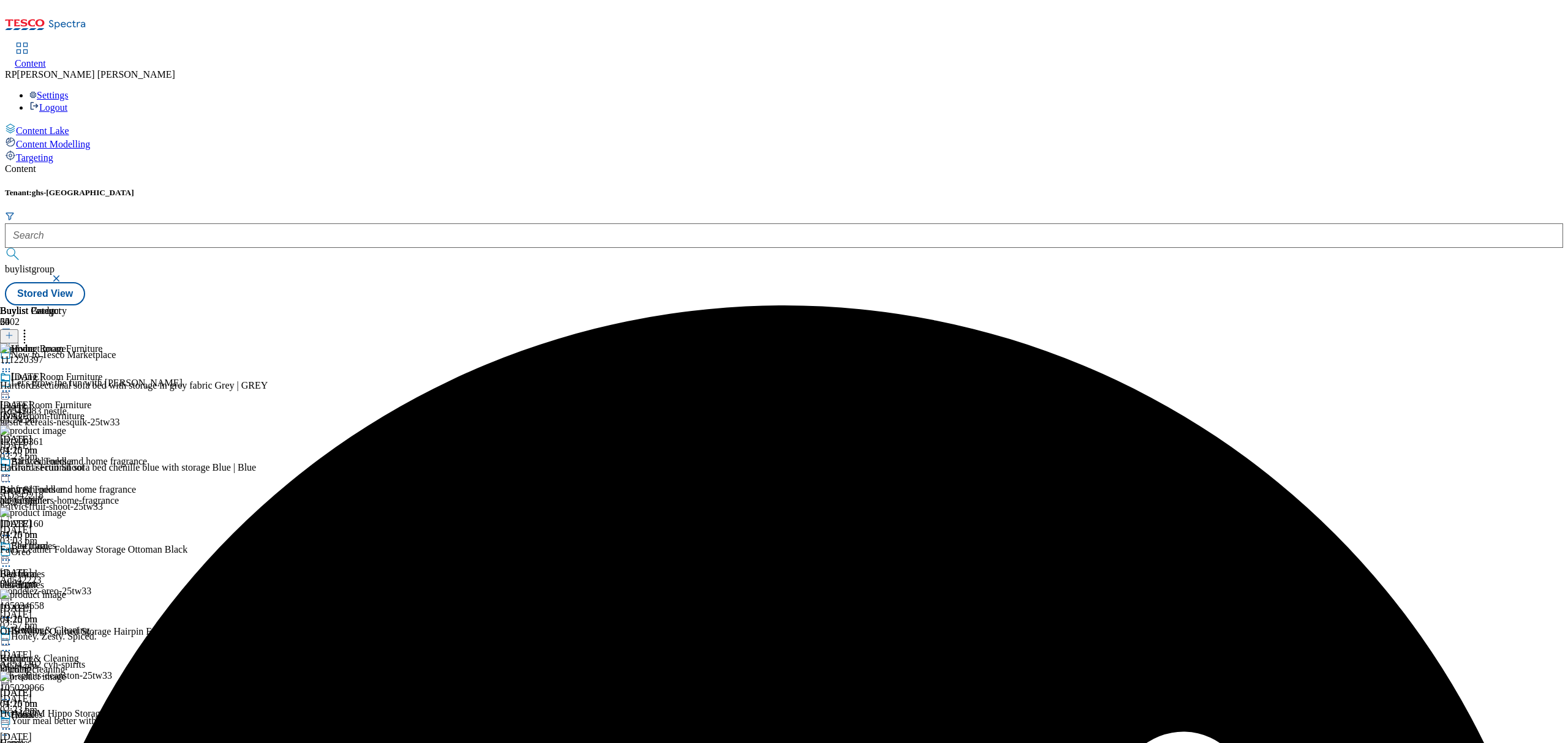
click at [12, 385] on icon at bounding box center [6, 391] width 12 height 12
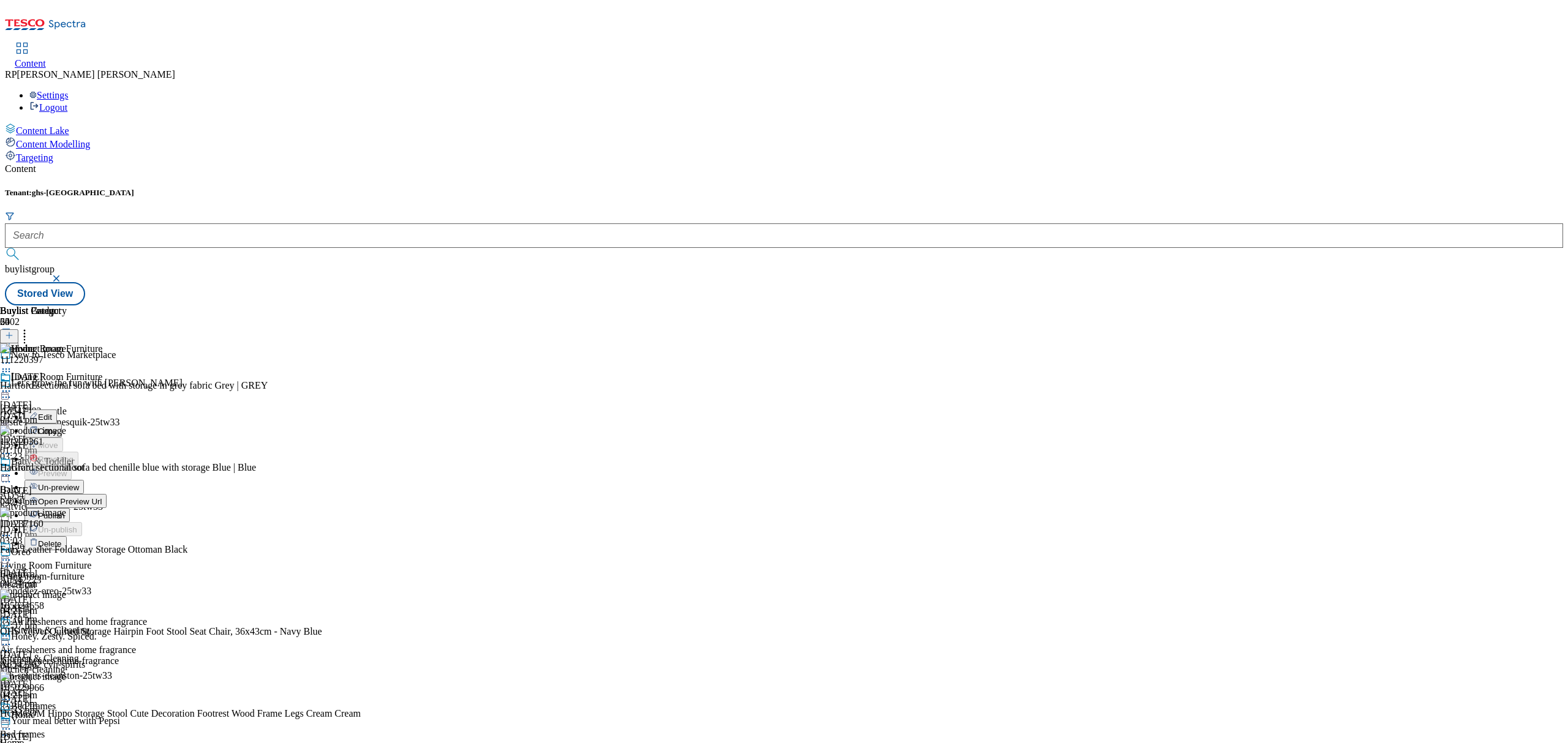
click at [147, 466] on li "Preview" at bounding box center [85, 472] width 122 height 14
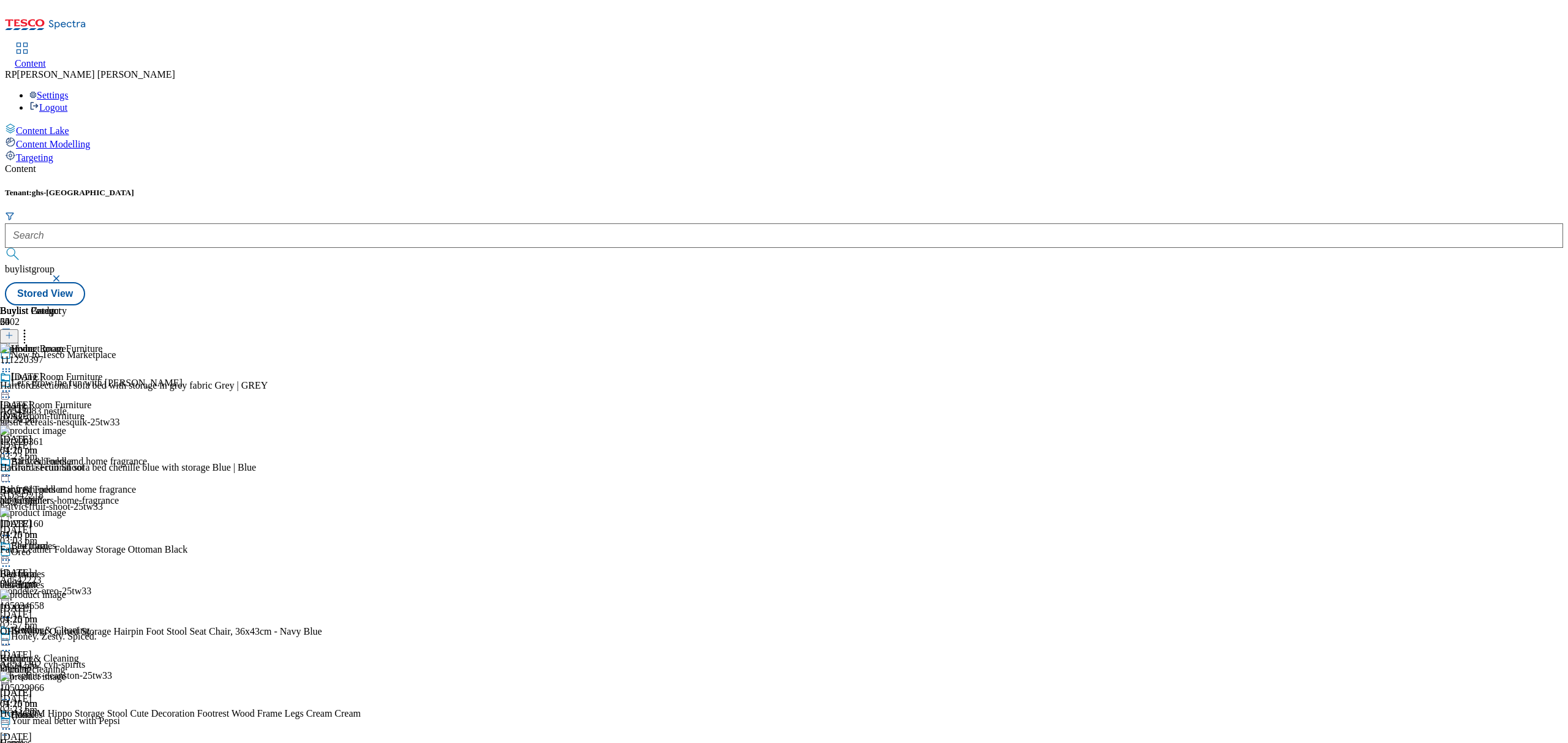
click at [147, 385] on div at bounding box center [74, 393] width 147 height 15
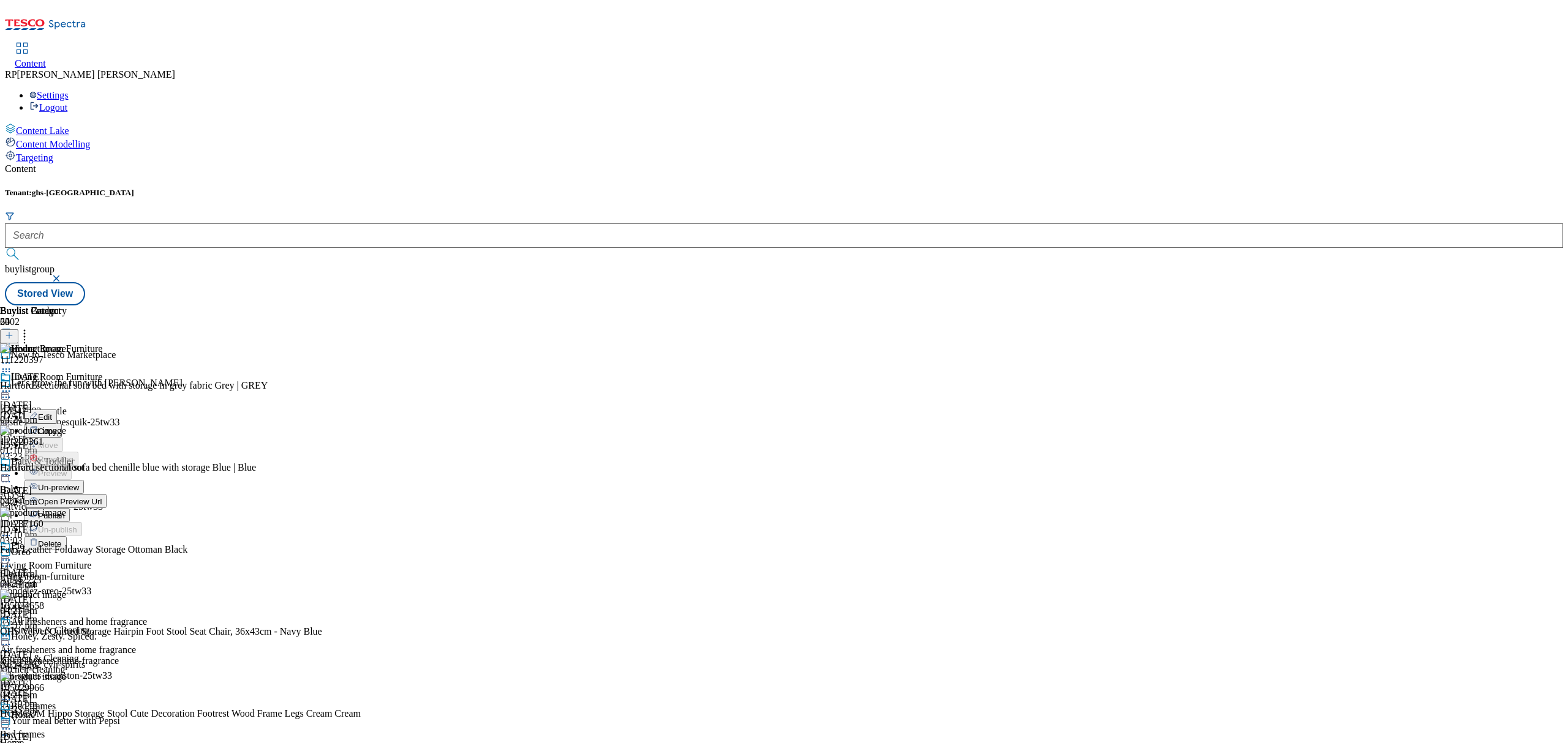
click at [79, 483] on span "Un-preview" at bounding box center [59, 487] width 41 height 9
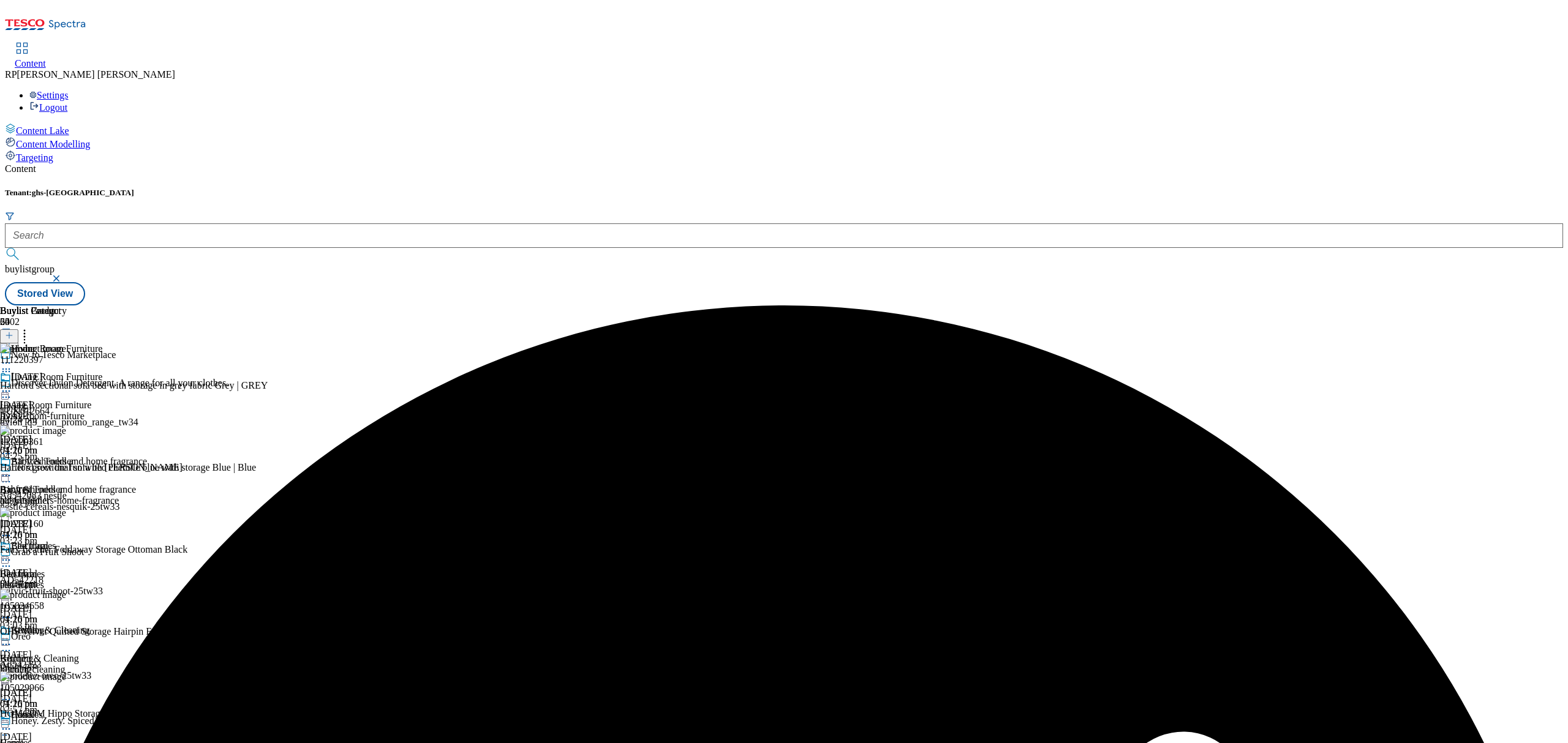
click at [31, 327] on icon at bounding box center [24, 333] width 12 height 12
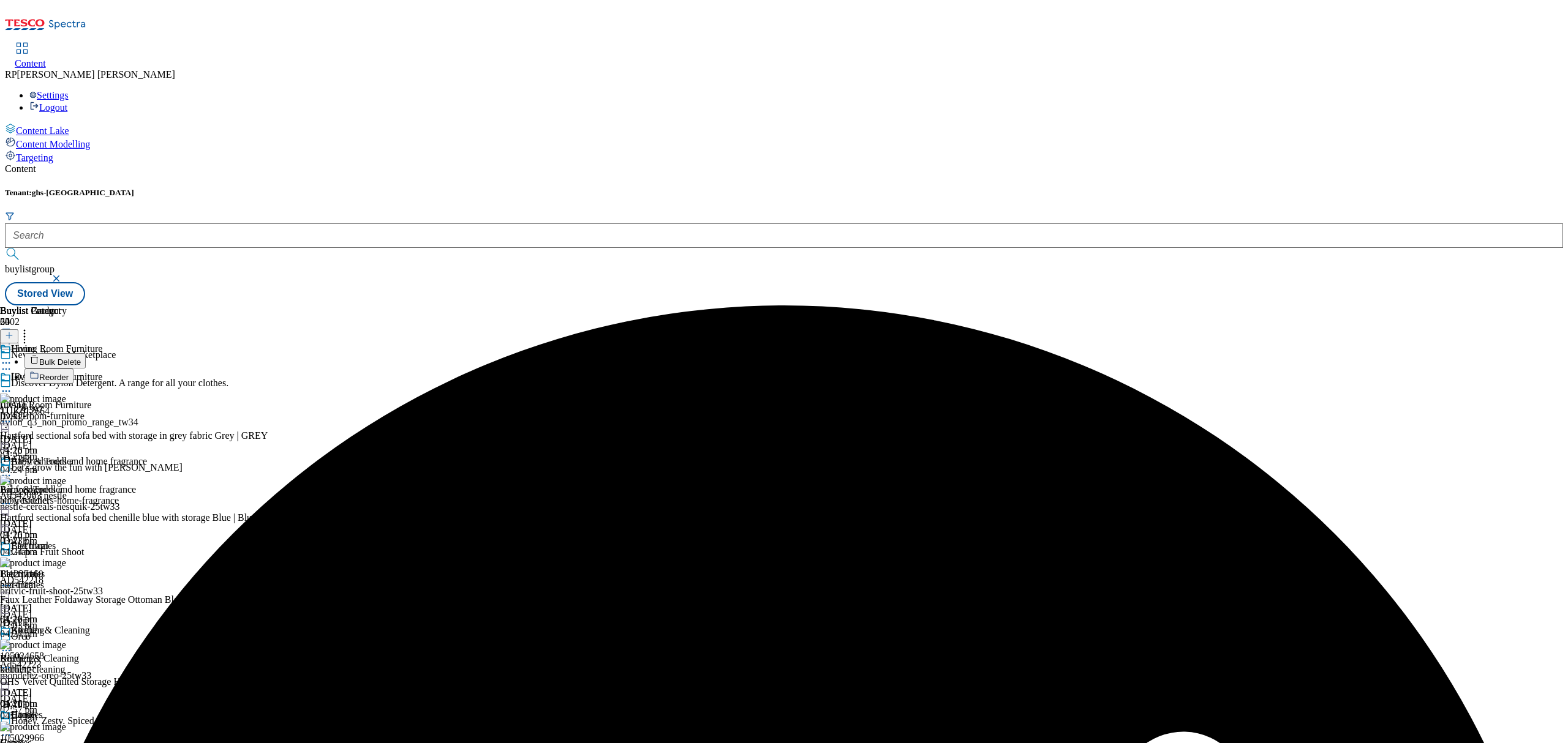
click at [69, 373] on span "Reorder" at bounding box center [54, 377] width 29 height 9
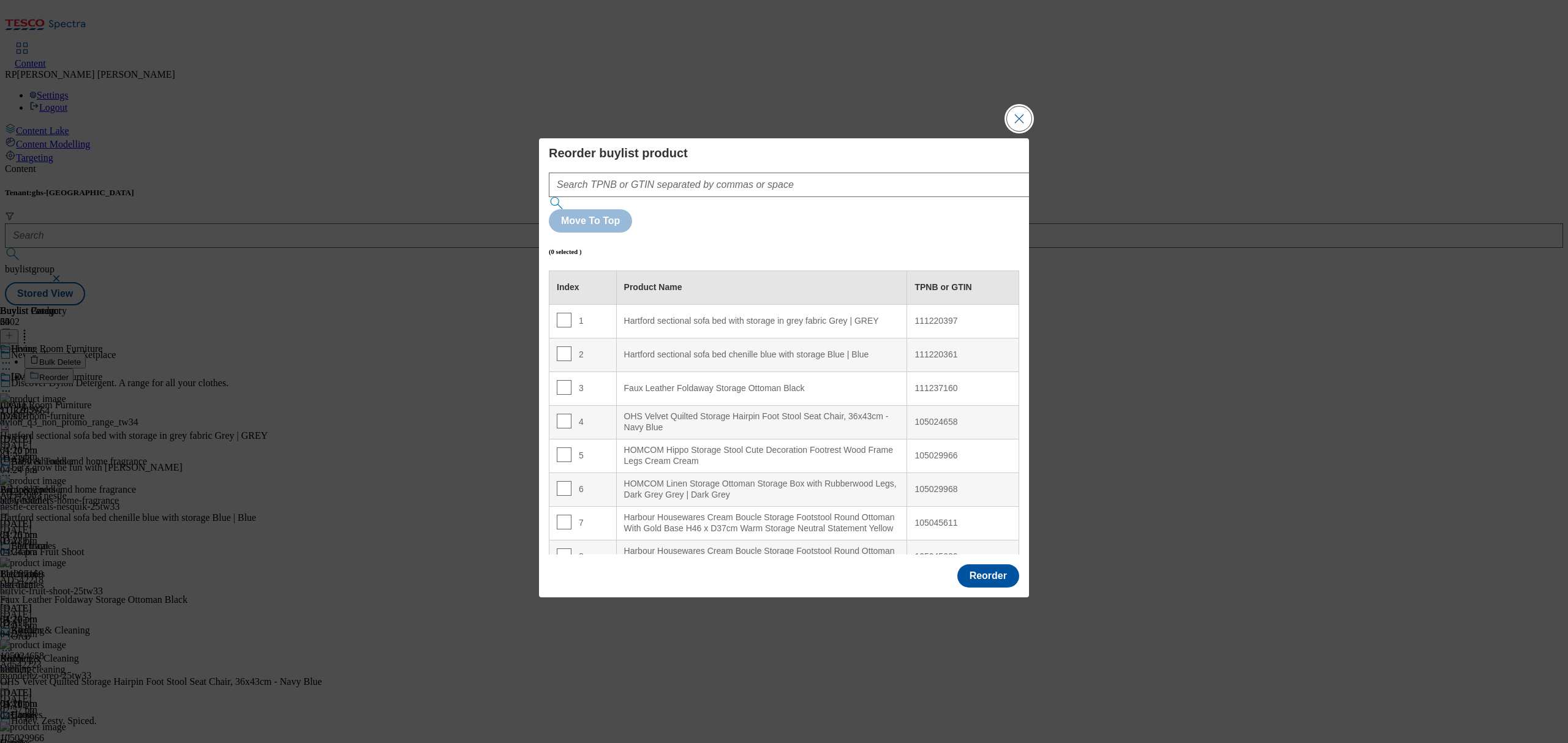
click at [1015, 131] on button "Close Modal" at bounding box center [1019, 118] width 24 height 24
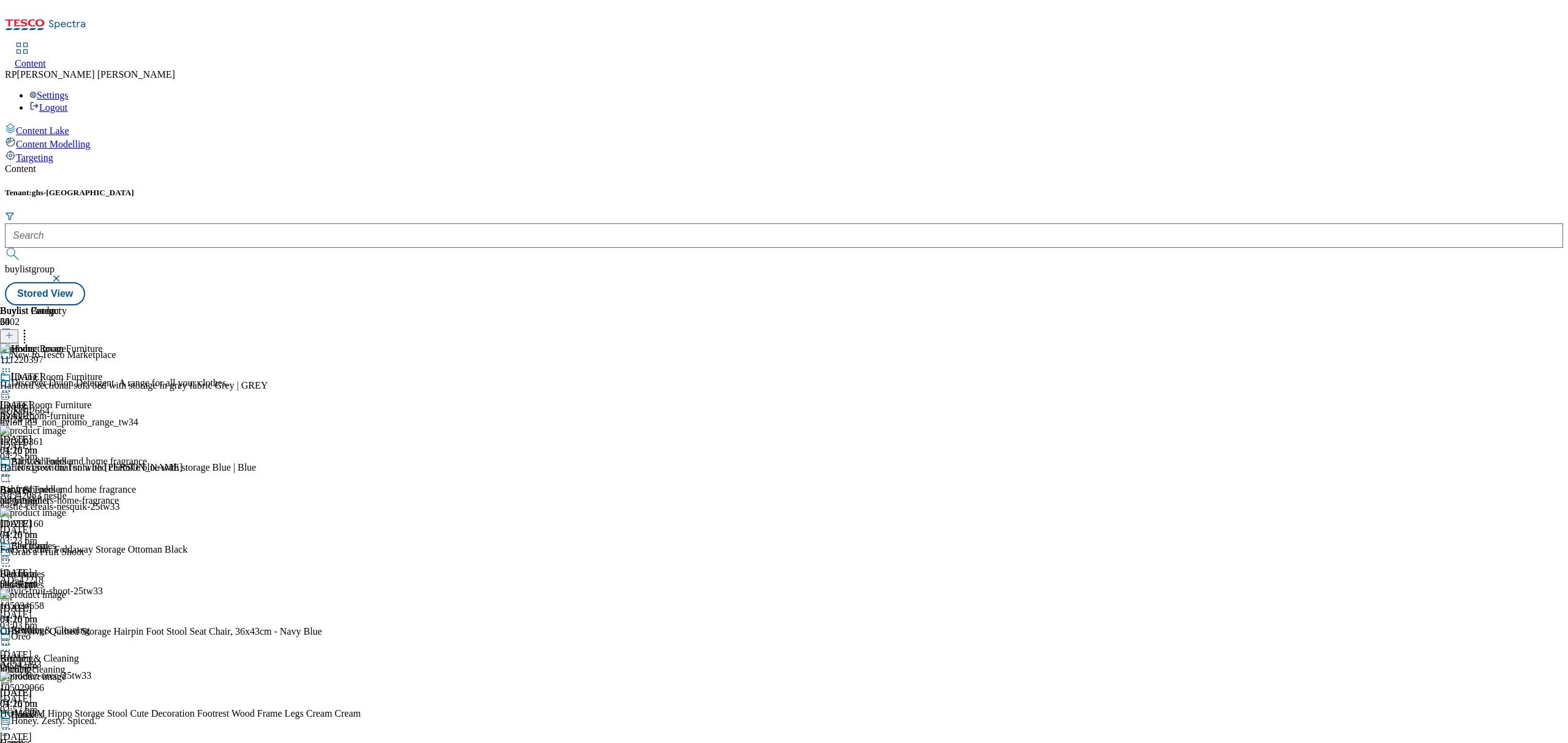
click at [26, 333] on circle at bounding box center [24, 333] width 2 height 2
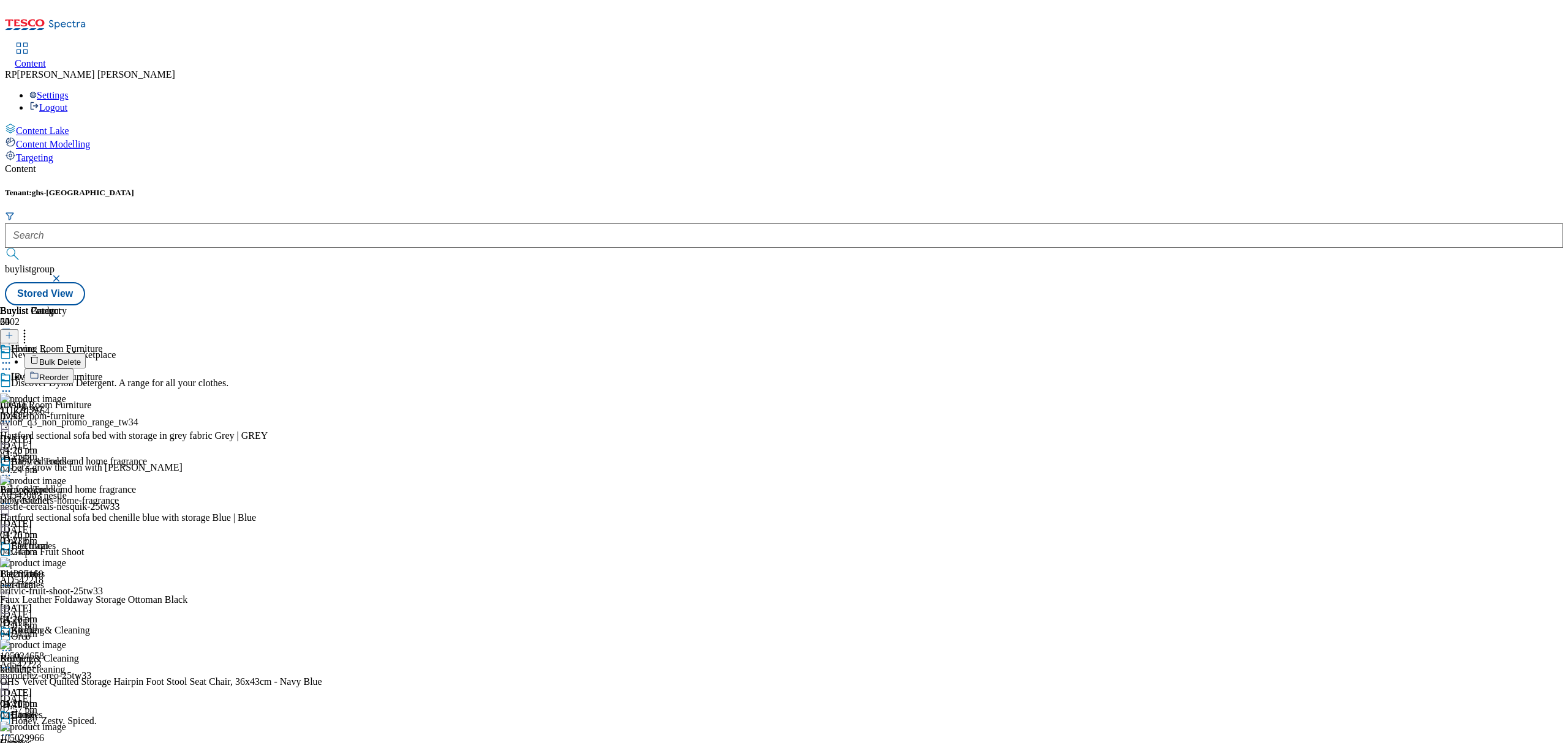
click at [81, 357] on span "Bulk Delete" at bounding box center [60, 362] width 42 height 9
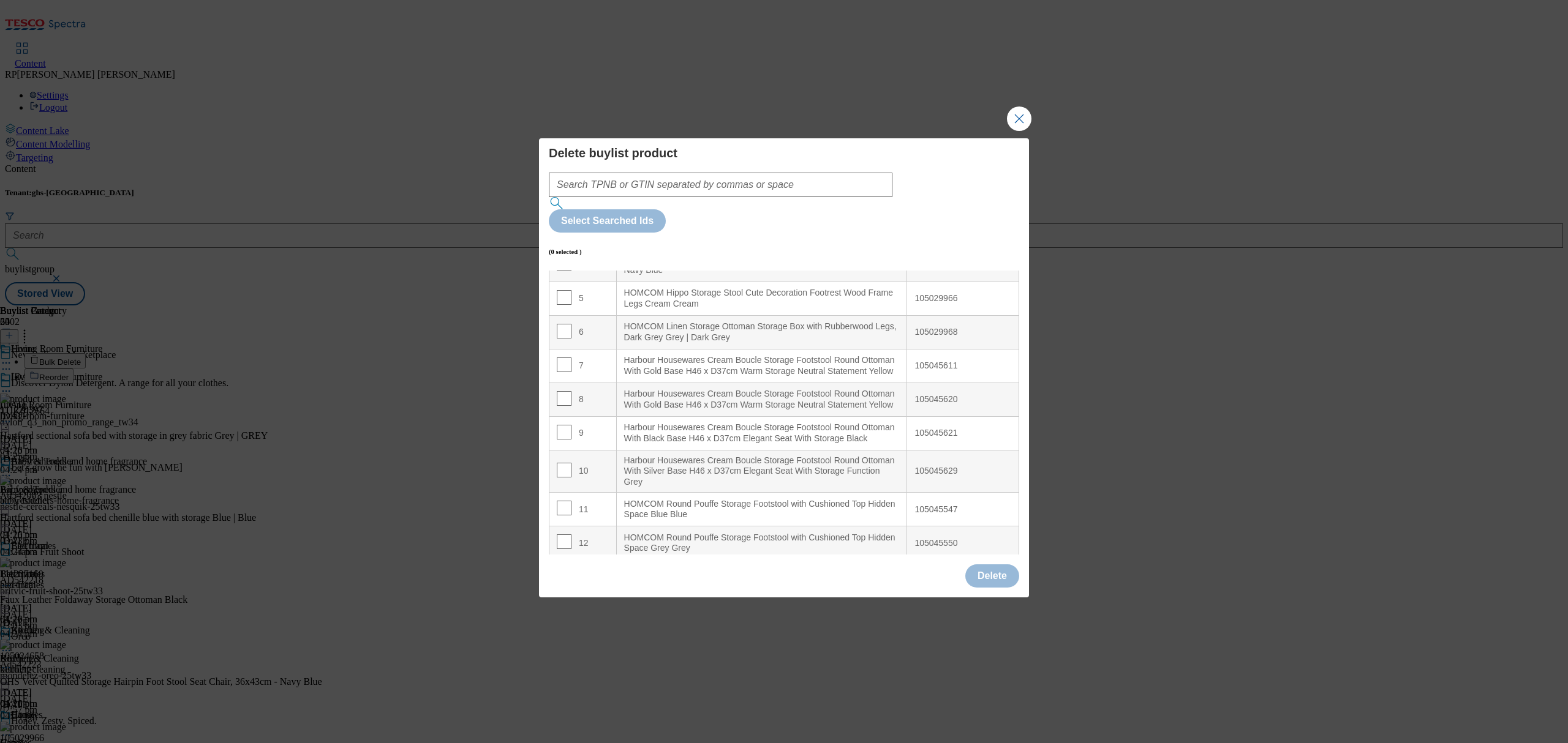
scroll to position [163, 0]
click at [568, 357] on input "Modal" at bounding box center [564, 365] width 15 height 15
checkbox input "true"
click at [564, 424] on input "Modal" at bounding box center [564, 432] width 15 height 15
checkbox input "true"
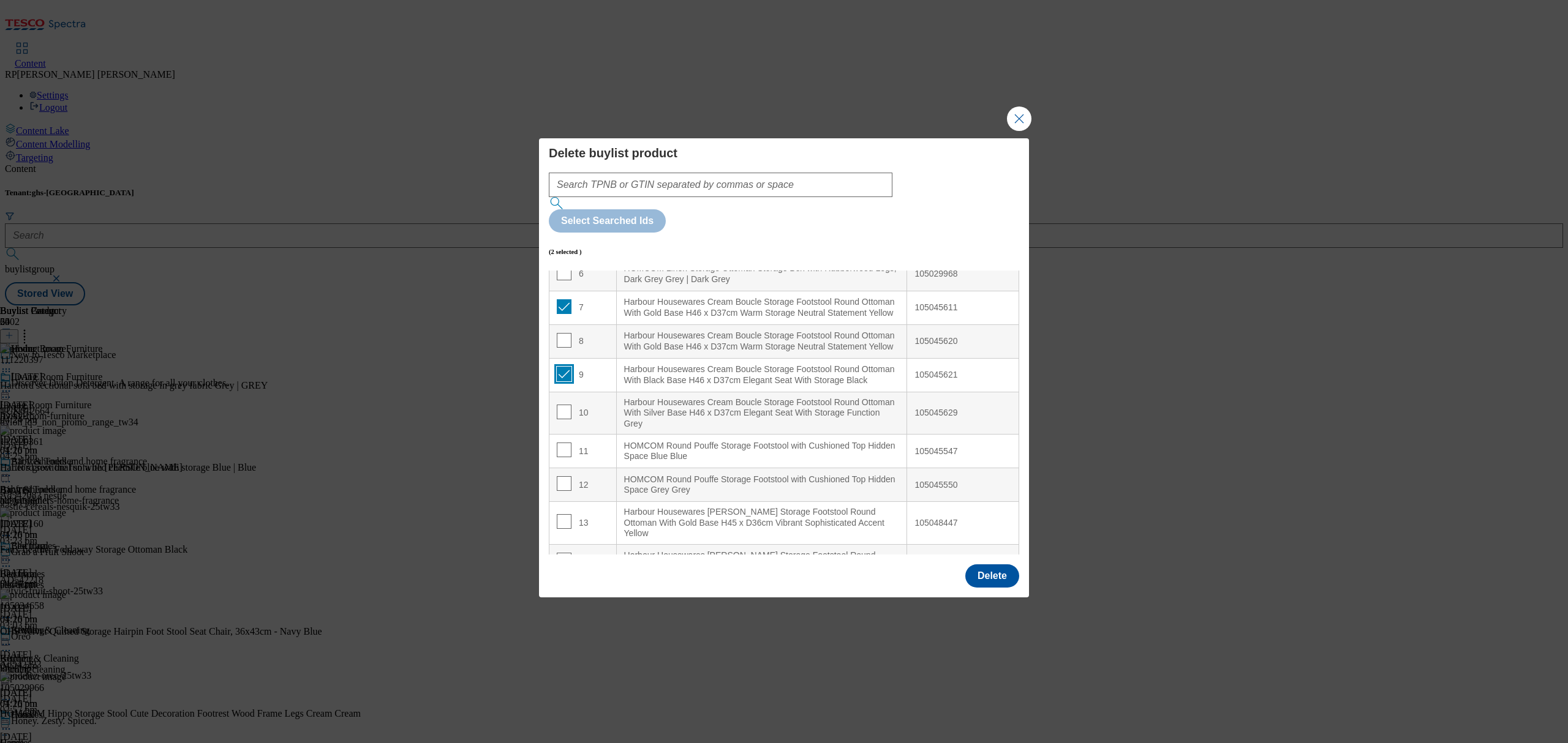
scroll to position [245, 0]
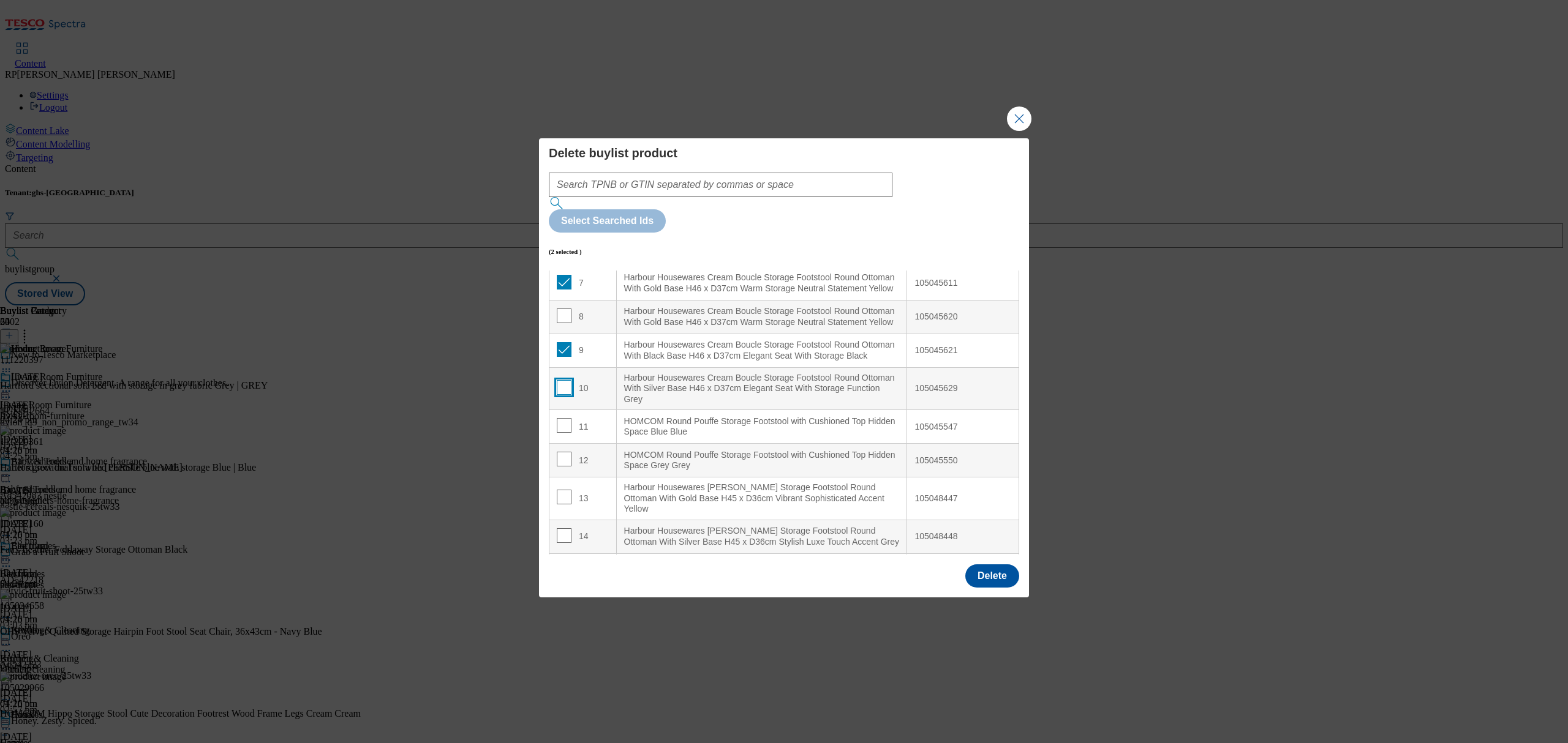
click at [562, 380] on input "Modal" at bounding box center [564, 388] width 15 height 15
checkbox input "true"
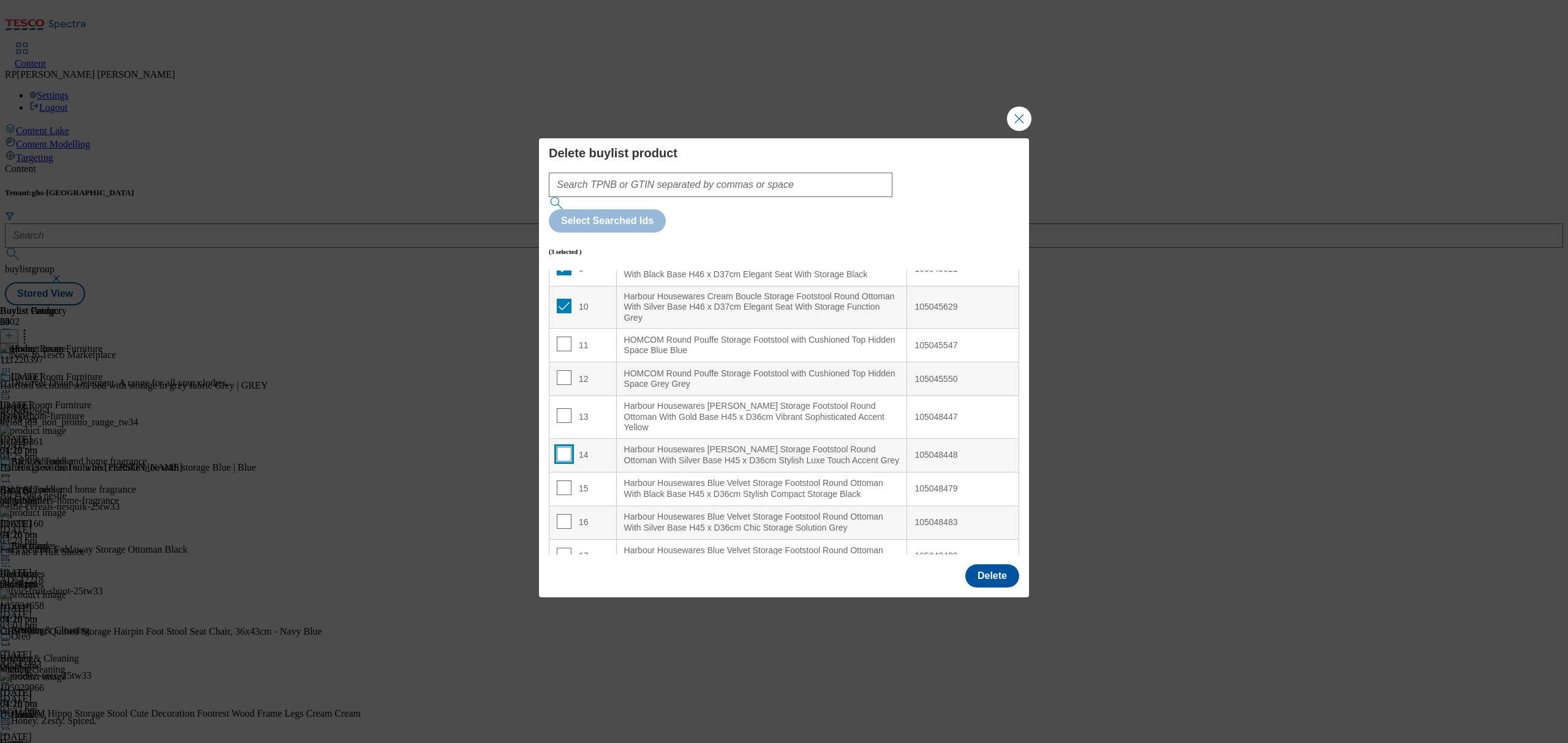
click at [563, 447] on input "Modal" at bounding box center [564, 454] width 15 height 15
checkbox input "true"
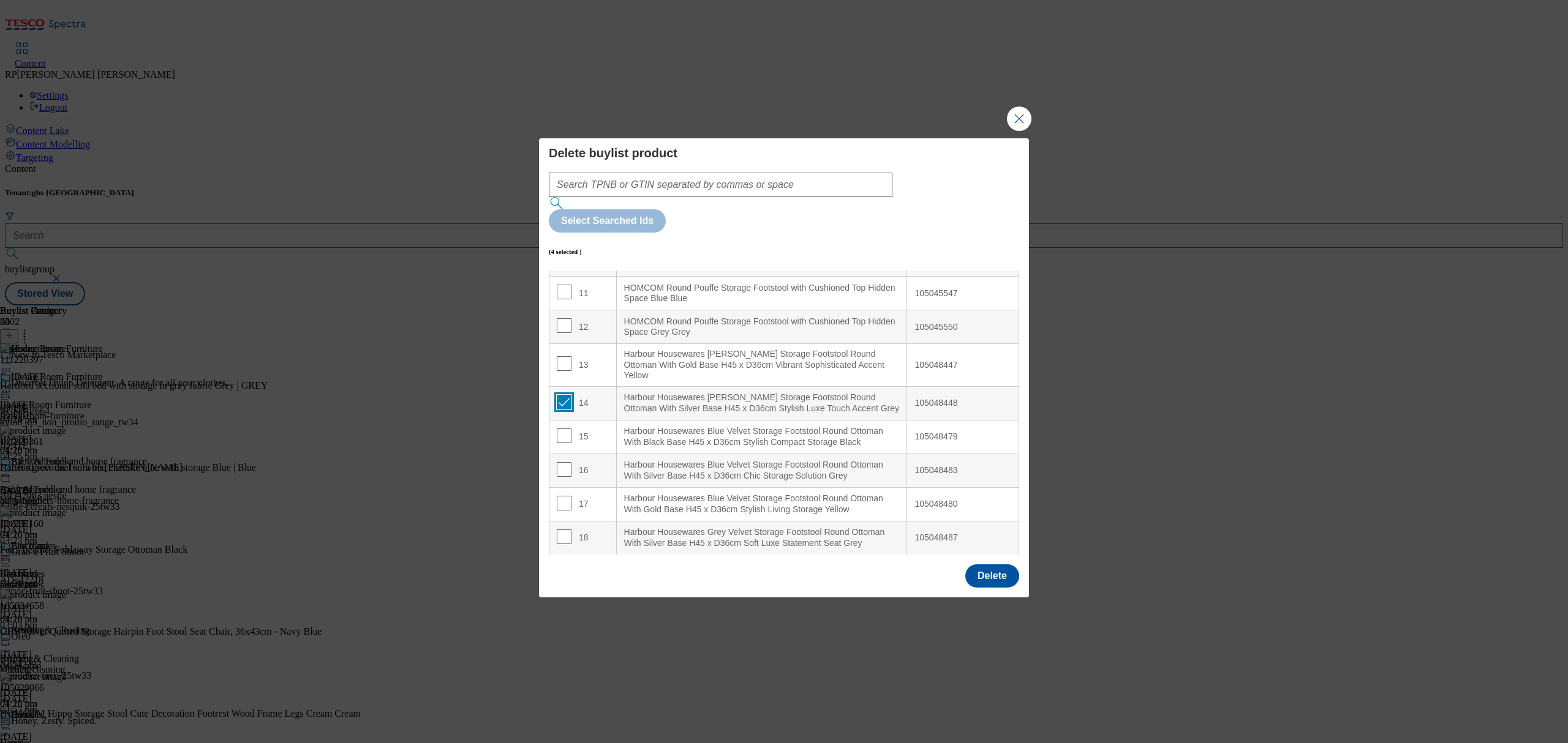
scroll to position [408, 0]
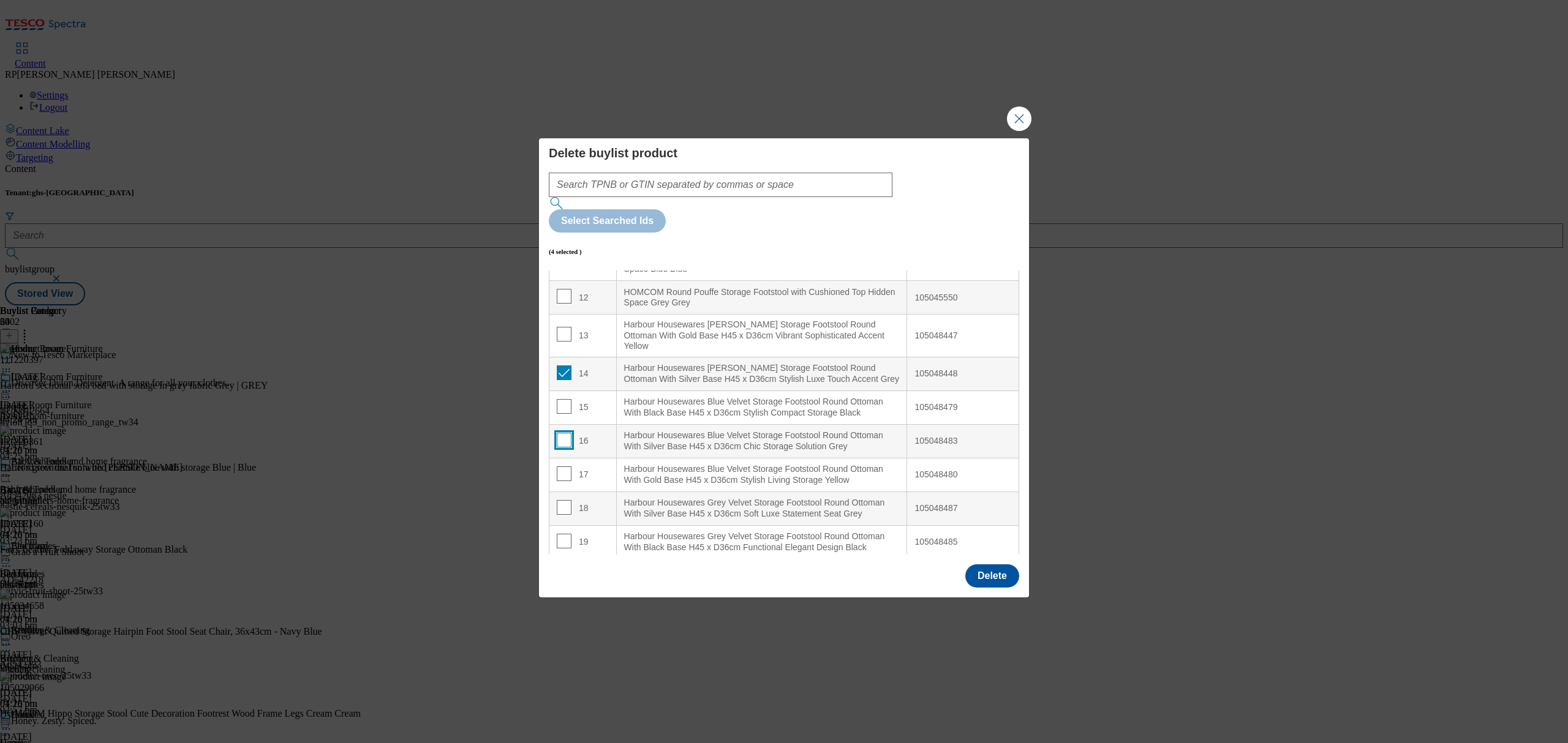
click at [559, 438] on input "Modal" at bounding box center [564, 440] width 15 height 15
checkbox input "true"
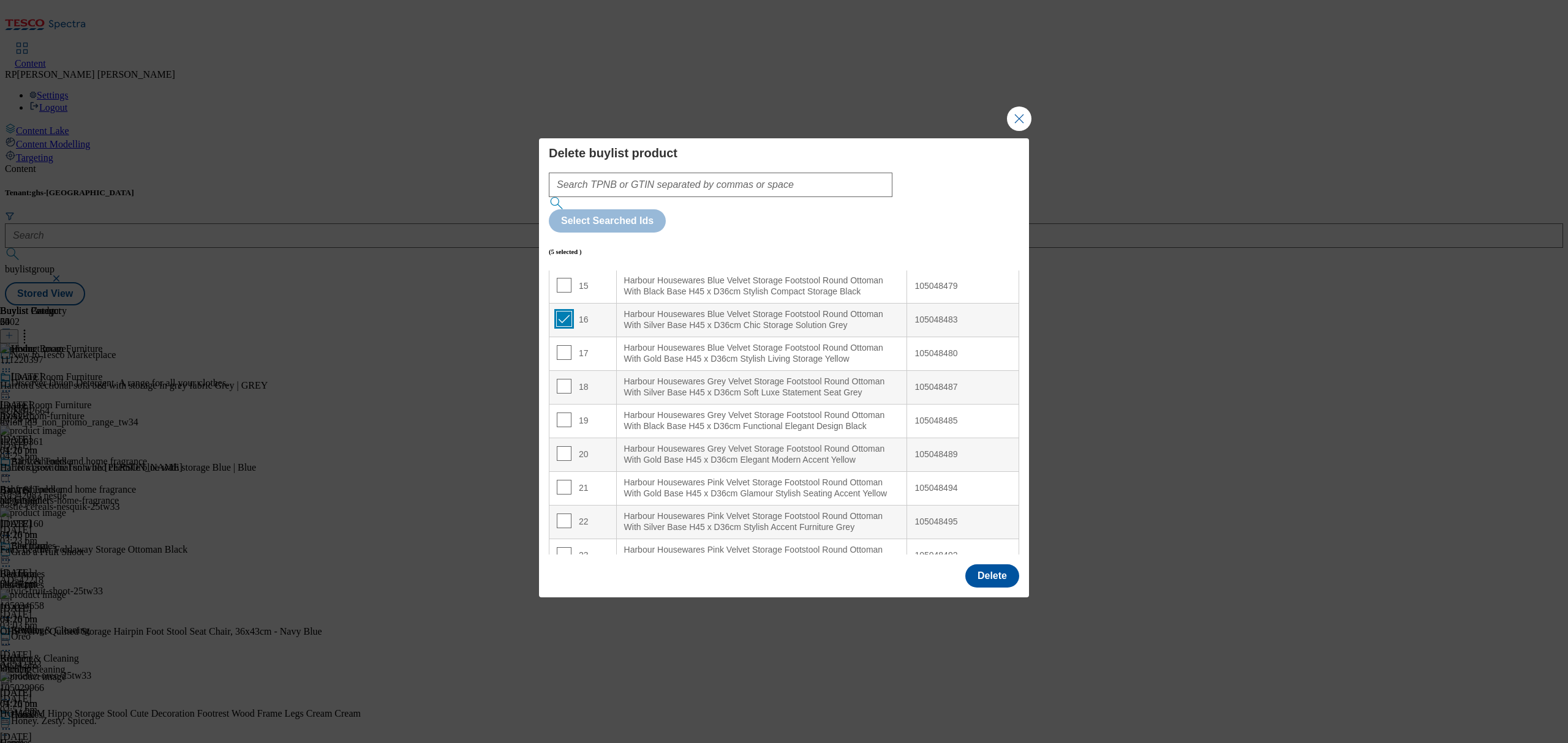
scroll to position [490, 0]
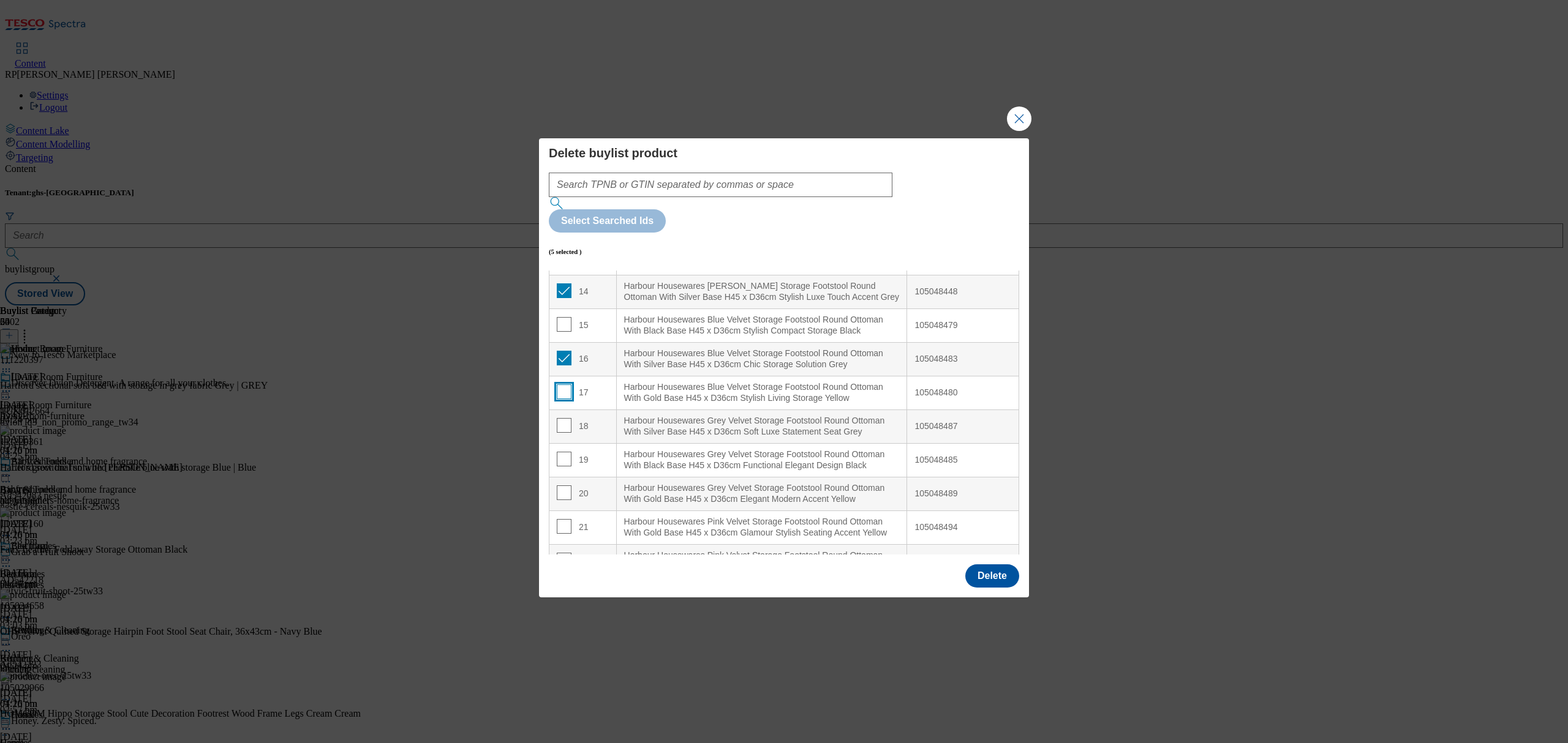
click at [564, 387] on input "Modal" at bounding box center [564, 392] width 15 height 15
checkbox input "true"
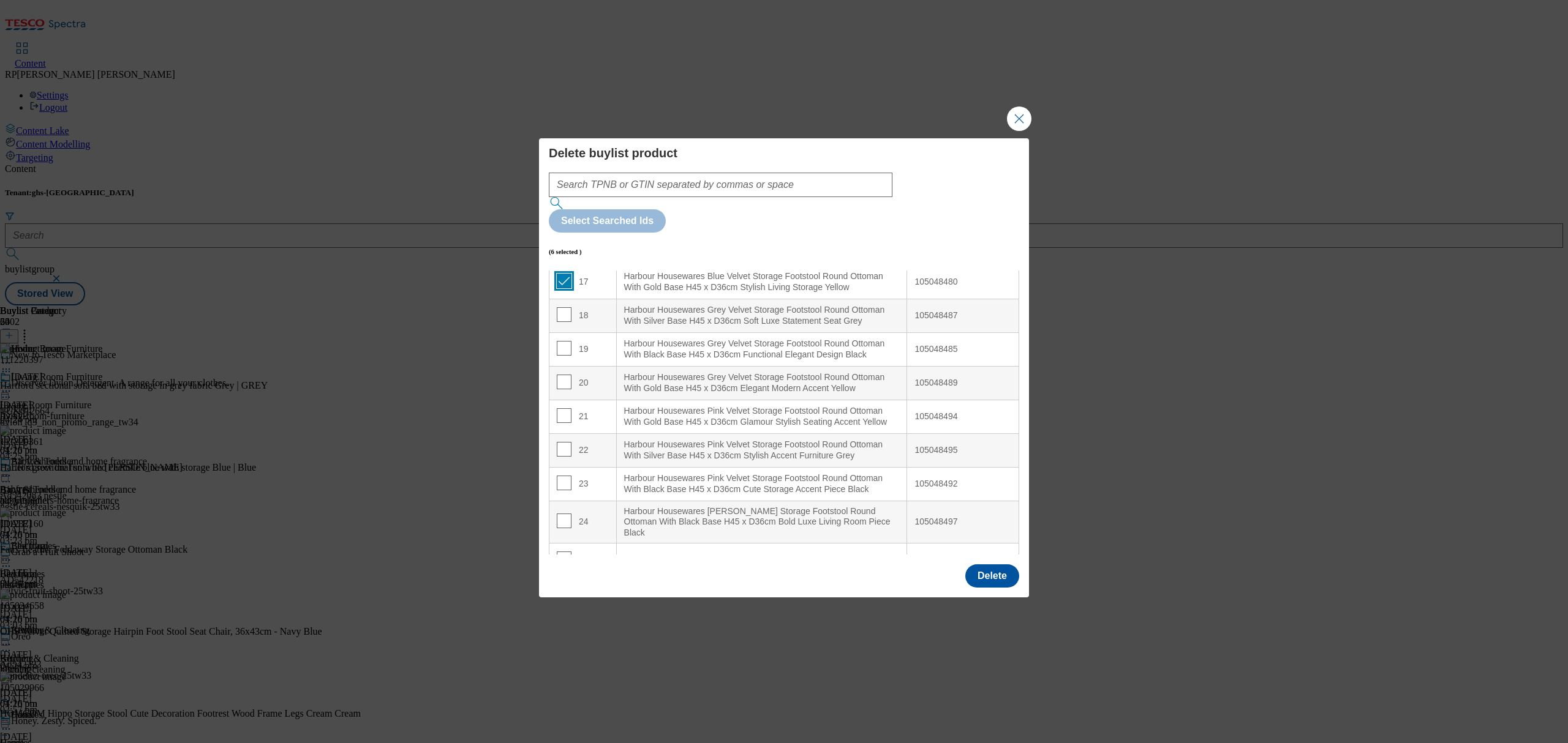
scroll to position [571, 0]
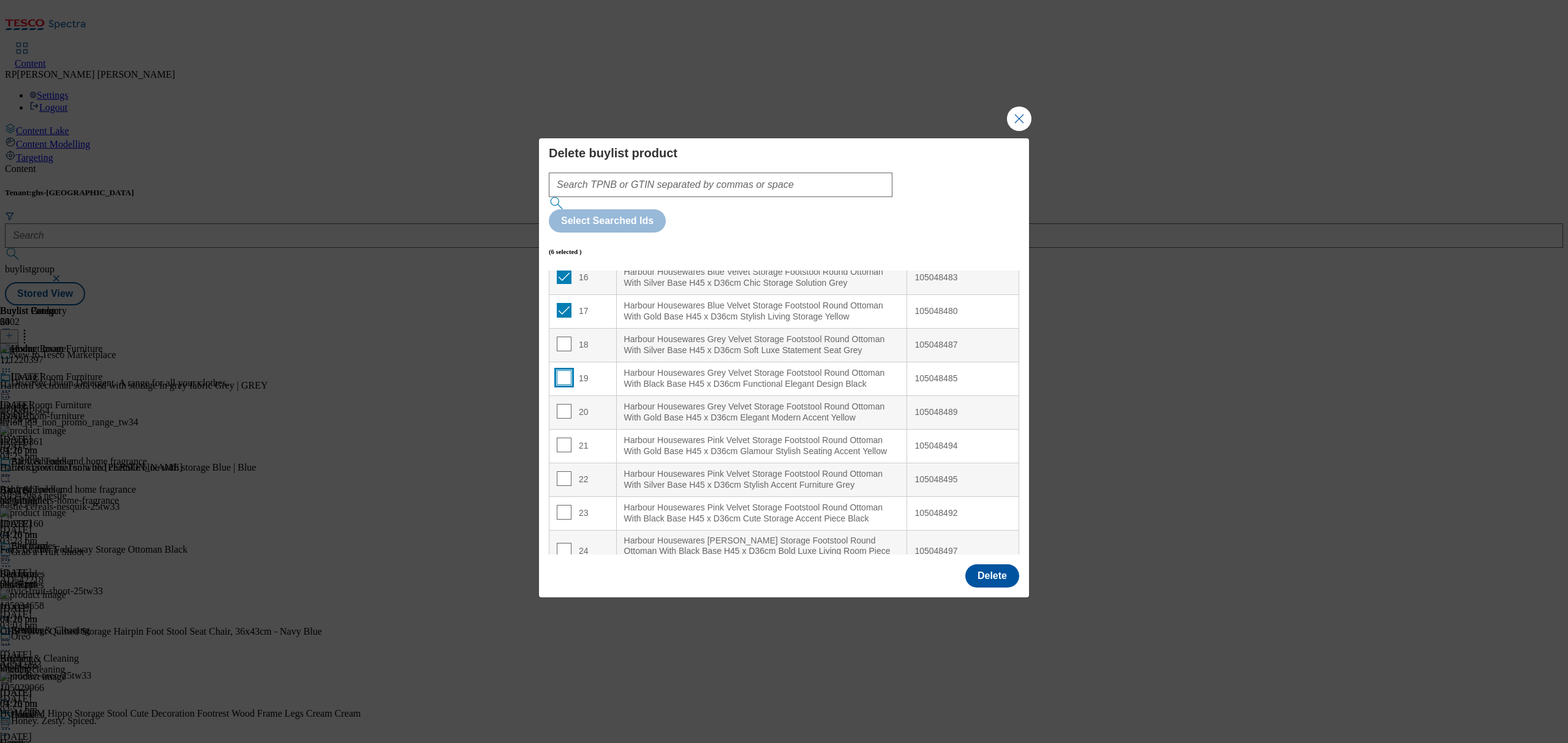
click at [563, 385] on input "Modal" at bounding box center [564, 378] width 15 height 15
checkbox input "true"
click at [567, 419] on input "Modal" at bounding box center [564, 411] width 15 height 15
checkbox input "true"
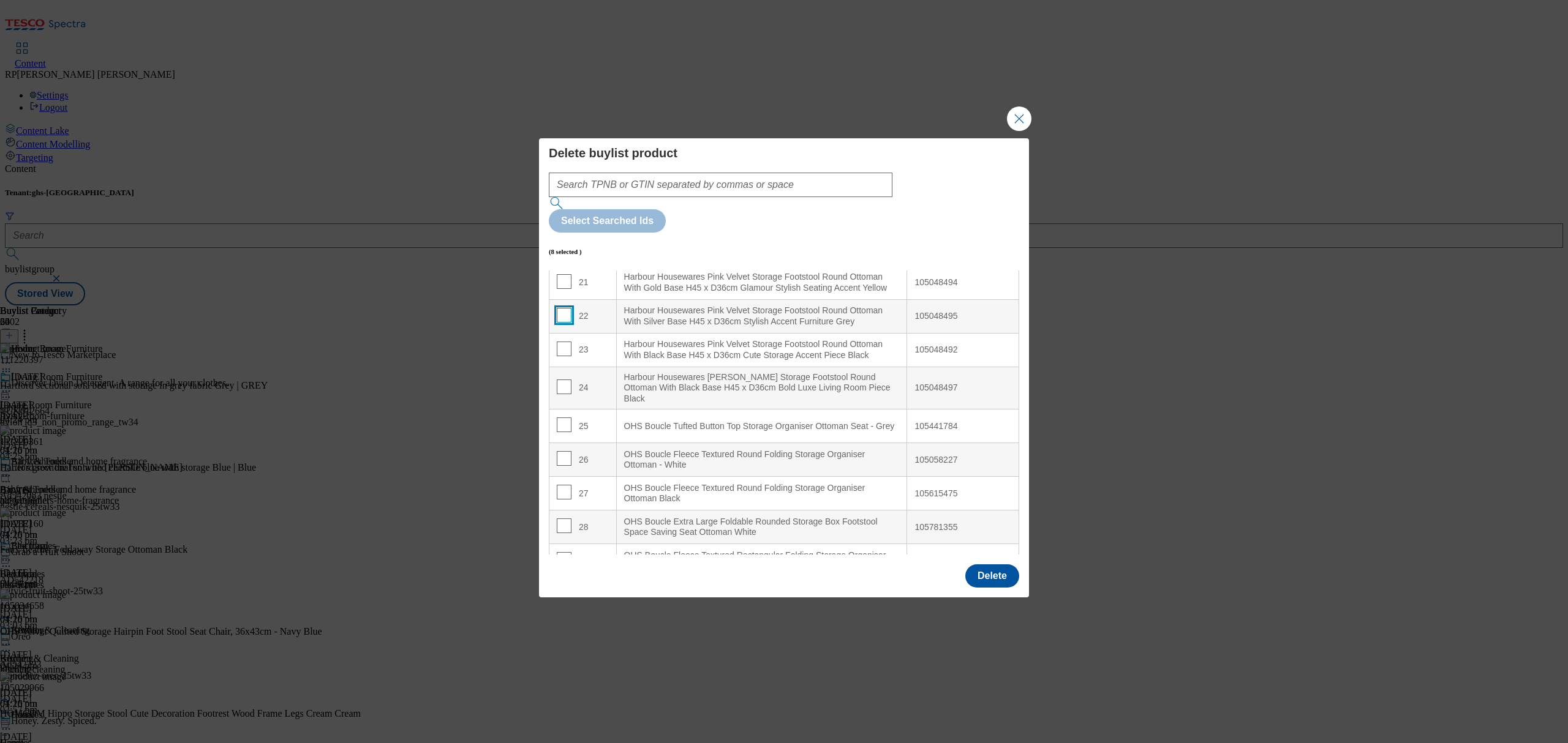
click at [566, 323] on input "Modal" at bounding box center [564, 315] width 15 height 15
checkbox input "true"
click at [567, 357] on input "Modal" at bounding box center [564, 349] width 15 height 15
checkbox input "true"
click at [559, 394] on input "Modal" at bounding box center [564, 387] width 15 height 15
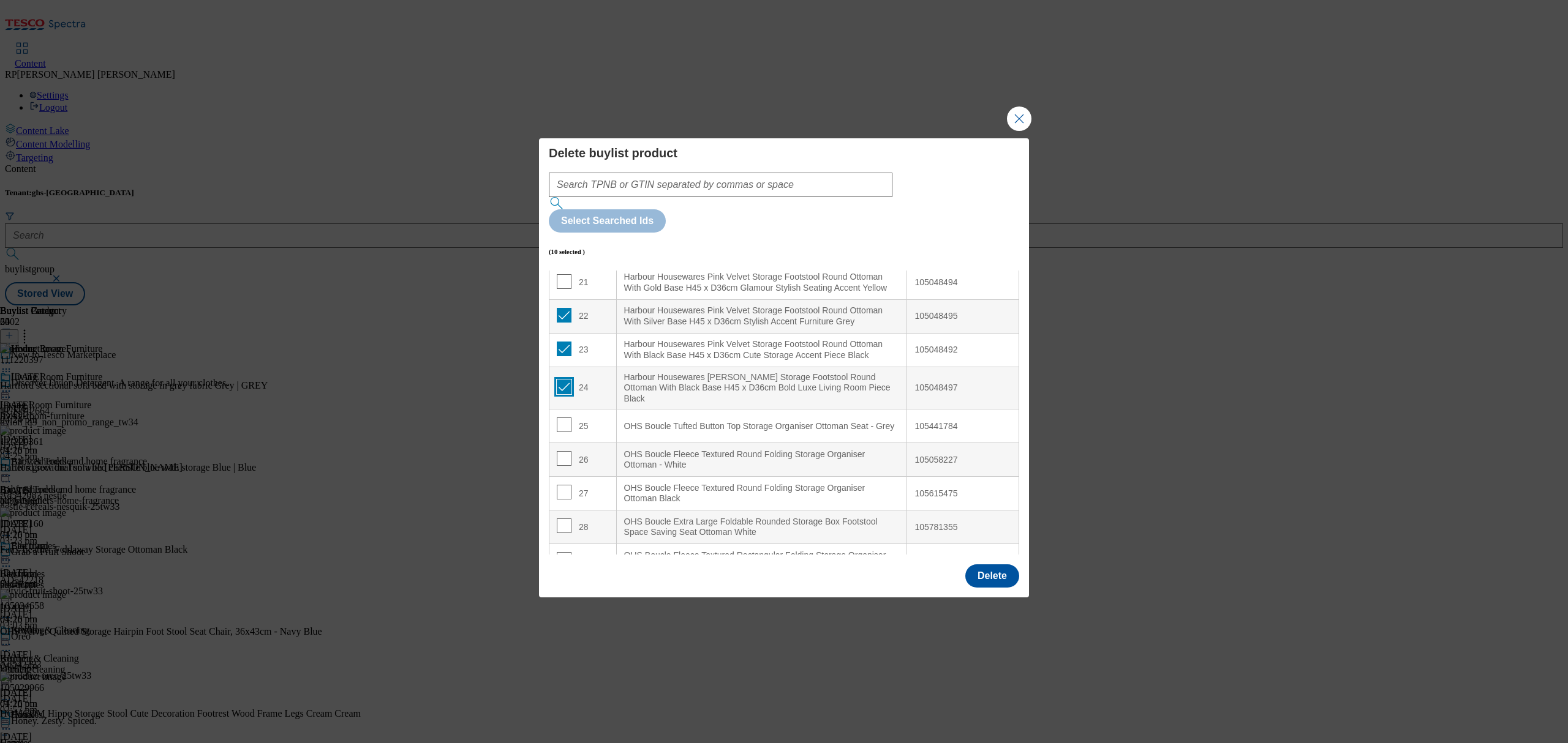
checkbox input "true"
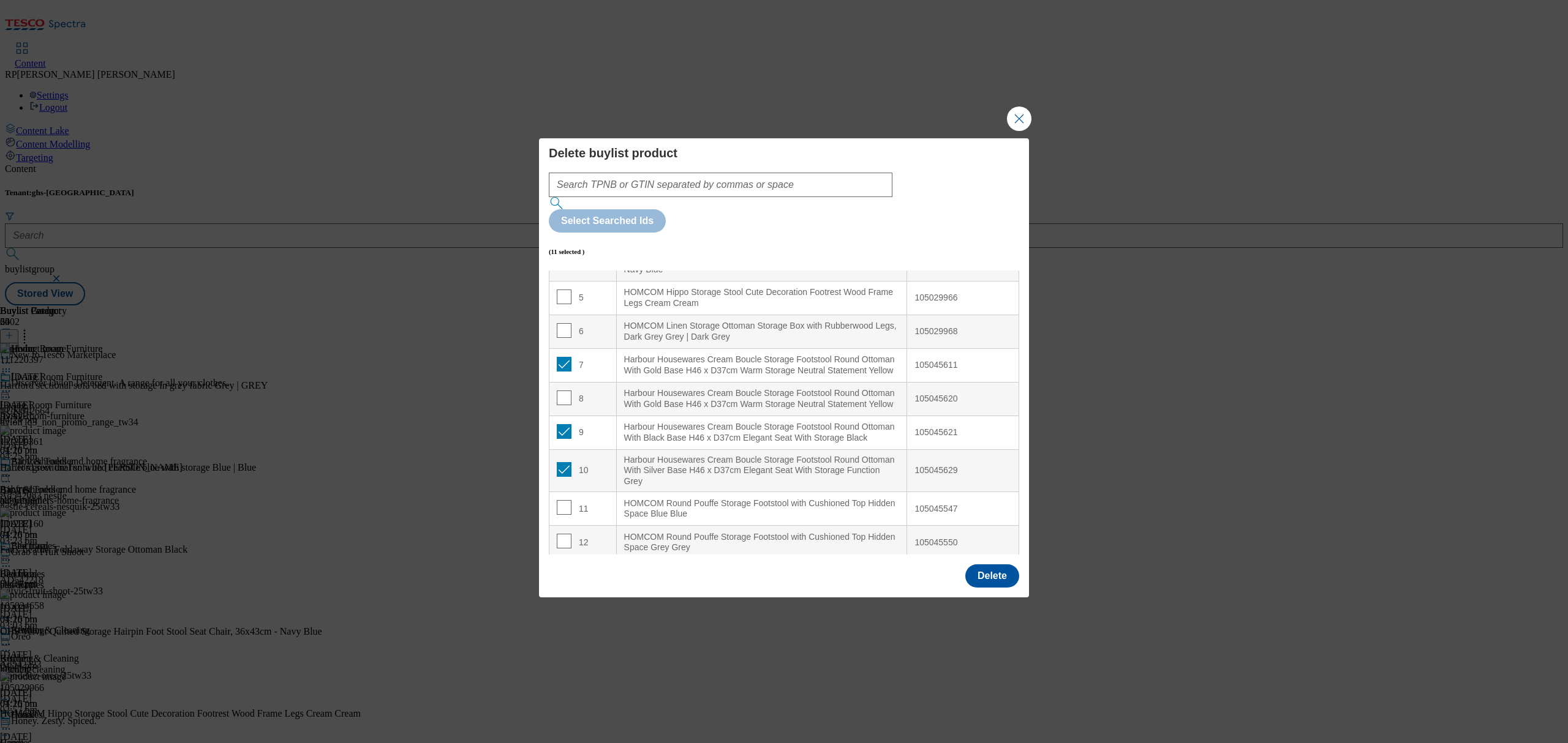
scroll to position [82, 0]
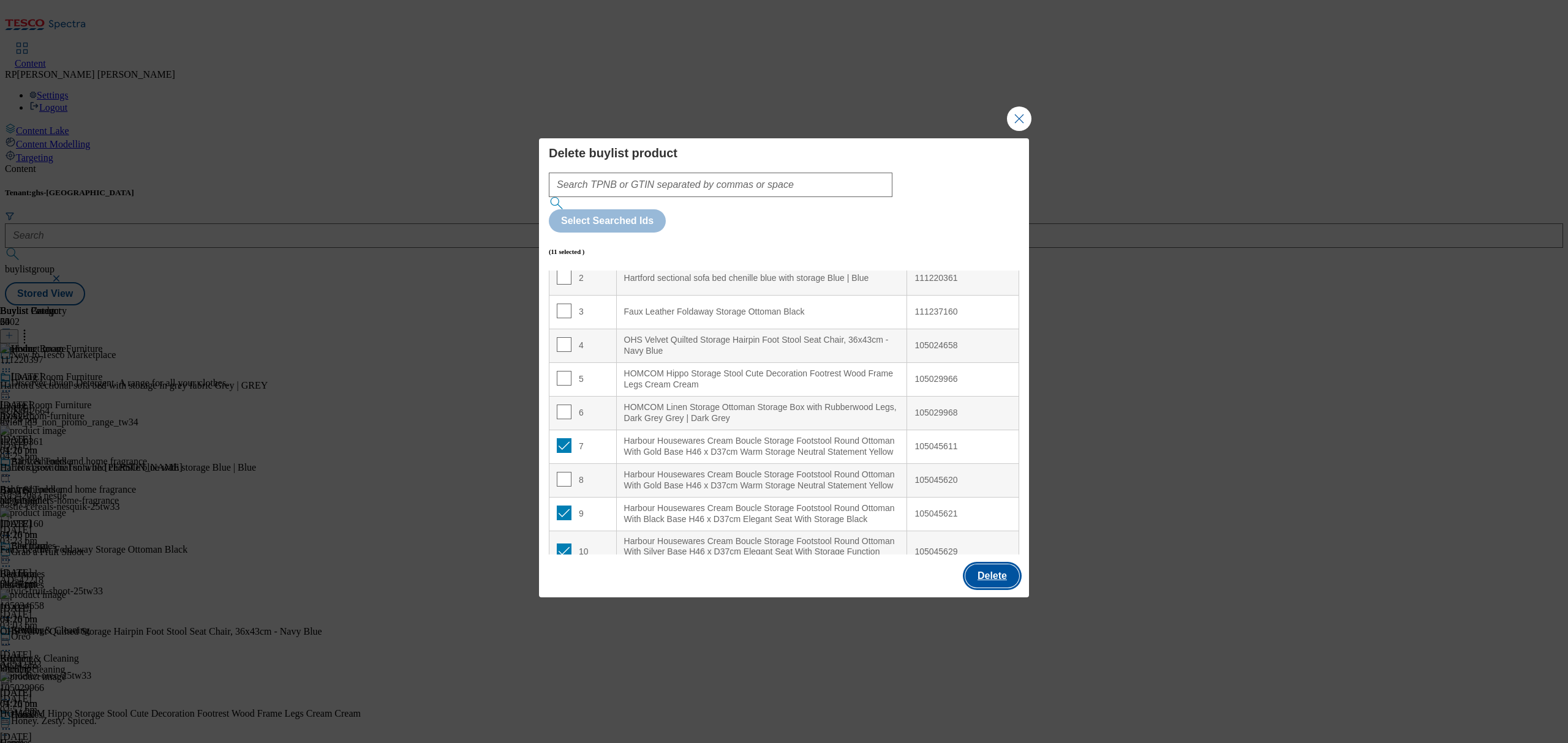
click at [992, 564] on button "Delete" at bounding box center [992, 575] width 54 height 23
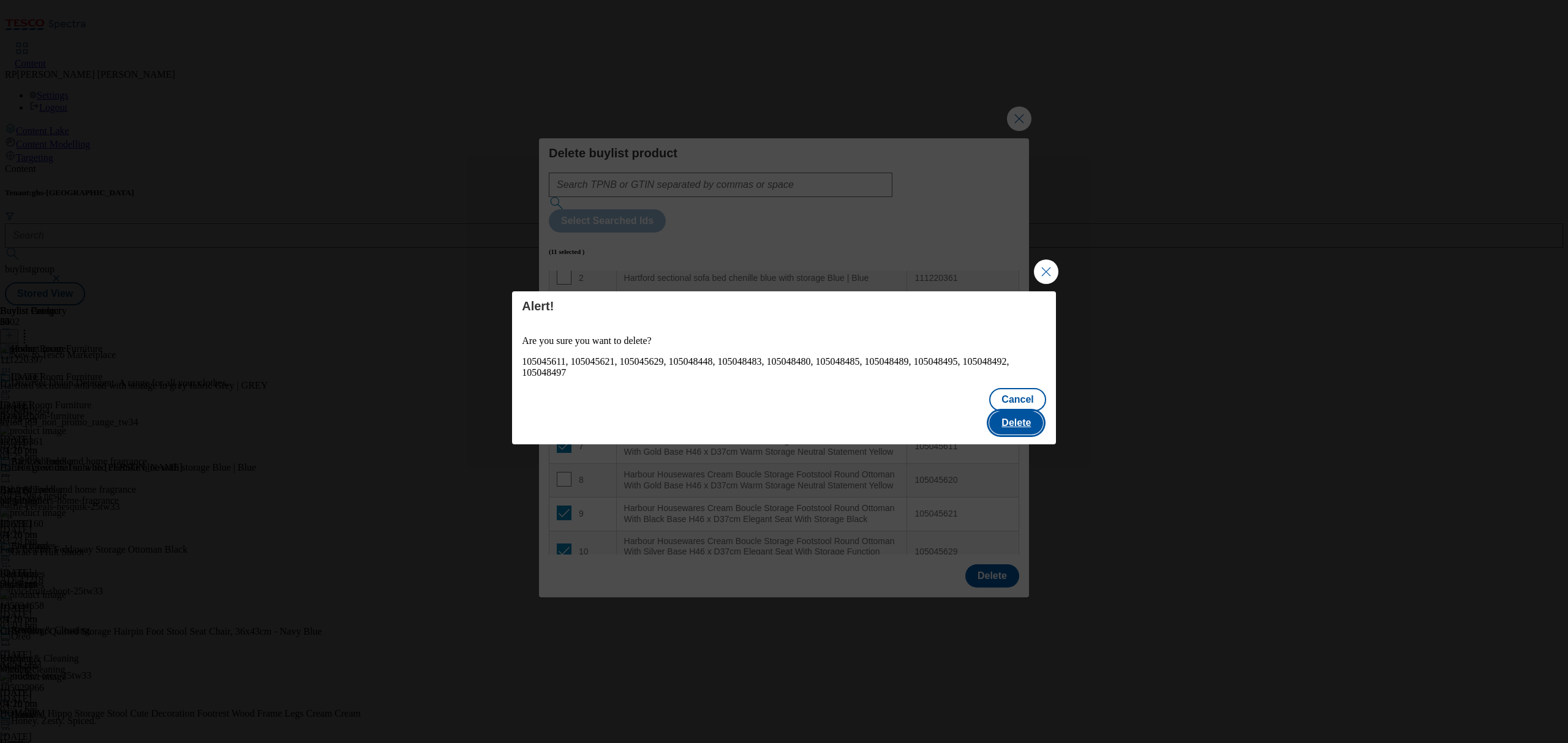
click at [1042, 411] on button "Delete" at bounding box center [1016, 423] width 54 height 23
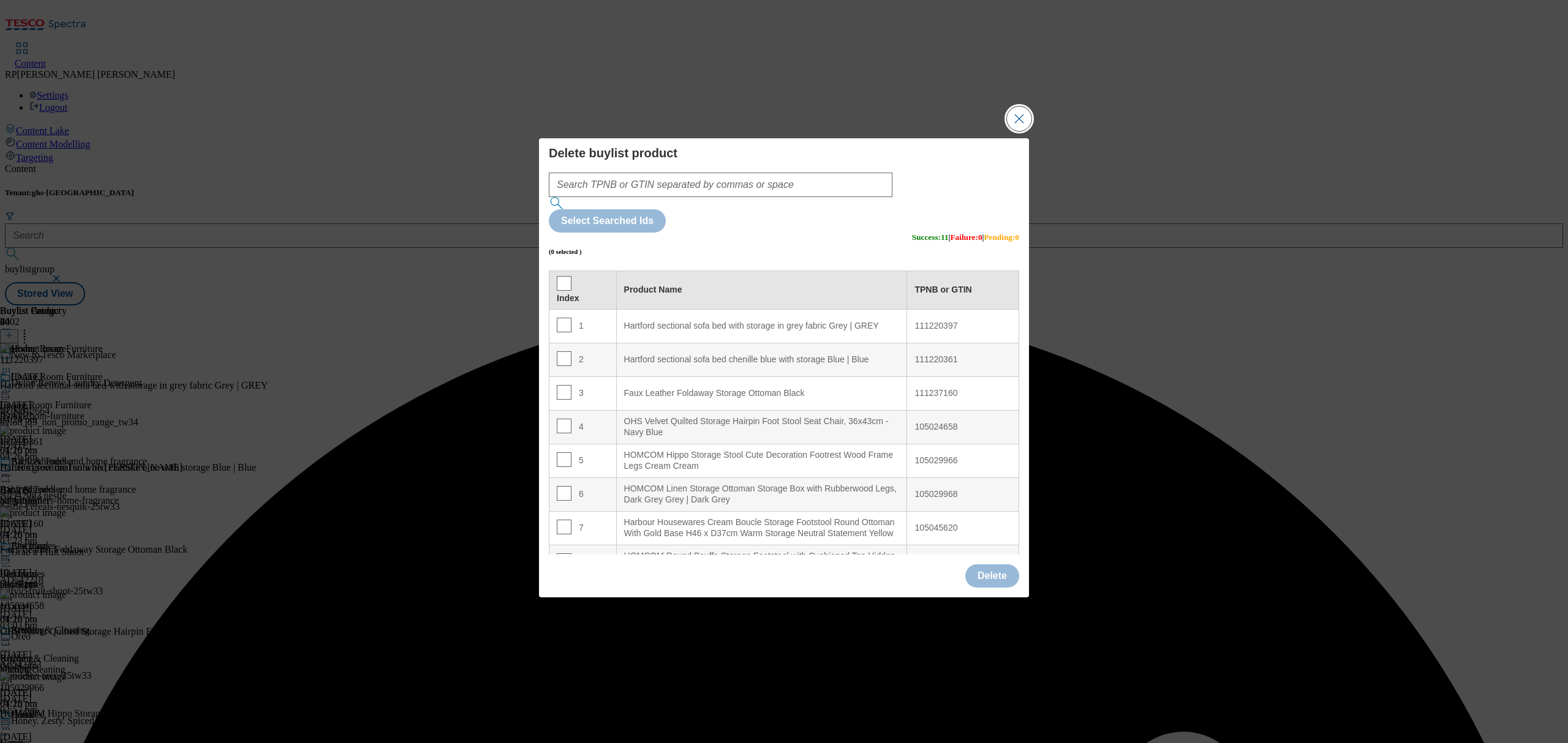
click at [1019, 131] on button "Close Modal" at bounding box center [1019, 118] width 24 height 24
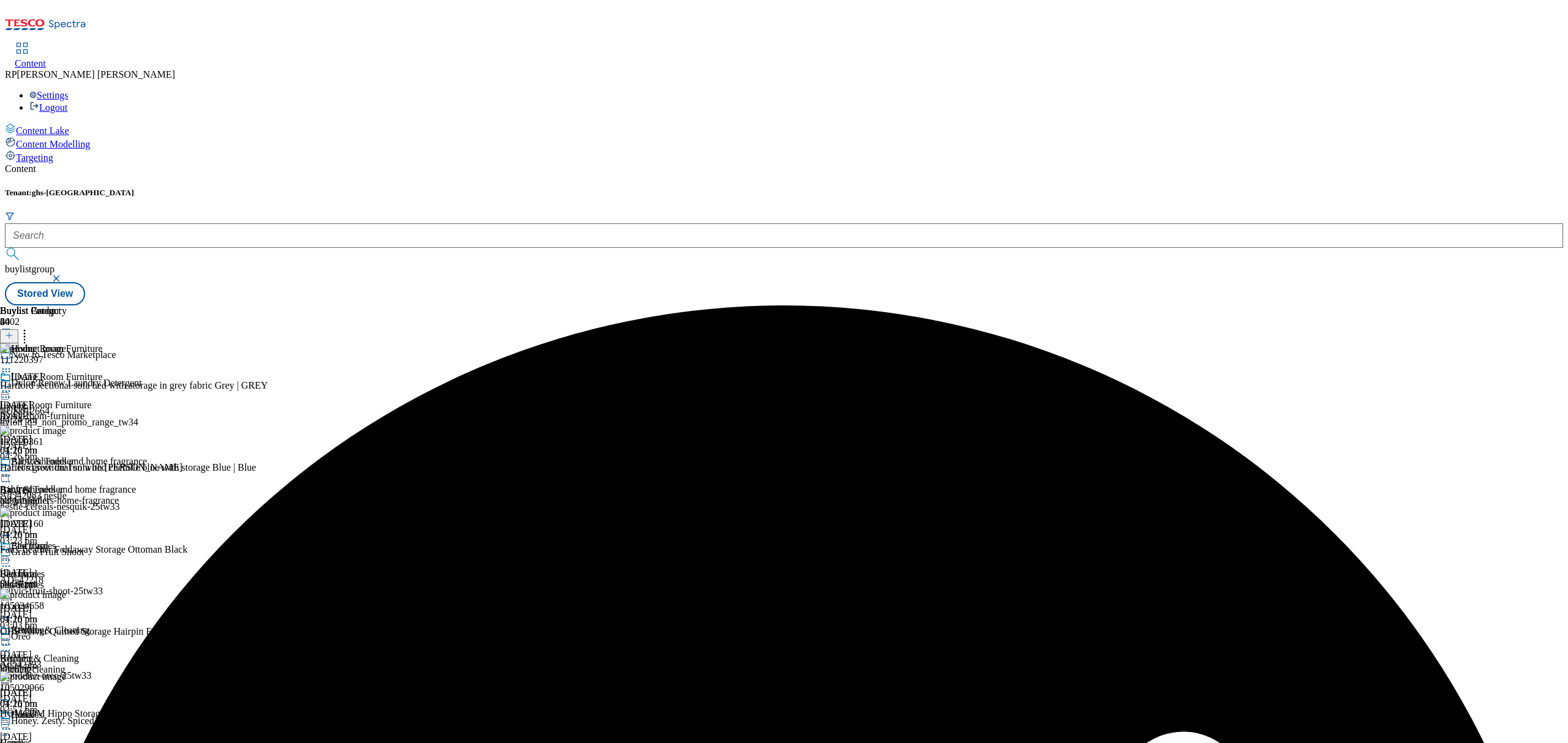
click at [12, 385] on icon at bounding box center [6, 391] width 12 height 12
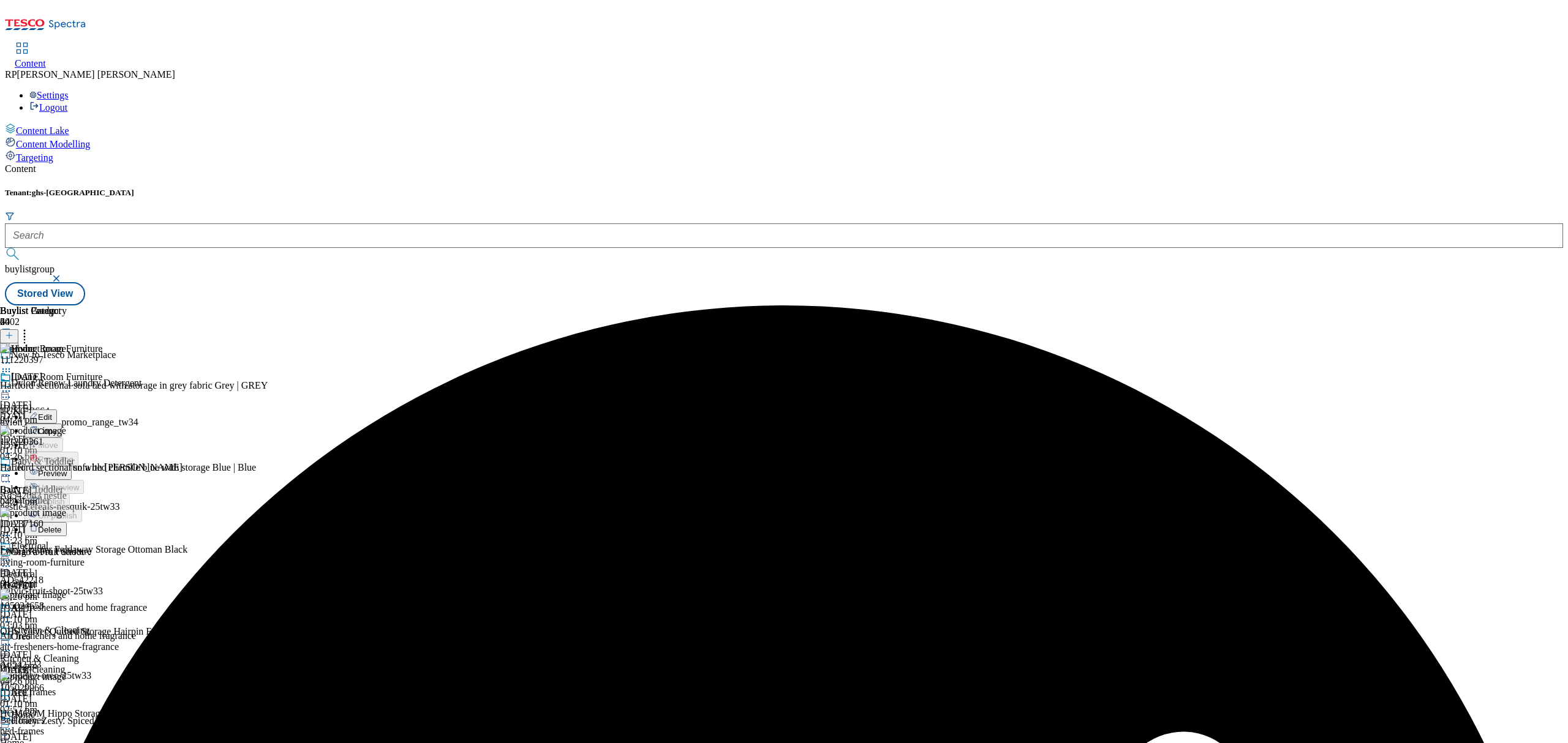
click at [67, 469] on span "Preview" at bounding box center [52, 473] width 29 height 9
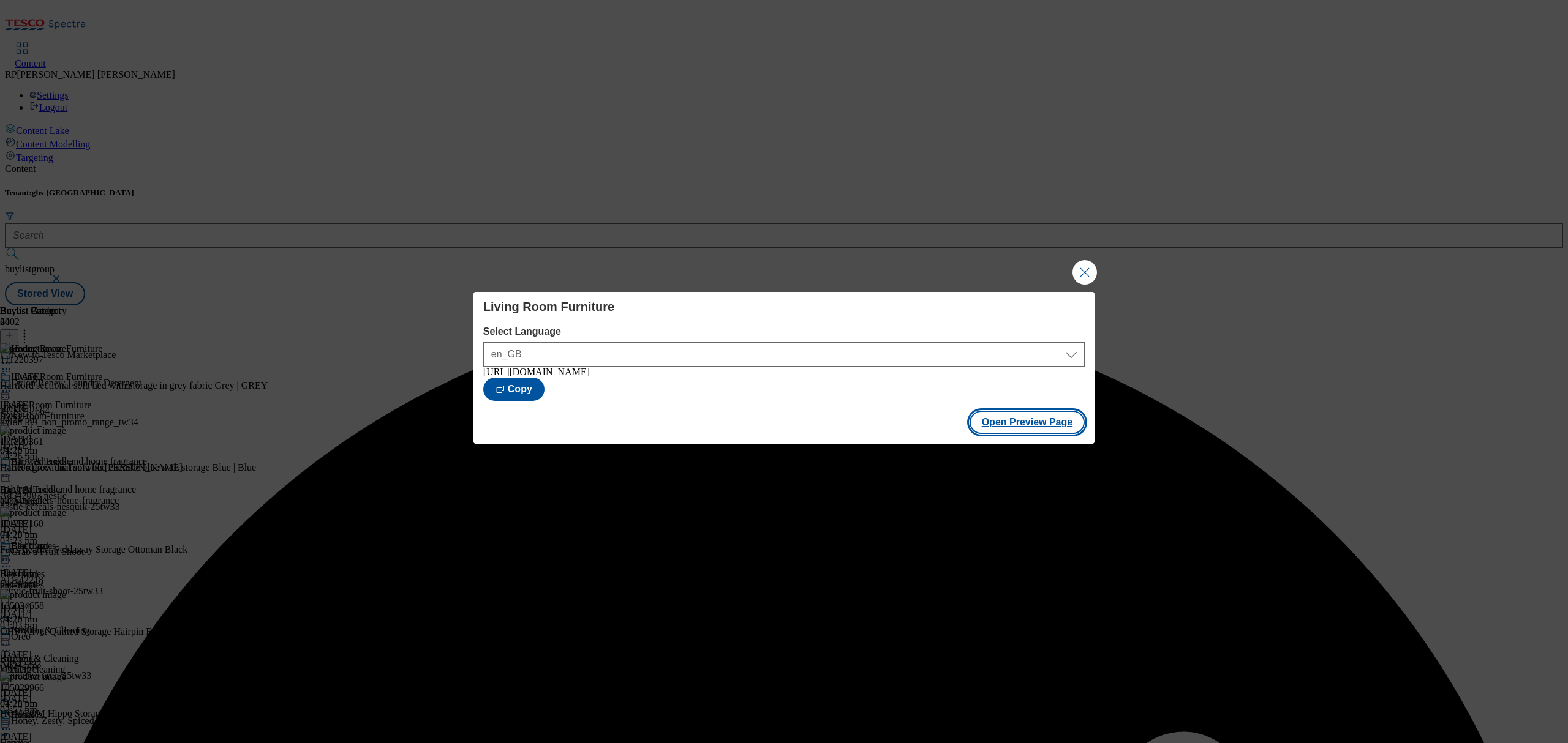
click at [1073, 424] on button "Open Preview Page" at bounding box center [1028, 422] width 116 height 23
click at [1058, 272] on div "Living Room Furniture Select Language en_GB en_GB [URL][DOMAIN_NAME] Copy Open …" at bounding box center [784, 372] width 1568 height 743
click at [1079, 273] on button "Close Modal" at bounding box center [1085, 272] width 24 height 24
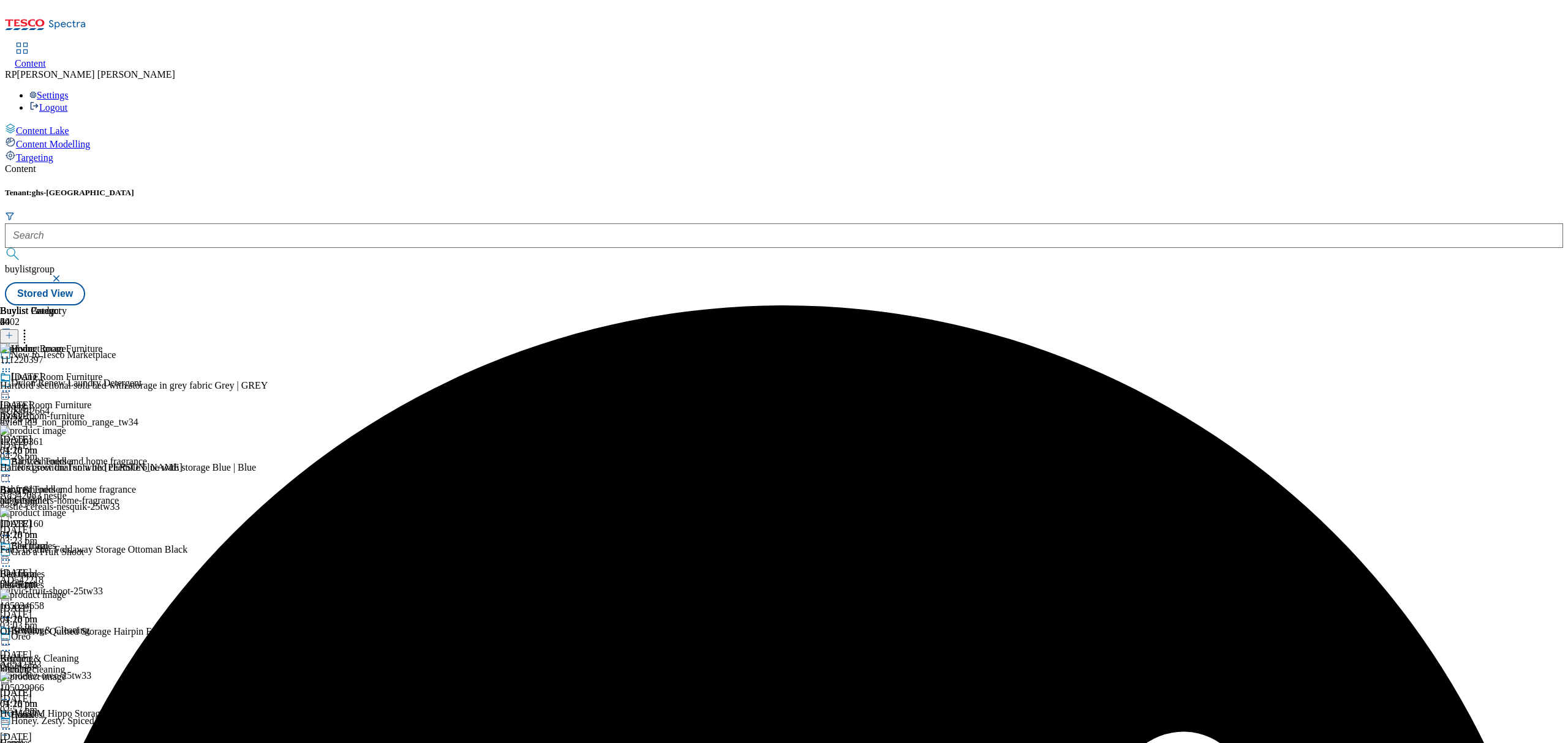
click at [12, 385] on icon at bounding box center [6, 391] width 12 height 12
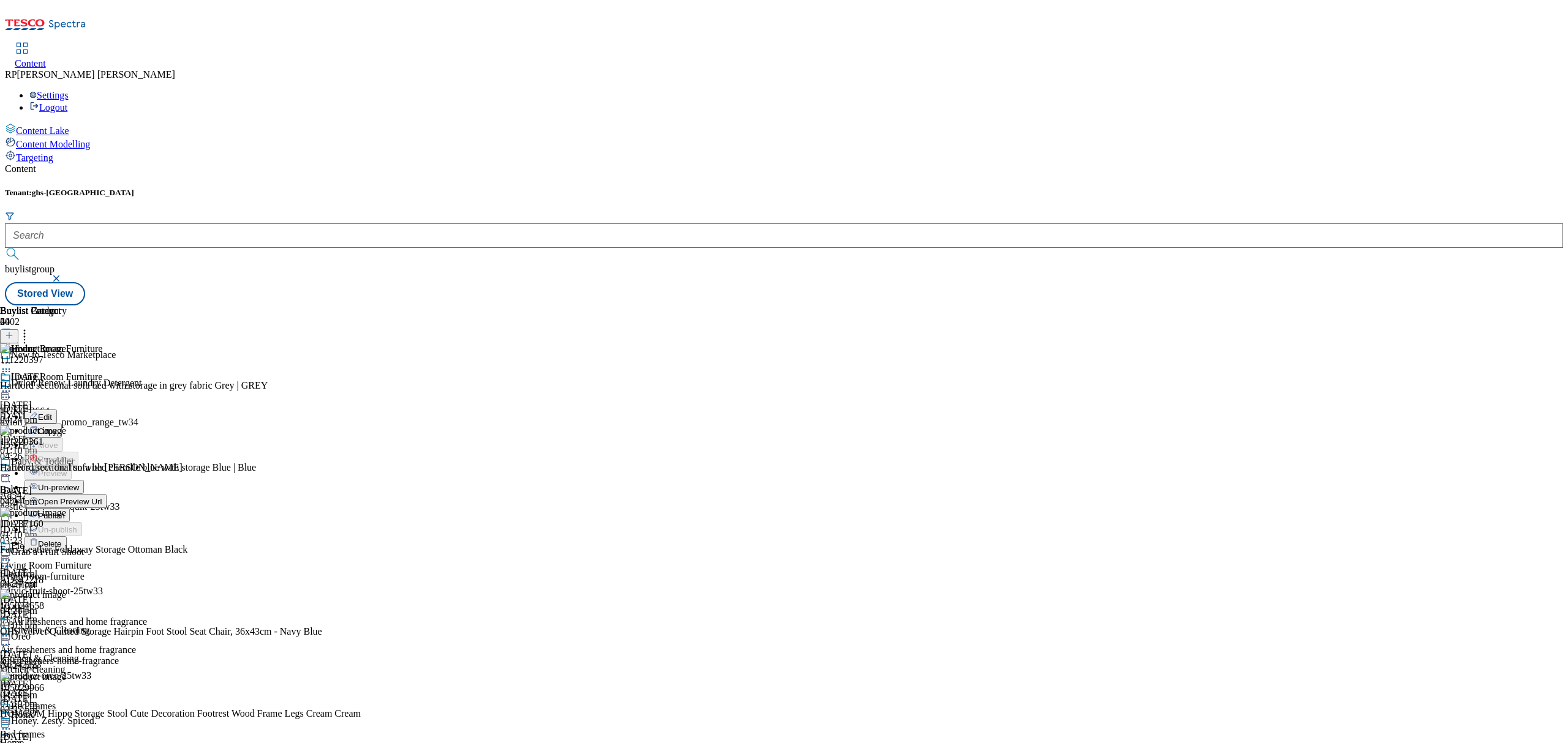
click at [79, 483] on span "Un-preview" at bounding box center [59, 487] width 41 height 9
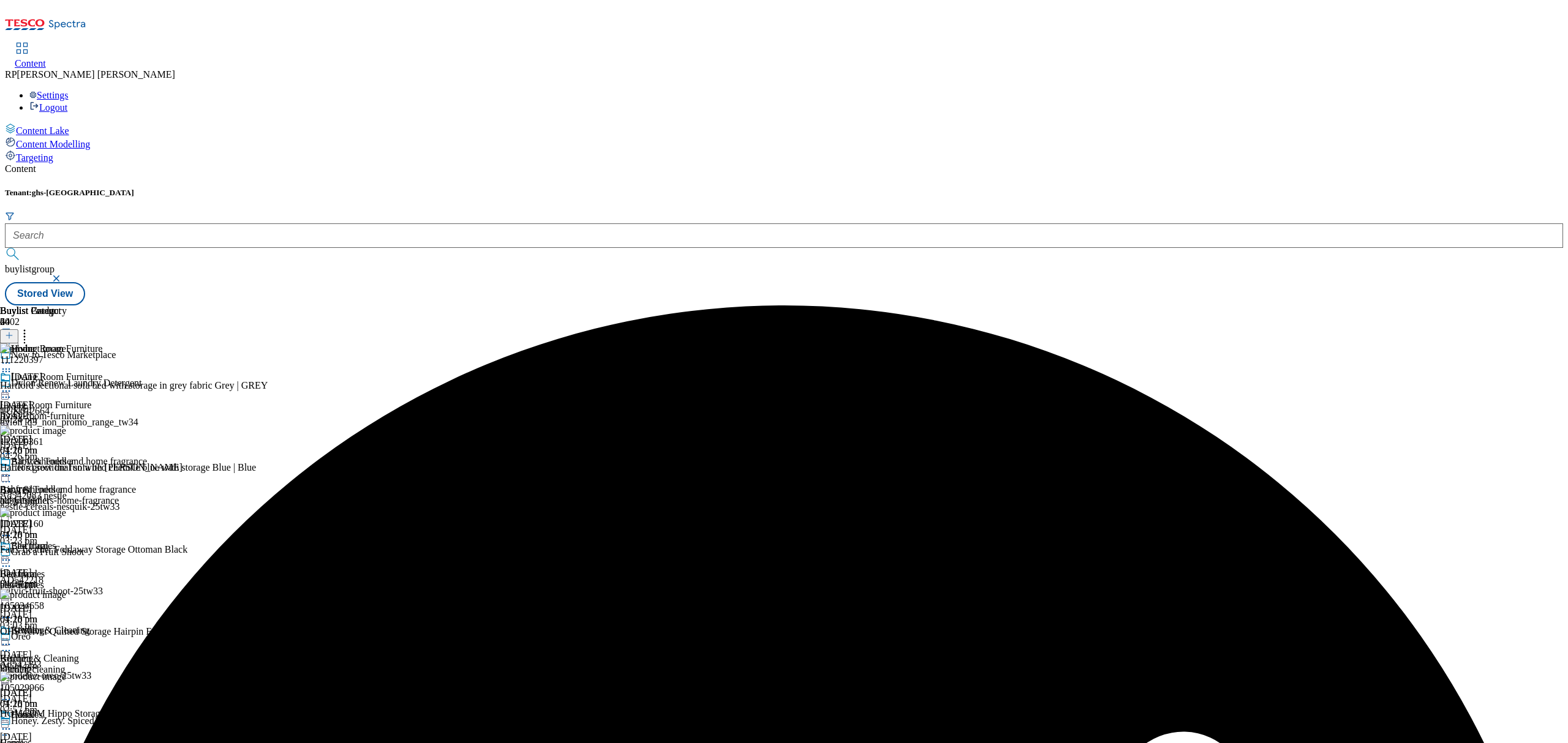
click at [31, 327] on icon at bounding box center [24, 333] width 12 height 12
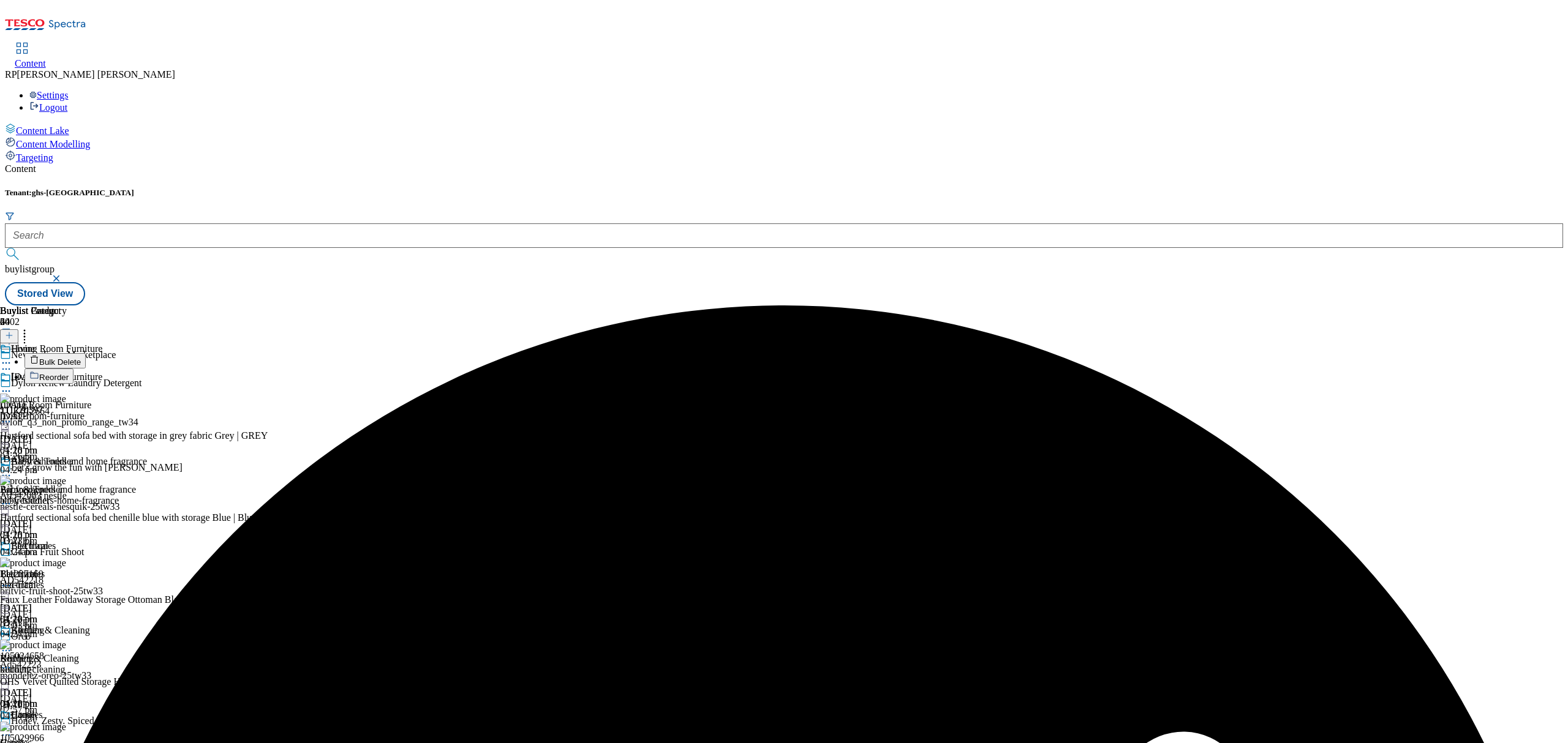
click at [74, 368] on button "Reorder" at bounding box center [49, 376] width 49 height 16
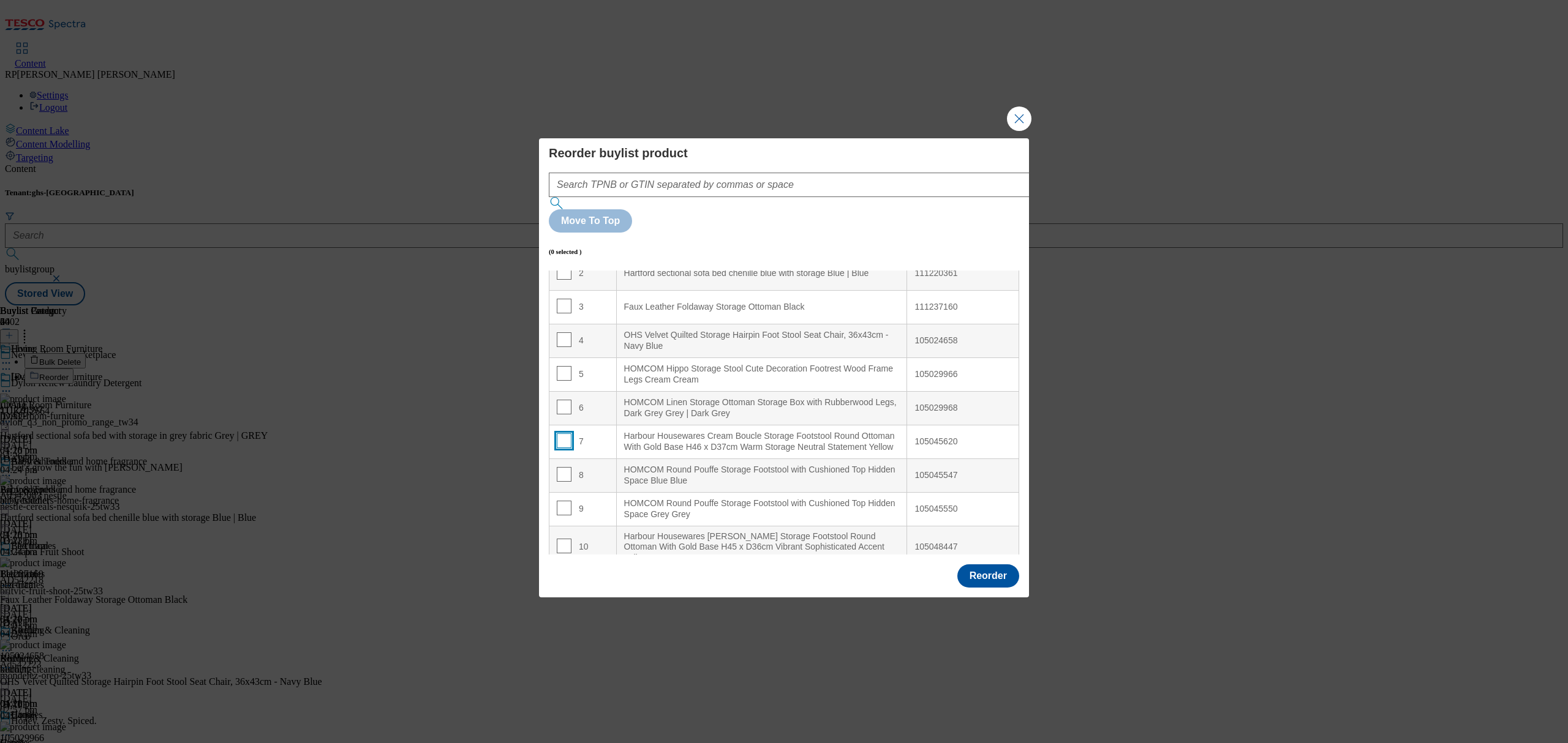
click at [564, 433] on input "Modal" at bounding box center [564, 441] width 15 height 15
checkbox input "true"
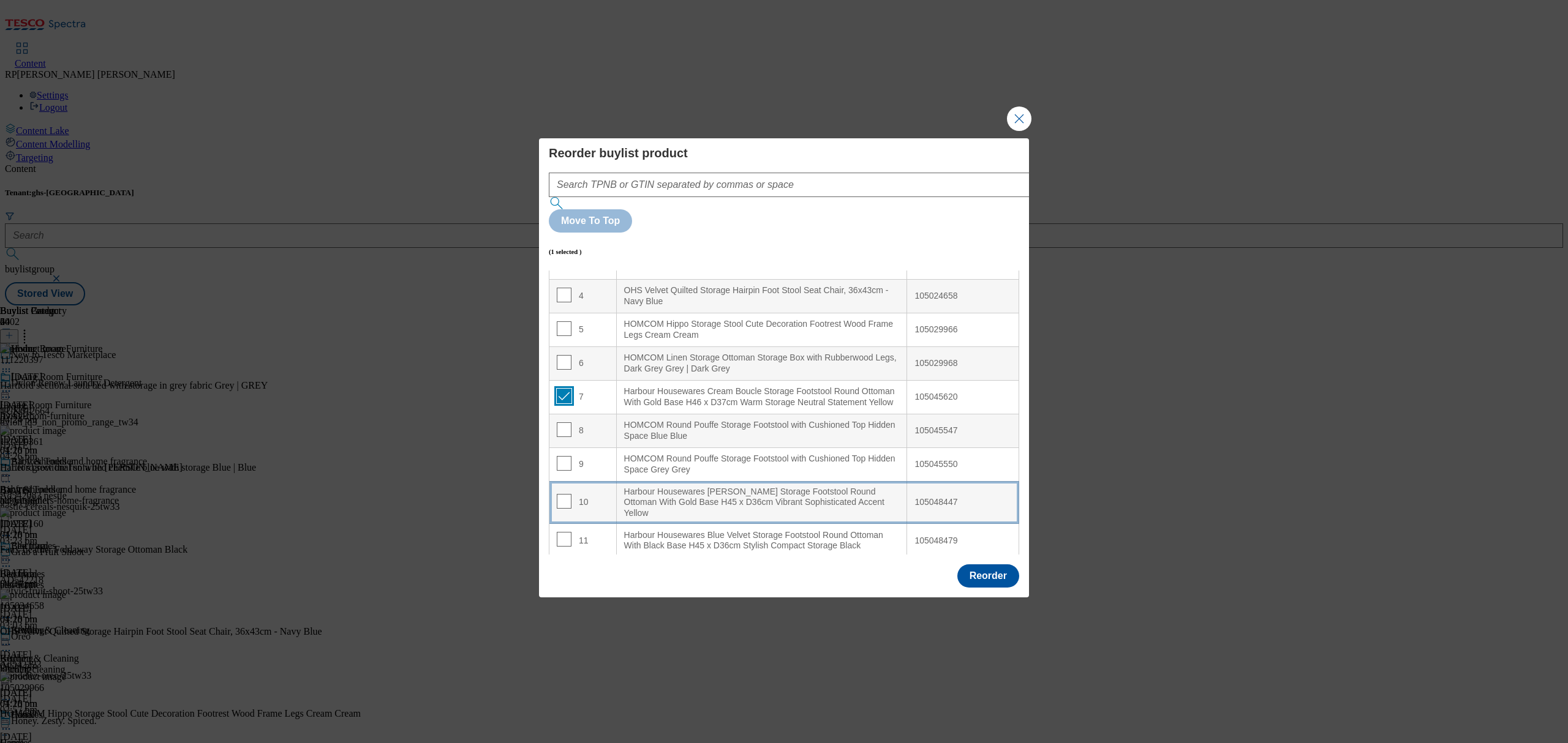
scroll to position [163, 0]
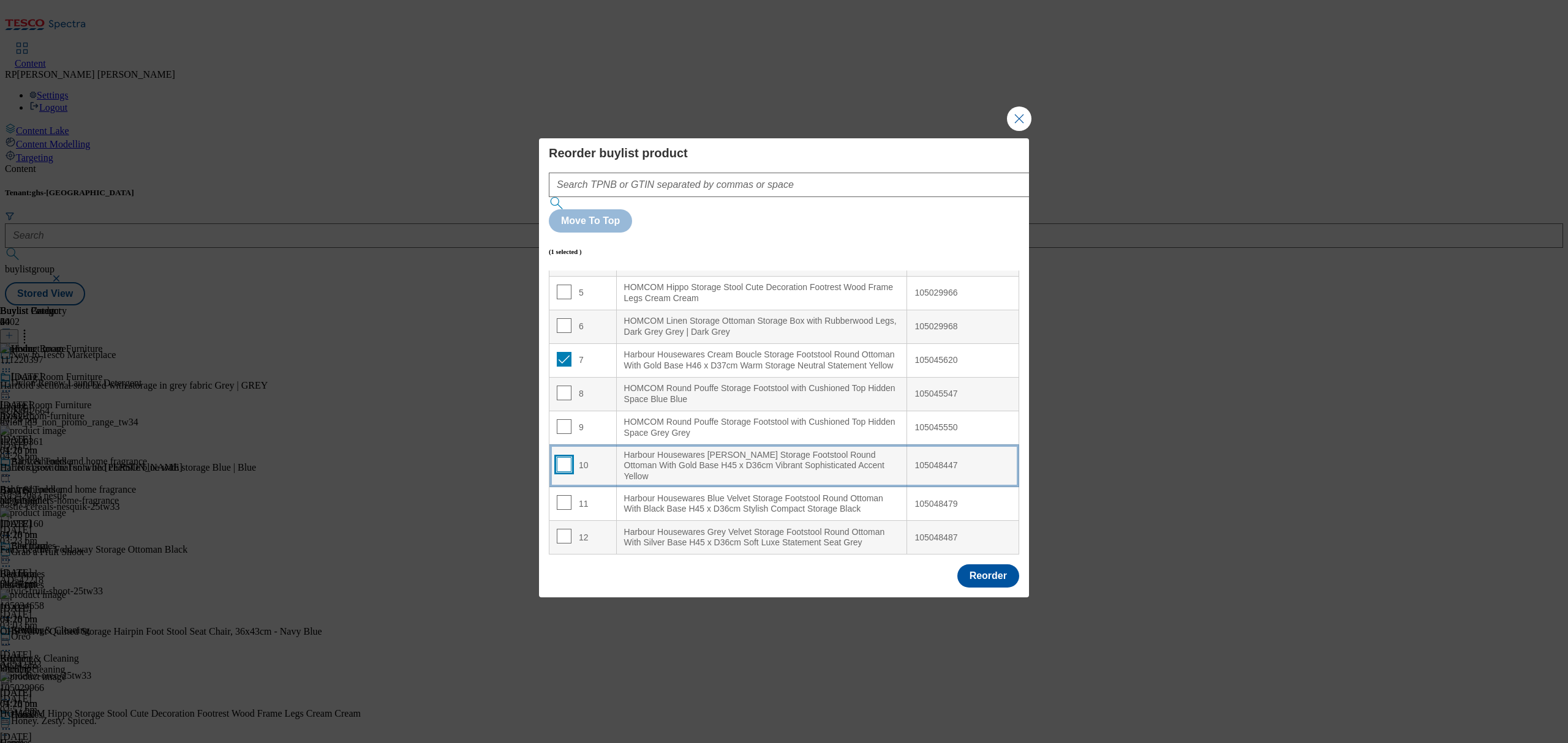
click at [564, 458] on input "Modal" at bounding box center [564, 465] width 15 height 15
checkbox input "true"
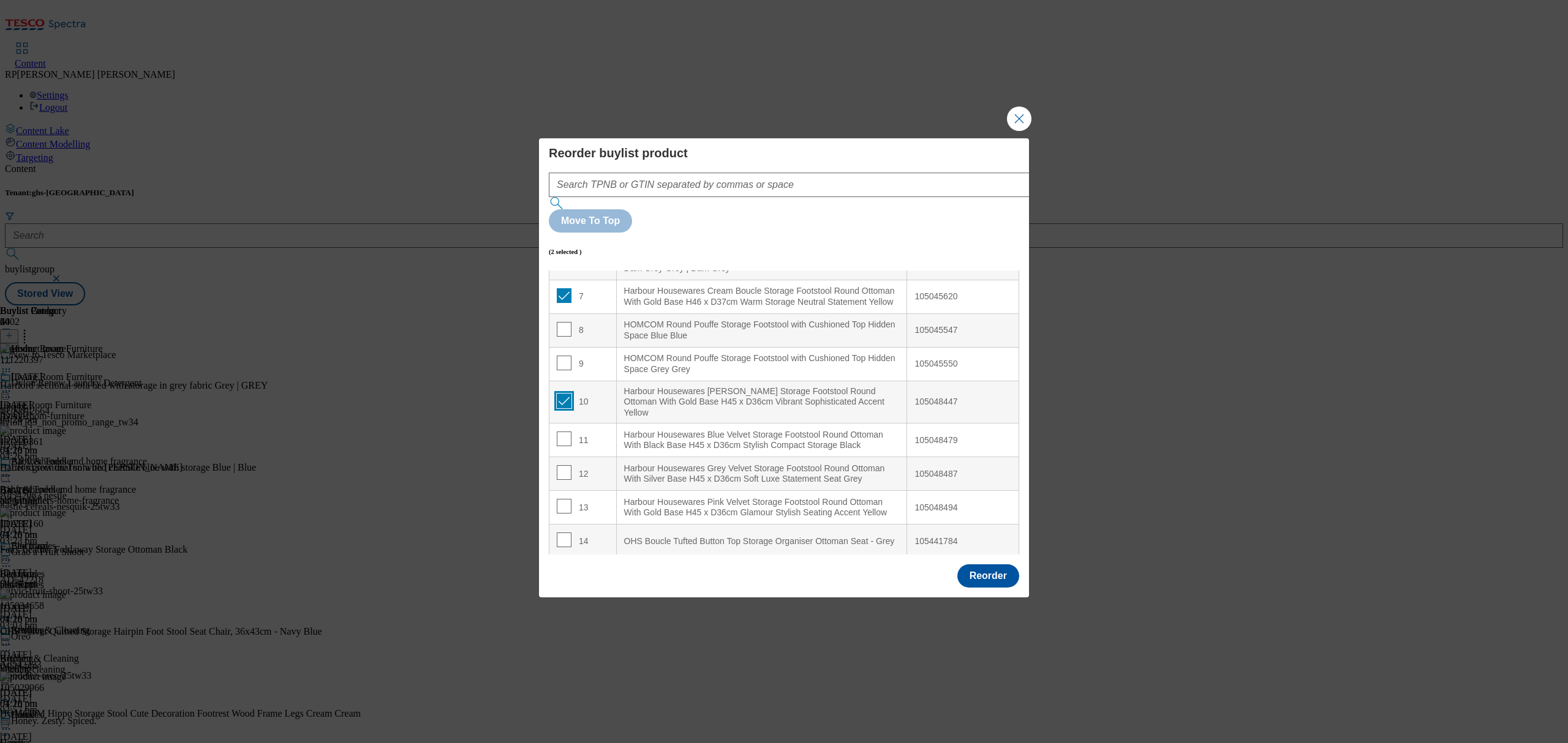
scroll to position [326, 0]
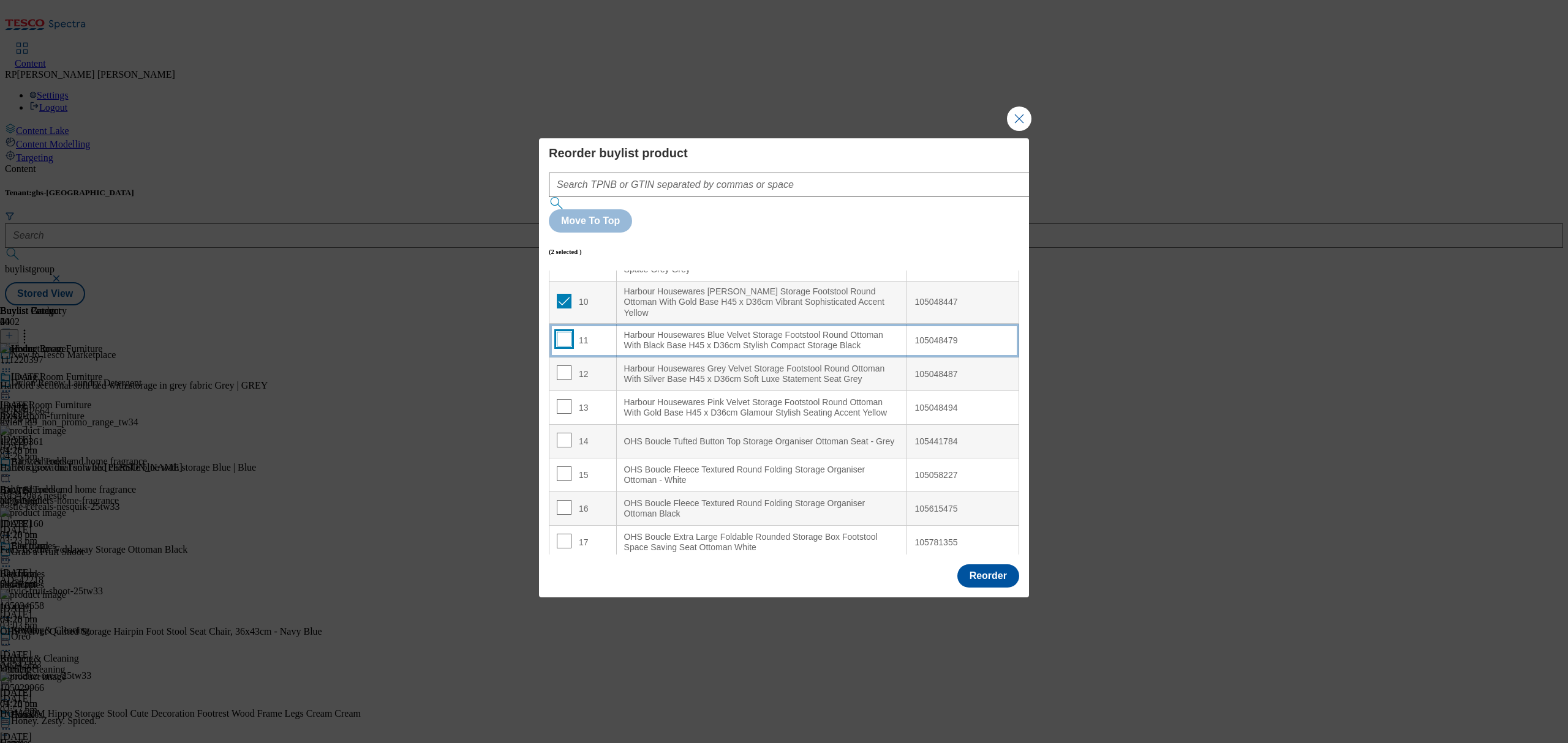
click at [566, 332] on input "Modal" at bounding box center [564, 339] width 15 height 15
checkbox input "true"
click at [562, 365] on input "Modal" at bounding box center [564, 373] width 15 height 15
checkbox input "true"
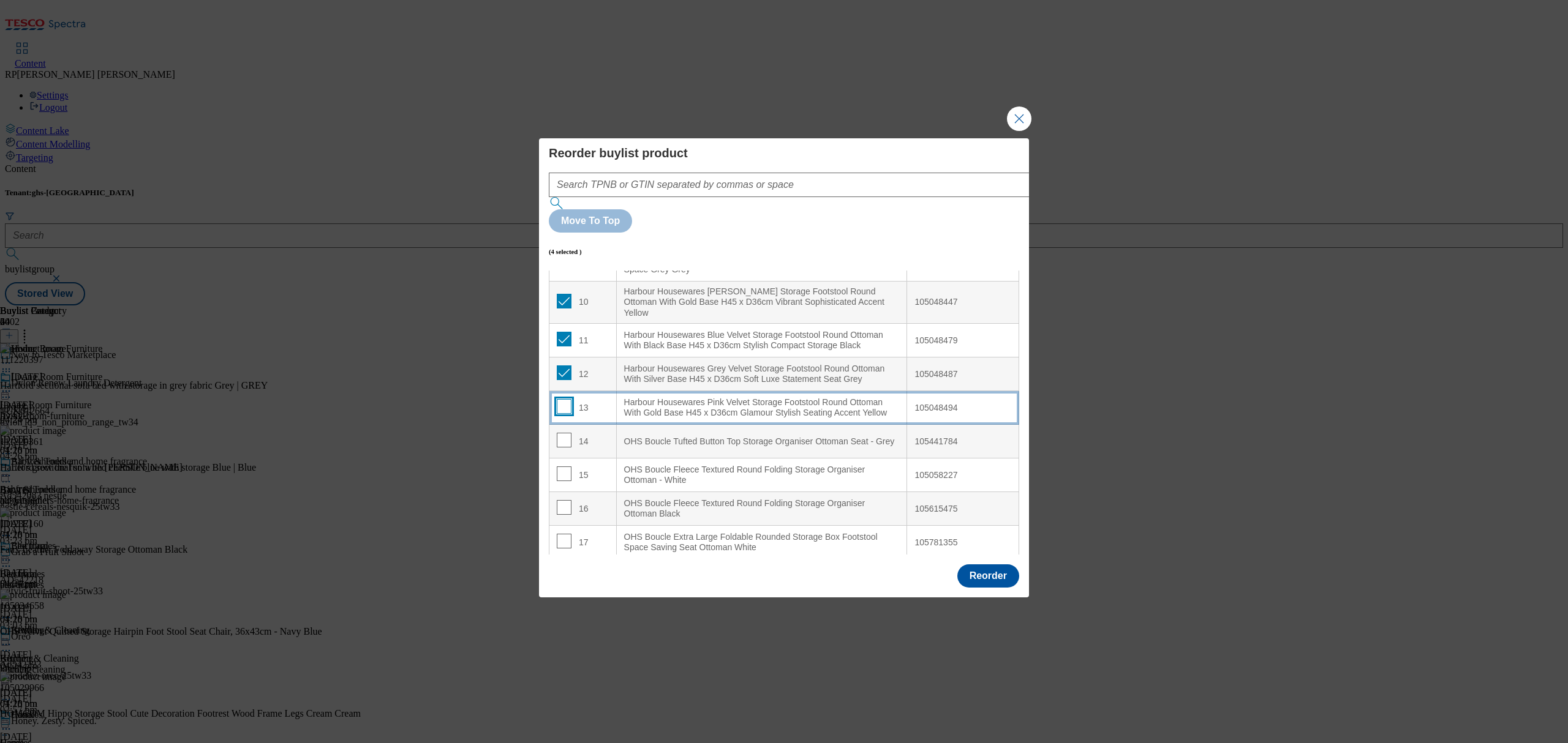
click at [562, 399] on input "Modal" at bounding box center [564, 406] width 15 height 15
checkbox input "true"
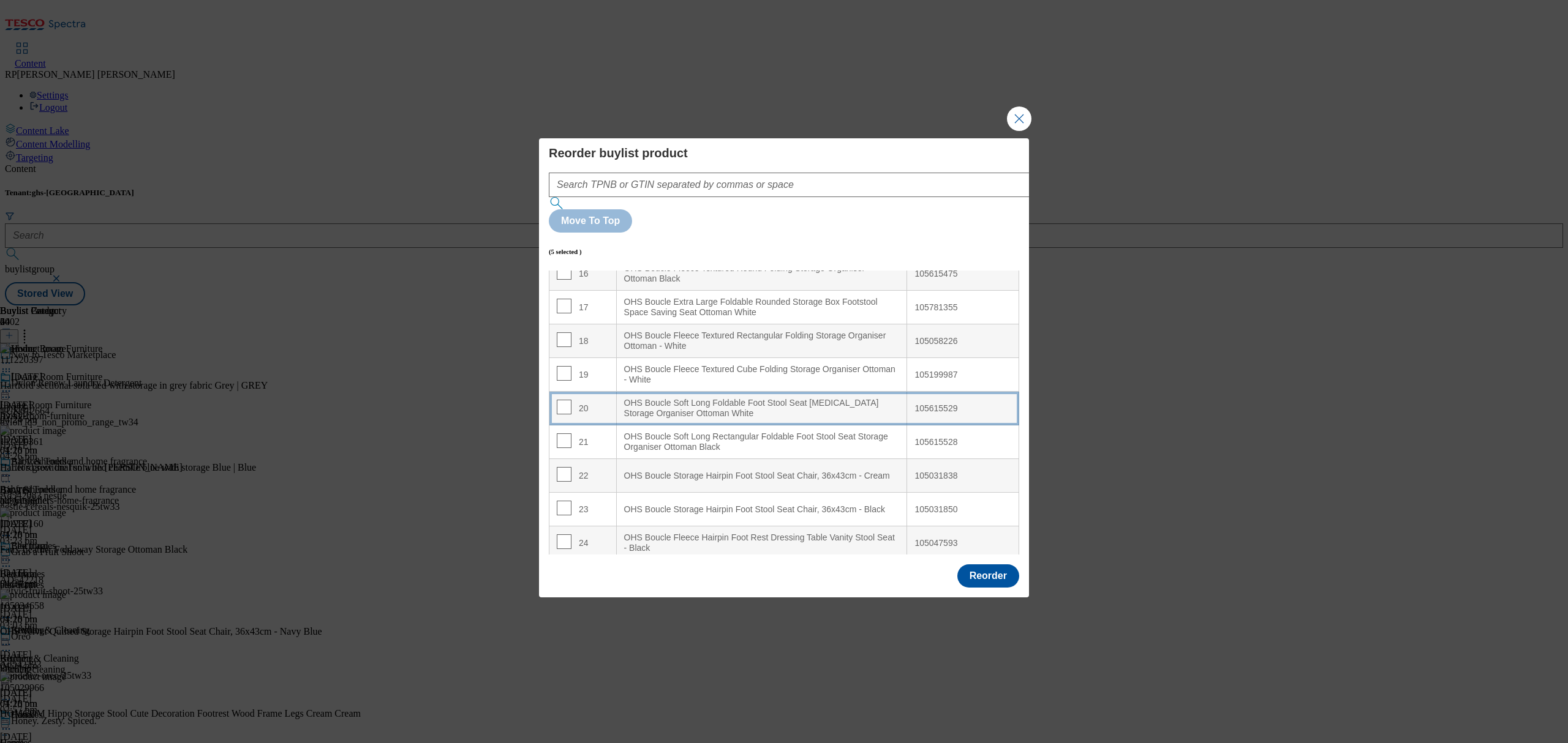
scroll to position [571, 0]
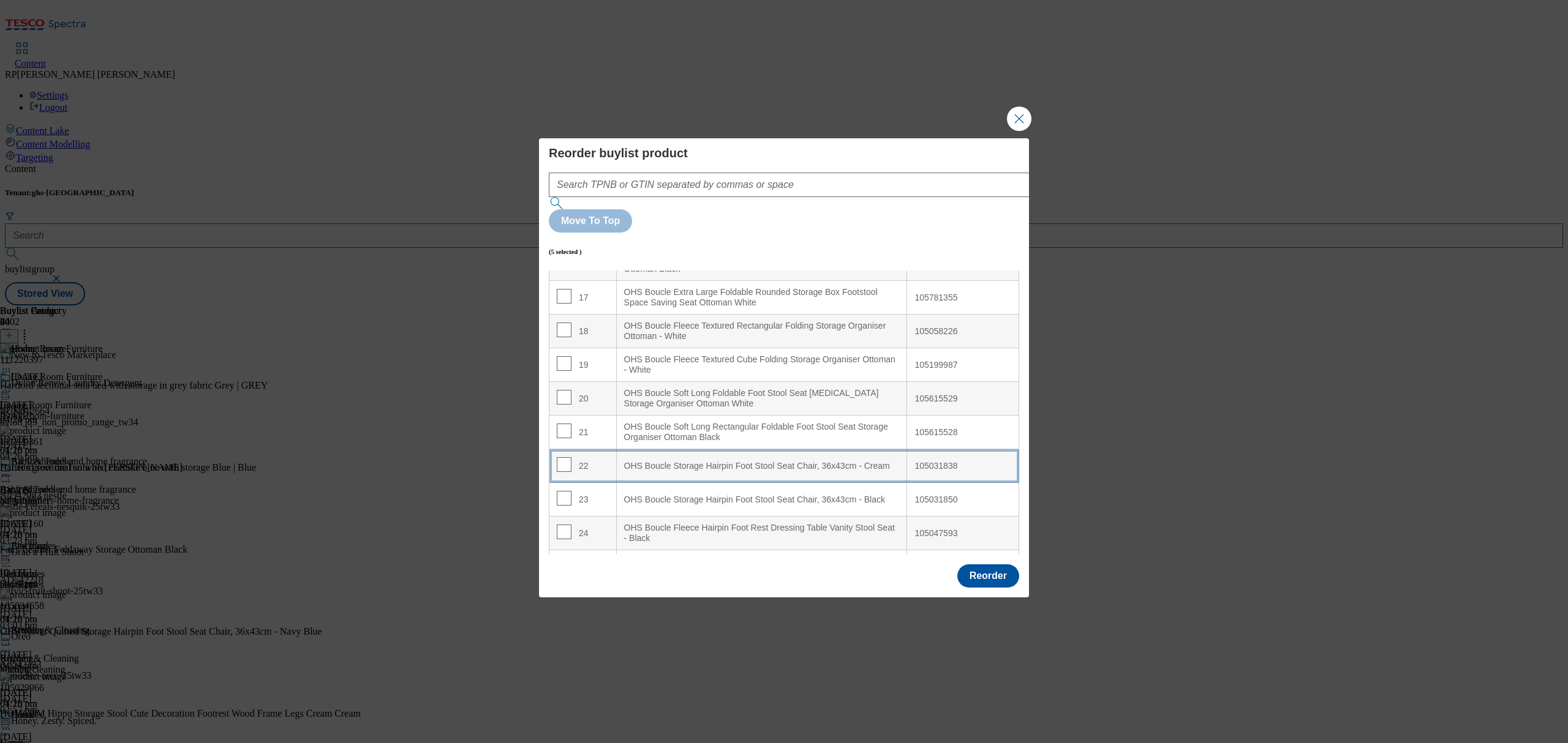
click at [752, 449] on Cream "OHS Boucle Storage Hairpin Foot Stool Seat Chair, 36x43cm - Cream" at bounding box center [762, 466] width 291 height 34
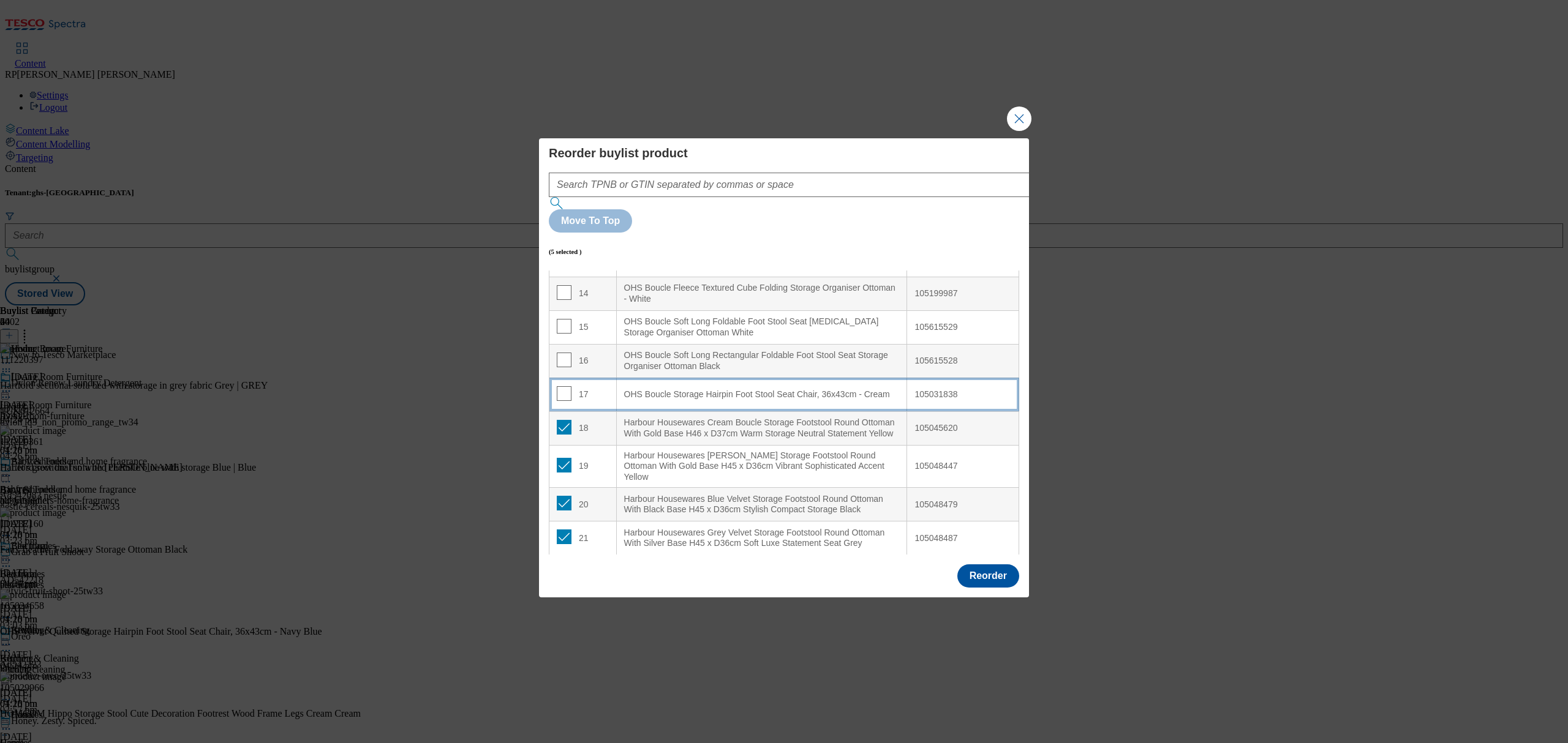
scroll to position [539, 0]
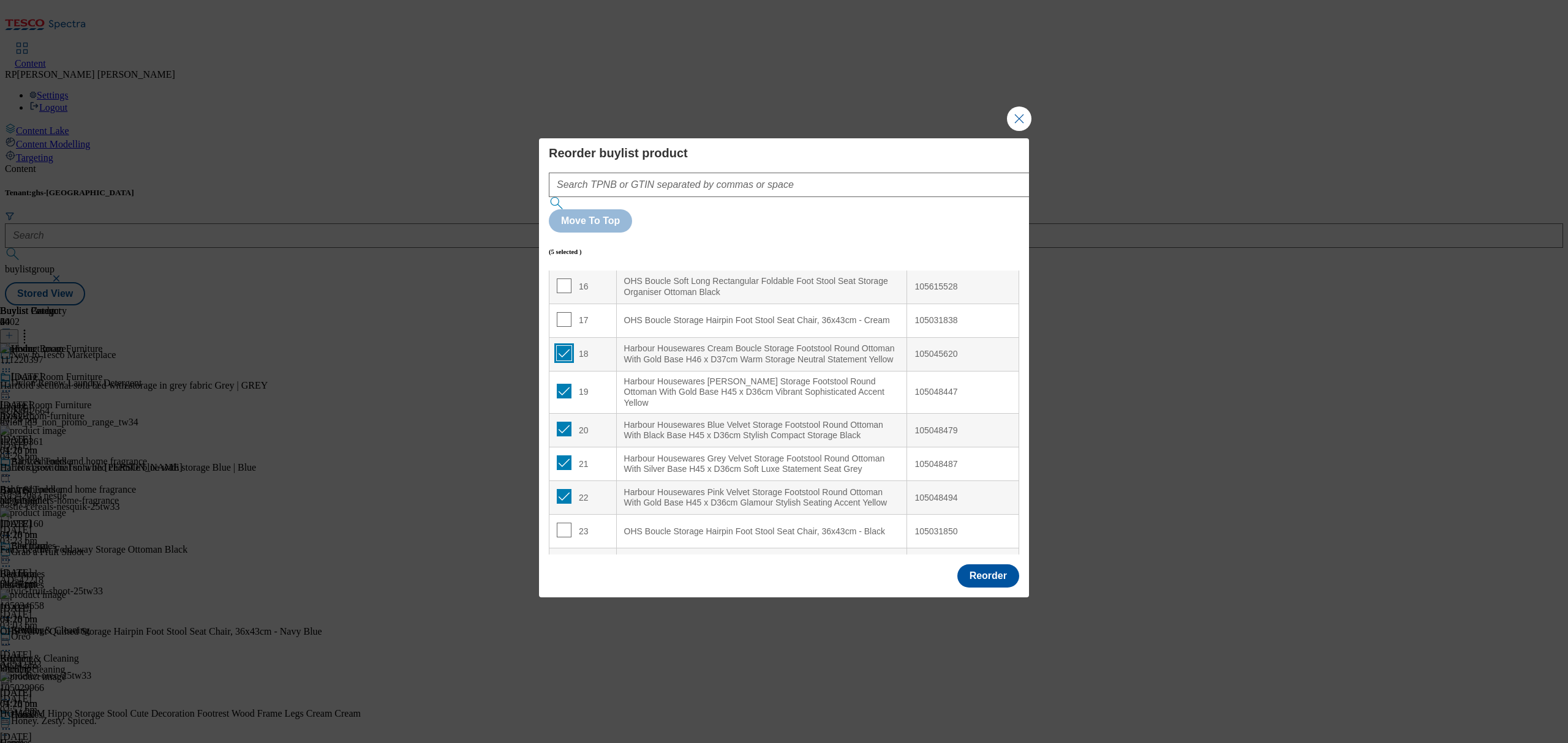
click at [564, 346] on input "Modal" at bounding box center [564, 353] width 15 height 15
checkbox input "false"
click at [563, 384] on input "Modal" at bounding box center [564, 391] width 15 height 15
checkbox input "false"
click at [564, 422] on input "Modal" at bounding box center [564, 429] width 15 height 15
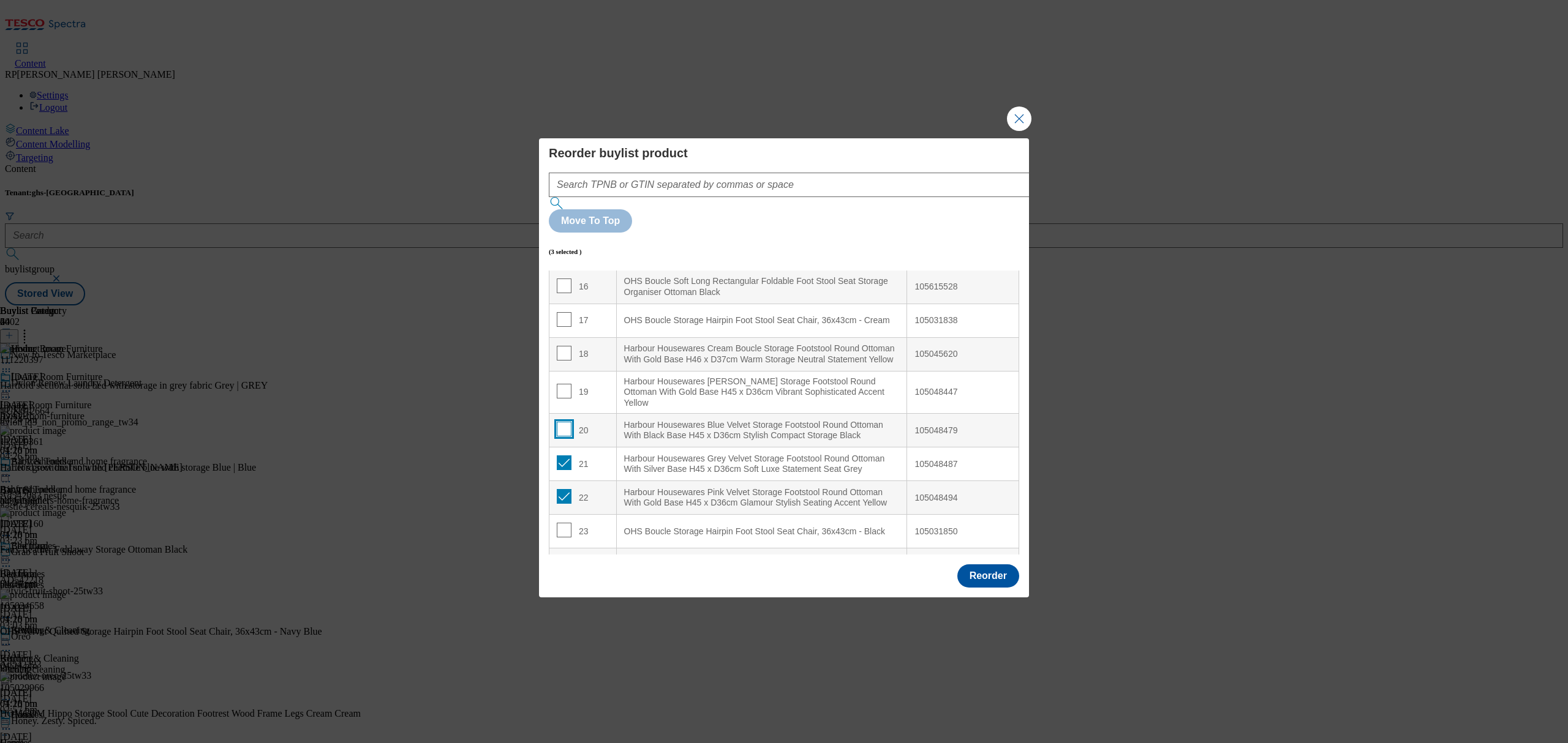
checkbox input "false"
click at [564, 456] on input "Modal" at bounding box center [564, 463] width 15 height 15
checkbox input "false"
click at [566, 489] on input "Modal" at bounding box center [564, 497] width 15 height 15
checkbox input "false"
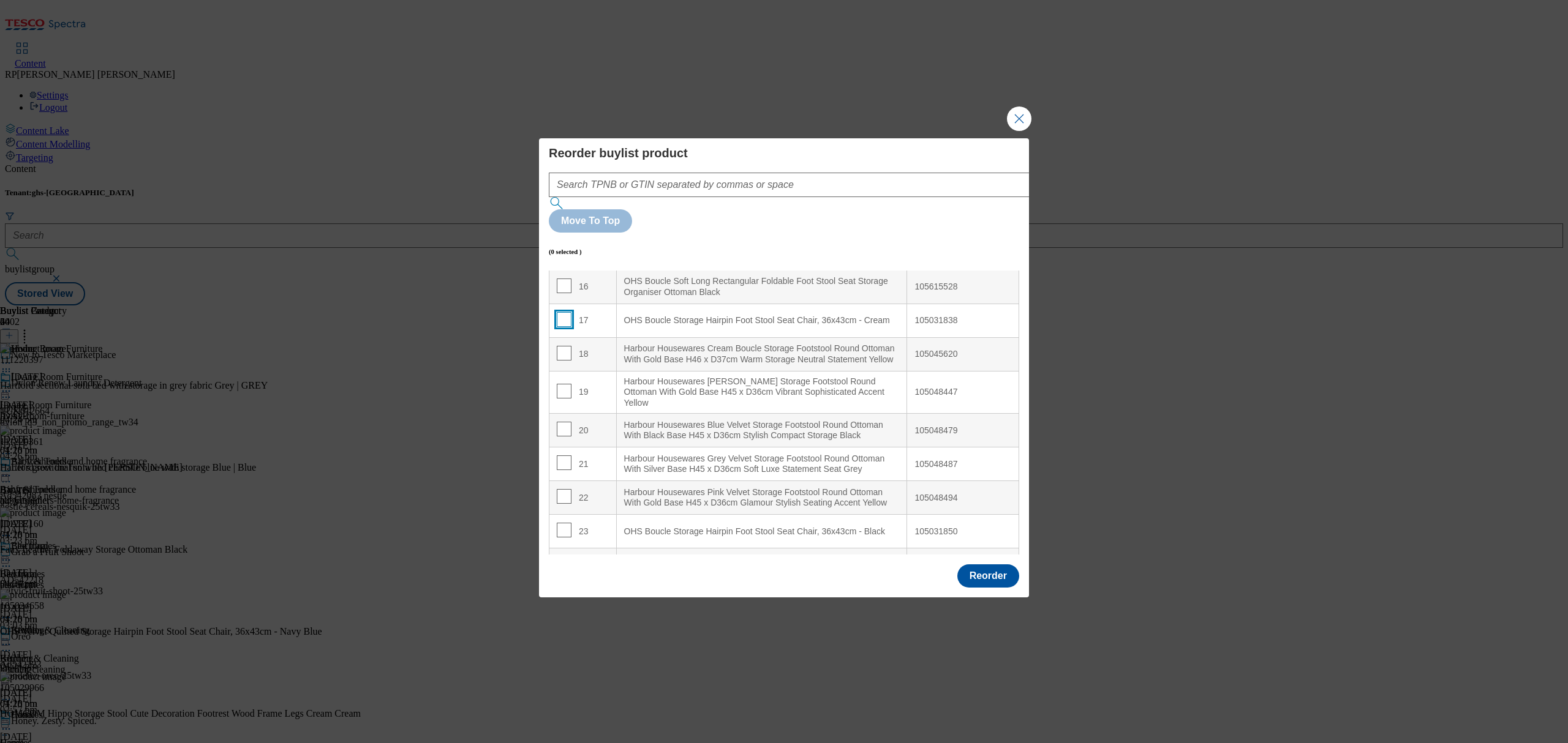
click at [567, 312] on input "Modal" at bounding box center [564, 320] width 15 height 15
checkbox input "true"
click at [705, 515] on Black "OHS Boucle Storage Hairpin Foot Stool Seat Chair, 36x43cm - Black" at bounding box center [762, 532] width 291 height 34
click at [563, 523] on input "Modal" at bounding box center [564, 530] width 15 height 15
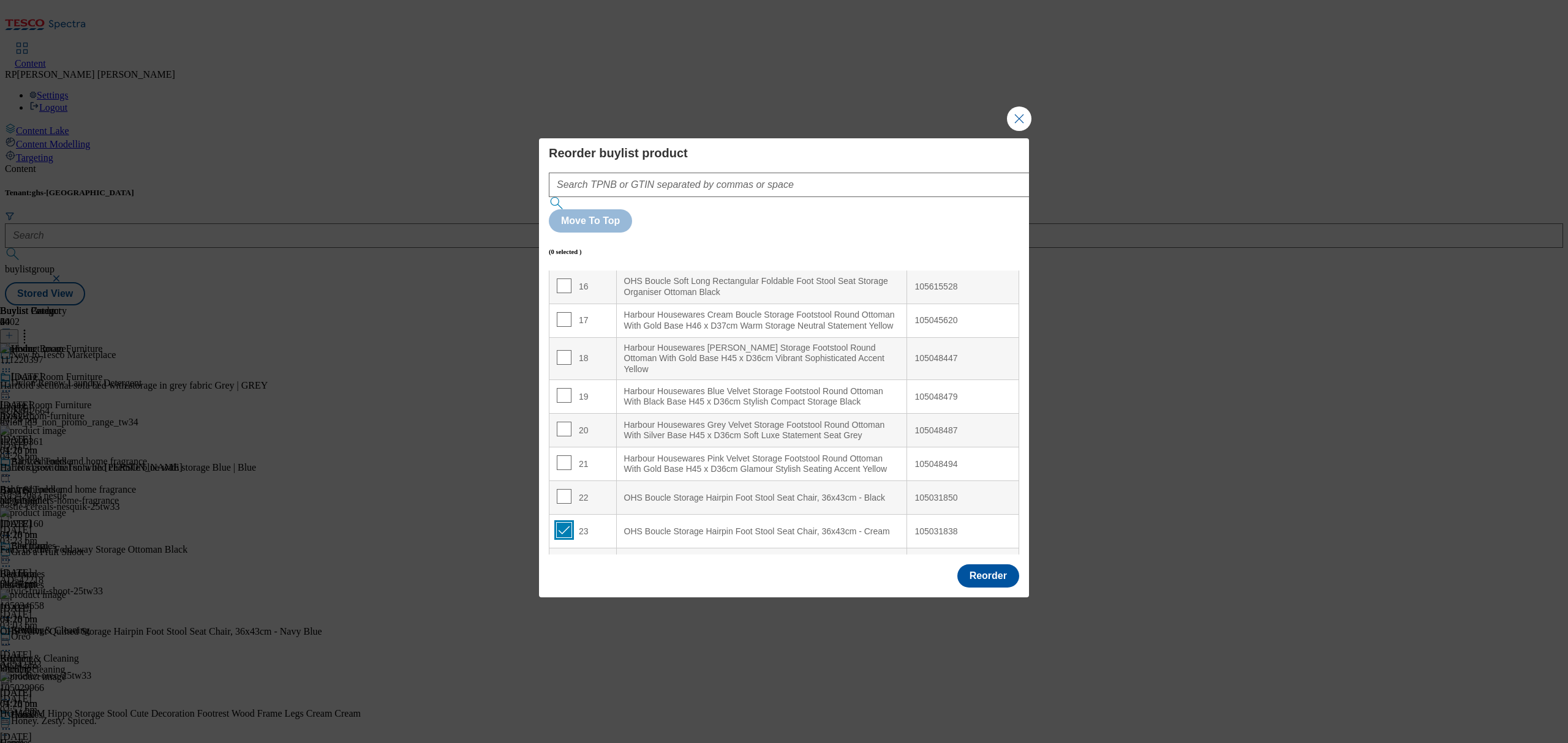
checkbox input "true"
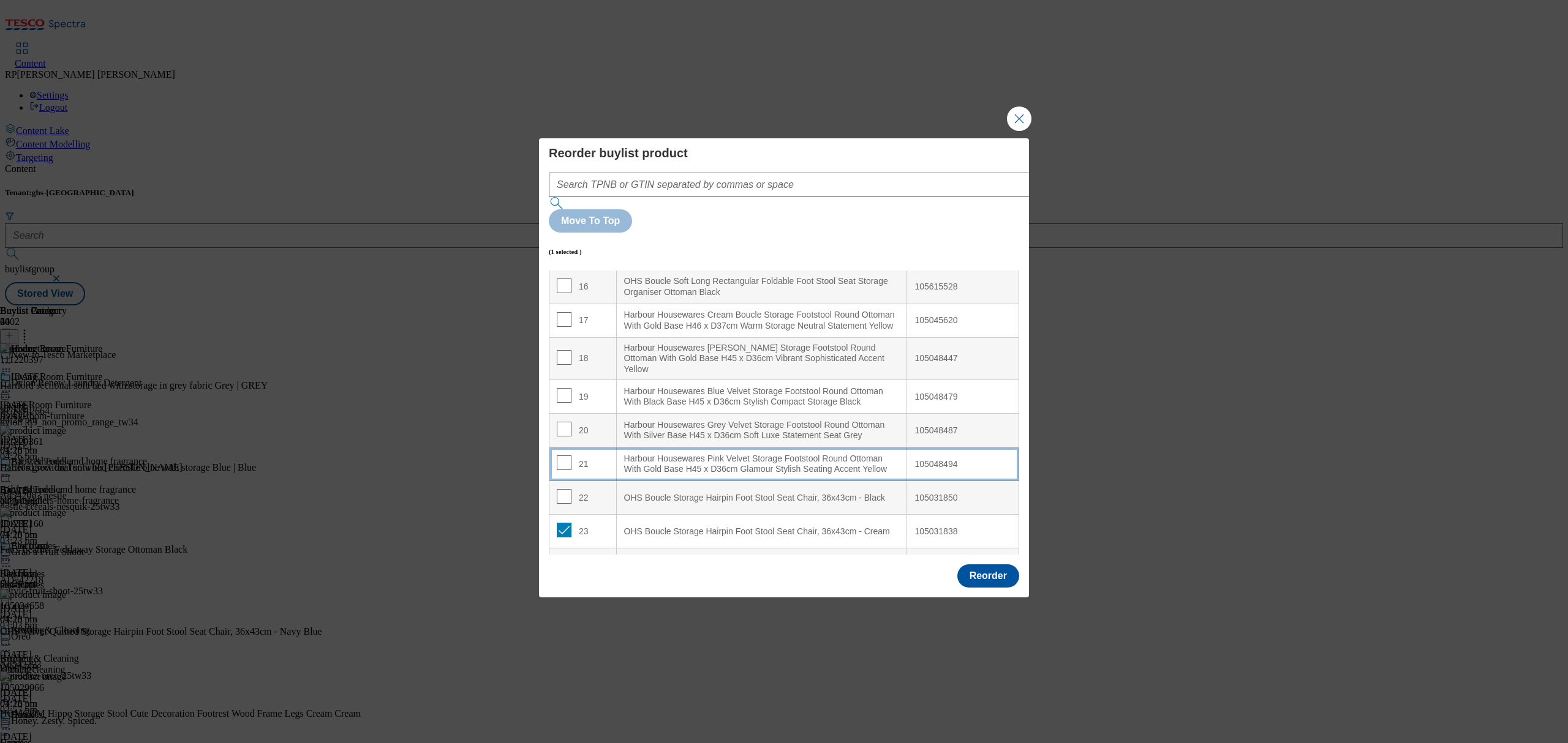
click at [644, 463] on Yellow "Harbour Housewares Pink Velvet Storage Footstool Round Ottoman With Gold Base H…" at bounding box center [762, 464] width 291 height 34
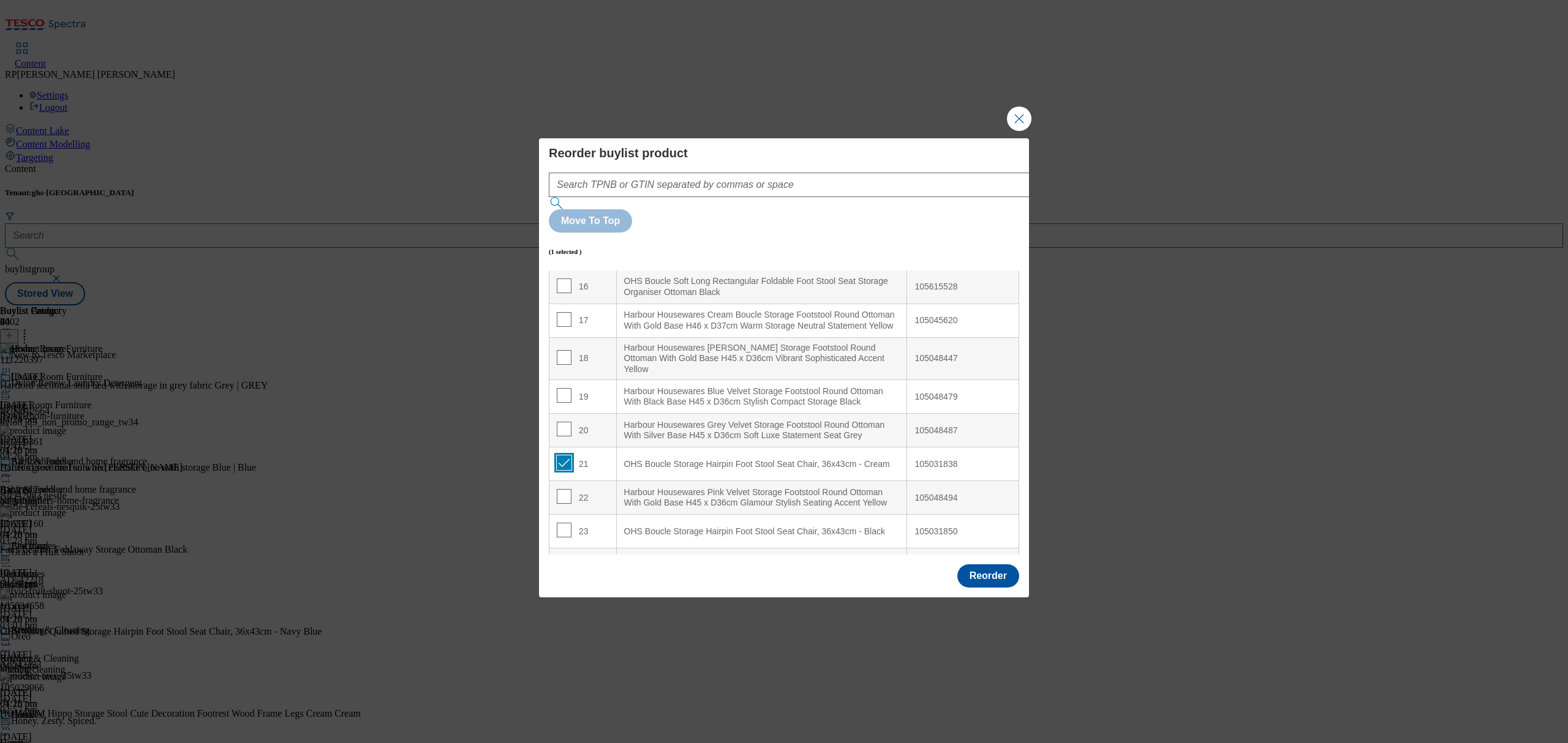
click at [560, 456] on input "Modal" at bounding box center [564, 463] width 15 height 15
checkbox input "false"
click at [563, 489] on input "Modal" at bounding box center [564, 497] width 15 height 15
checkbox input "true"
click at [589, 456] on div "21" at bounding box center [583, 464] width 52 height 17
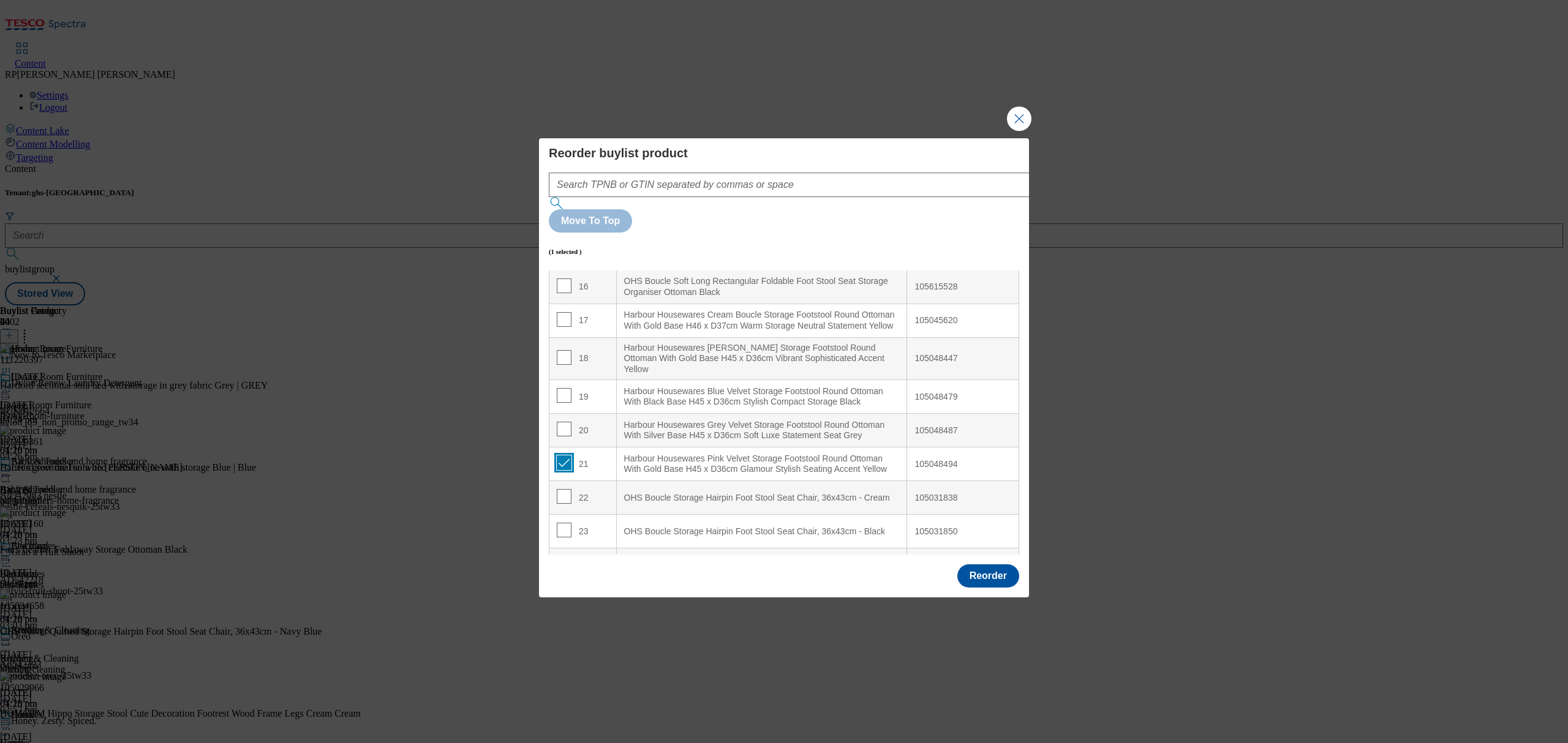
click at [566, 456] on input "Modal" at bounding box center [564, 463] width 15 height 15
checkbox input "false"
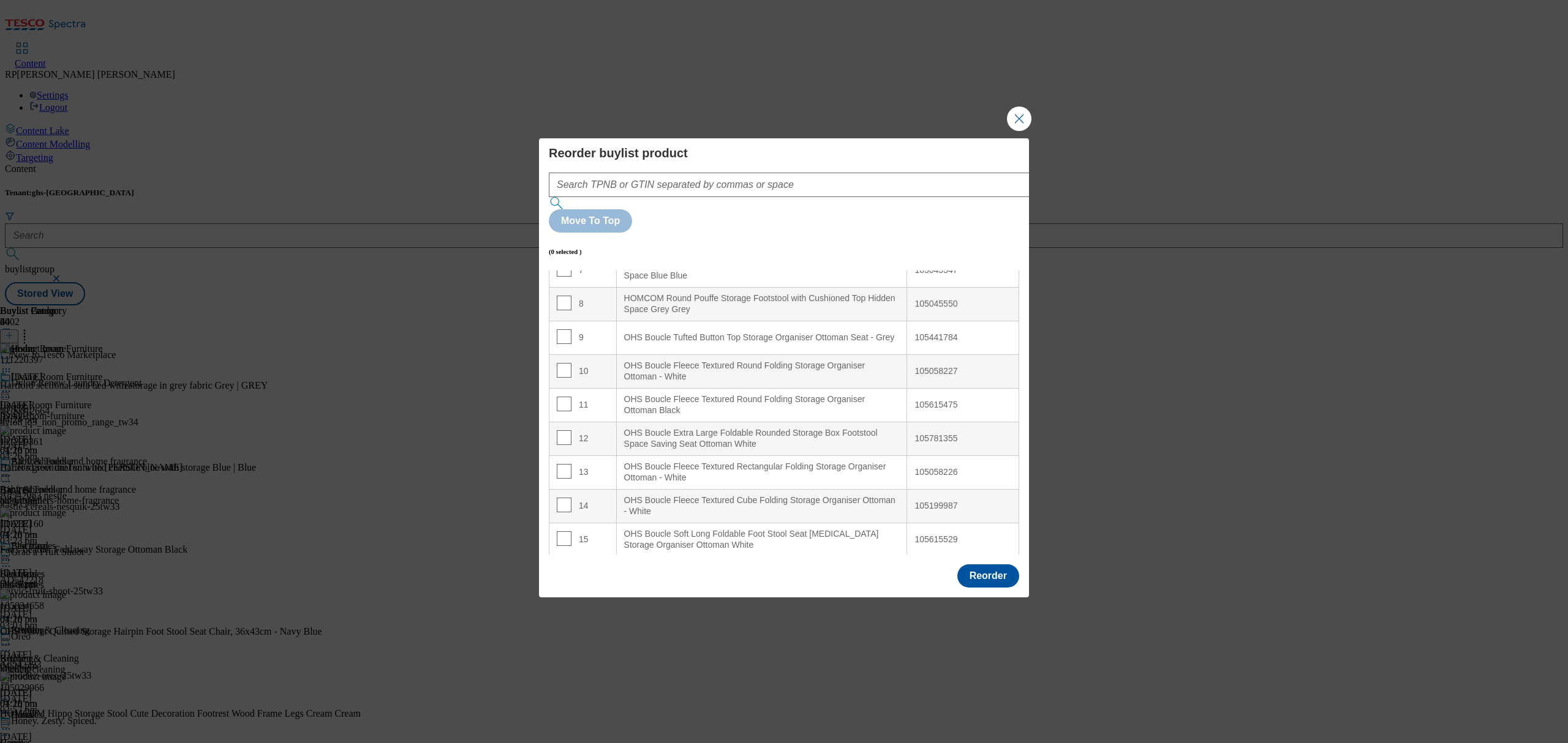
scroll to position [0, 0]
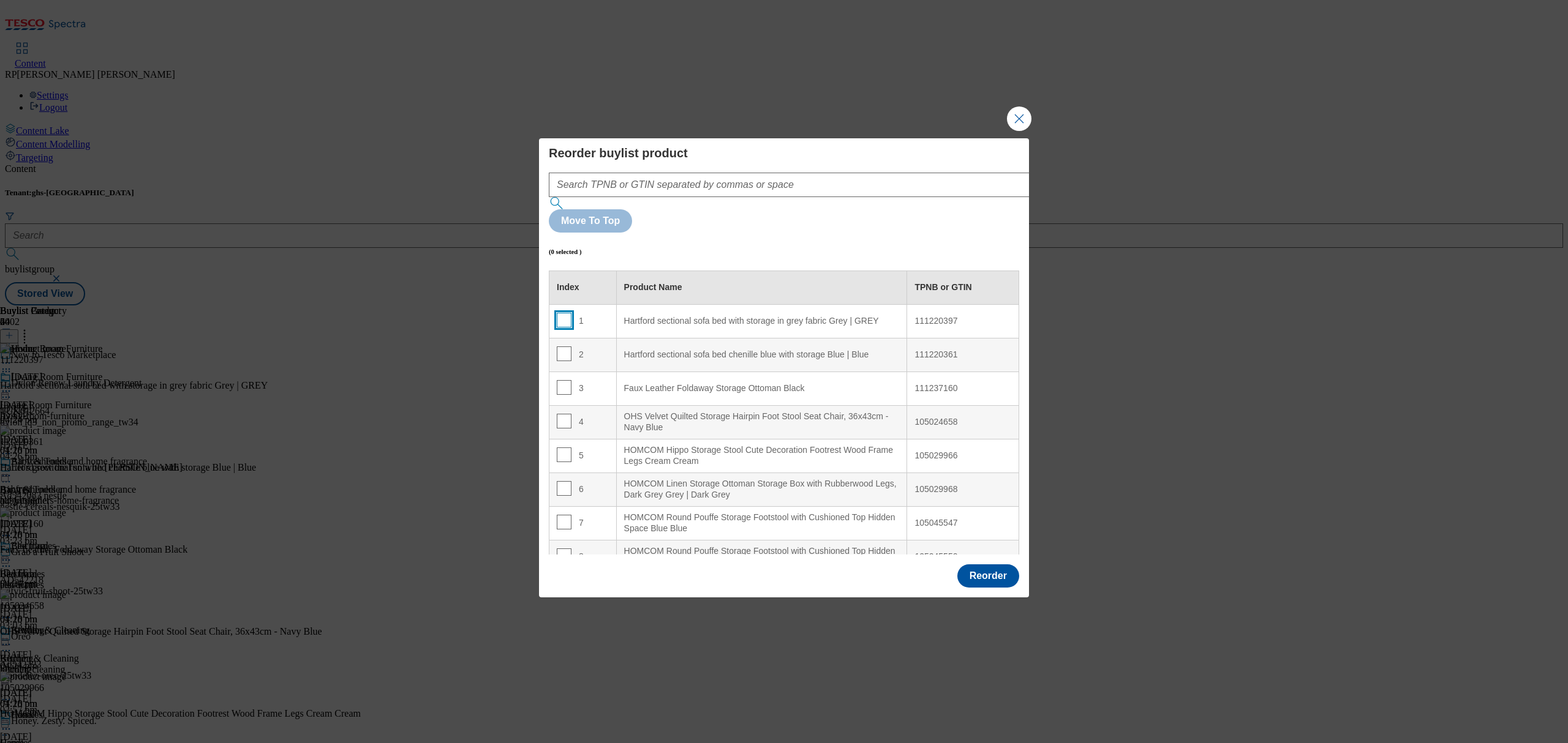
click at [563, 313] on input "Modal" at bounding box center [564, 320] width 15 height 15
checkbox input "true"
click at [566, 347] on input "Modal" at bounding box center [564, 354] width 15 height 15
checkbox input "true"
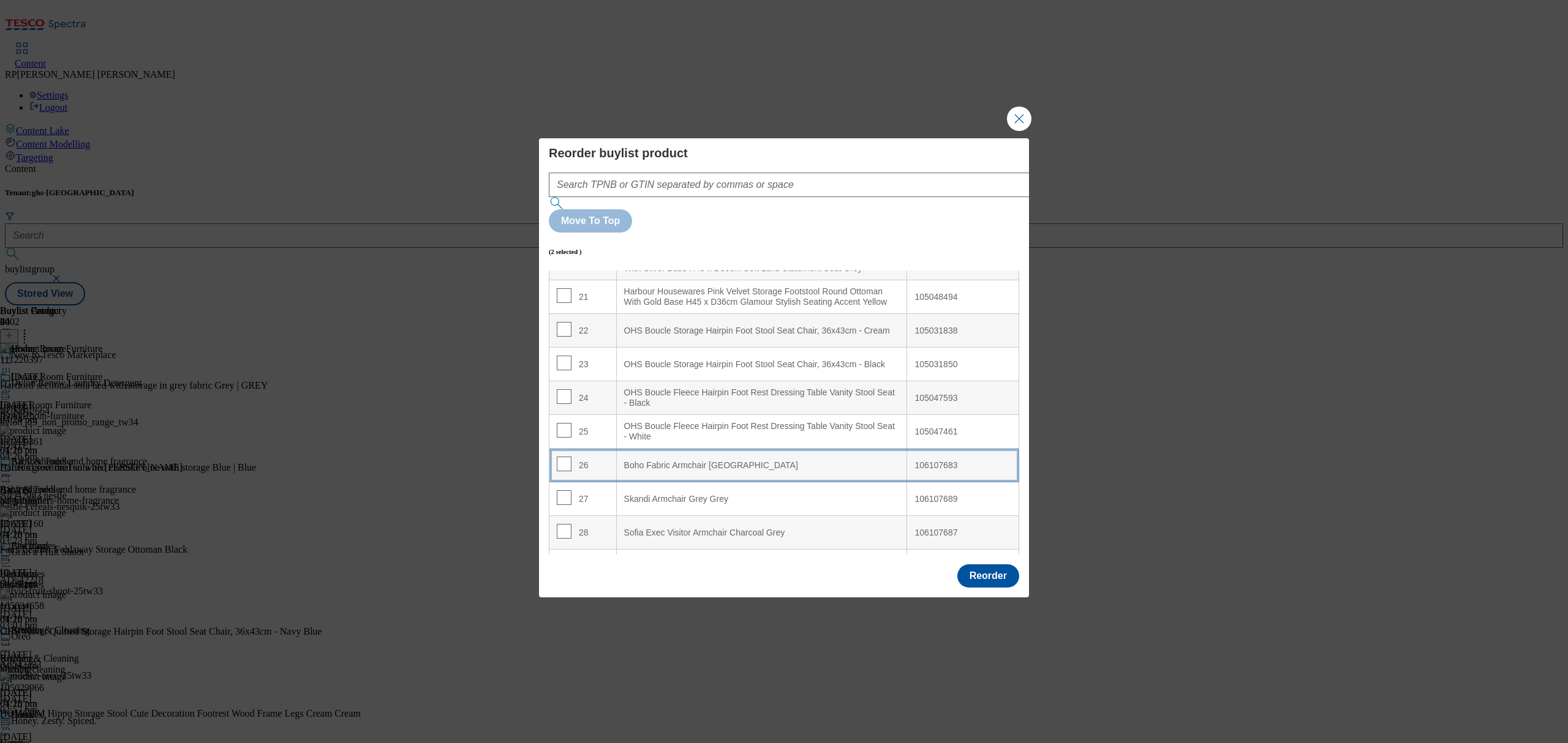
scroll to position [734, 0]
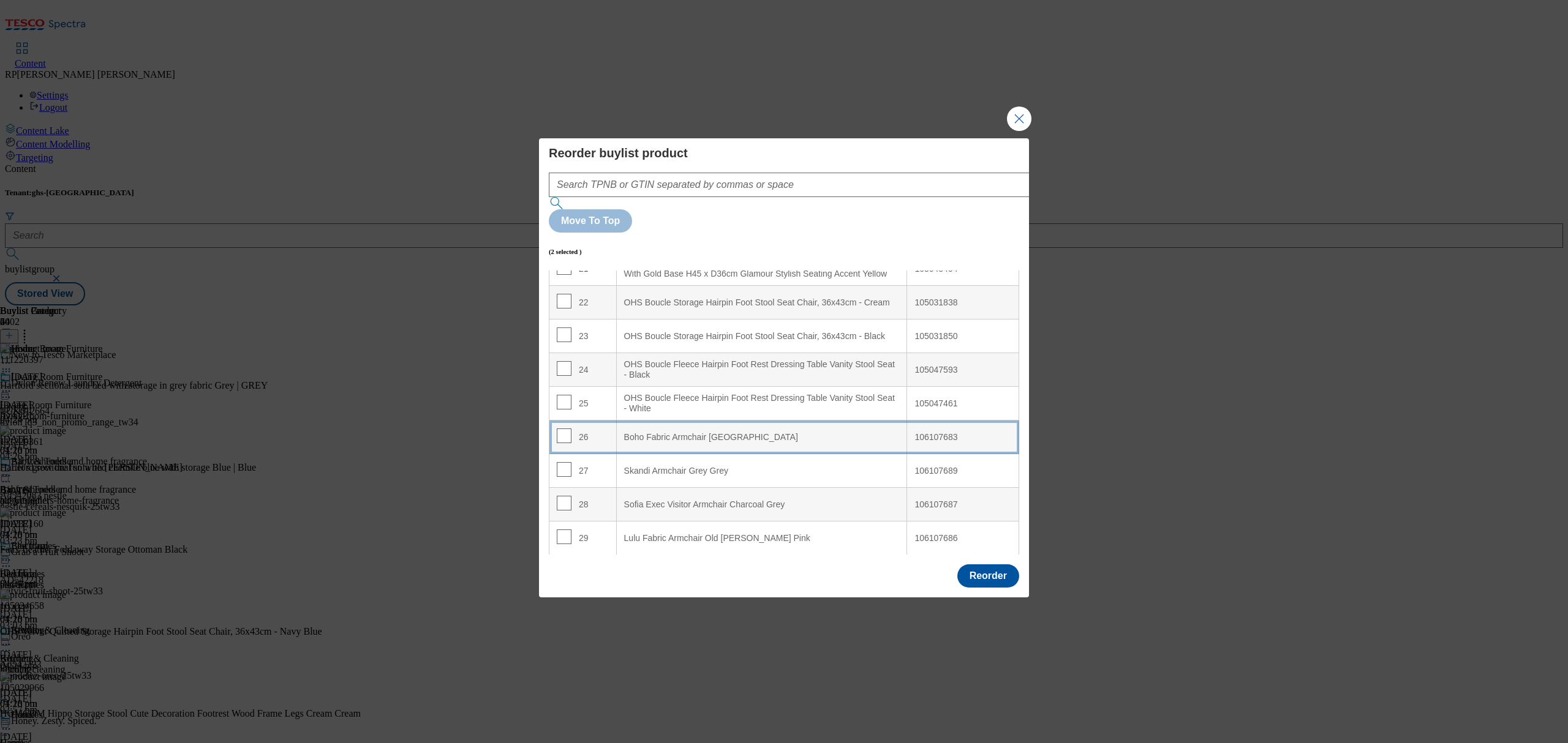
click at [797, 421] on Green "Boho Fabric Armchair [GEOGRAPHIC_DATA]" at bounding box center [762, 438] width 291 height 34
click at [563, 463] on input "Modal" at bounding box center [564, 470] width 15 height 15
checkbox input "false"
click at [562, 496] on input "Modal" at bounding box center [564, 504] width 15 height 15
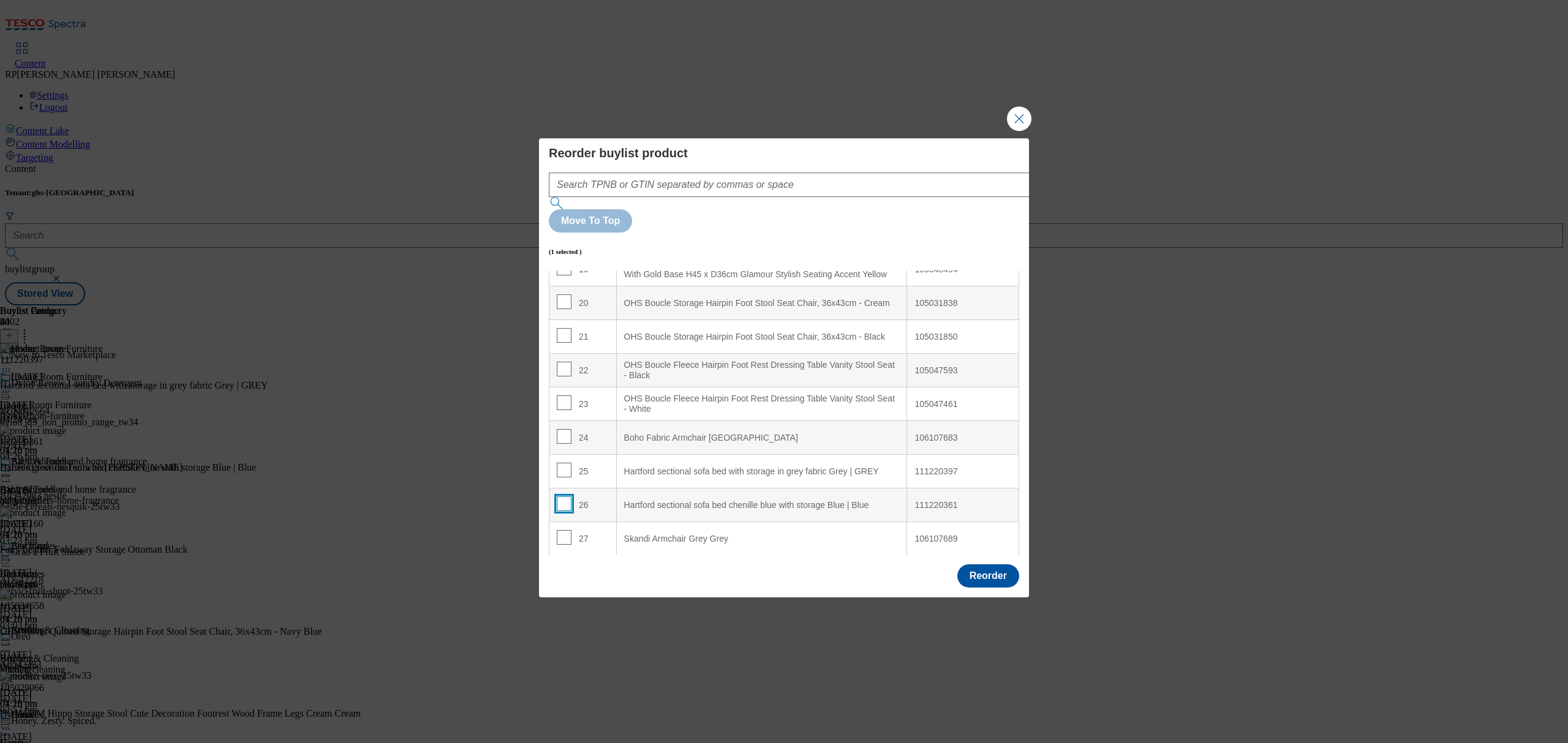
checkbox input "false"
click at [564, 431] on td "24" at bounding box center [583, 438] width 67 height 34
click at [564, 429] on input "Modal" at bounding box center [564, 436] width 15 height 15
checkbox input "true"
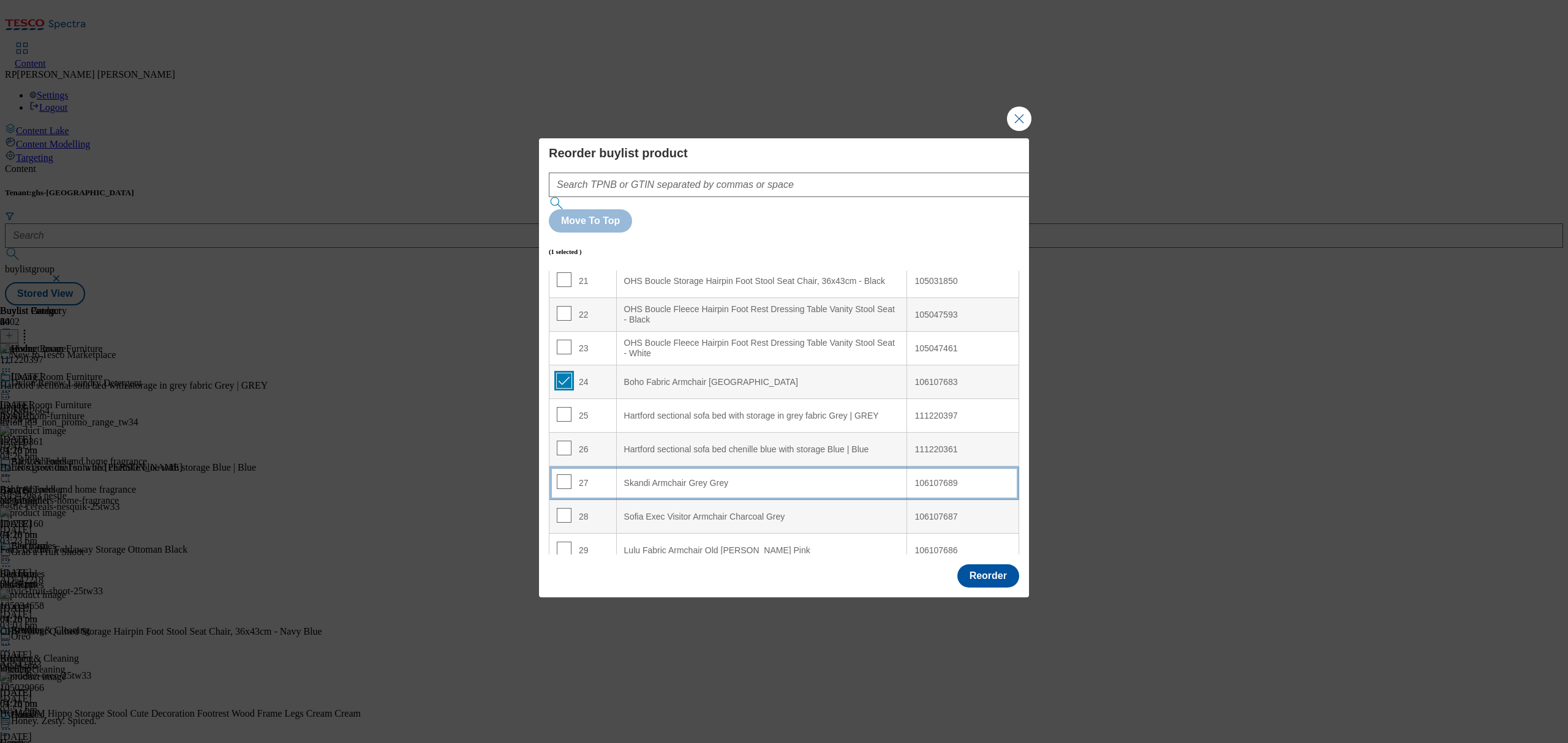
scroll to position [748, 0]
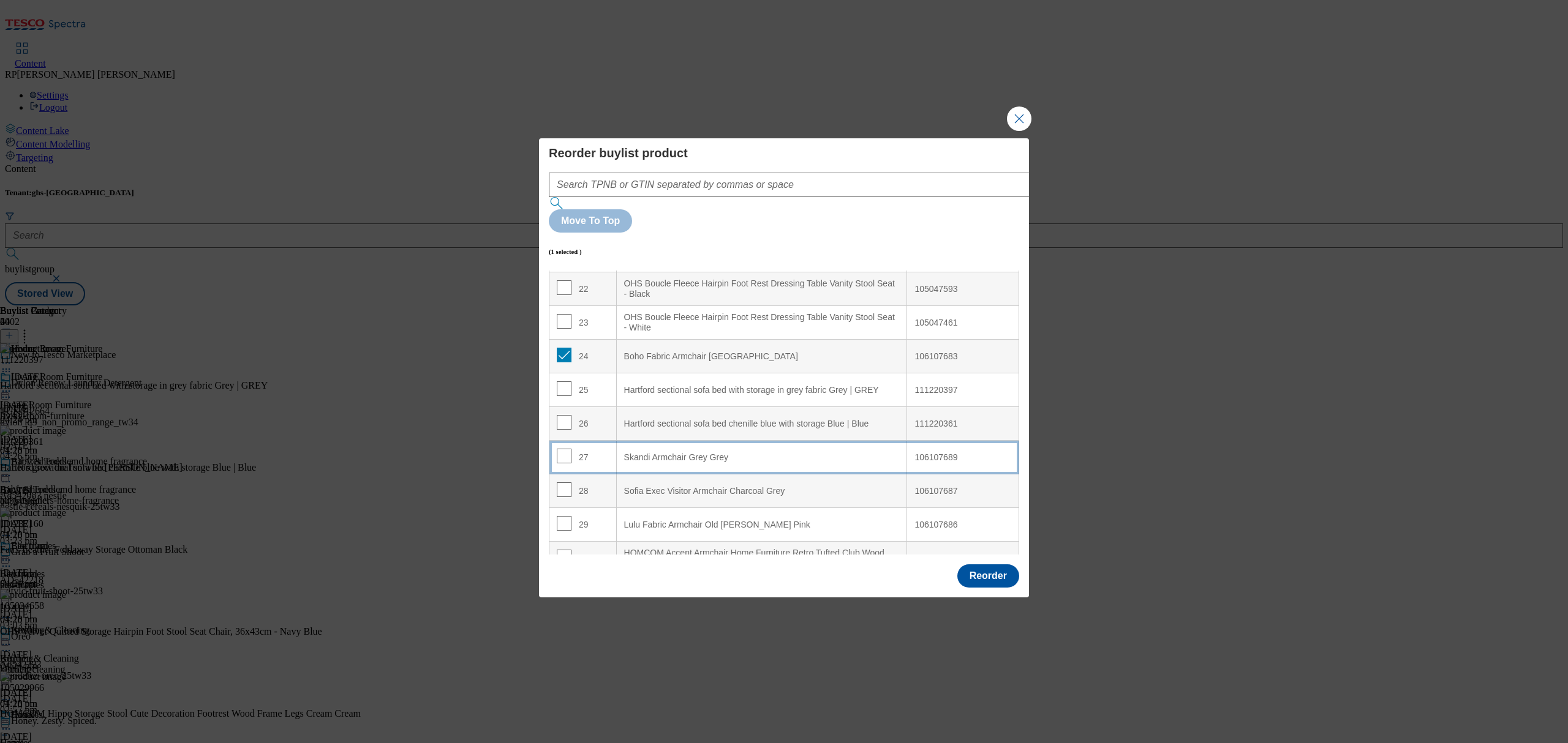
click at [649, 441] on Grey "Skandi Armchair Grey Grey" at bounding box center [762, 458] width 291 height 34
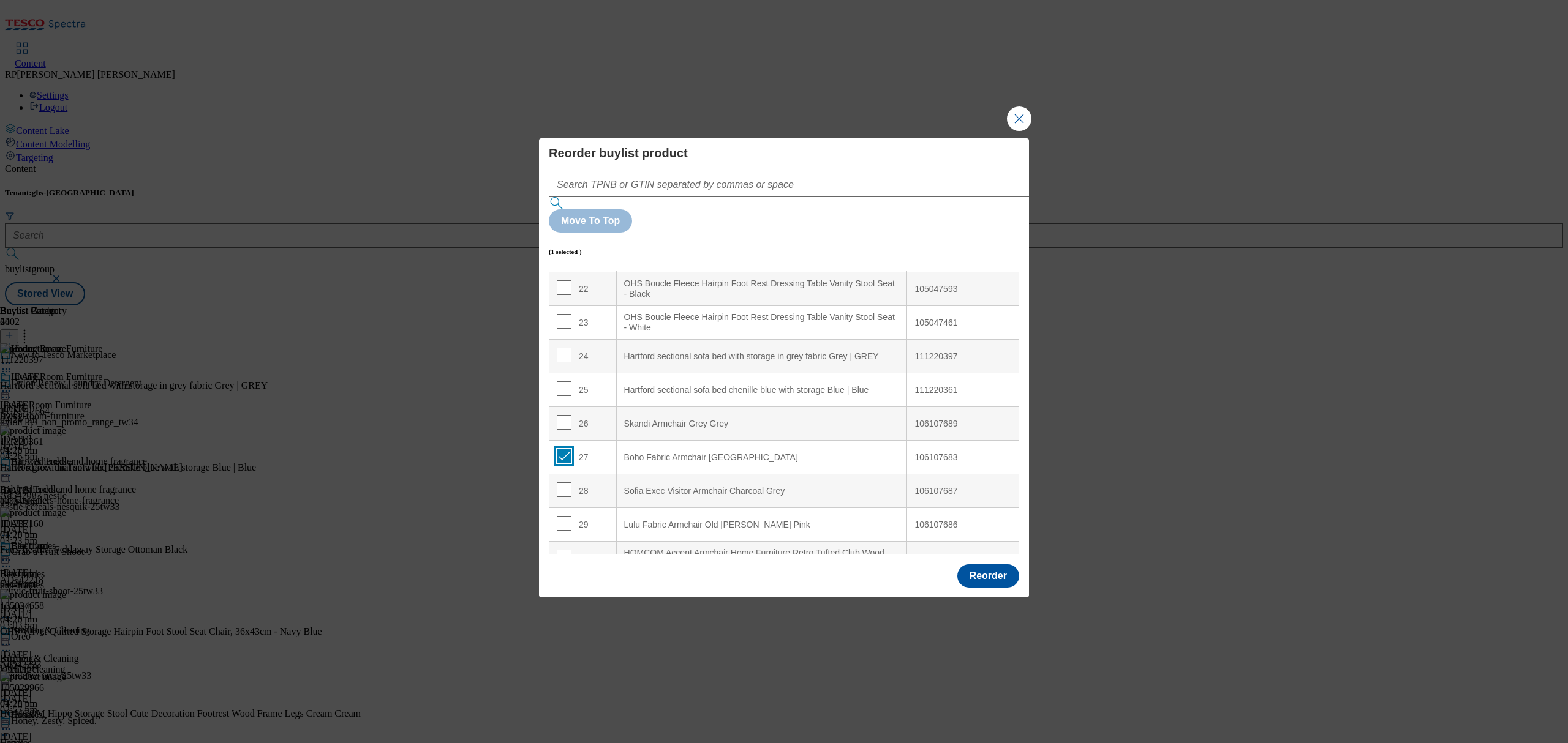
click at [567, 449] on input "Modal" at bounding box center [564, 456] width 15 height 15
checkbox input "false"
click at [564, 415] on input "Modal" at bounding box center [564, 423] width 15 height 15
checkbox input "true"
click at [662, 448] on Green "Boho Fabric Armchair [GEOGRAPHIC_DATA]" at bounding box center [762, 458] width 291 height 34
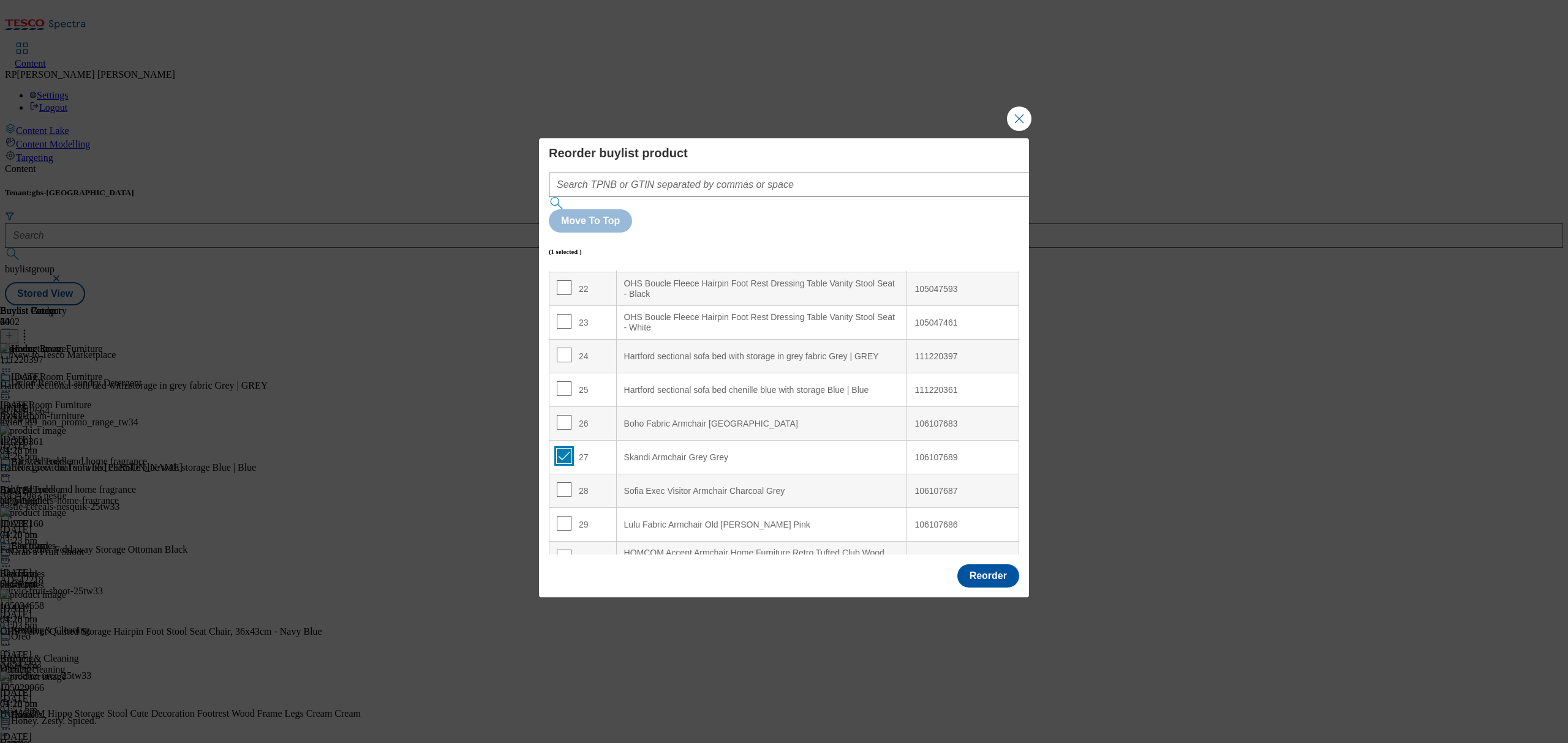
click at [564, 449] on input "Modal" at bounding box center [564, 456] width 15 height 15
checkbox input "false"
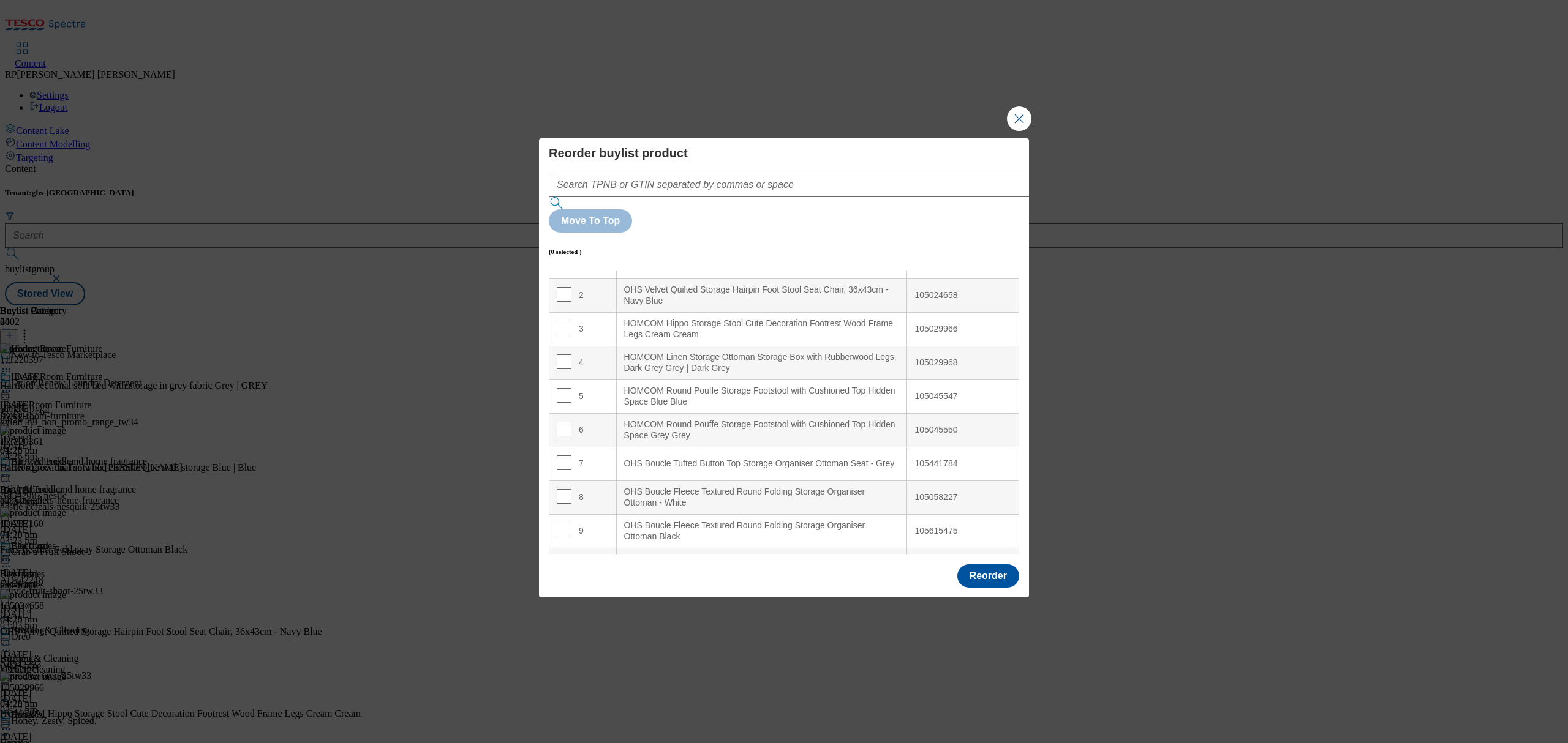
scroll to position [0, 0]
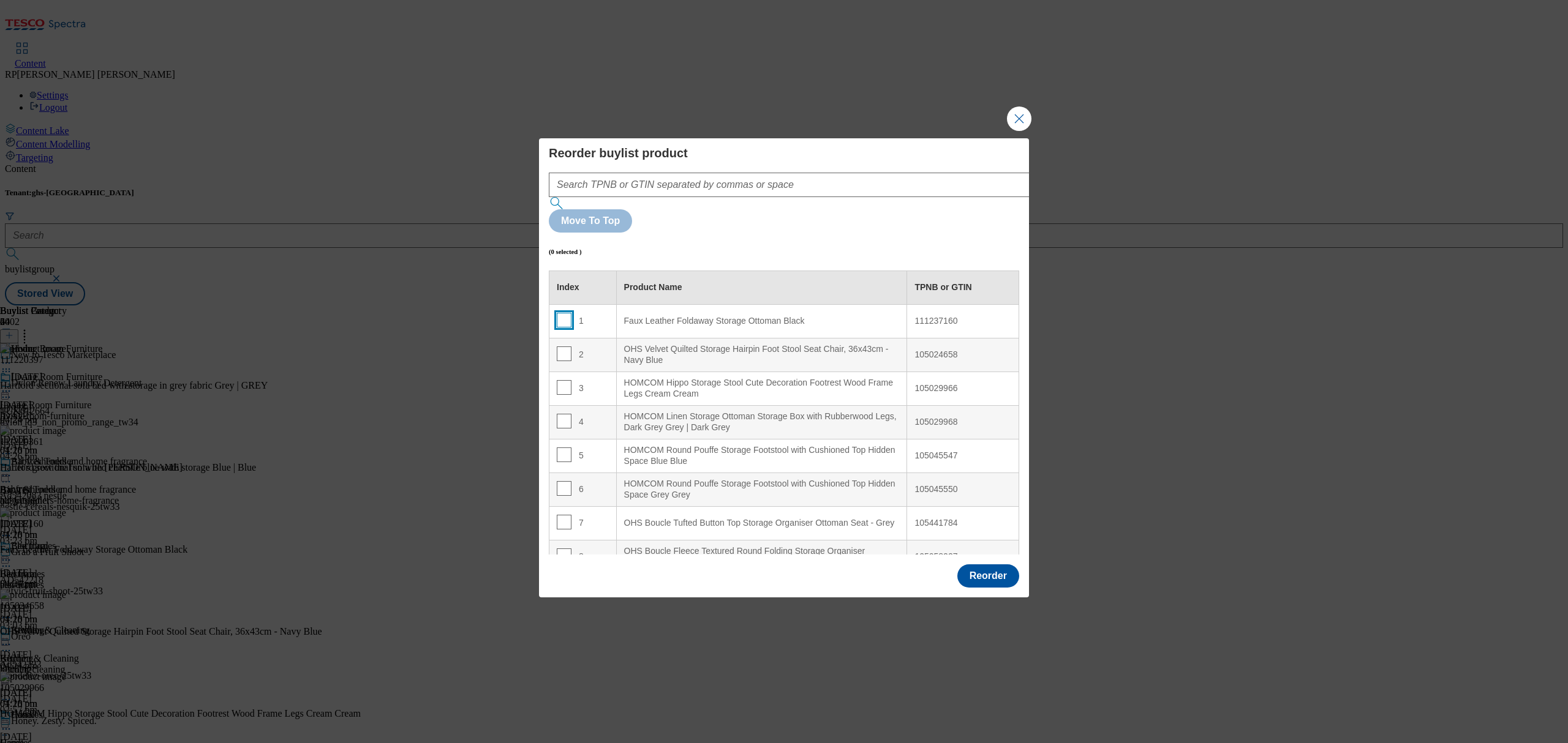
click at [564, 313] on input "Modal" at bounding box center [564, 320] width 15 height 15
checkbox input "true"
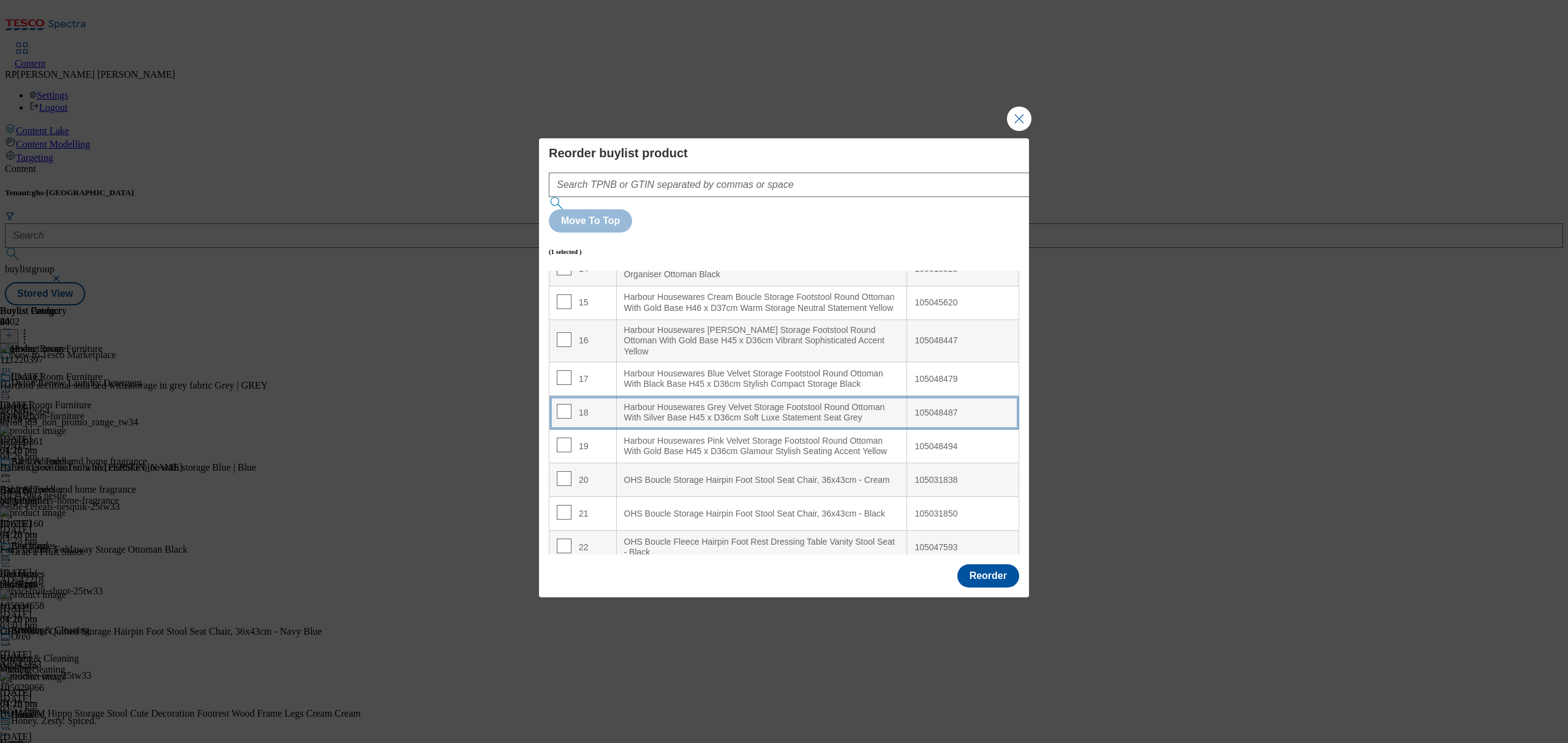
scroll to position [408, 0]
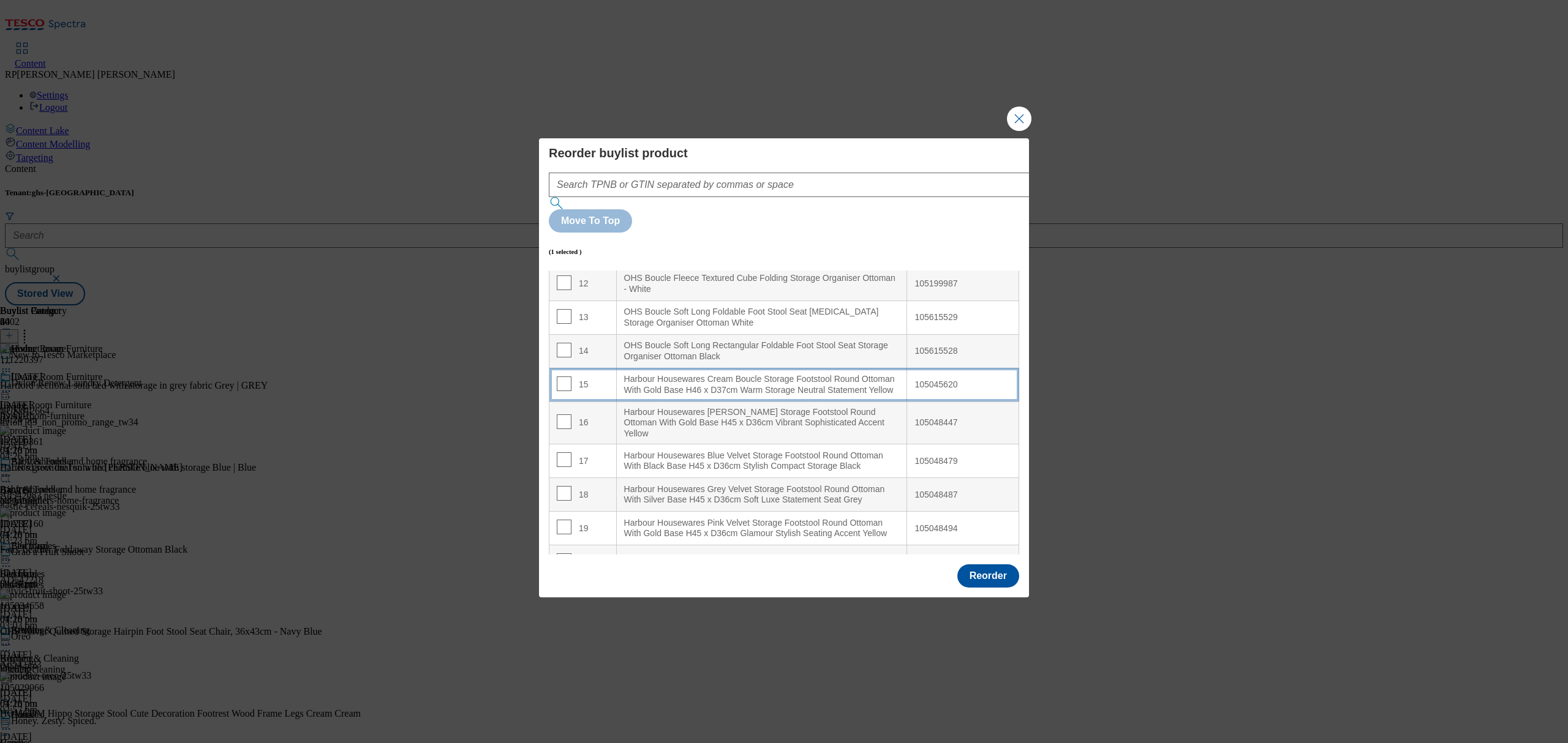
click at [711, 374] on div "Harbour Housewares Cream Boucle Storage Footstool Round Ottoman With Gold Base …" at bounding box center [762, 385] width 276 height 21
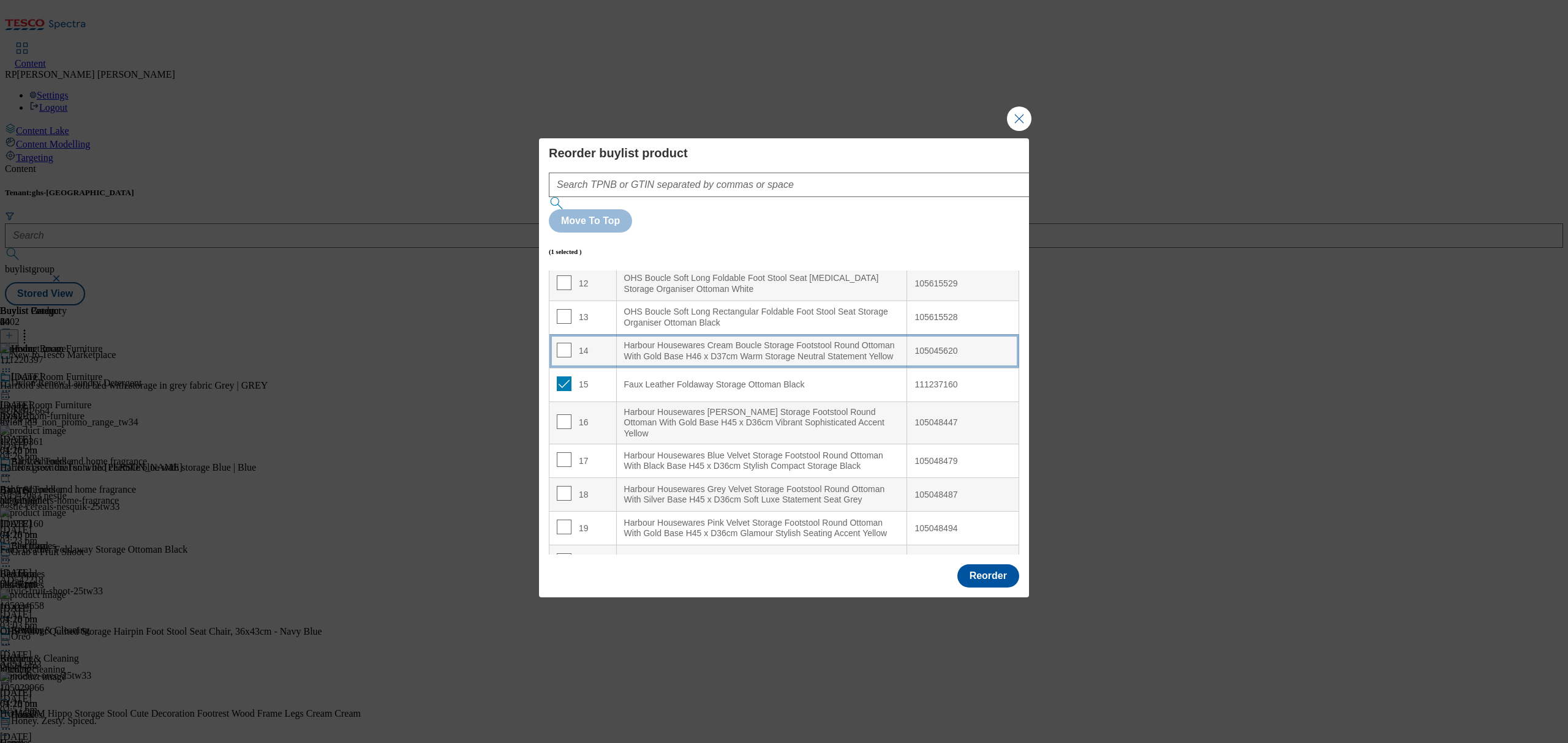
scroll to position [375, 0]
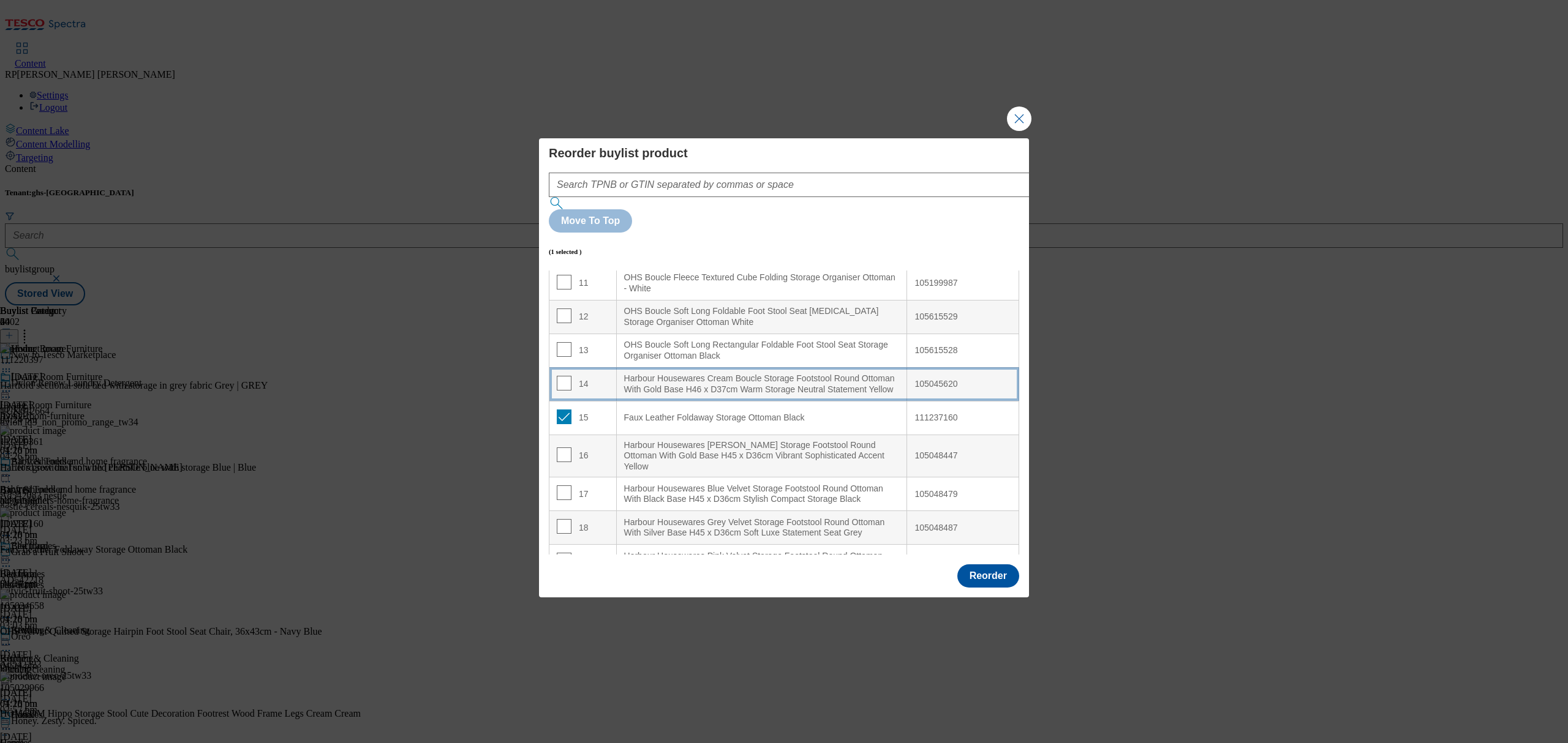
click at [584, 367] on td "14" at bounding box center [583, 384] width 67 height 34
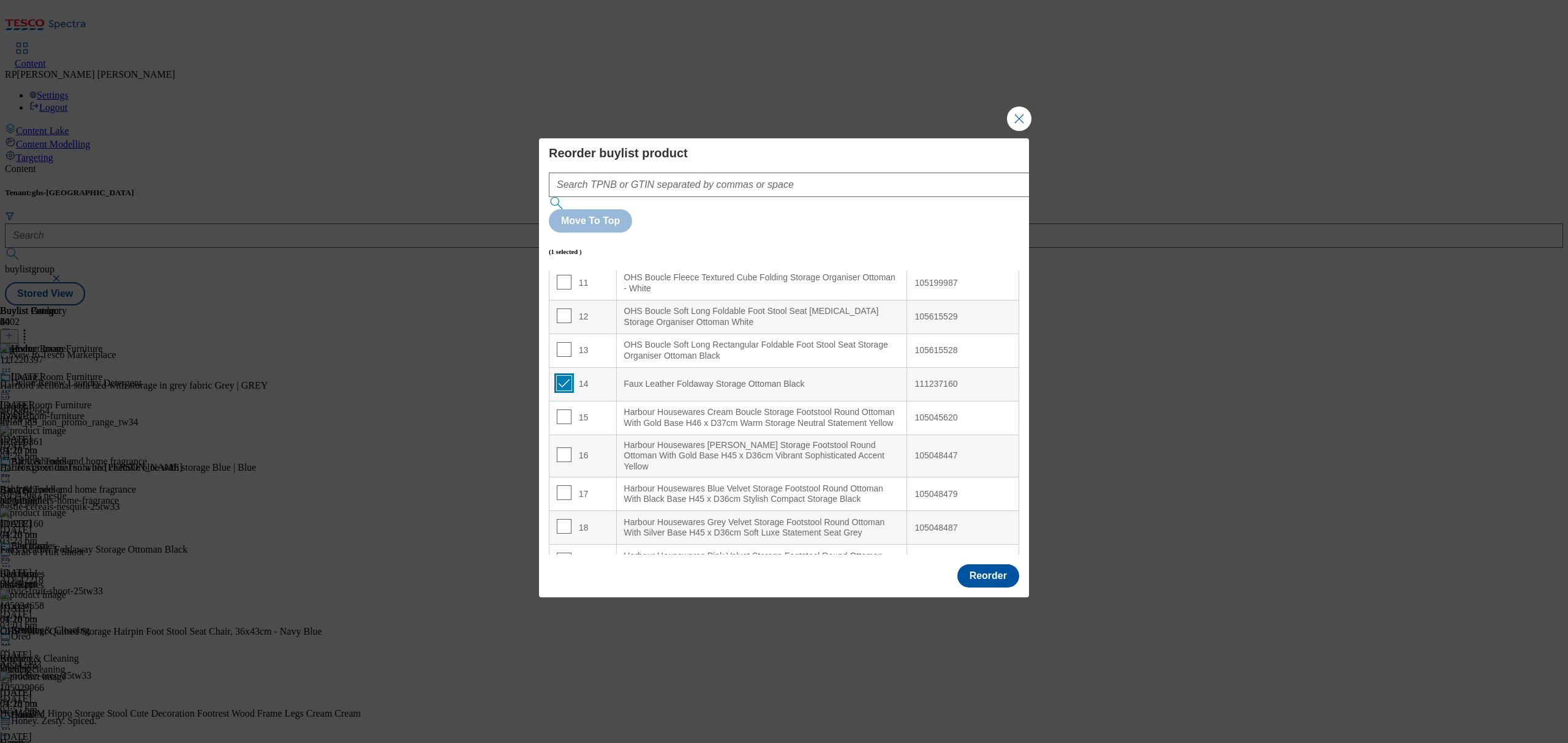
click at [567, 376] on input "Modal" at bounding box center [564, 383] width 15 height 15
checkbox input "false"
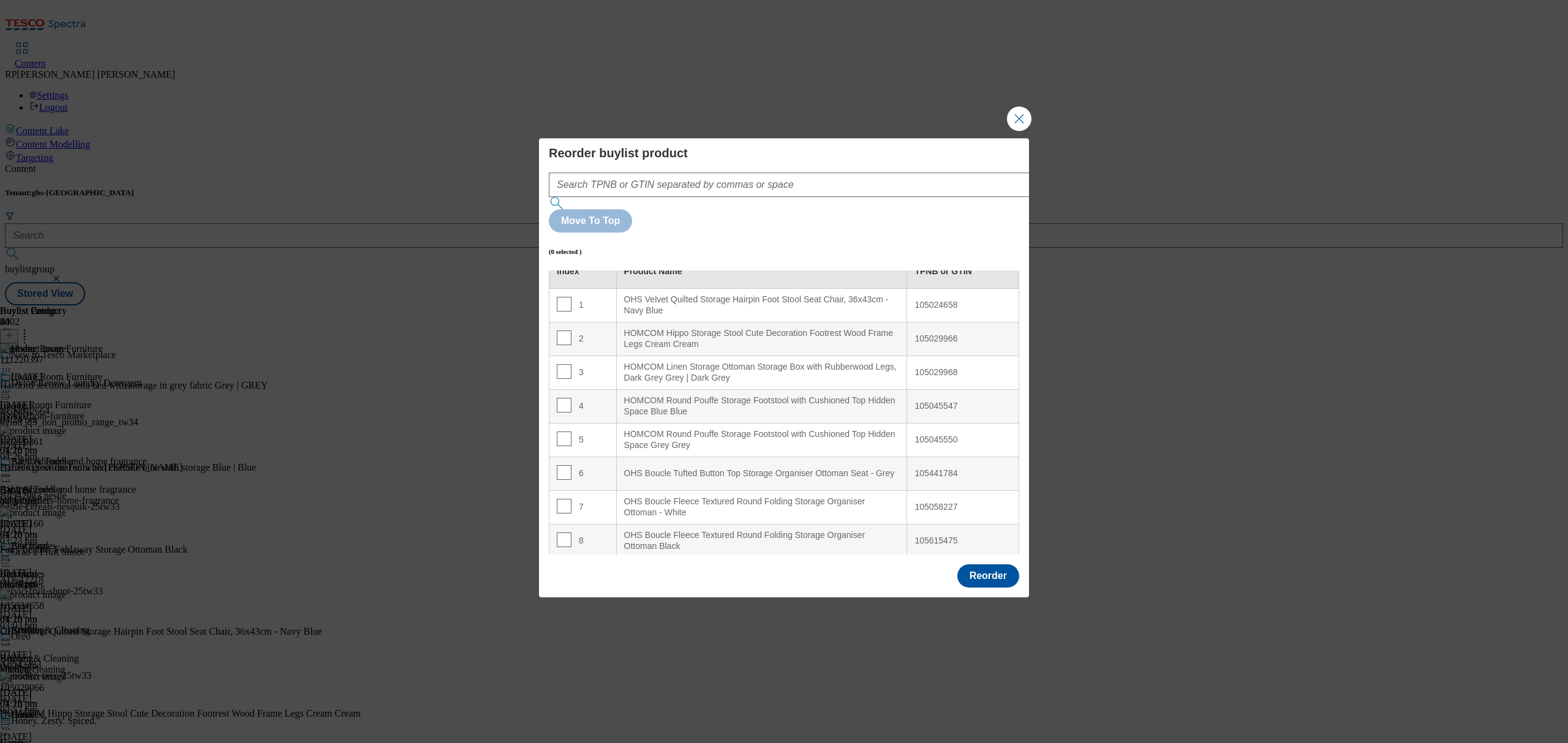
scroll to position [0, 0]
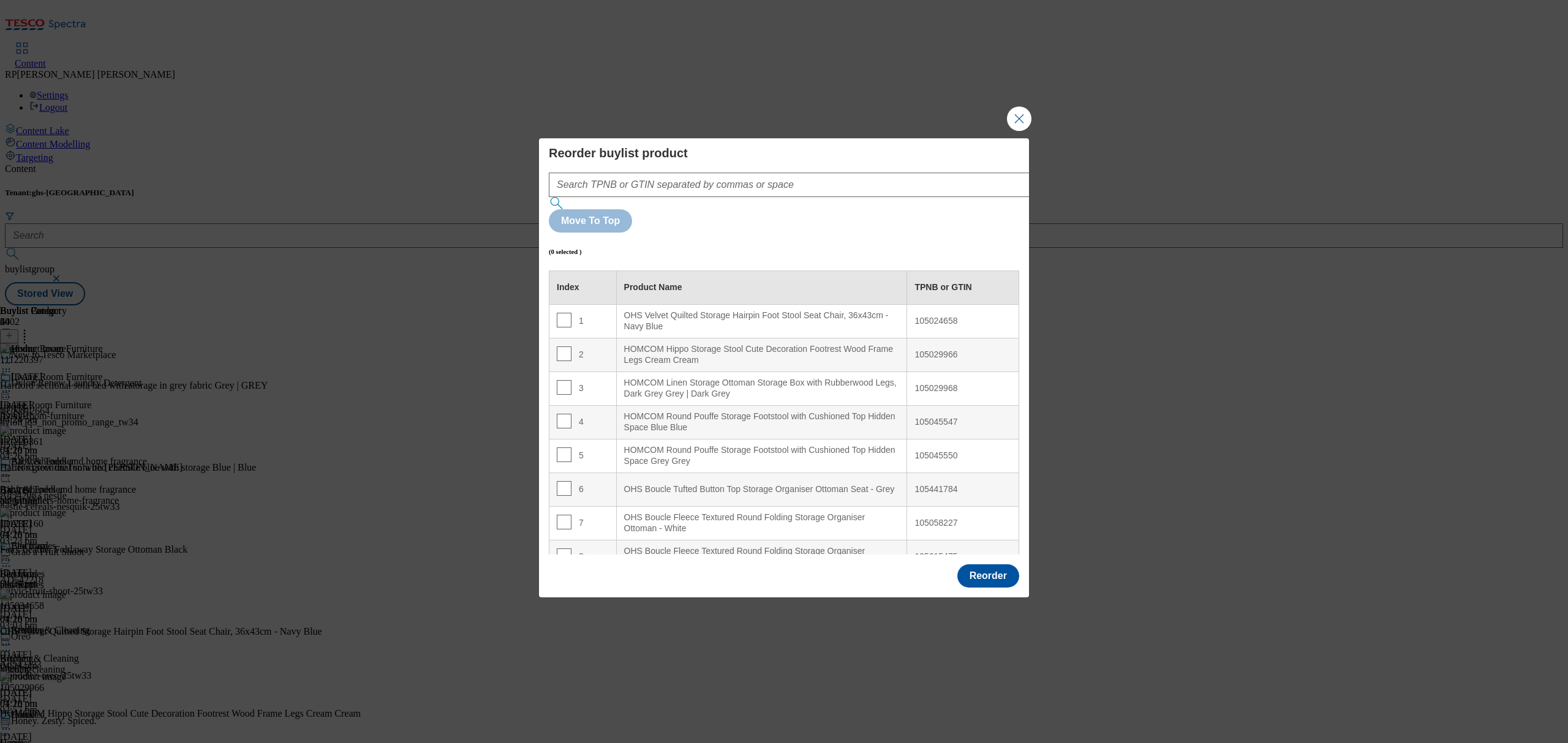
click at [554, 304] on td "1" at bounding box center [583, 321] width 67 height 34
click at [562, 313] on input "Modal" at bounding box center [564, 320] width 15 height 15
checkbox input "true"
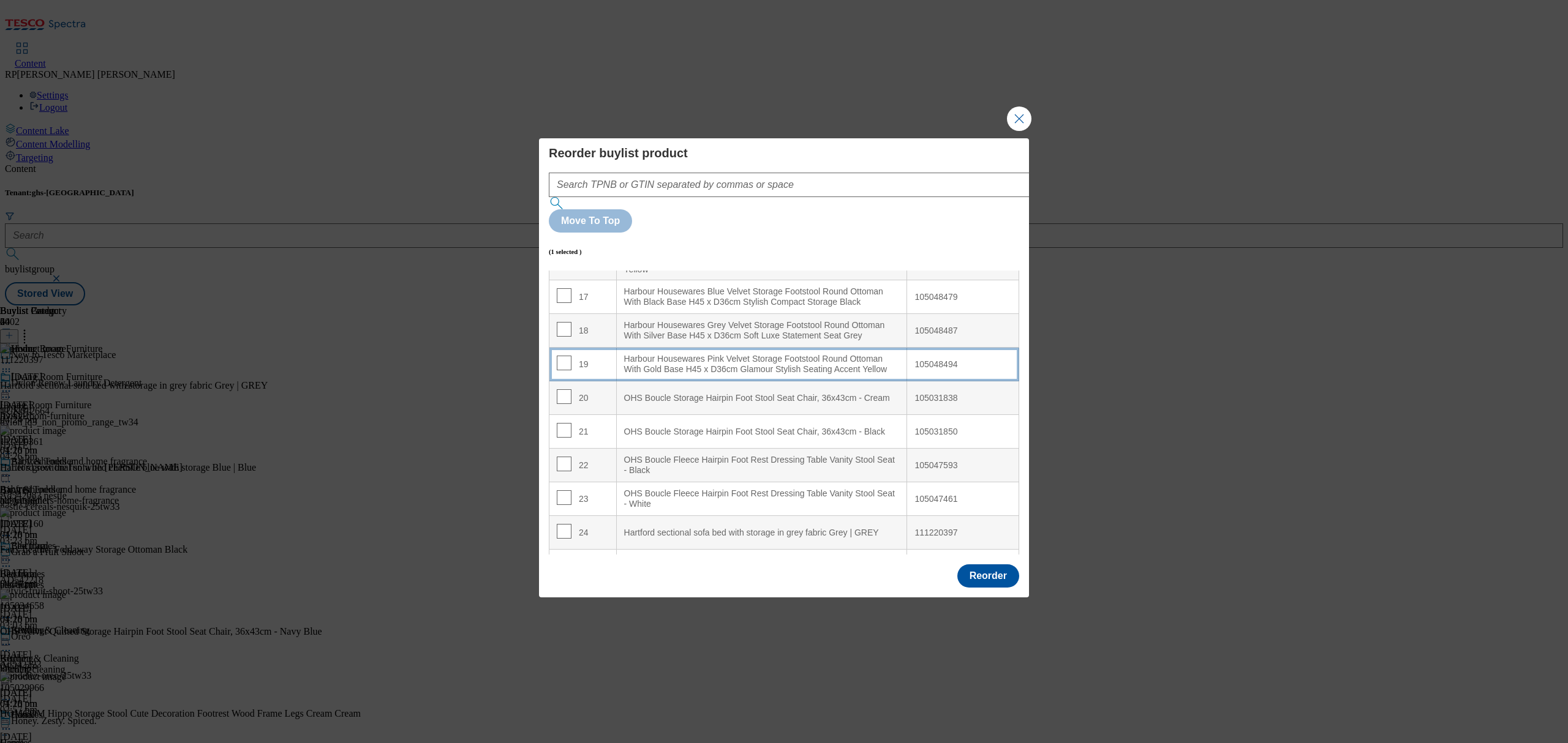
scroll to position [571, 0]
click at [752, 393] on div "OHS Boucle Storage Hairpin Foot Stool Seat Chair, 36x43cm - Cream" at bounding box center [762, 399] width 276 height 11
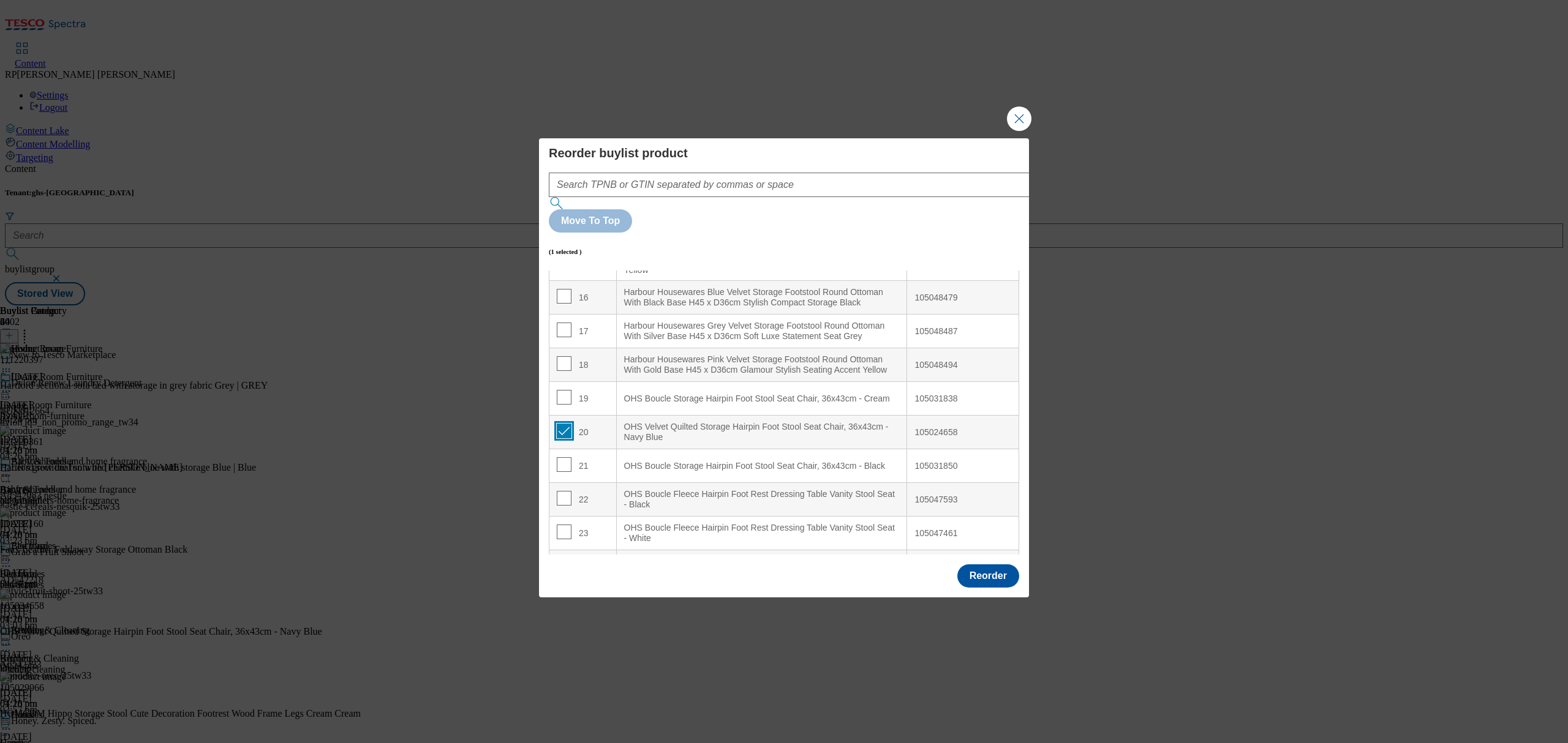
click at [564, 424] on input "Modal" at bounding box center [564, 431] width 15 height 15
checkbox input "false"
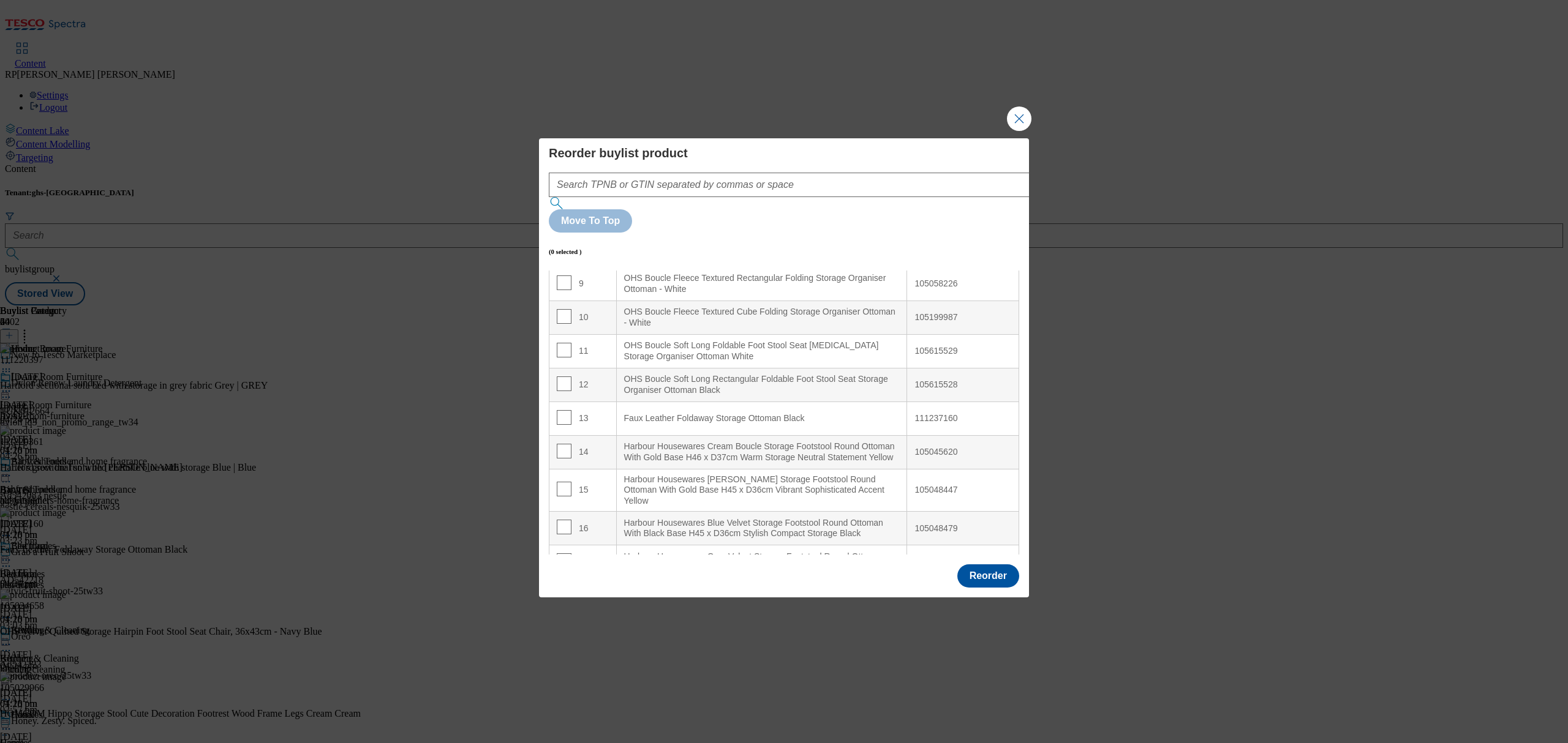
scroll to position [0, 0]
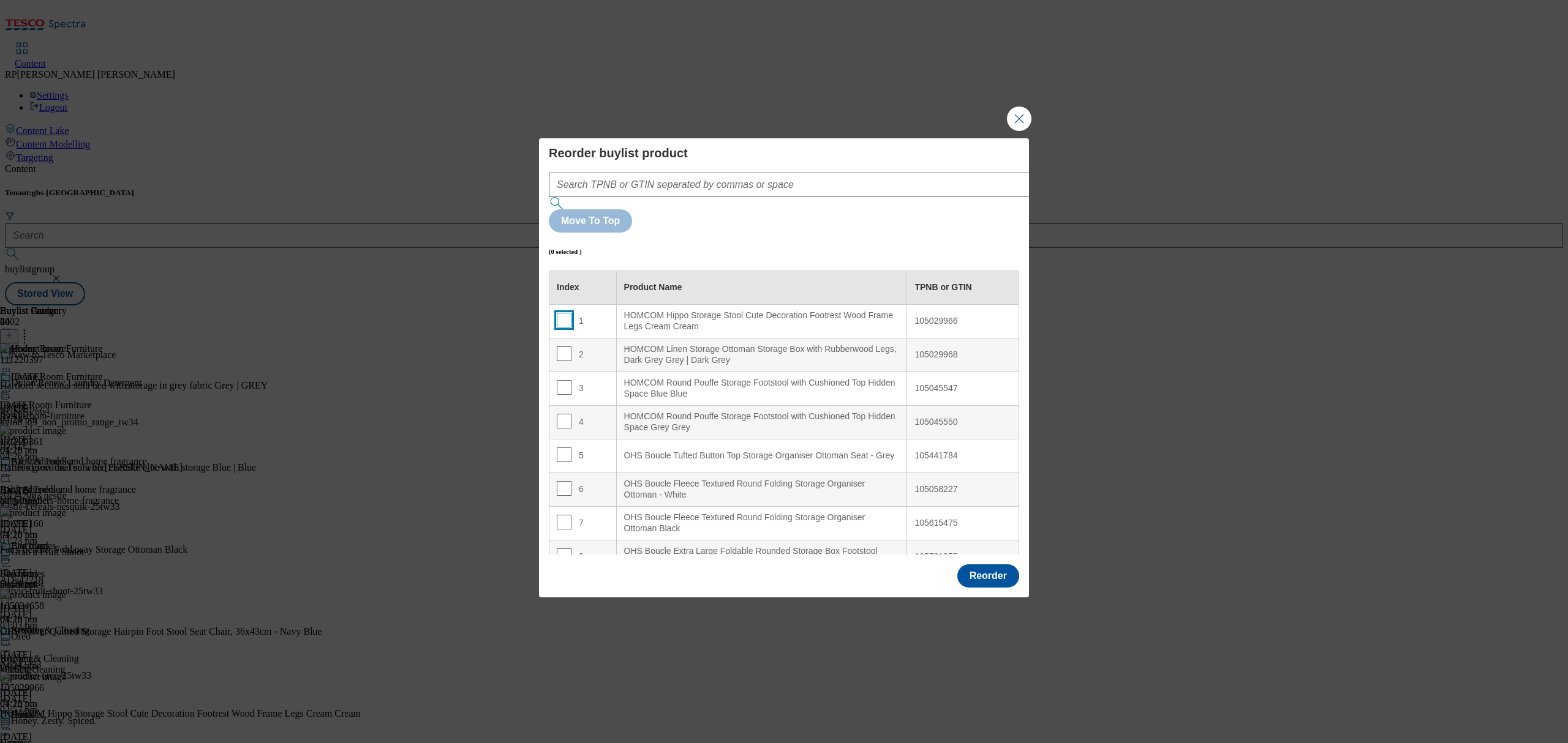
click at [563, 313] on input "Modal" at bounding box center [564, 320] width 15 height 15
checkbox input "true"
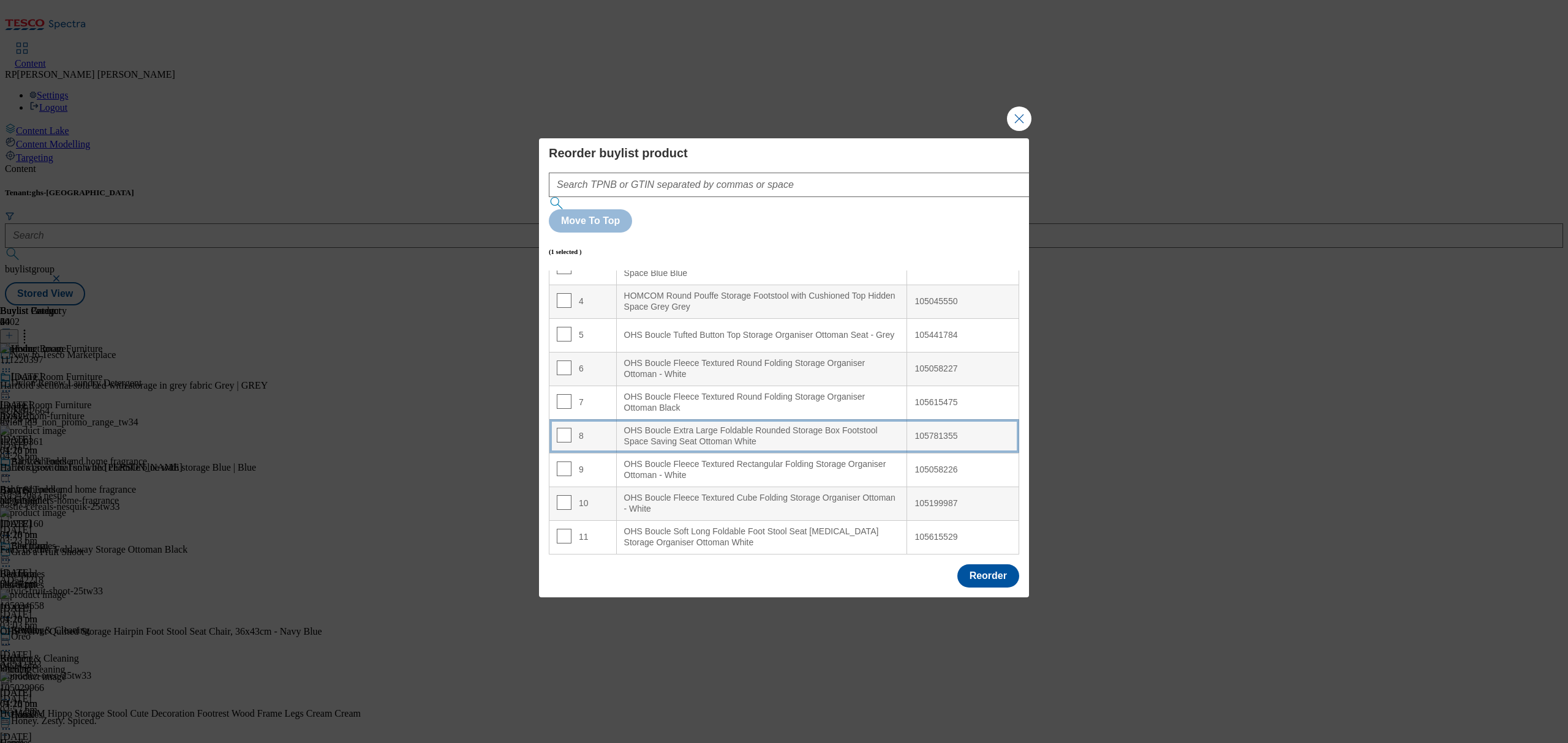
scroll to position [82, 0]
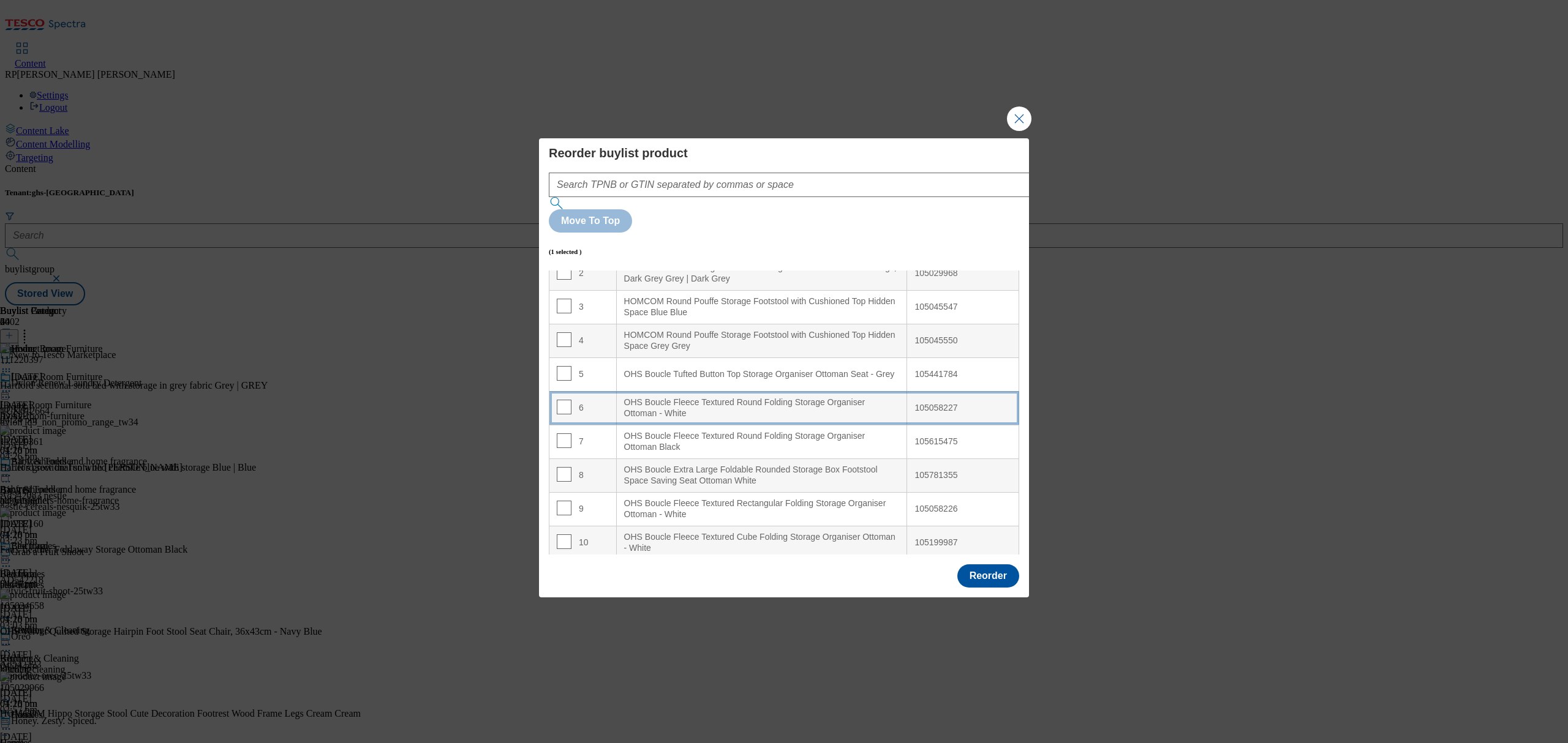
click at [745, 397] on div "OHS Boucle Fleece Textured Round Folding Storage Organiser Ottoman - White" at bounding box center [762, 408] width 276 height 21
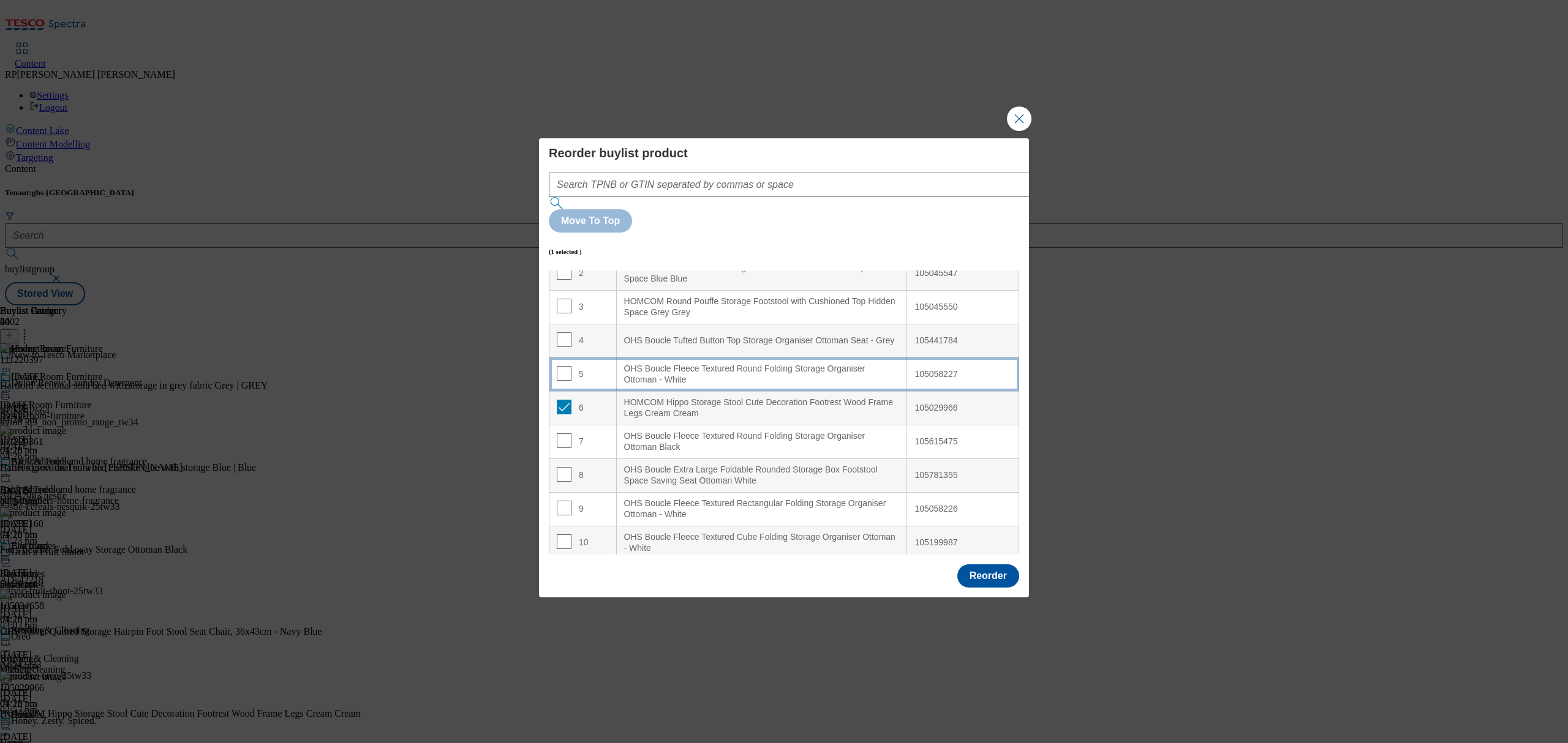
scroll to position [47, 0]
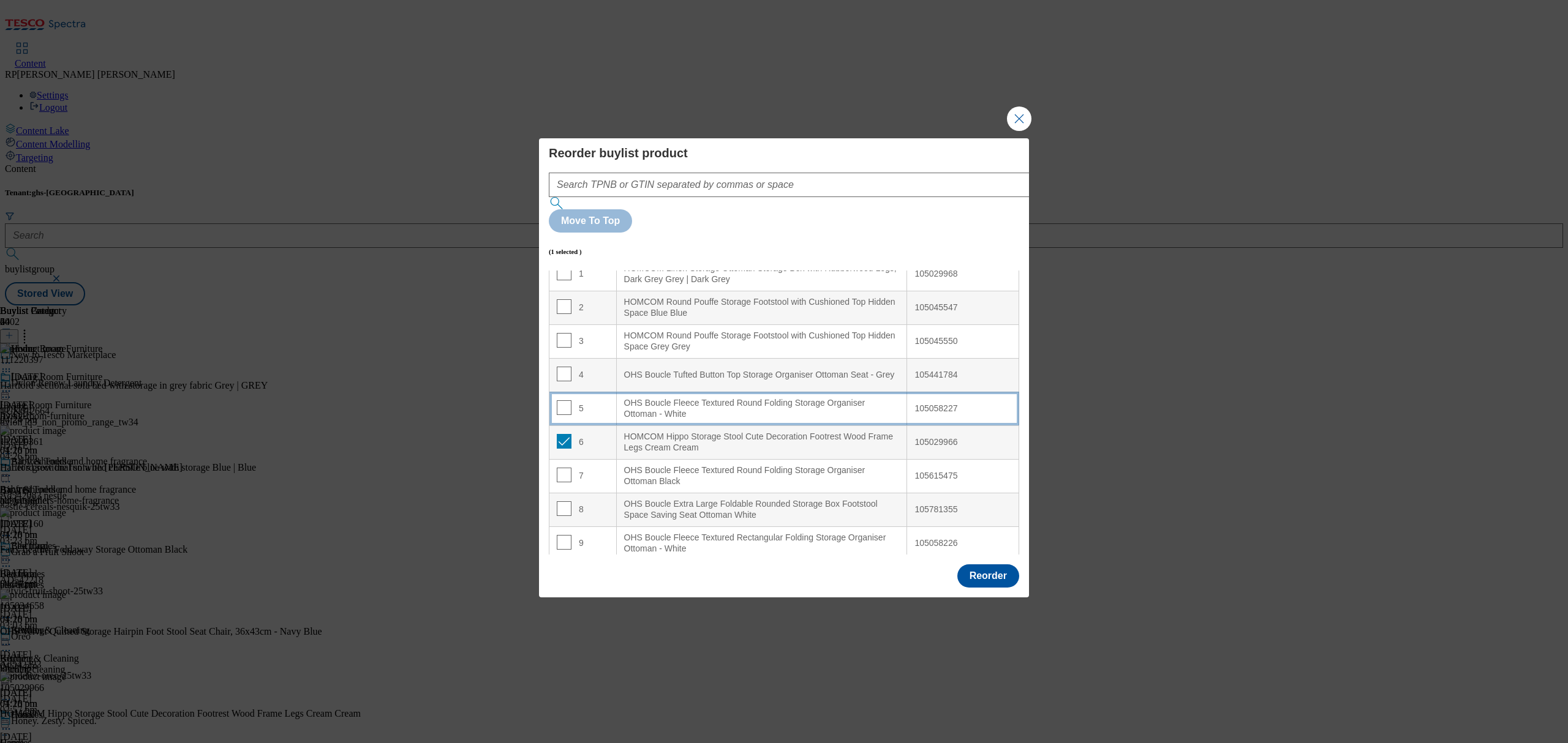
click at [576, 400] on div "5" at bounding box center [583, 409] width 52 height 17
click at [566, 400] on input "Modal" at bounding box center [564, 408] width 15 height 15
checkbox input "false"
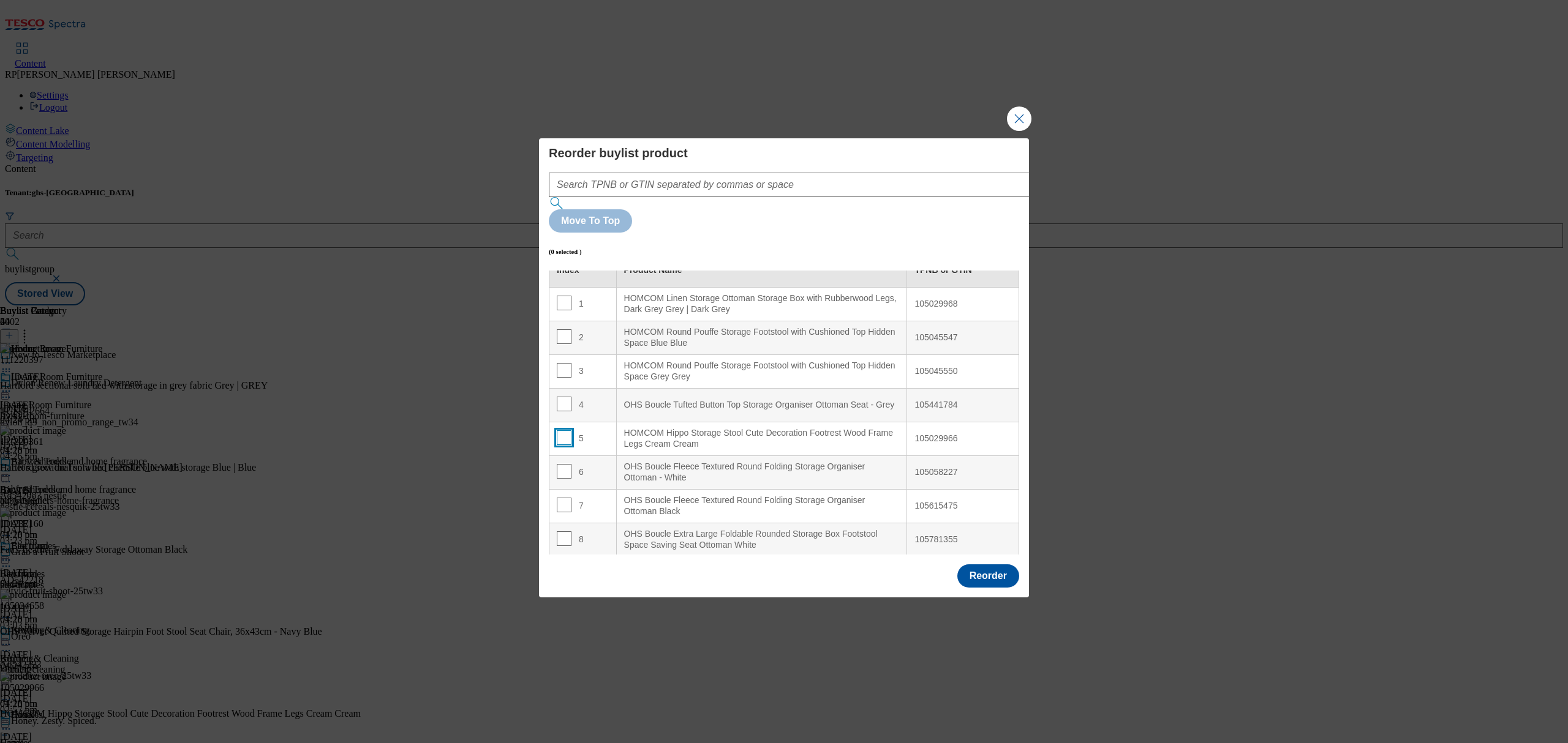
scroll to position [0, 0]
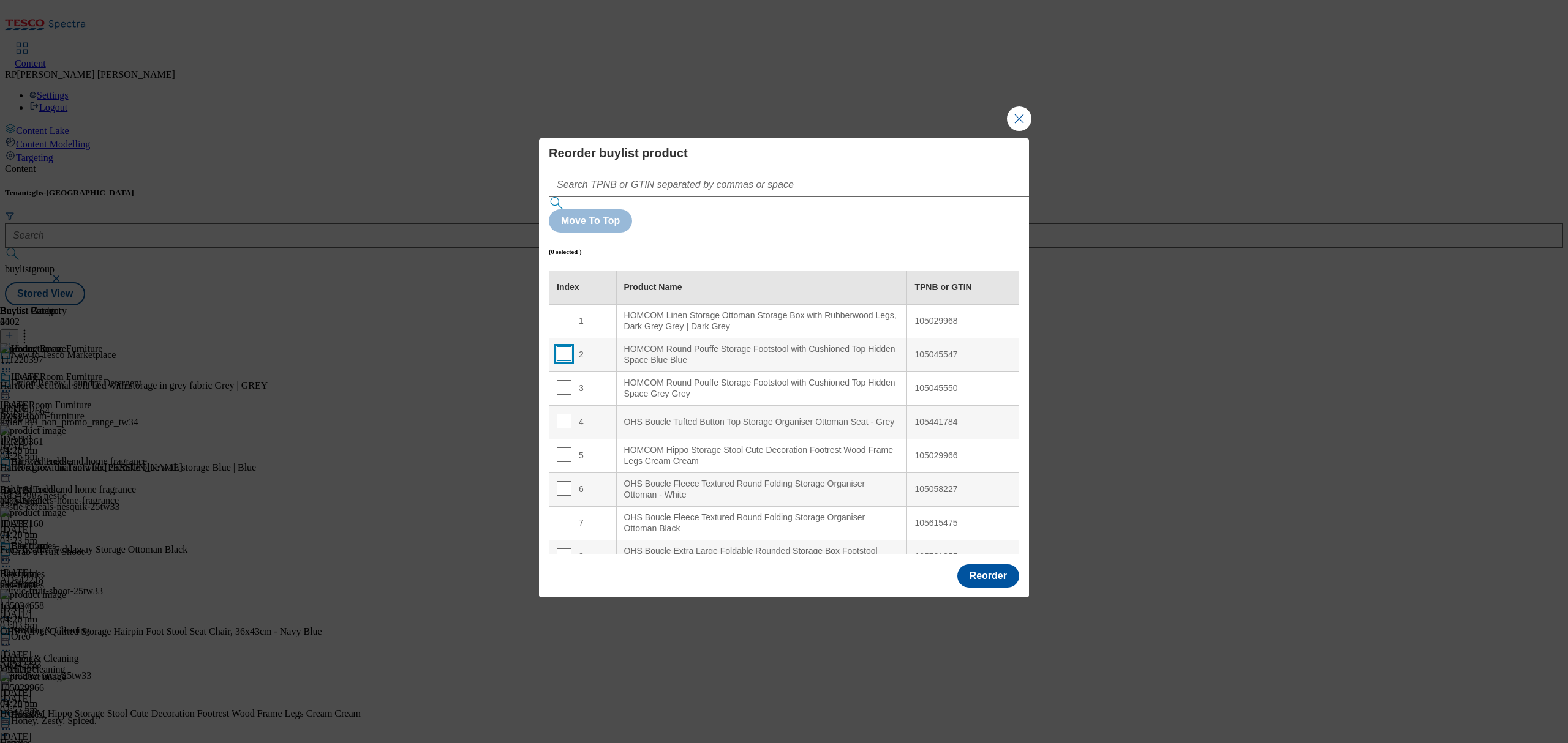
click at [560, 347] on input "Modal" at bounding box center [564, 354] width 15 height 15
checkbox input "true"
click at [562, 380] on input "Modal" at bounding box center [564, 388] width 15 height 15
checkbox input "true"
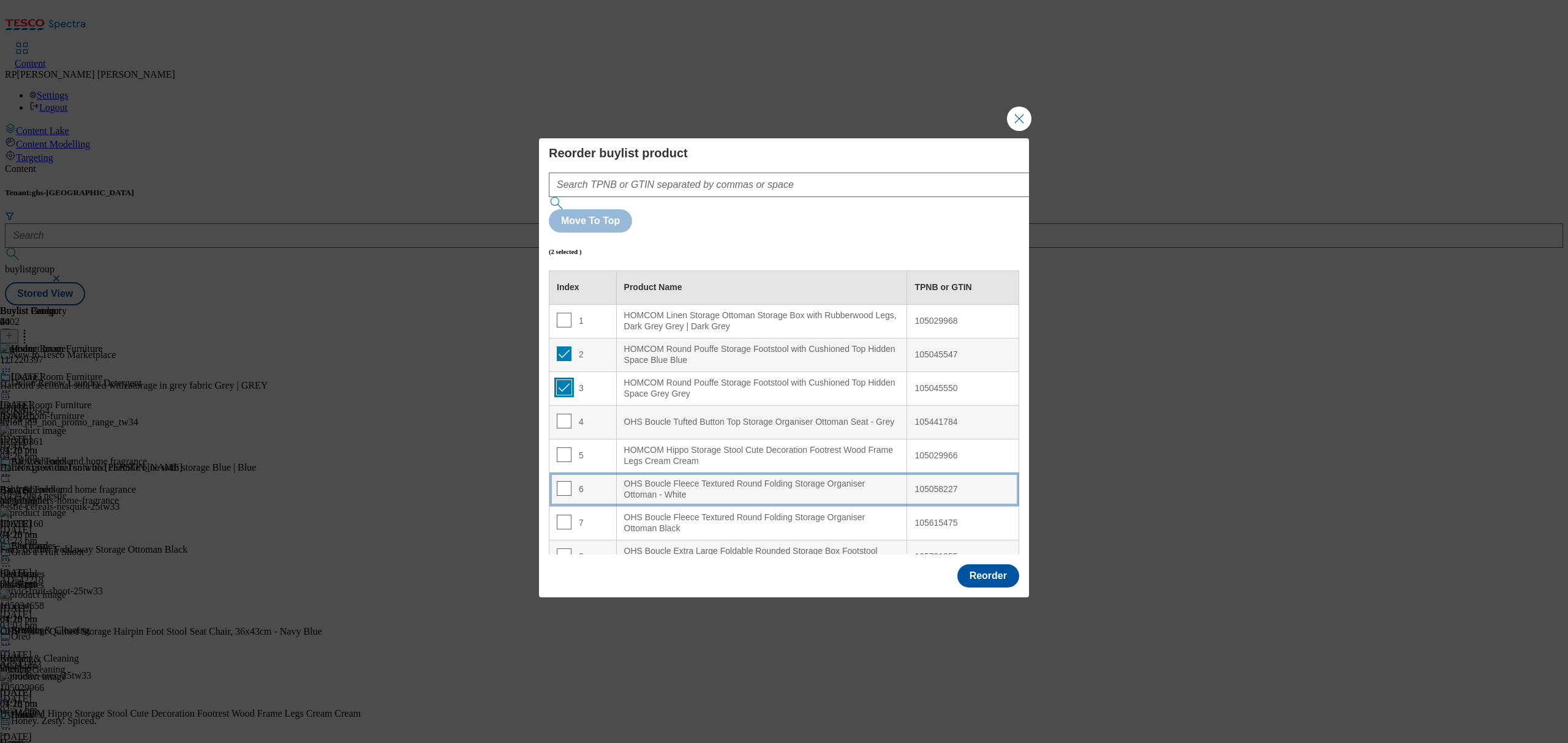
scroll to position [82, 0]
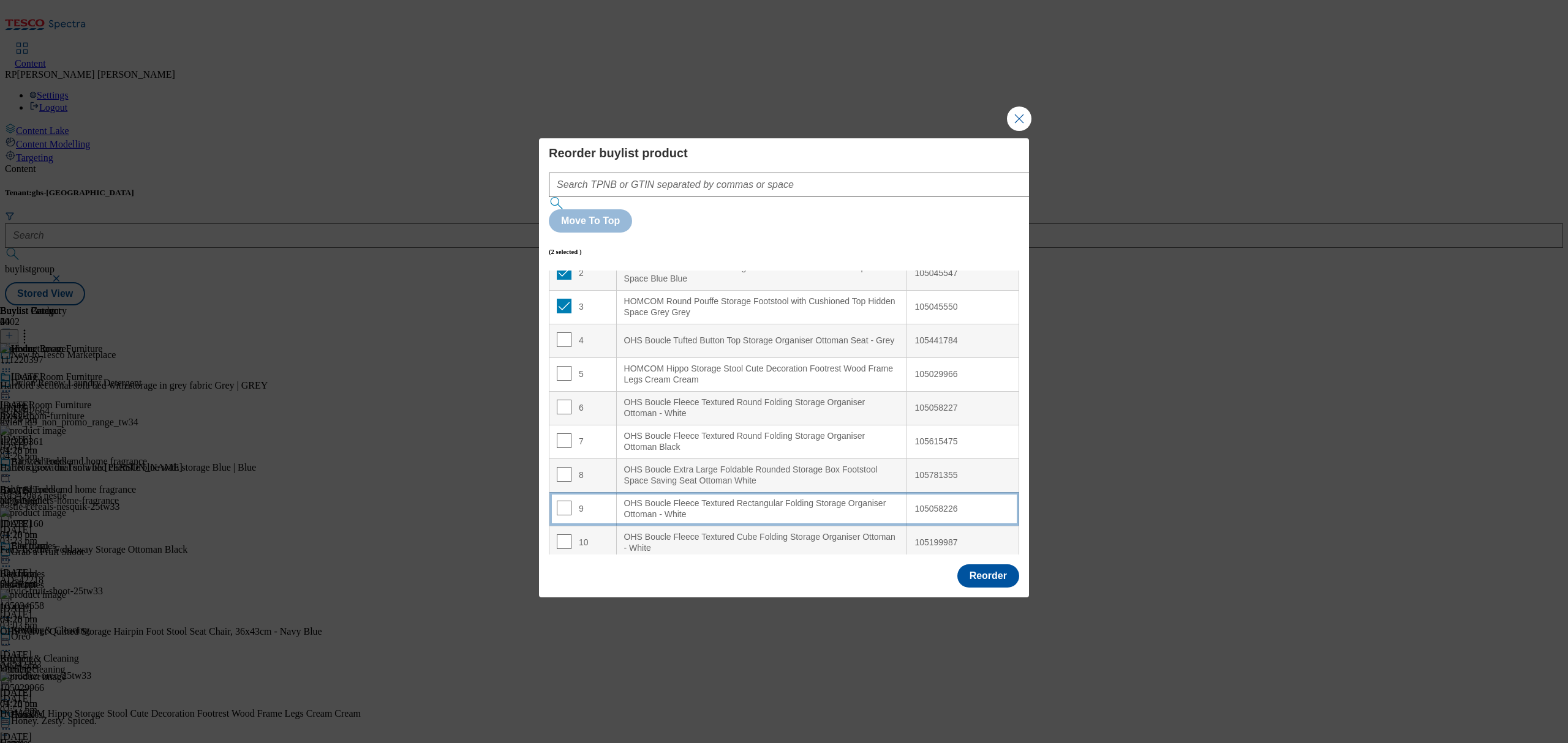
click at [755, 498] on div "OHS Boucle Fleece Textured Rectangular Folding Storage Organiser Ottoman - White" at bounding box center [762, 509] width 276 height 21
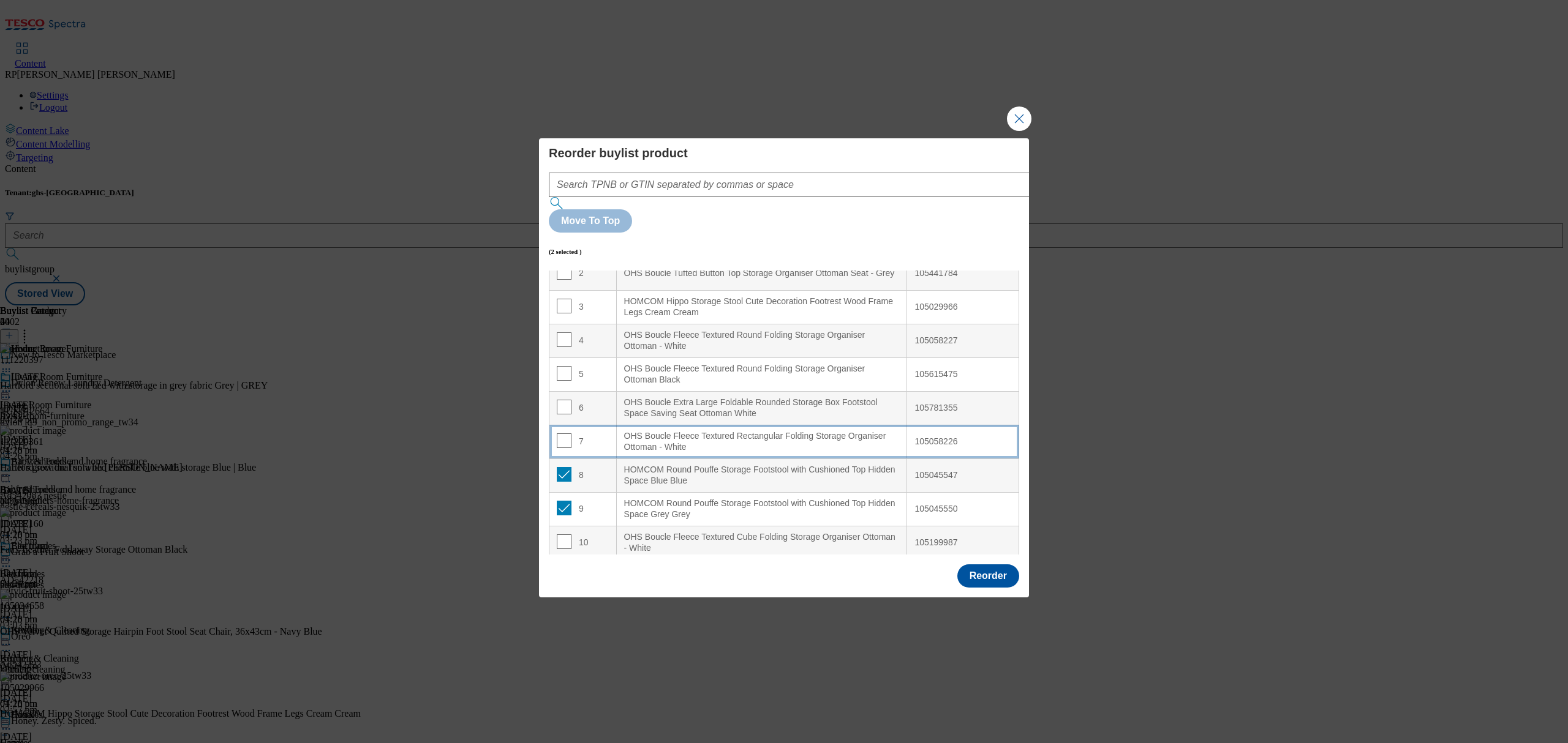
scroll to position [14, 0]
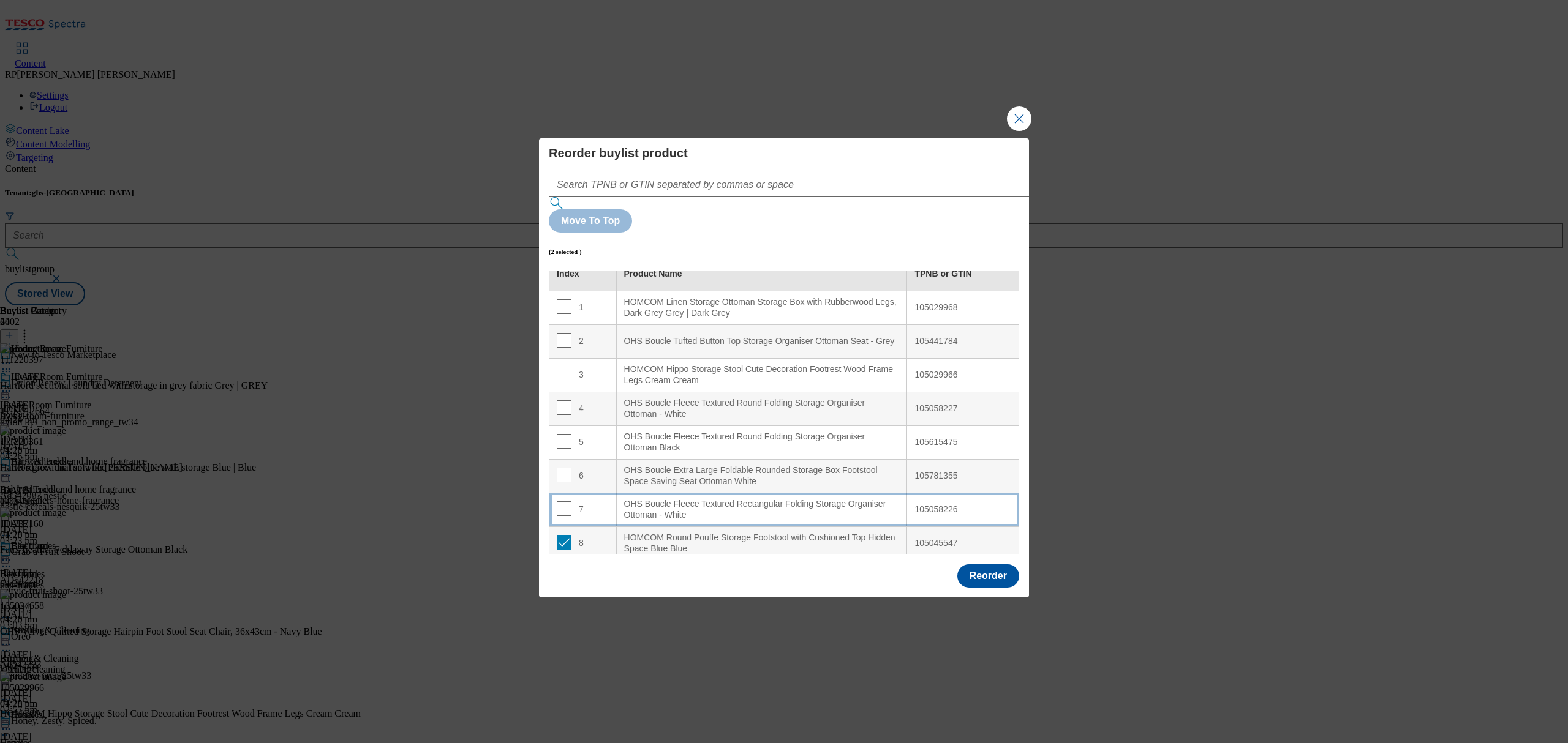
click at [743, 499] on div "OHS Boucle Fleece Textured Rectangular Folding Storage Organiser Ottoman - White" at bounding box center [762, 509] width 276 height 21
click at [560, 501] on input "Modal" at bounding box center [564, 509] width 15 height 15
checkbox input "false"
click at [562, 535] on input "Modal" at bounding box center [564, 542] width 15 height 15
checkbox input "false"
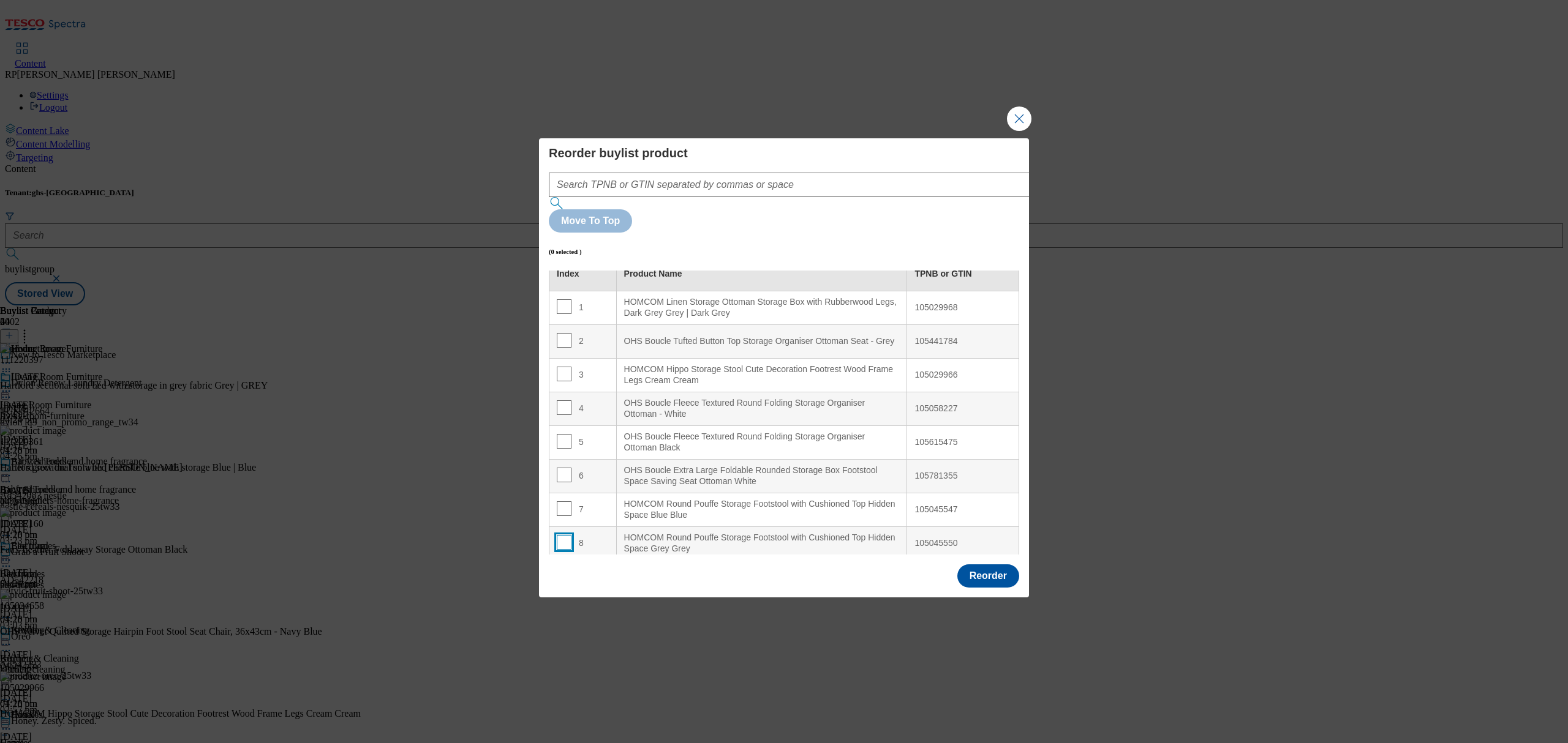
scroll to position [0, 0]
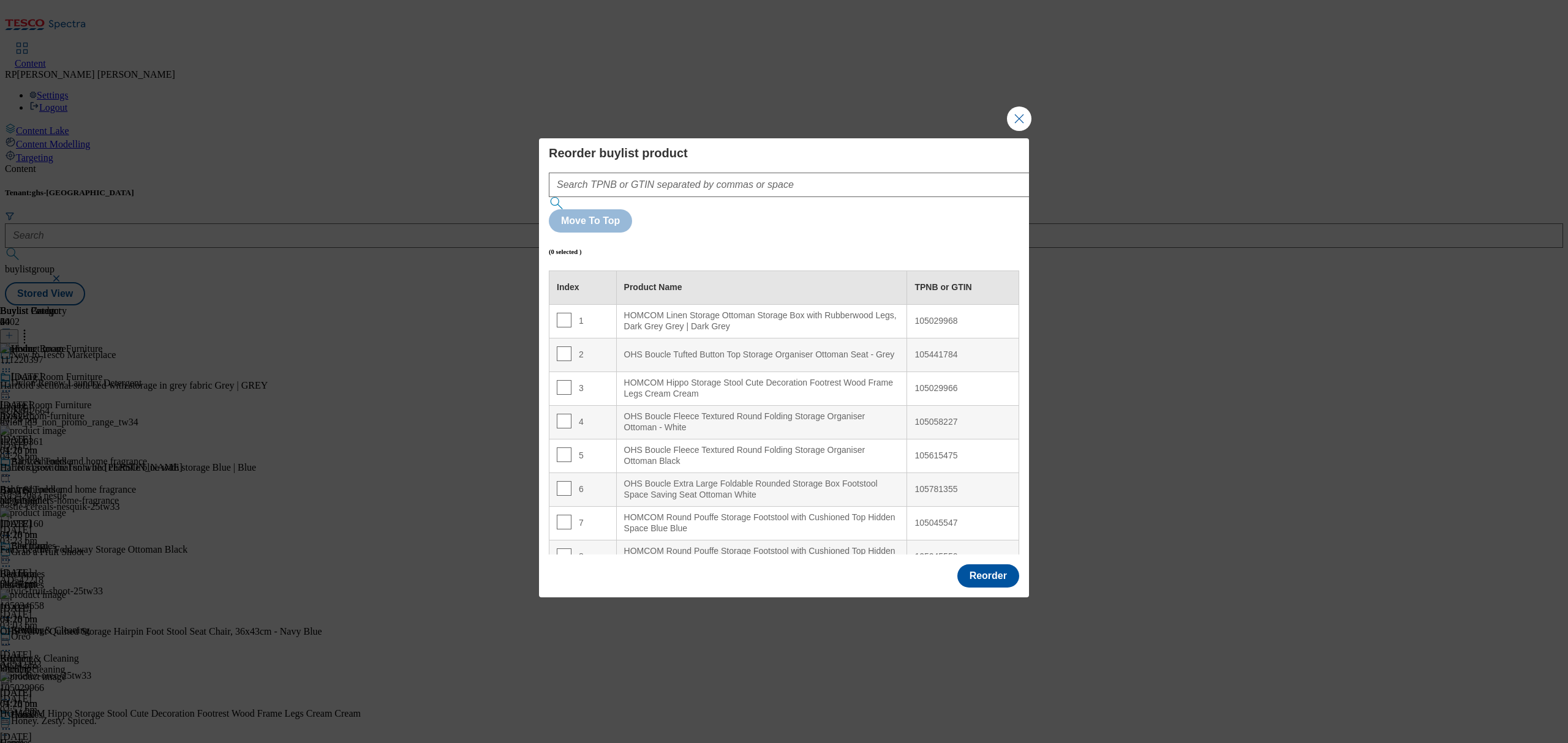
click at [554, 304] on td "1" at bounding box center [583, 321] width 67 height 34
click at [564, 313] on input "Modal" at bounding box center [564, 320] width 15 height 15
checkbox input "true"
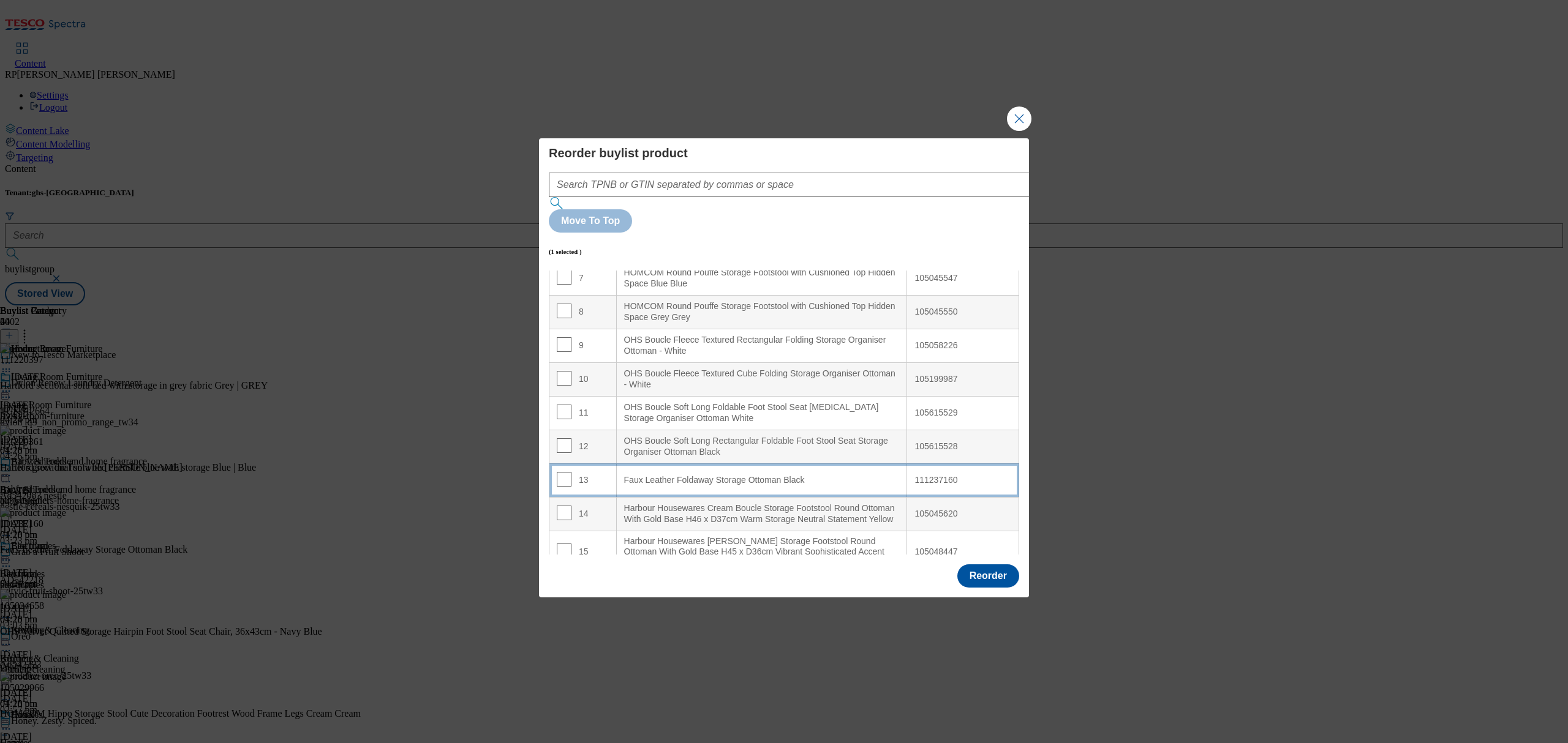
scroll to position [326, 0]
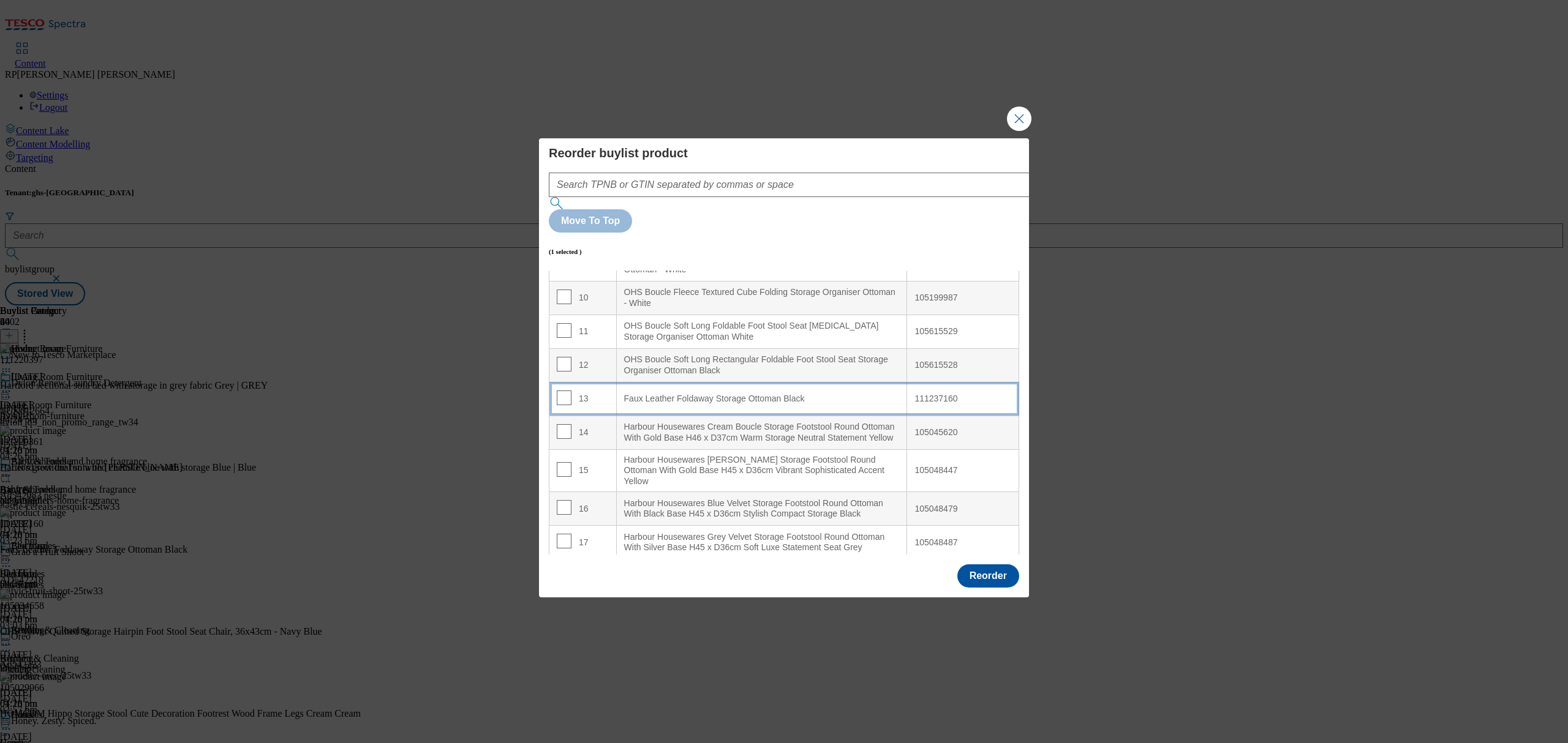
click at [758, 382] on Black "Faux Leather Foldaway Storage Ottoman Black" at bounding box center [762, 399] width 291 height 34
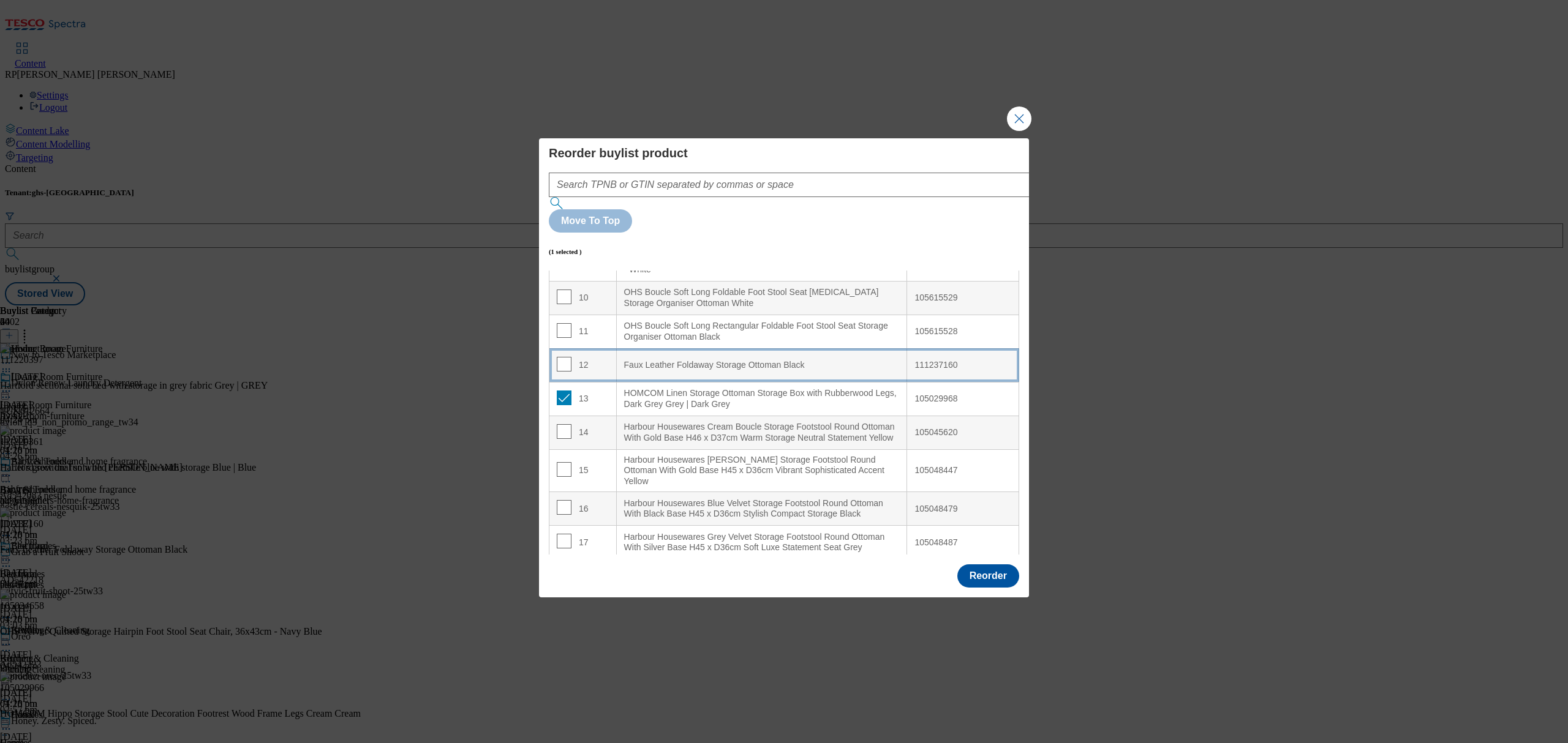
scroll to position [292, 0]
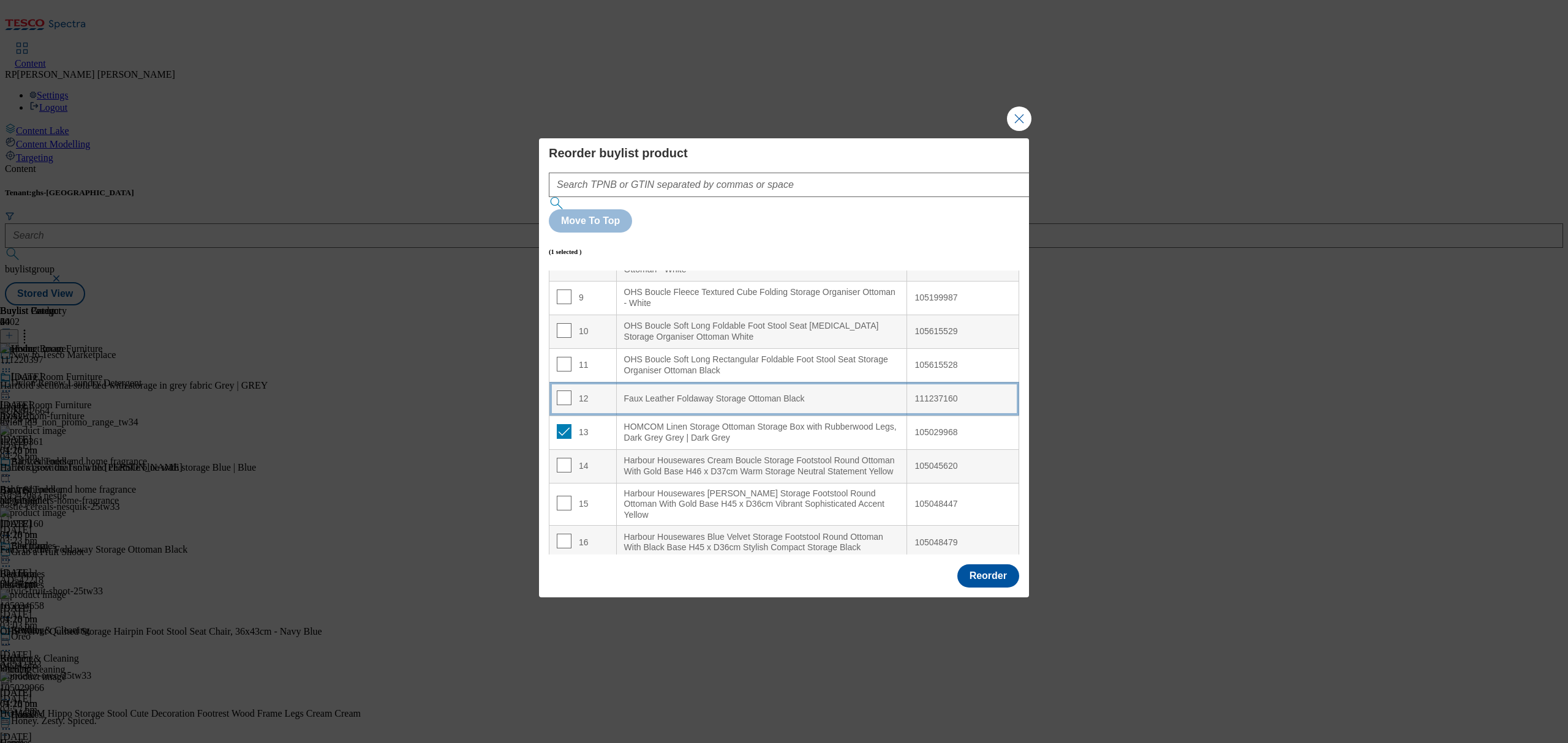
click at [758, 382] on Black "Faux Leather Foldaway Storage Ottoman Black" at bounding box center [762, 399] width 291 height 34
click at [560, 391] on input "Modal" at bounding box center [564, 398] width 15 height 15
checkbox input "false"
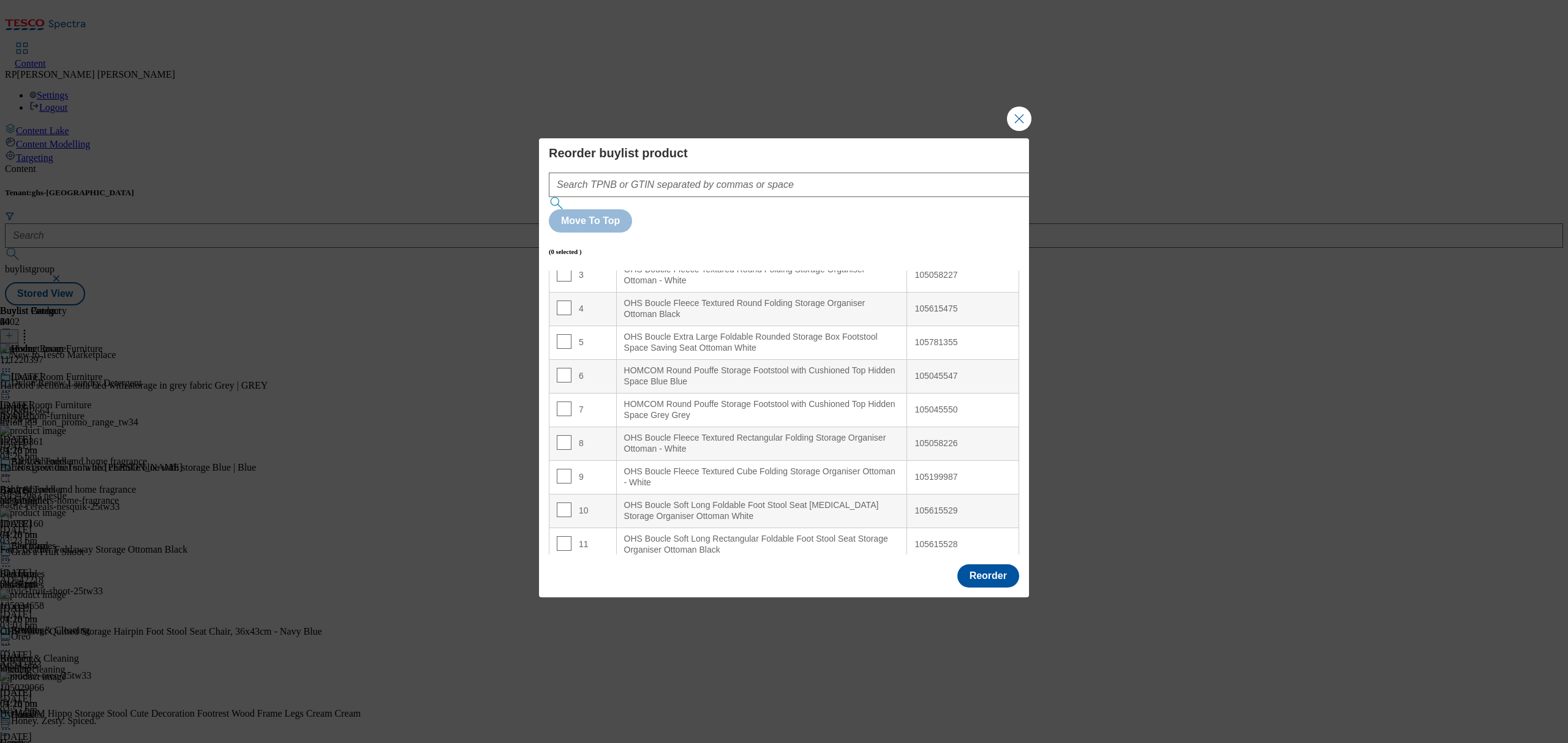
scroll to position [0, 0]
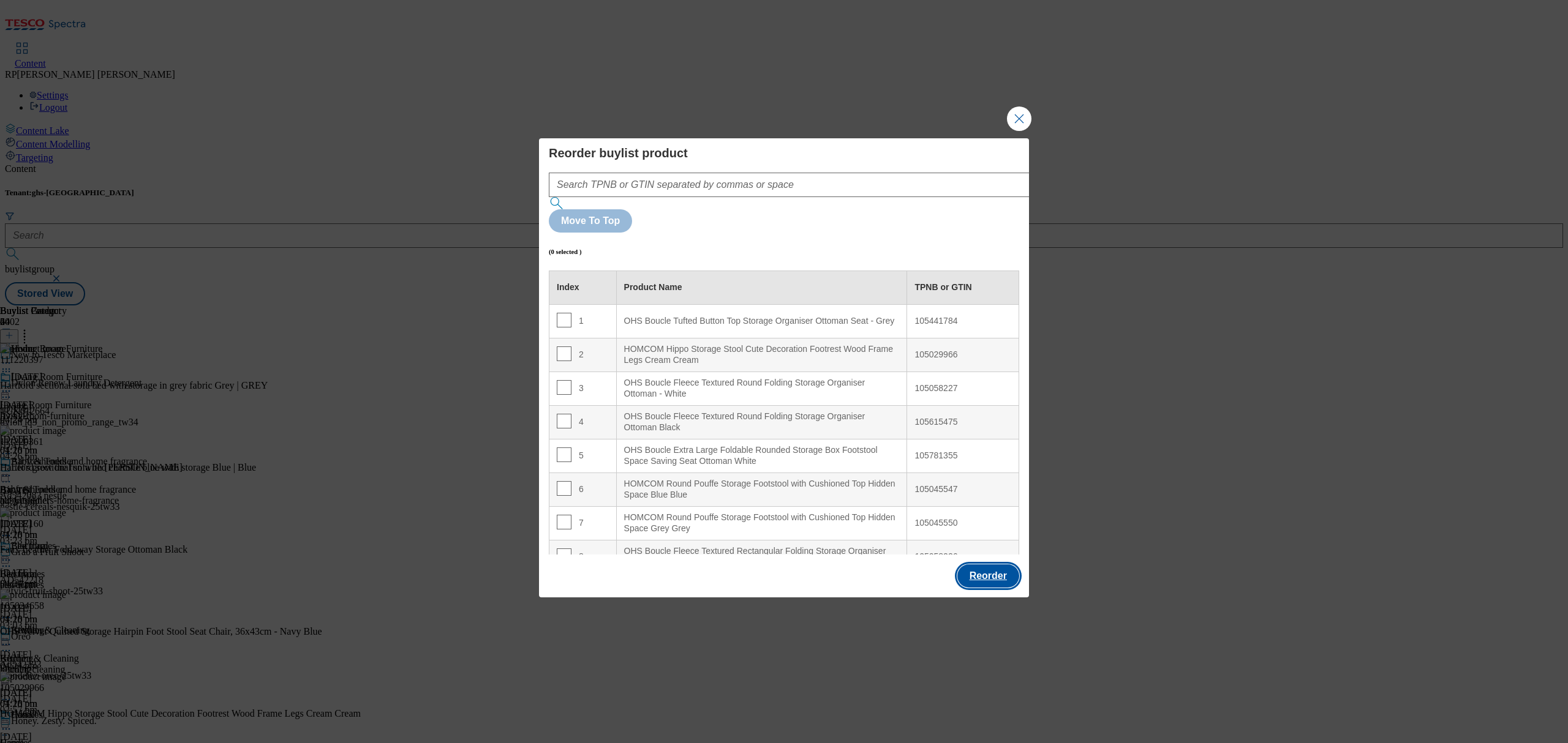
click at [977, 564] on button "Reorder" at bounding box center [988, 575] width 62 height 23
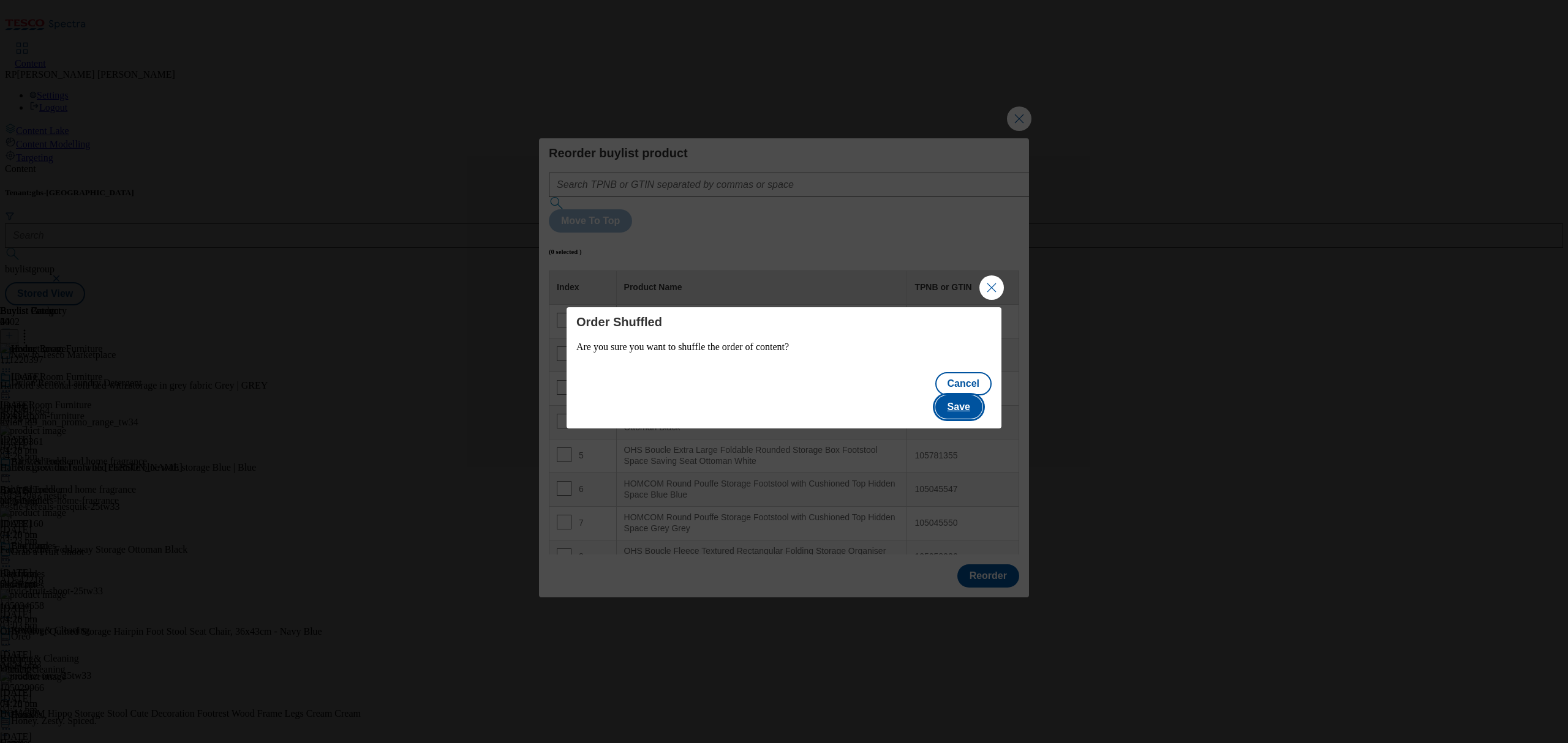
click at [966, 398] on button "Save" at bounding box center [959, 406] width 47 height 23
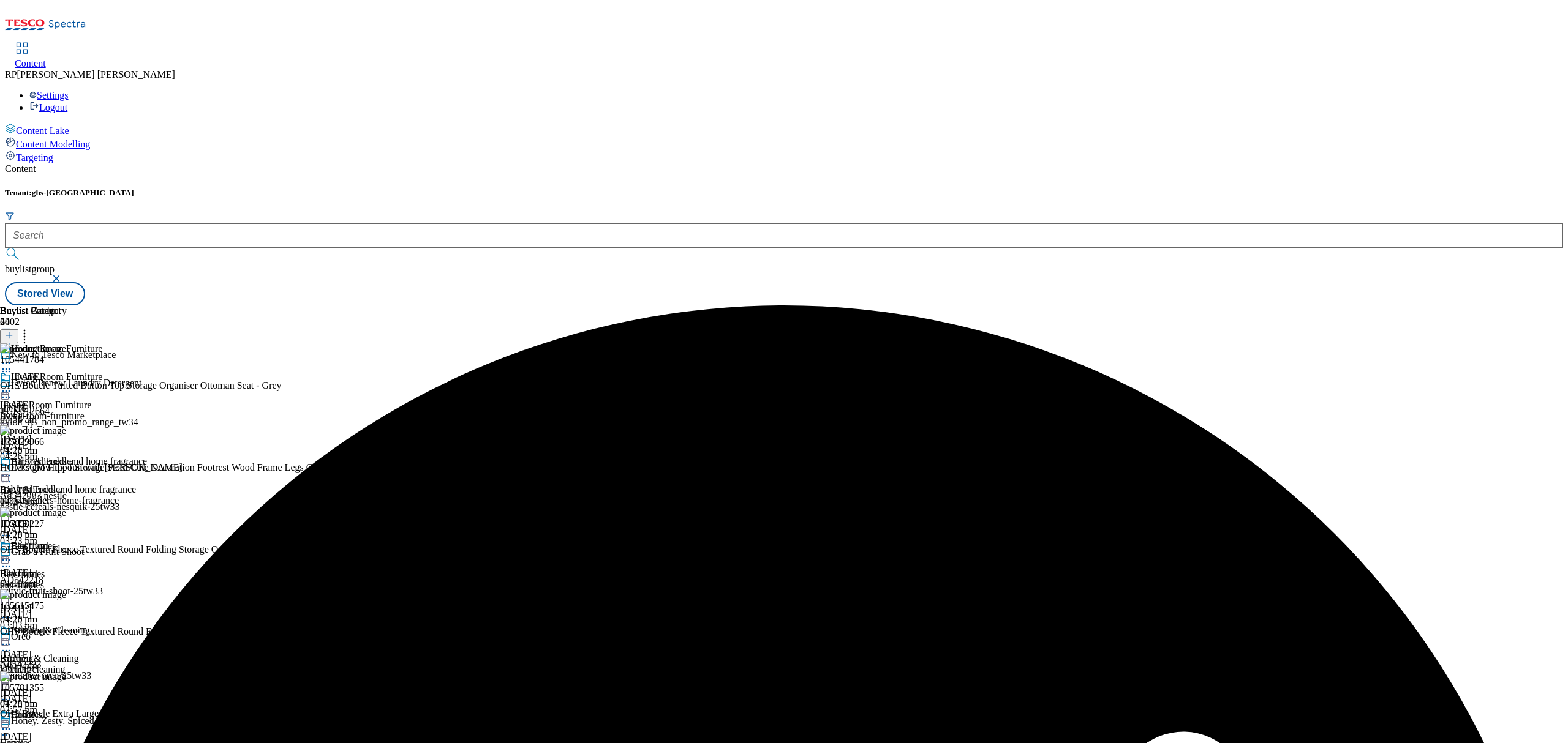
click at [11, 391] on circle at bounding box center [9, 391] width 2 height 2
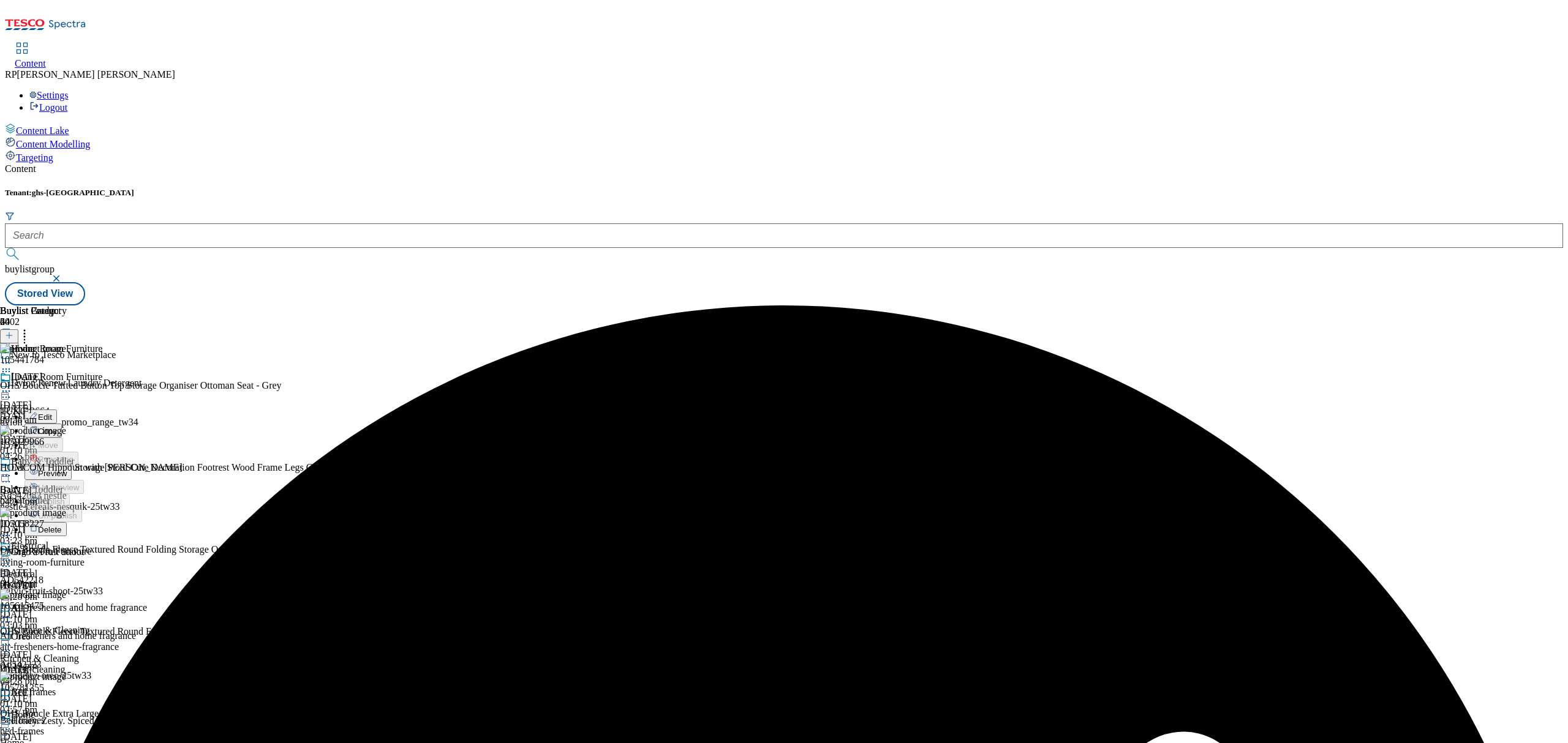
click at [67, 469] on span "Preview" at bounding box center [52, 473] width 29 height 9
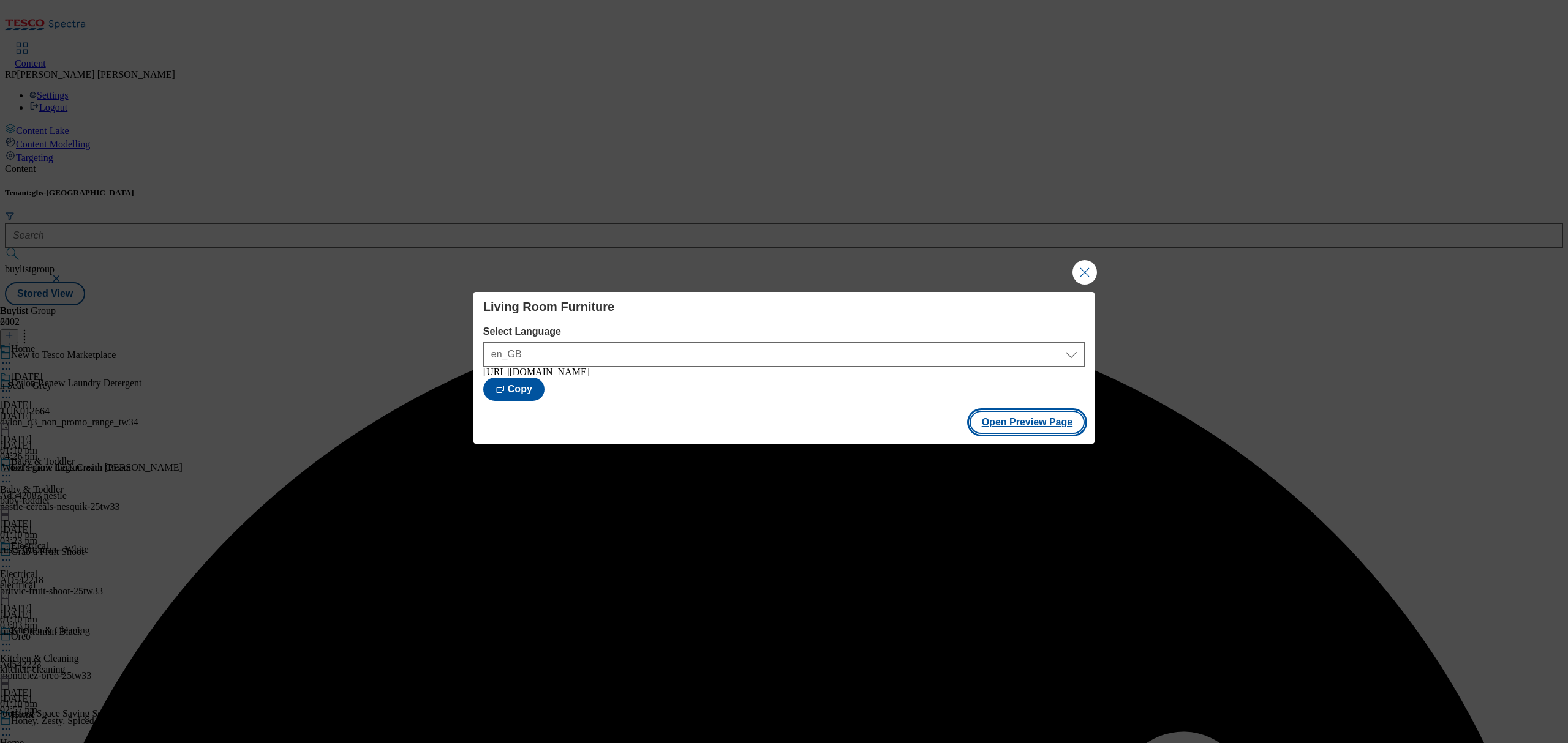
click at [1019, 426] on button "Open Preview Page" at bounding box center [1028, 422] width 116 height 23
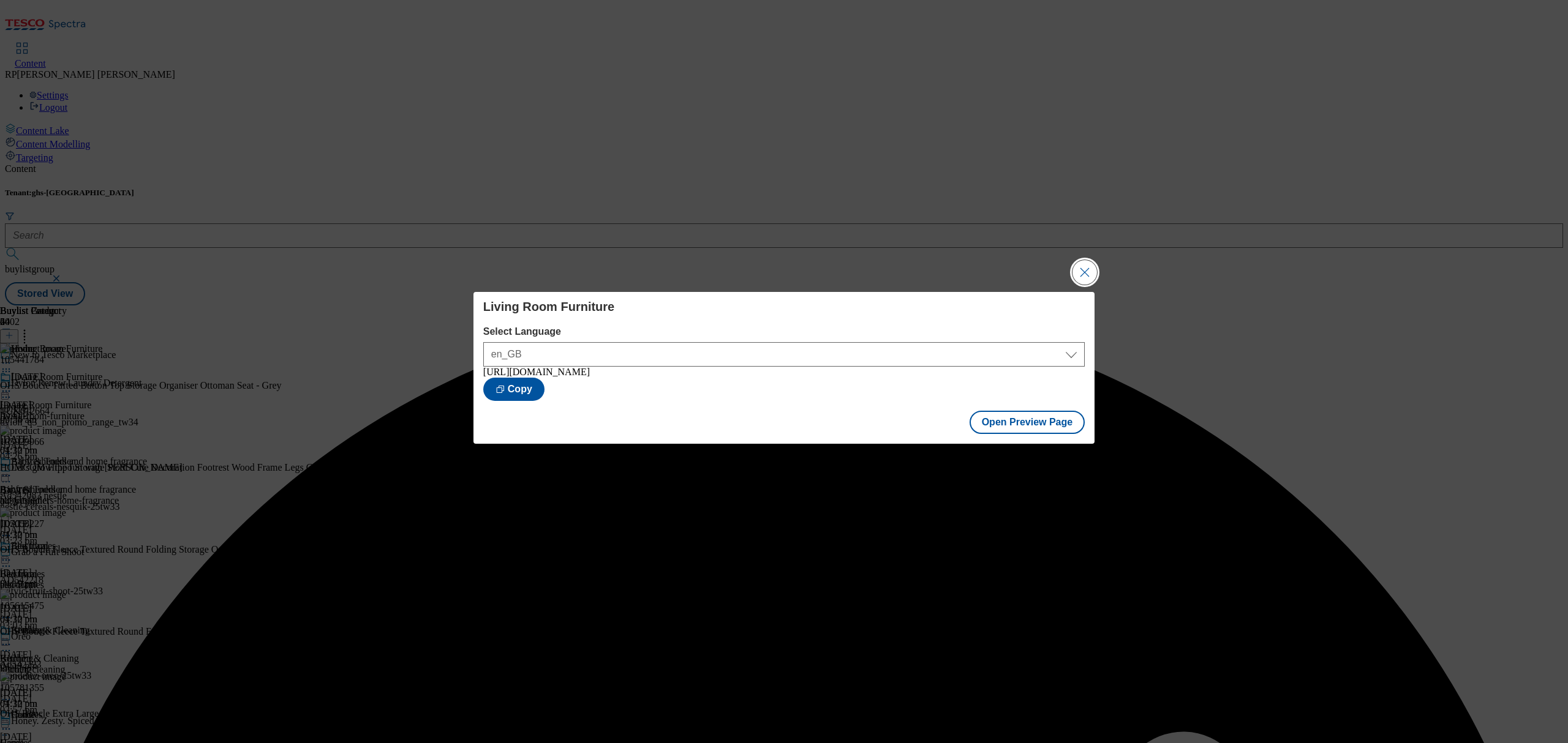
click at [1085, 280] on button "Close Modal" at bounding box center [1085, 272] width 24 height 24
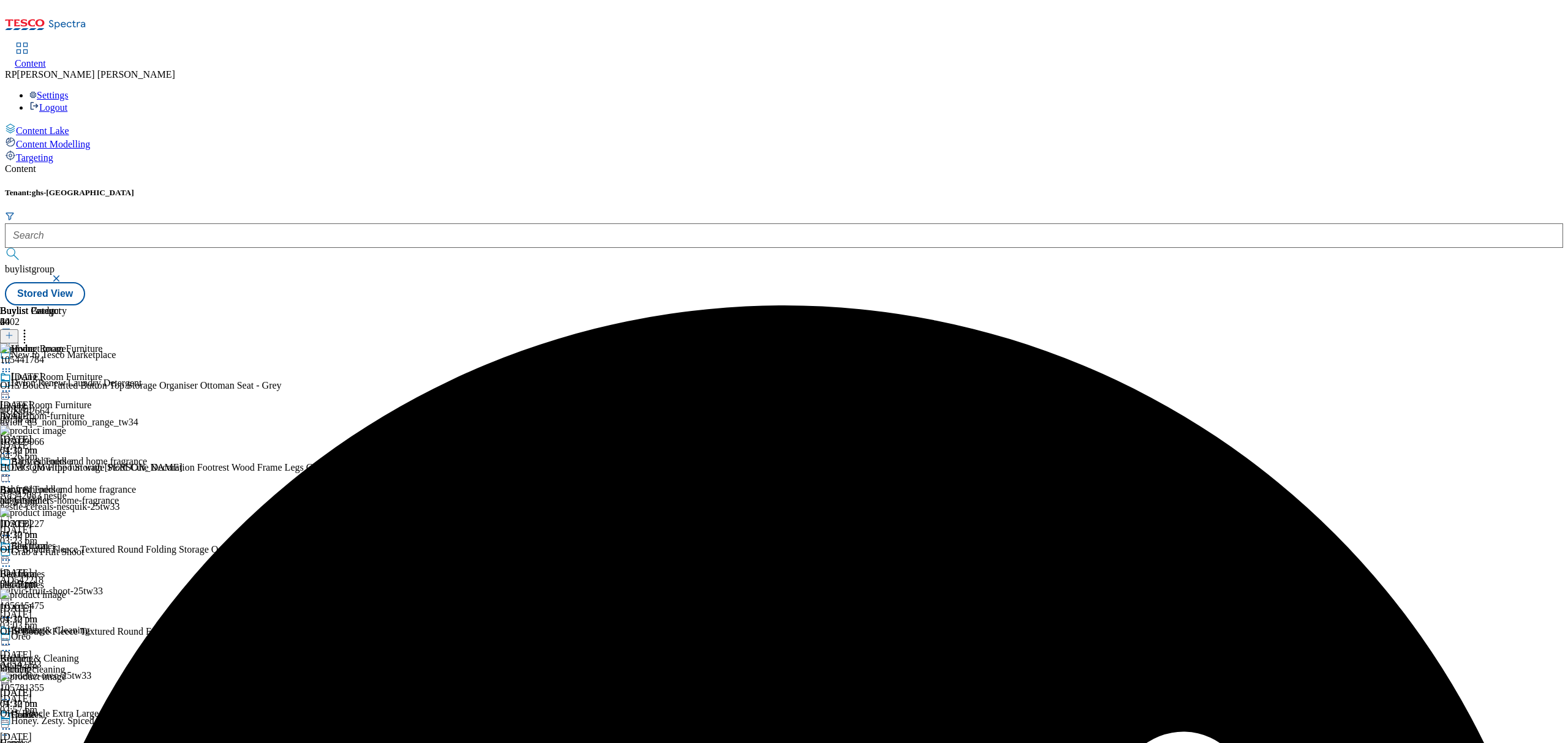
click at [7, 391] on circle at bounding box center [6, 391] width 2 height 2
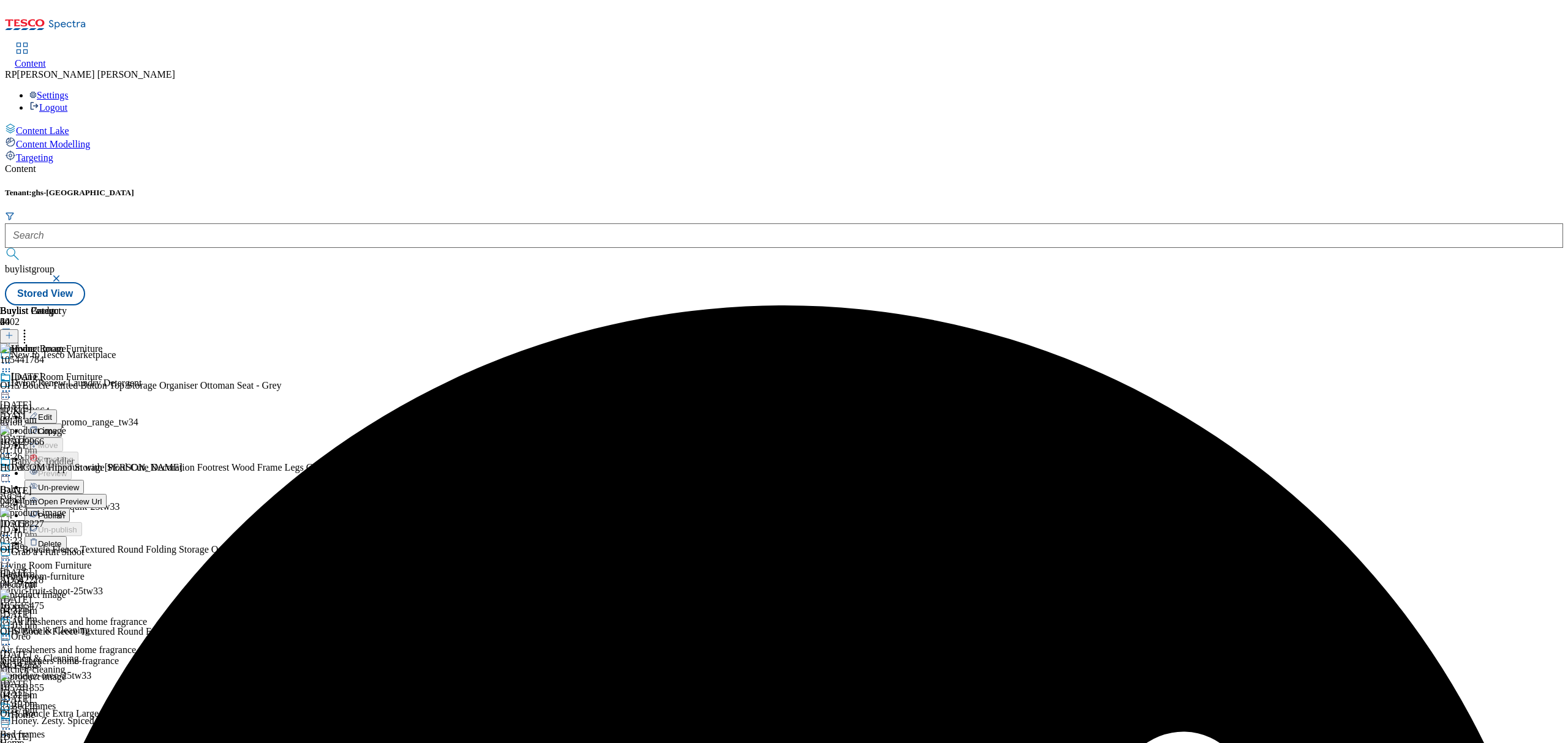
click at [70, 508] on button "Publish" at bounding box center [47, 515] width 46 height 14
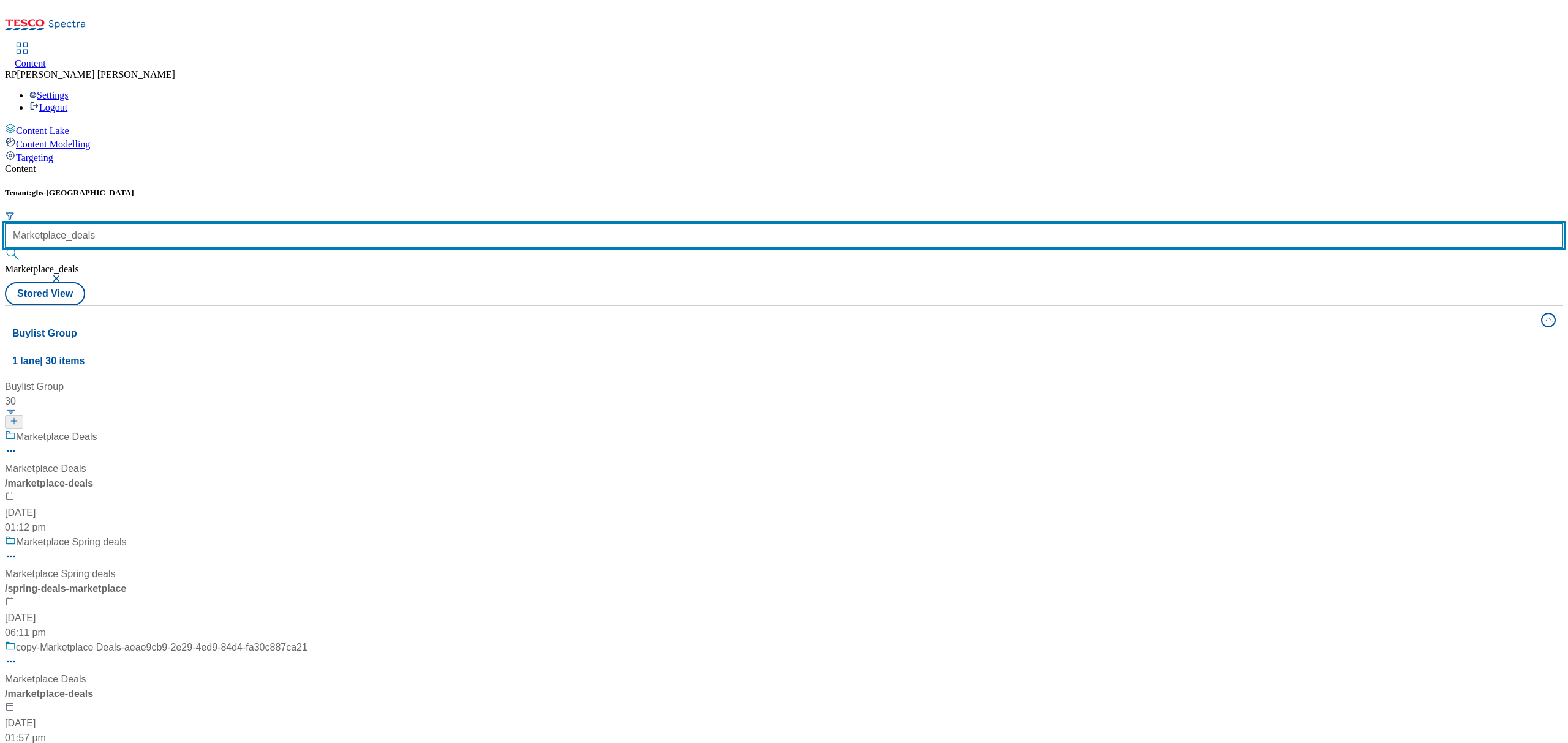
click at [301, 223] on input "Marketplace_deals" at bounding box center [784, 235] width 1558 height 24
click at [298, 223] on input "Marketplace_deals" at bounding box center [784, 235] width 1558 height 24
paste input "new-to-tesco-marketplace"
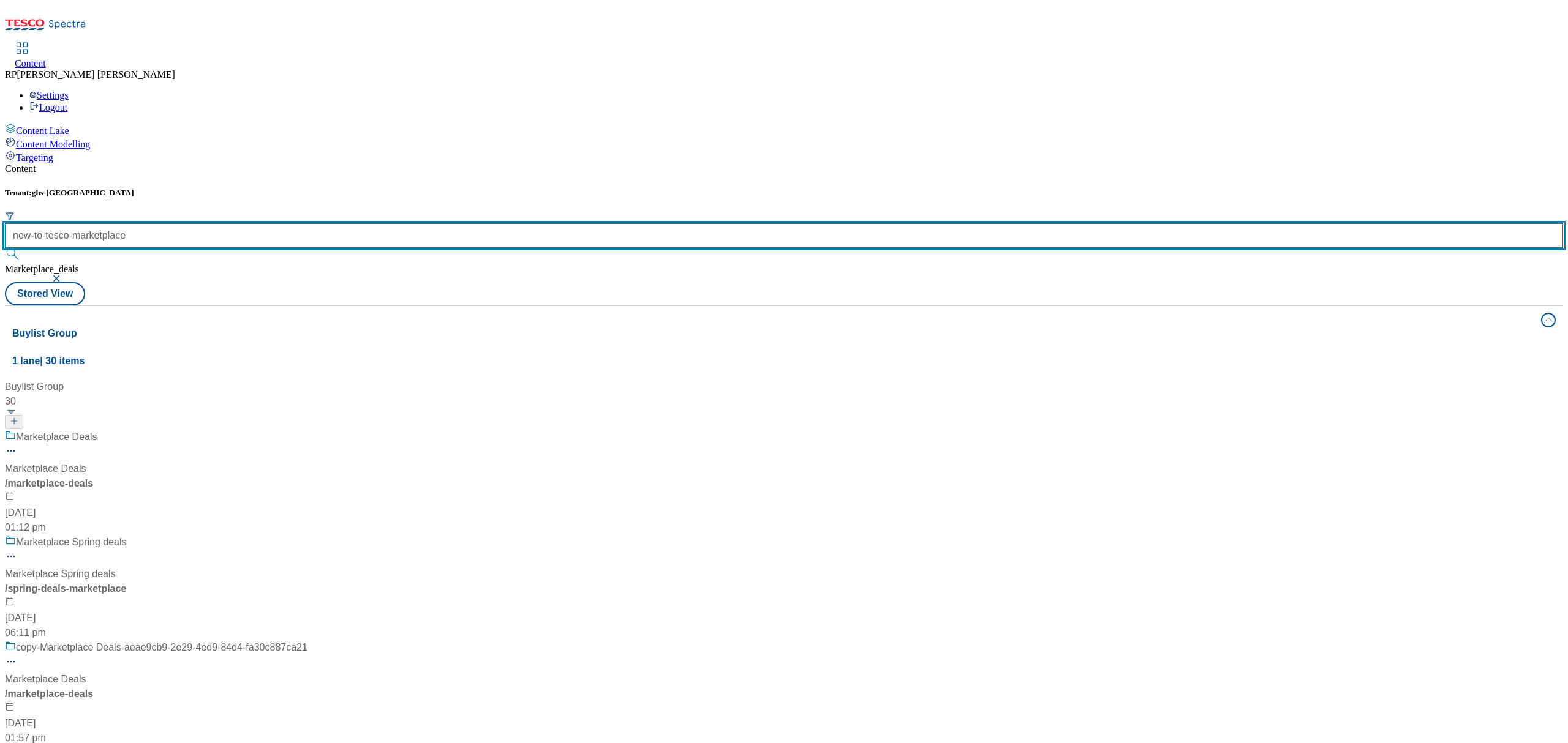
type input "new-to-tesco-marketplace"
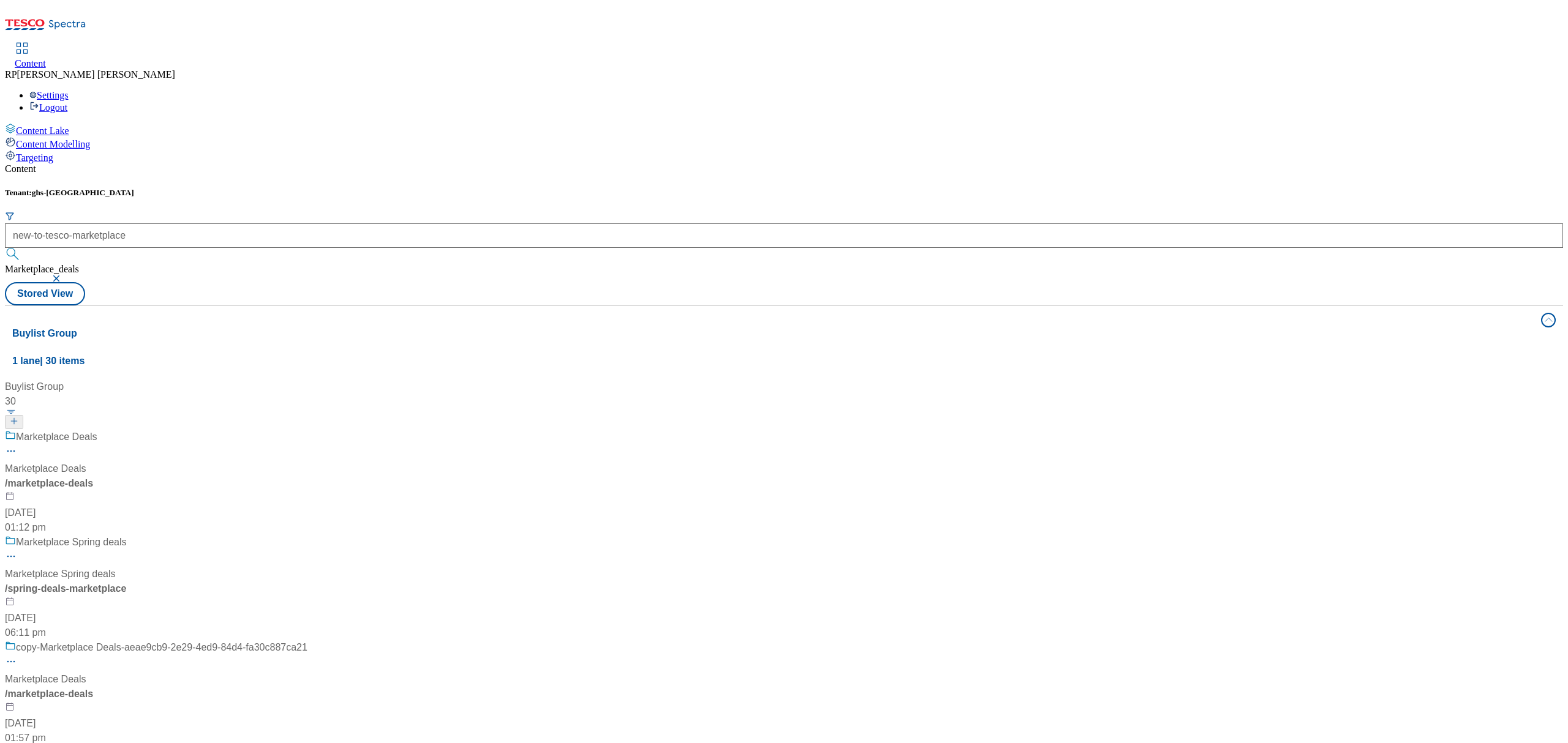
scroll to position [0, 0]
click at [22, 248] on button "submit" at bounding box center [13, 254] width 17 height 12
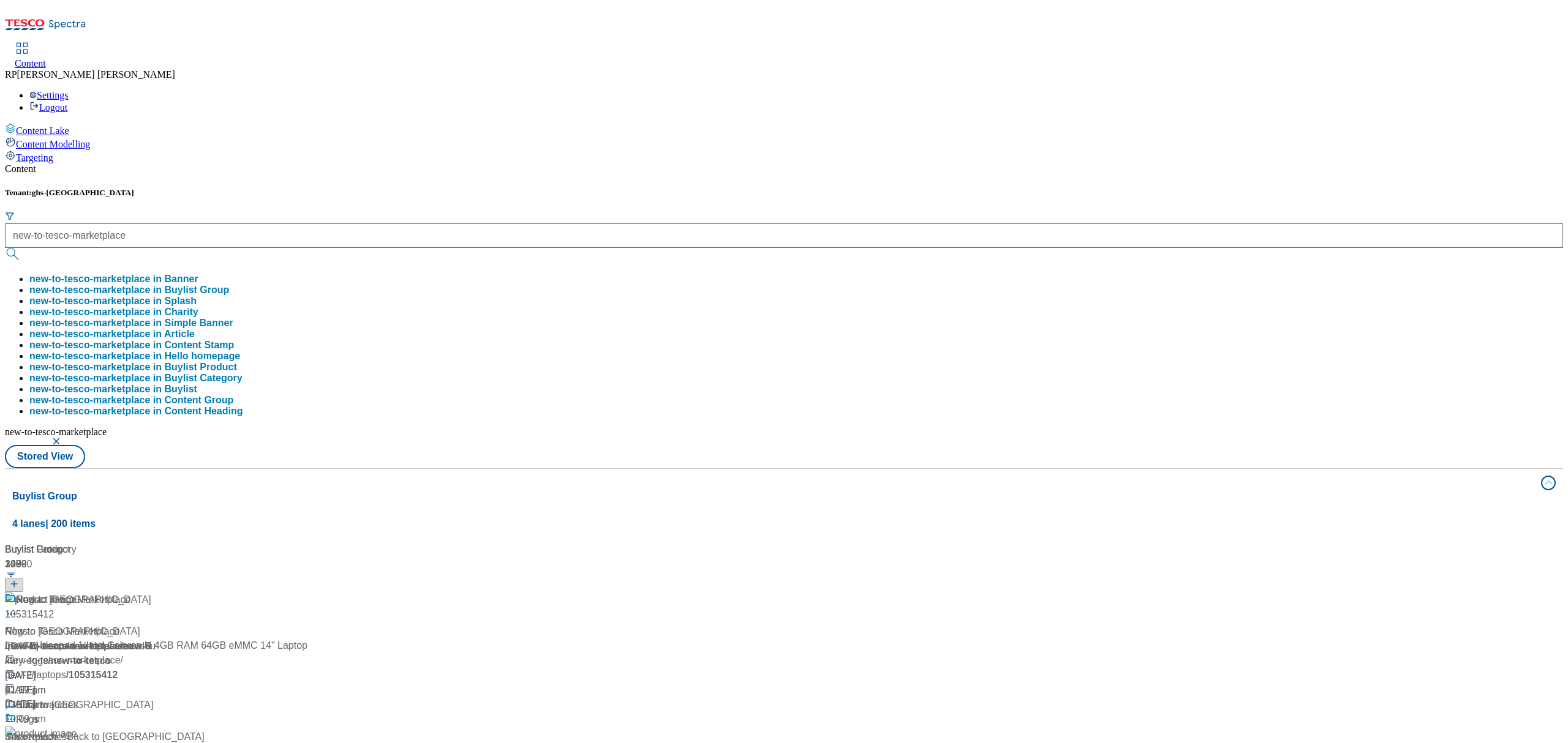
click at [229, 285] on button "new-to-tesco-marketplace in Buylist Group" at bounding box center [129, 290] width 200 height 11
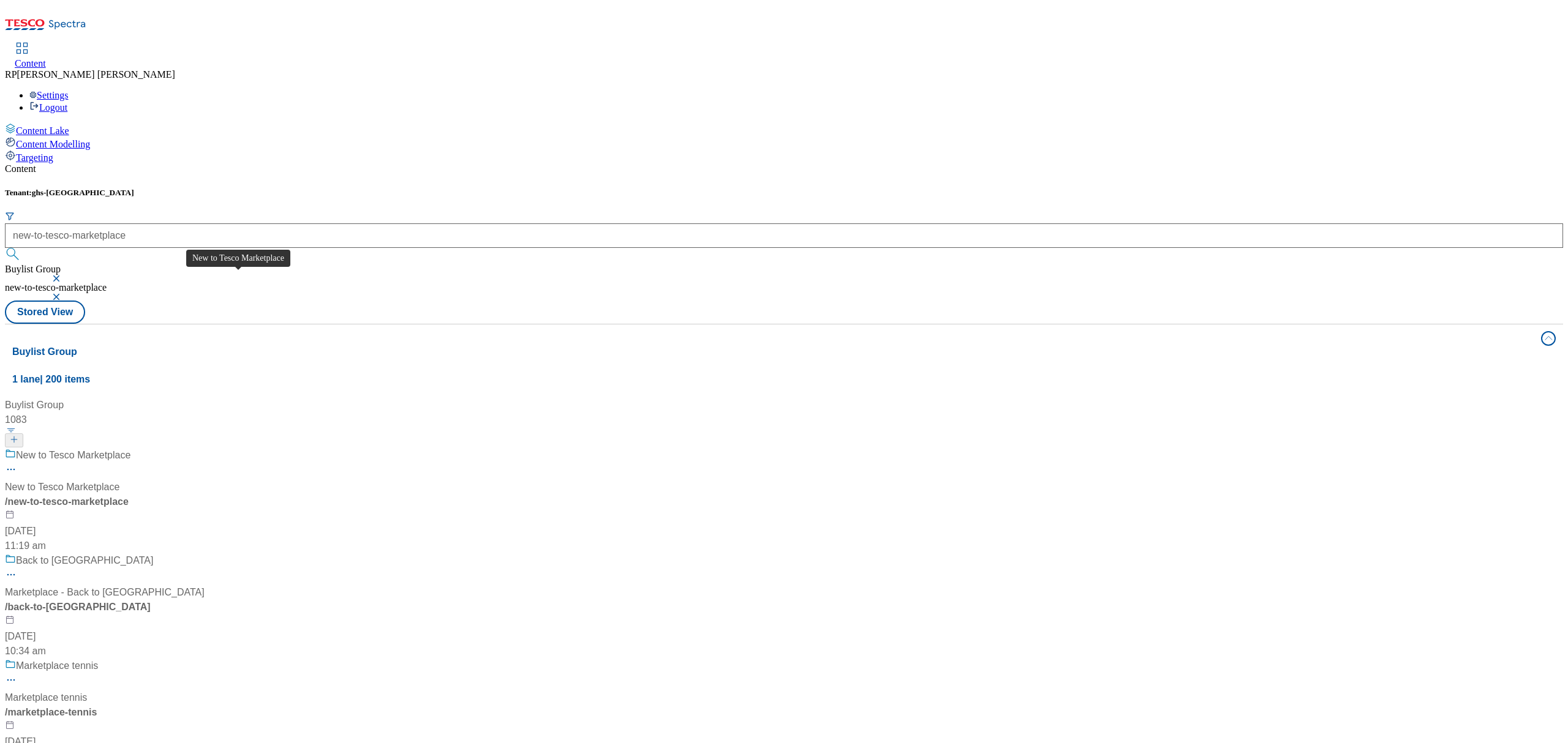
click at [307, 448] on div "New to Tesco Marketplace" at bounding box center [156, 464] width 302 height 32
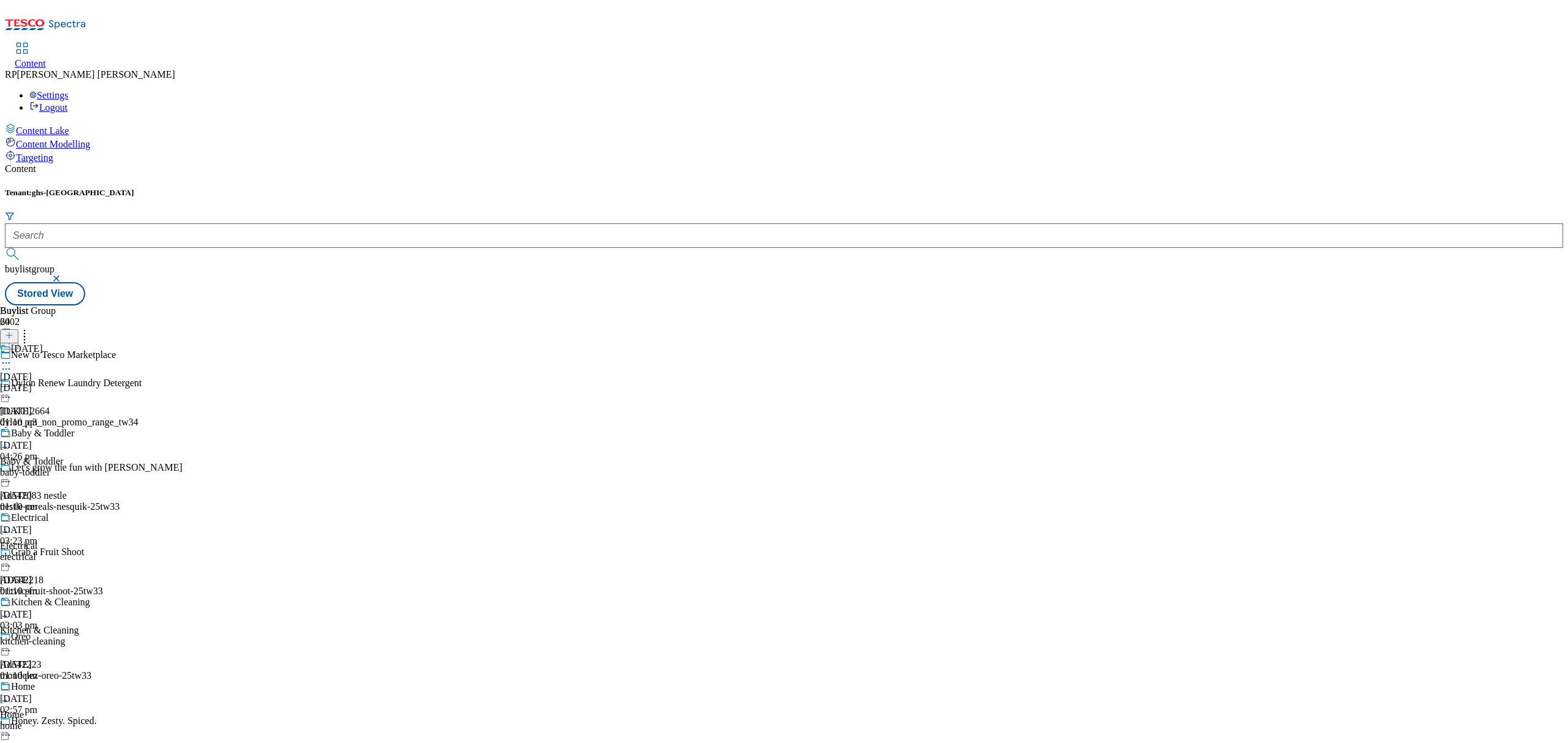
scroll to position [1224, 0]
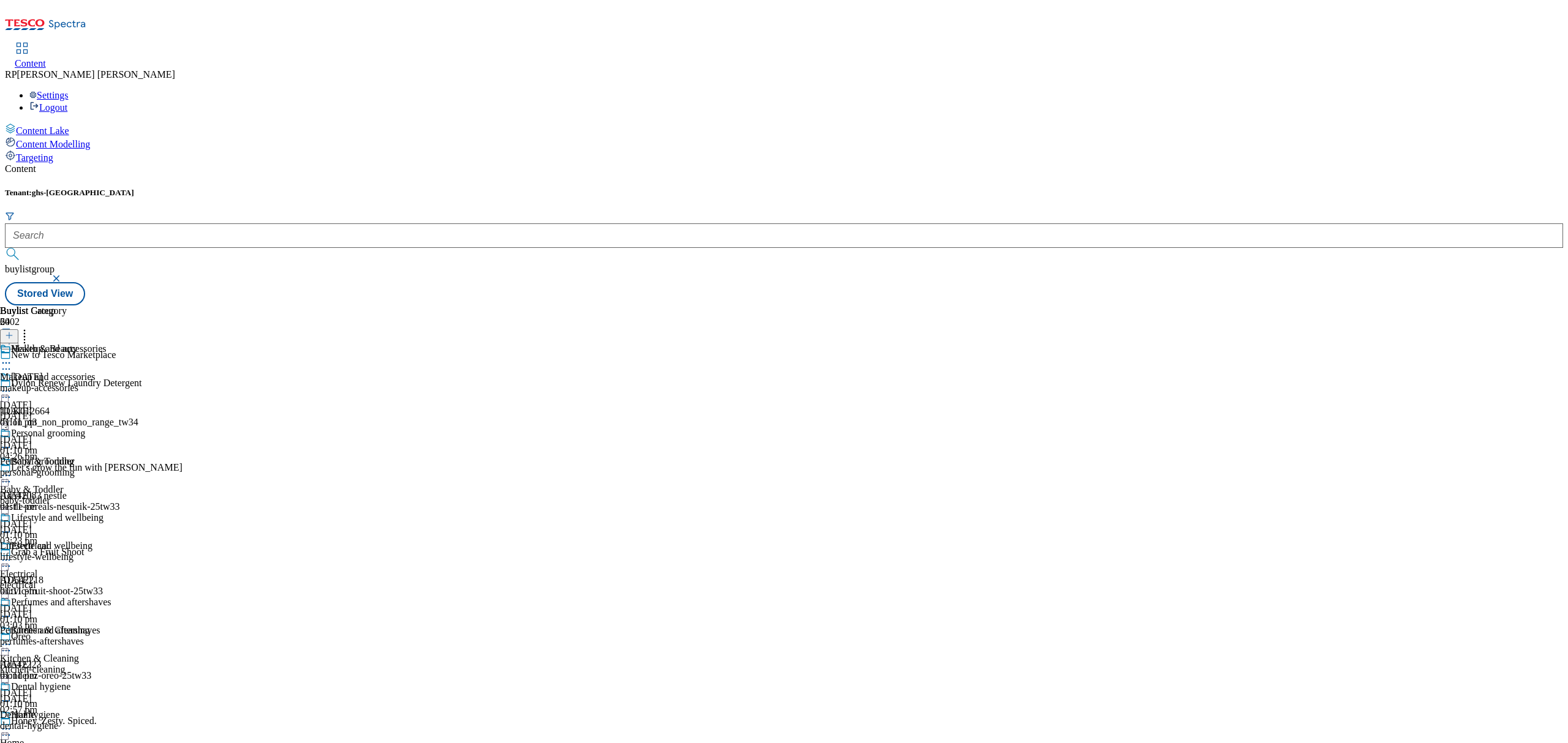
click at [35, 709] on div "Home" at bounding box center [23, 715] width 24 height 11
click at [12, 723] on icon at bounding box center [6, 729] width 12 height 12
click at [1125, 305] on div "Buylist Group 6402 New to Tesco Marketplace Dylon Renew Laundry Detergent TUK01…" at bounding box center [784, 305] width 1558 height 0
